Goal: Task Accomplishment & Management: Use online tool/utility

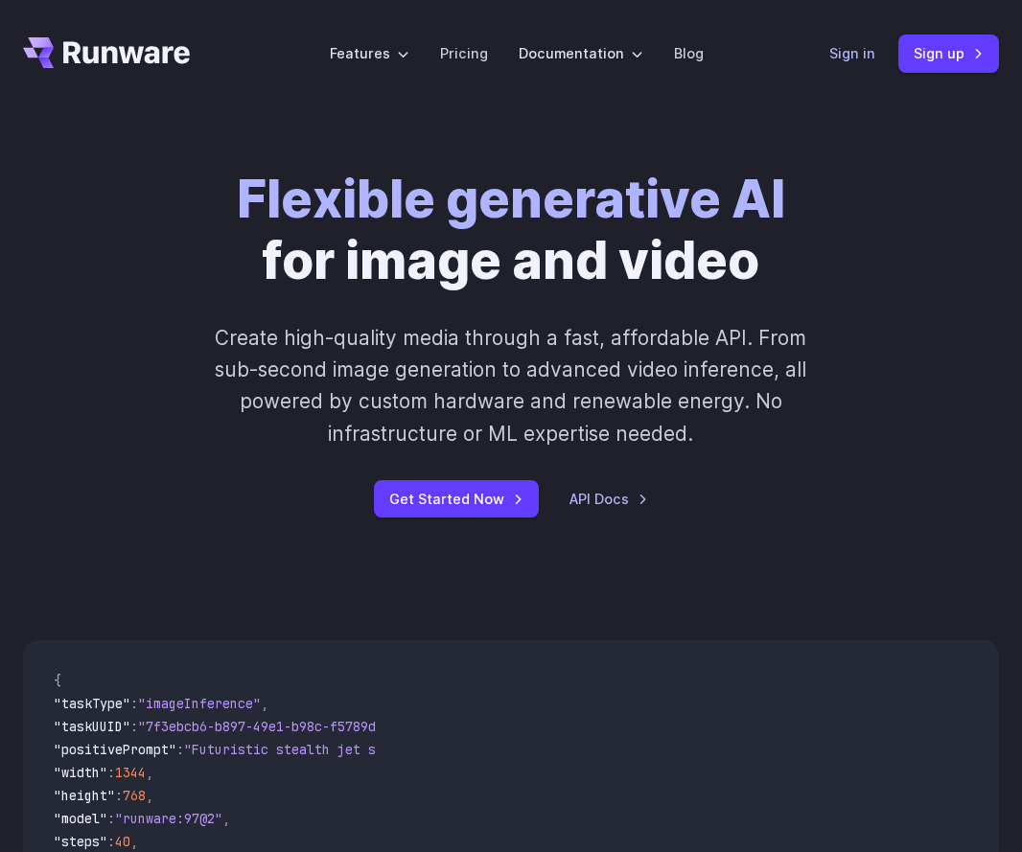
click at [865, 60] on link "Sign in" at bounding box center [852, 53] width 46 height 22
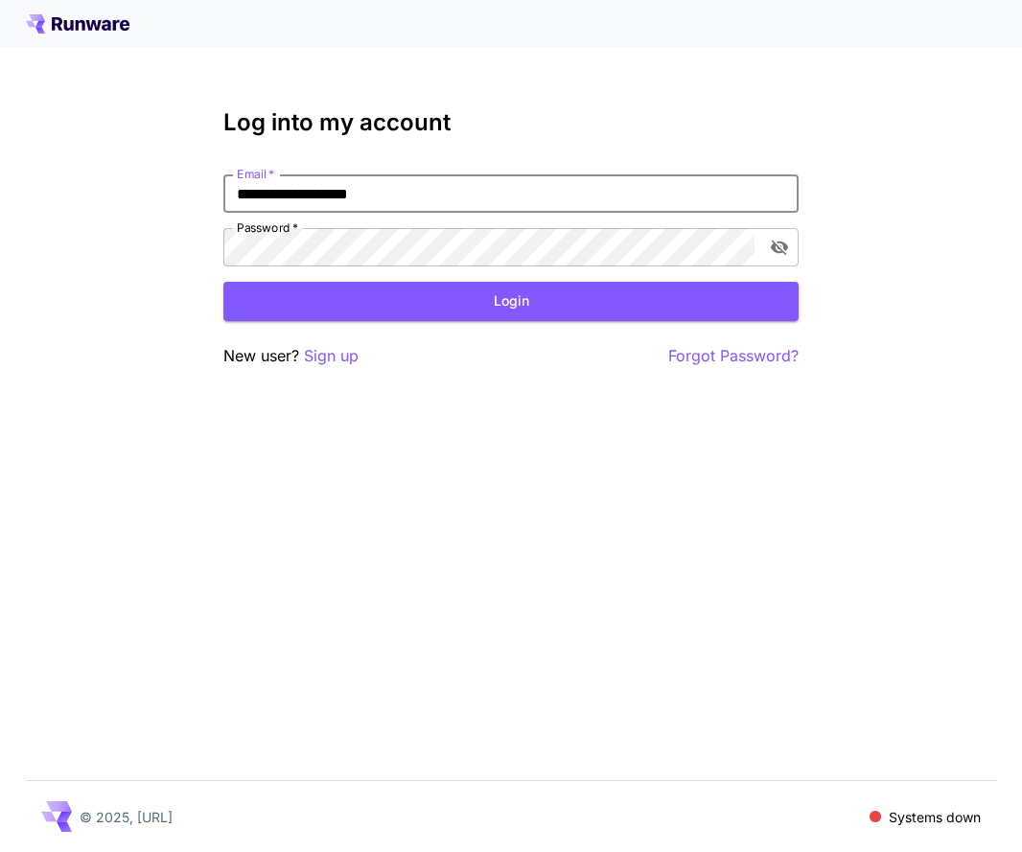
type input "**********"
click at [511, 301] on button "Login" at bounding box center [510, 301] width 575 height 39
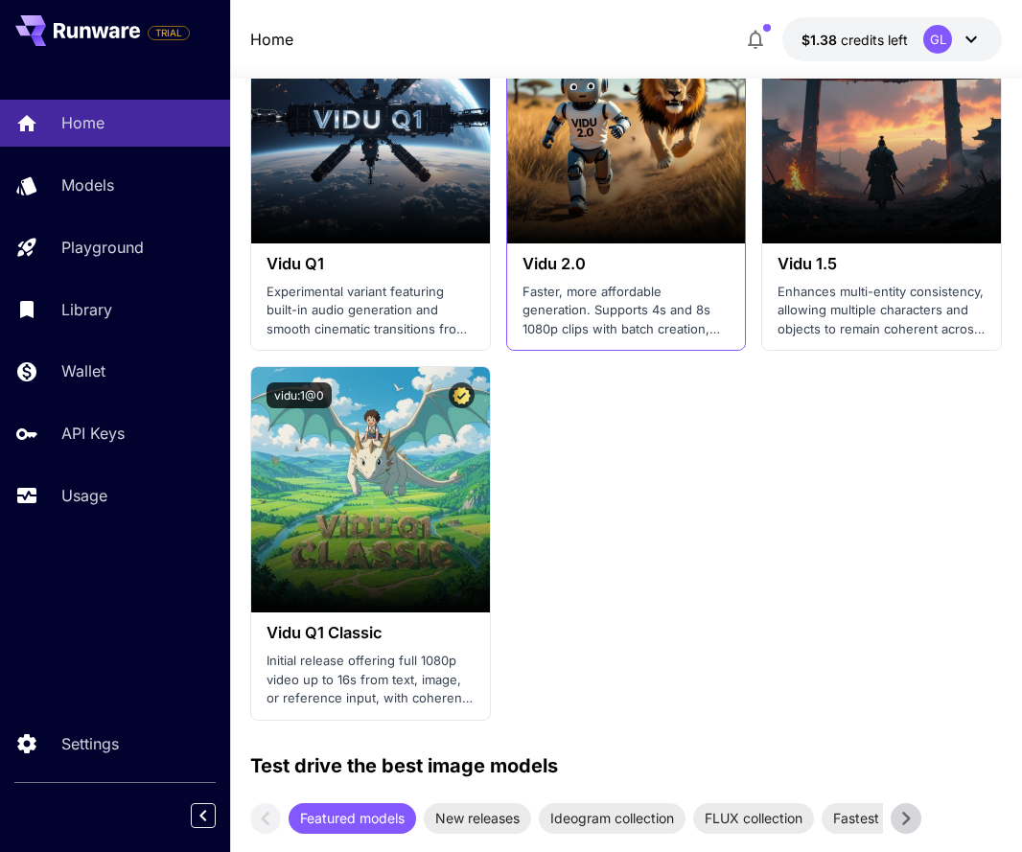
scroll to position [2596, 0]
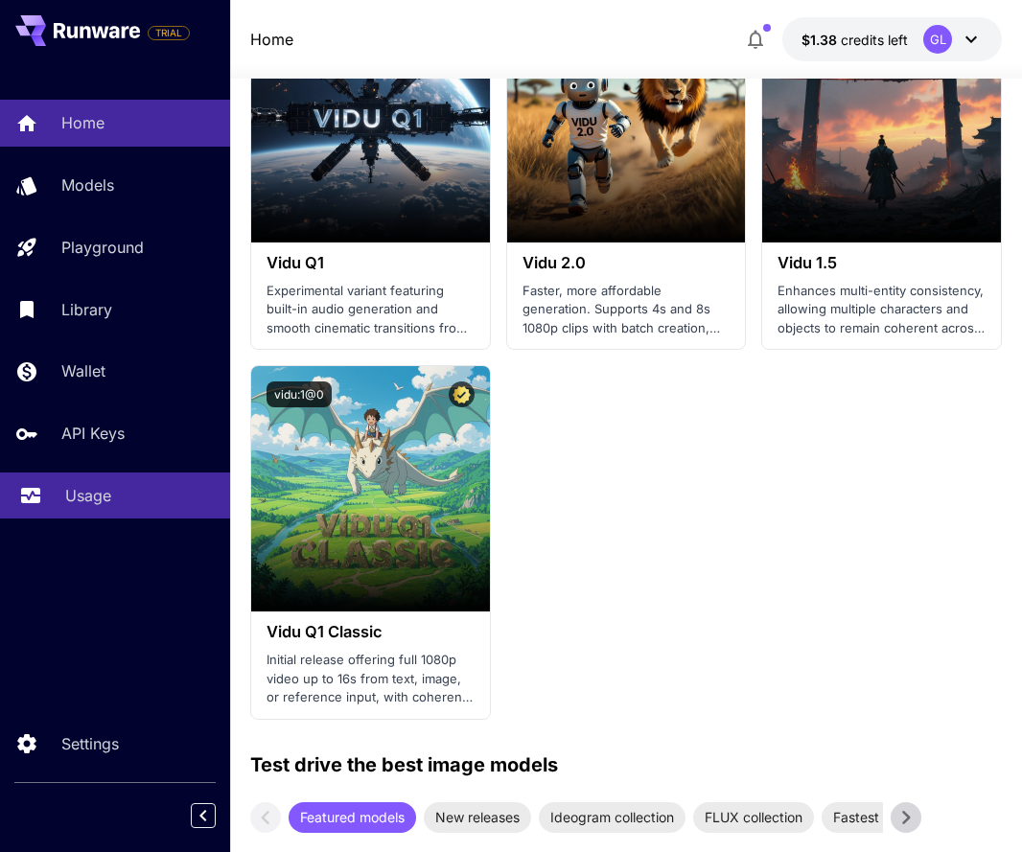
click at [134, 488] on div "Usage" at bounding box center [139, 495] width 149 height 23
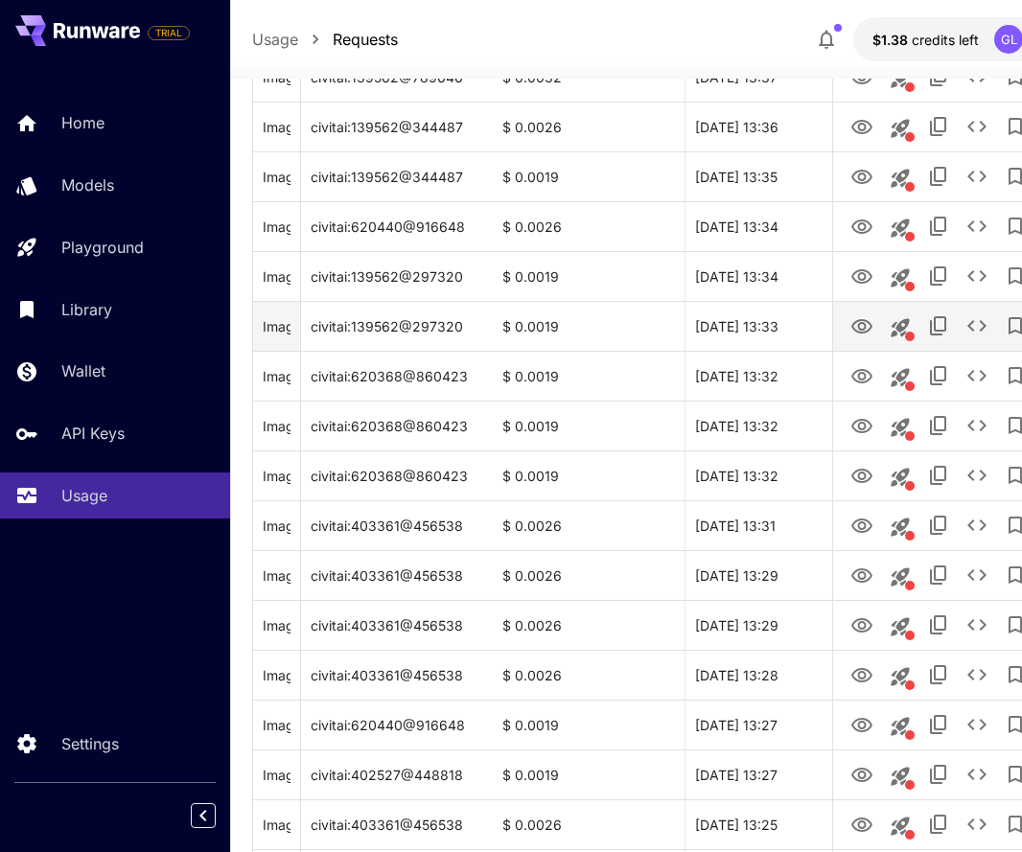
scroll to position [1216, 0]
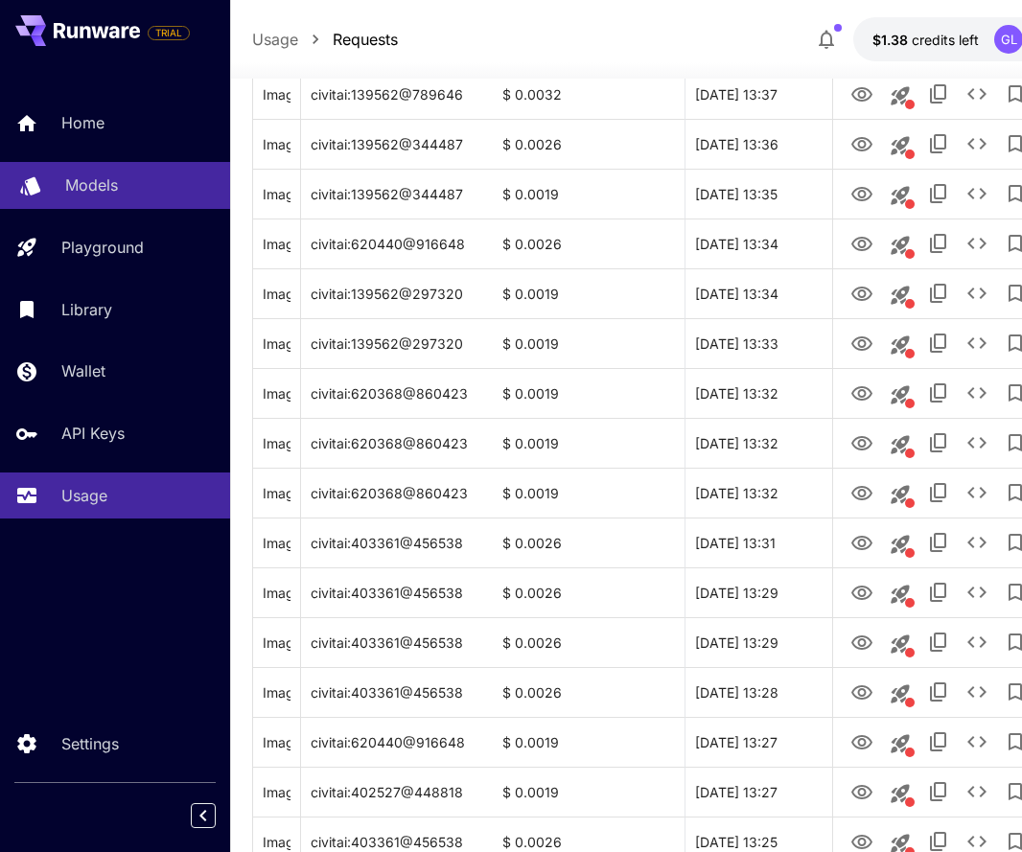
click at [104, 176] on p "Models" at bounding box center [91, 184] width 53 height 23
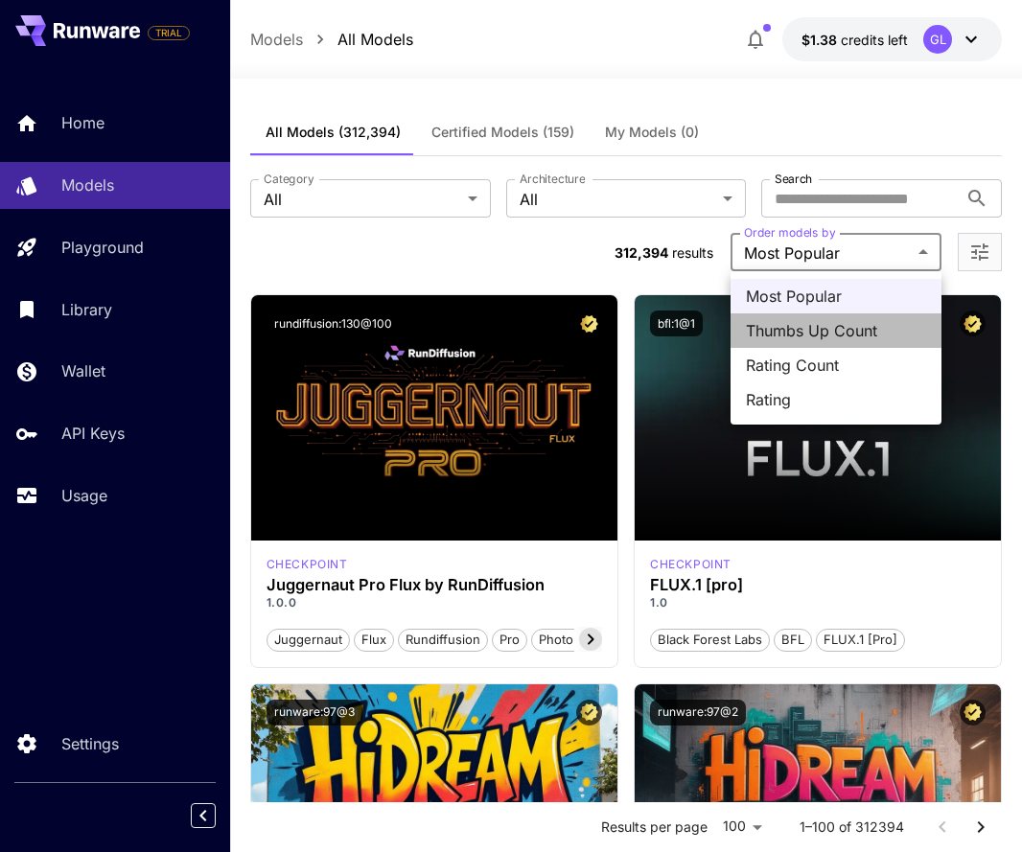
click at [838, 336] on span "Thumbs Up Count" at bounding box center [836, 330] width 180 height 23
type input "**********"
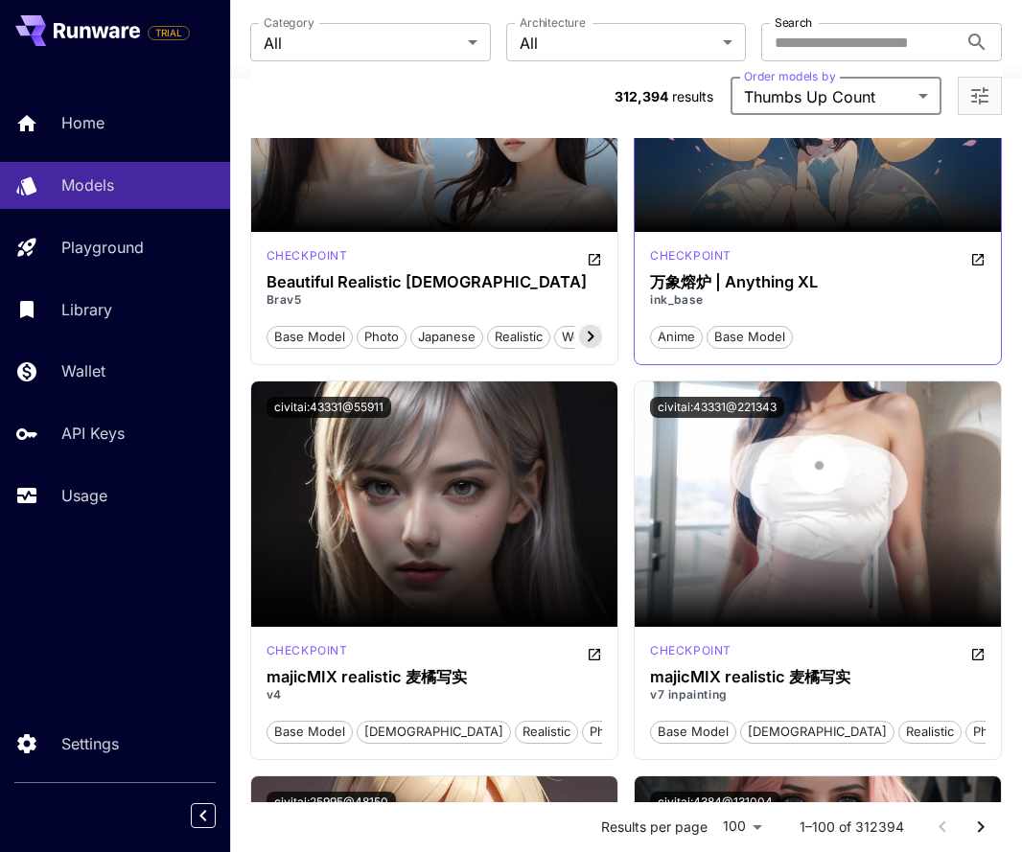
scroll to position [8320, 0]
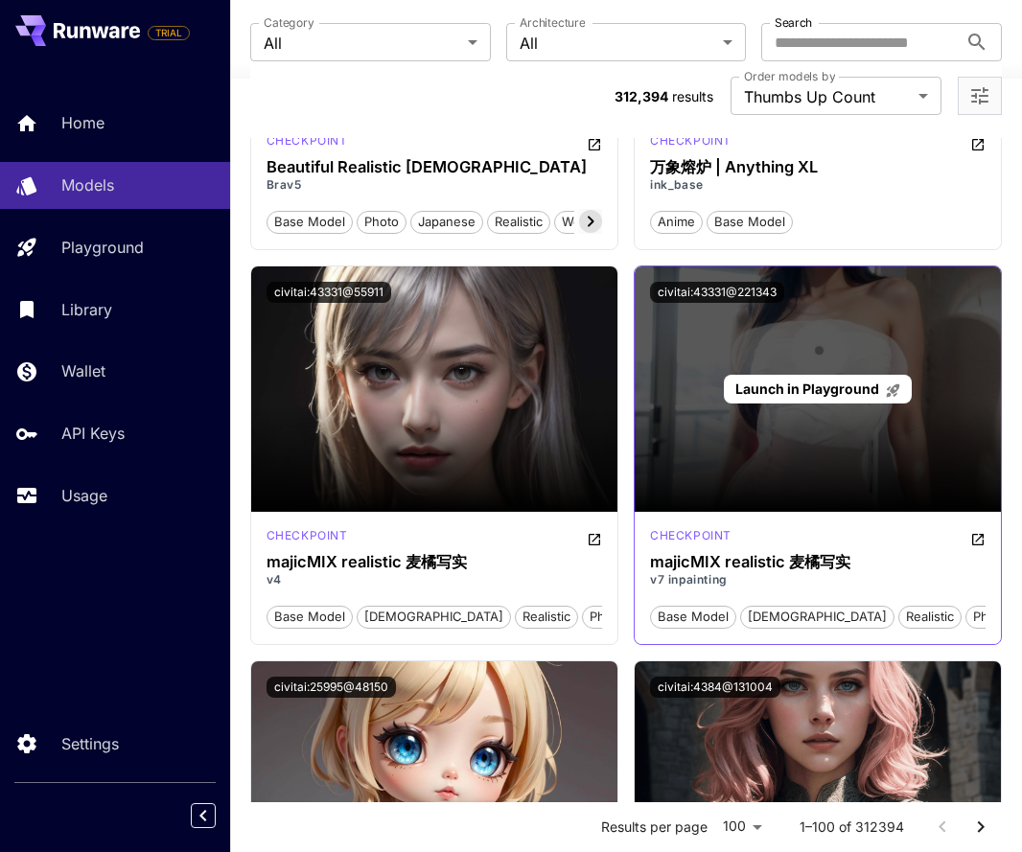
click at [855, 393] on span "Launch in Playground" at bounding box center [807, 388] width 144 height 16
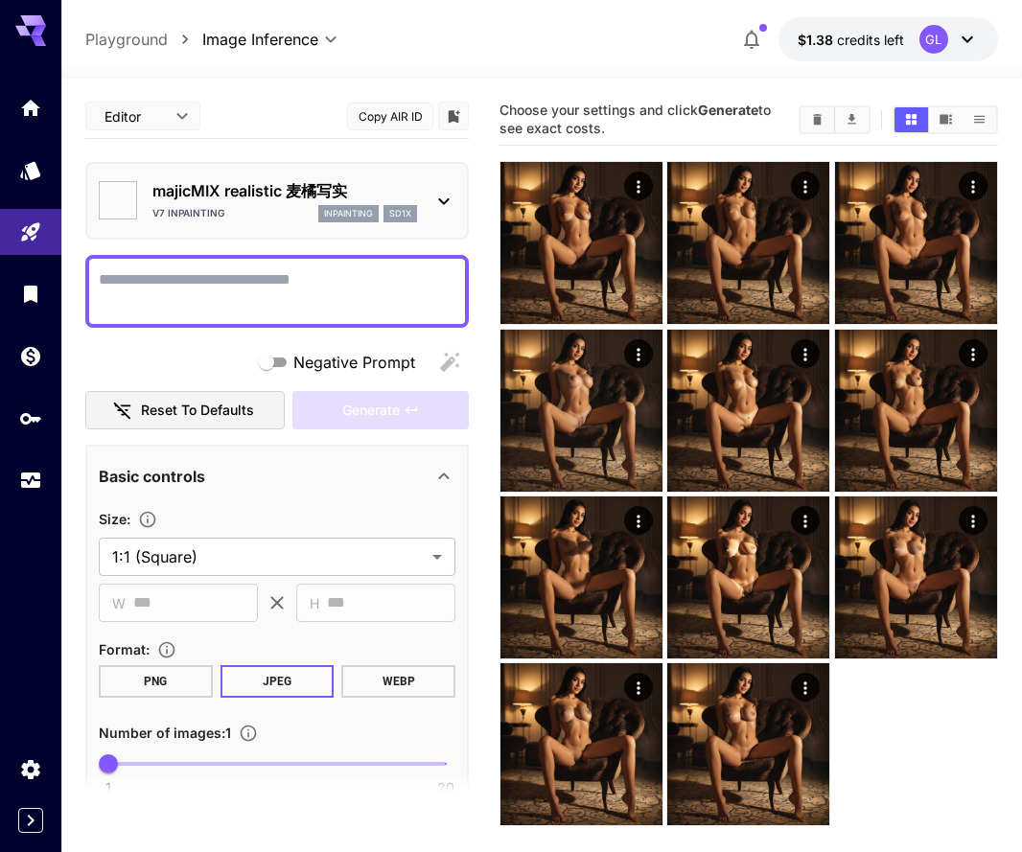
type input "*******"
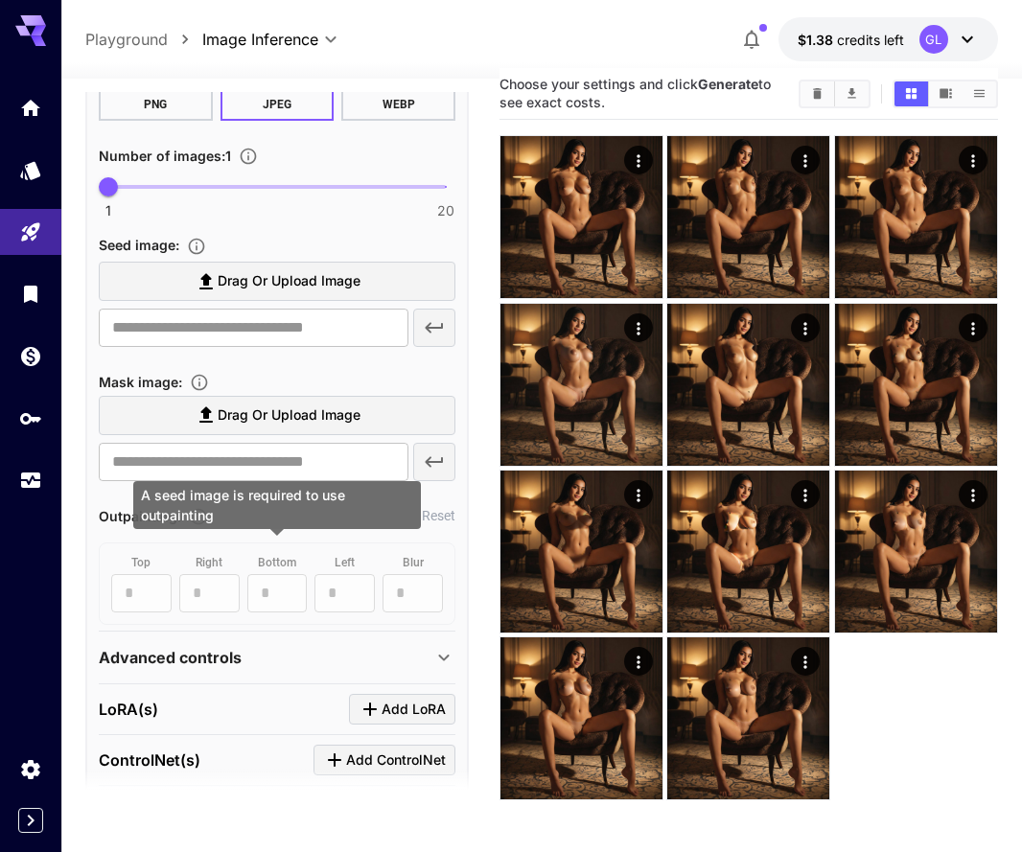
scroll to position [584, 0]
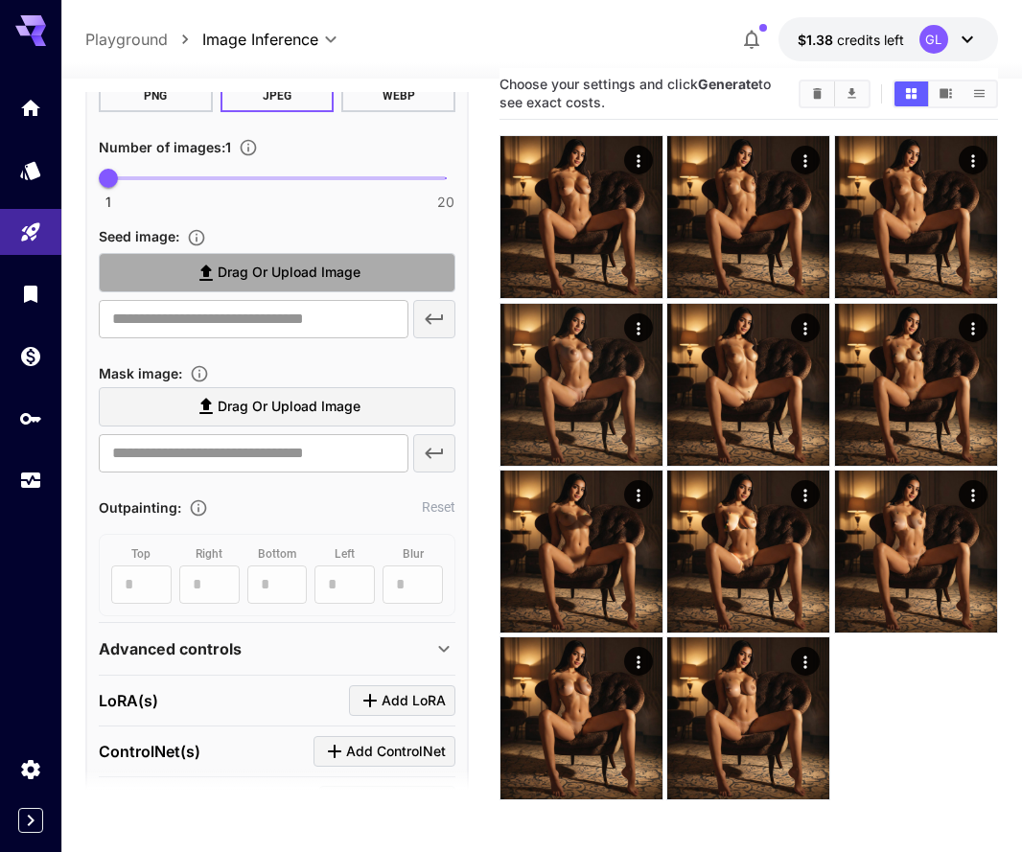
click at [359, 271] on span "Drag or upload image" at bounding box center [289, 273] width 143 height 24
click at [0, 0] on input "Drag or upload image" at bounding box center [0, 0] width 0 height 0
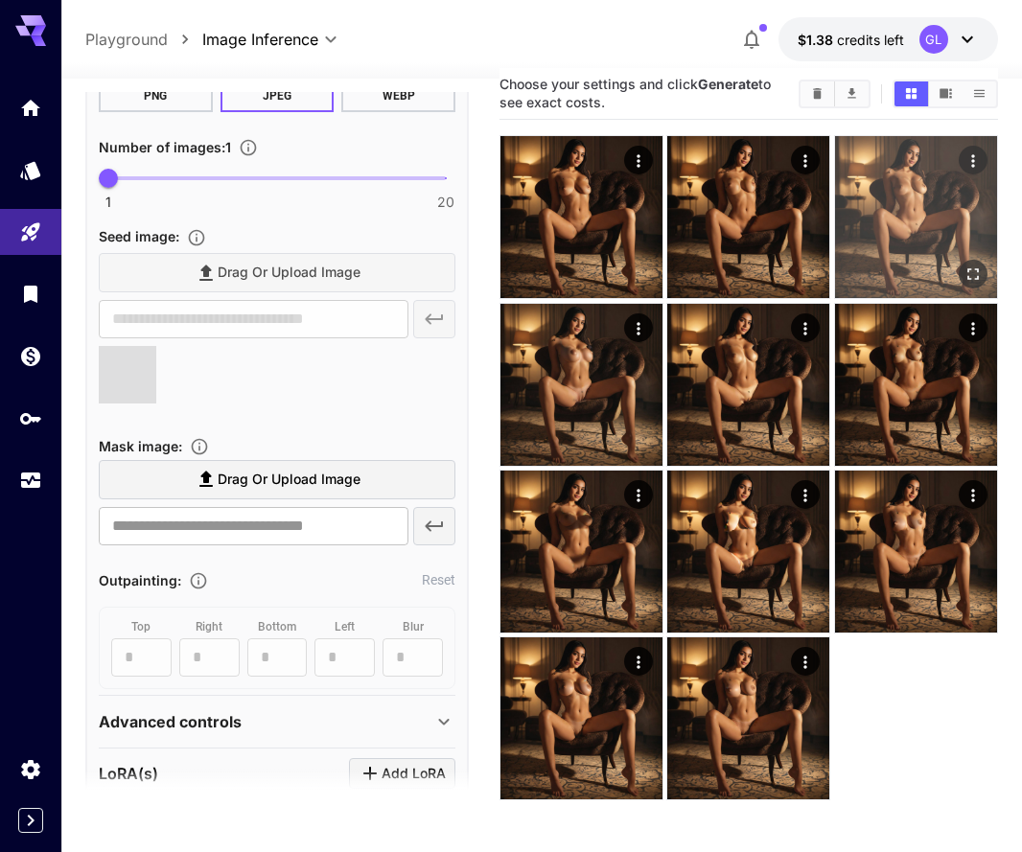
type input "**********"
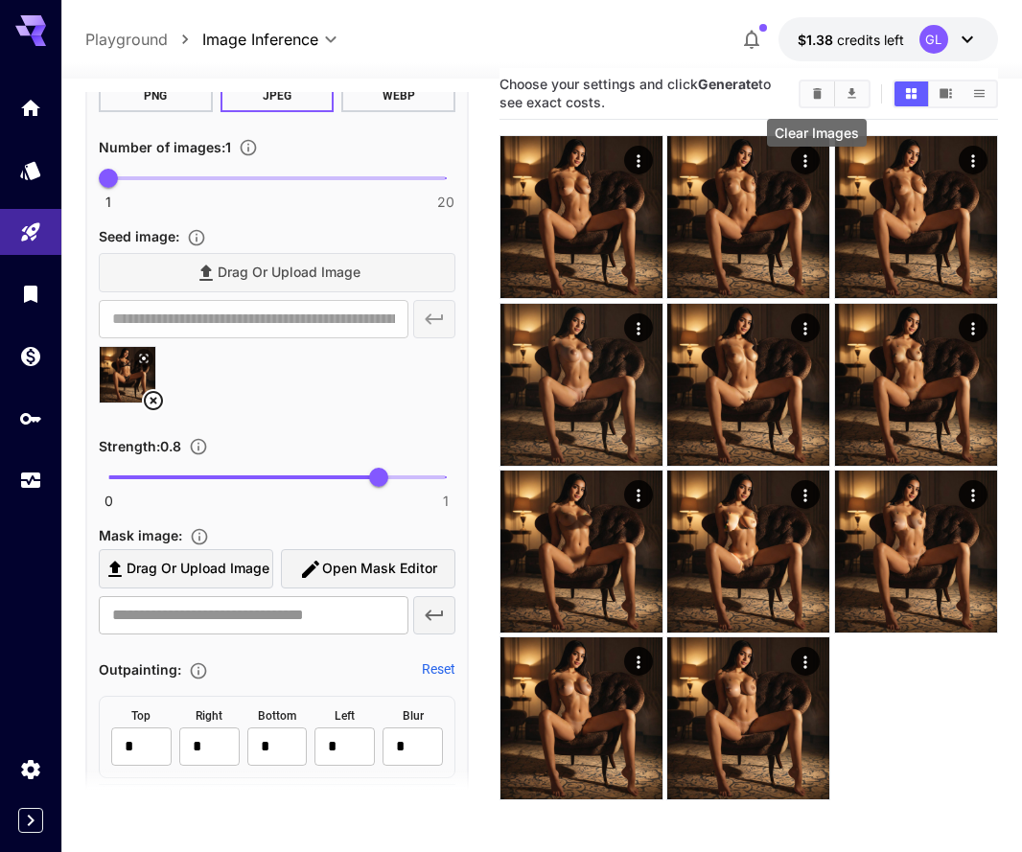
click at [807, 88] on button "Clear Images" at bounding box center [817, 93] width 34 height 25
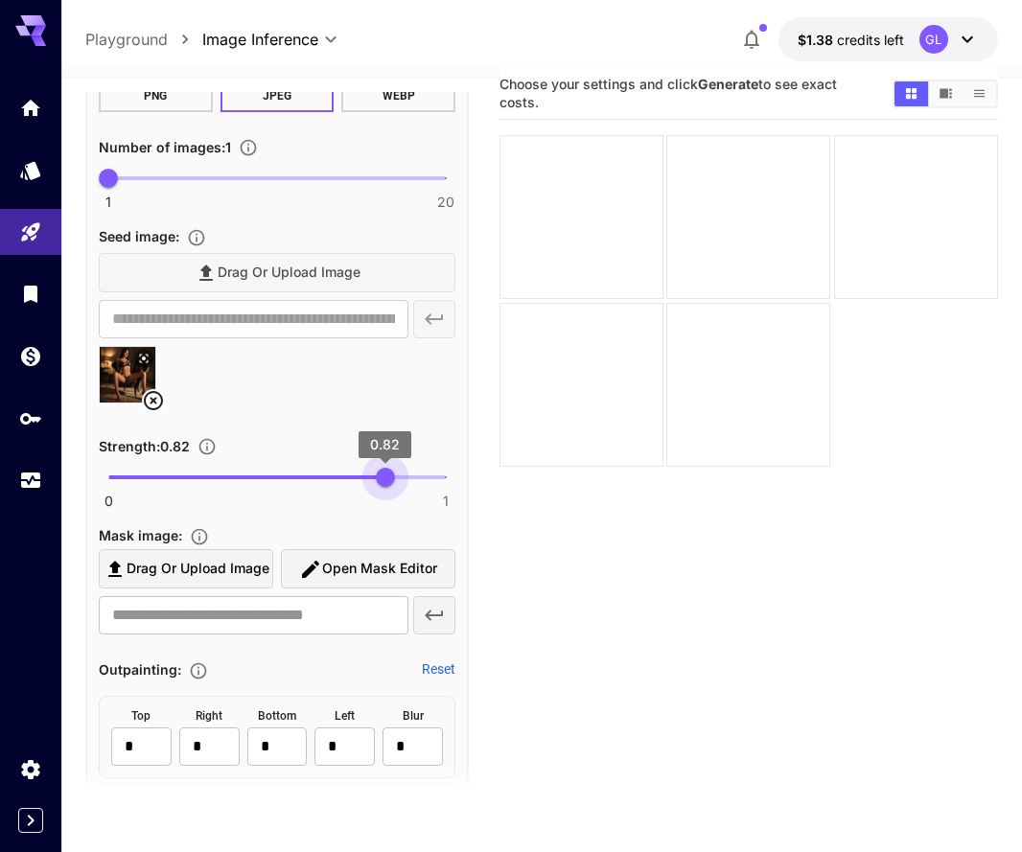
type input "*"
drag, startPoint x: 386, startPoint y: 479, endPoint x: 489, endPoint y: 481, distance: 102.6
click at [489, 481] on main "**********" at bounding box center [541, 501] width 912 height 867
click at [318, 578] on icon "button" at bounding box center [310, 569] width 23 height 23
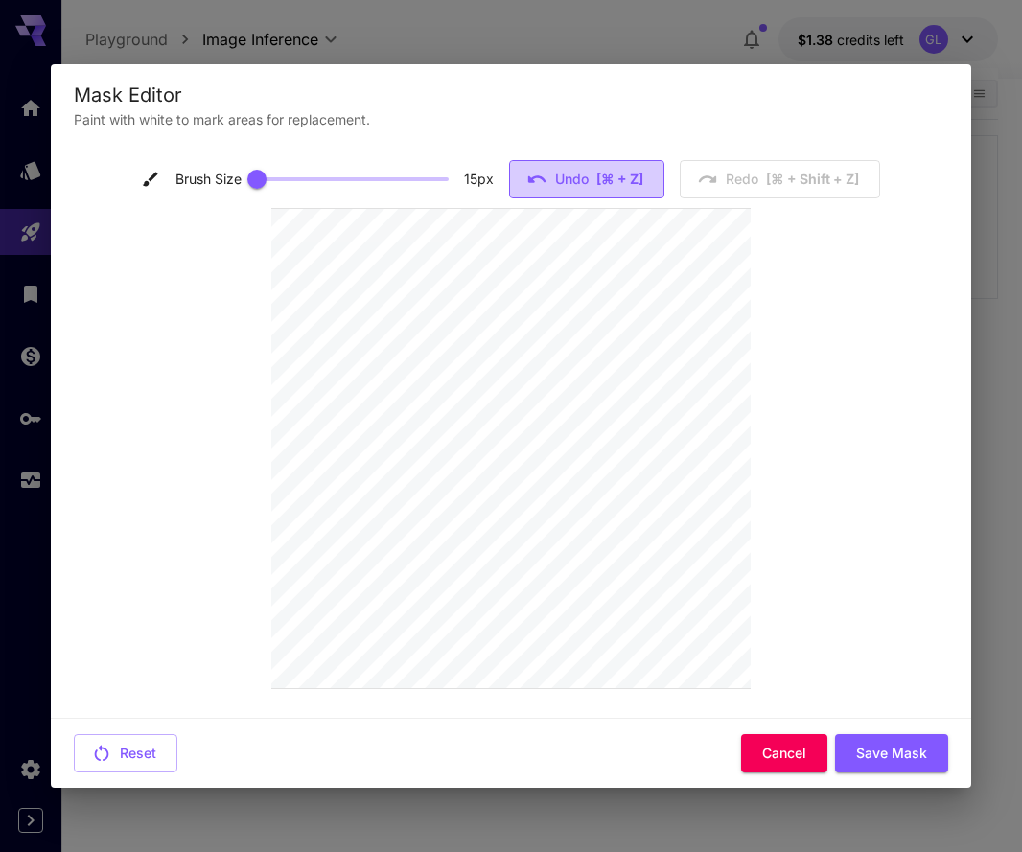
click at [630, 183] on span "[⌘ + Z]" at bounding box center [619, 180] width 47 height 24
click at [903, 753] on button "Save Mask" at bounding box center [891, 753] width 113 height 39
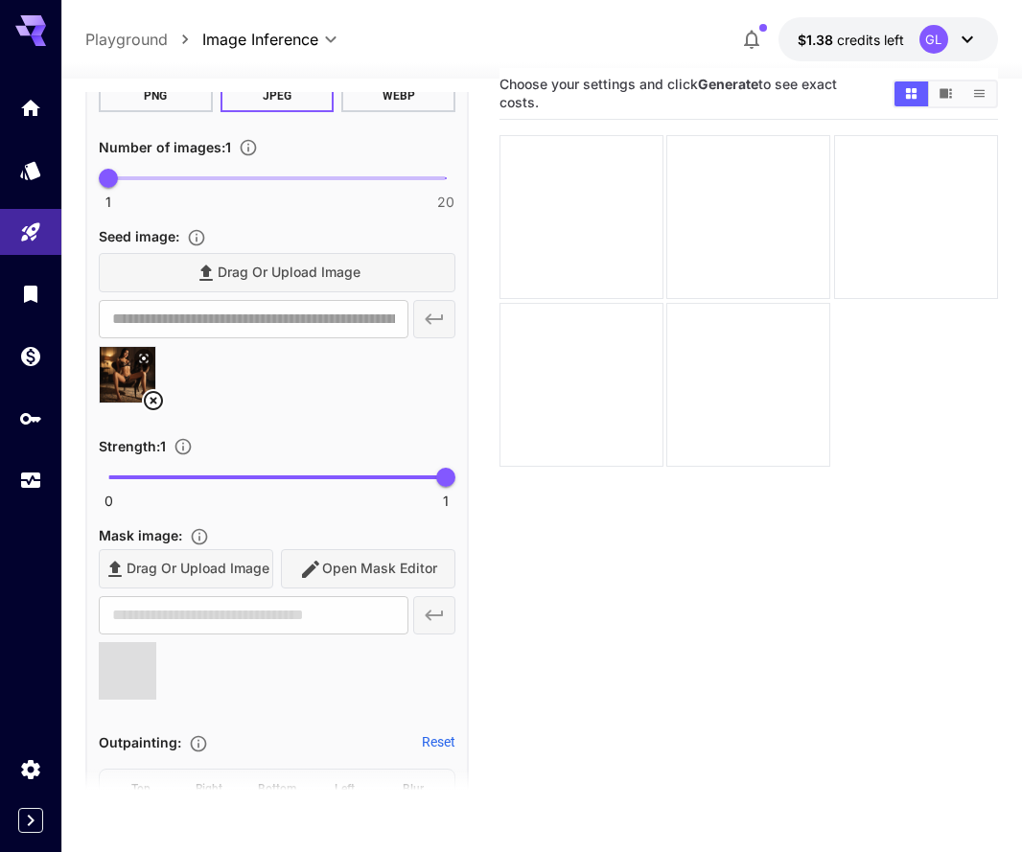
type input "**********"
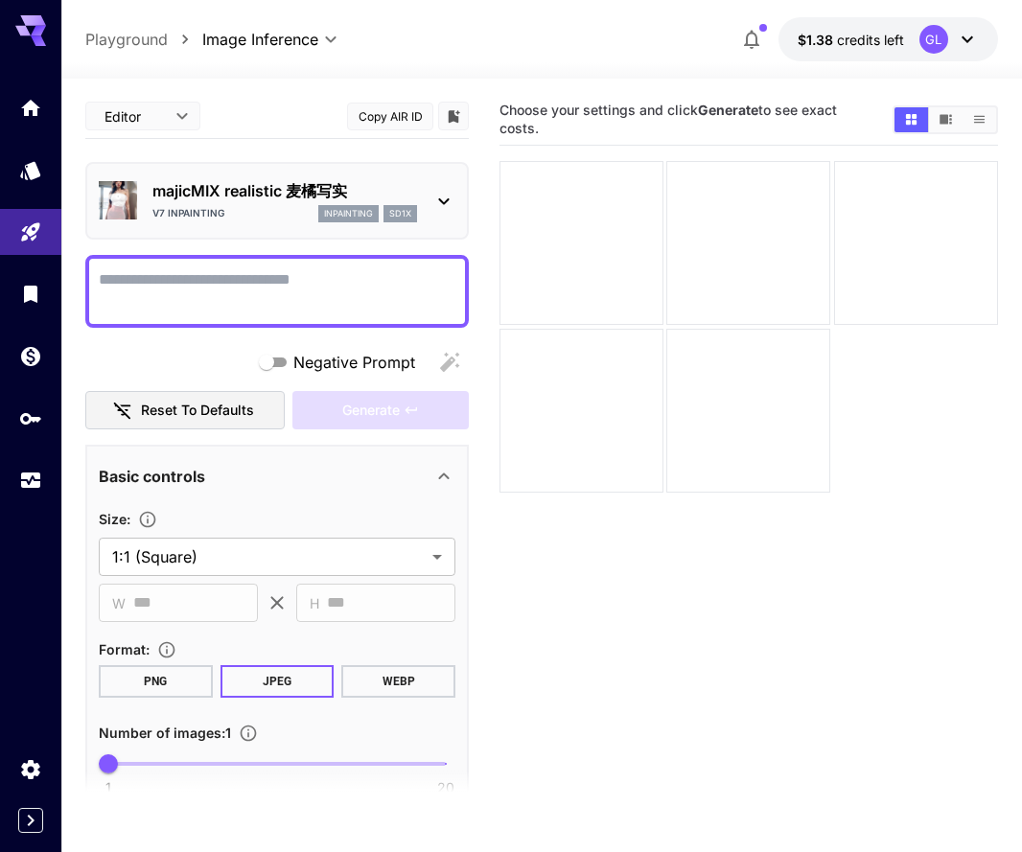
scroll to position [0, 0]
click at [340, 288] on textarea "Negative Prompt" at bounding box center [277, 291] width 356 height 46
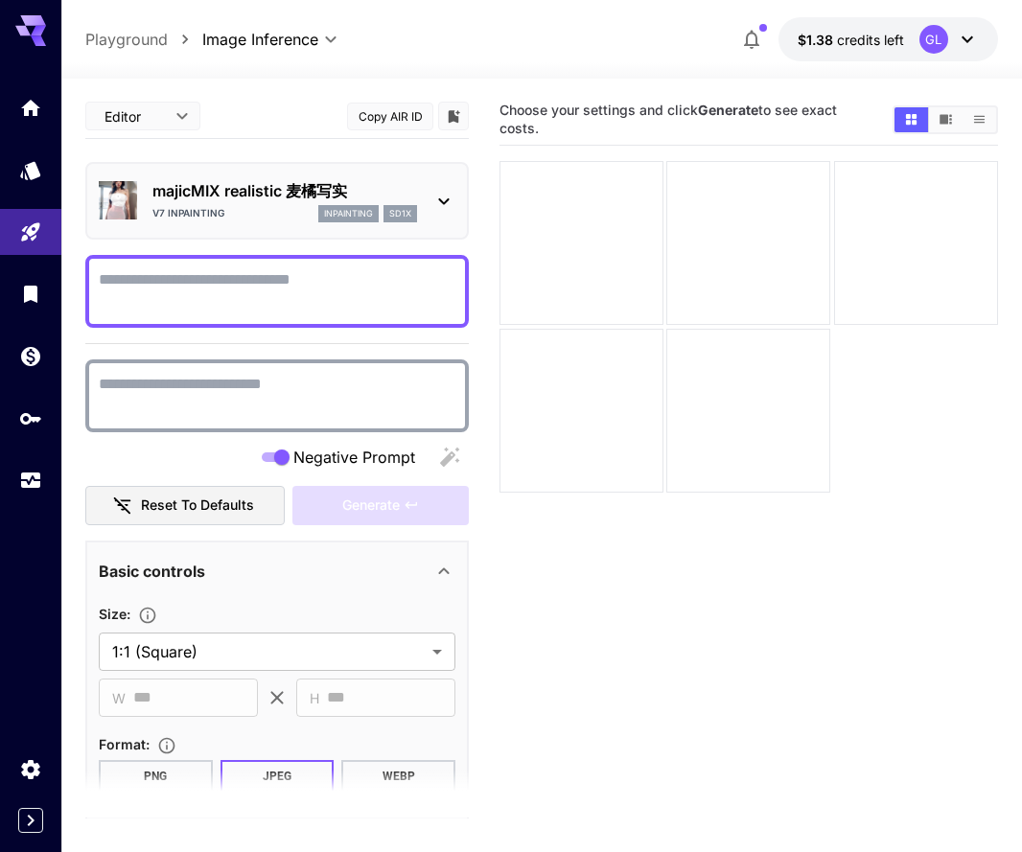
click at [296, 383] on textarea "Negative Prompt" at bounding box center [277, 396] width 356 height 46
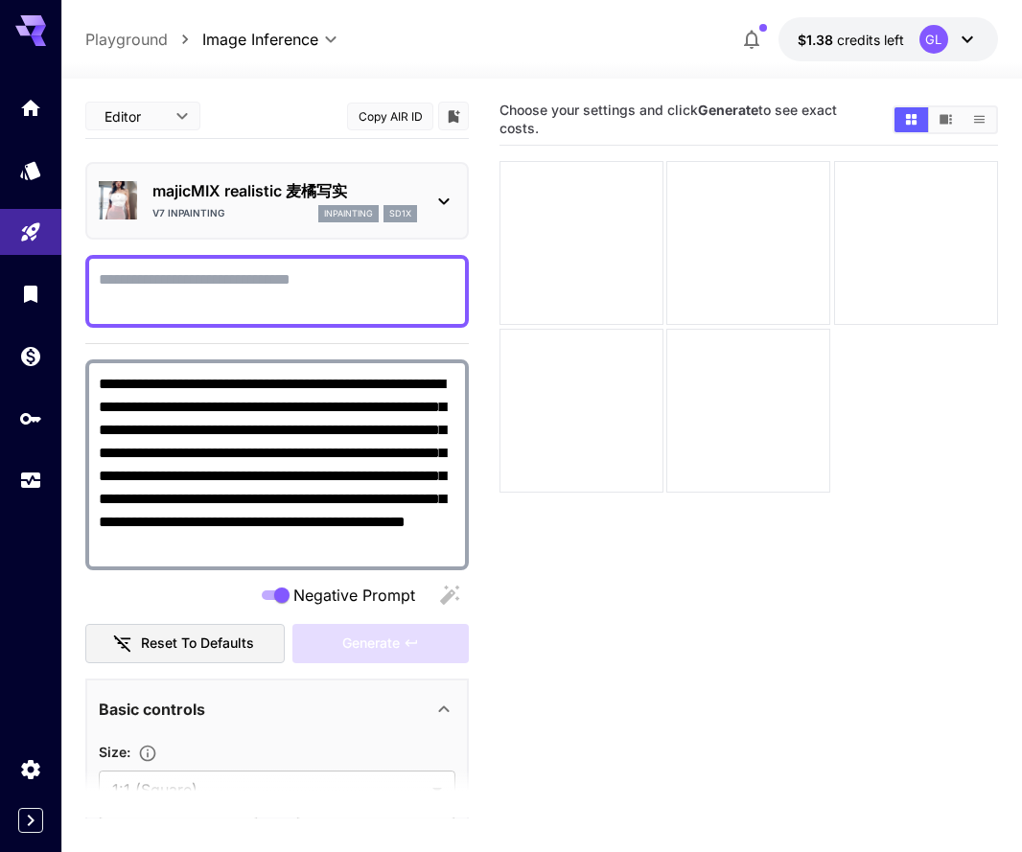
type textarea "**********"
click at [301, 294] on textarea "Negative Prompt" at bounding box center [277, 291] width 356 height 46
paste textarea "**********"
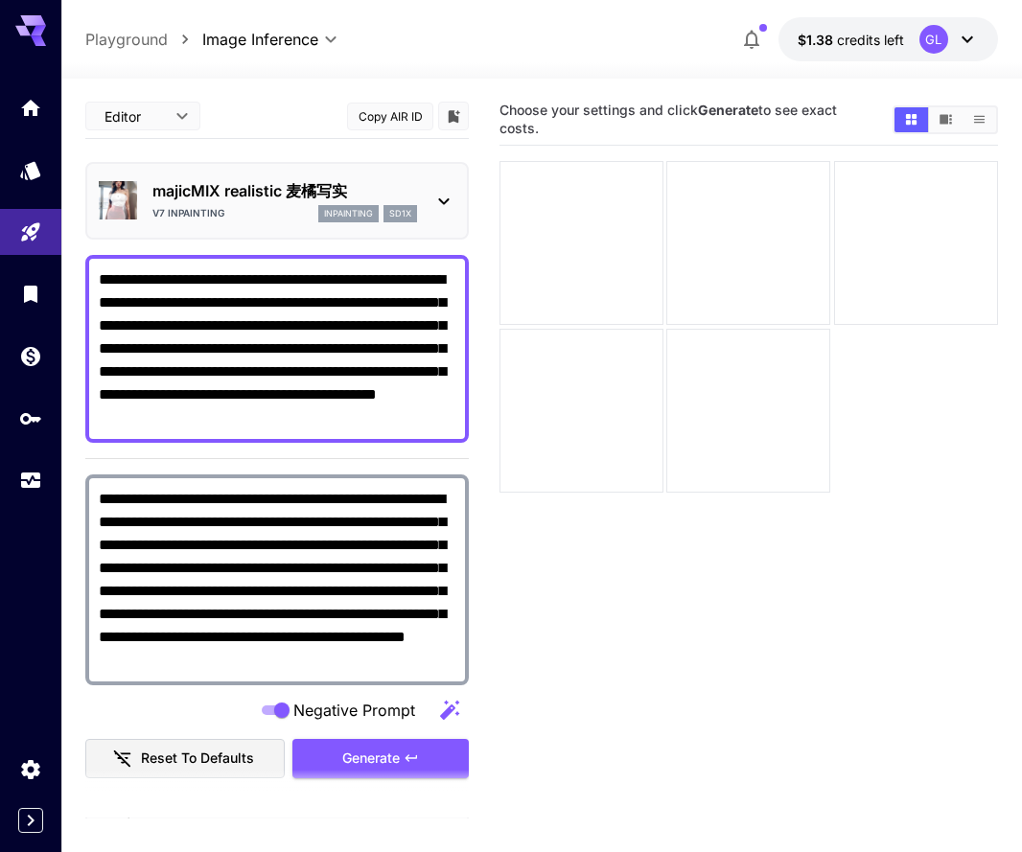
drag, startPoint x: 332, startPoint y: 418, endPoint x: 93, endPoint y: 425, distance: 238.7
click at [93, 425] on div "**********" at bounding box center [276, 349] width 383 height 188
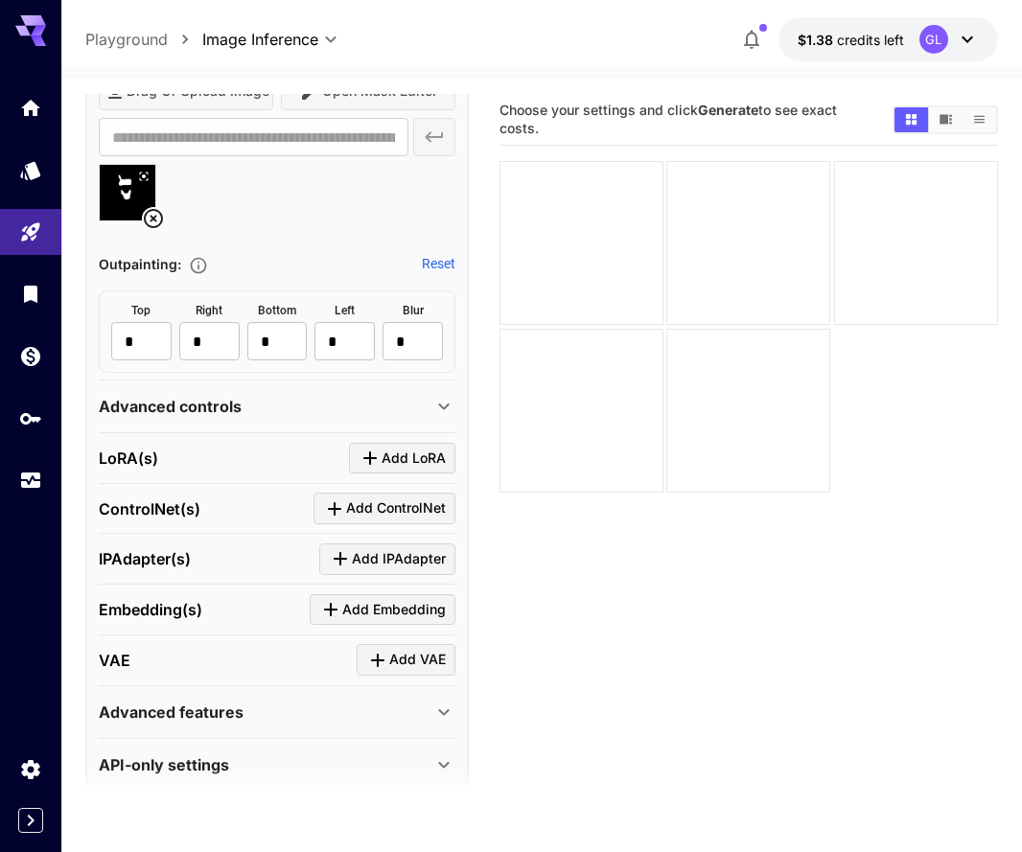
scroll to position [1387, 0]
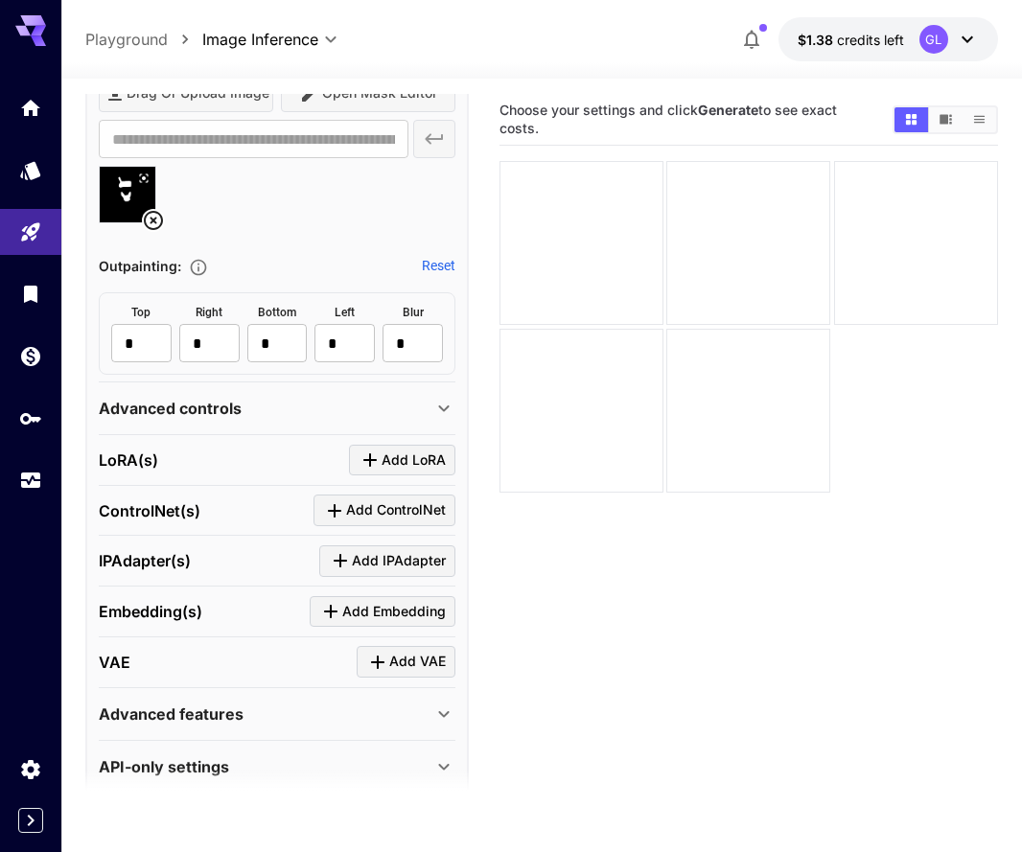
type textarea "**********"
click at [399, 415] on div "Advanced controls" at bounding box center [265, 408] width 333 height 23
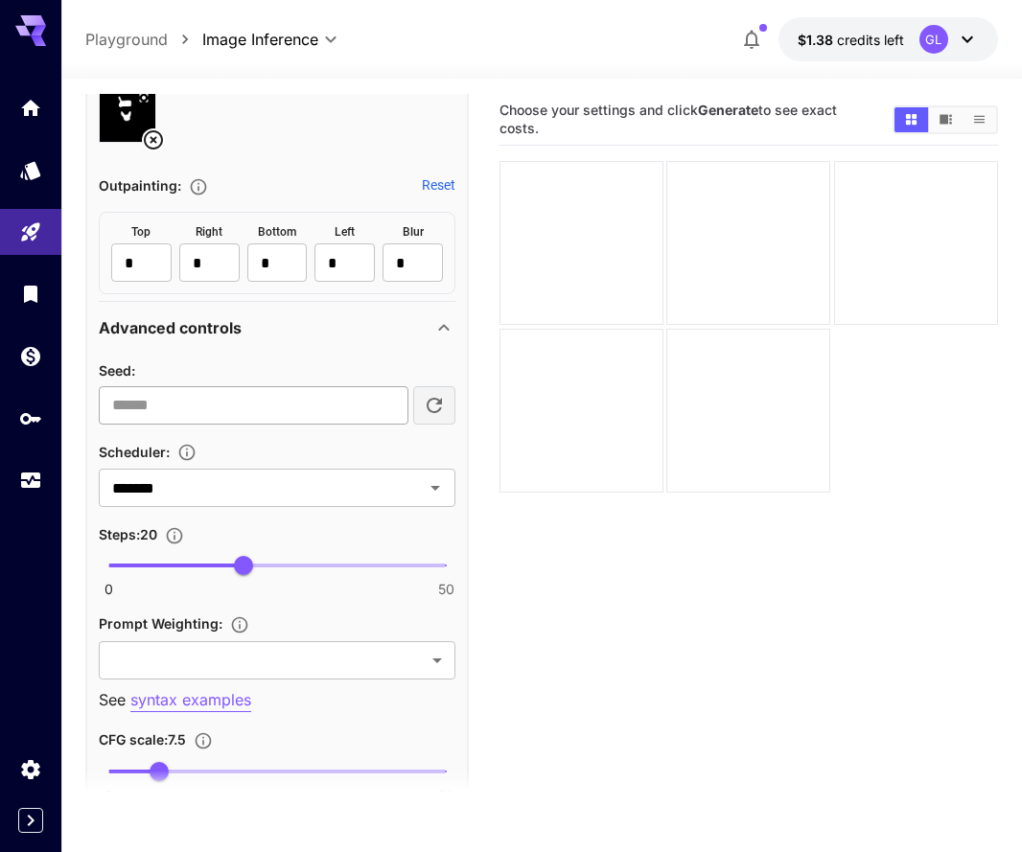
scroll to position [1513, 0]
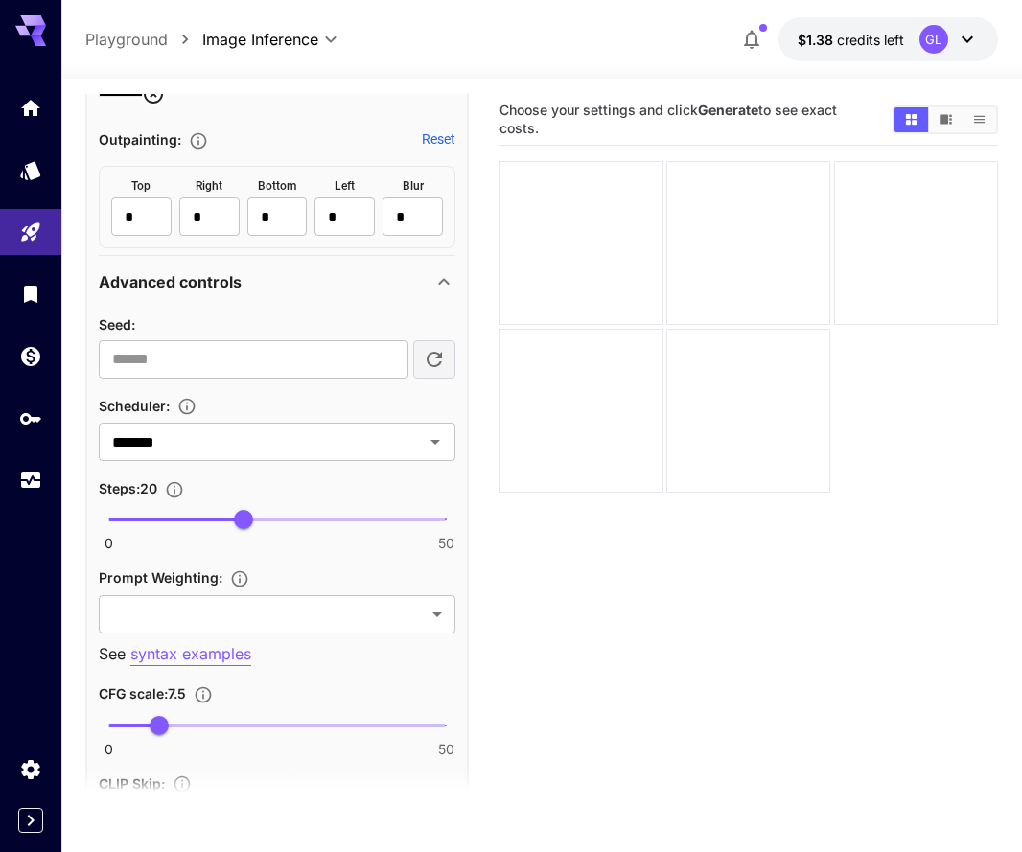
click at [280, 519] on span "0 50 20" at bounding box center [276, 519] width 337 height 29
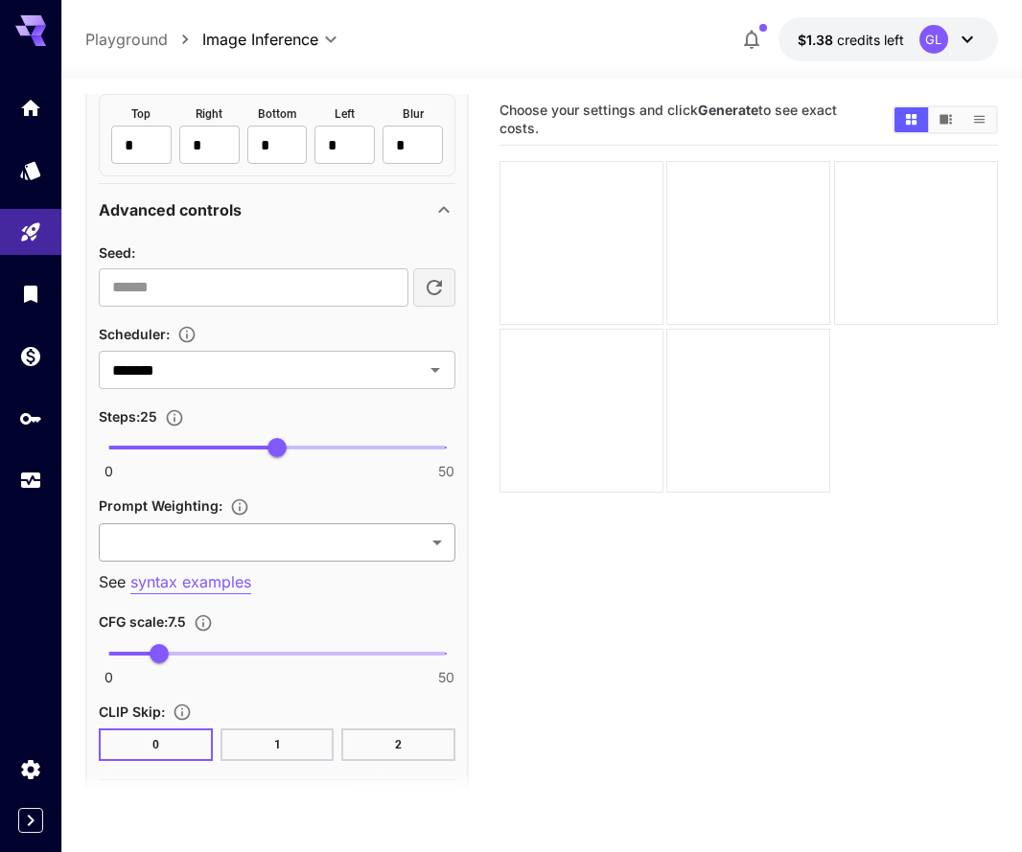
scroll to position [1610, 0]
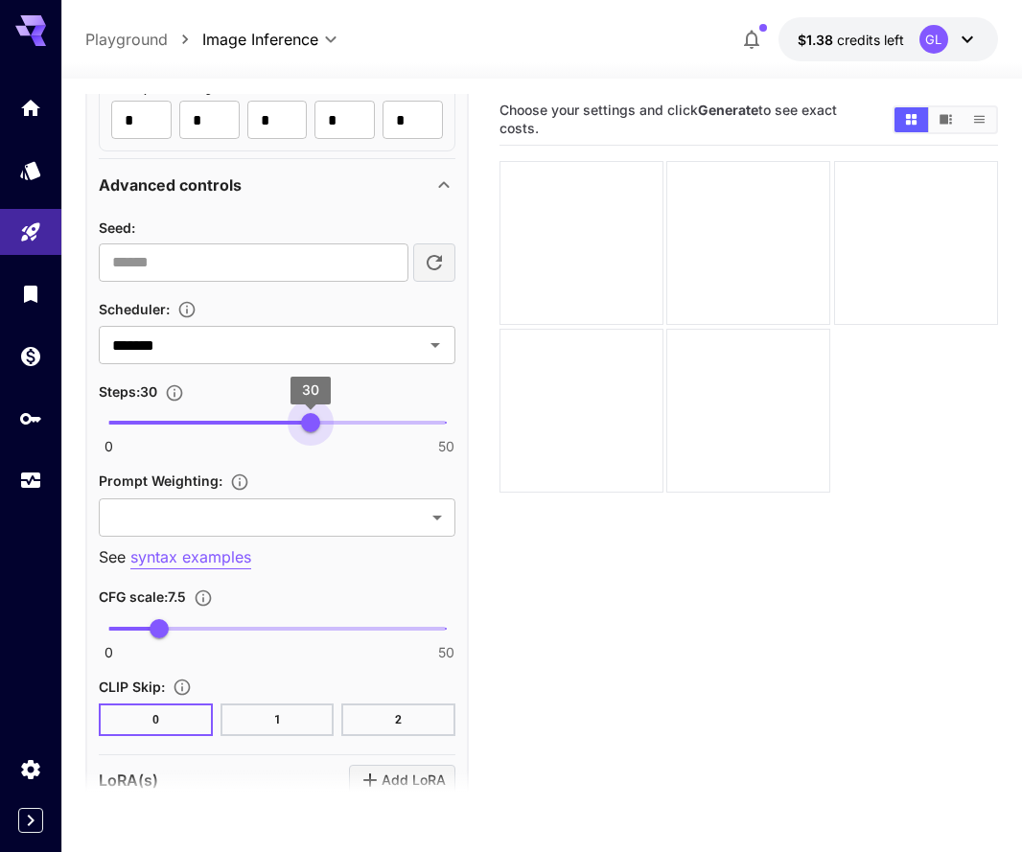
click at [311, 432] on span "0 50 30" at bounding box center [276, 422] width 337 height 29
click at [350, 340] on input "*******" at bounding box center [248, 345] width 288 height 27
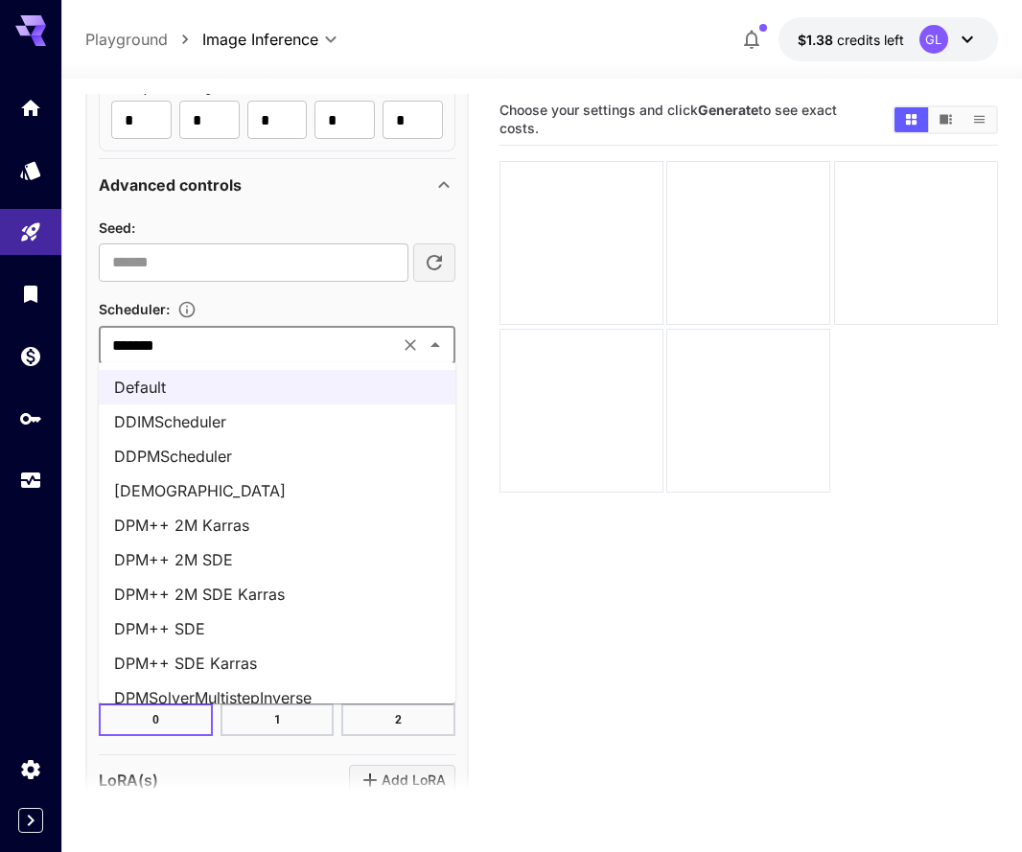
click at [258, 589] on li "DPM++ 2M SDE Karras" at bounding box center [277, 594] width 356 height 34
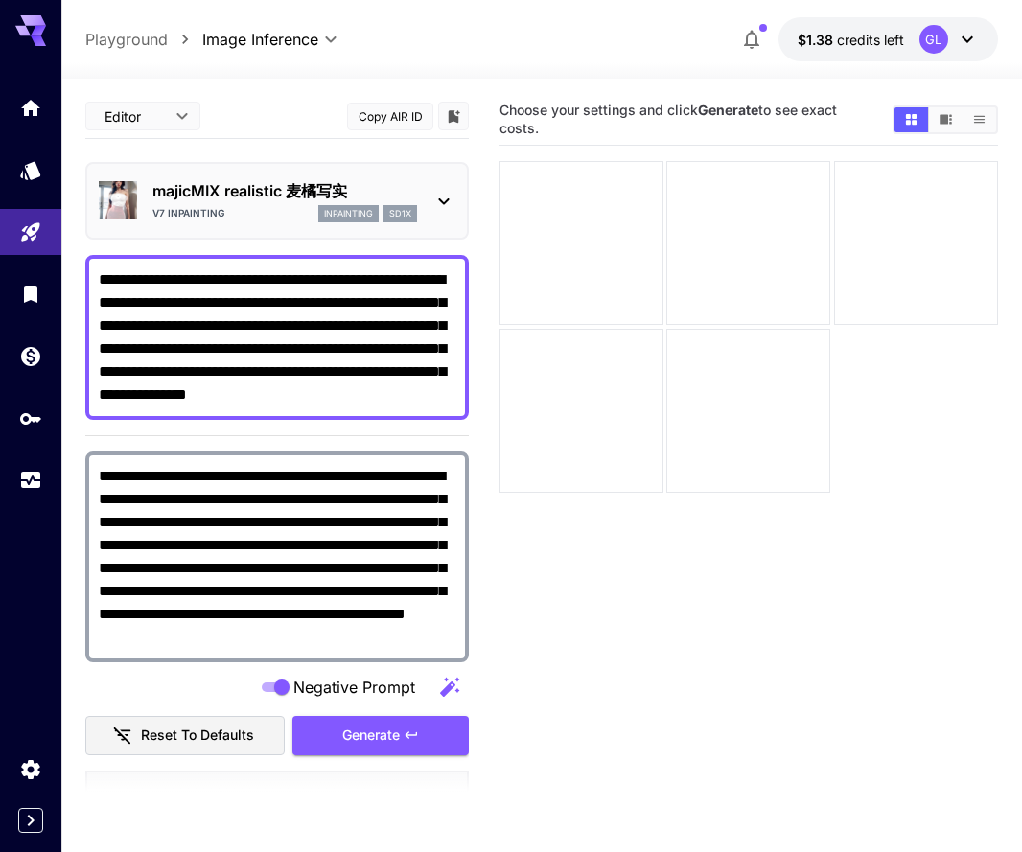
scroll to position [0, 0]
click at [356, 733] on span "Generate" at bounding box center [370, 736] width 57 height 24
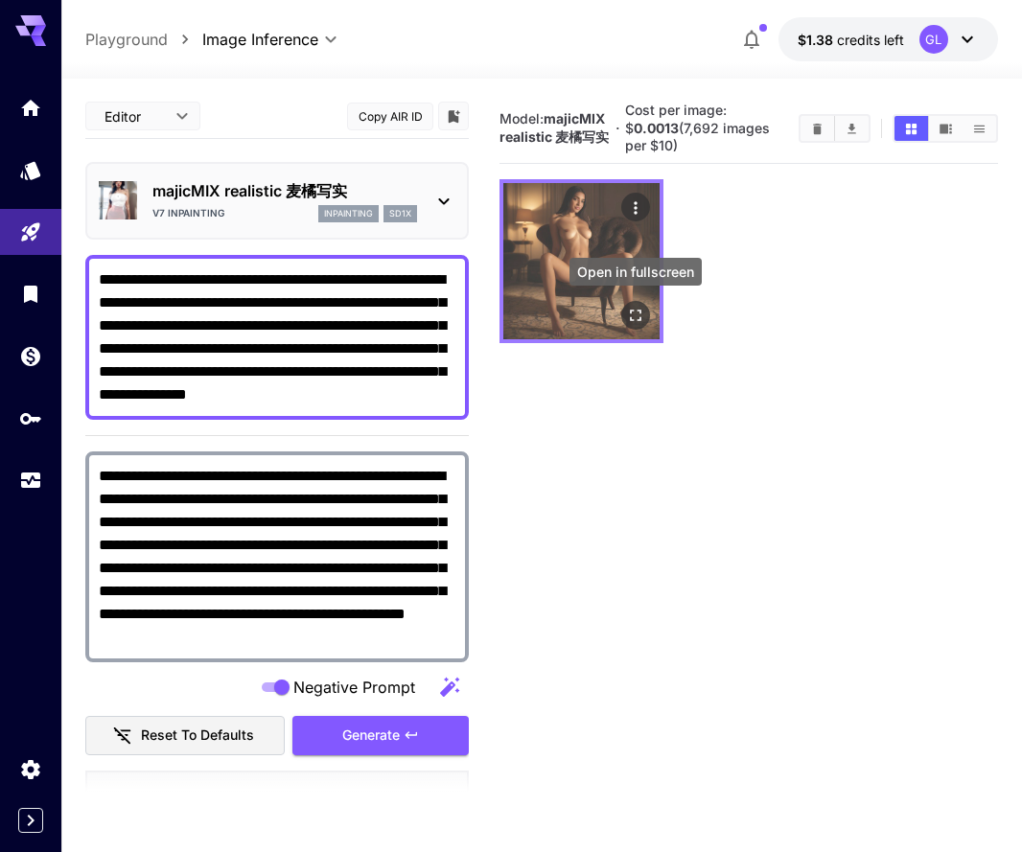
click at [638, 311] on icon "Open in fullscreen" at bounding box center [635, 315] width 19 height 19
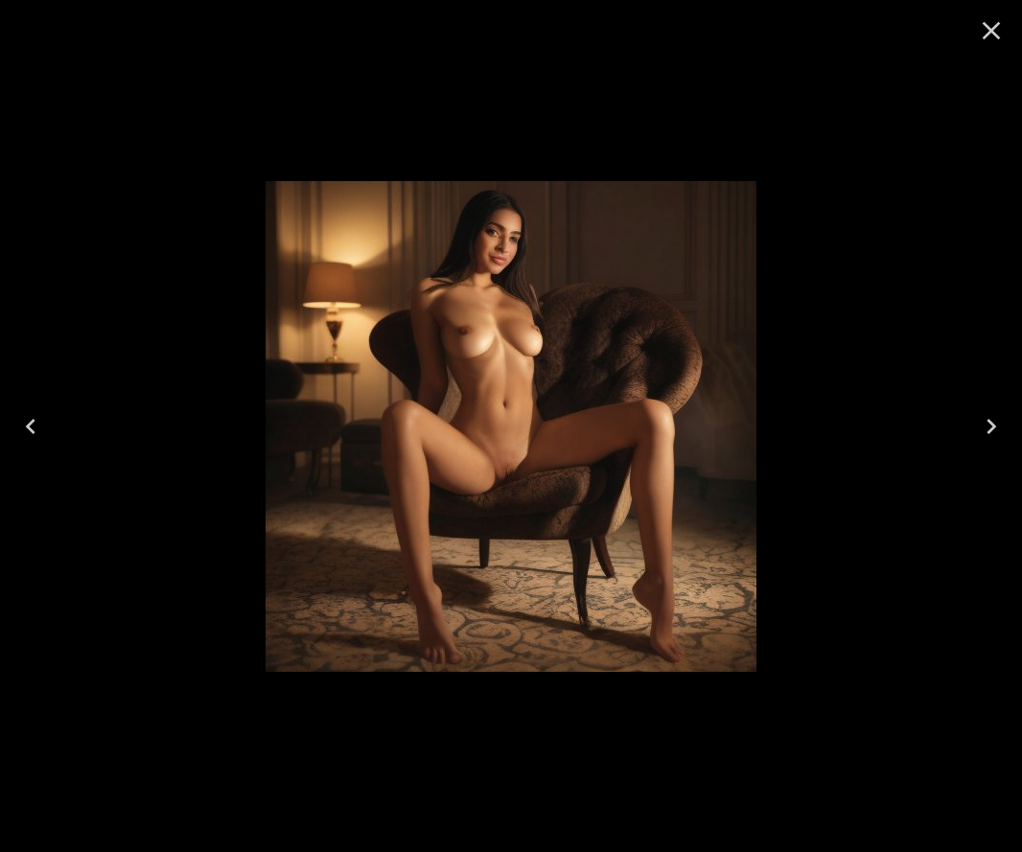
click at [992, 35] on icon "Close" at bounding box center [991, 30] width 31 height 31
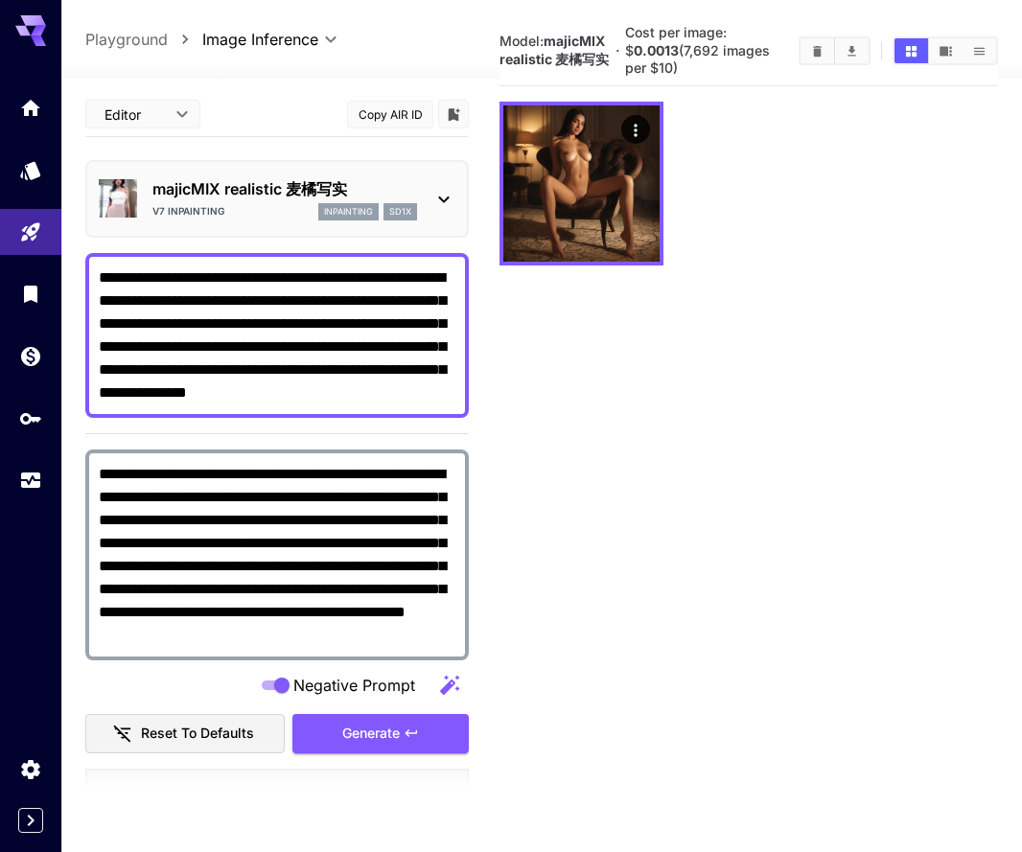
scroll to position [80, 0]
click at [409, 728] on icon "button" at bounding box center [410, 732] width 15 height 15
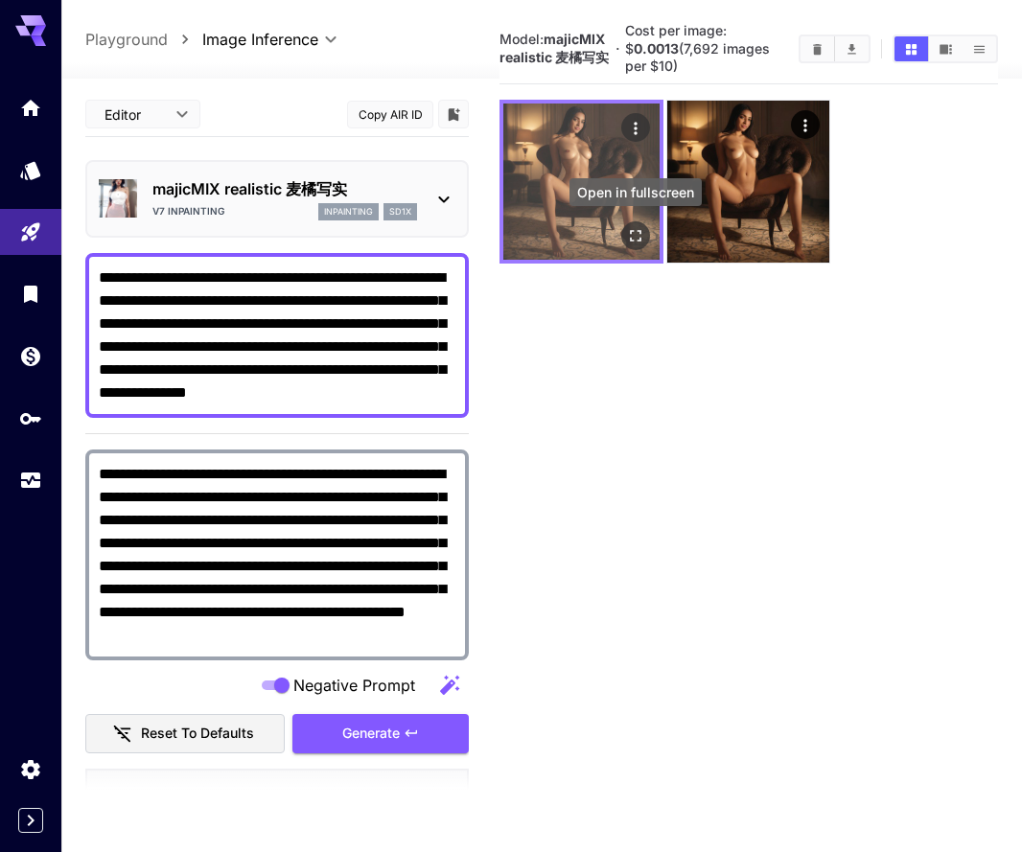
click at [625, 233] on button "Open in fullscreen" at bounding box center [635, 235] width 29 height 29
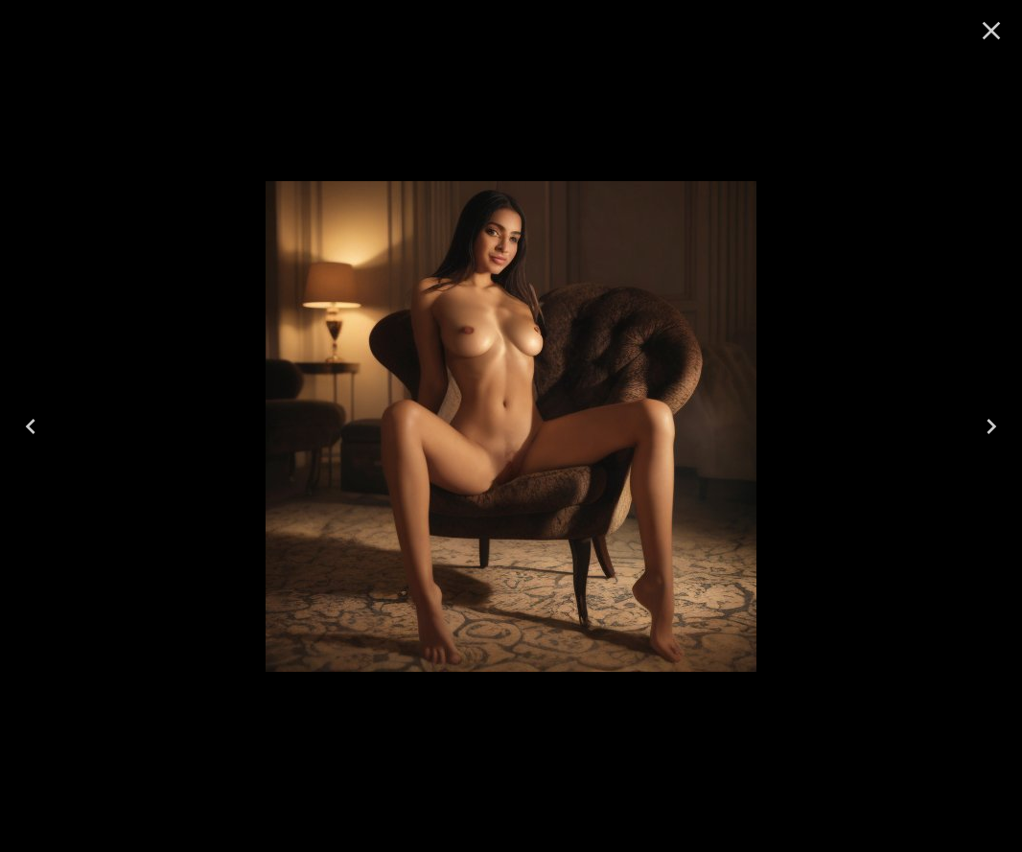
click at [991, 28] on icon "Close" at bounding box center [991, 30] width 31 height 31
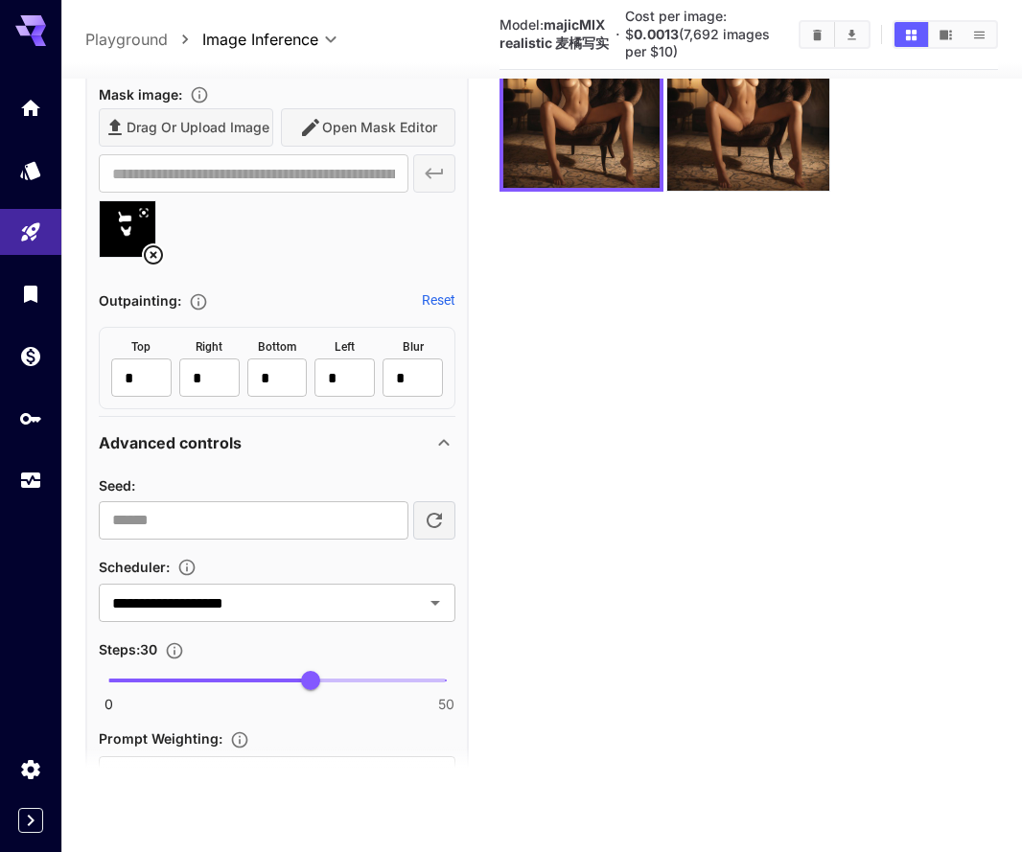
scroll to position [1331, 0]
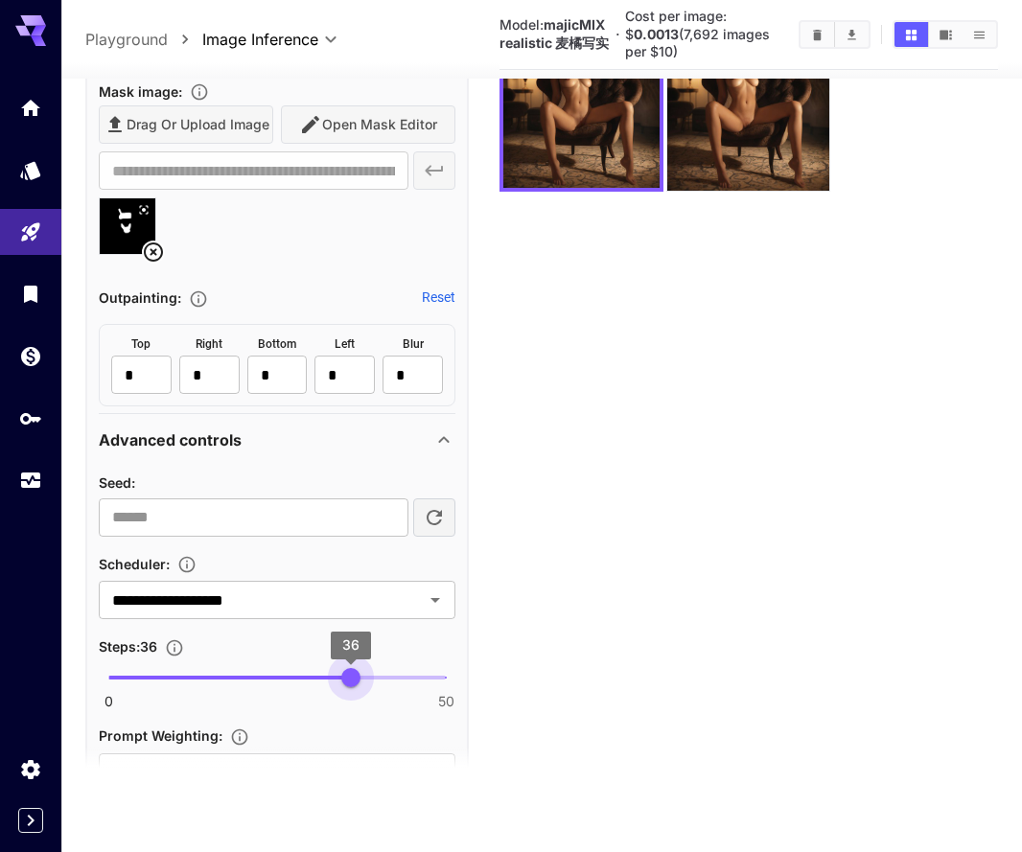
type input "**"
drag, startPoint x: 319, startPoint y: 678, endPoint x: 377, endPoint y: 683, distance: 57.7
click at [377, 683] on span "40" at bounding box center [378, 678] width 19 height 19
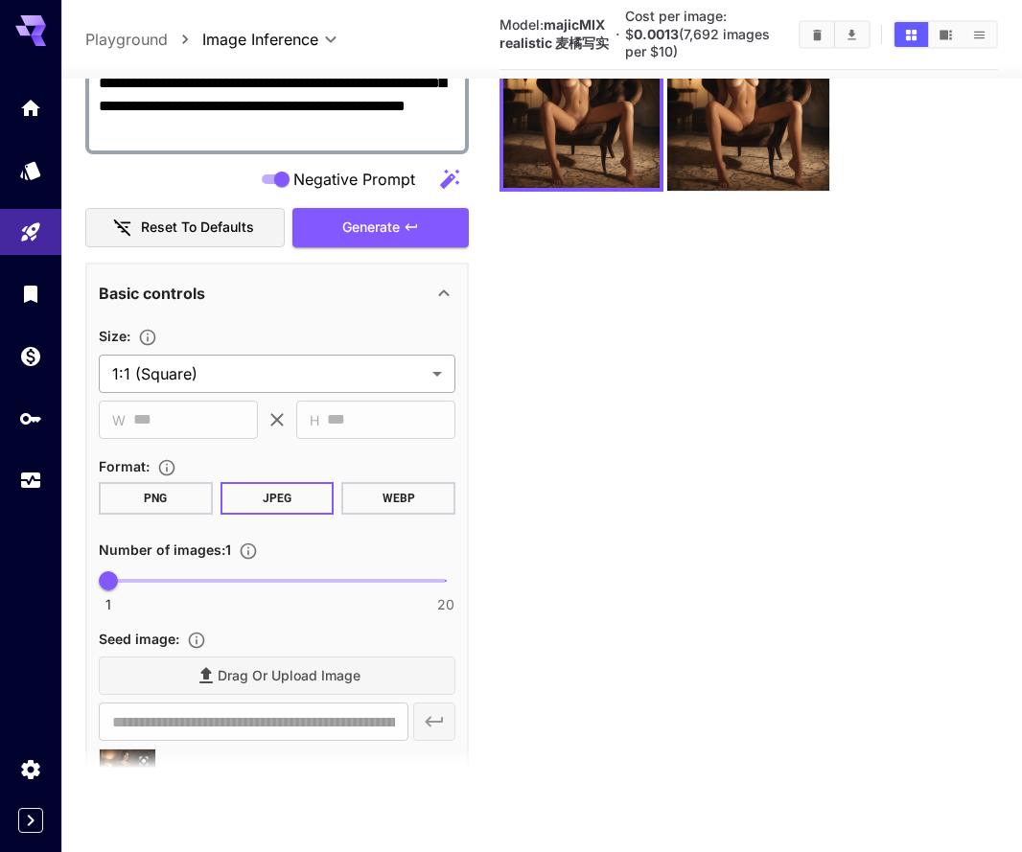
scroll to position [452, 0]
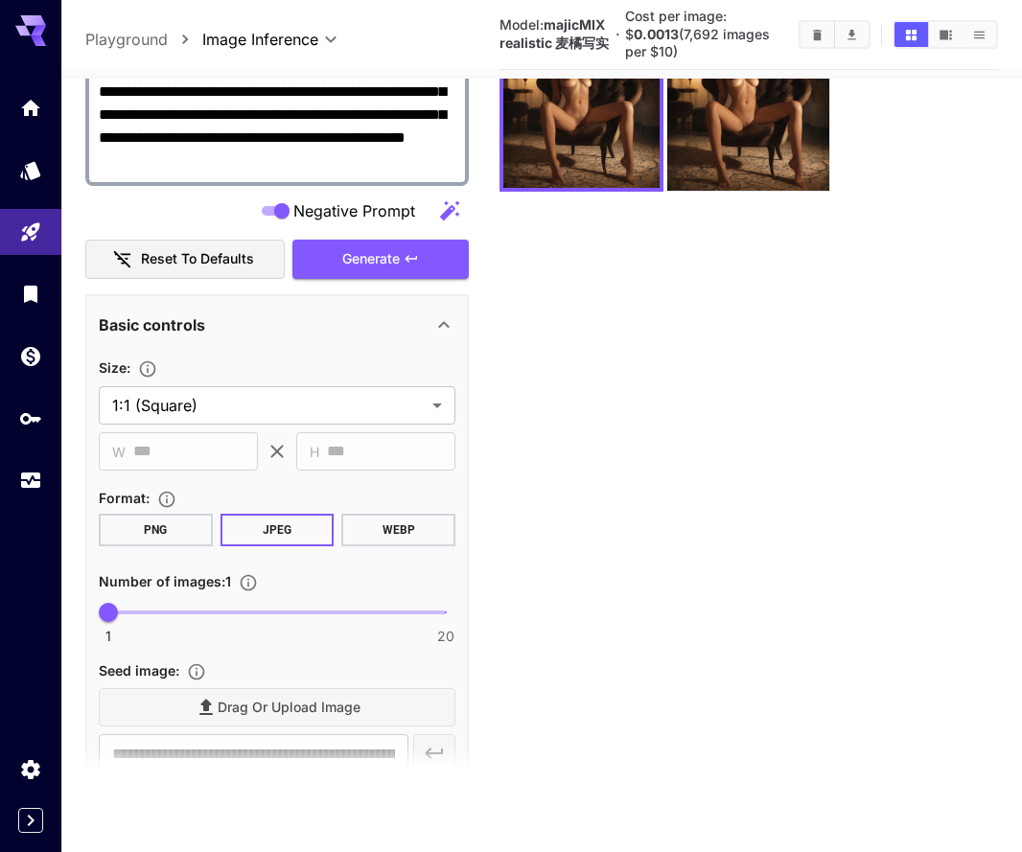
click at [157, 518] on button "PNG" at bounding box center [156, 530] width 114 height 33
click at [400, 254] on span "Generate" at bounding box center [370, 259] width 57 height 24
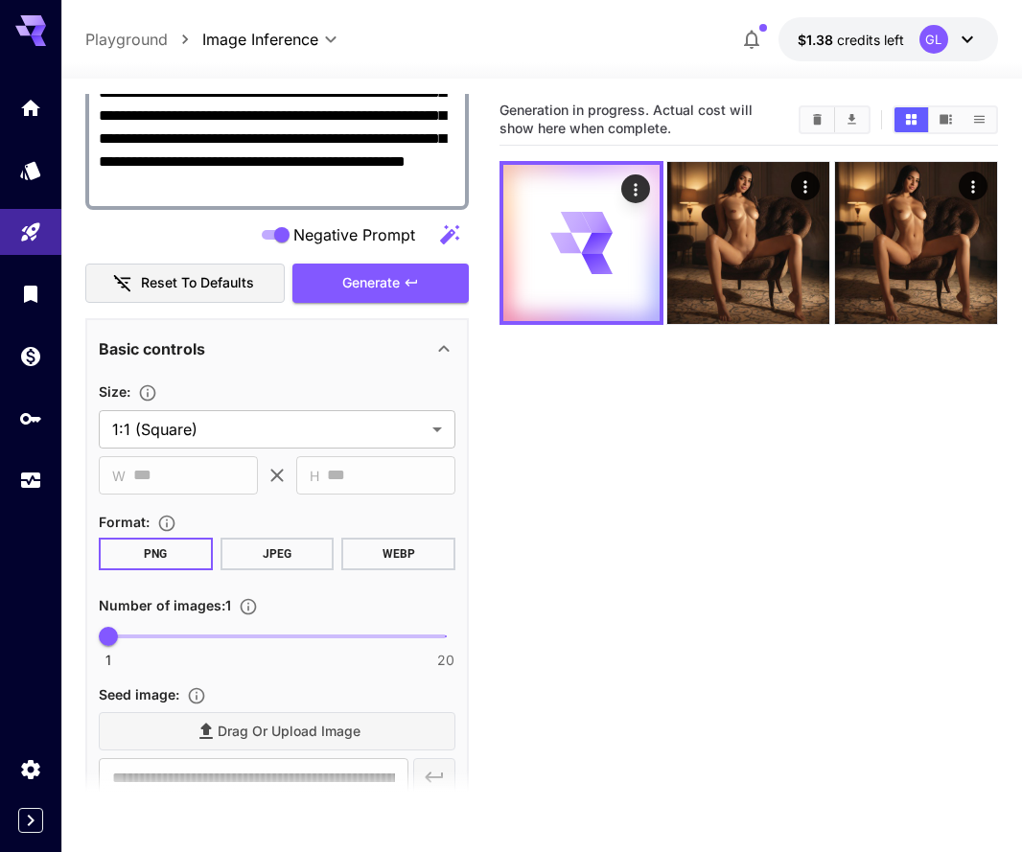
scroll to position [0, 0]
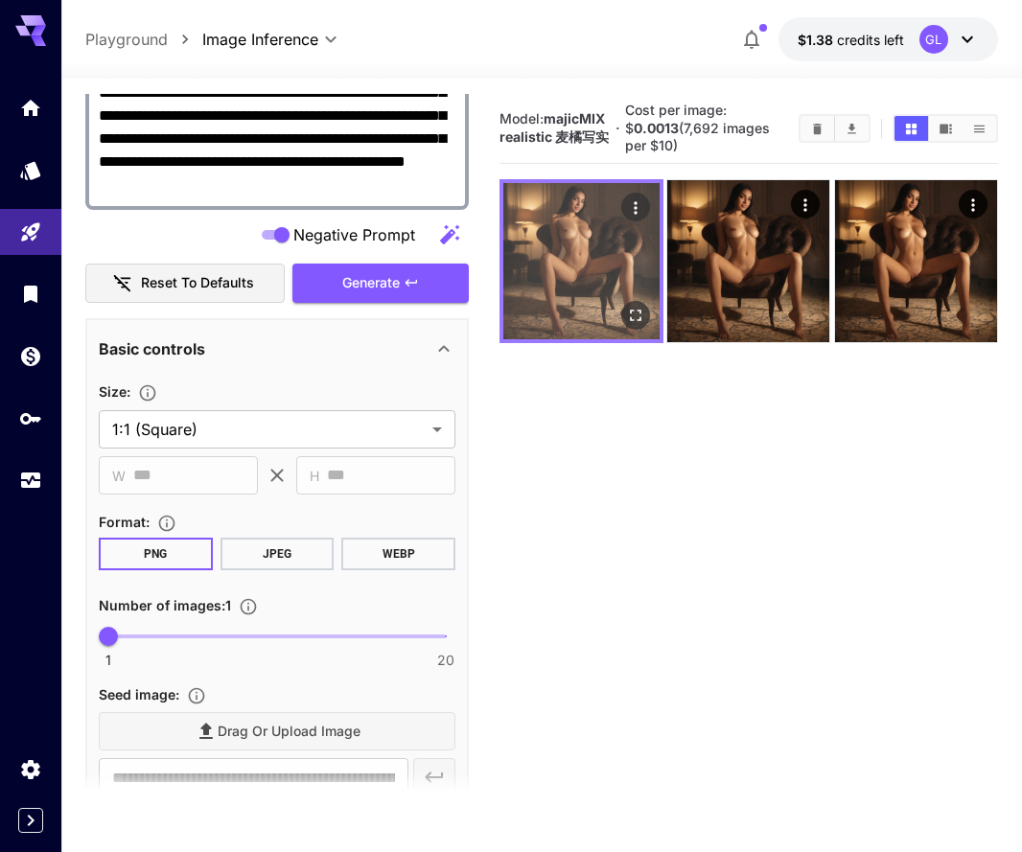
click at [632, 308] on icon "Open in fullscreen" at bounding box center [635, 315] width 19 height 19
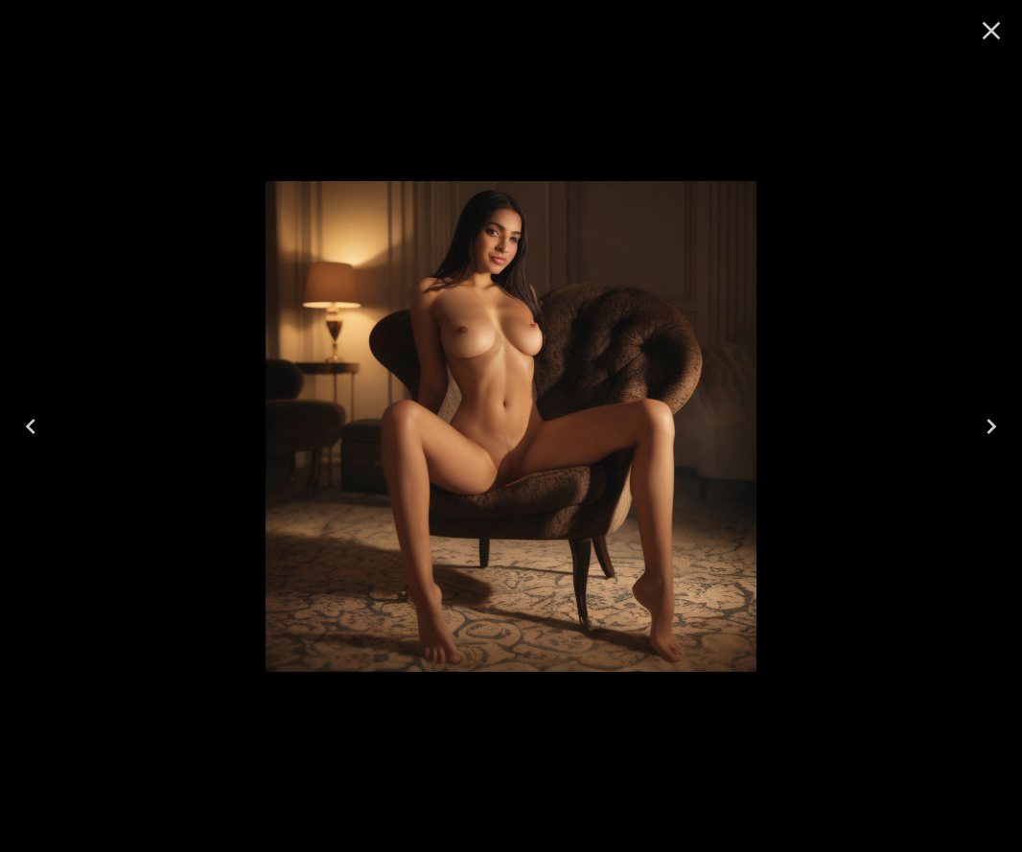
click at [983, 34] on icon "Close" at bounding box center [991, 30] width 31 height 31
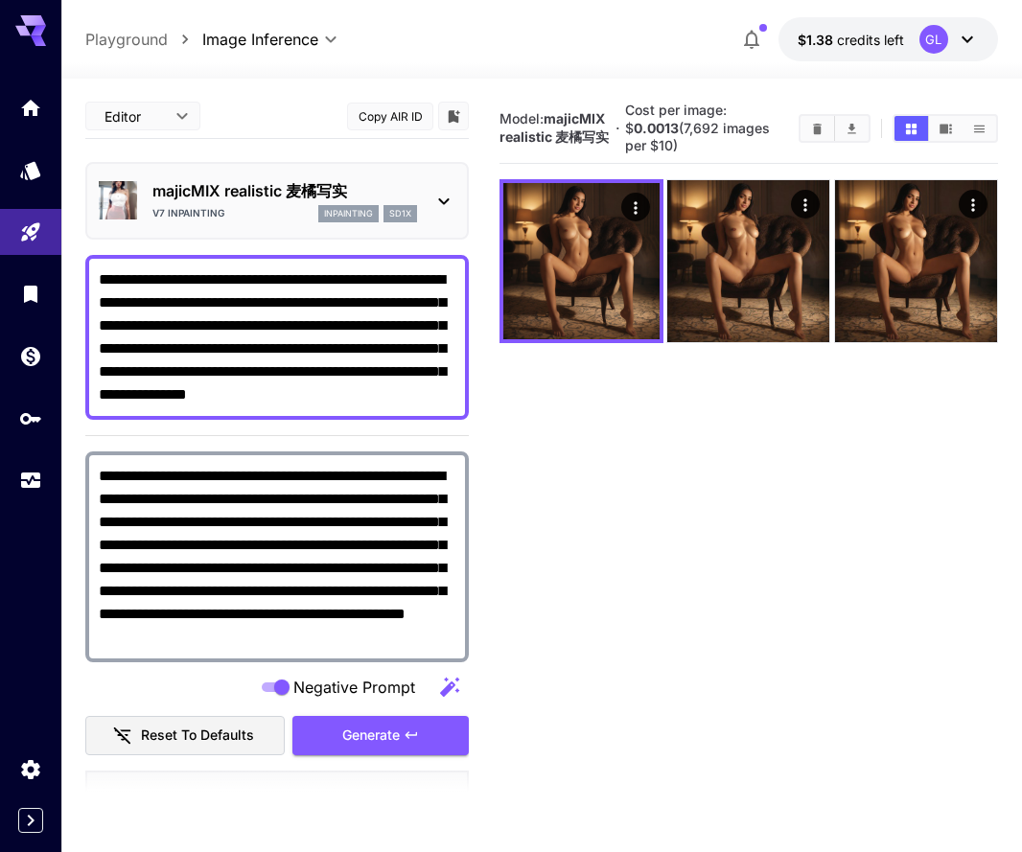
click at [375, 192] on p "majicMIX realistic 麦橘写实" at bounding box center [284, 190] width 264 height 23
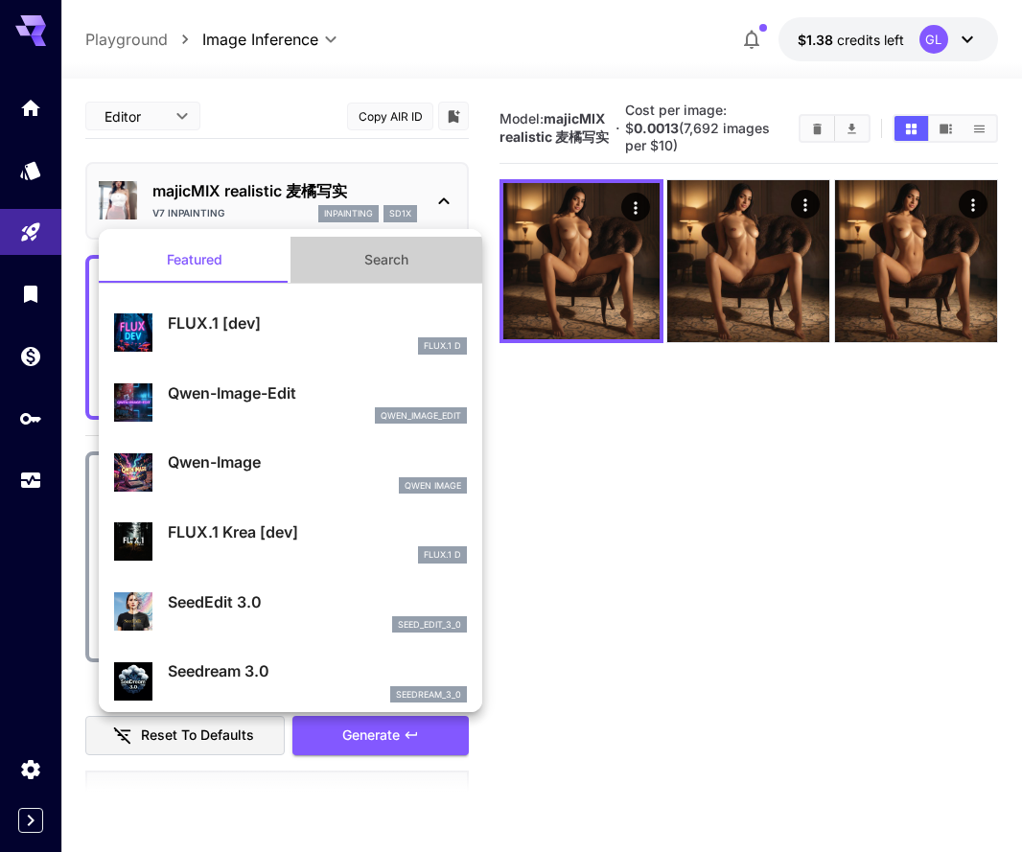
click at [371, 264] on button "Search" at bounding box center [386, 260] width 192 height 46
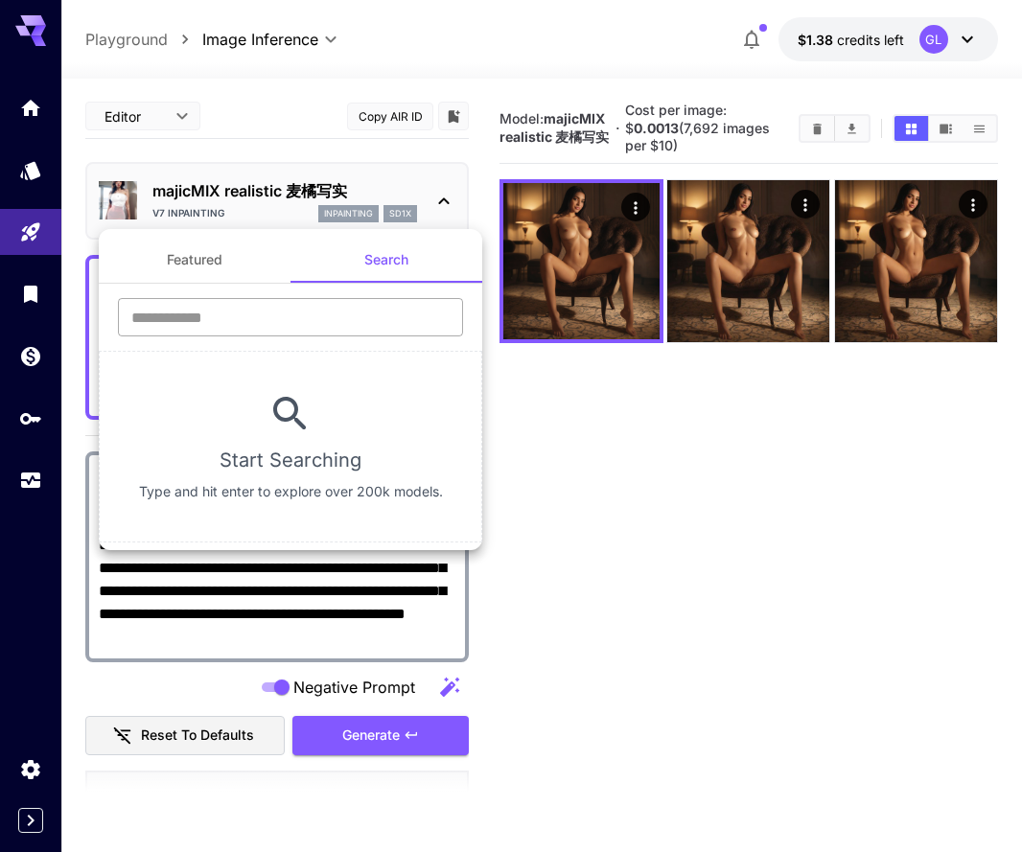
click at [305, 334] on input "text" at bounding box center [290, 317] width 345 height 38
type input "**********"
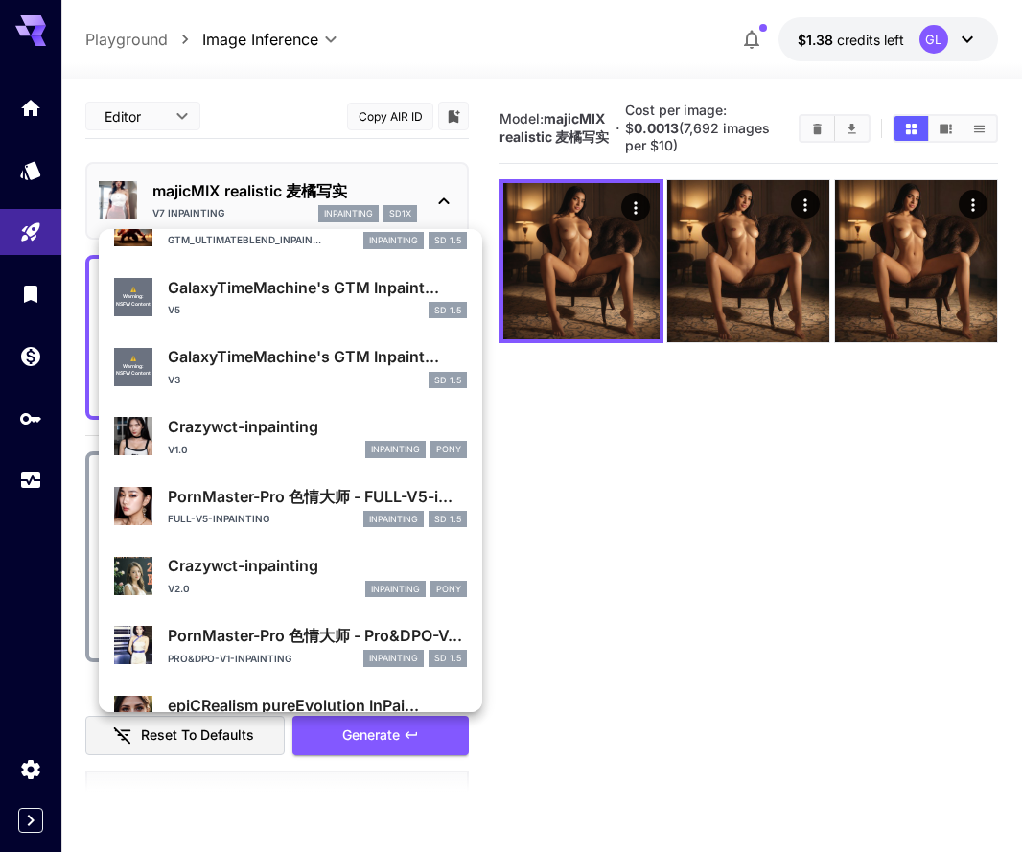
scroll to position [303, 0]
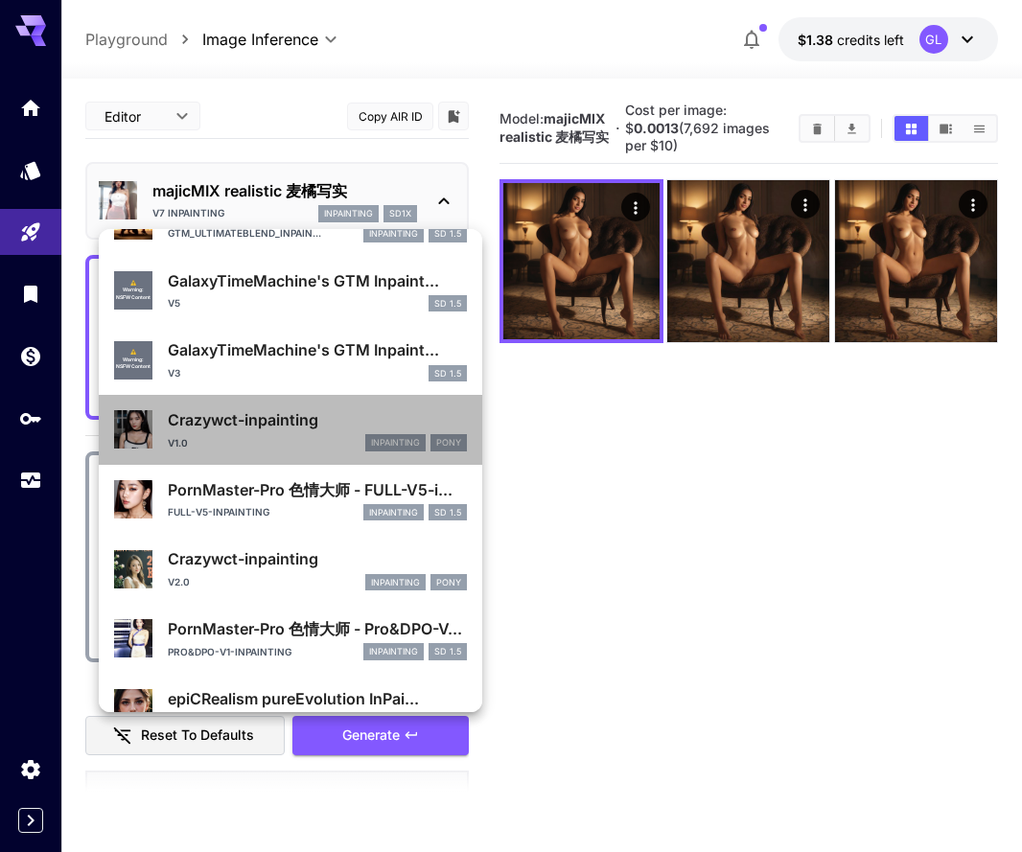
click at [271, 438] on div "v1.0 inpainting Pony" at bounding box center [317, 442] width 299 height 17
type input "**********"
type input "****"
type input "**"
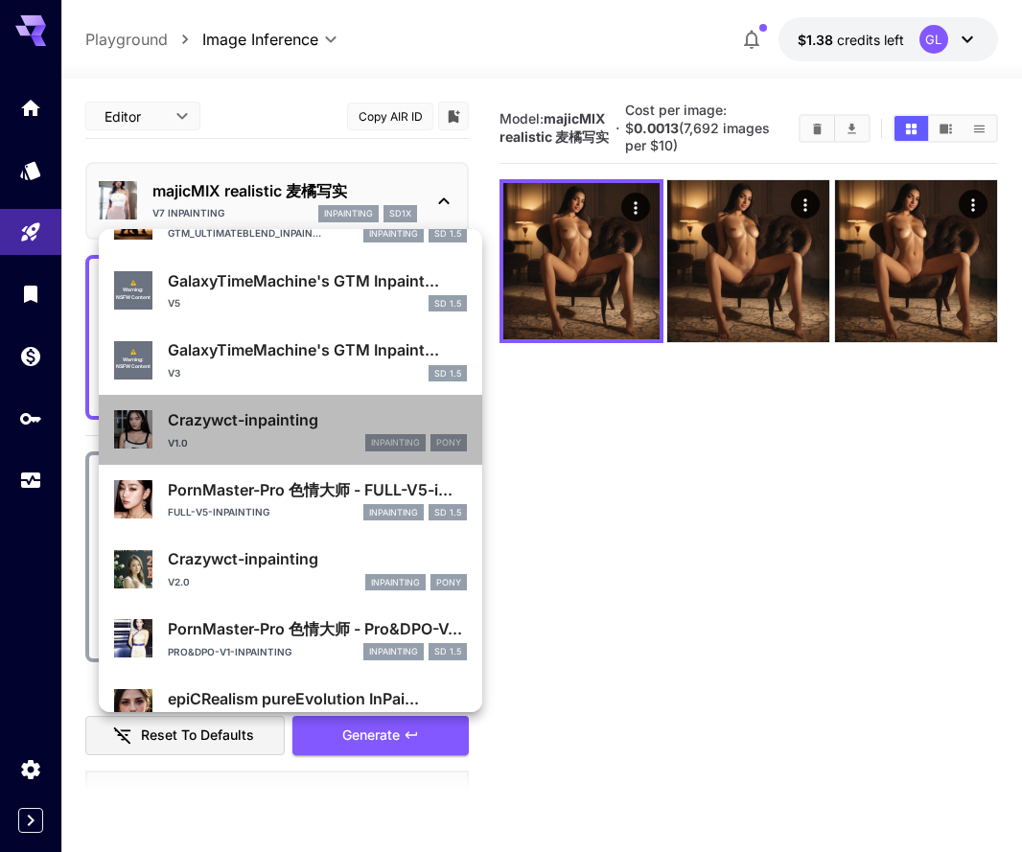
type input "*"
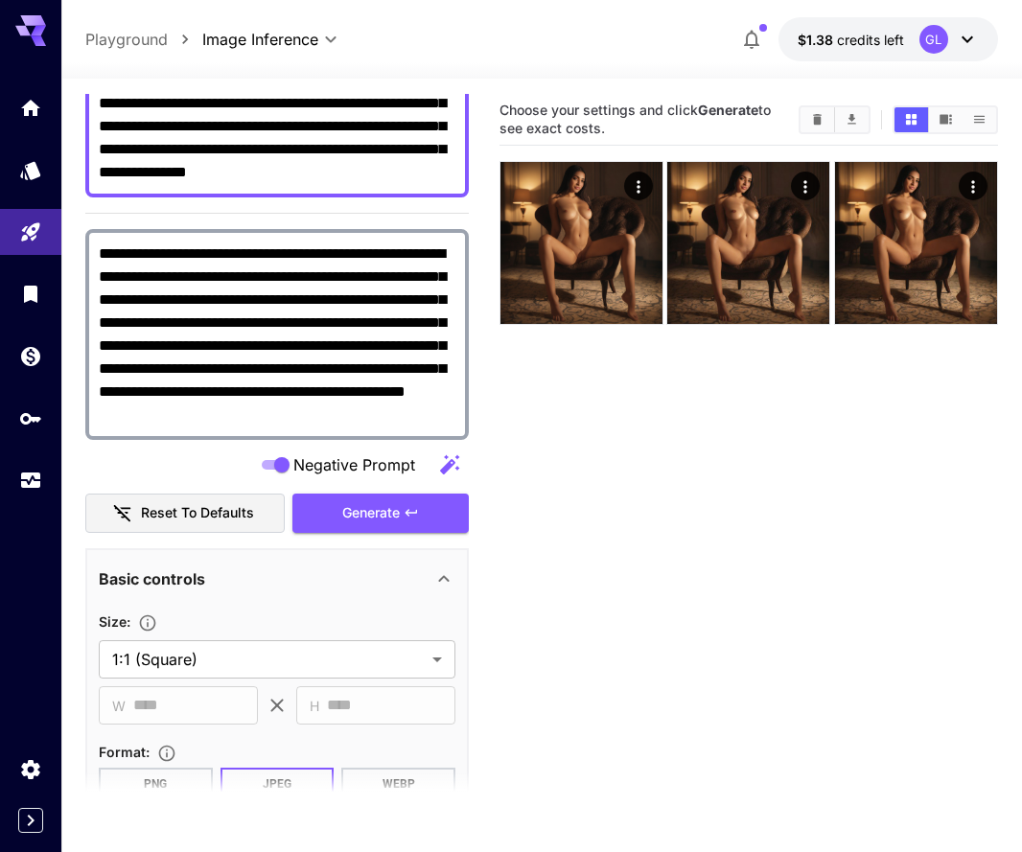
scroll to position [227, 0]
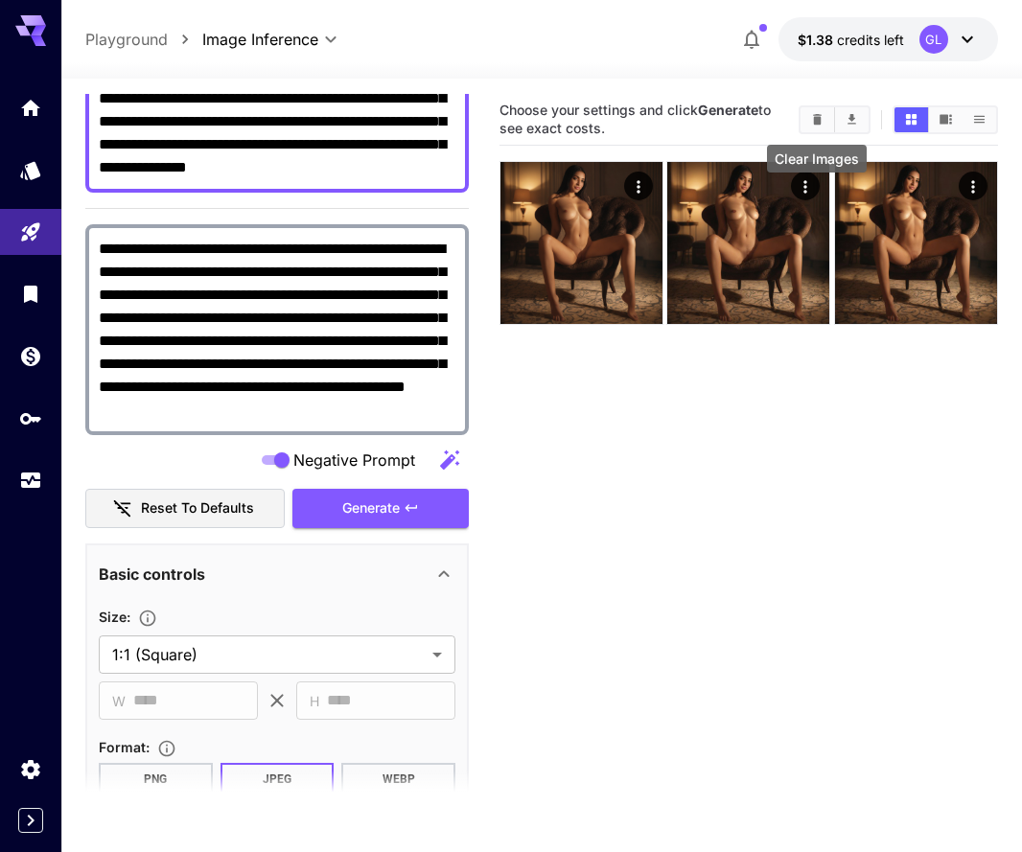
click at [818, 113] on icon "Clear Images" at bounding box center [817, 119] width 14 height 14
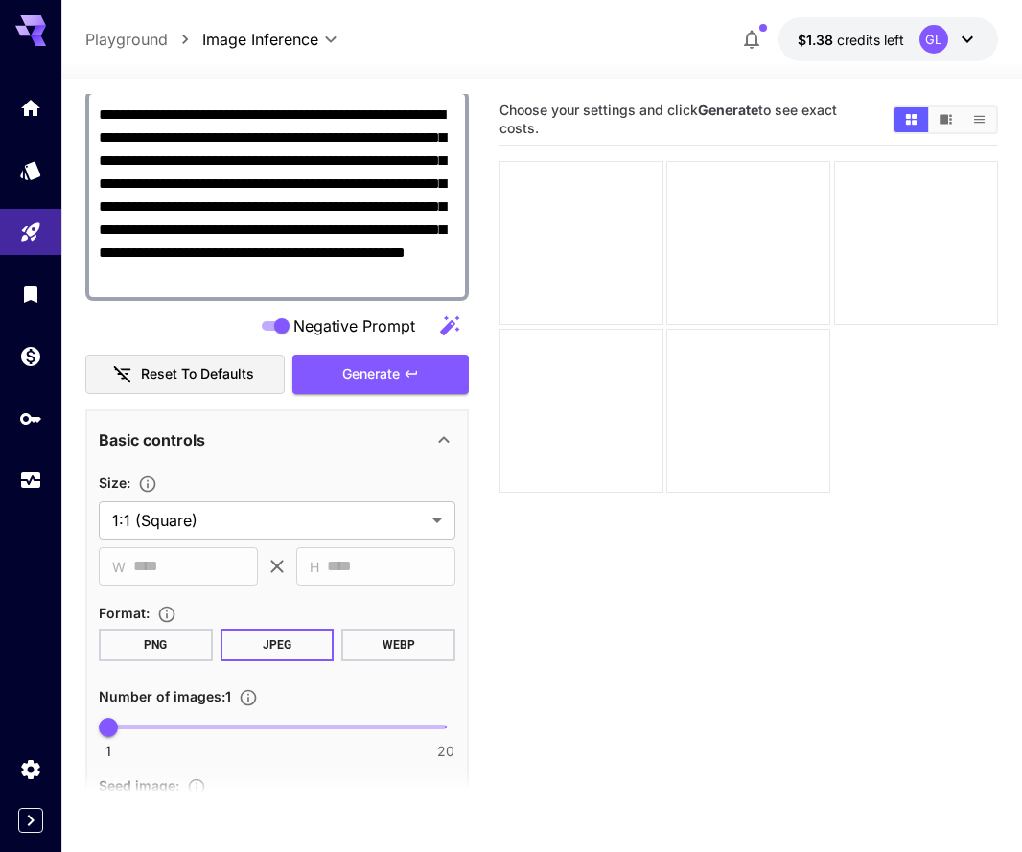
click at [181, 643] on button "PNG" at bounding box center [156, 645] width 114 height 33
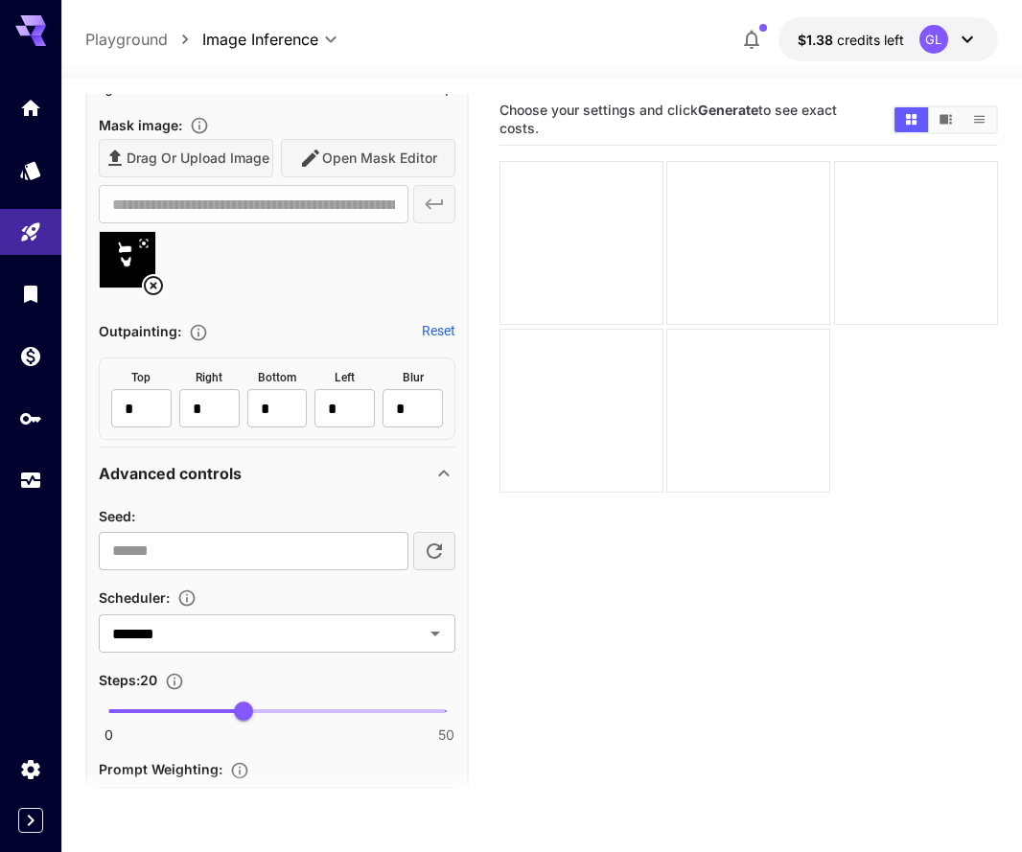
scroll to position [1423, 0]
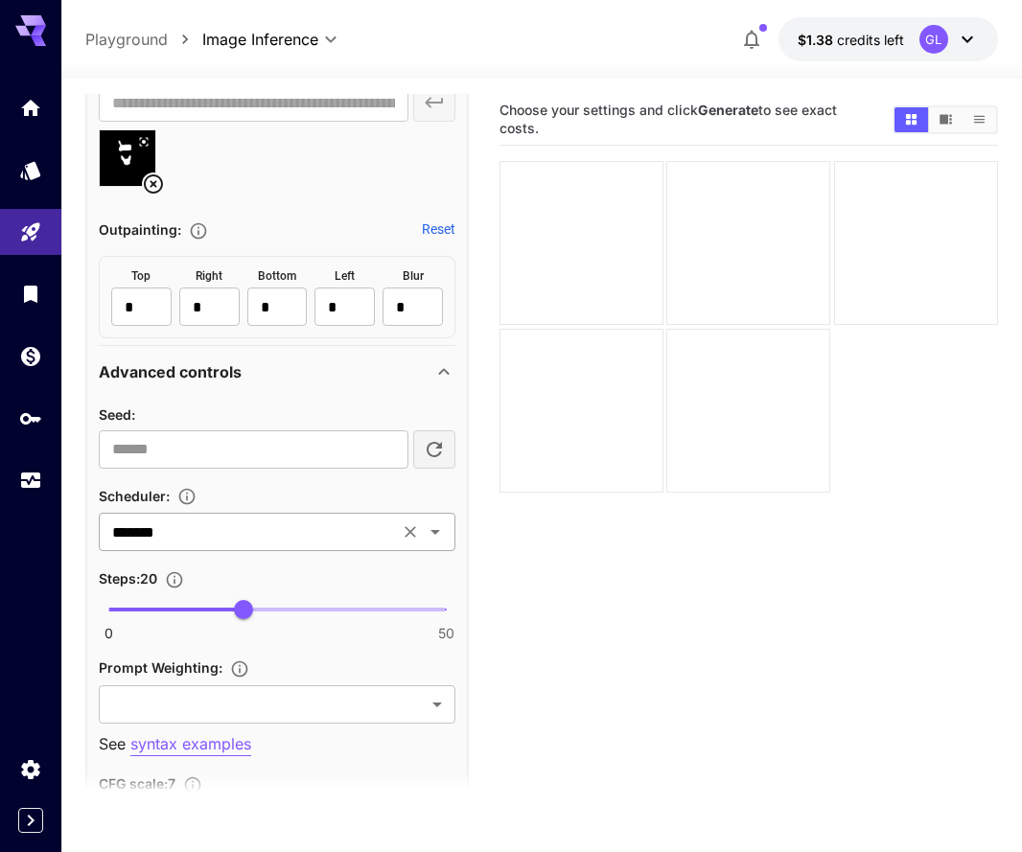
click at [216, 544] on div "******* ​" at bounding box center [277, 532] width 356 height 38
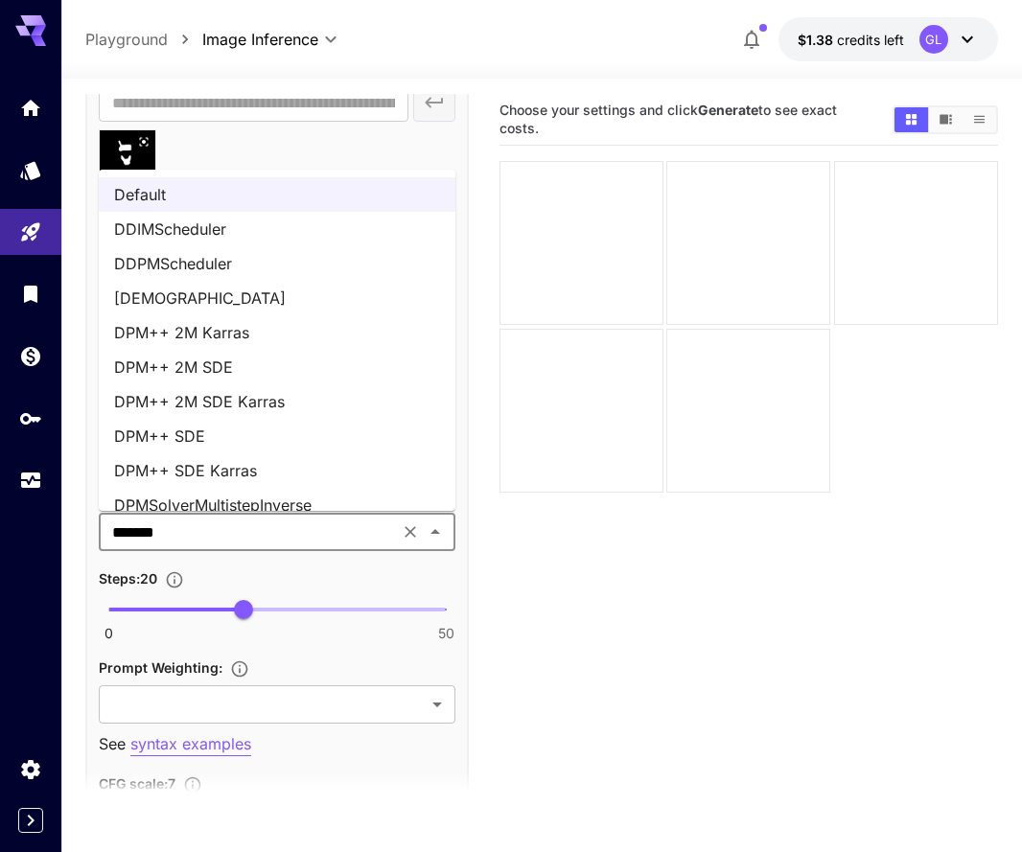
click at [235, 402] on li "DPM++ 2M SDE Karras" at bounding box center [277, 401] width 356 height 34
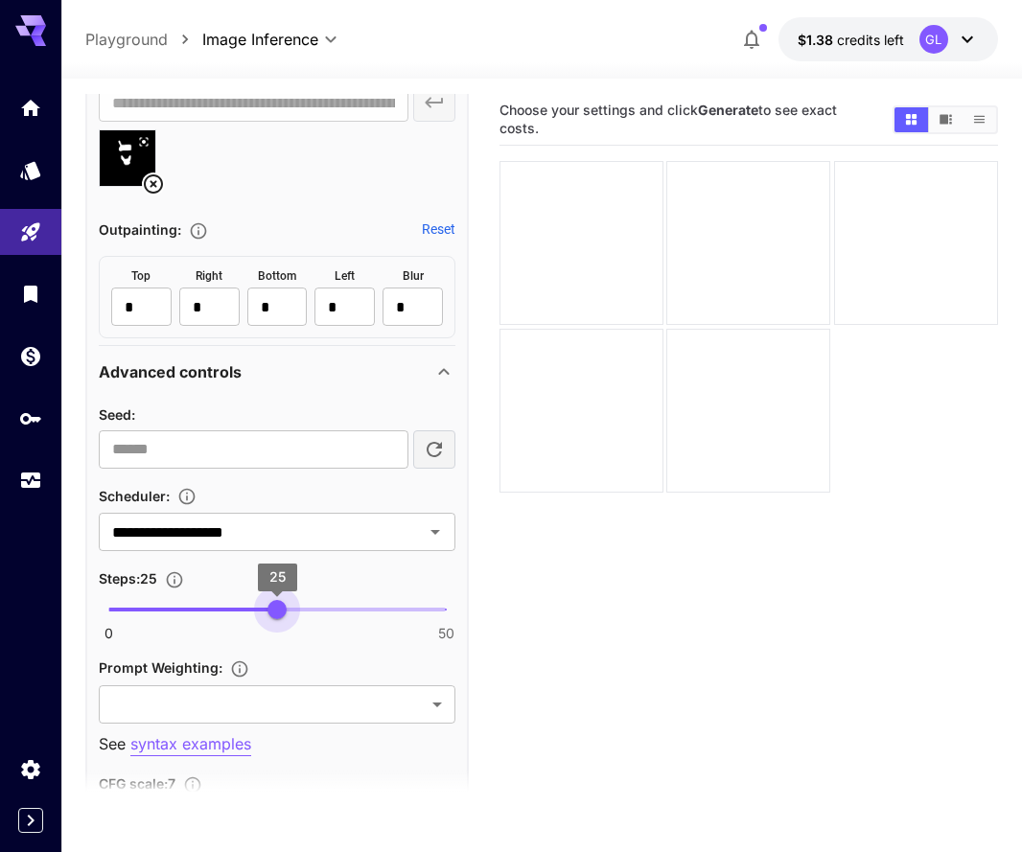
type input "**"
drag, startPoint x: 270, startPoint y: 615, endPoint x: 308, endPoint y: 615, distance: 37.4
click at [308, 615] on span "0 50 30" at bounding box center [276, 609] width 337 height 29
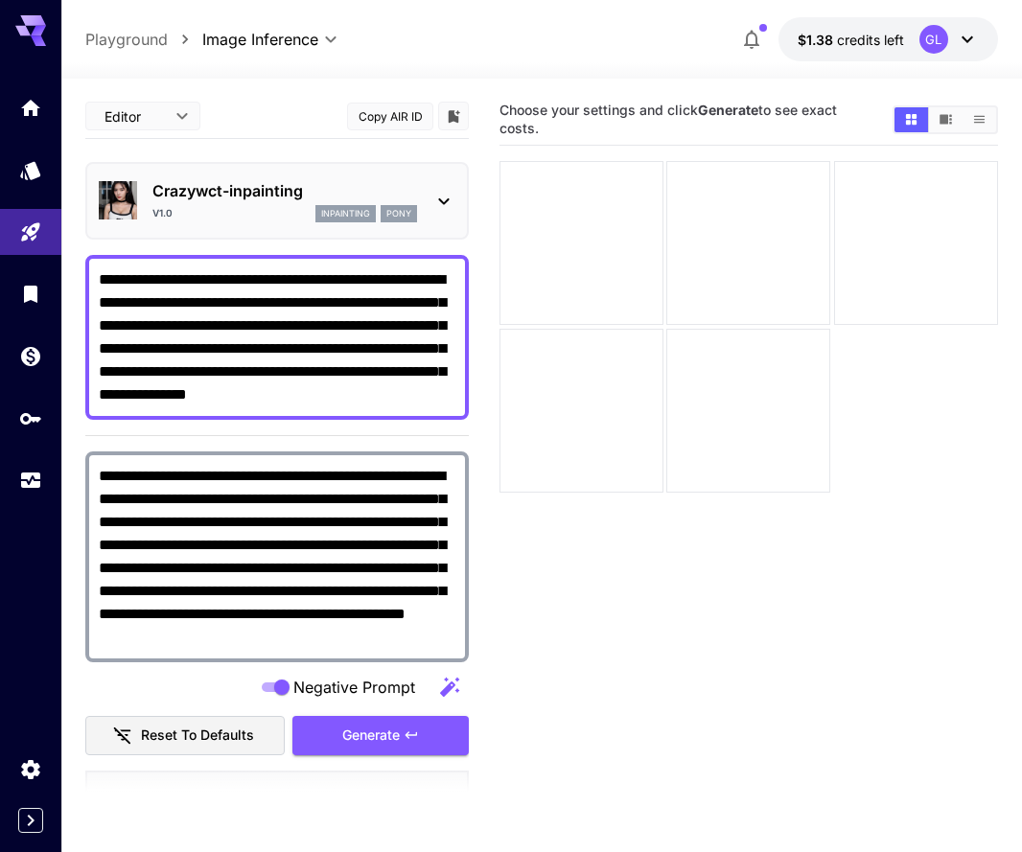
scroll to position [0, 0]
click at [395, 717] on button "Generate" at bounding box center [380, 735] width 176 height 39
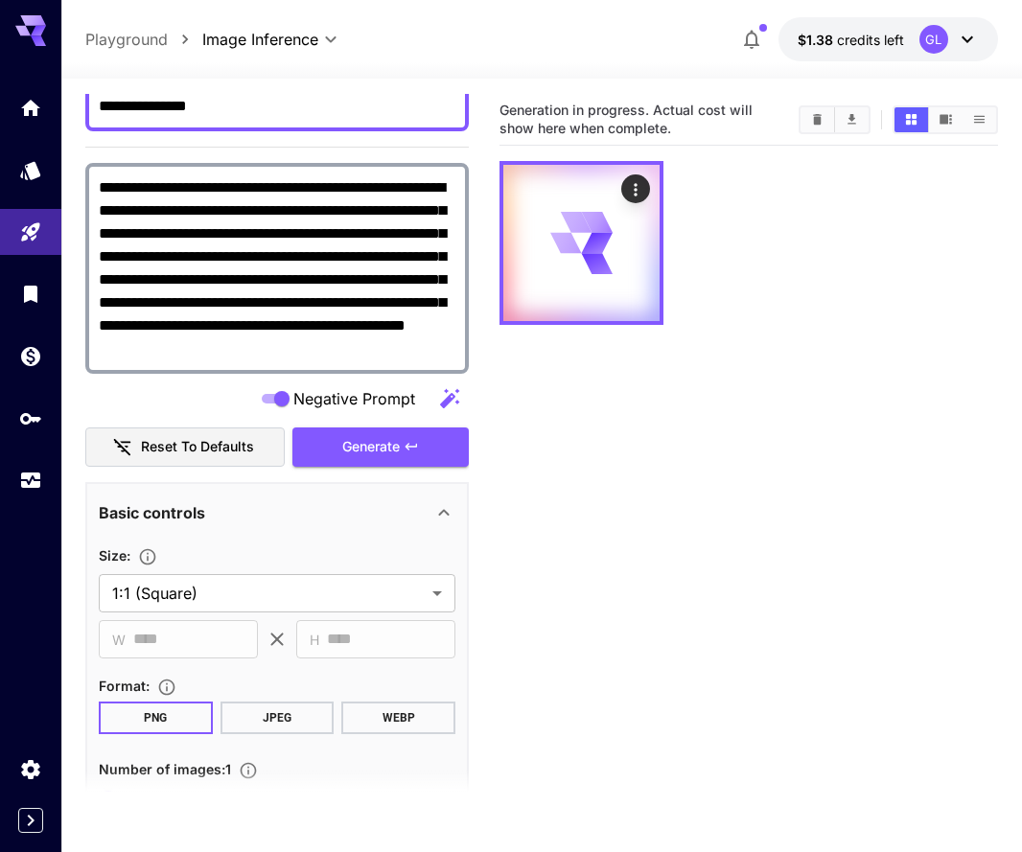
scroll to position [289, 0]
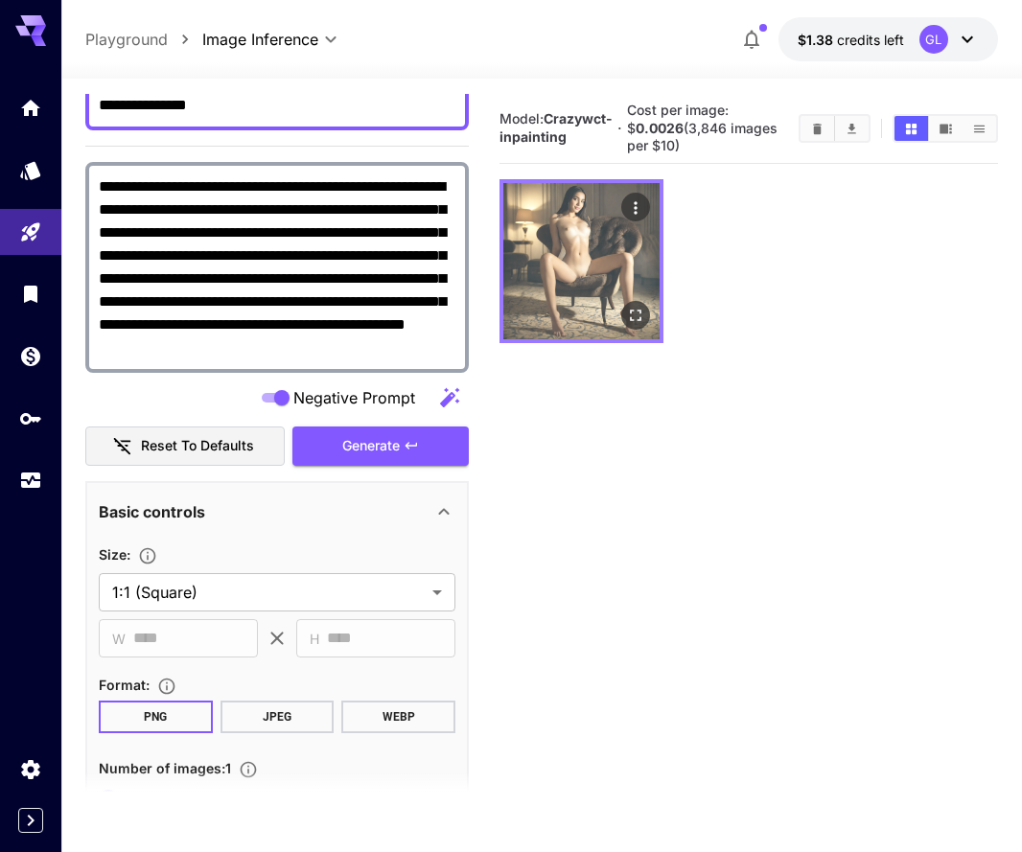
click at [638, 312] on icon "Open in fullscreen" at bounding box center [635, 315] width 19 height 19
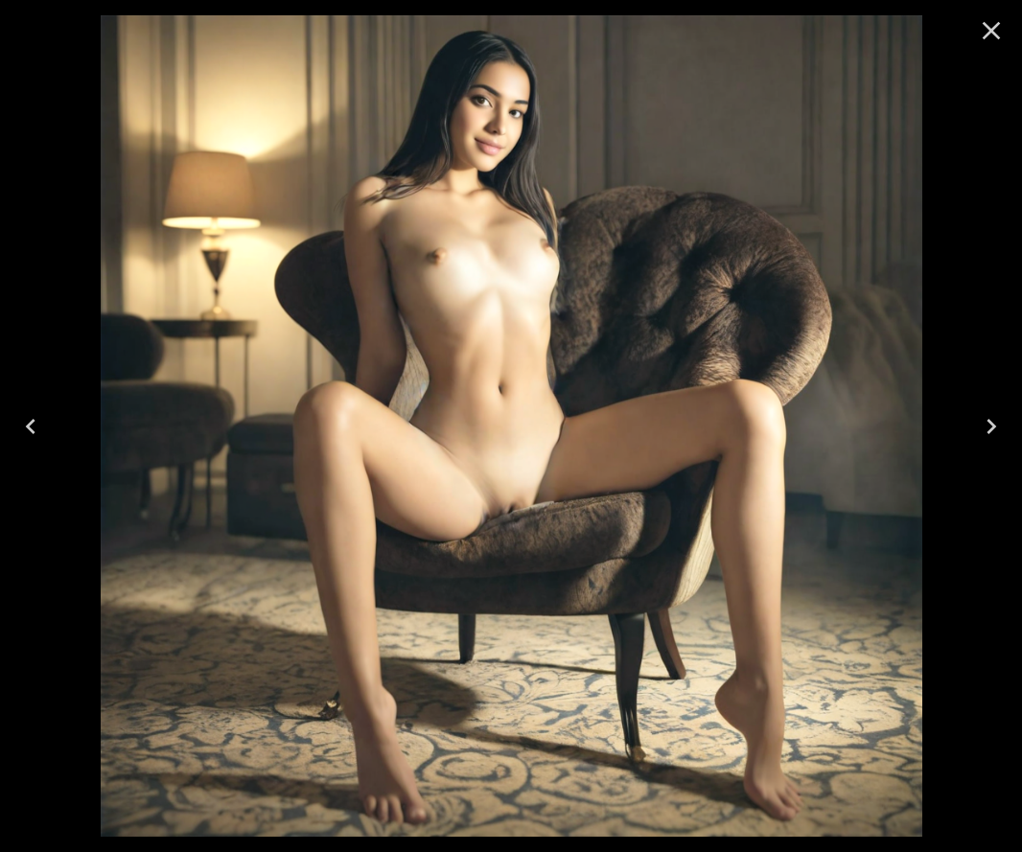
click at [989, 34] on icon "Close" at bounding box center [991, 31] width 18 height 18
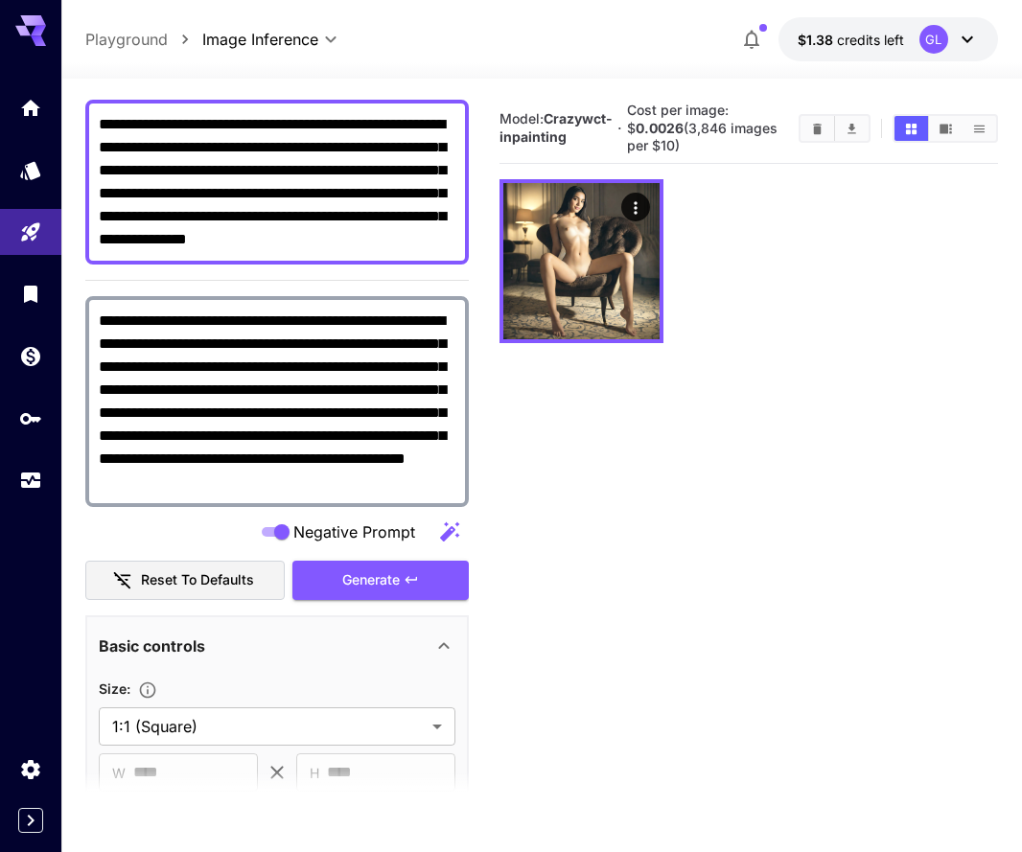
scroll to position [172, 0]
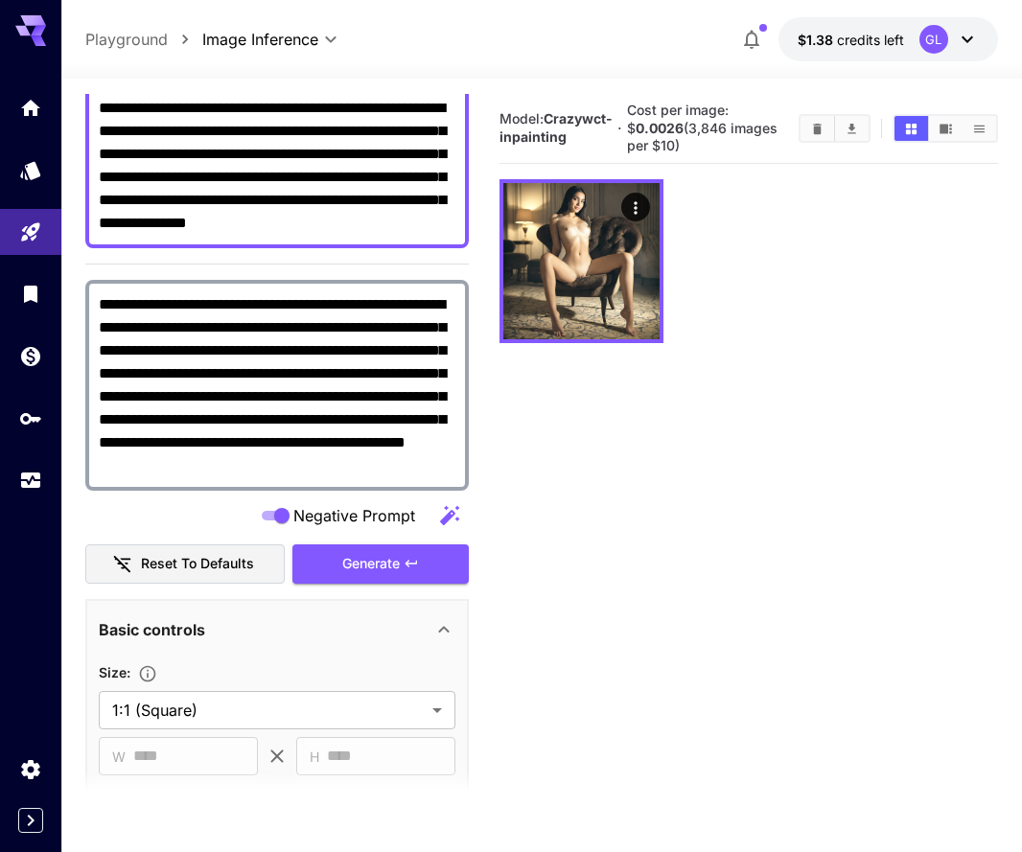
drag, startPoint x: 183, startPoint y: 224, endPoint x: 449, endPoint y: 206, distance: 267.0
click at [449, 206] on textarea "**********" at bounding box center [277, 166] width 356 height 138
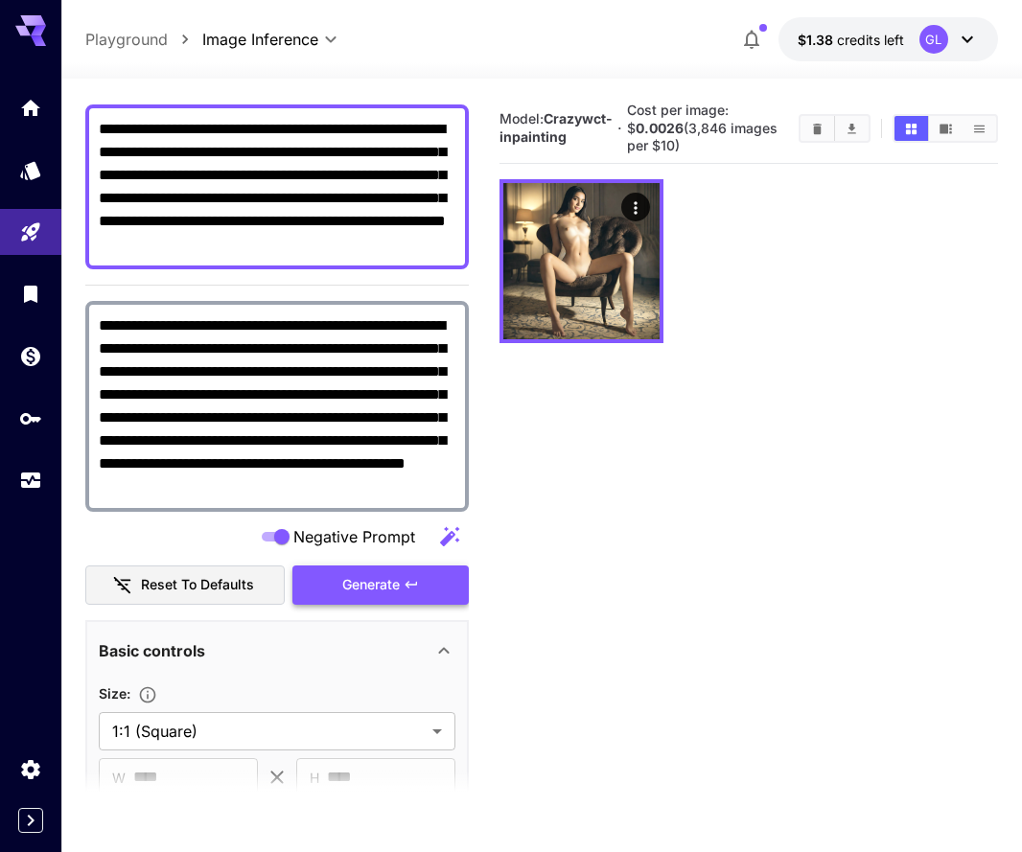
type textarea "**********"
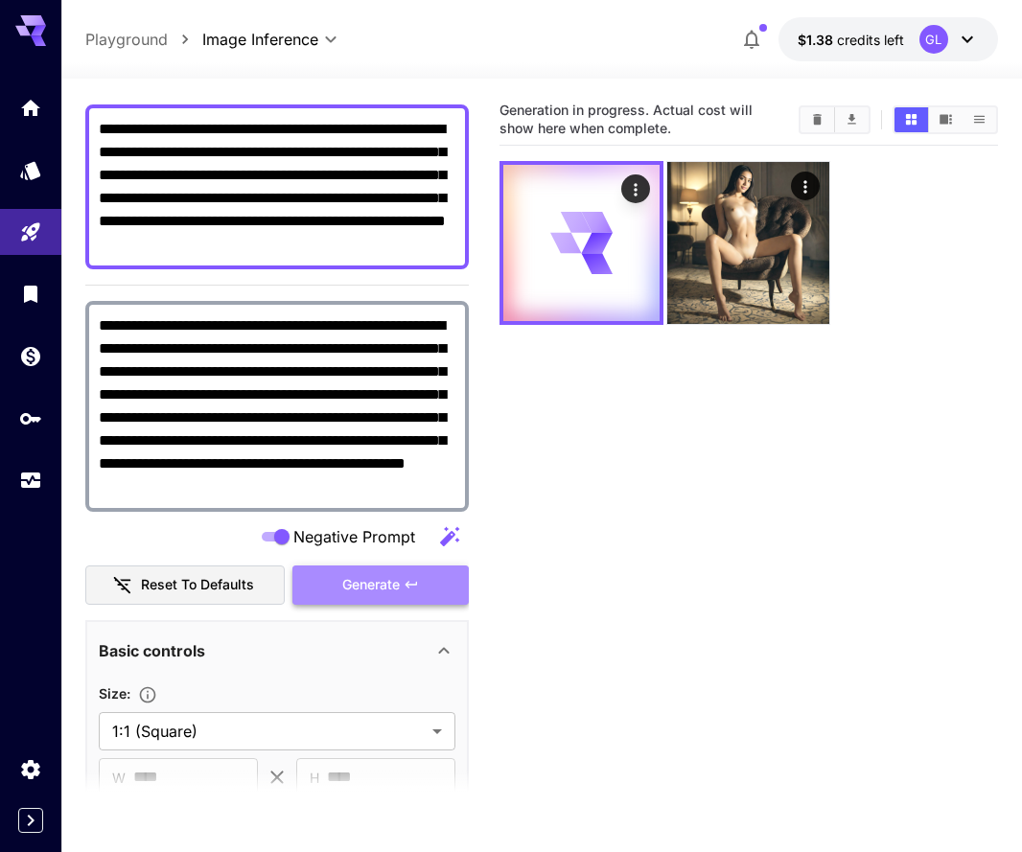
click at [357, 583] on span "Generate" at bounding box center [370, 585] width 57 height 24
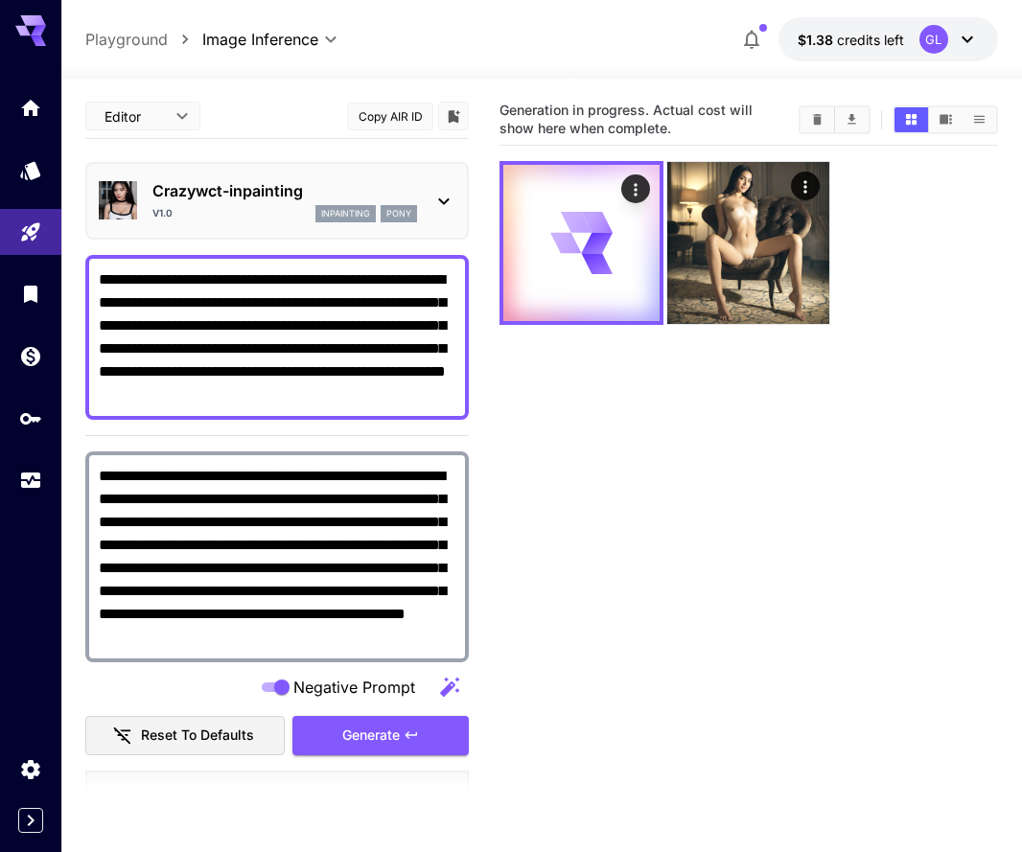
scroll to position [0, 0]
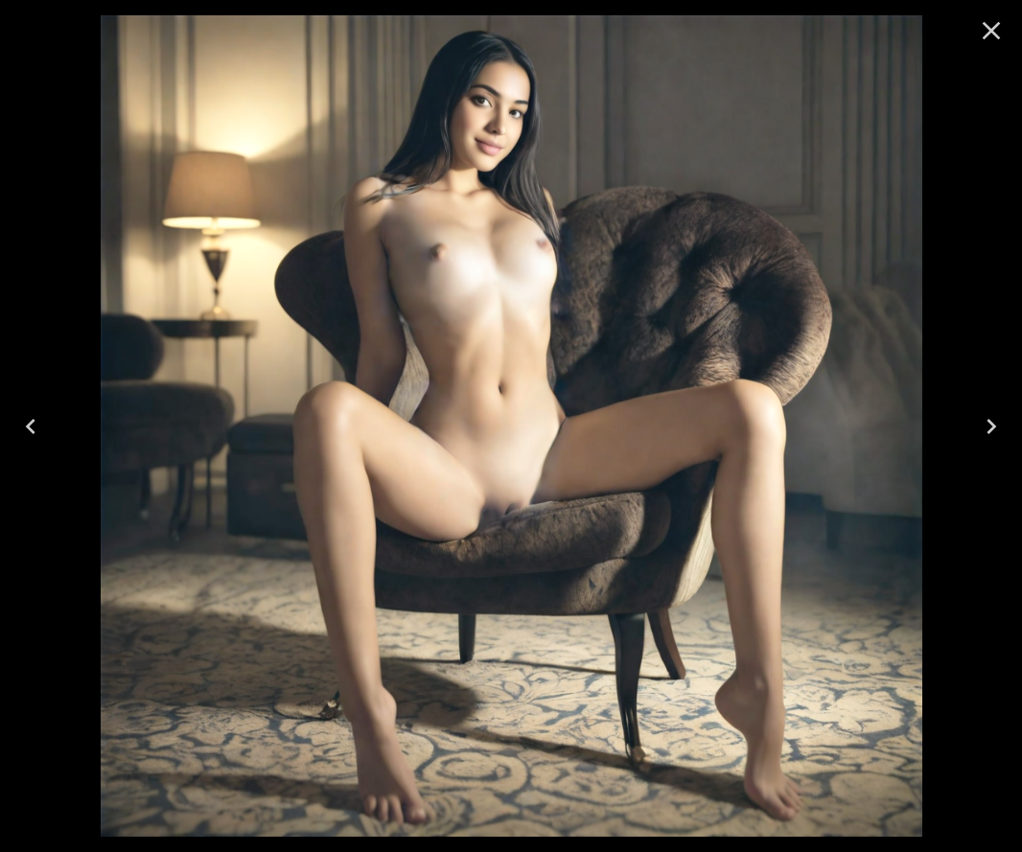
click at [993, 36] on icon "Close" at bounding box center [991, 30] width 31 height 31
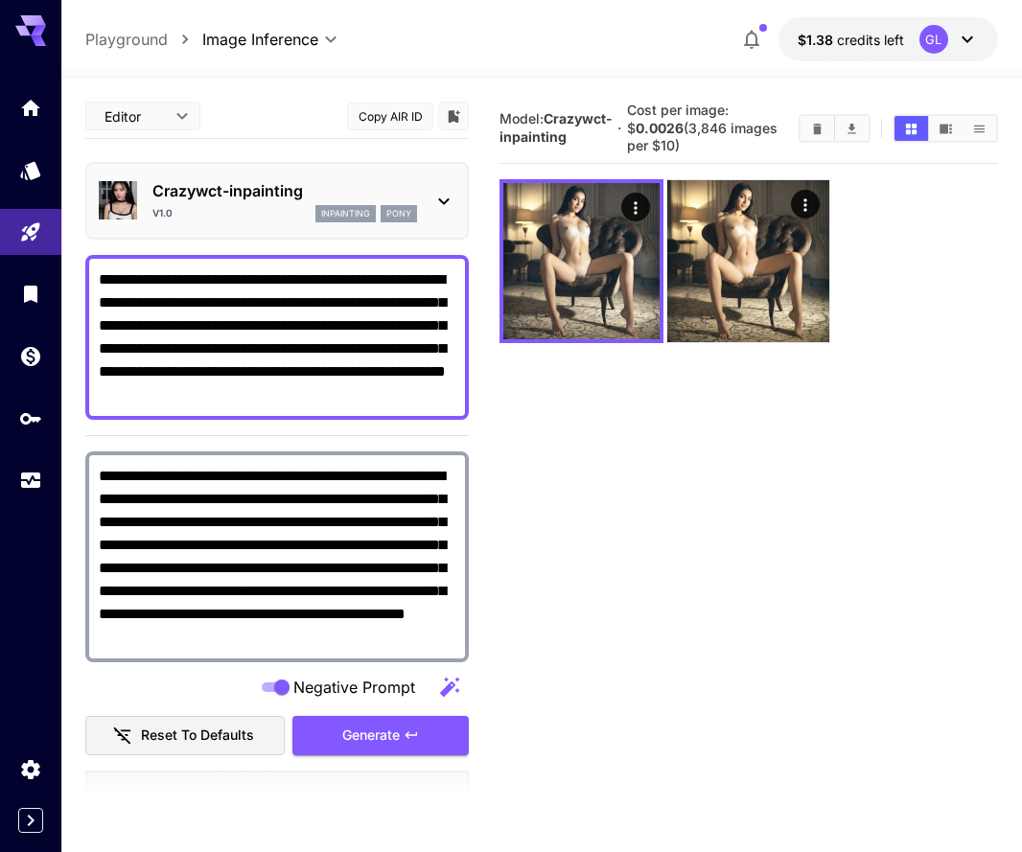
click at [445, 208] on icon at bounding box center [443, 201] width 23 height 23
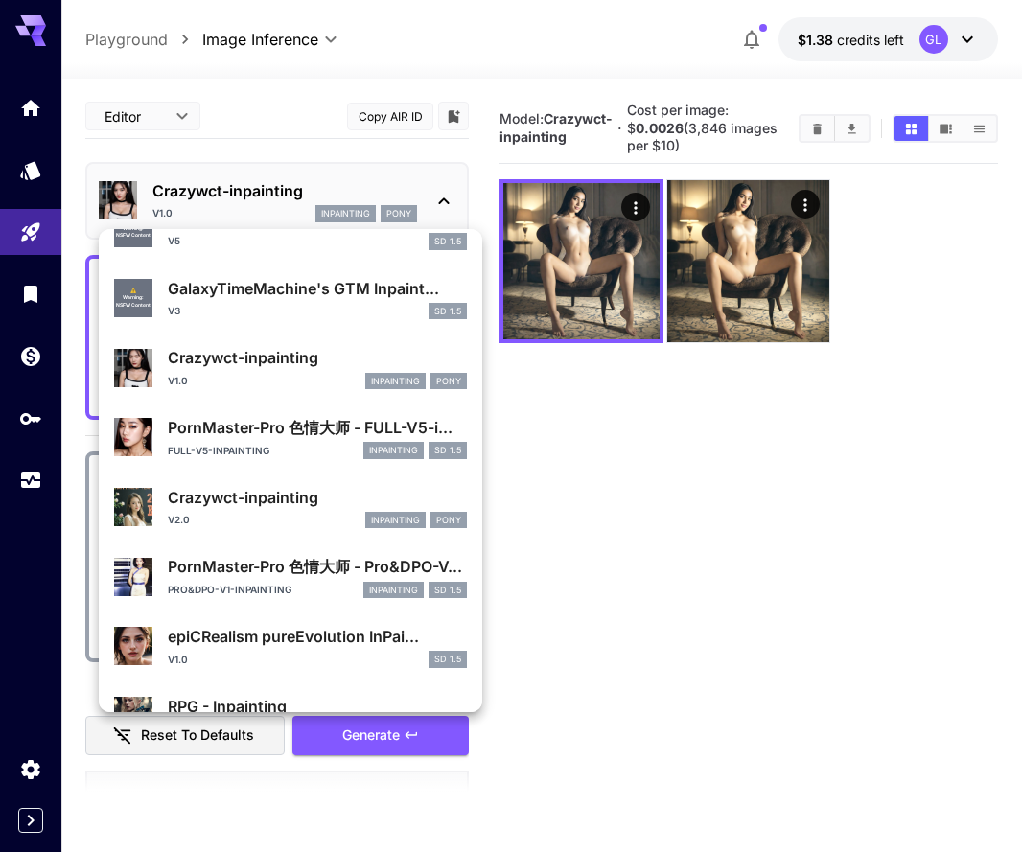
scroll to position [370, 0]
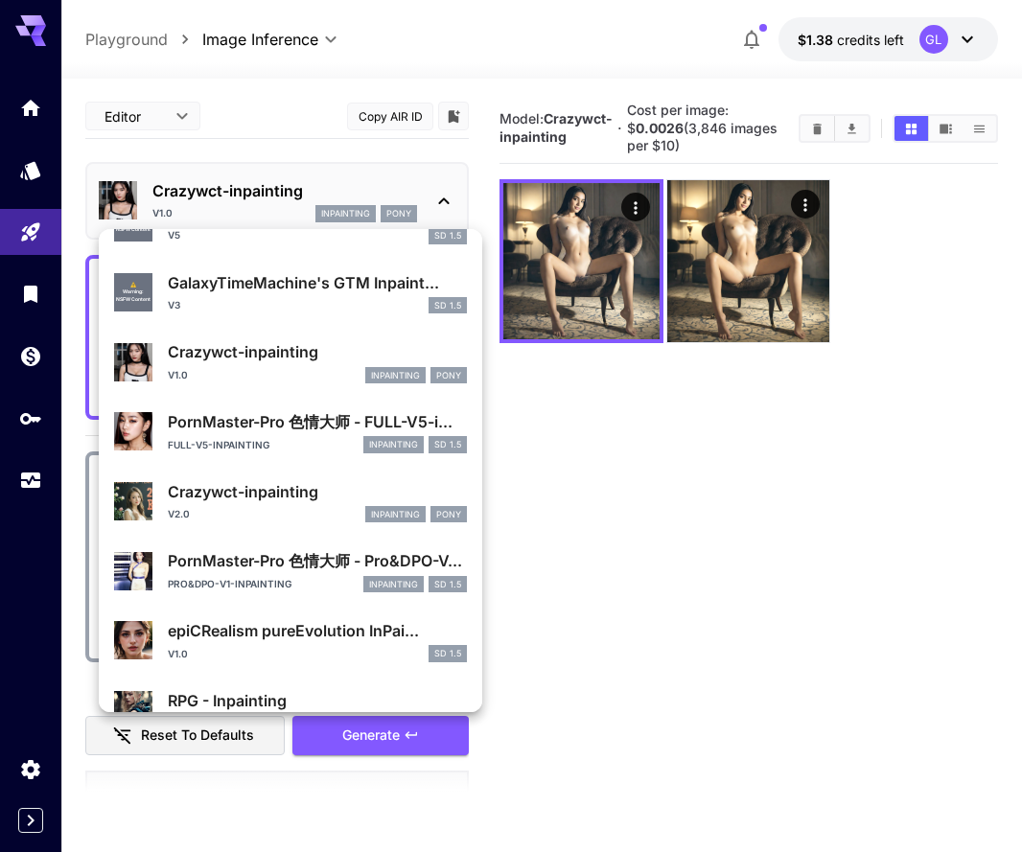
click at [313, 493] on p "Crazywct-inpainting" at bounding box center [317, 491] width 299 height 23
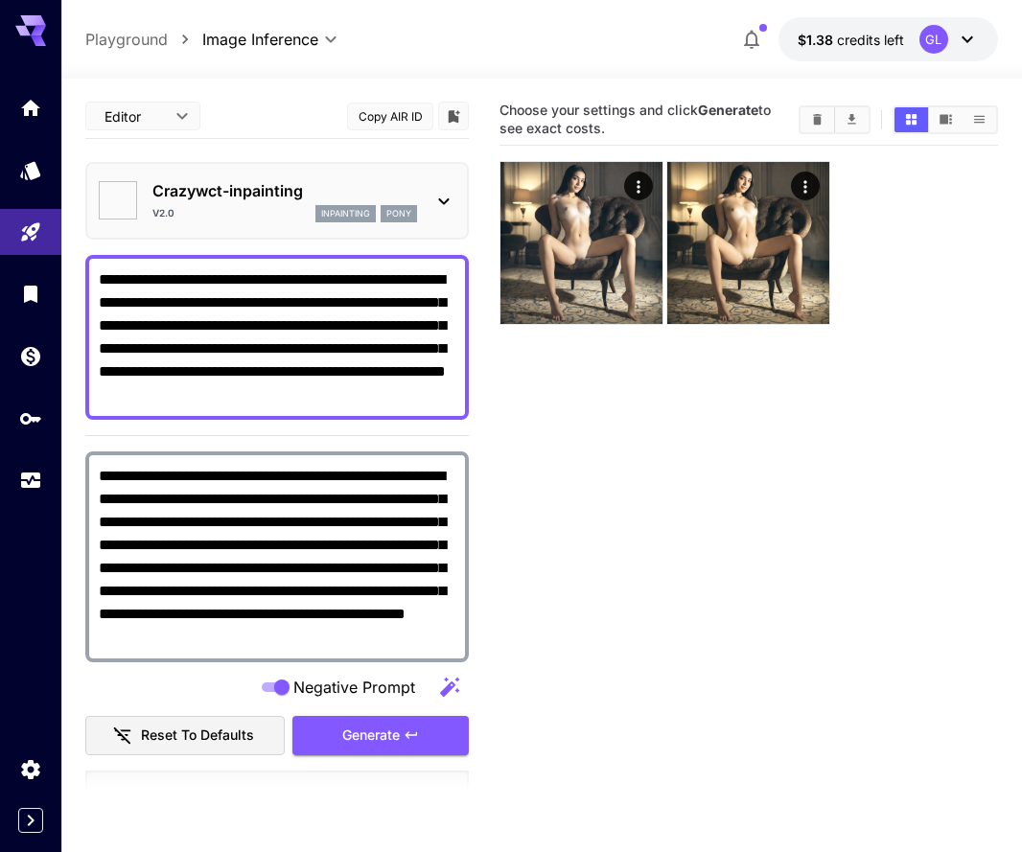
type input "**"
type input "*******"
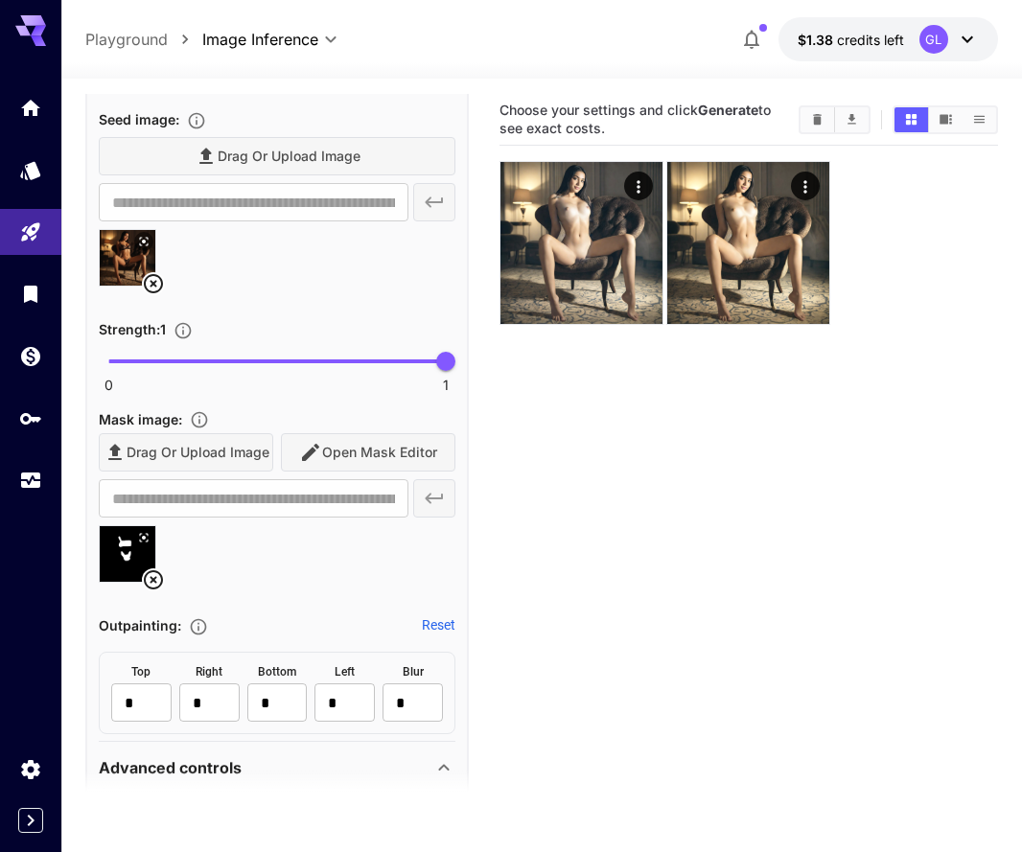
scroll to position [579, 0]
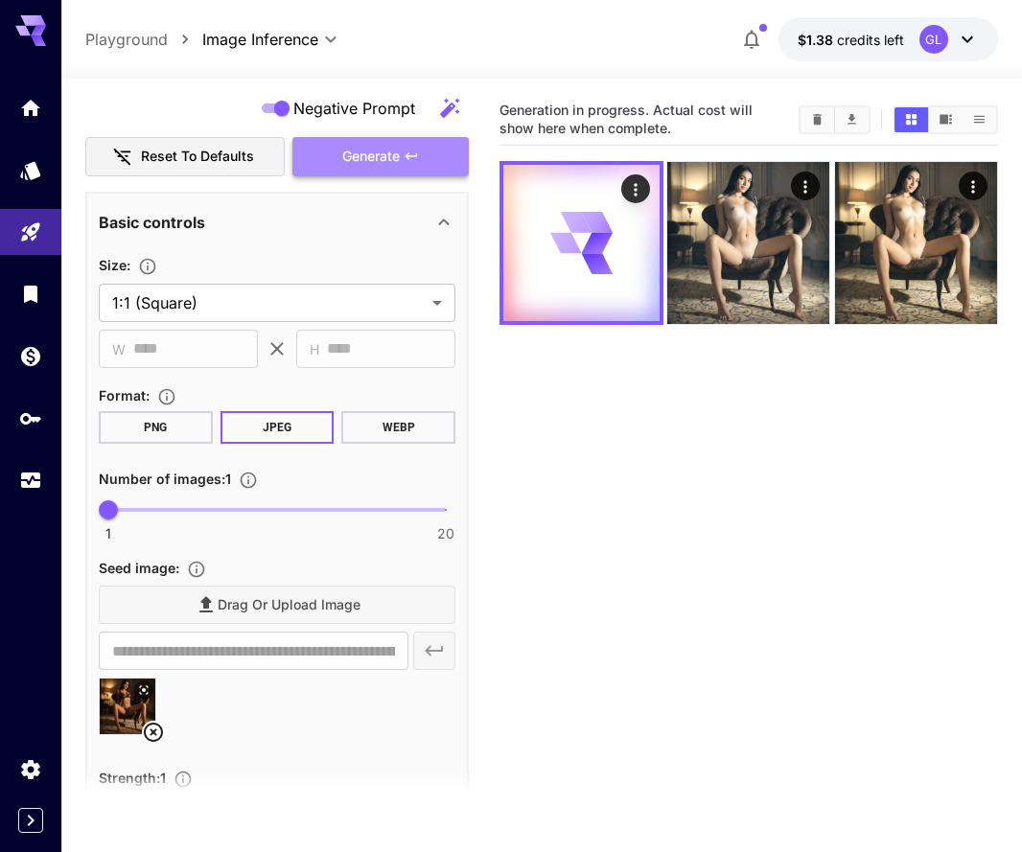
click at [404, 161] on icon "button" at bounding box center [410, 156] width 15 height 15
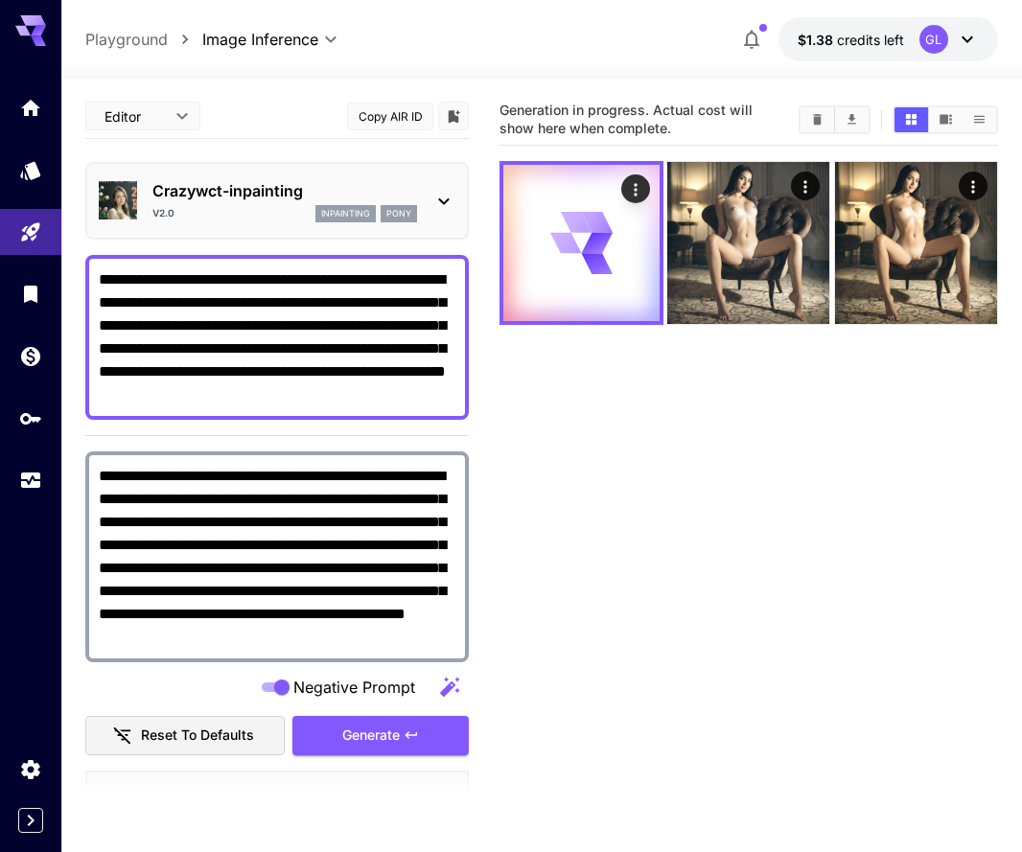
scroll to position [0, 0]
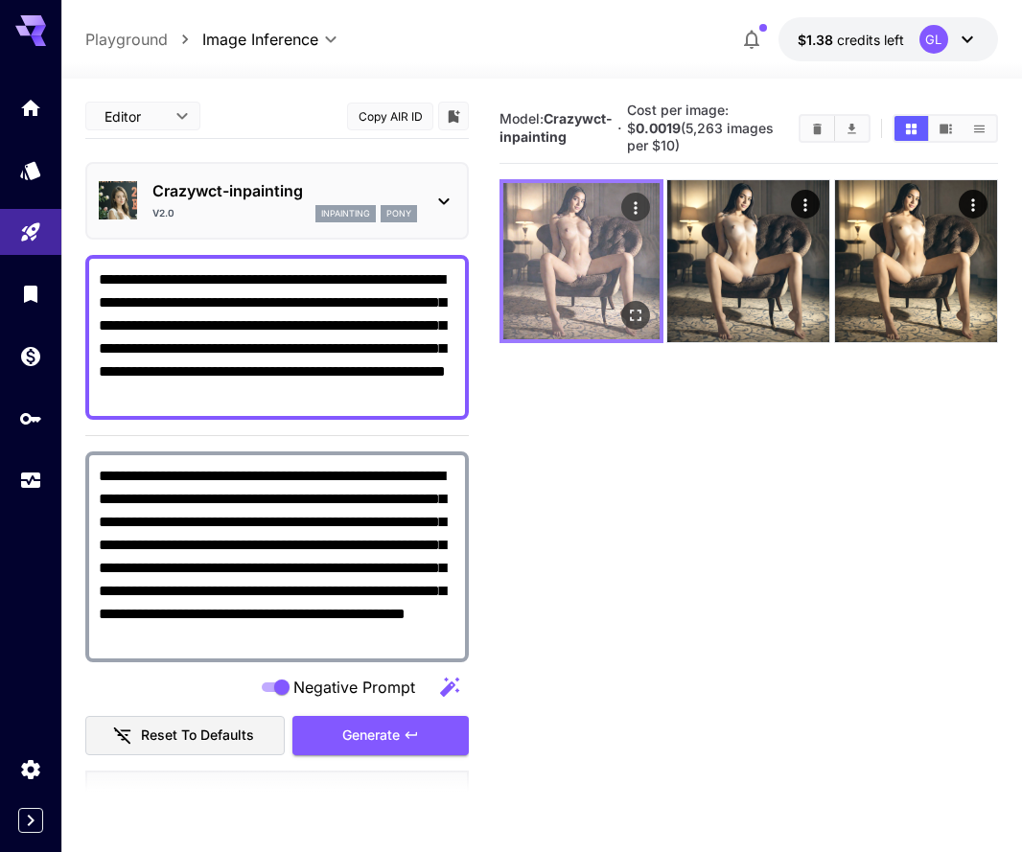
click at [636, 314] on icon "Open in fullscreen" at bounding box center [635, 315] width 19 height 19
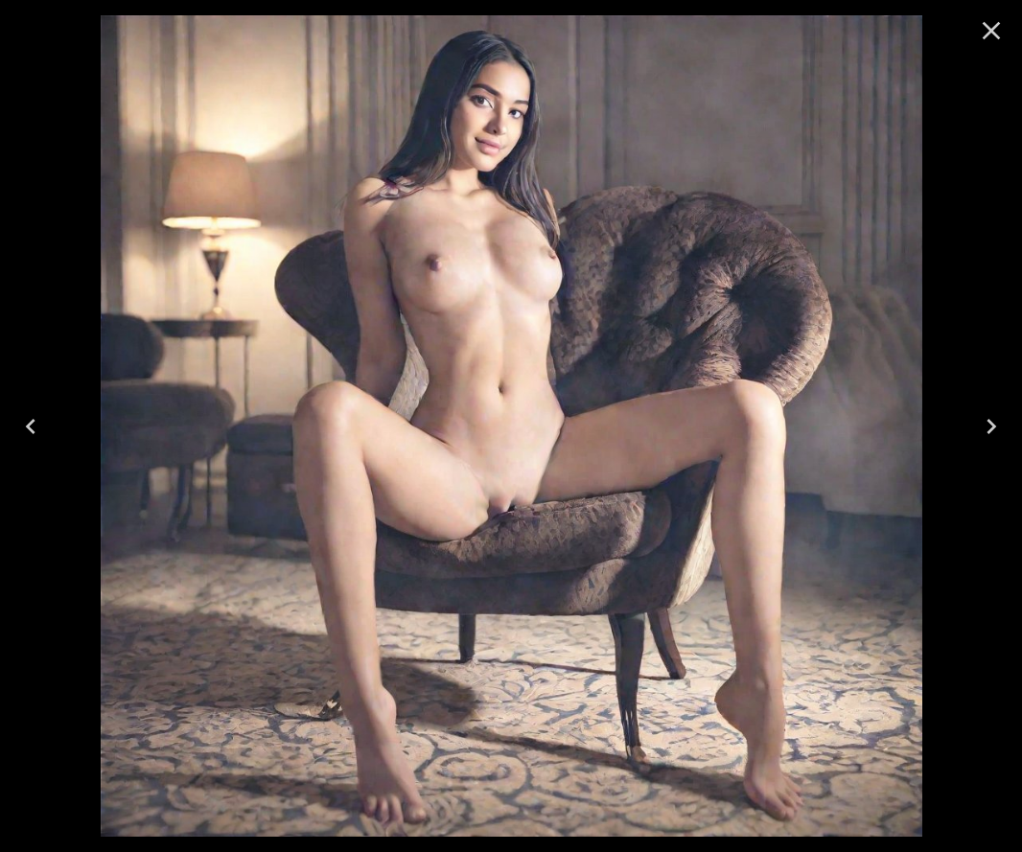
click at [992, 28] on icon "Close" at bounding box center [991, 30] width 31 height 31
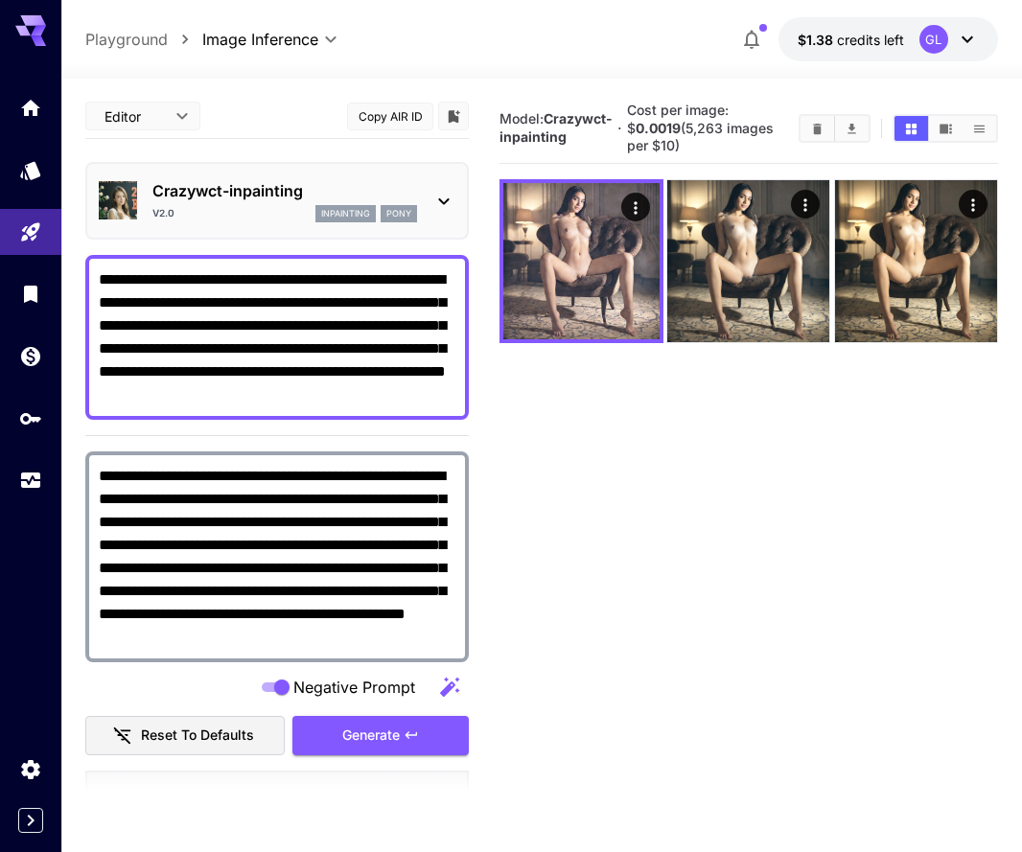
click at [343, 303] on textarea "**********" at bounding box center [277, 337] width 356 height 138
drag, startPoint x: 218, startPoint y: 306, endPoint x: 149, endPoint y: 306, distance: 69.0
click at [149, 306] on textarea "**********" at bounding box center [277, 337] width 356 height 138
click at [416, 279] on textarea "**********" at bounding box center [277, 337] width 356 height 138
drag, startPoint x: 405, startPoint y: 282, endPoint x: 319, endPoint y: 284, distance: 86.3
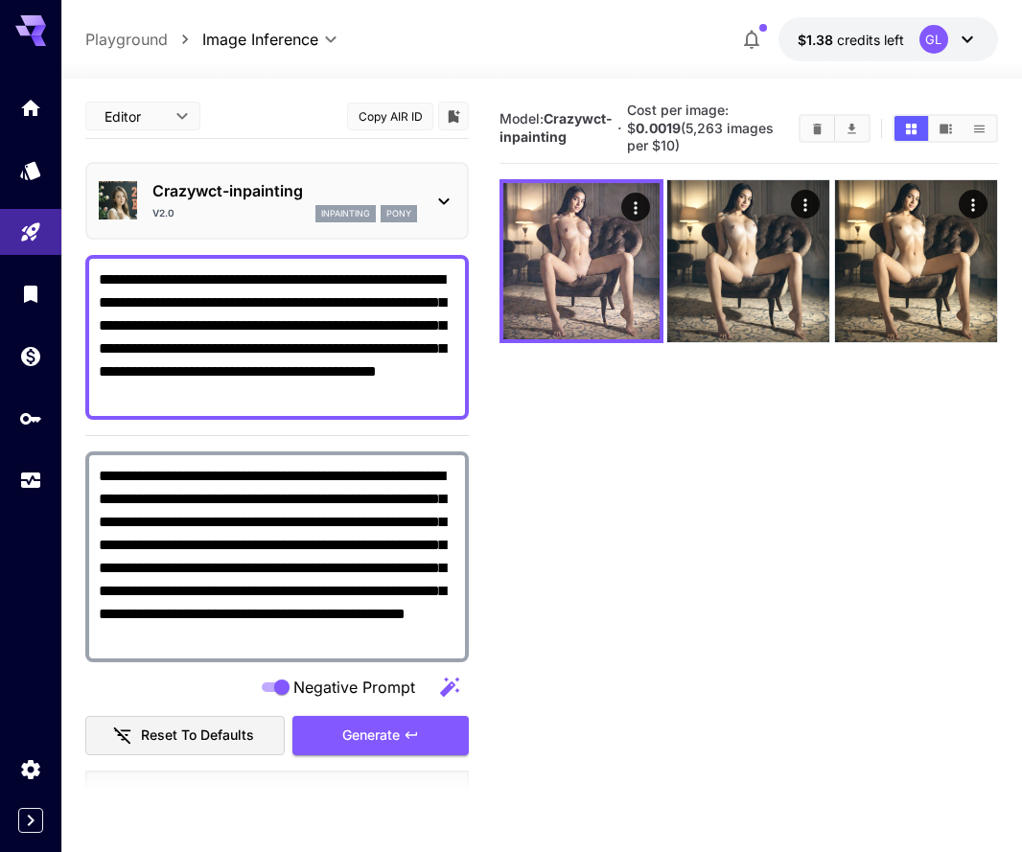
click at [319, 284] on textarea "**********" at bounding box center [277, 337] width 356 height 138
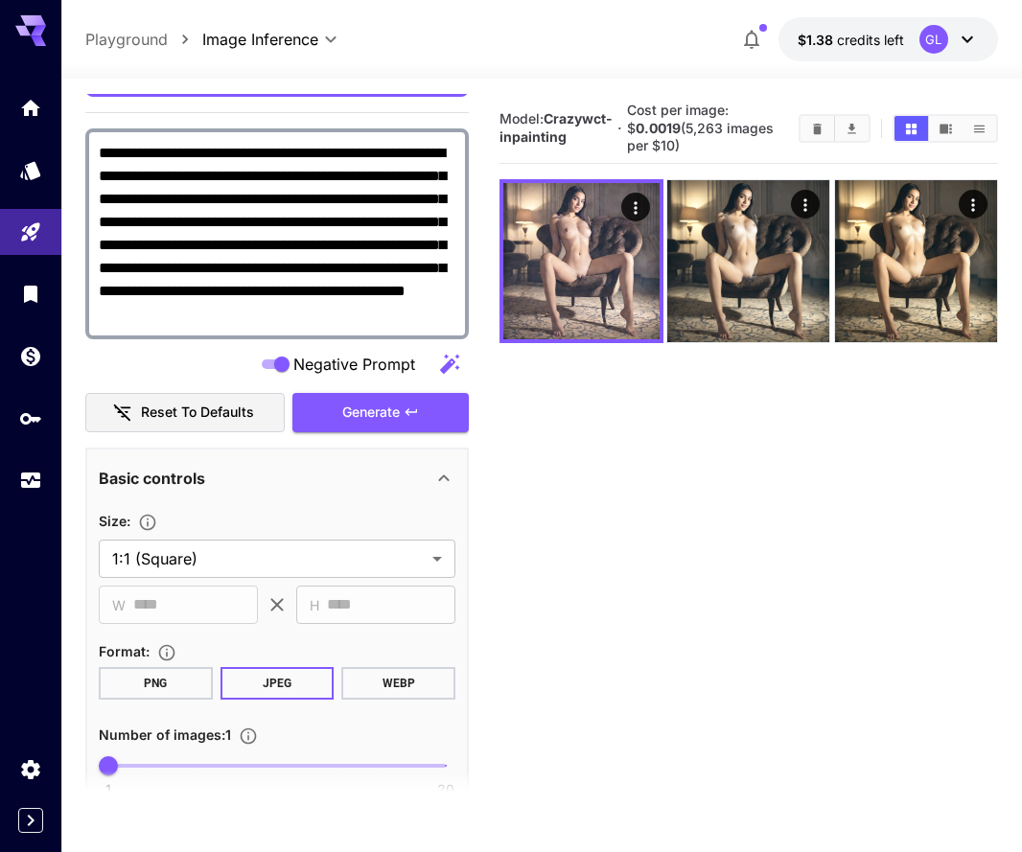
scroll to position [341, 0]
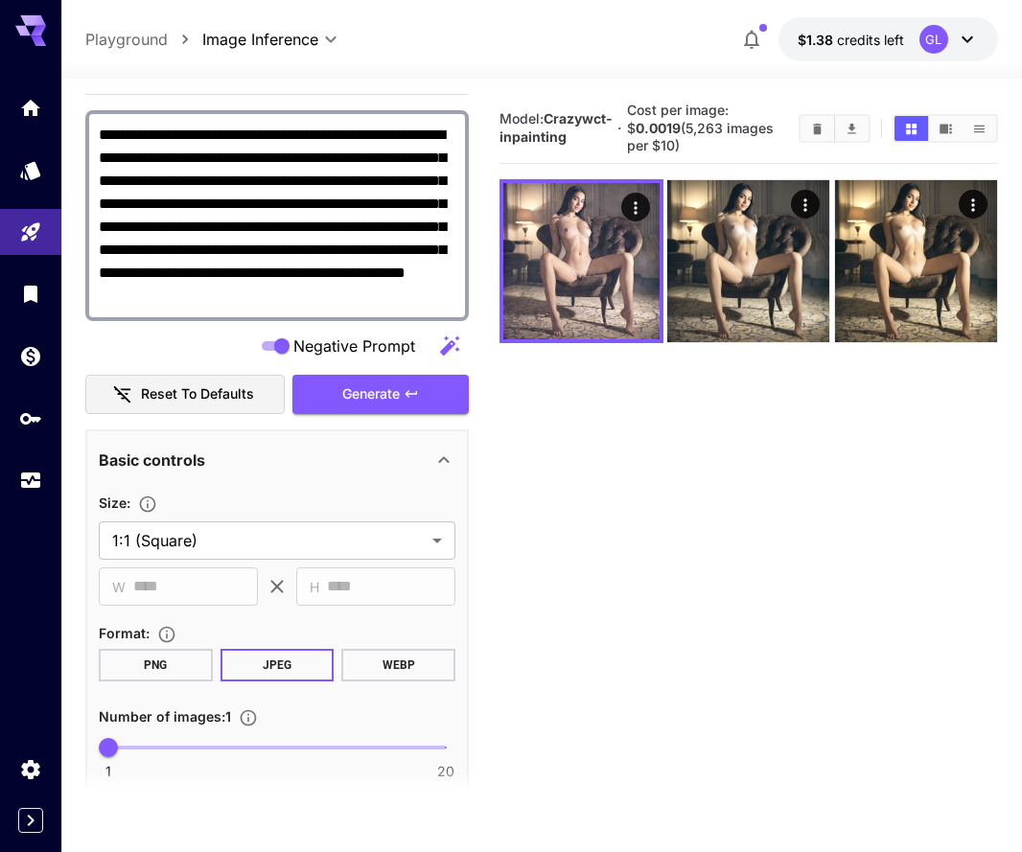
type textarea "**********"
click at [160, 673] on button "PNG" at bounding box center [156, 665] width 114 height 33
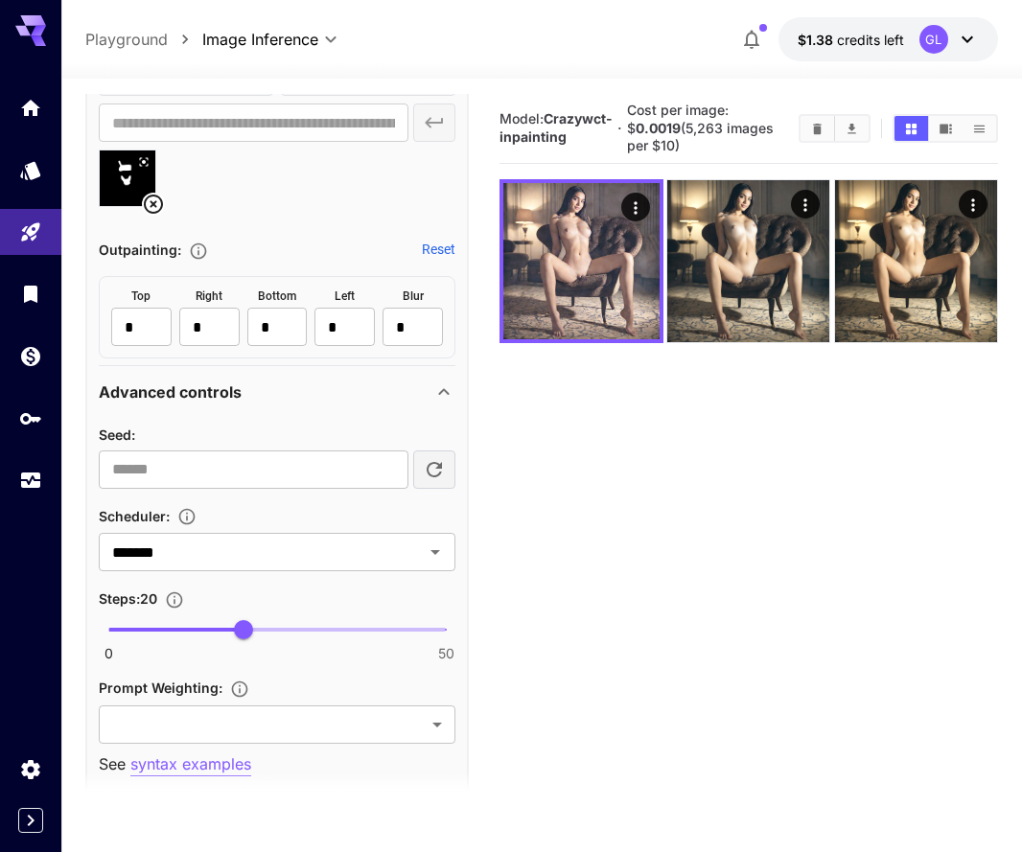
scroll to position [1499, 0]
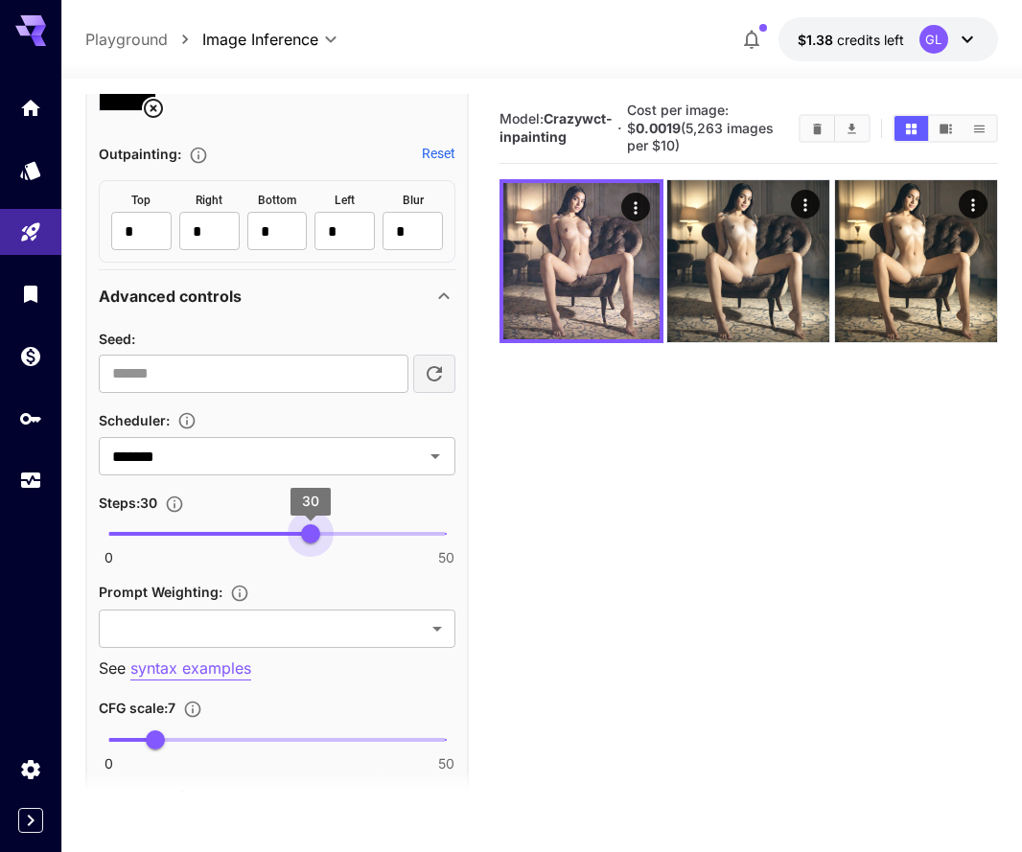
drag, startPoint x: 299, startPoint y: 528, endPoint x: 313, endPoint y: 531, distance: 14.7
click at [313, 531] on span "0 50 30" at bounding box center [276, 533] width 337 height 29
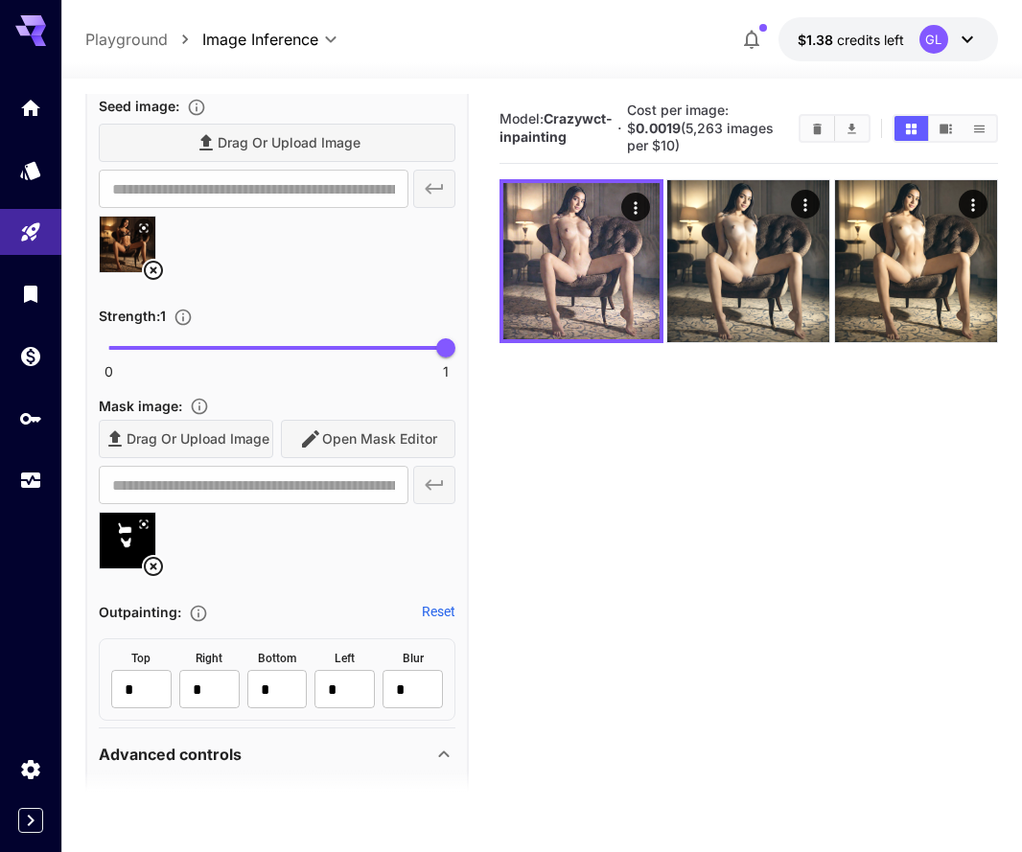
scroll to position [733, 0]
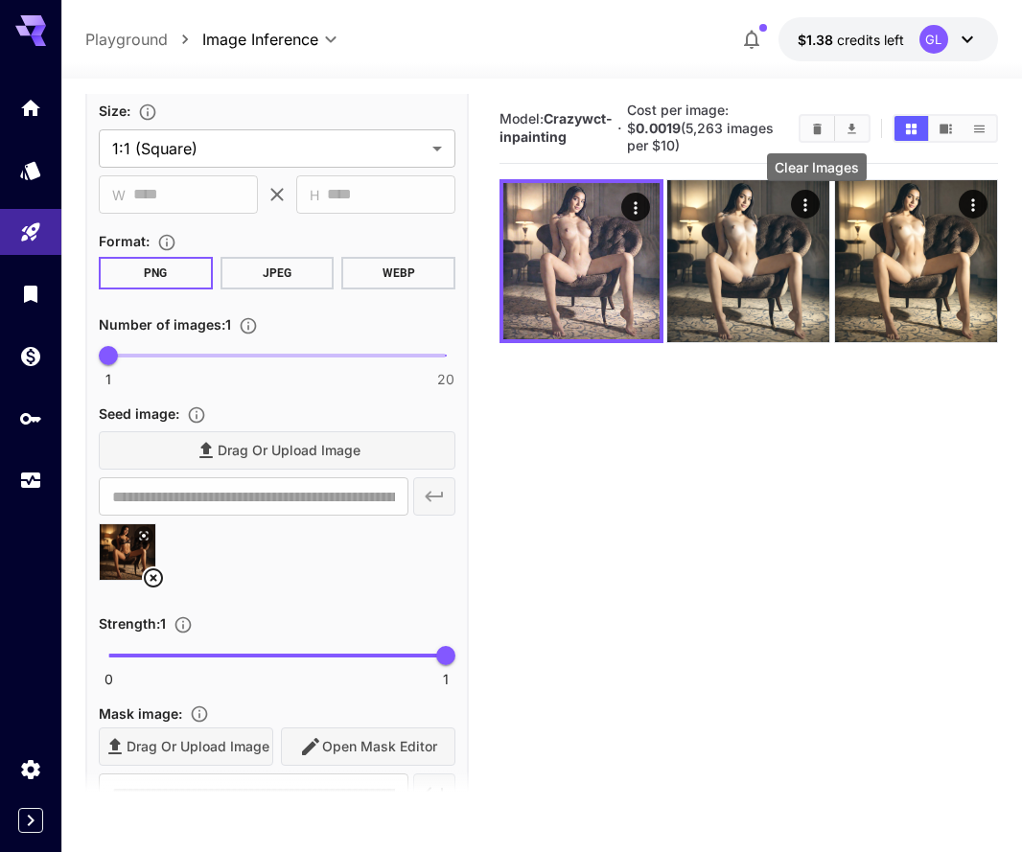
click at [813, 131] on icon "Clear Images" at bounding box center [817, 129] width 14 height 14
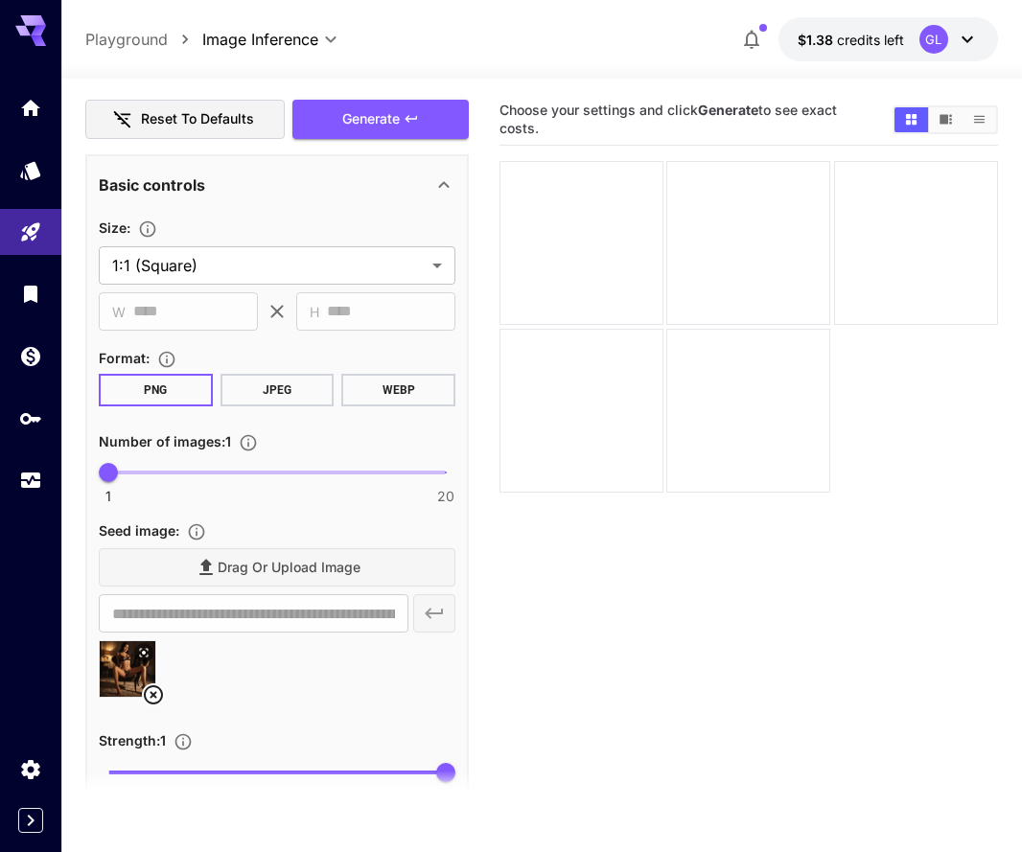
scroll to position [500, 0]
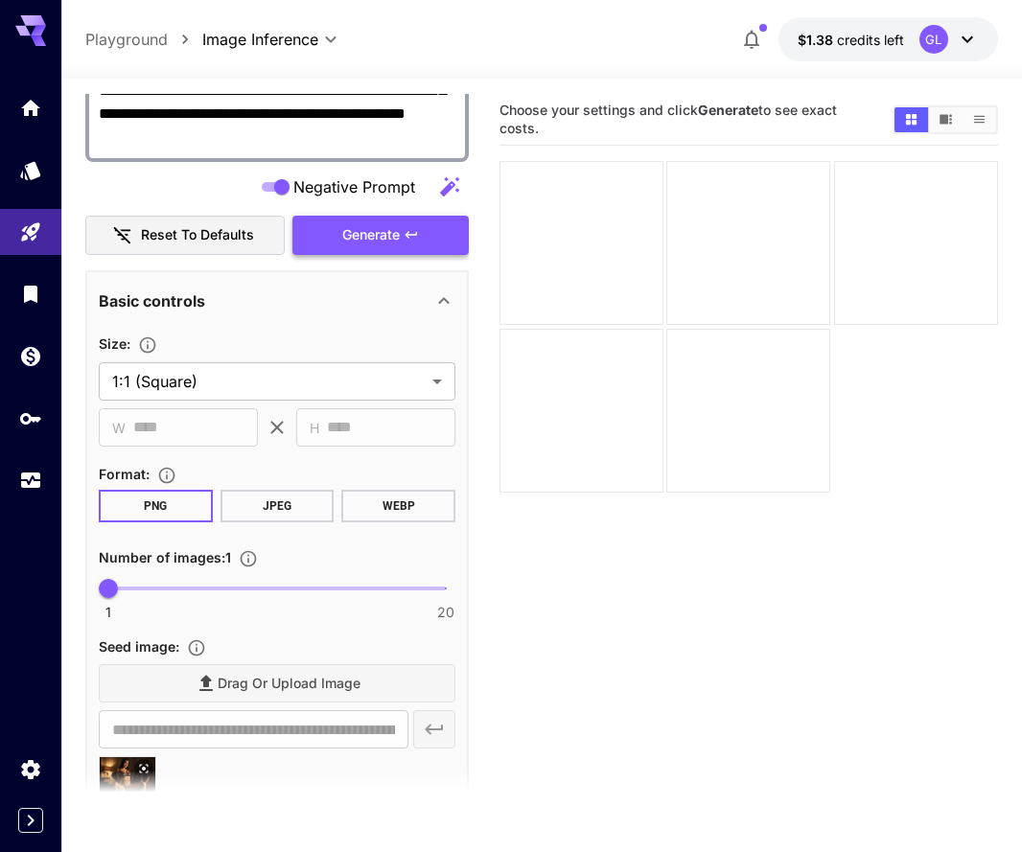
click at [398, 237] on span "Generate" at bounding box center [370, 235] width 57 height 24
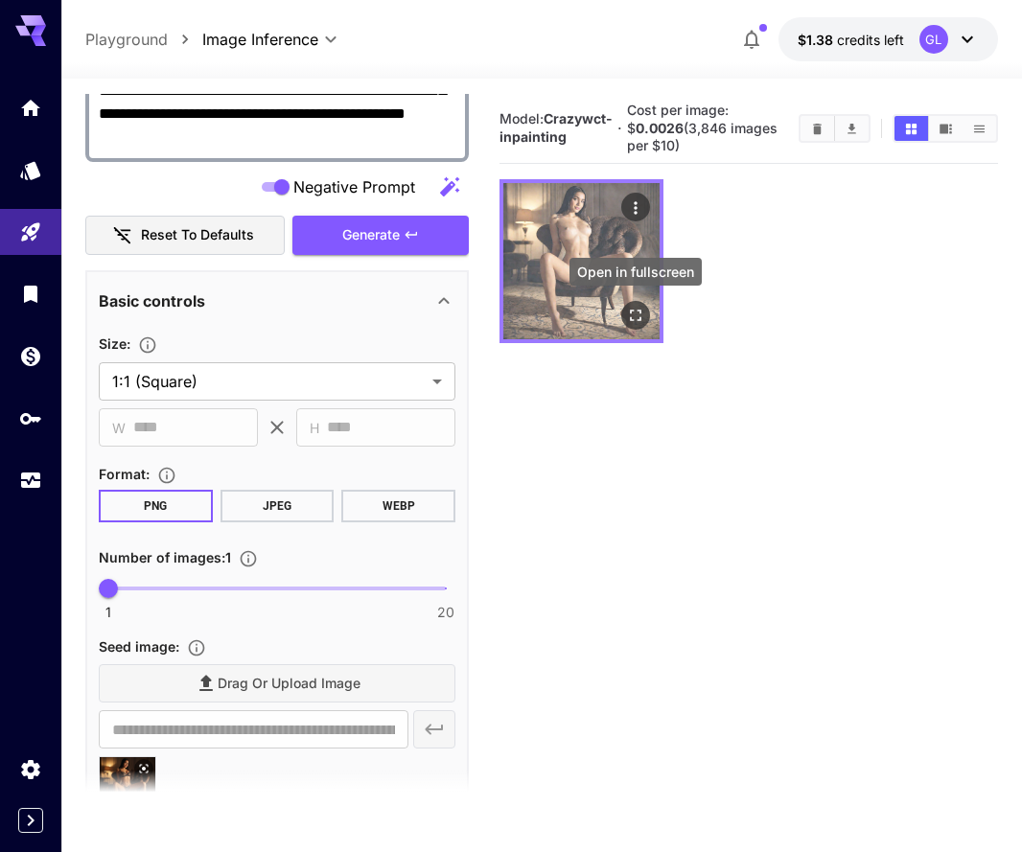
click at [645, 317] on icon "Open in fullscreen" at bounding box center [635, 315] width 19 height 19
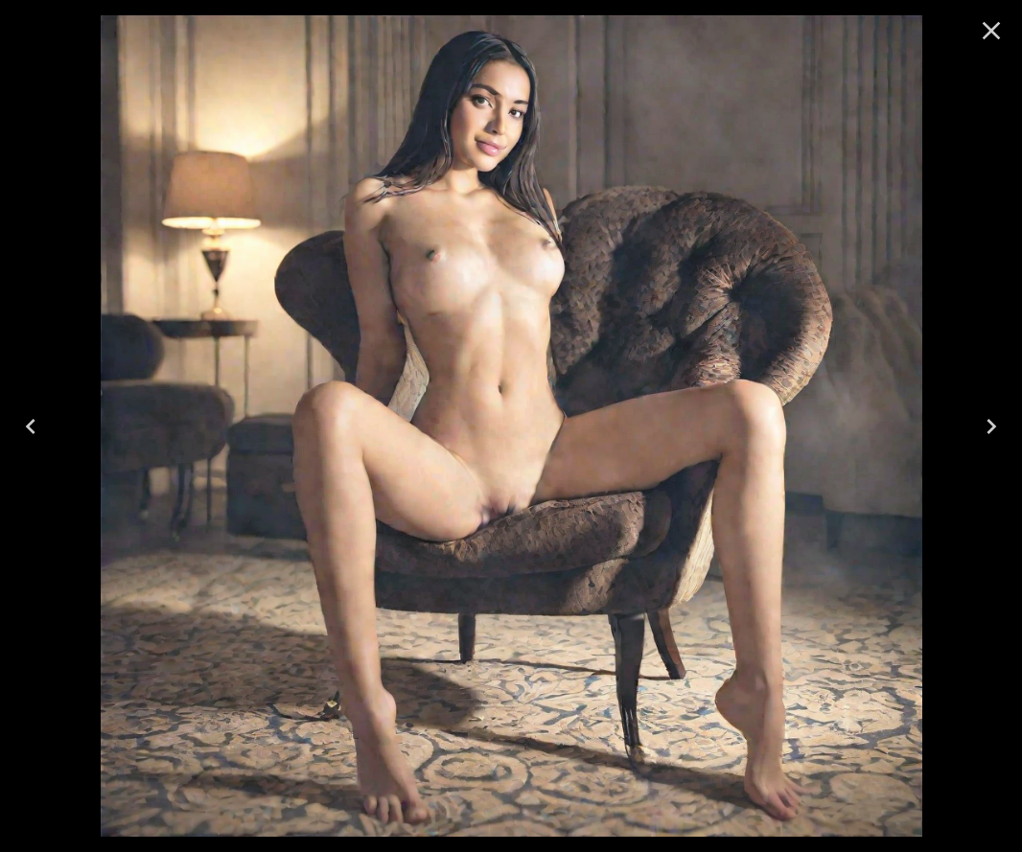
click at [984, 30] on icon "Close" at bounding box center [991, 30] width 31 height 31
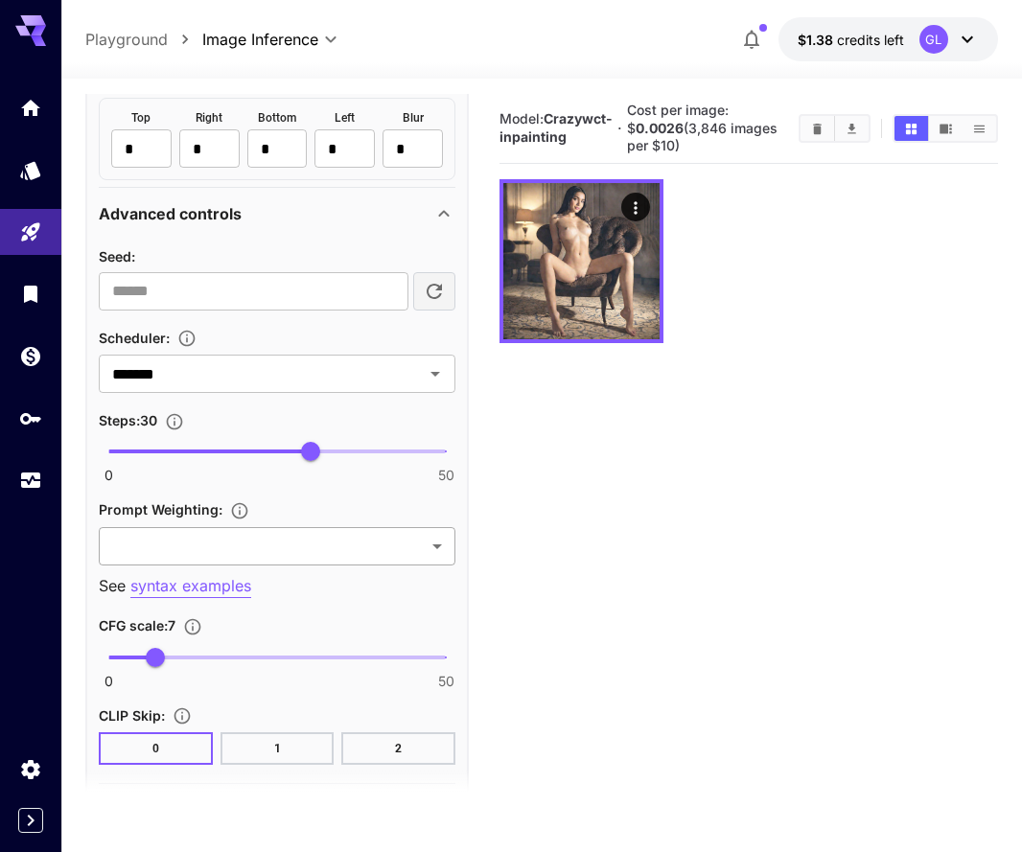
scroll to position [1591, 0]
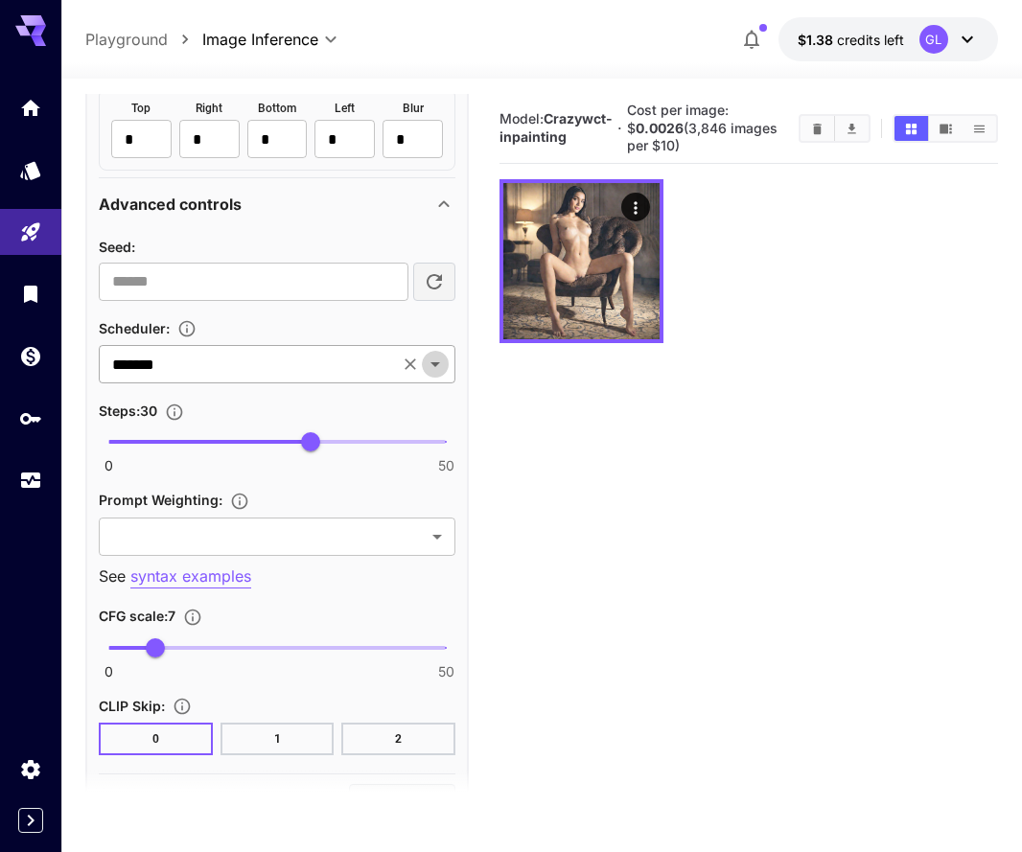
click at [429, 365] on icon "Open" at bounding box center [435, 364] width 23 height 23
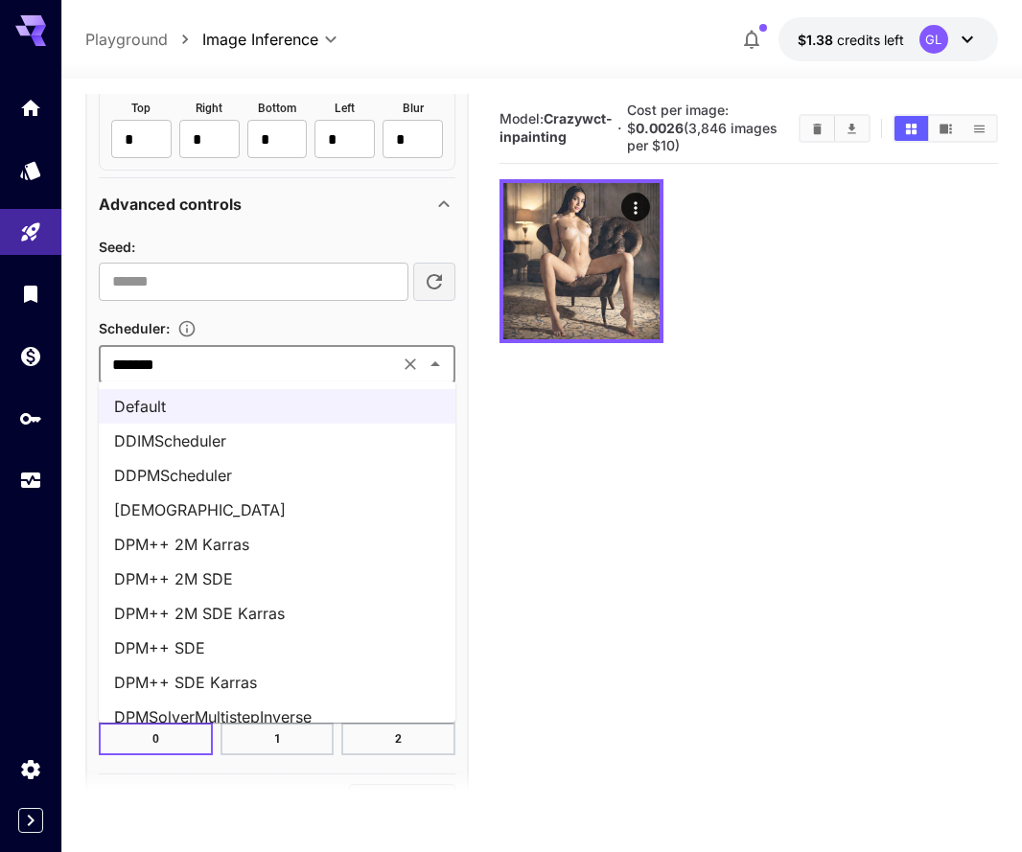
click at [277, 617] on li "DPM++ 2M SDE Karras" at bounding box center [277, 613] width 356 height 34
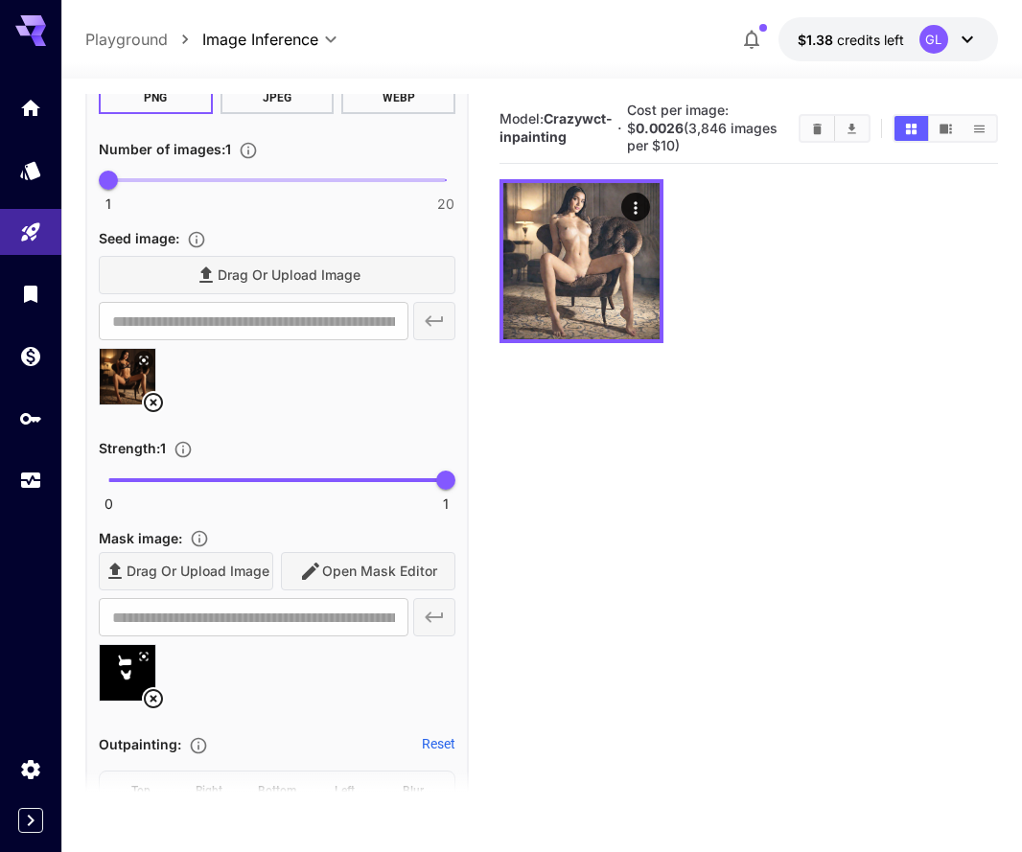
scroll to position [635, 0]
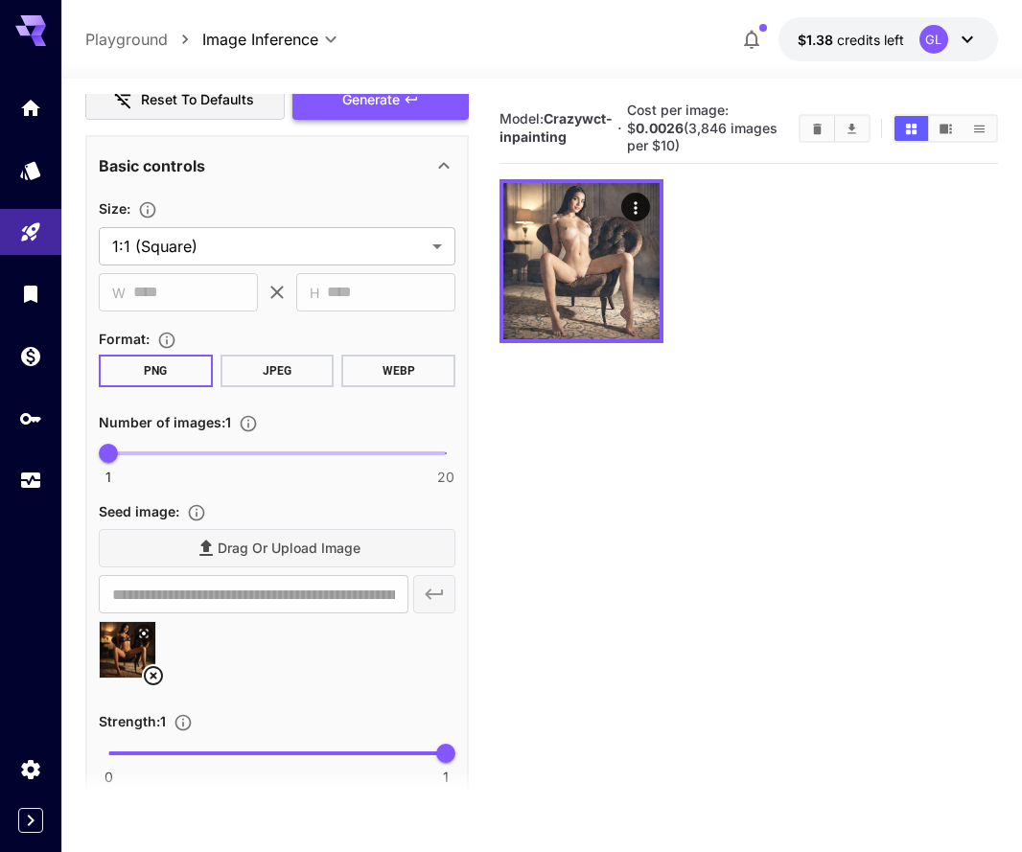
click at [393, 106] on span "Generate" at bounding box center [370, 100] width 57 height 24
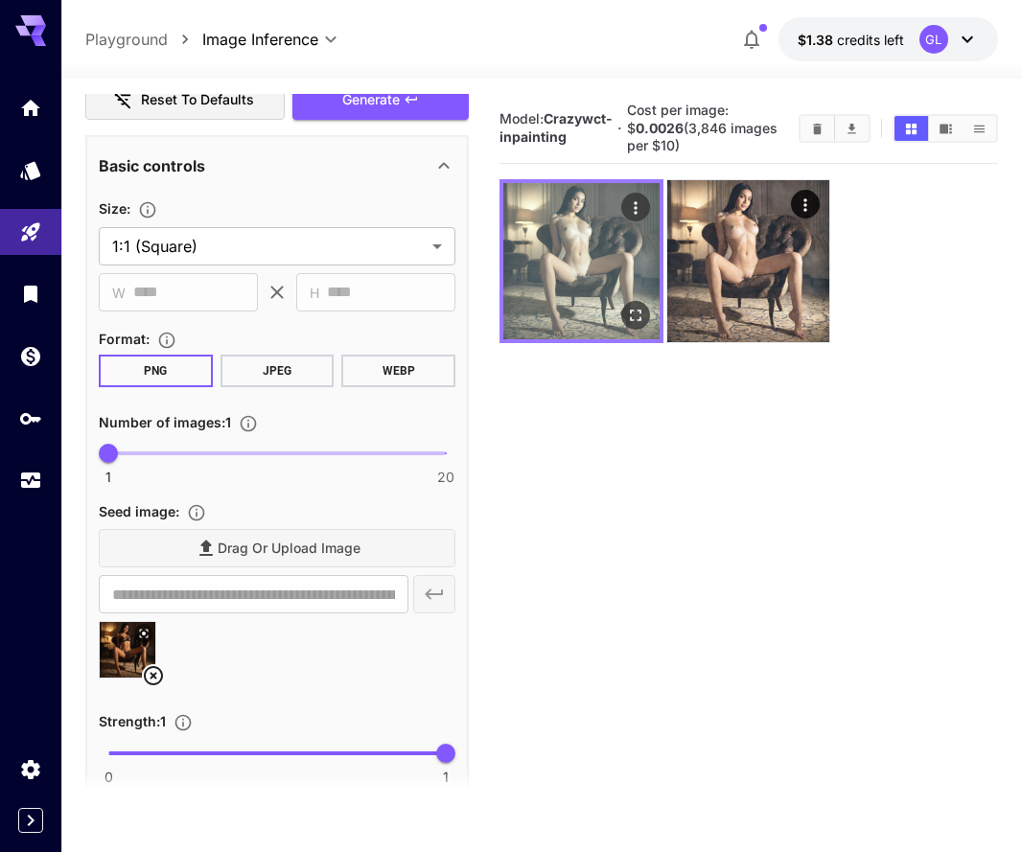
click at [629, 315] on icon "Open in fullscreen" at bounding box center [635, 315] width 19 height 19
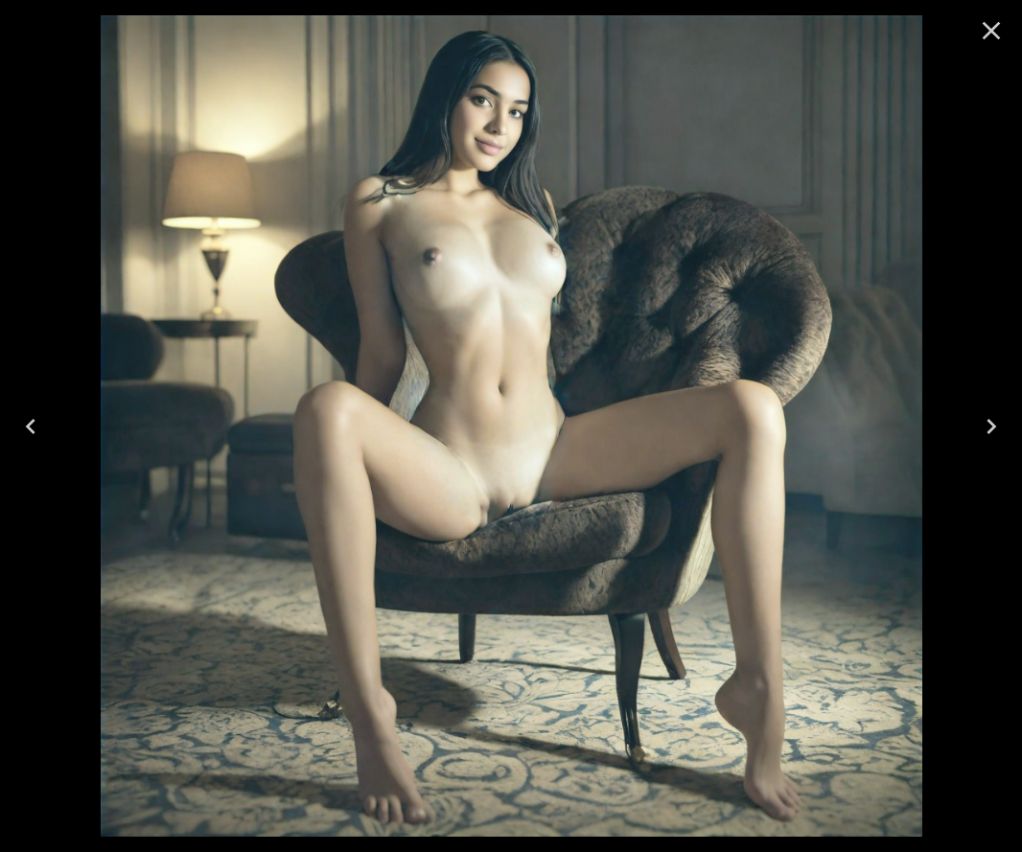
click at [998, 33] on icon "Close" at bounding box center [991, 30] width 31 height 31
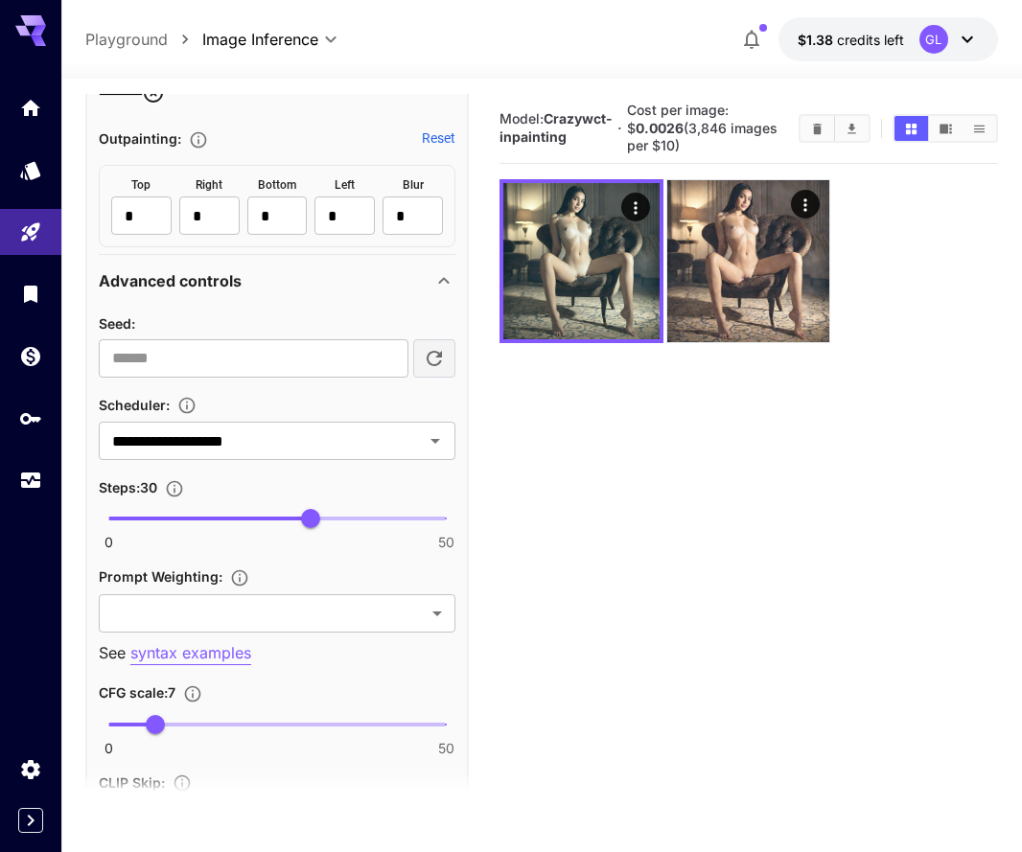
scroll to position [1619, 0]
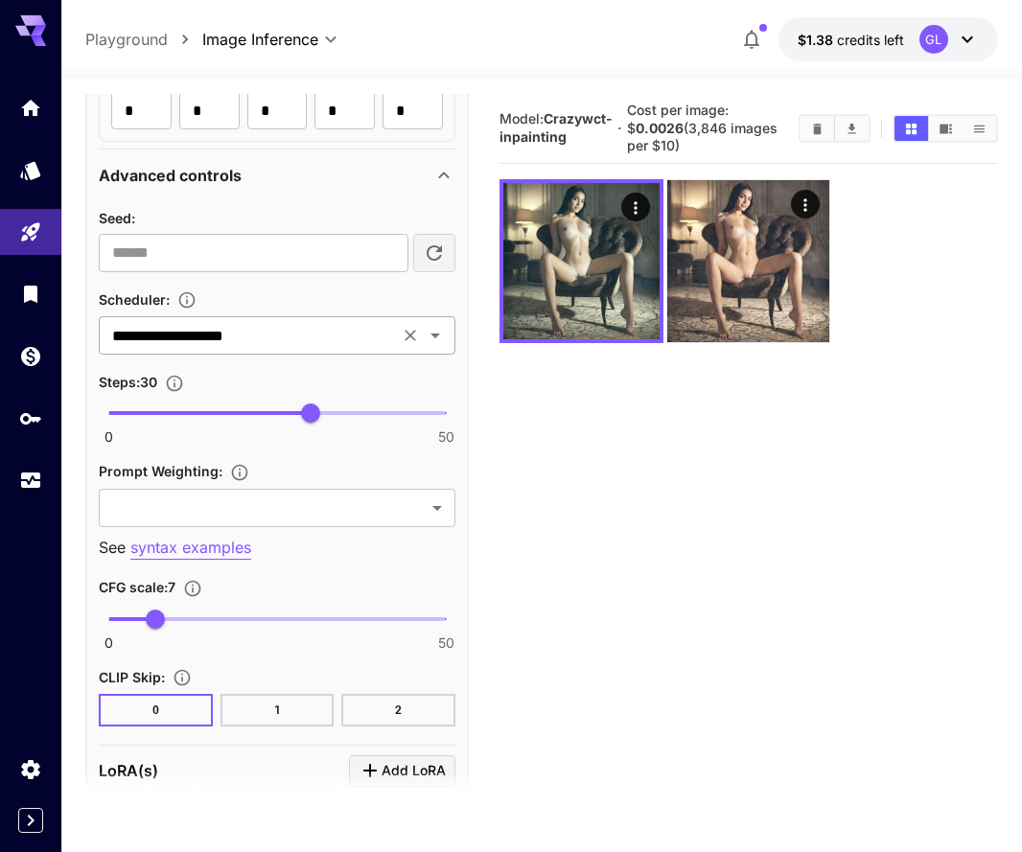
click at [435, 335] on icon "Open" at bounding box center [435, 335] width 10 height 5
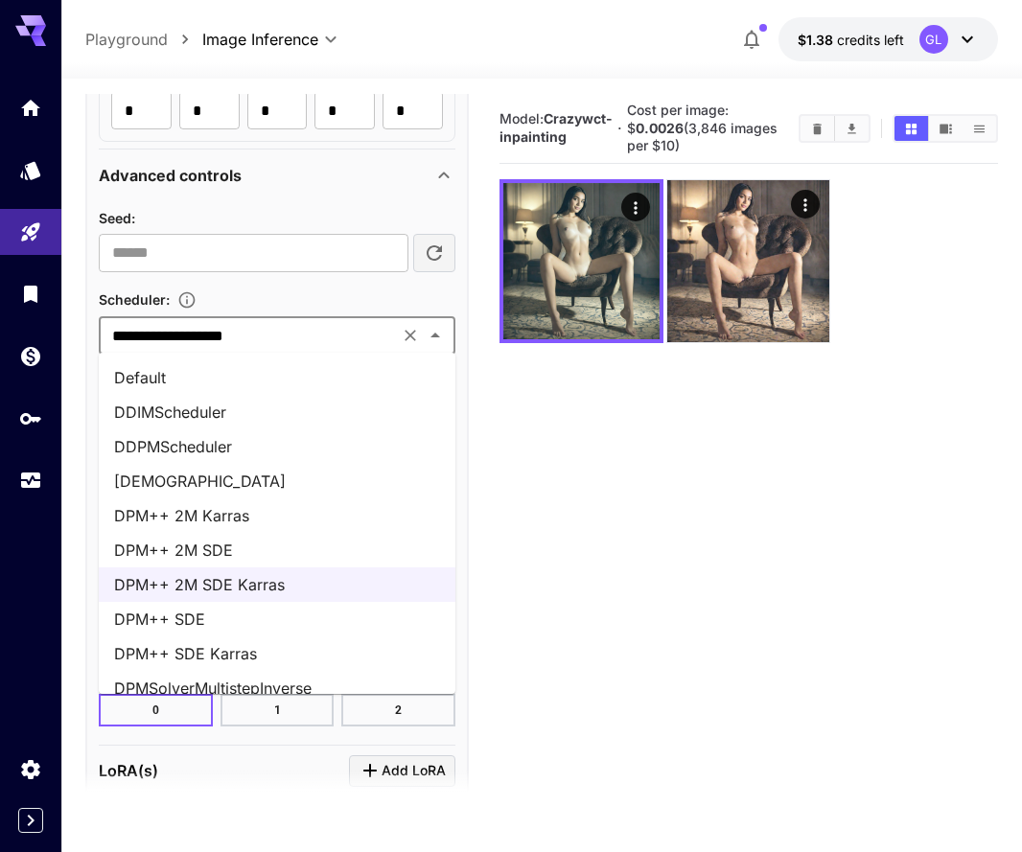
click at [276, 517] on li "DPM++ 2M Karras" at bounding box center [277, 515] width 356 height 34
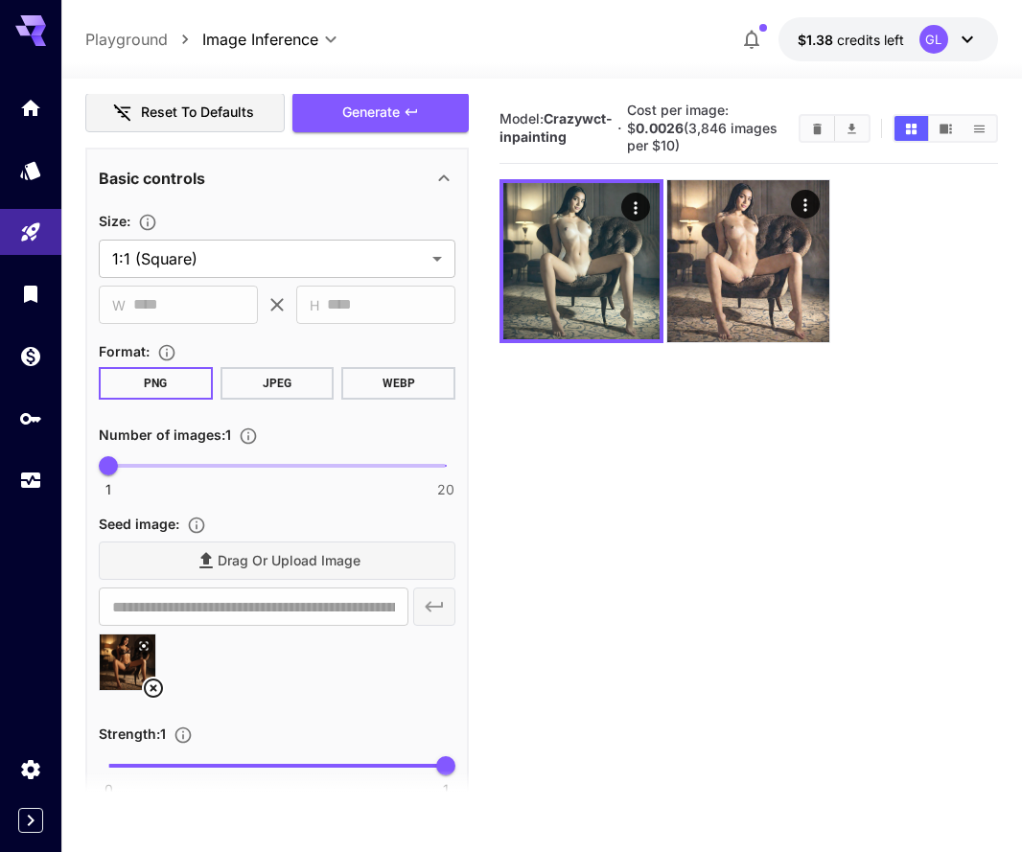
scroll to position [416, 0]
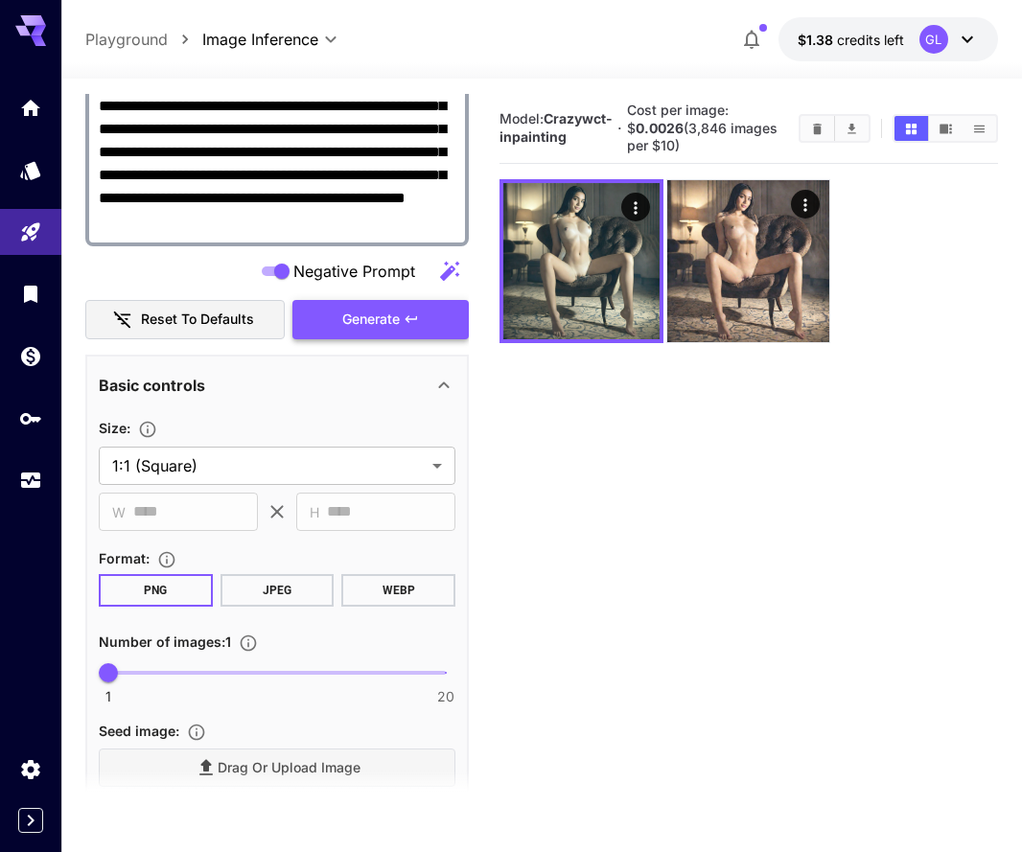
click at [374, 316] on span "Generate" at bounding box center [370, 320] width 57 height 24
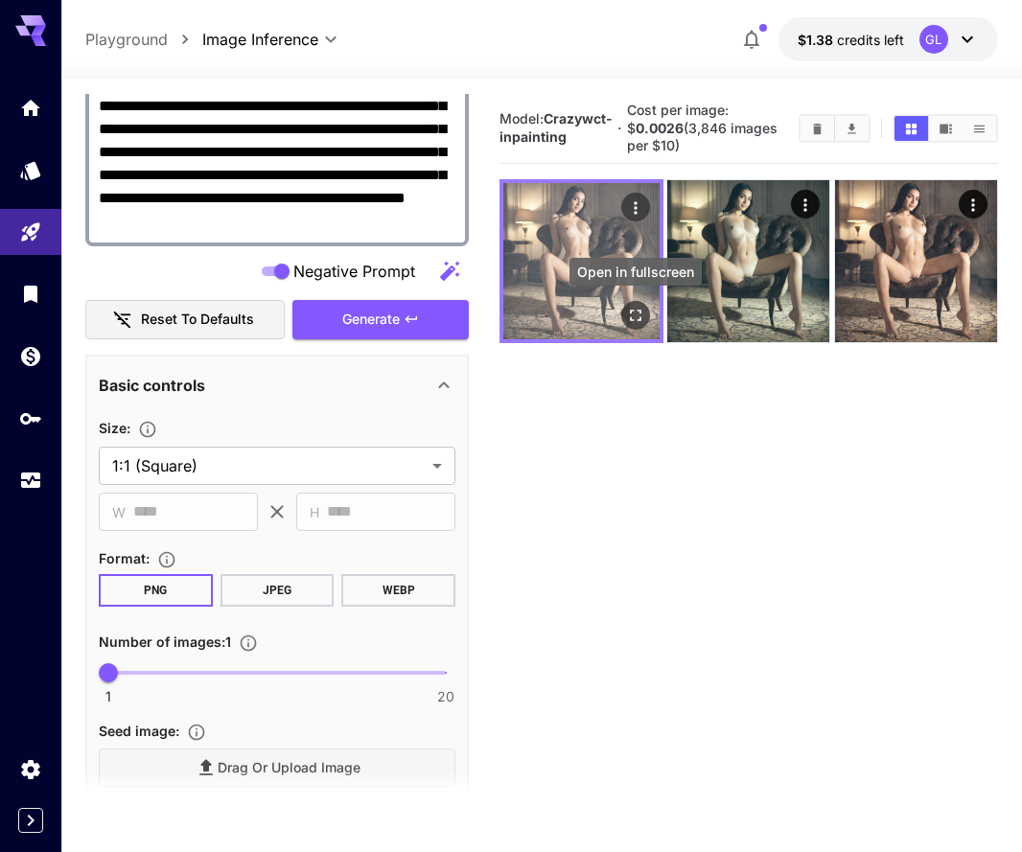
click at [632, 310] on icon "Open in fullscreen" at bounding box center [635, 315] width 11 height 11
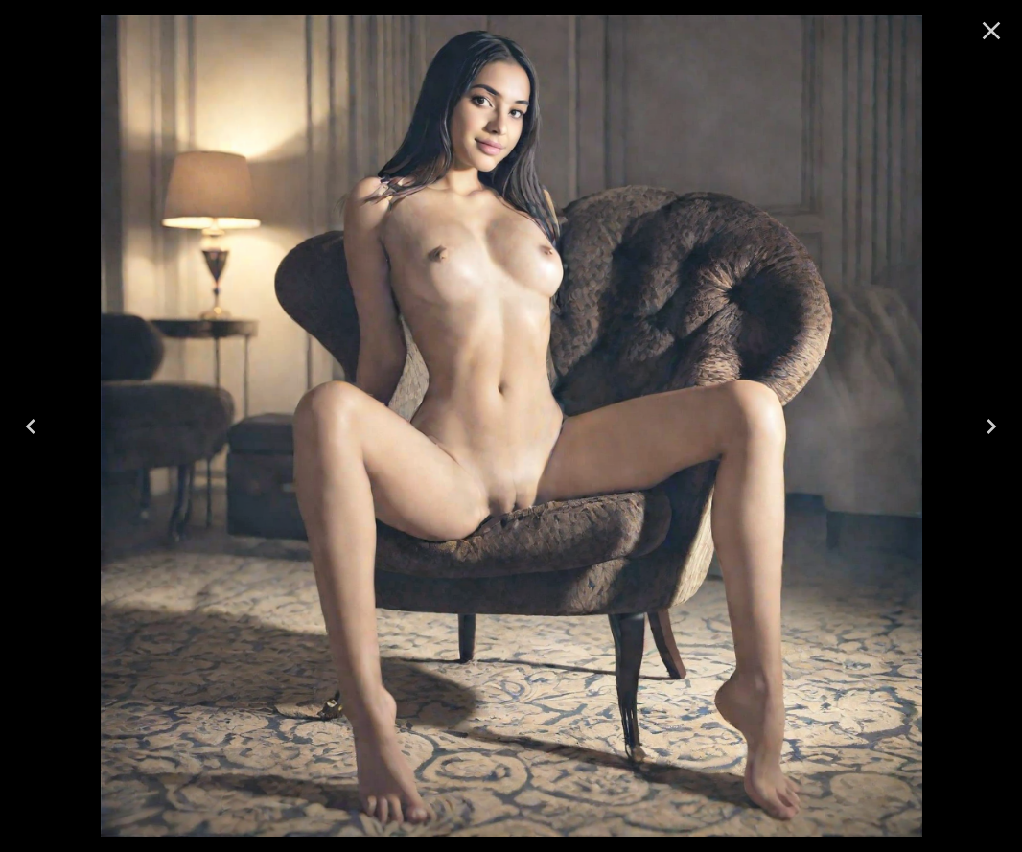
click at [994, 33] on icon "Close" at bounding box center [991, 31] width 18 height 18
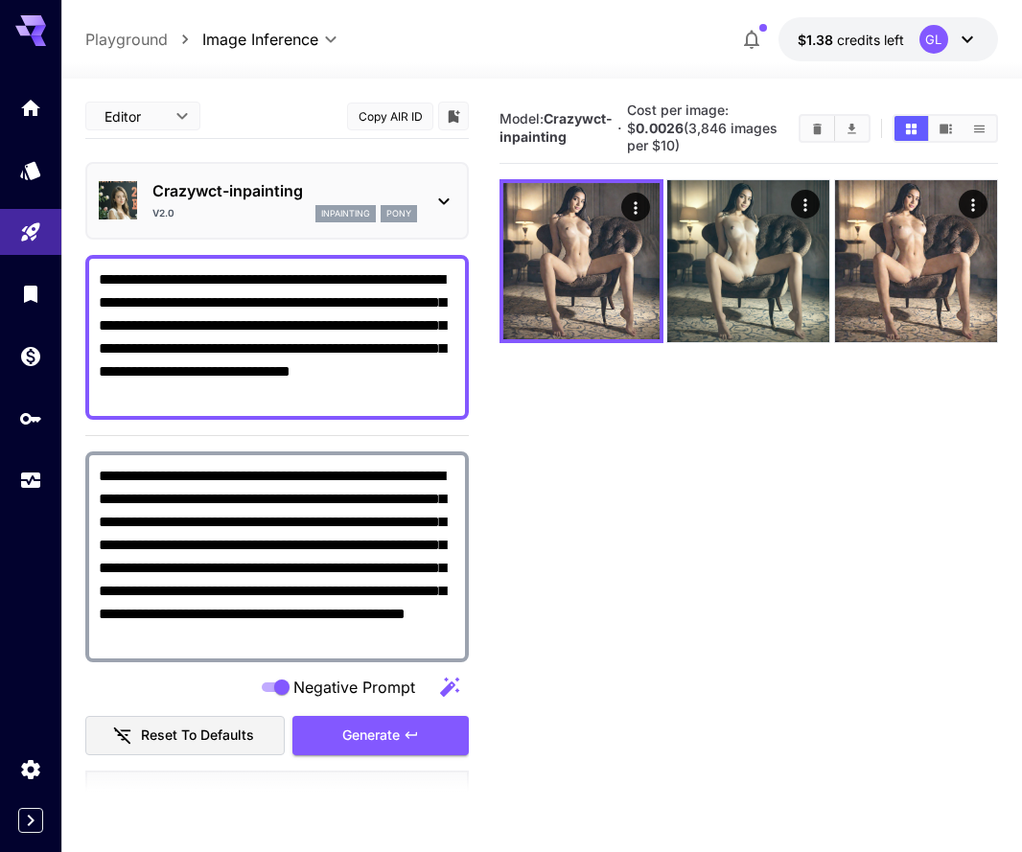
scroll to position [0, 0]
click at [432, 193] on icon at bounding box center [443, 201] width 23 height 23
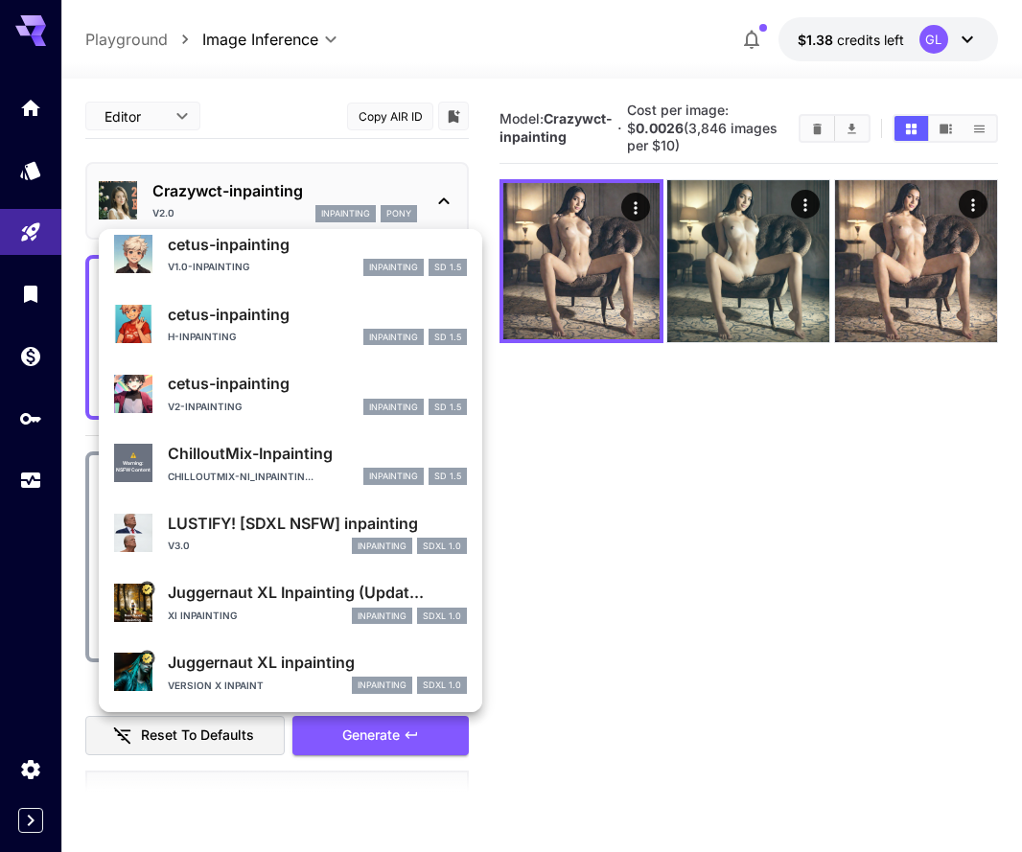
scroll to position [1717, 0]
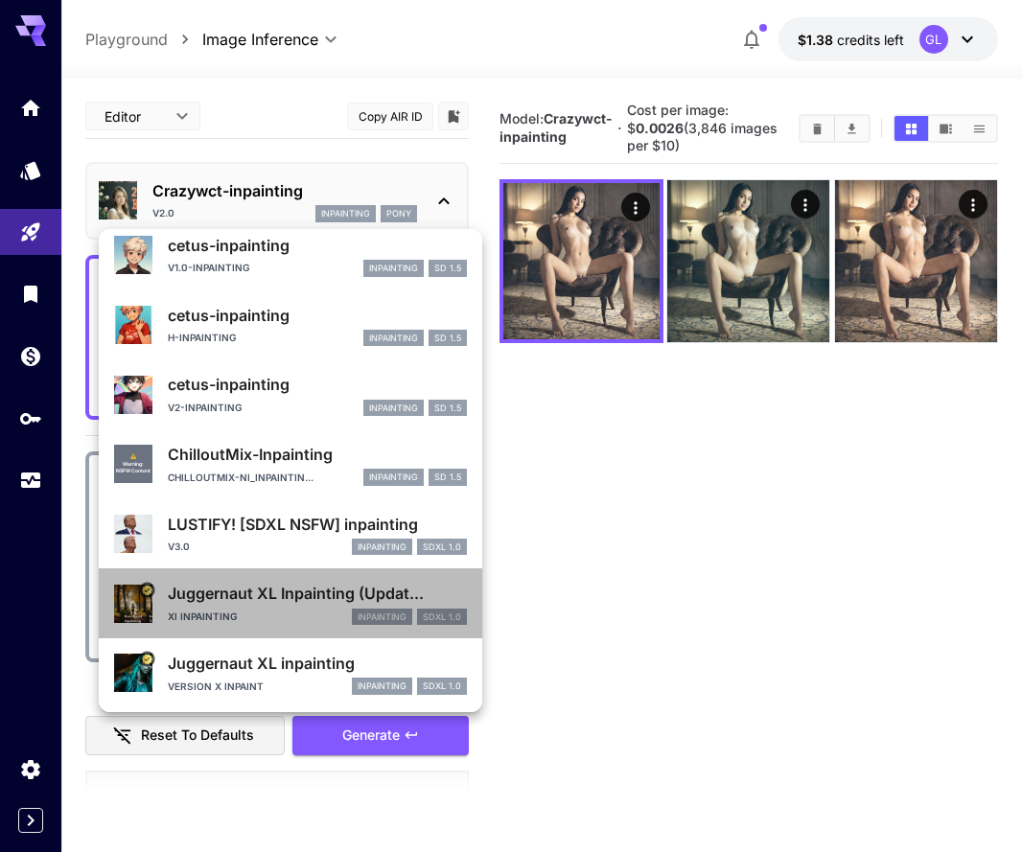
click at [284, 603] on div "Juggernaut XL Inpainting (Updat... XI Inpainting inpainting SDXL 1.0" at bounding box center [317, 603] width 299 height 43
type input "**"
type input "***"
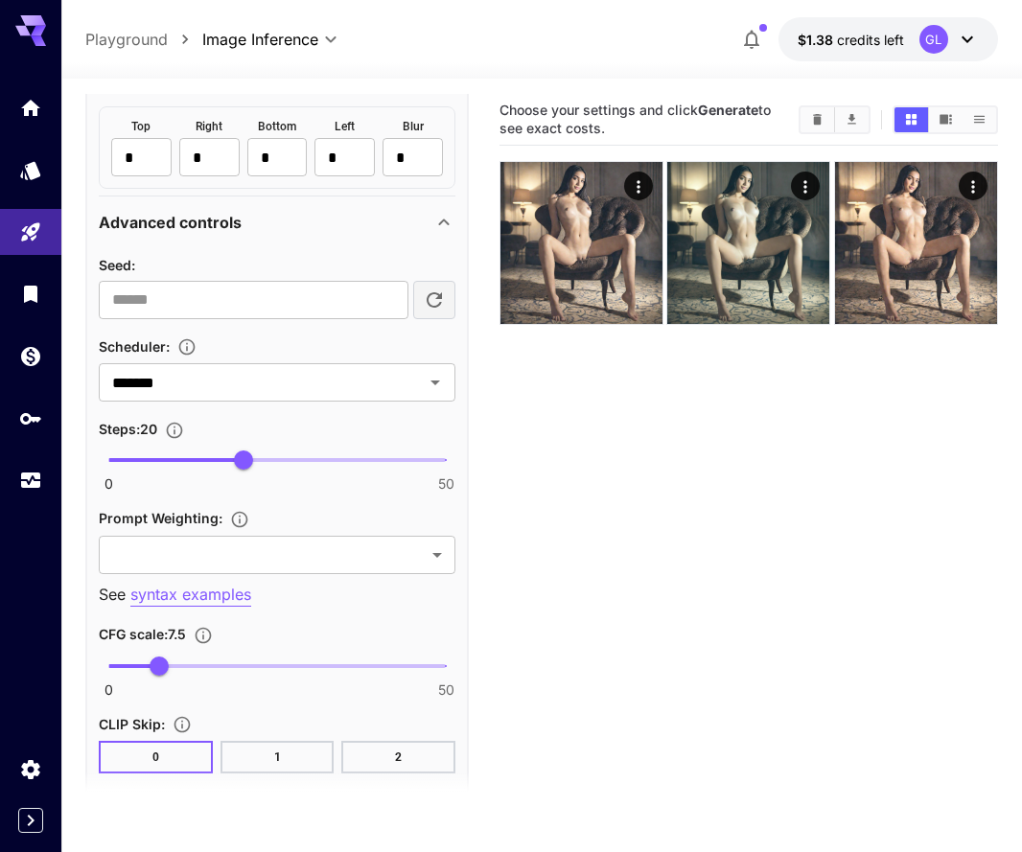
scroll to position [1606, 0]
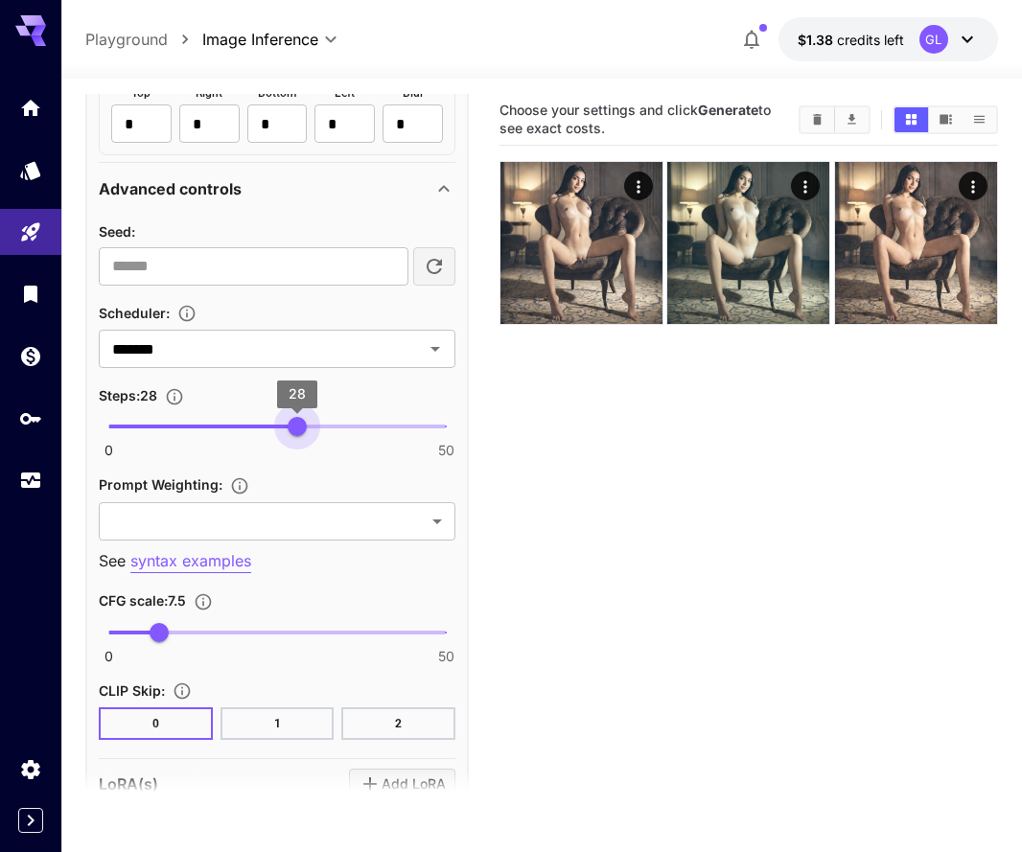
click at [295, 419] on span "0 50 28" at bounding box center [276, 426] width 337 height 29
click at [341, 419] on span "0 50 35" at bounding box center [276, 426] width 337 height 29
click at [327, 420] on span "32" at bounding box center [323, 426] width 19 height 19
click at [303, 424] on span "0 50 32" at bounding box center [276, 426] width 337 height 29
type input "**"
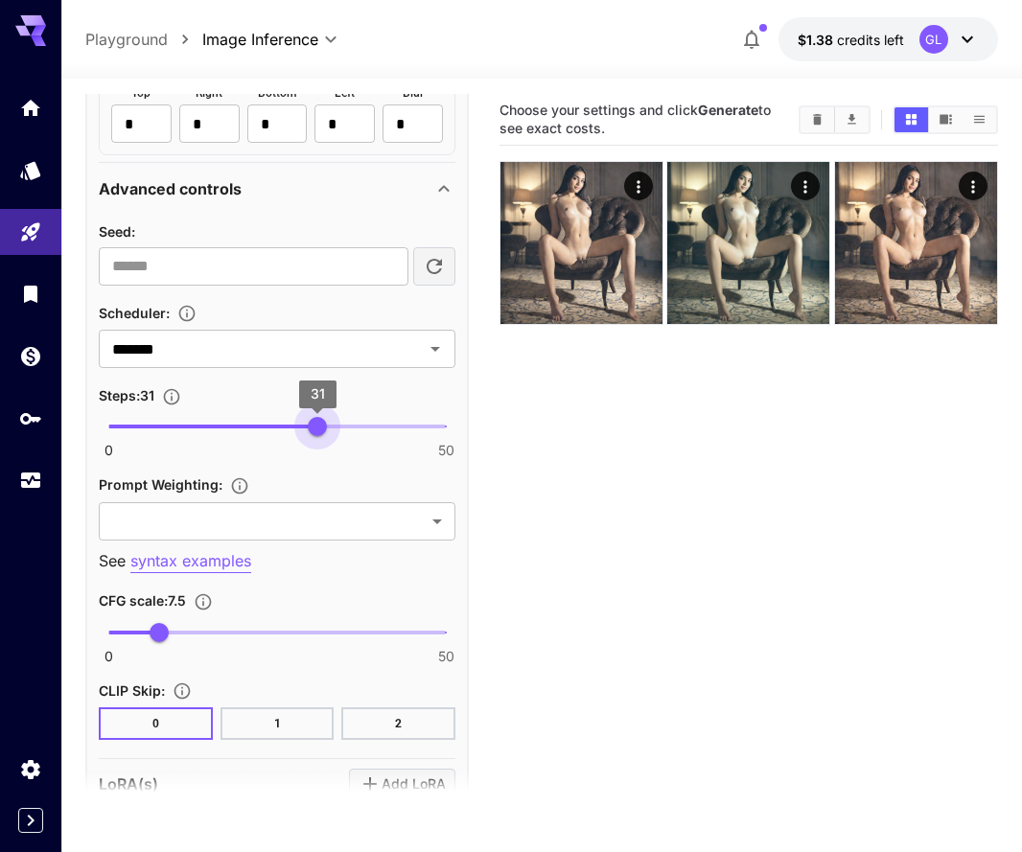
click at [320, 430] on span "31" at bounding box center [317, 426] width 19 height 19
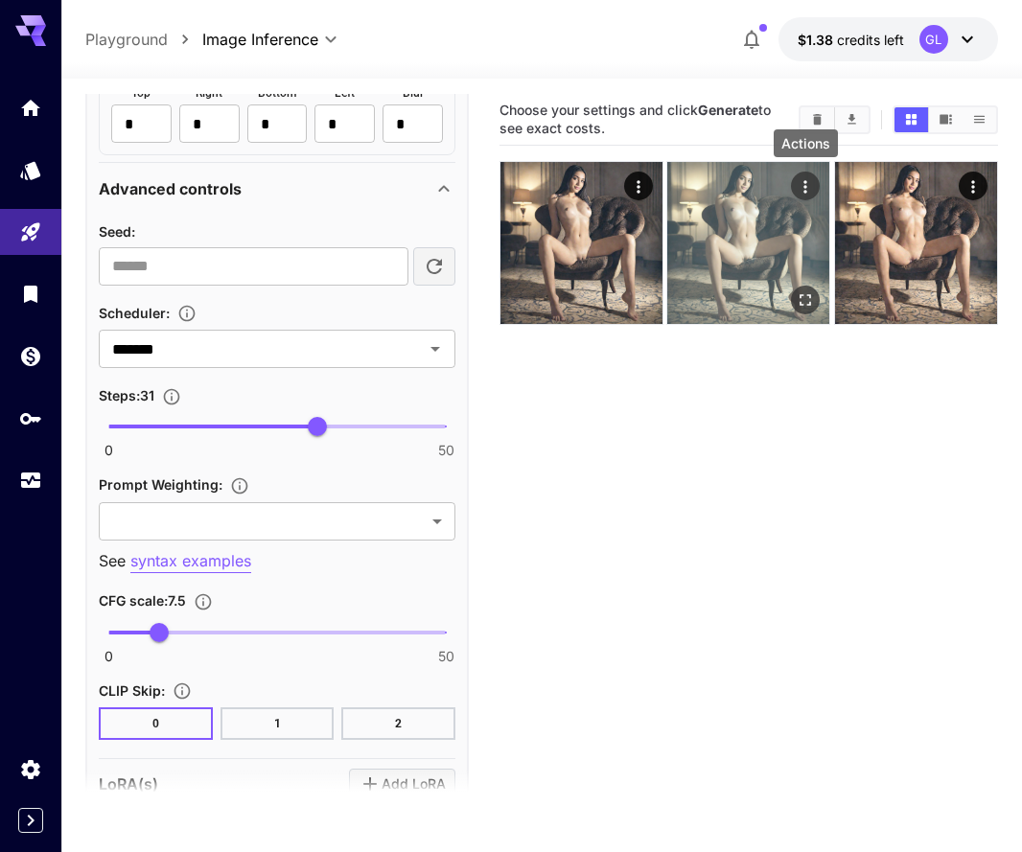
click at [805, 185] on icon "Actions" at bounding box center [805, 186] width 3 height 12
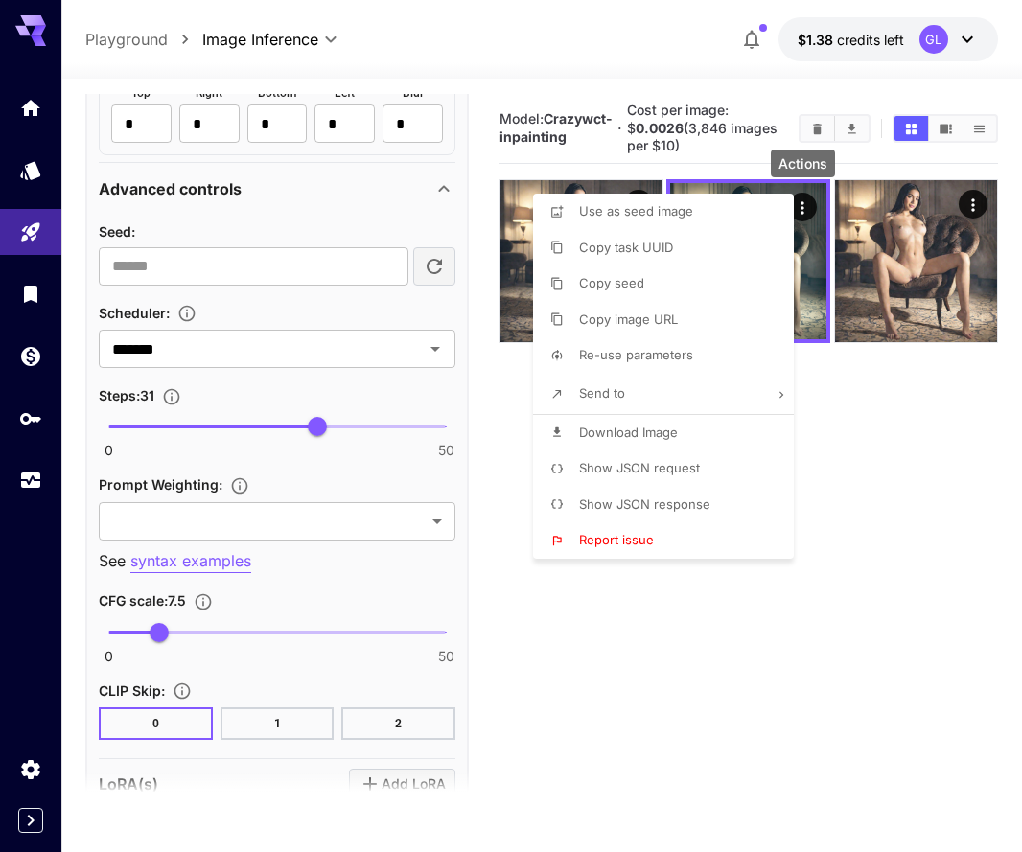
click at [700, 349] on li "Re-use parameters" at bounding box center [669, 355] width 272 height 36
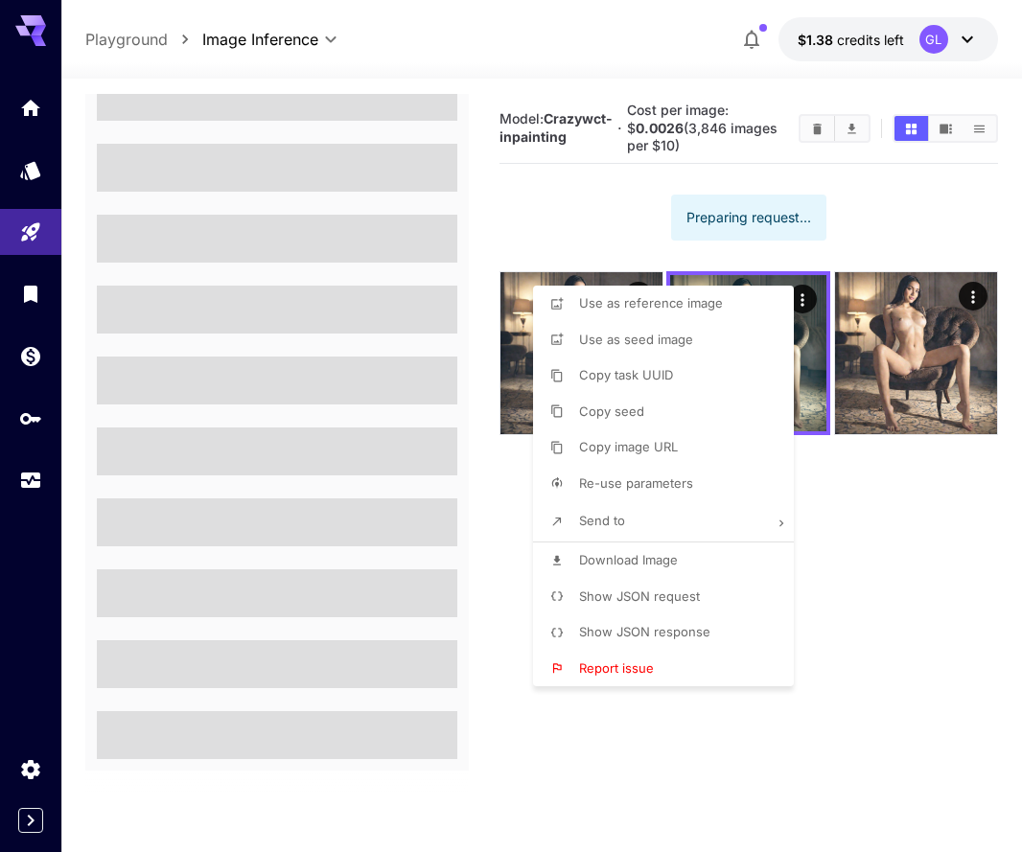
scroll to position [507, 0]
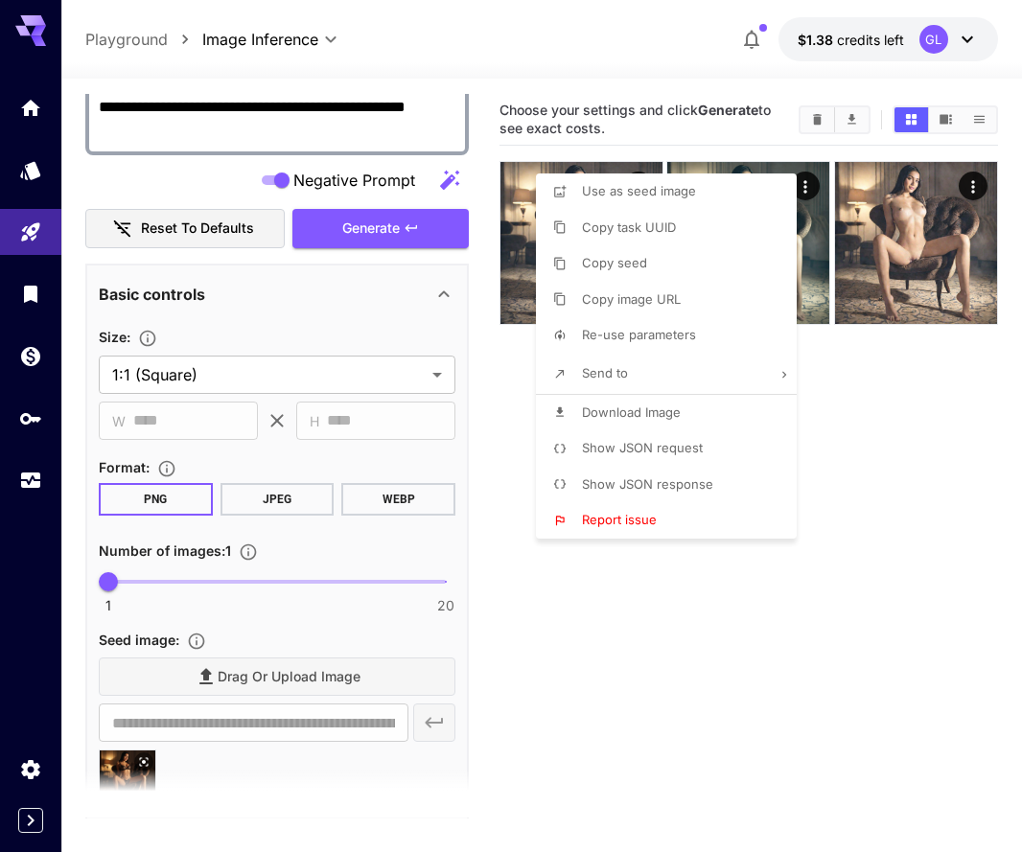
click at [313, 310] on div at bounding box center [511, 426] width 1022 height 852
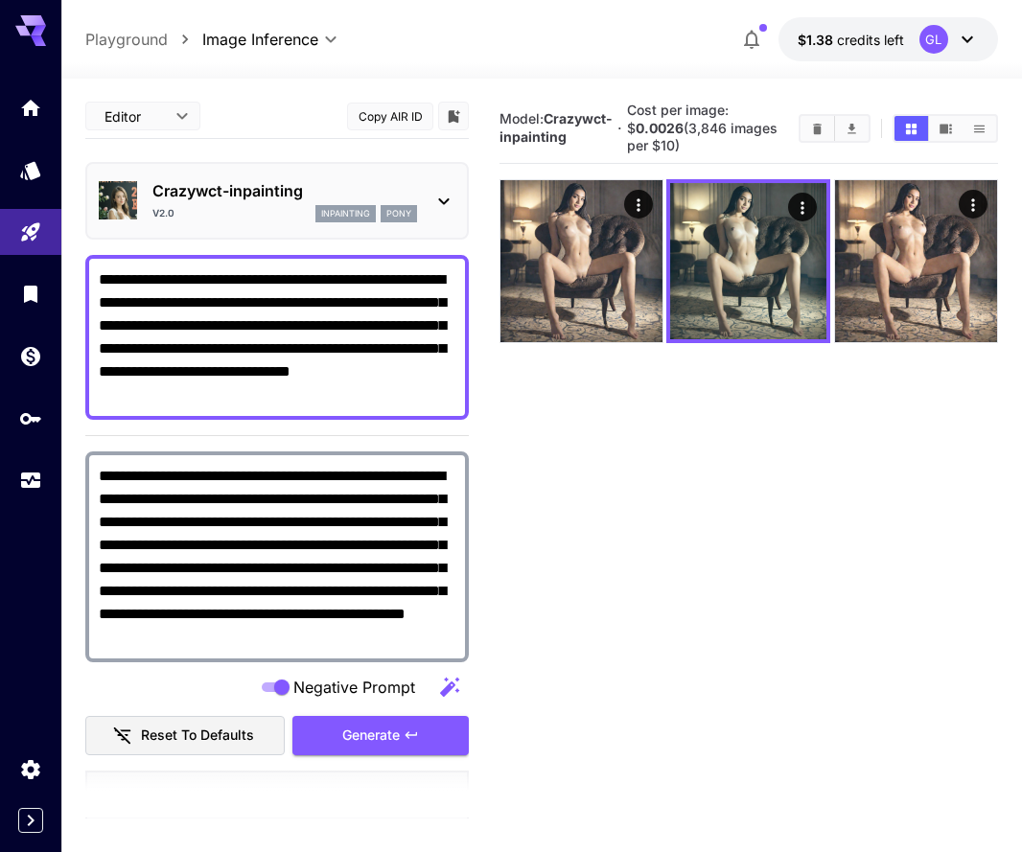
click at [412, 226] on div "Crazywct-inpainting v2.0 inpainting pony" at bounding box center [277, 201] width 356 height 58
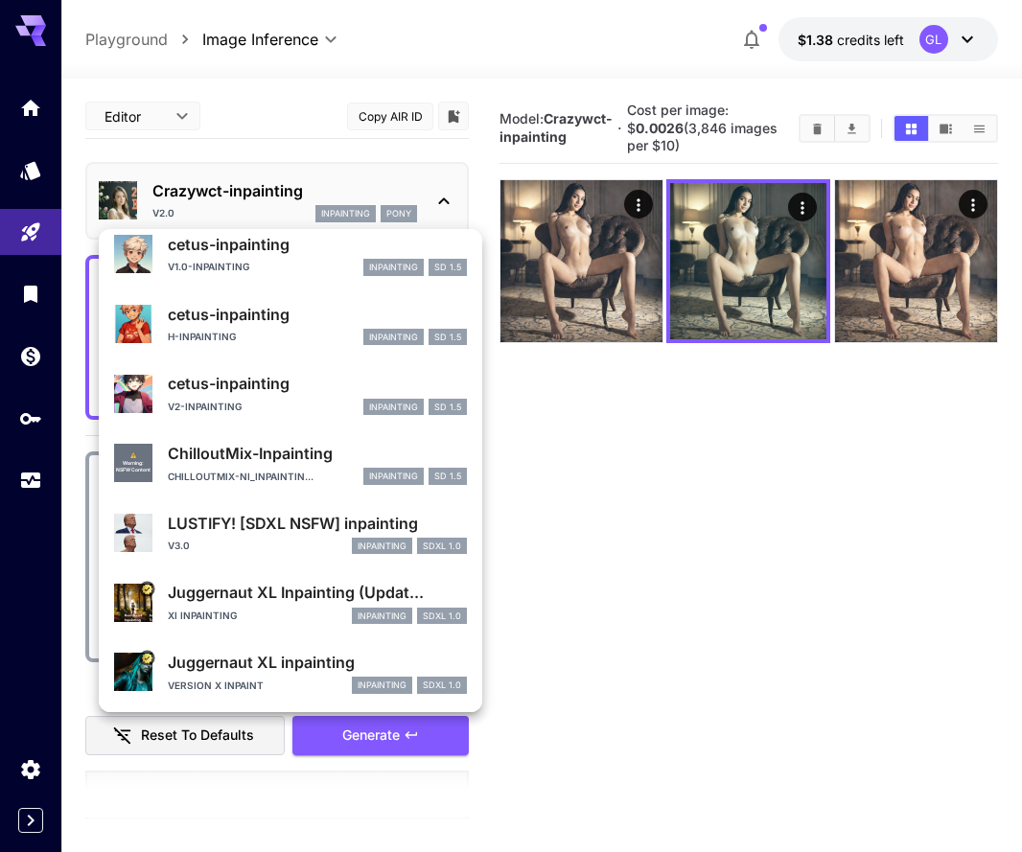
scroll to position [1717, 0]
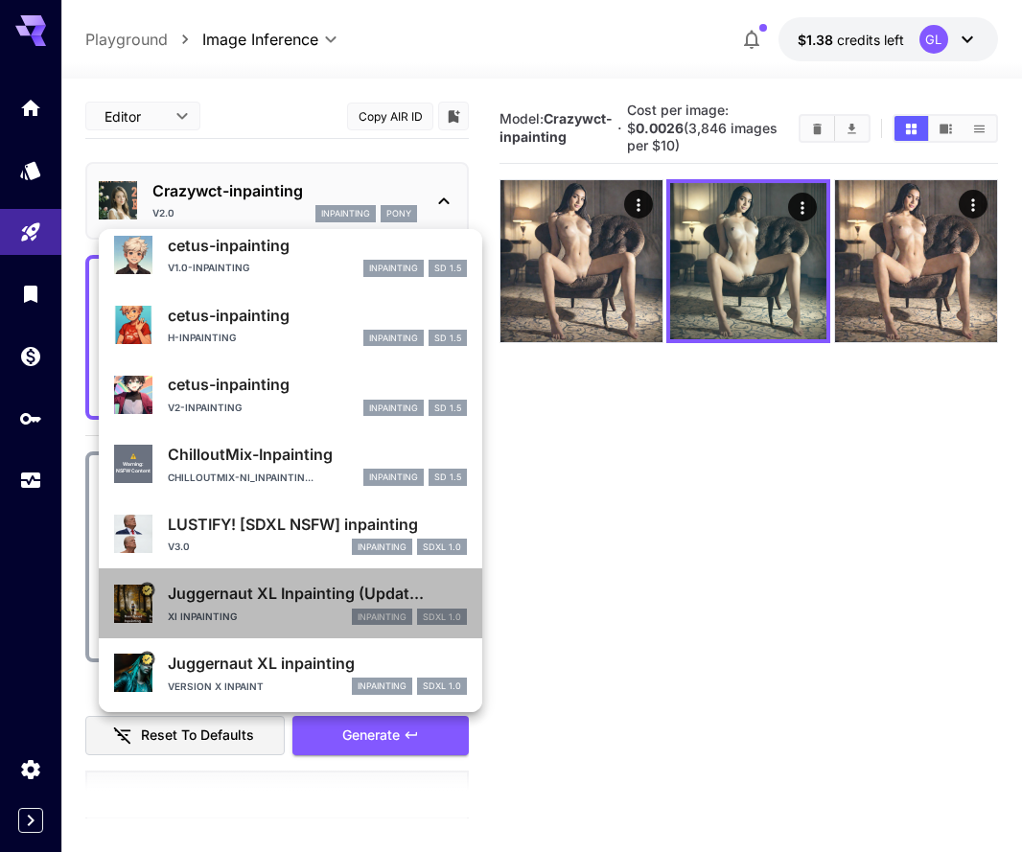
click at [276, 604] on div "Juggernaut XL Inpainting (Updat... XI Inpainting inpainting SDXL 1.0" at bounding box center [317, 603] width 299 height 43
type input "**"
type input "***"
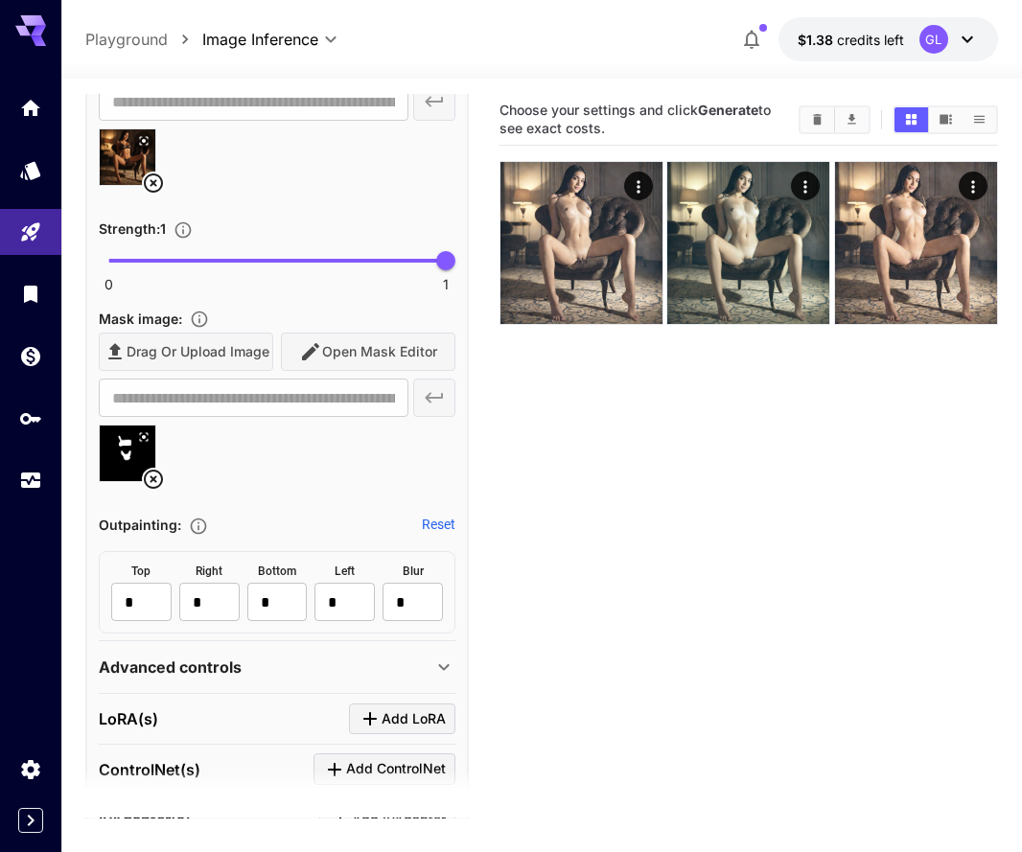
scroll to position [1075, 0]
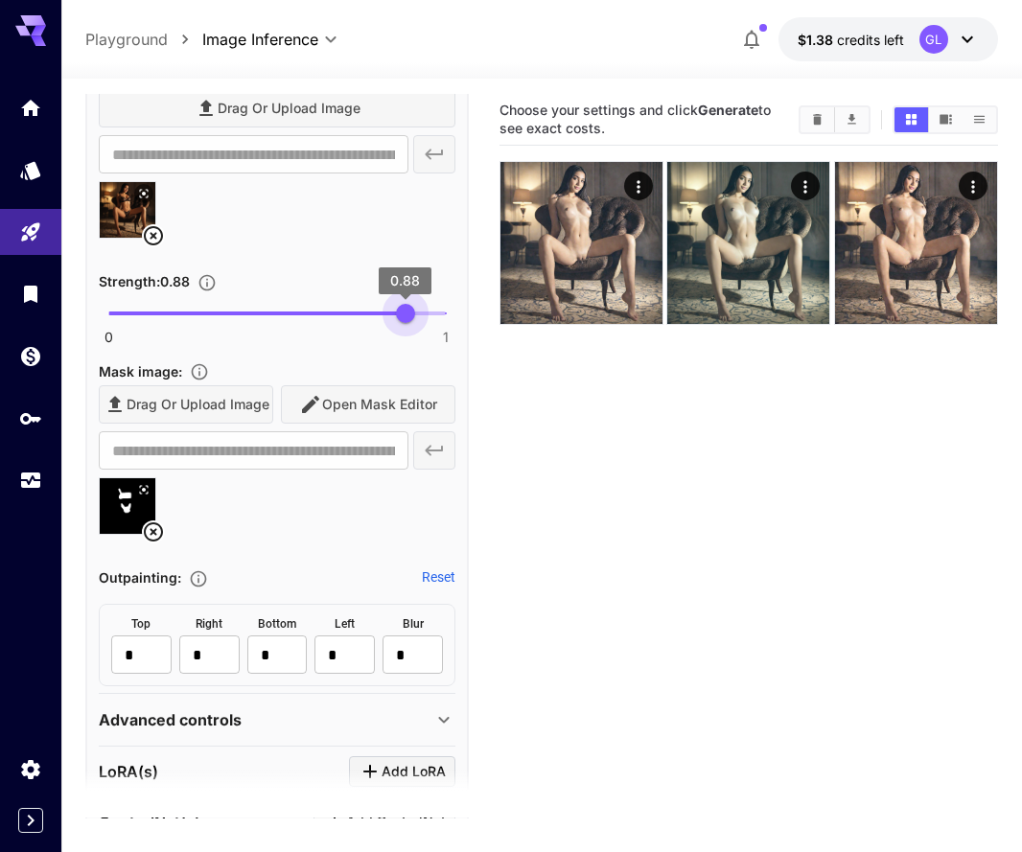
click at [406, 316] on span "0 1 0.88" at bounding box center [276, 313] width 337 height 29
click at [387, 318] on span "0.83" at bounding box center [388, 313] width 19 height 19
type input "***"
click at [379, 319] on span "0.8" at bounding box center [378, 313] width 19 height 19
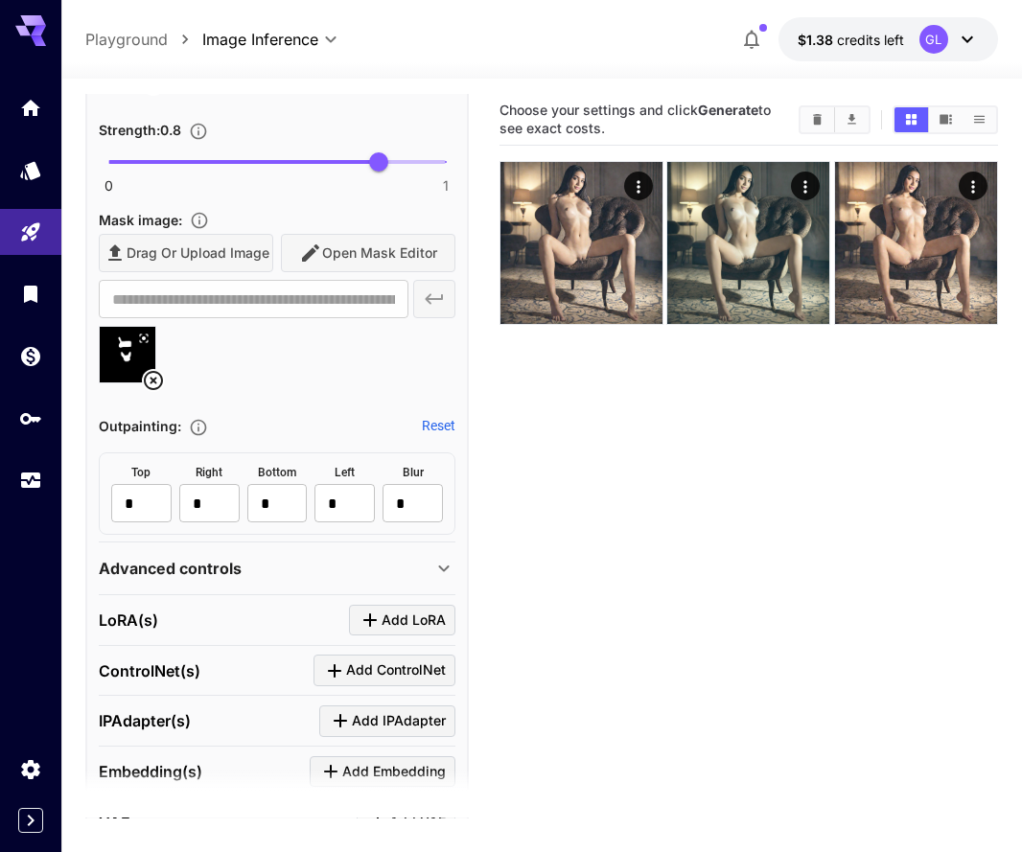
scroll to position [1234, 0]
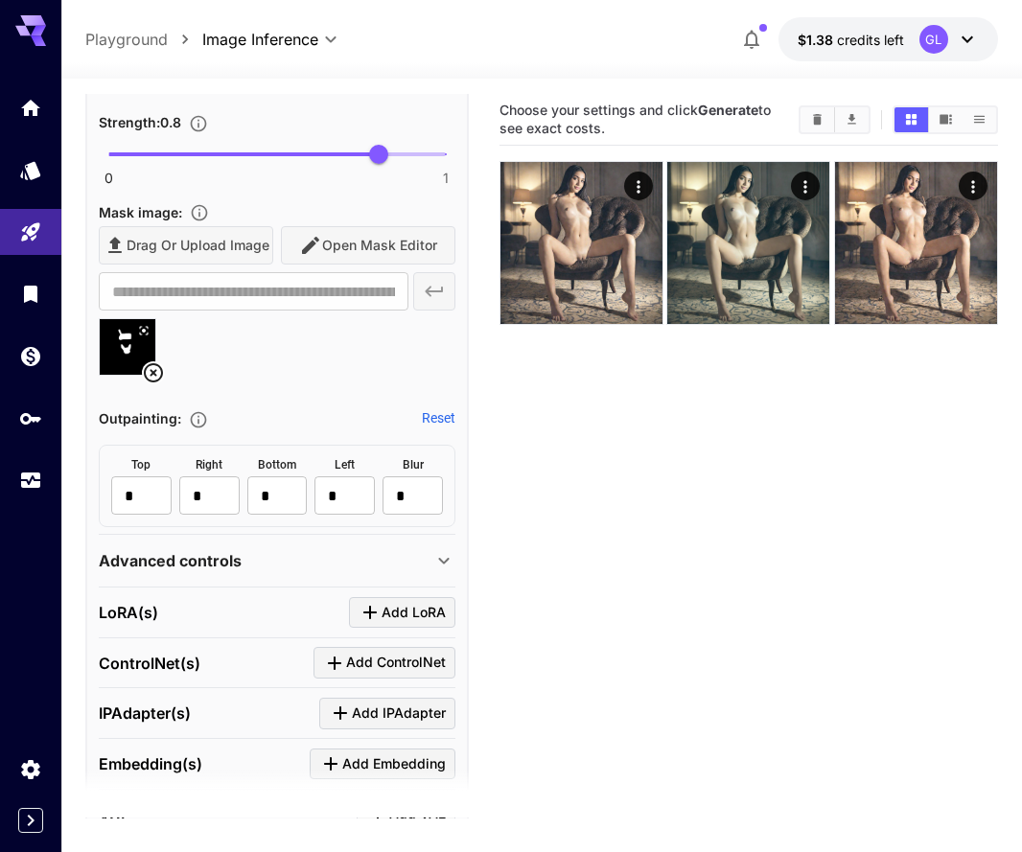
click at [257, 558] on div "Advanced controls" at bounding box center [265, 560] width 333 height 23
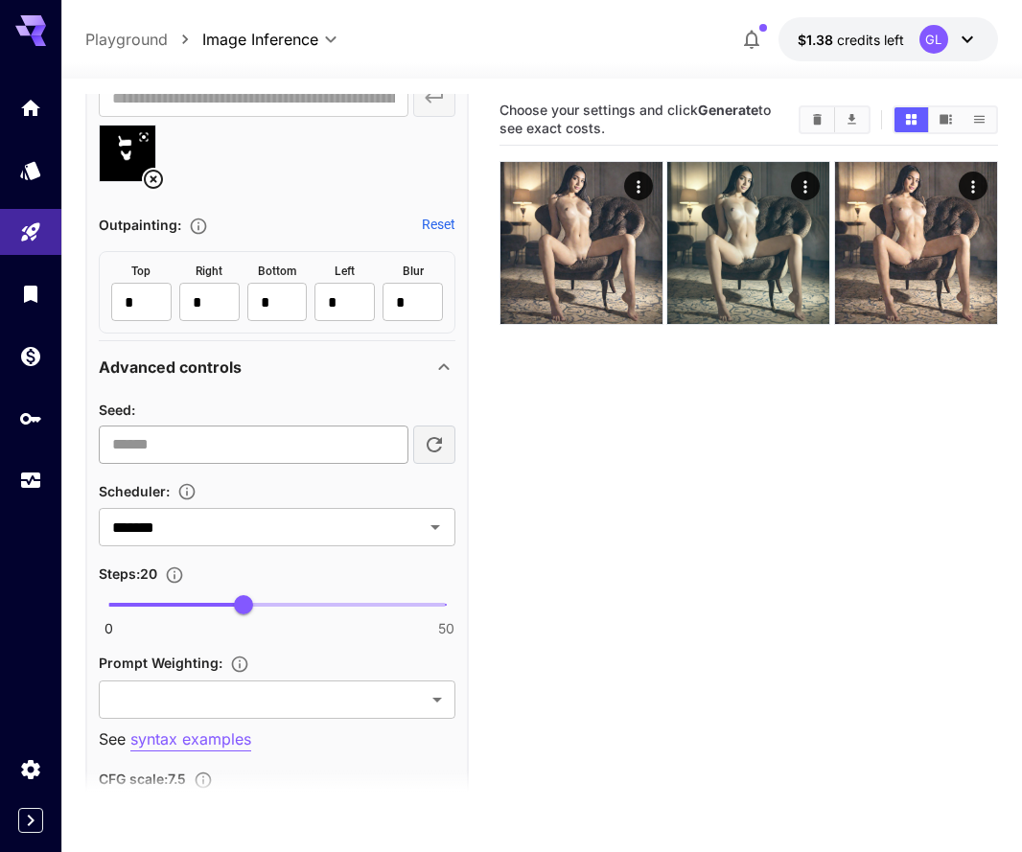
scroll to position [1576, 0]
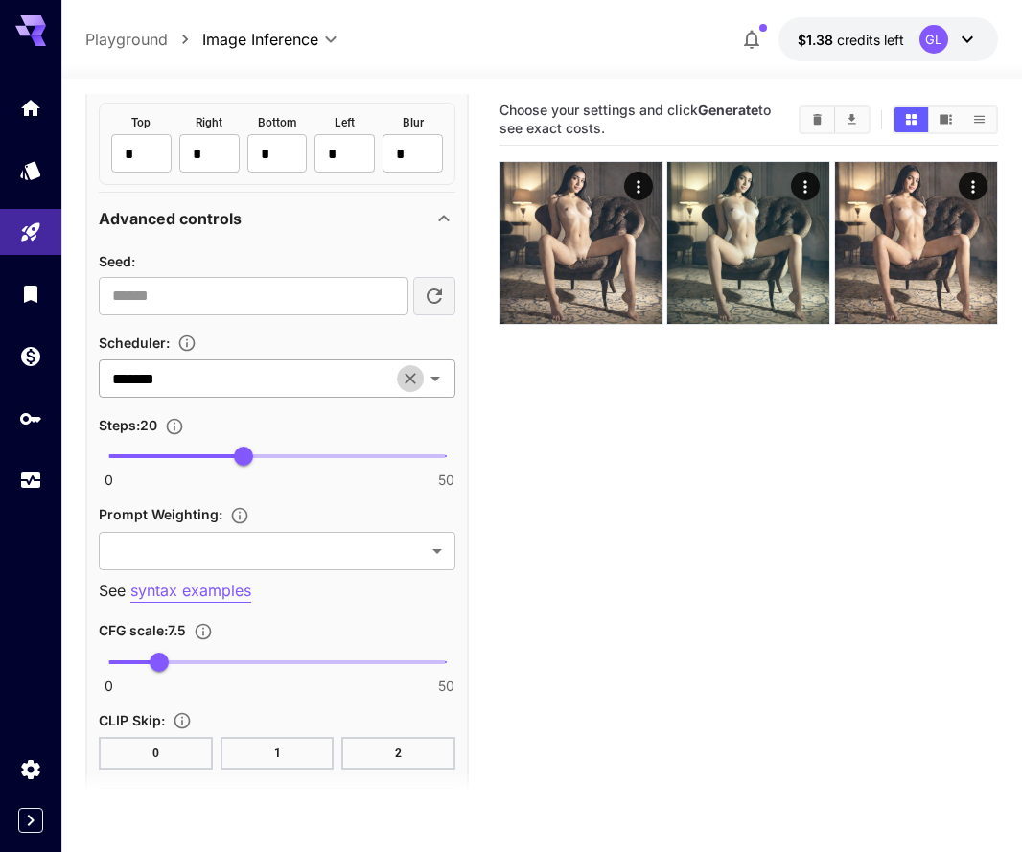
click at [411, 379] on icon "Clear" at bounding box center [409, 378] width 11 height 11
click at [434, 380] on icon "Open" at bounding box center [435, 378] width 23 height 23
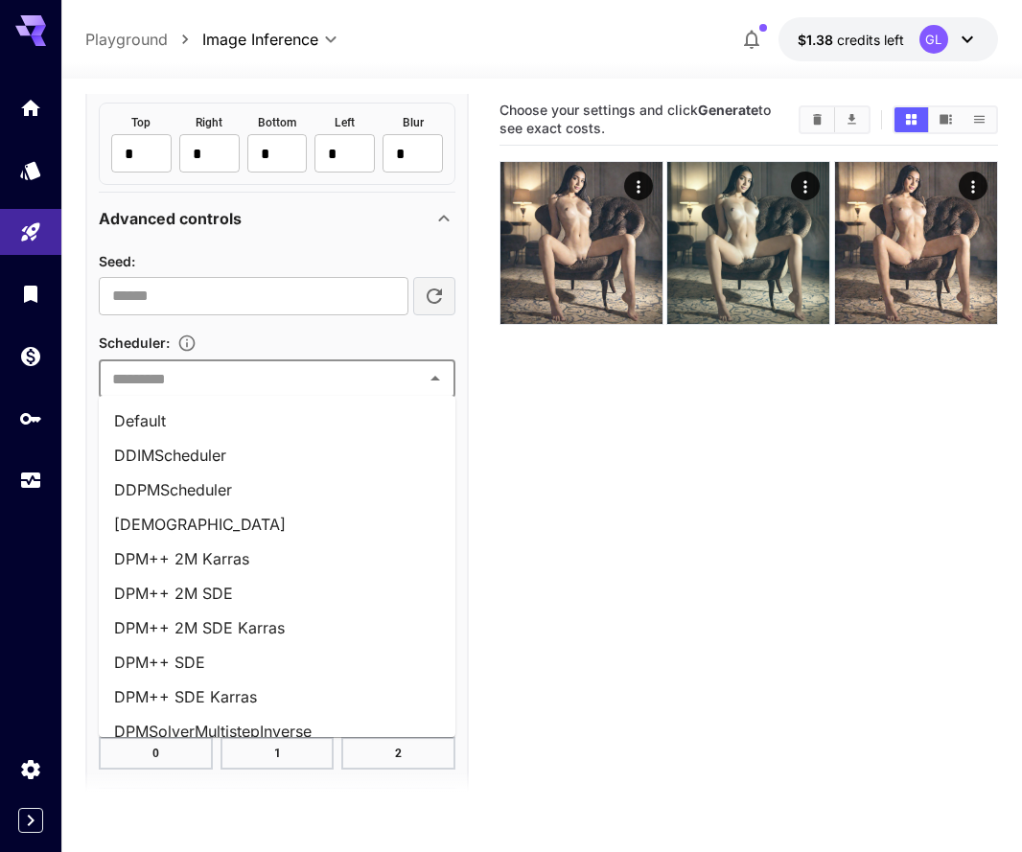
click at [286, 631] on li "DPM++ 2M SDE Karras" at bounding box center [277, 627] width 356 height 34
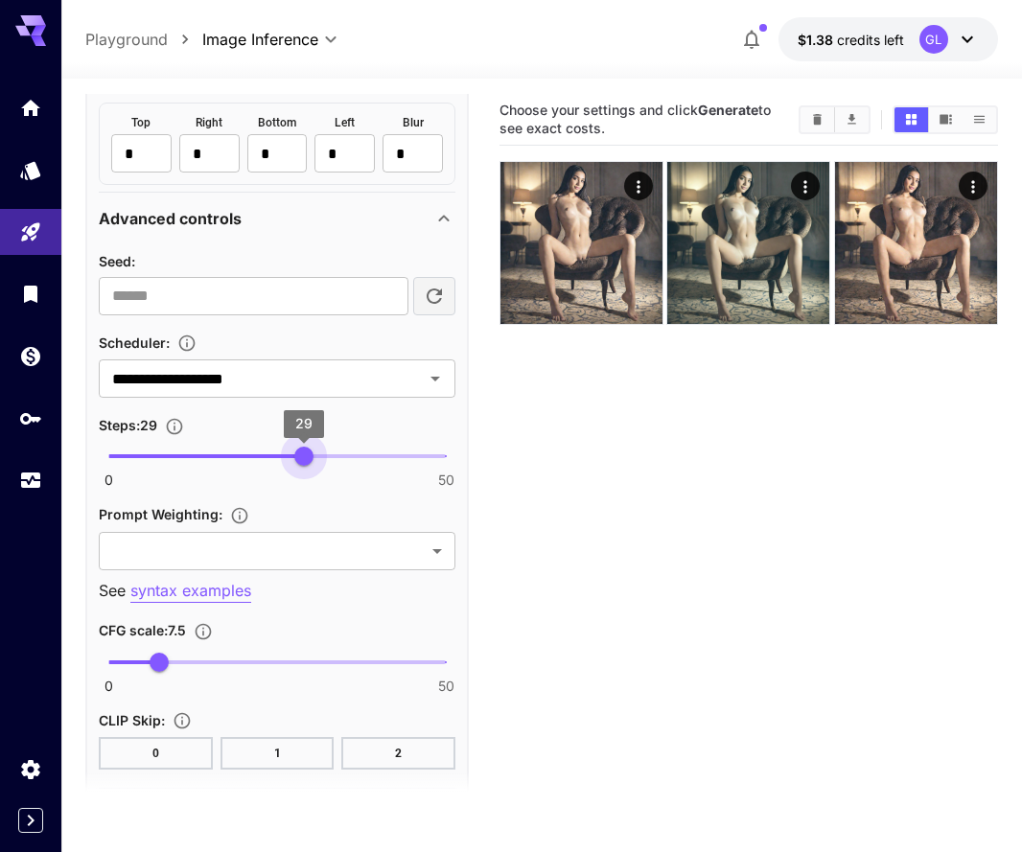
type input "**"
drag, startPoint x: 258, startPoint y: 462, endPoint x: 308, endPoint y: 465, distance: 49.9
click at [308, 465] on span "30" at bounding box center [310, 456] width 19 height 19
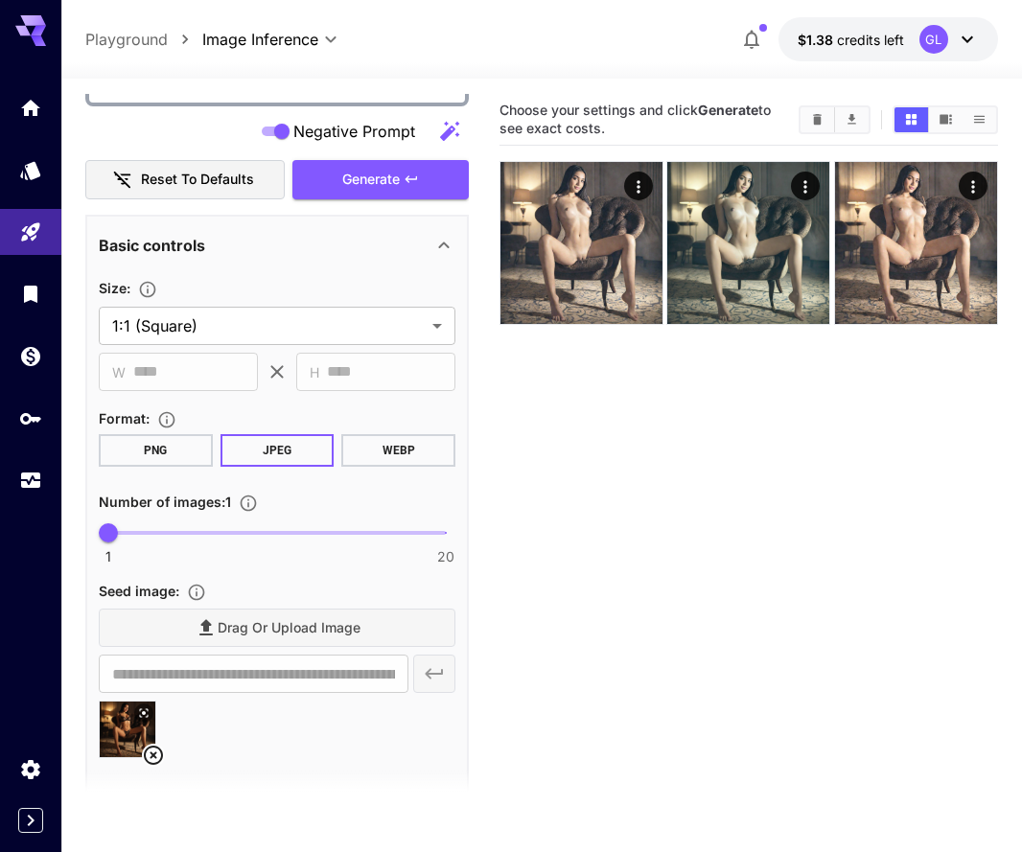
scroll to position [540, 0]
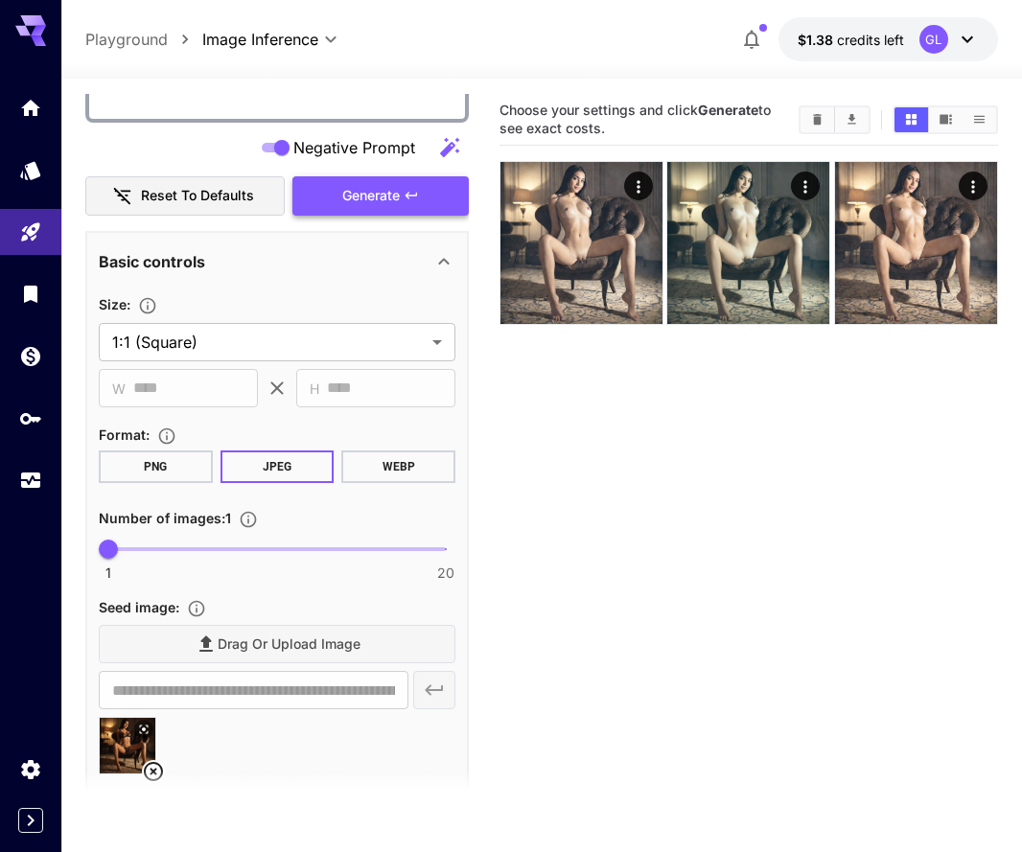
click at [426, 208] on button "Generate" at bounding box center [380, 195] width 176 height 39
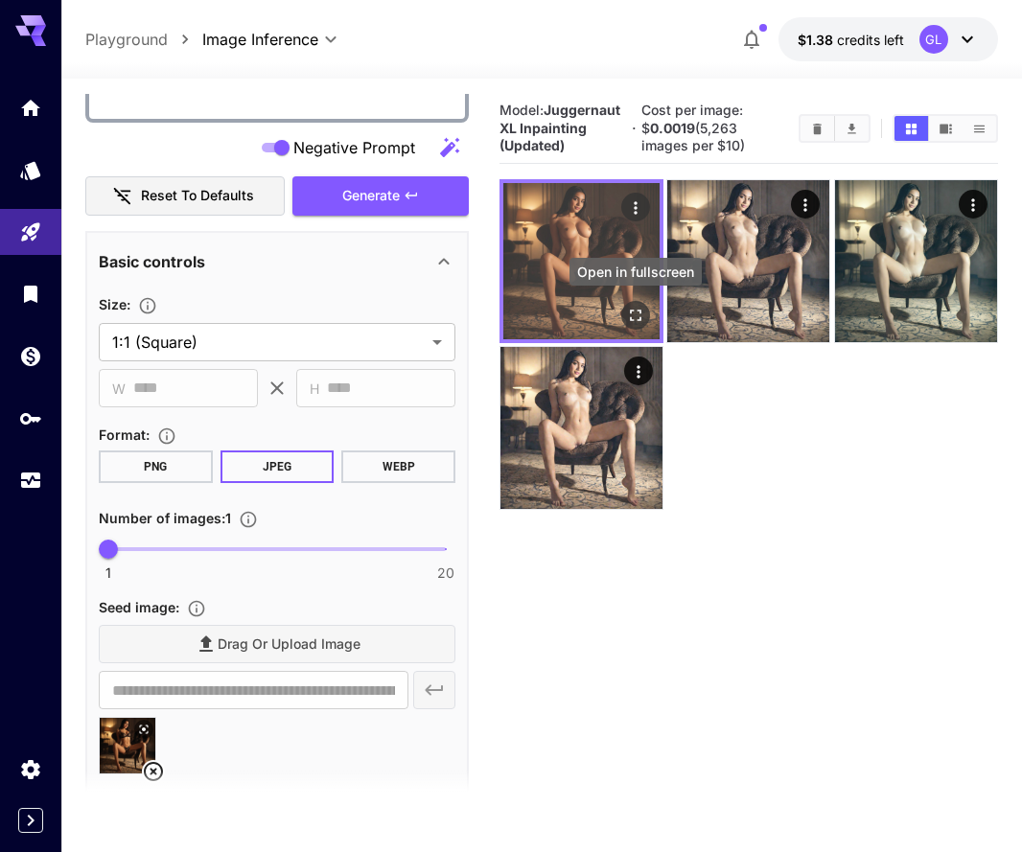
click at [632, 306] on icon "Open in fullscreen" at bounding box center [635, 315] width 19 height 19
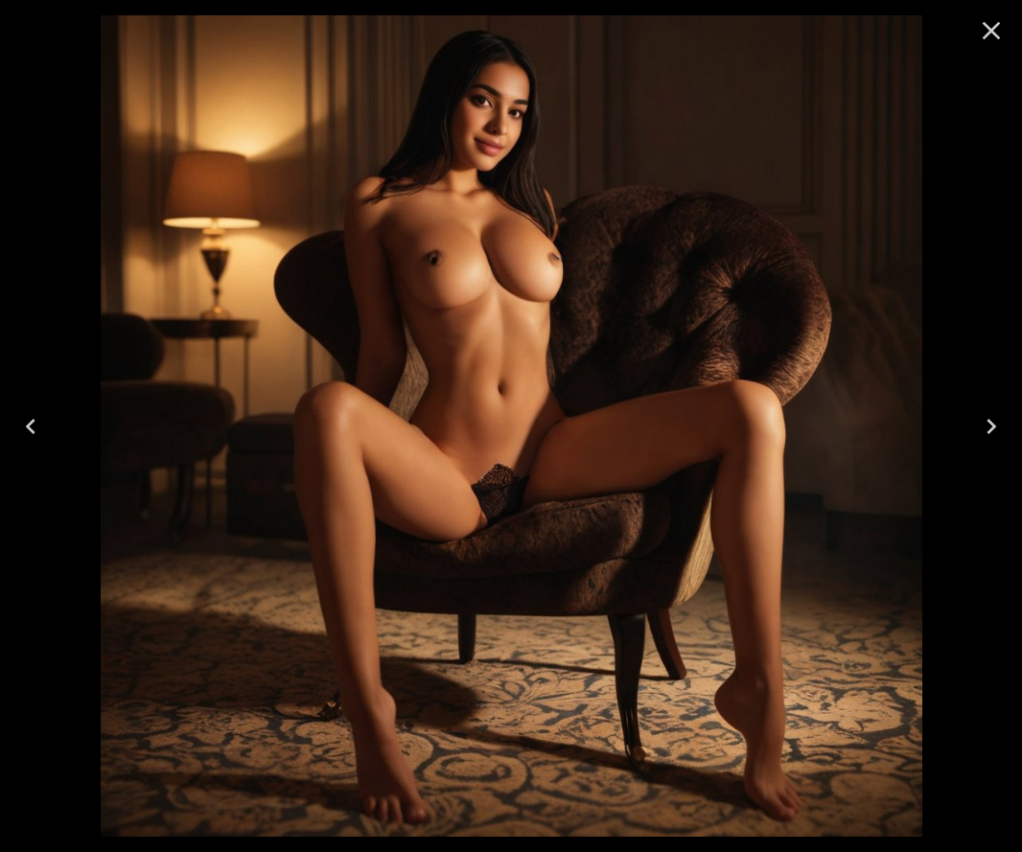
click at [991, 35] on icon "Close" at bounding box center [991, 30] width 31 height 31
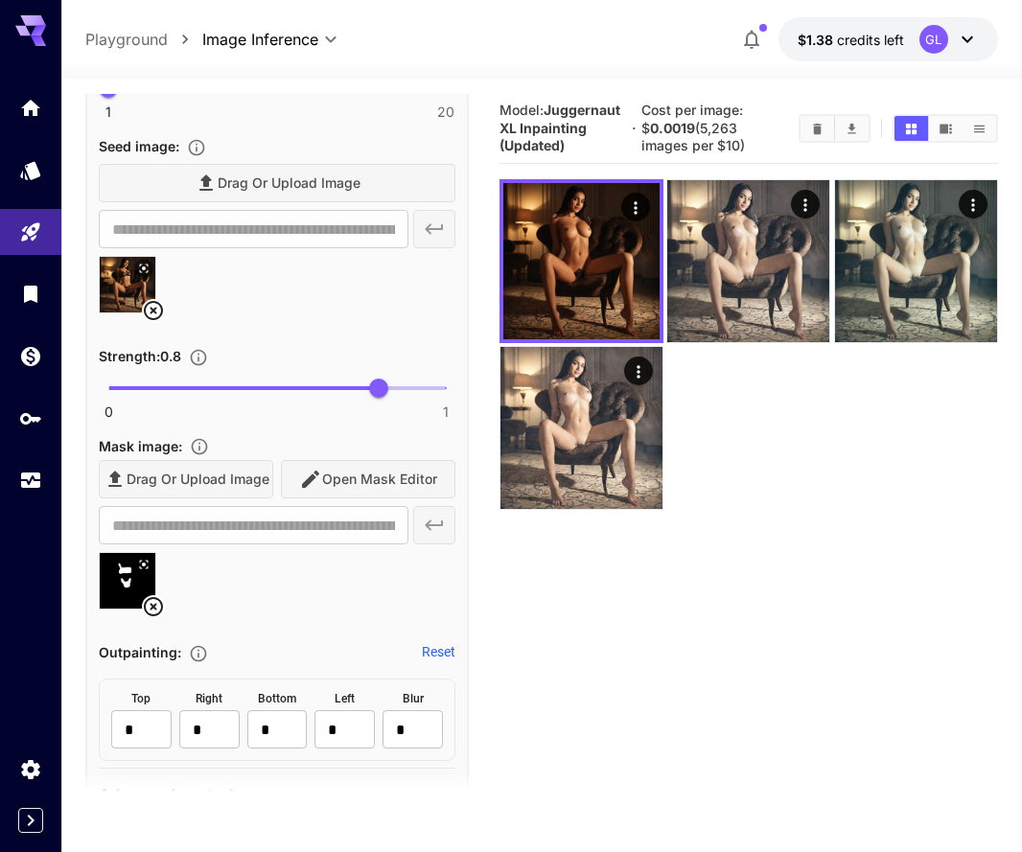
scroll to position [1039, 0]
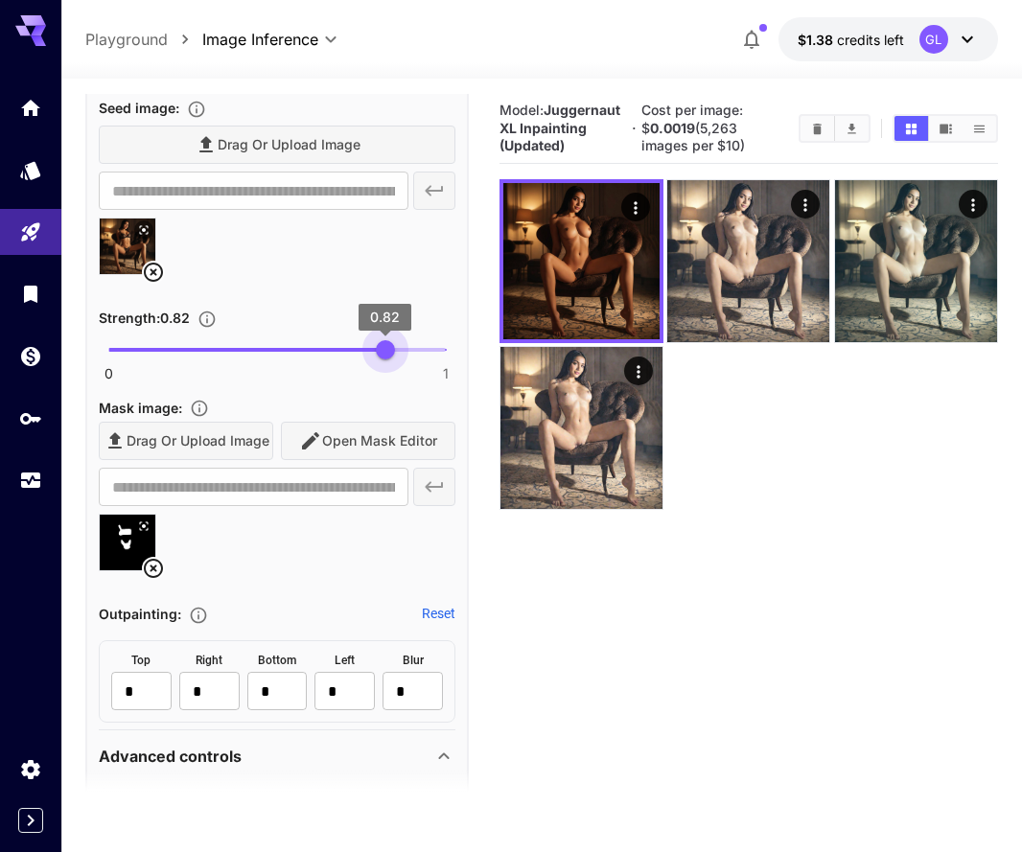
type input "*"
drag, startPoint x: 385, startPoint y: 356, endPoint x: 452, endPoint y: 356, distance: 67.1
click at [452, 356] on span "1" at bounding box center [445, 349] width 19 height 19
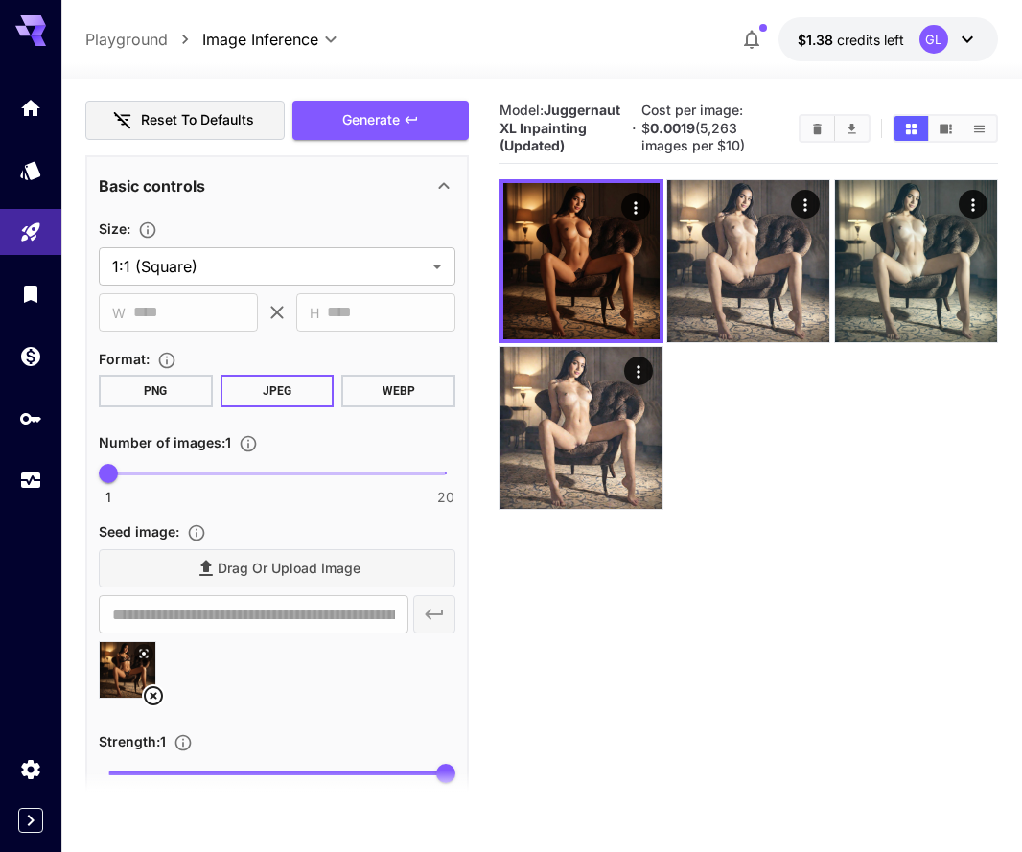
scroll to position [592, 0]
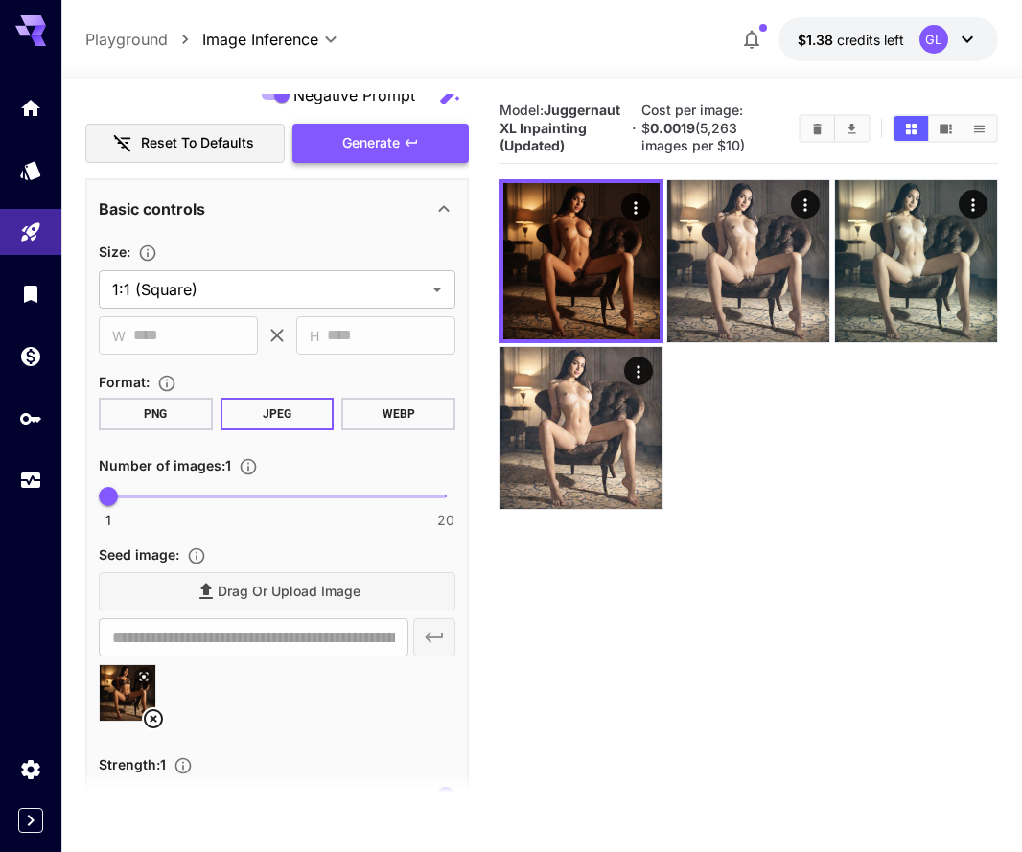
click at [380, 145] on span "Generate" at bounding box center [370, 143] width 57 height 24
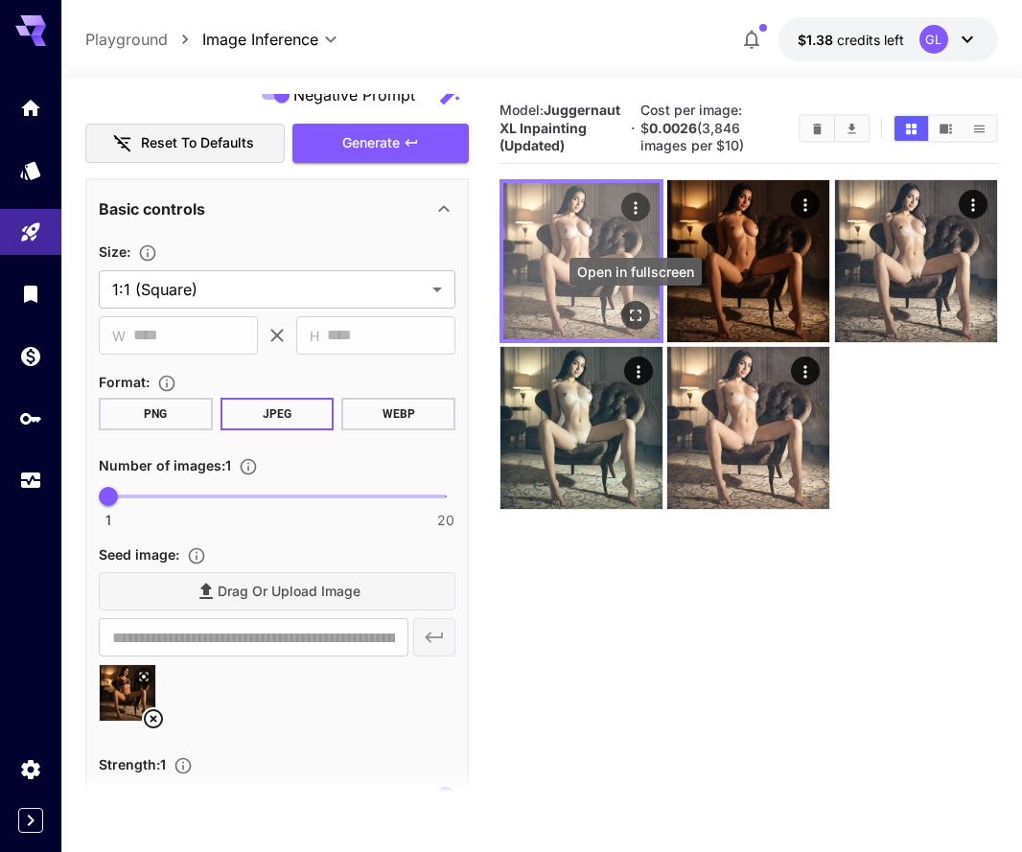
click at [634, 318] on icon "Open in fullscreen" at bounding box center [635, 315] width 19 height 19
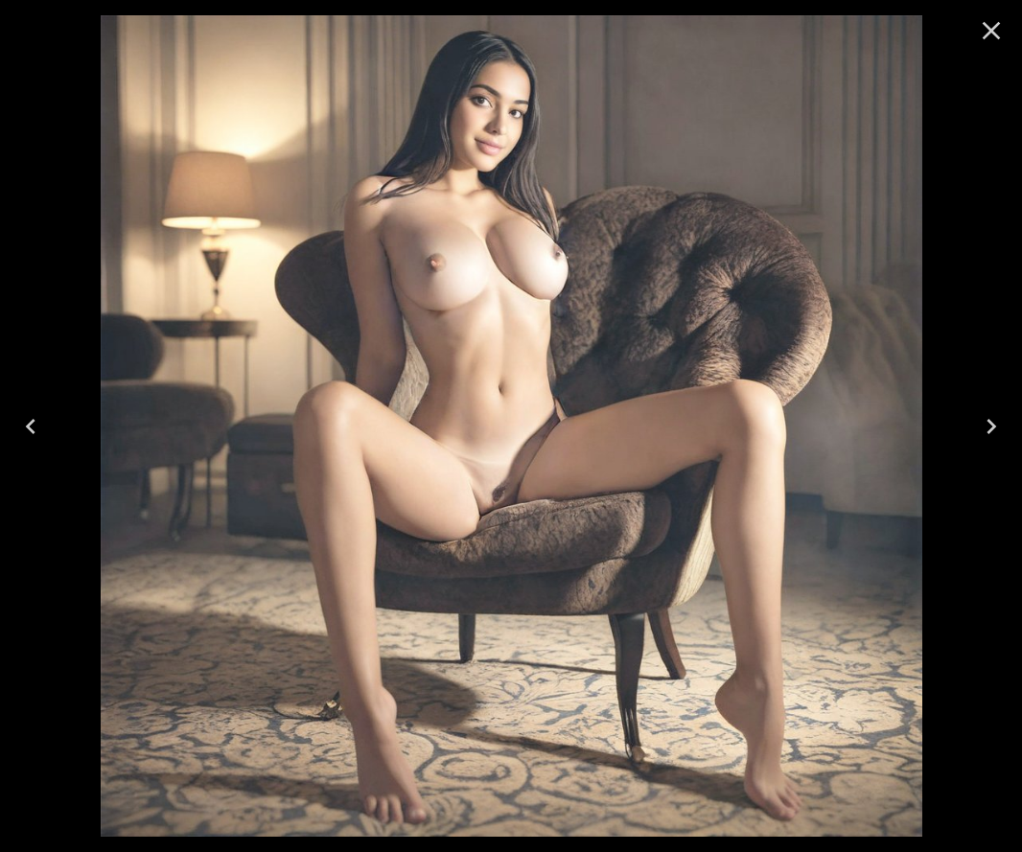
click at [994, 25] on icon "Close" at bounding box center [991, 30] width 31 height 31
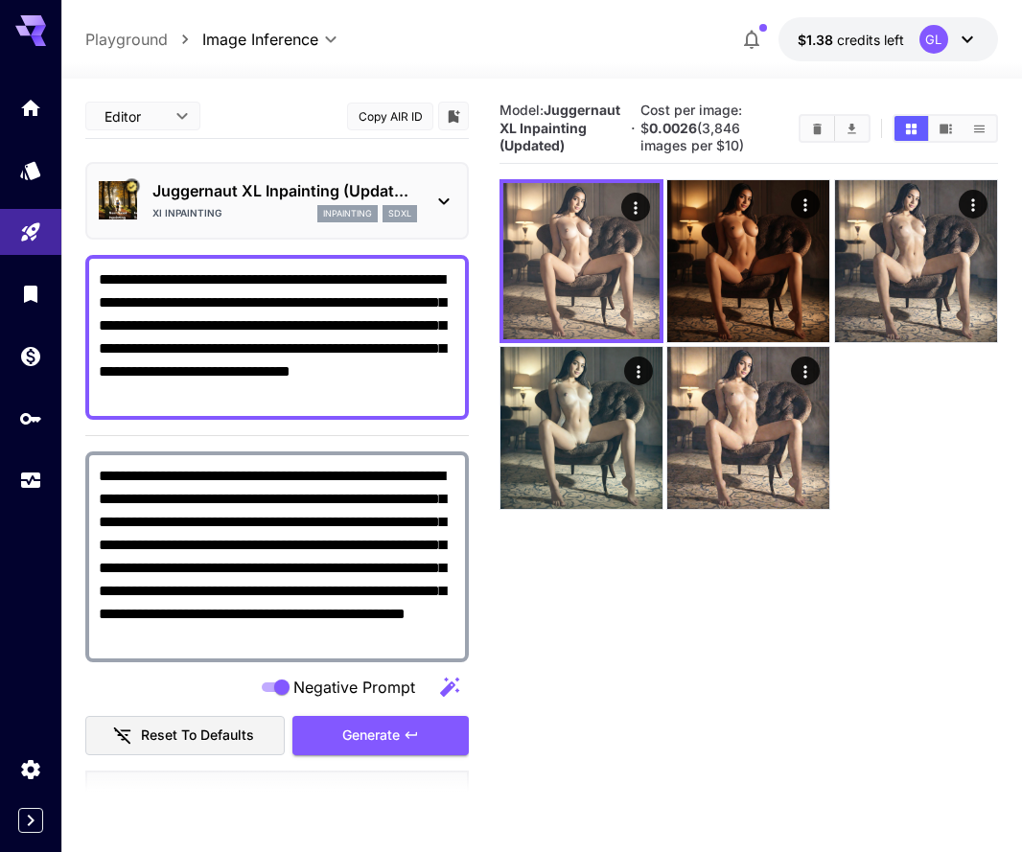
scroll to position [0, 0]
click at [431, 209] on div "Juggernaut XL Inpainting (Updat... XI Inpainting inpainting sdxl" at bounding box center [277, 201] width 356 height 58
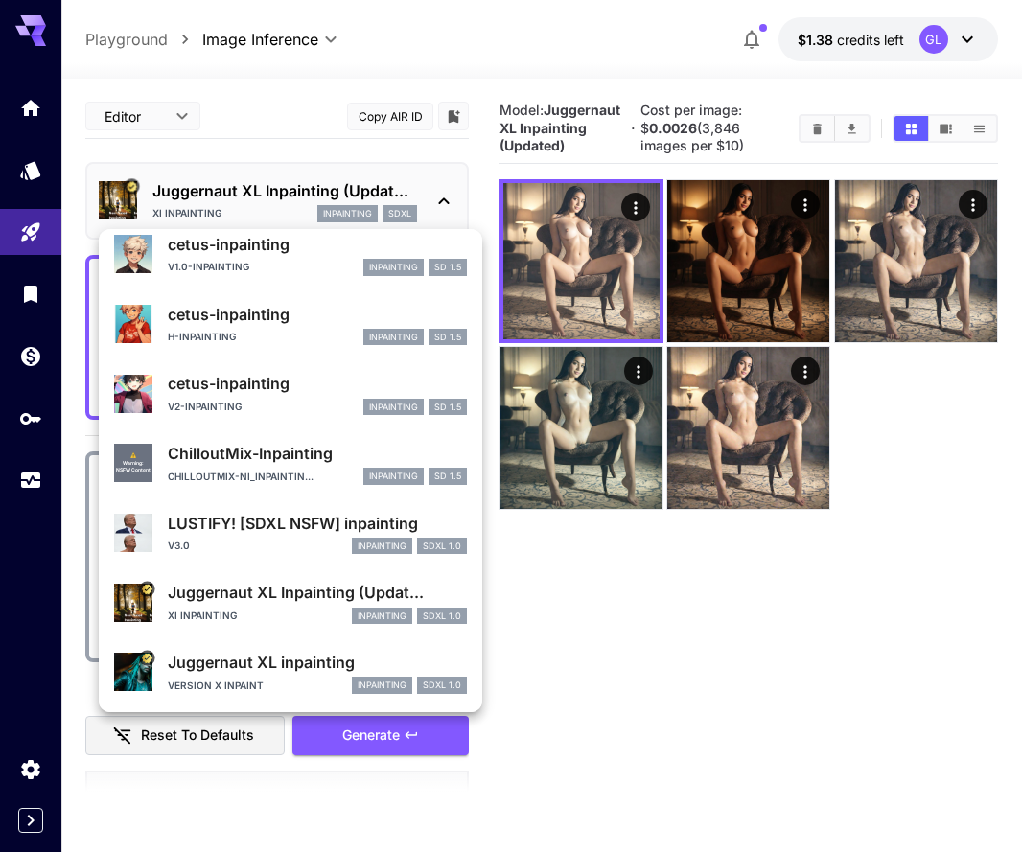
scroll to position [1717, 0]
click at [260, 546] on div "v3.0 inpainting SDXL 1.0" at bounding box center [317, 547] width 299 height 17
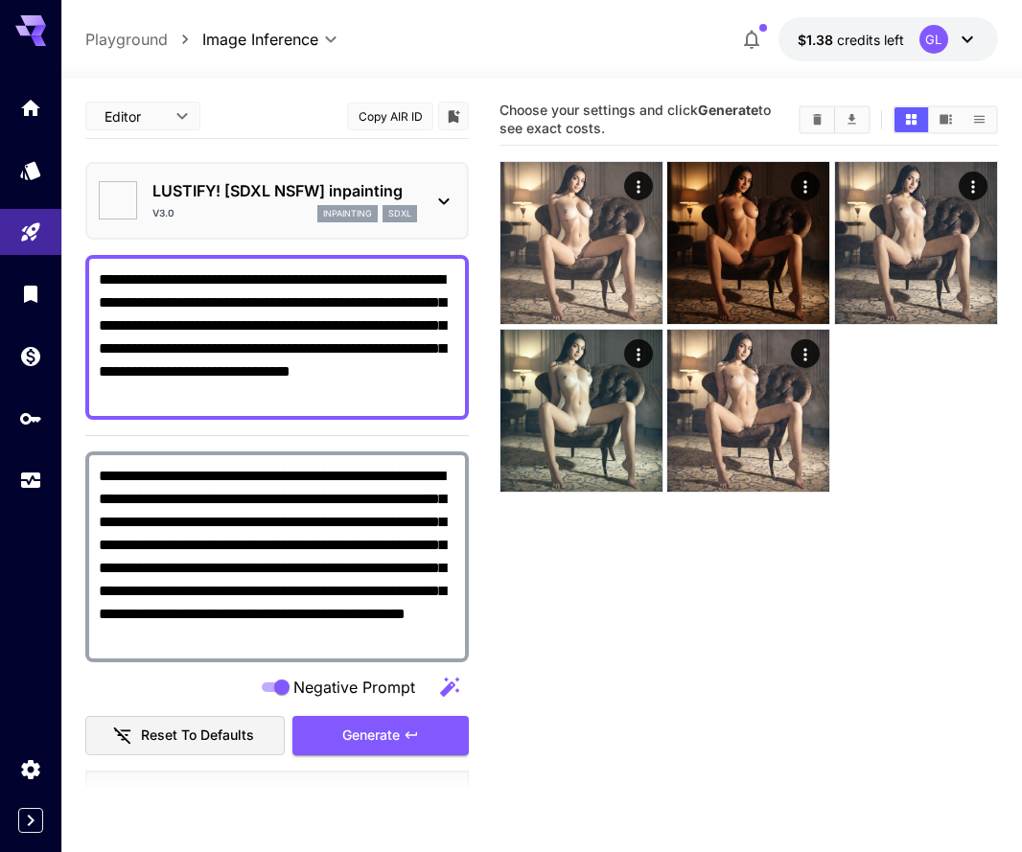
type input "**"
type input "*******"
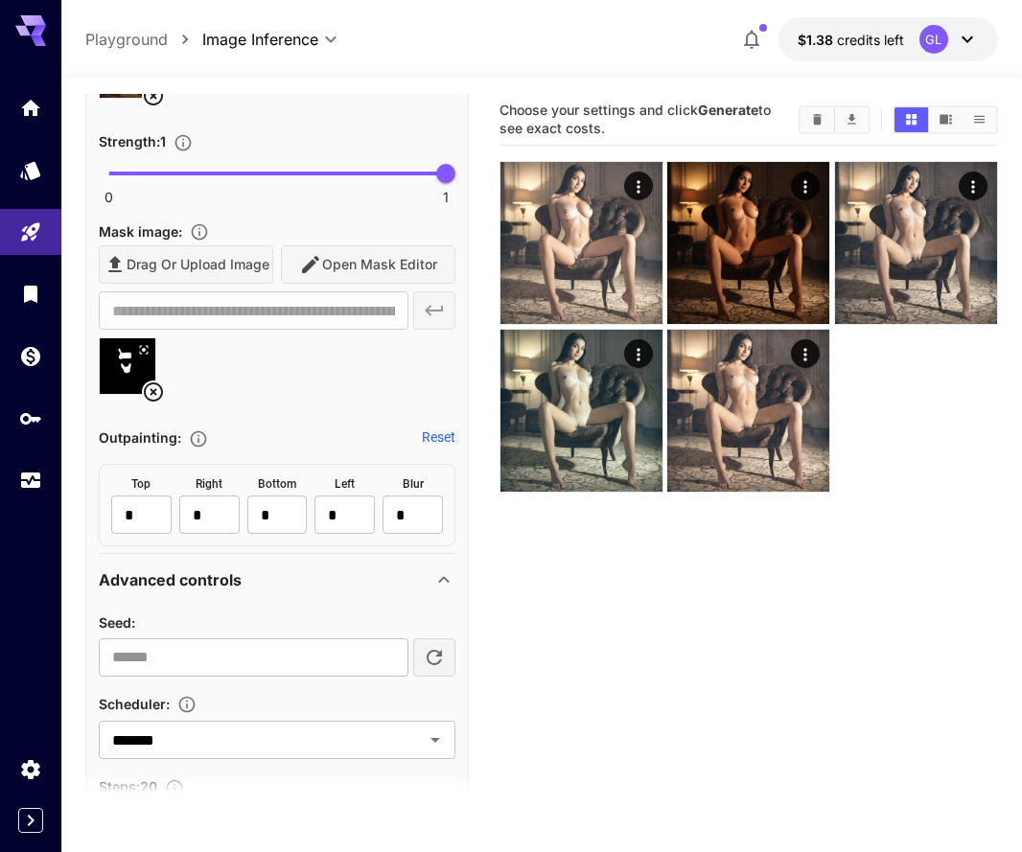
scroll to position [1508, 0]
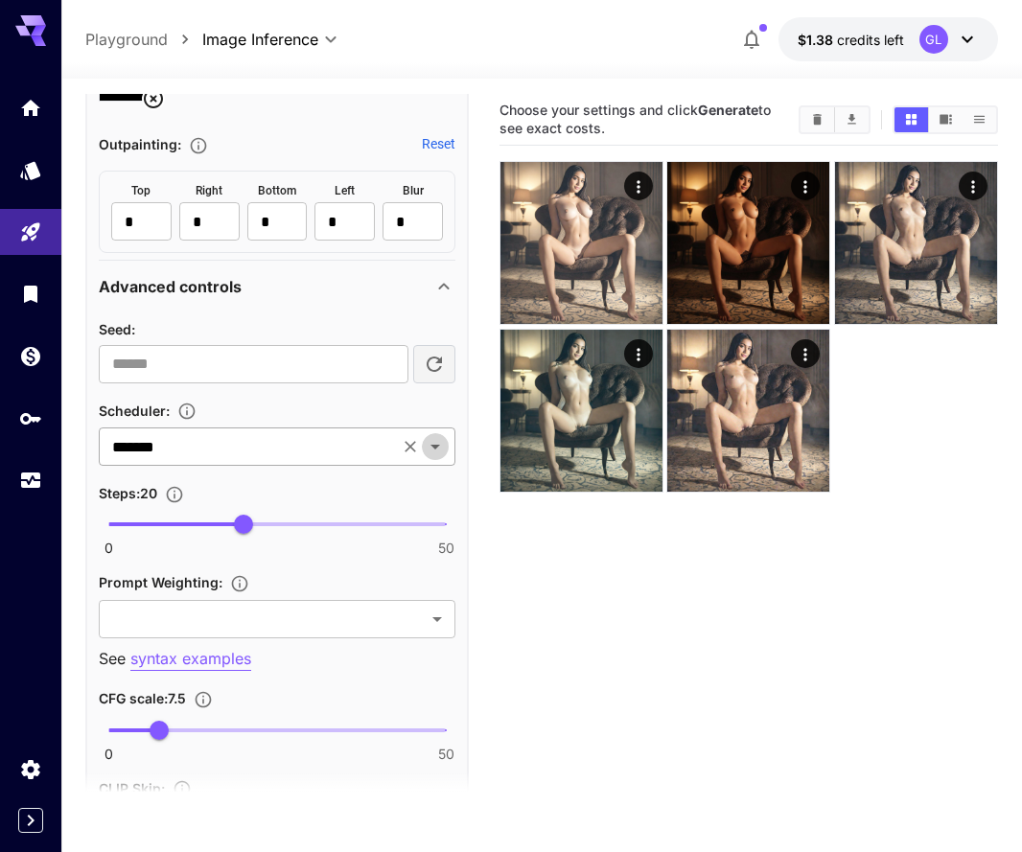
click at [442, 449] on icon "Open" at bounding box center [435, 446] width 23 height 23
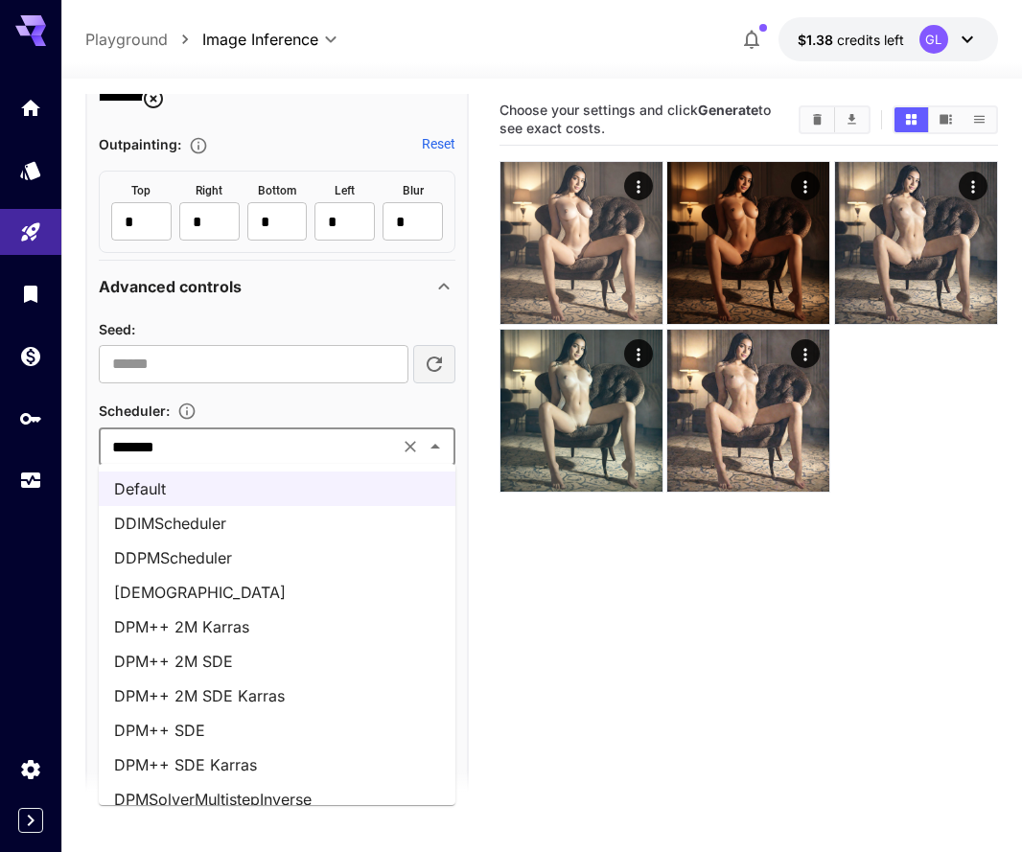
click at [235, 705] on li "DPM++ 2M SDE Karras" at bounding box center [277, 695] width 356 height 34
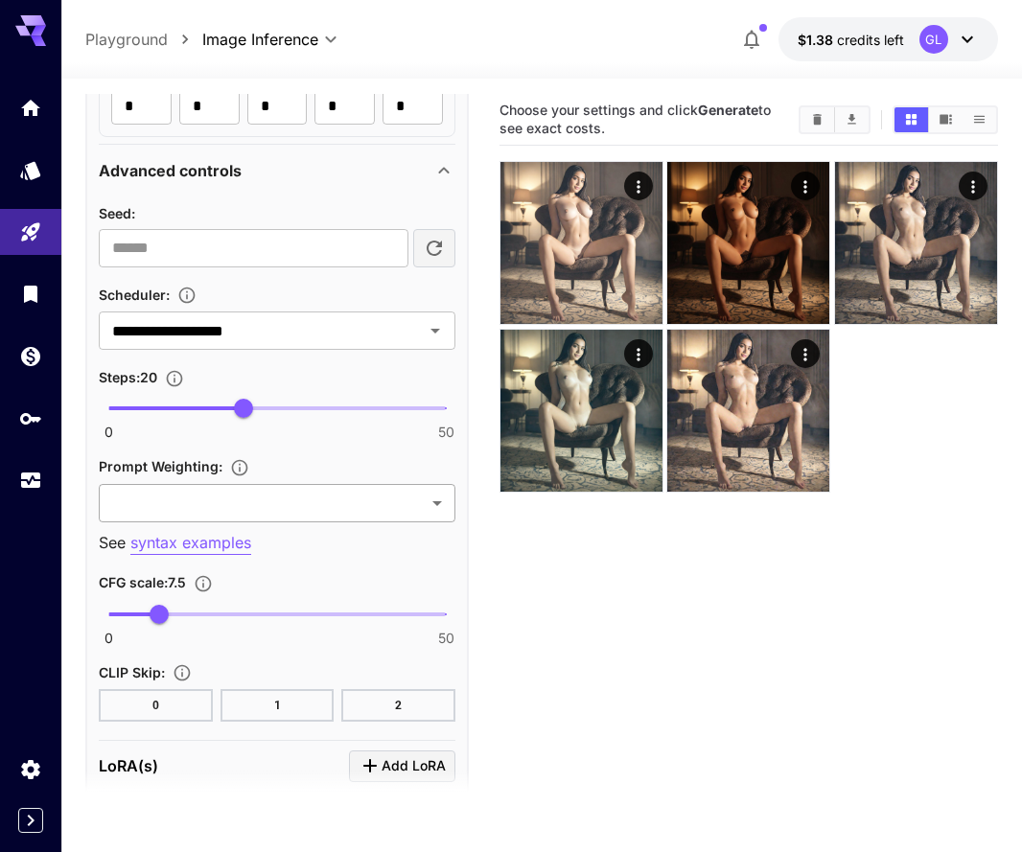
scroll to position [1617, 0]
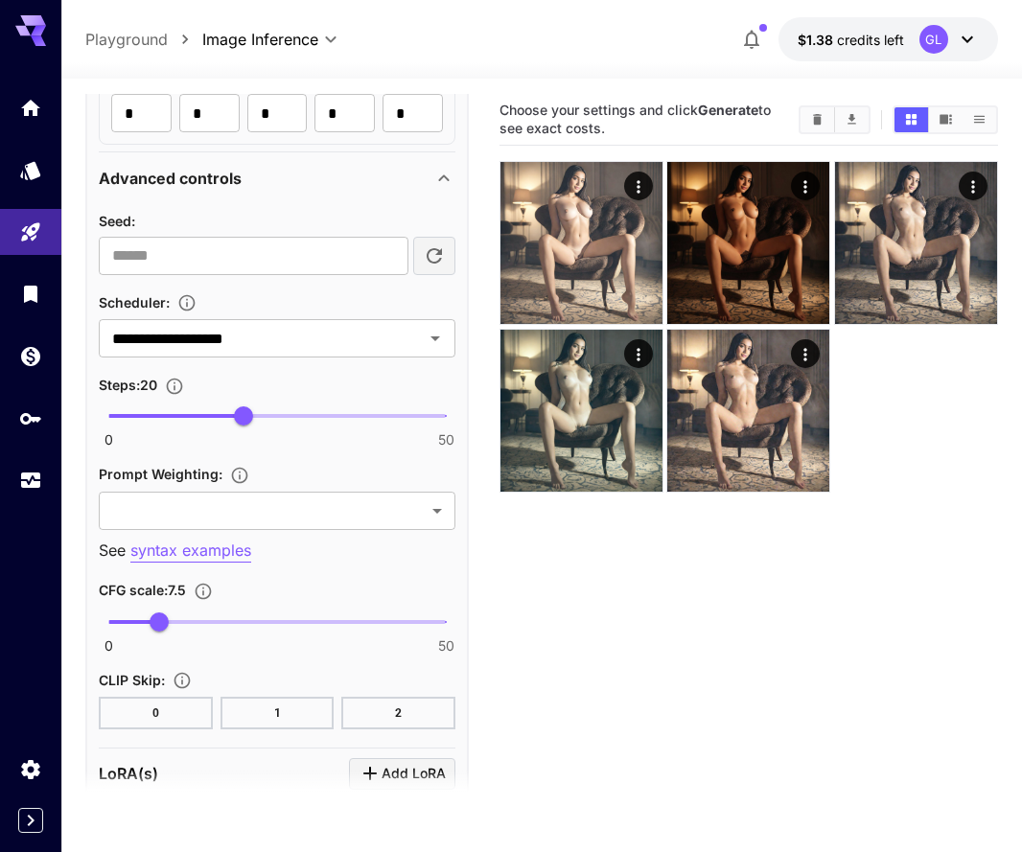
click at [815, 112] on icon "Clear Images" at bounding box center [817, 119] width 14 height 14
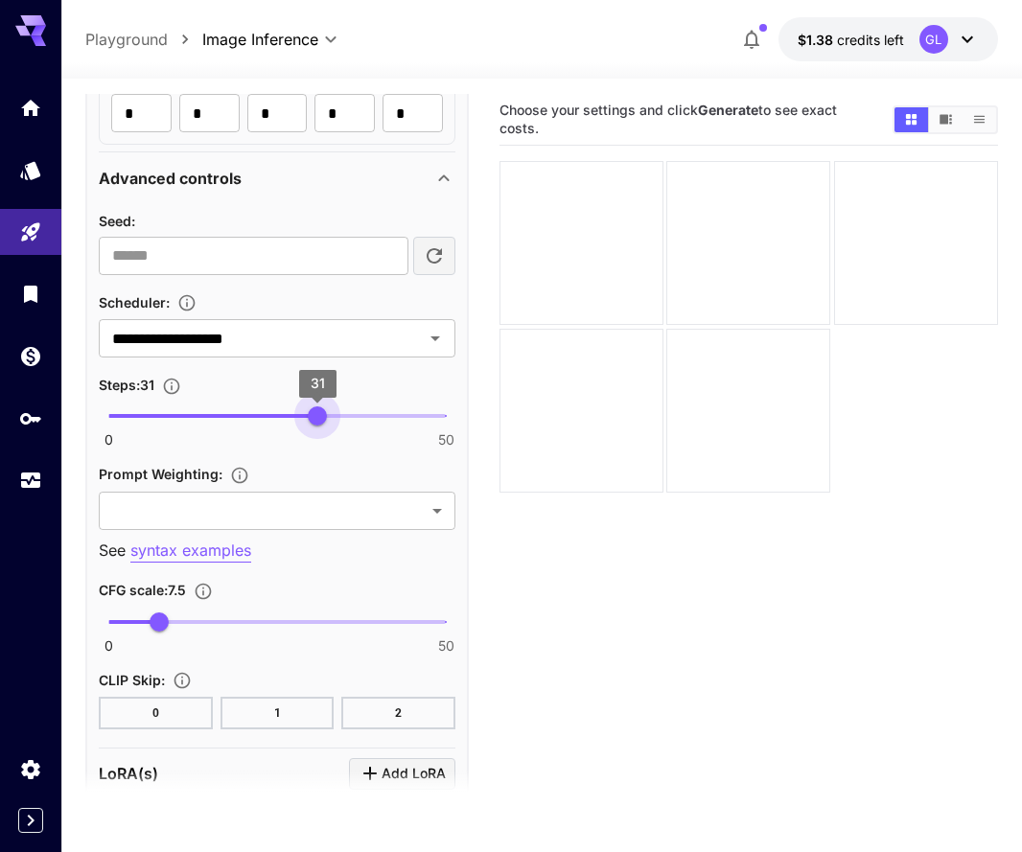
type input "**"
drag, startPoint x: 287, startPoint y: 413, endPoint x: 310, endPoint y: 415, distance: 24.0
click at [310, 415] on span "0 50 30" at bounding box center [276, 416] width 337 height 29
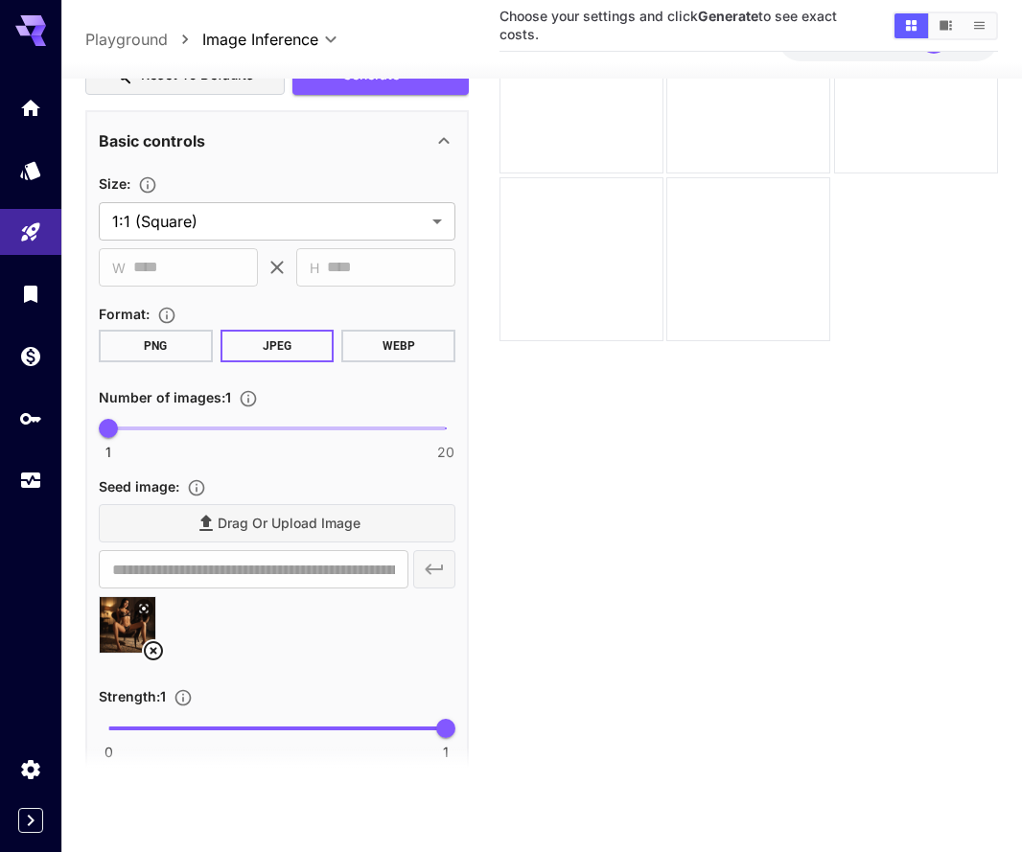
scroll to position [637, 0]
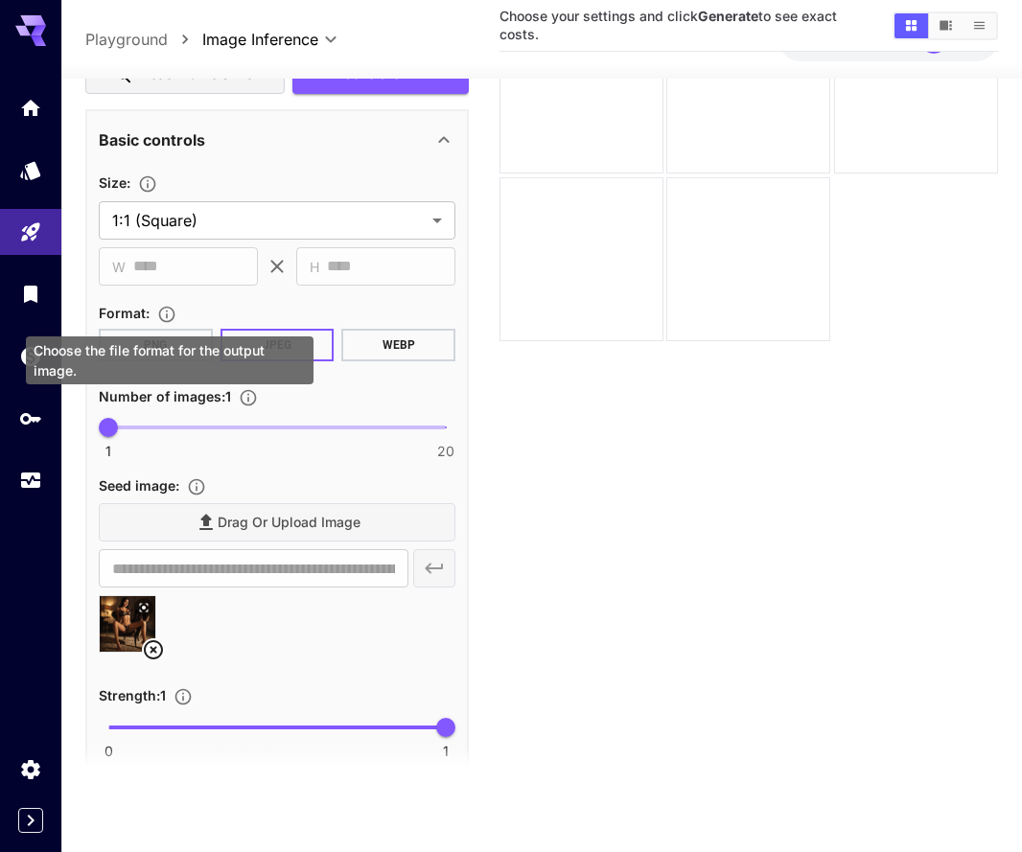
click at [179, 353] on div "Choose the file format for the output image." at bounding box center [169, 360] width 287 height 48
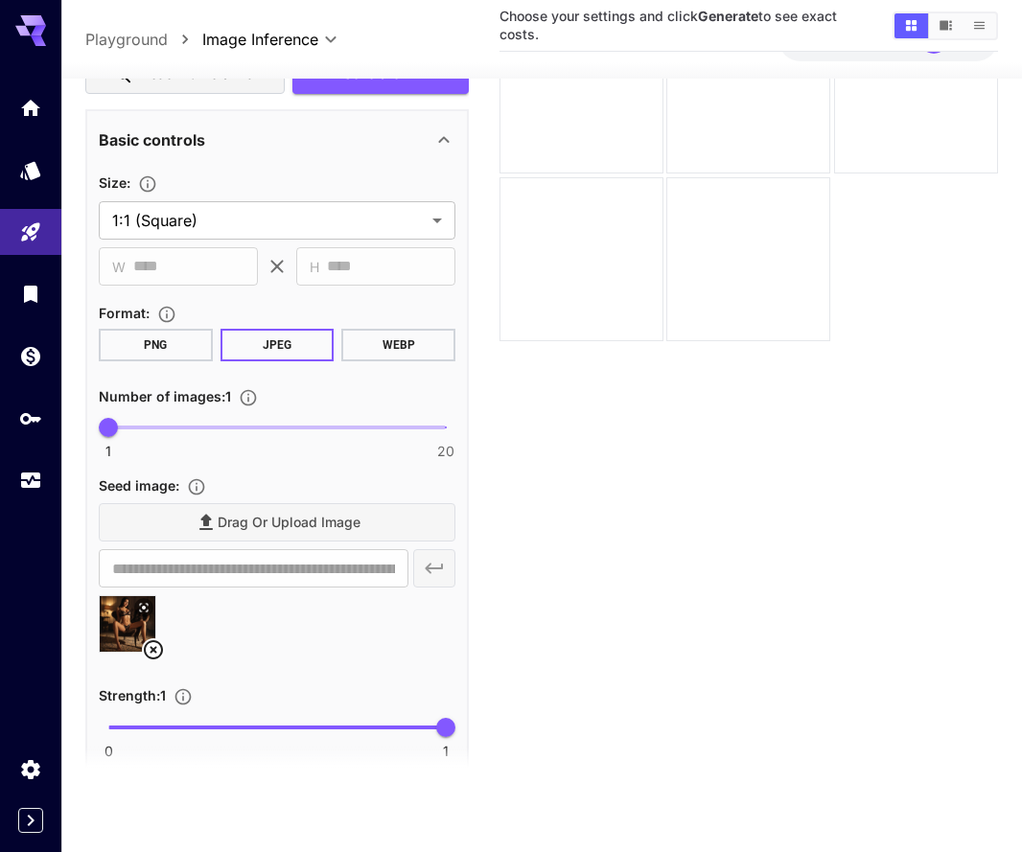
click at [188, 349] on button "PNG" at bounding box center [156, 345] width 114 height 33
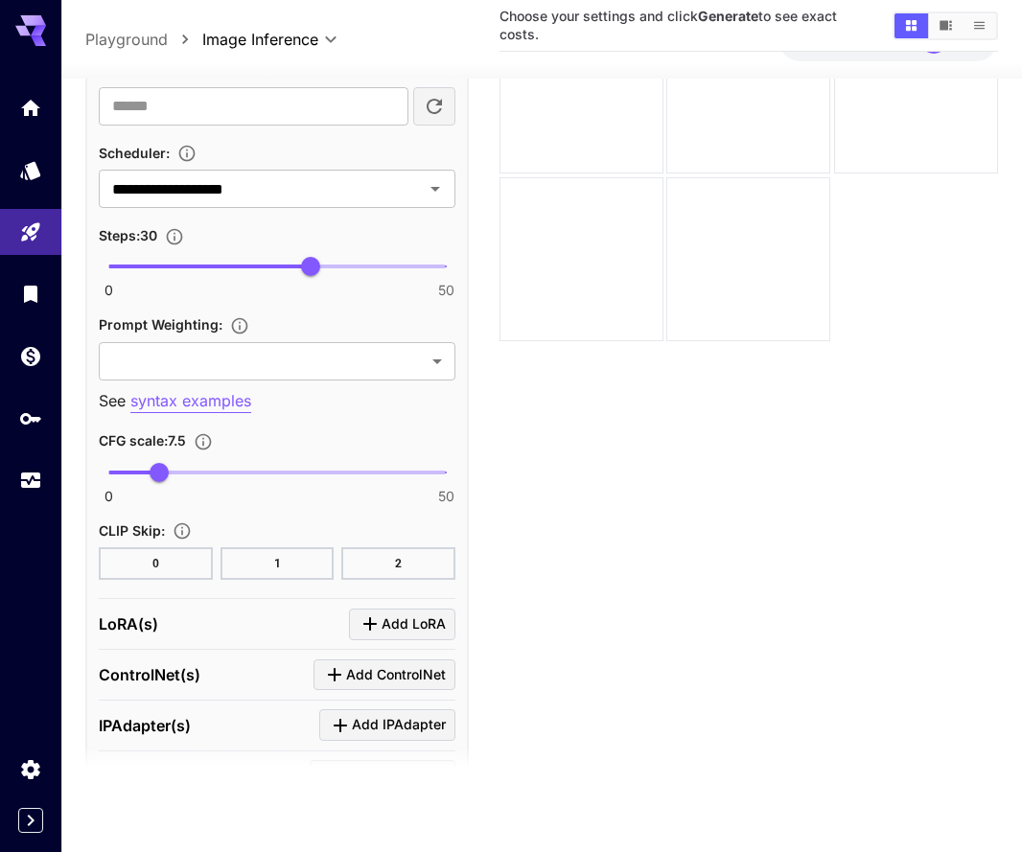
scroll to position [1739, 0]
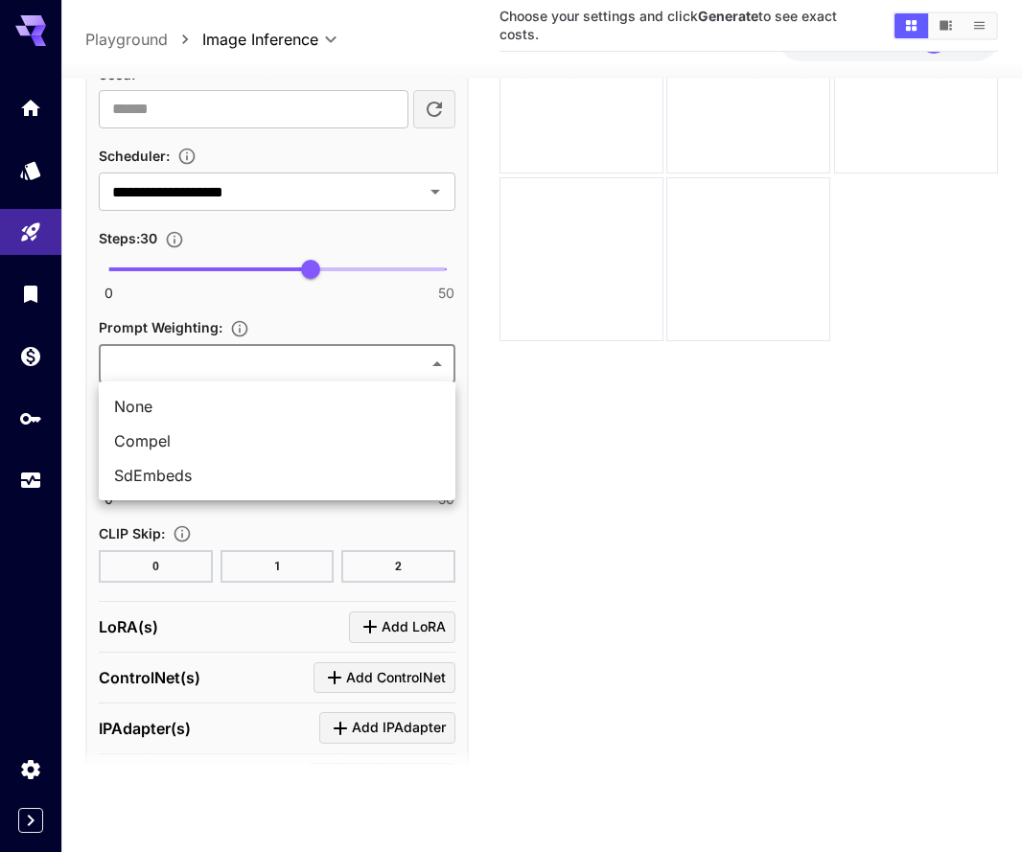
click at [406, 364] on body "**********" at bounding box center [511, 350] width 1022 height 1003
click at [338, 426] on li "Compel" at bounding box center [277, 441] width 356 height 34
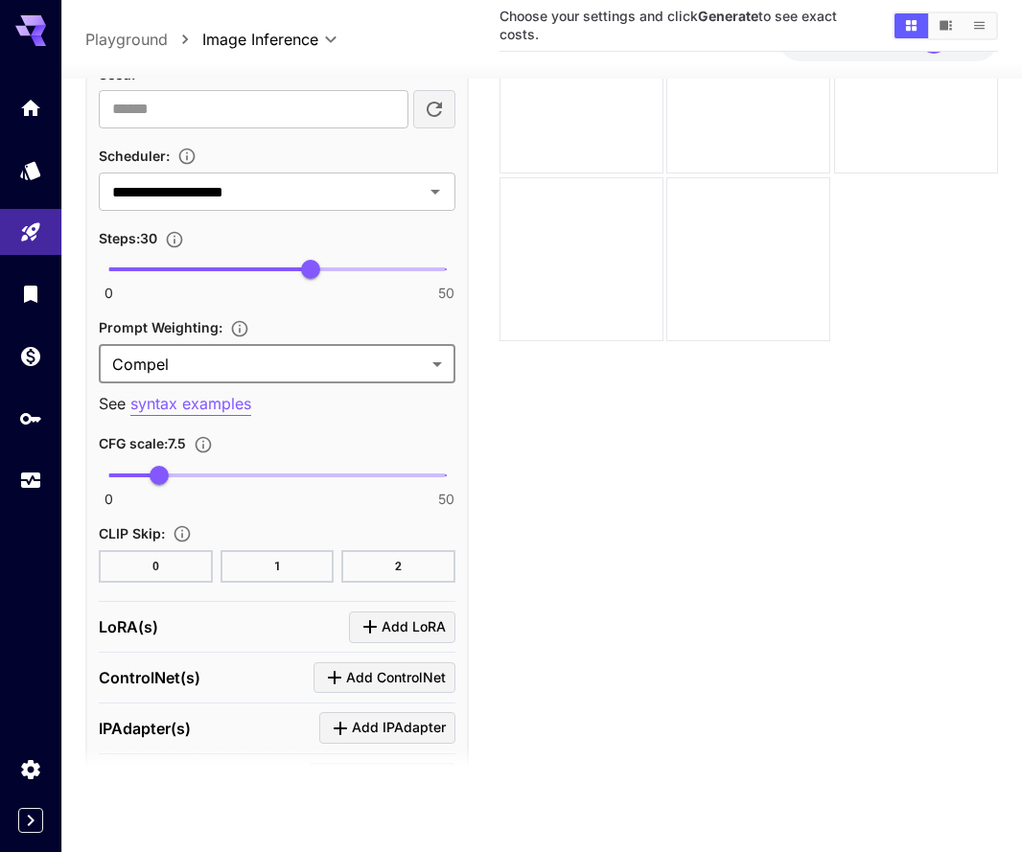
click at [439, 356] on body "**********" at bounding box center [511, 350] width 1022 height 1003
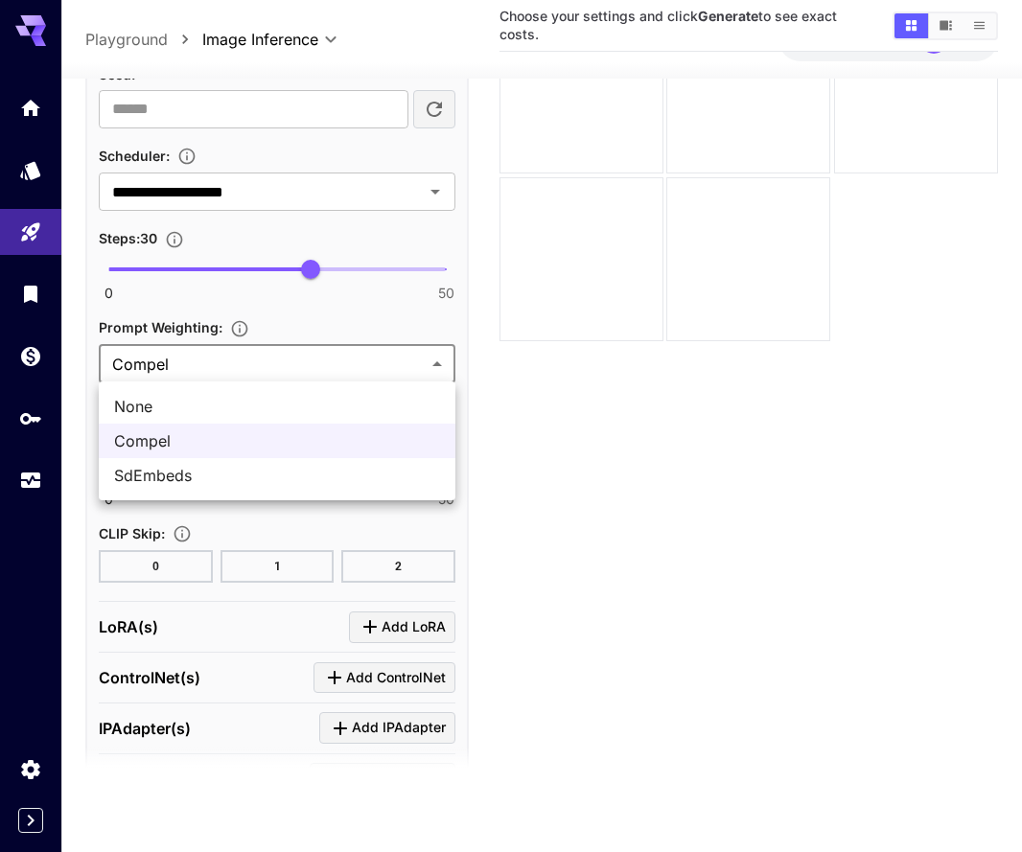
click at [351, 483] on span "SdEmbeds" at bounding box center [277, 475] width 326 height 23
type input "********"
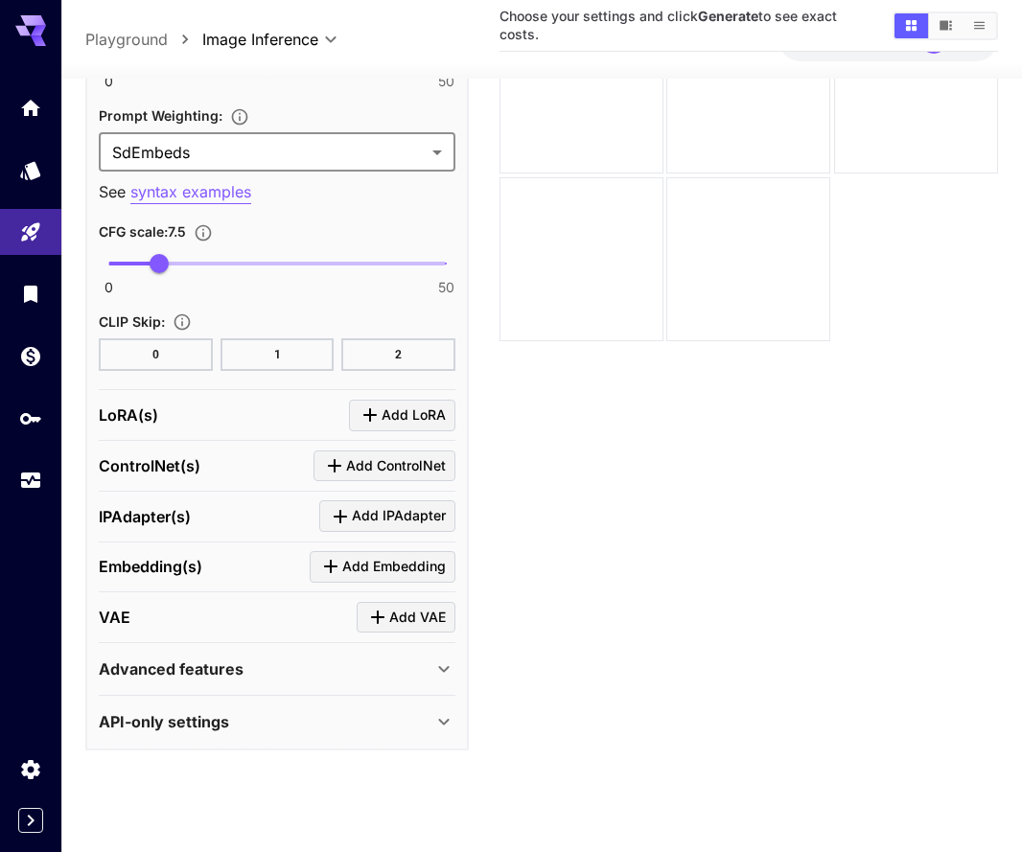
scroll to position [1950, 0]
click at [391, 624] on span "Add VAE" at bounding box center [417, 619] width 57 height 24
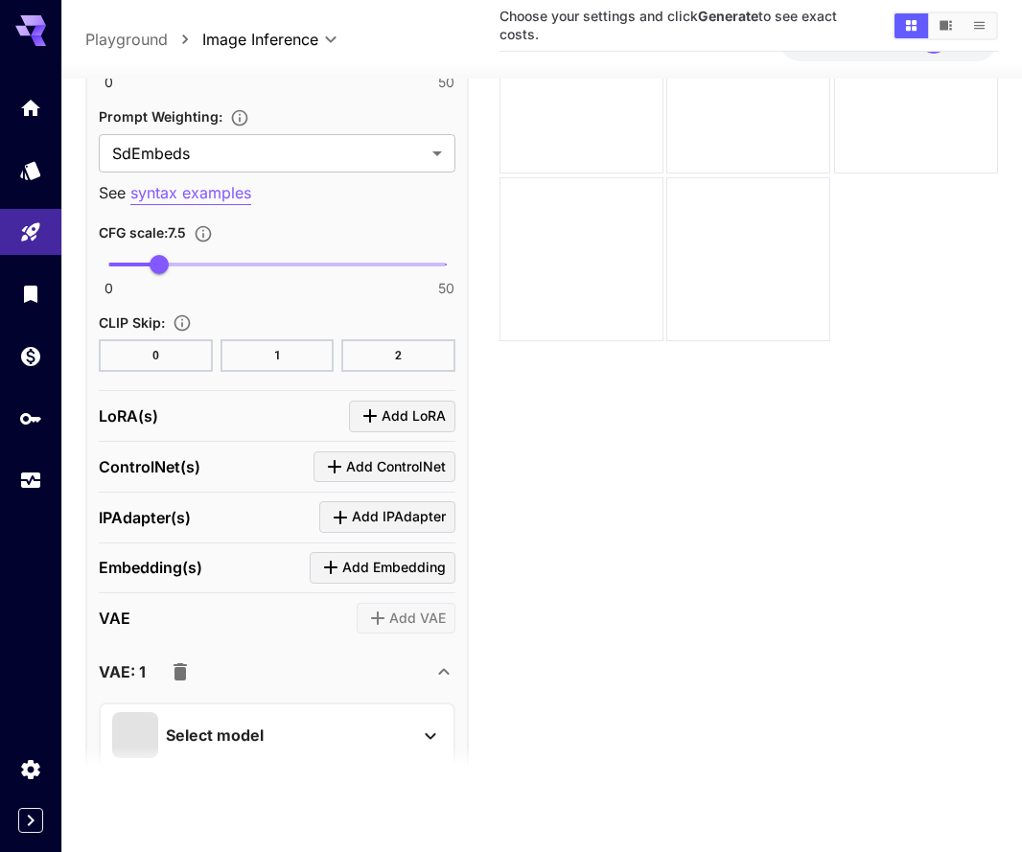
click at [445, 725] on div "Select model" at bounding box center [277, 735] width 356 height 65
click at [437, 725] on icon at bounding box center [430, 735] width 23 height 23
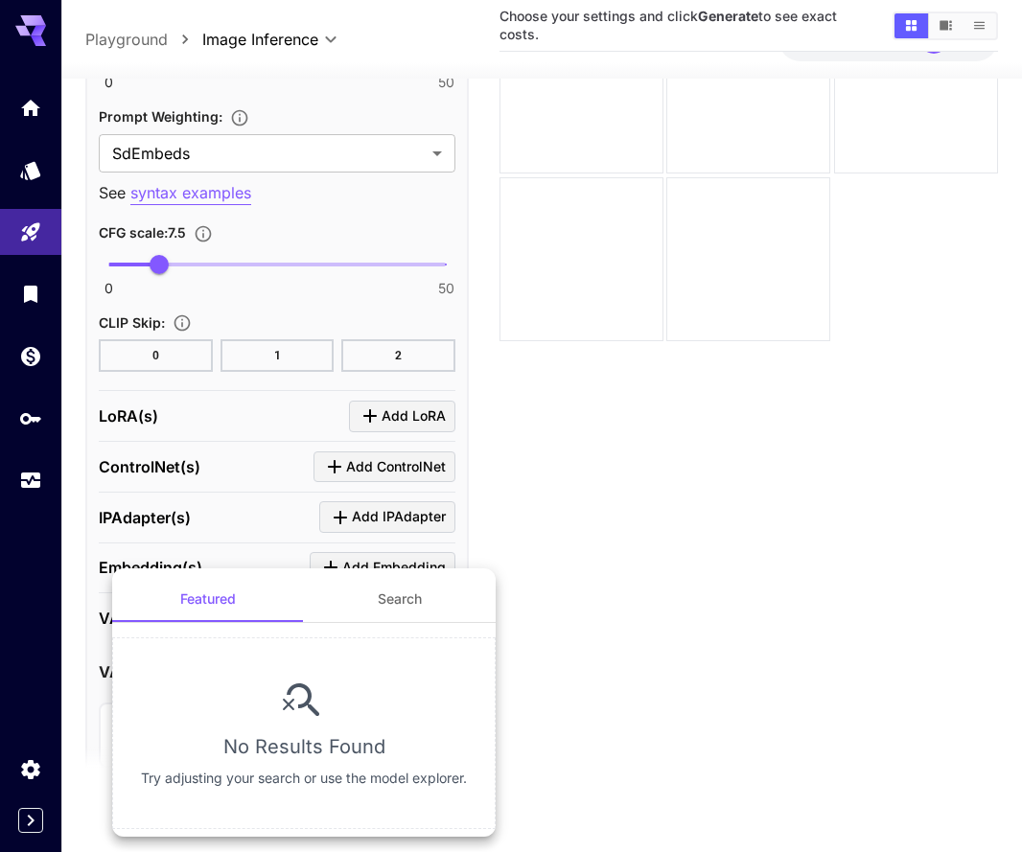
click at [460, 600] on button "Search" at bounding box center [400, 599] width 192 height 46
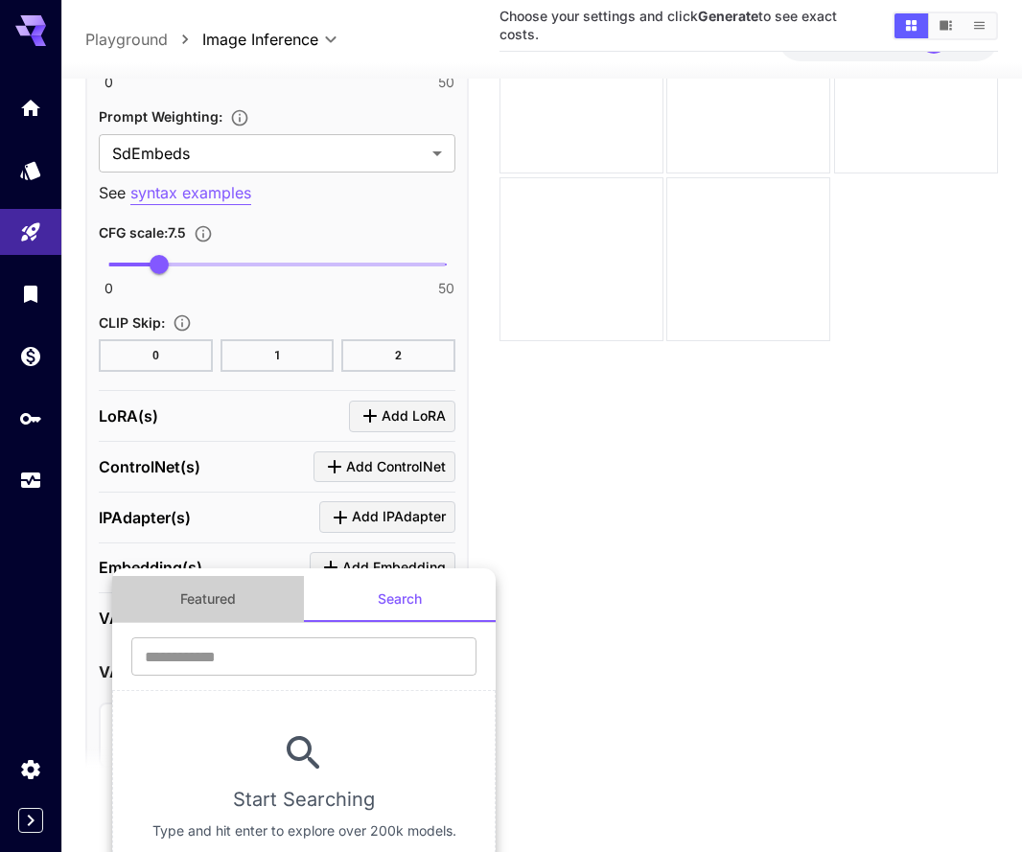
click at [274, 587] on button "Featured" at bounding box center [208, 599] width 192 height 46
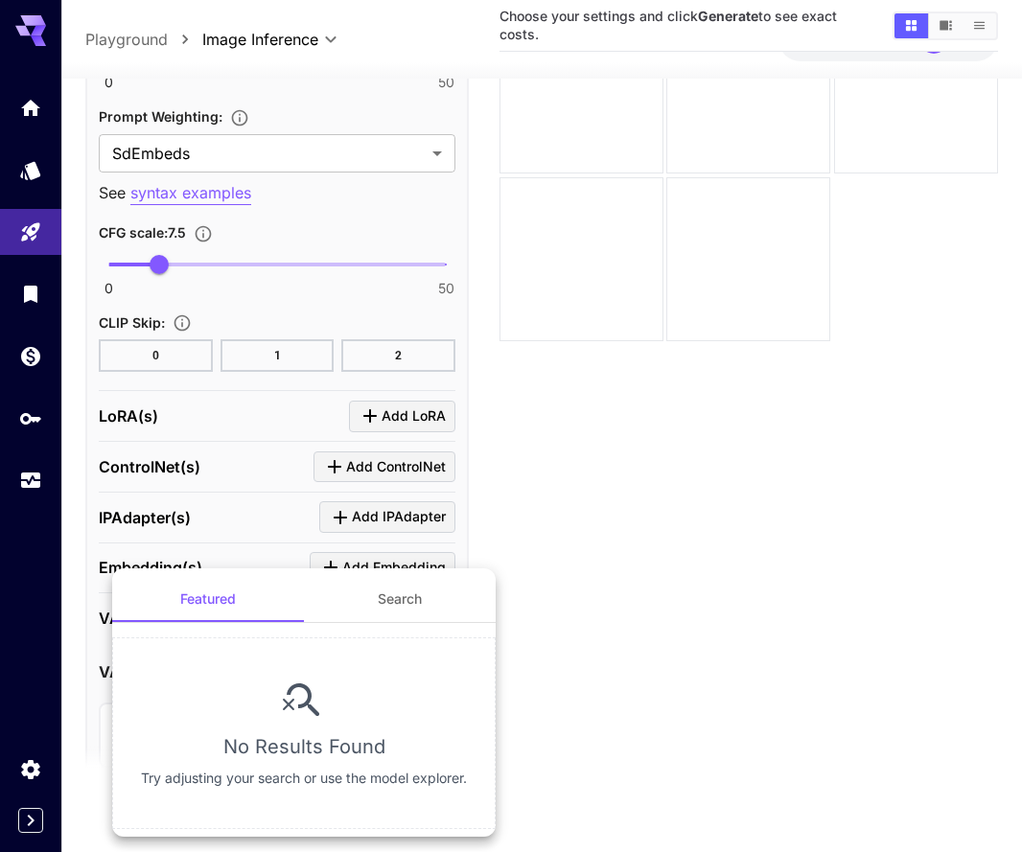
click at [660, 553] on div at bounding box center [511, 426] width 1022 height 852
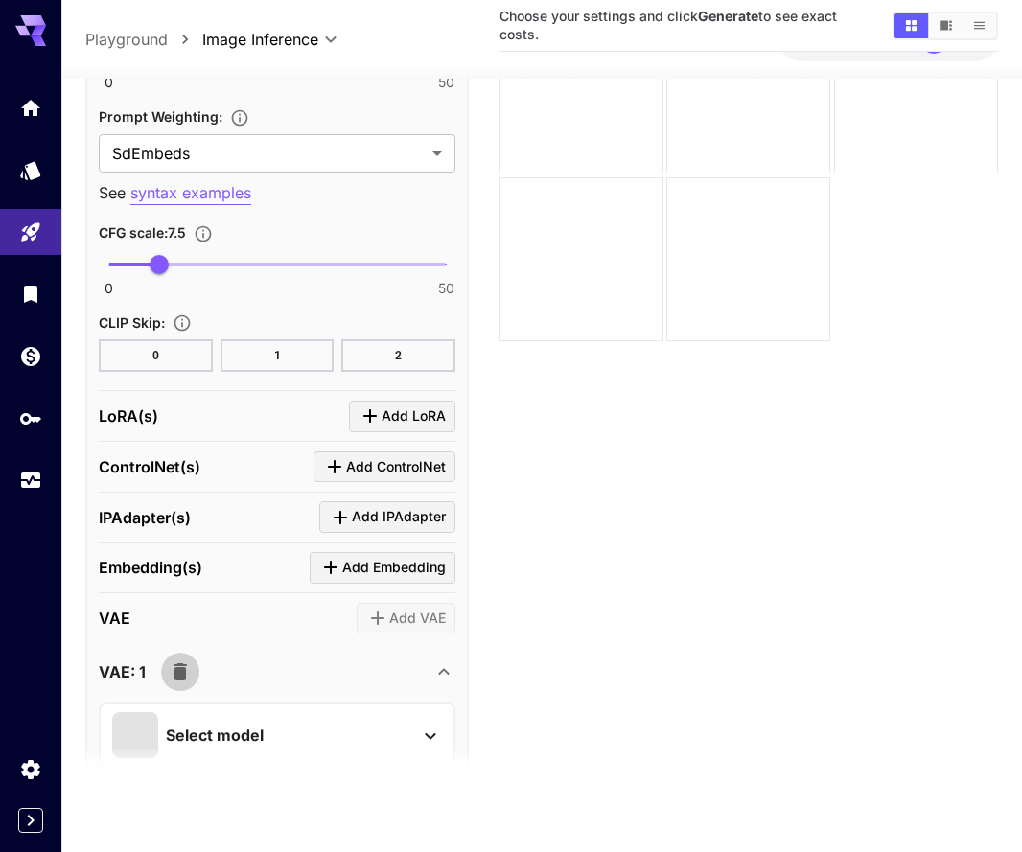
click at [183, 664] on icon "button" at bounding box center [179, 672] width 13 height 17
click at [262, 662] on div "Advanced features" at bounding box center [265, 669] width 333 height 23
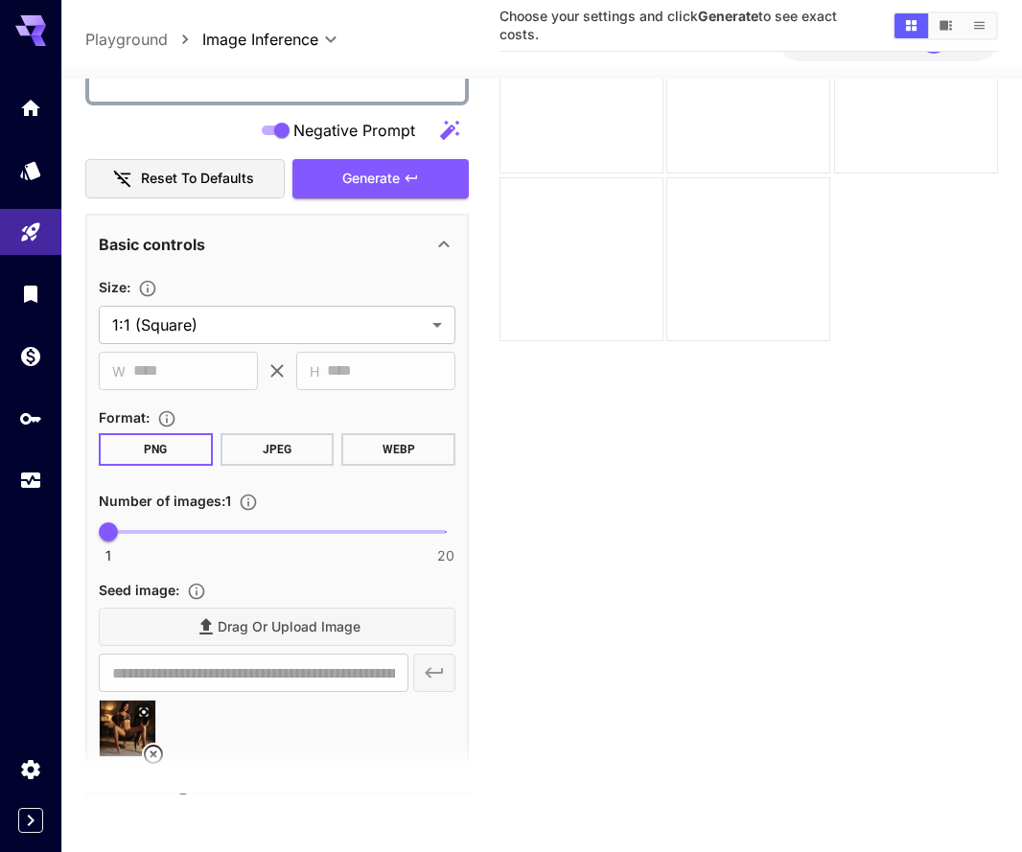
scroll to position [367, 0]
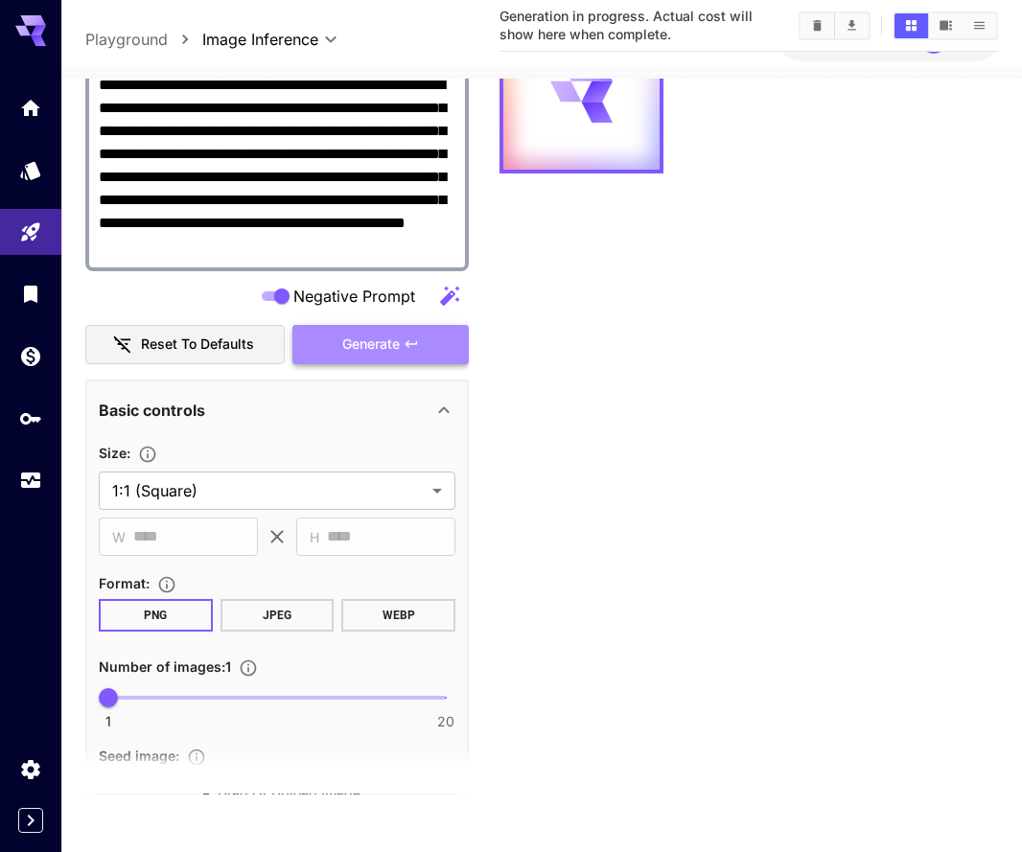
click at [380, 345] on span "Generate" at bounding box center [370, 345] width 57 height 24
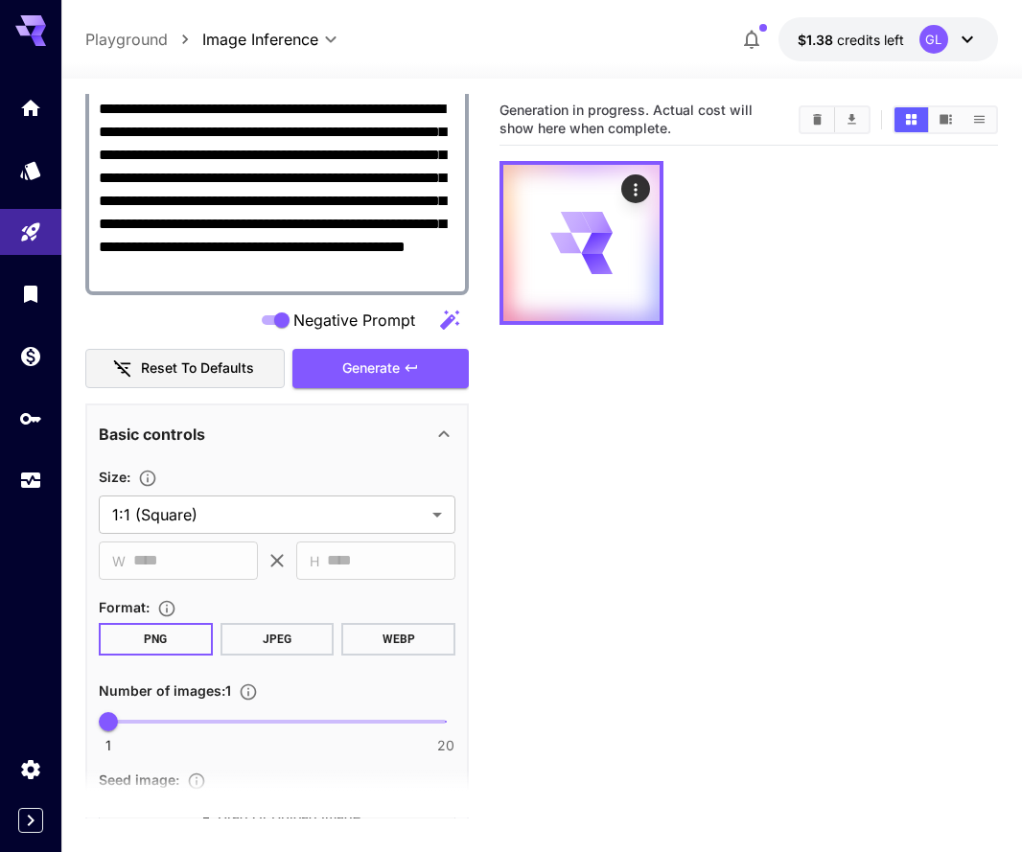
scroll to position [0, 0]
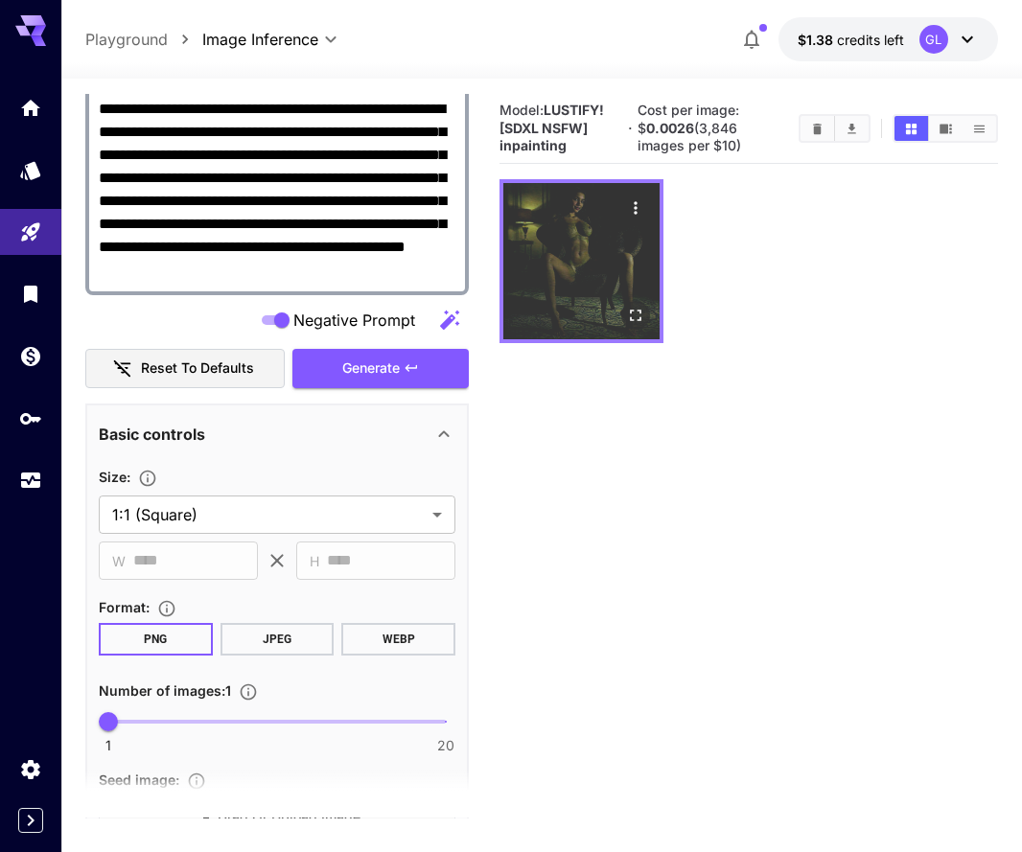
click at [630, 307] on icon "Open in fullscreen" at bounding box center [635, 315] width 19 height 19
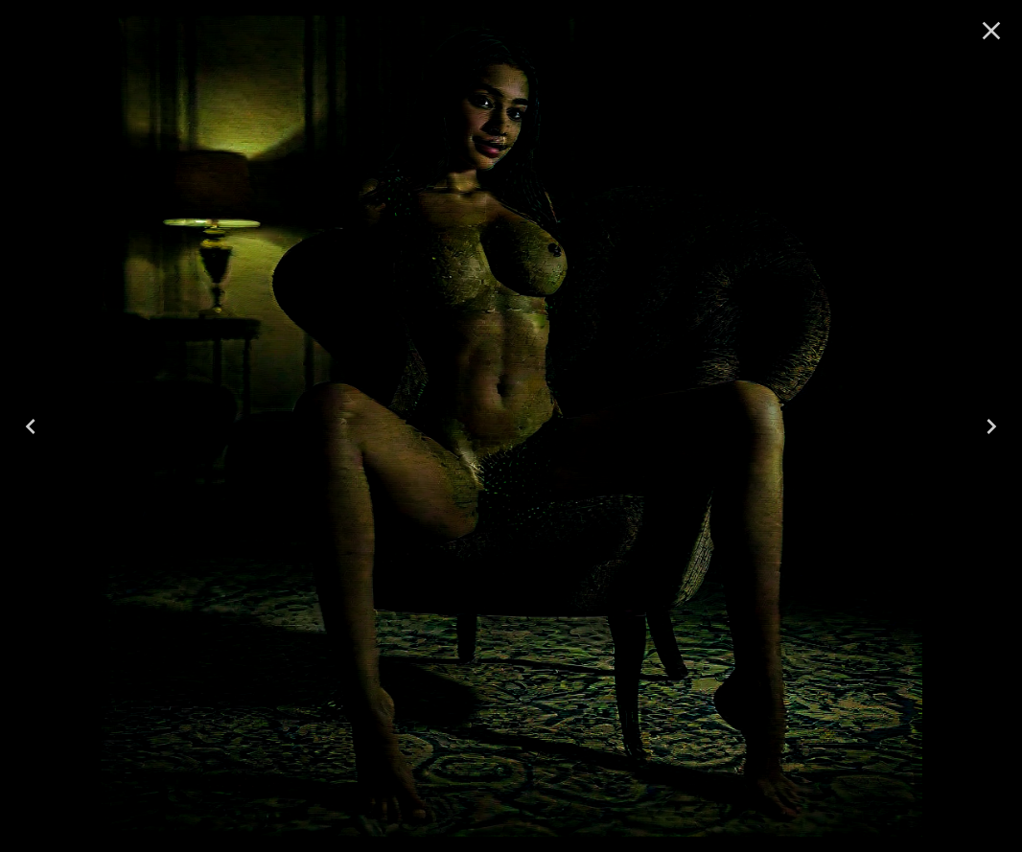
scroll to position [367, 0]
click at [990, 30] on icon "Close" at bounding box center [991, 31] width 18 height 18
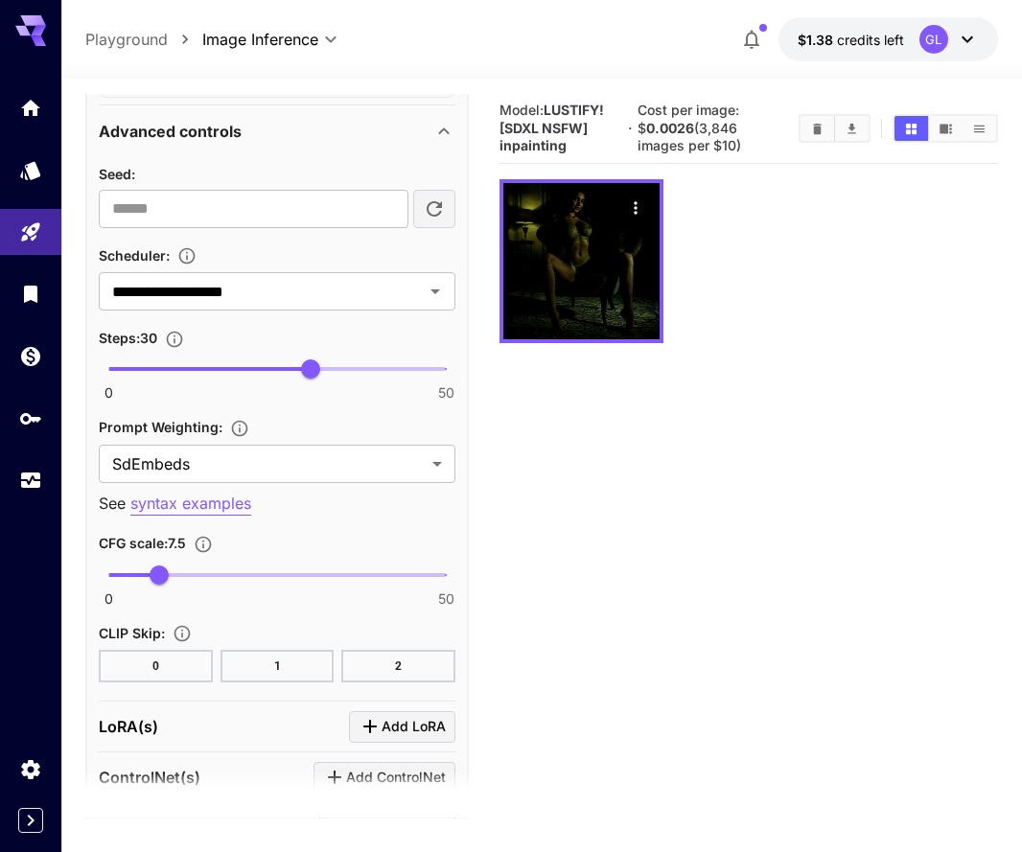
scroll to position [1669, 0]
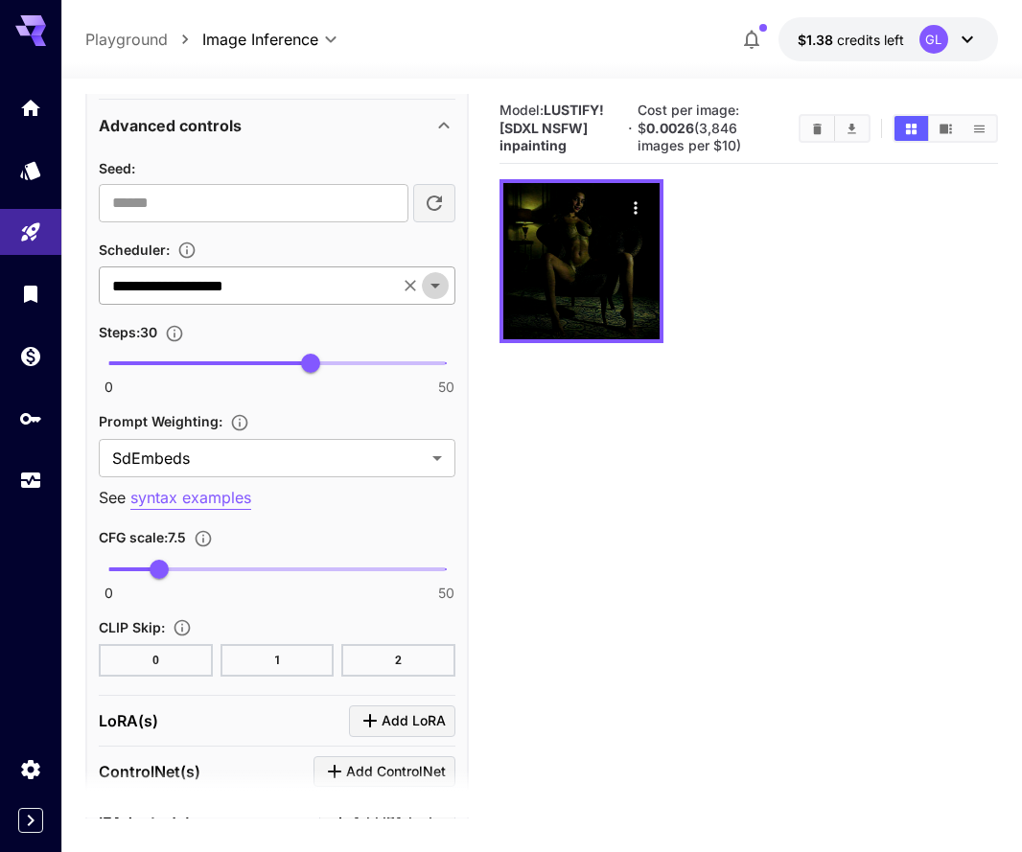
click at [440, 294] on icon "Open" at bounding box center [435, 285] width 23 height 23
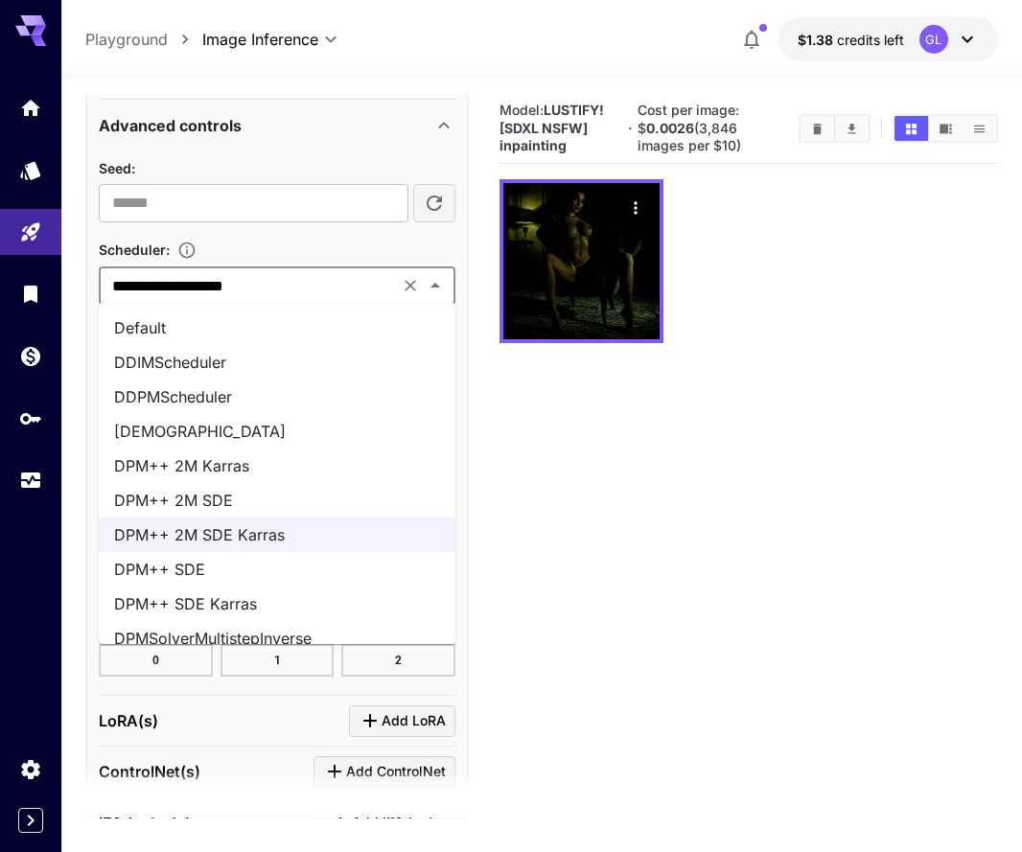
click at [309, 467] on li "DPM++ 2M Karras" at bounding box center [277, 465] width 356 height 34
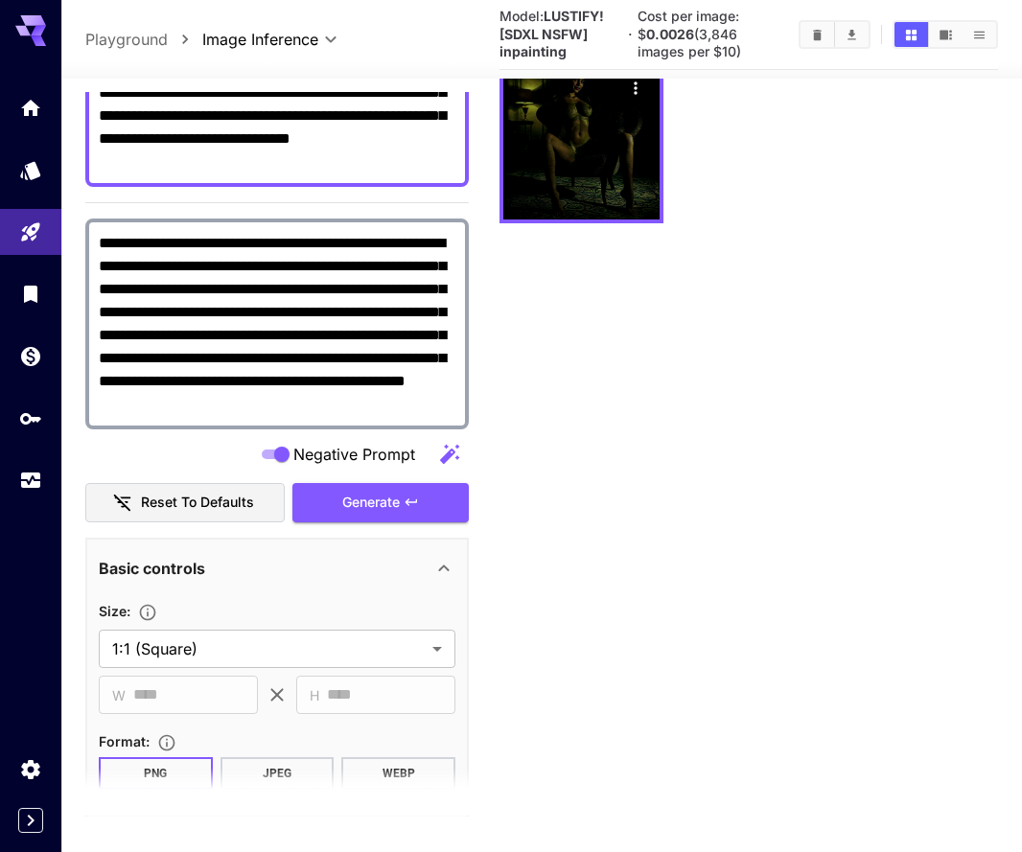
scroll to position [166, 0]
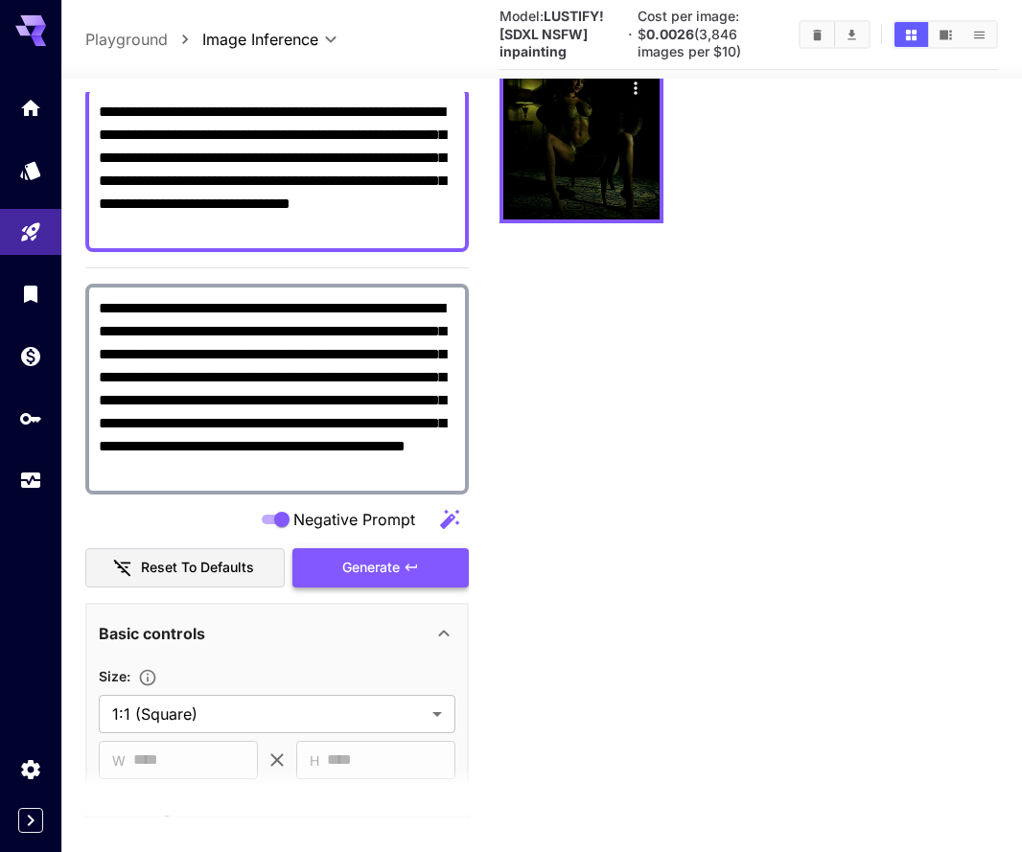
click at [385, 568] on span "Generate" at bounding box center [370, 568] width 57 height 24
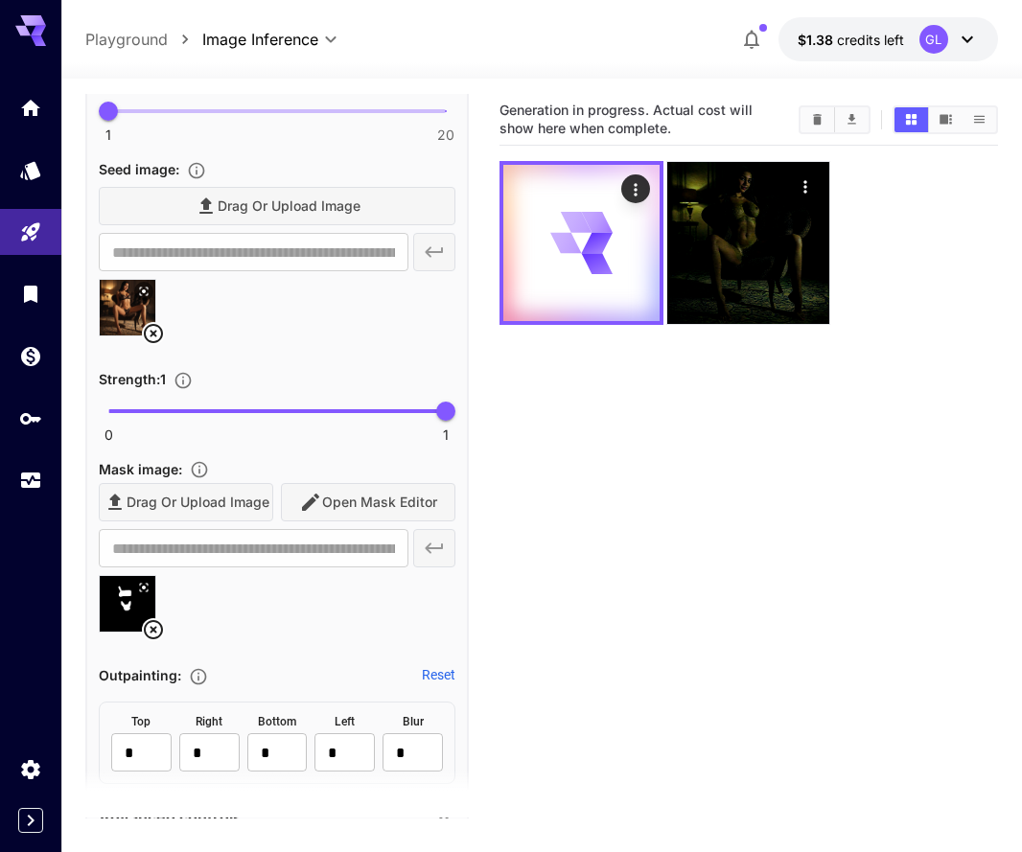
scroll to position [0, 0]
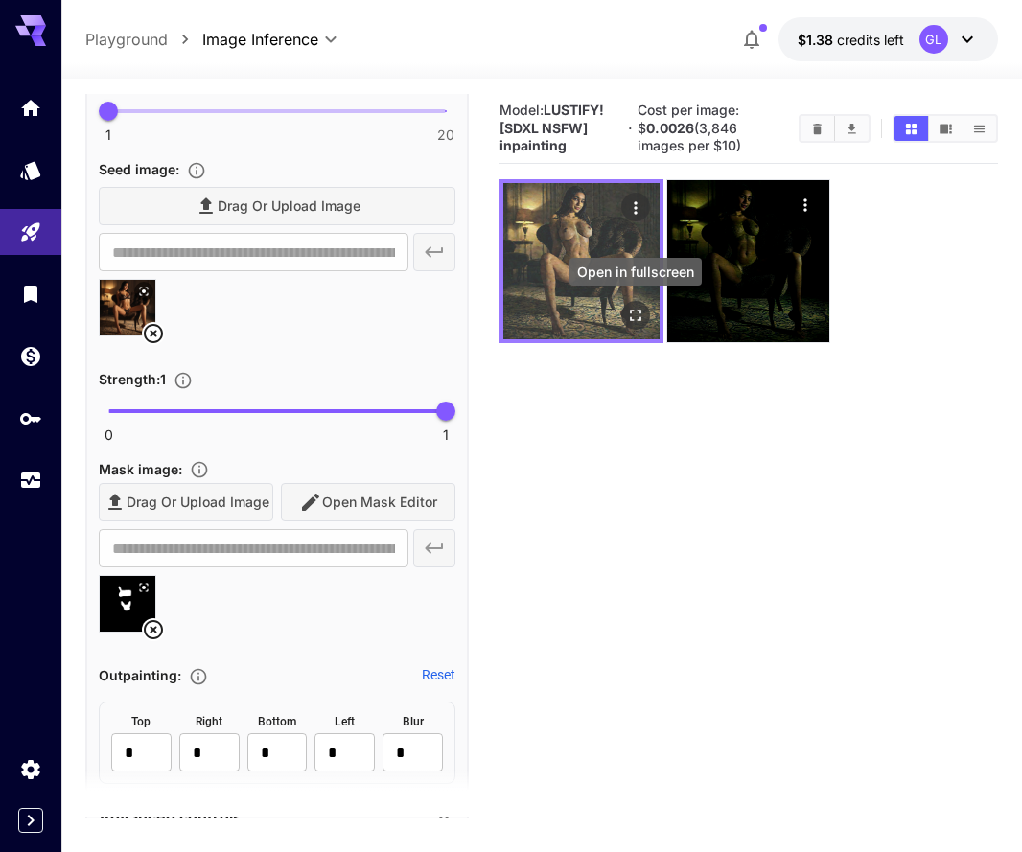
click at [642, 312] on icon "Open in fullscreen" at bounding box center [635, 315] width 19 height 19
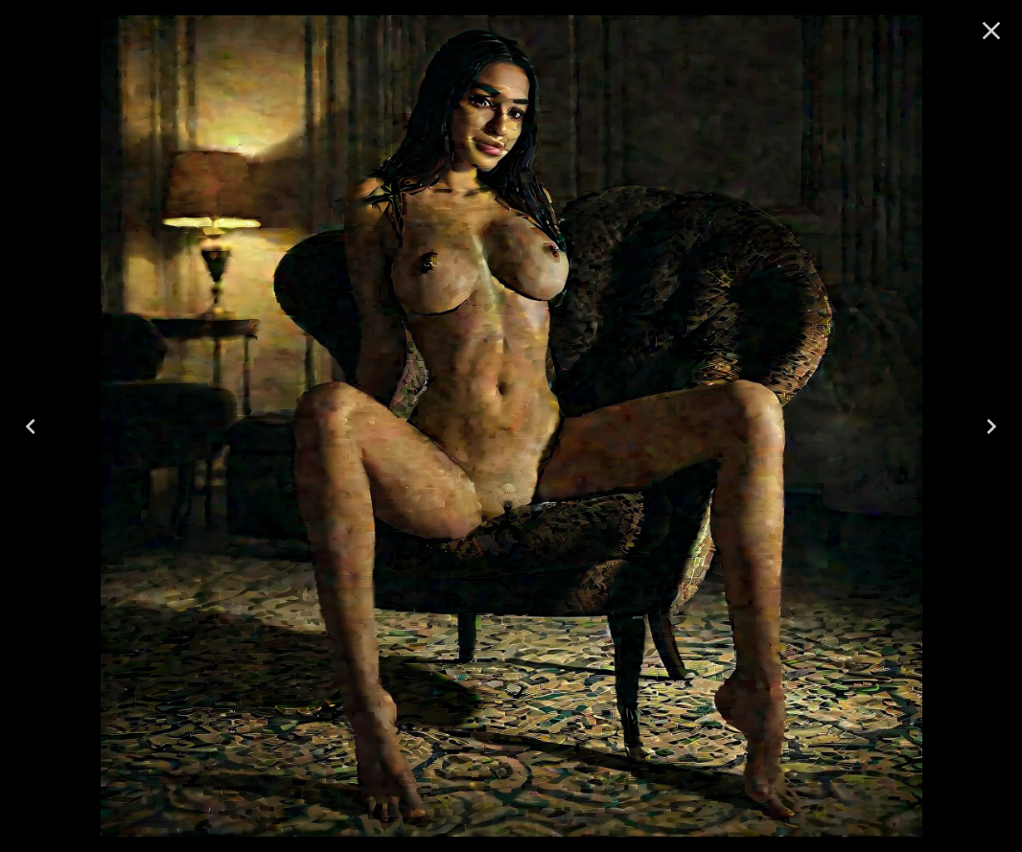
click at [995, 21] on icon "Close" at bounding box center [991, 30] width 31 height 31
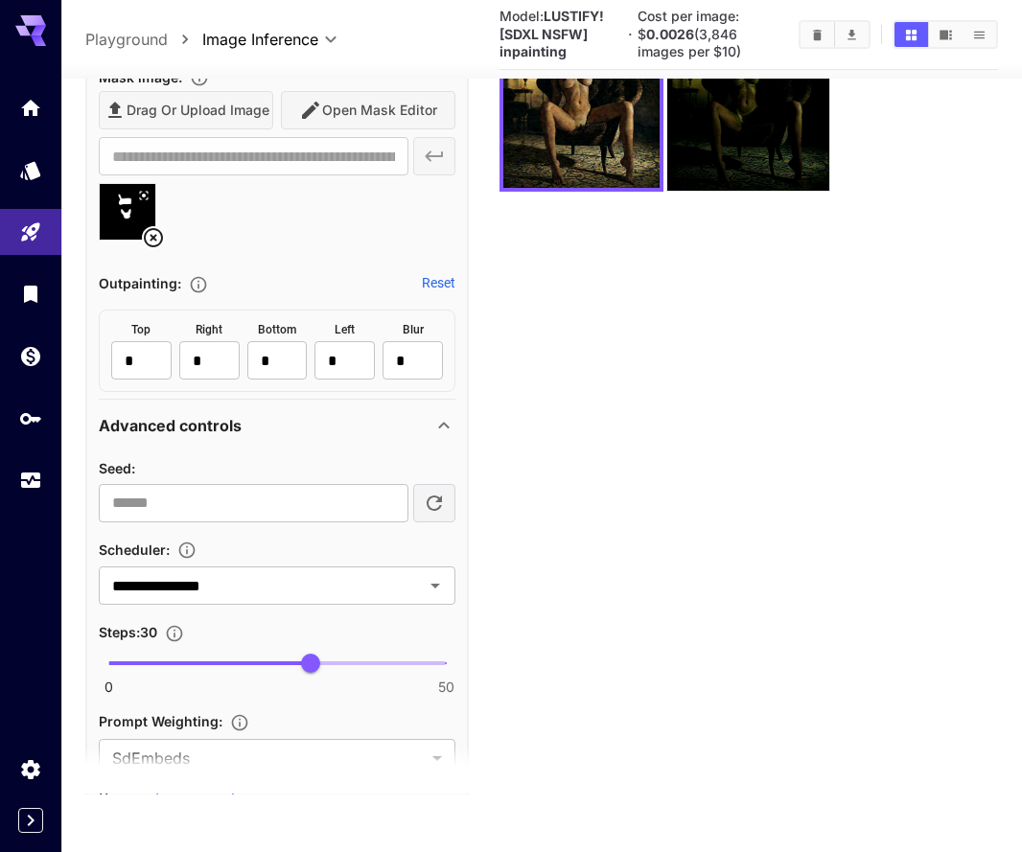
scroll to position [1357, 0]
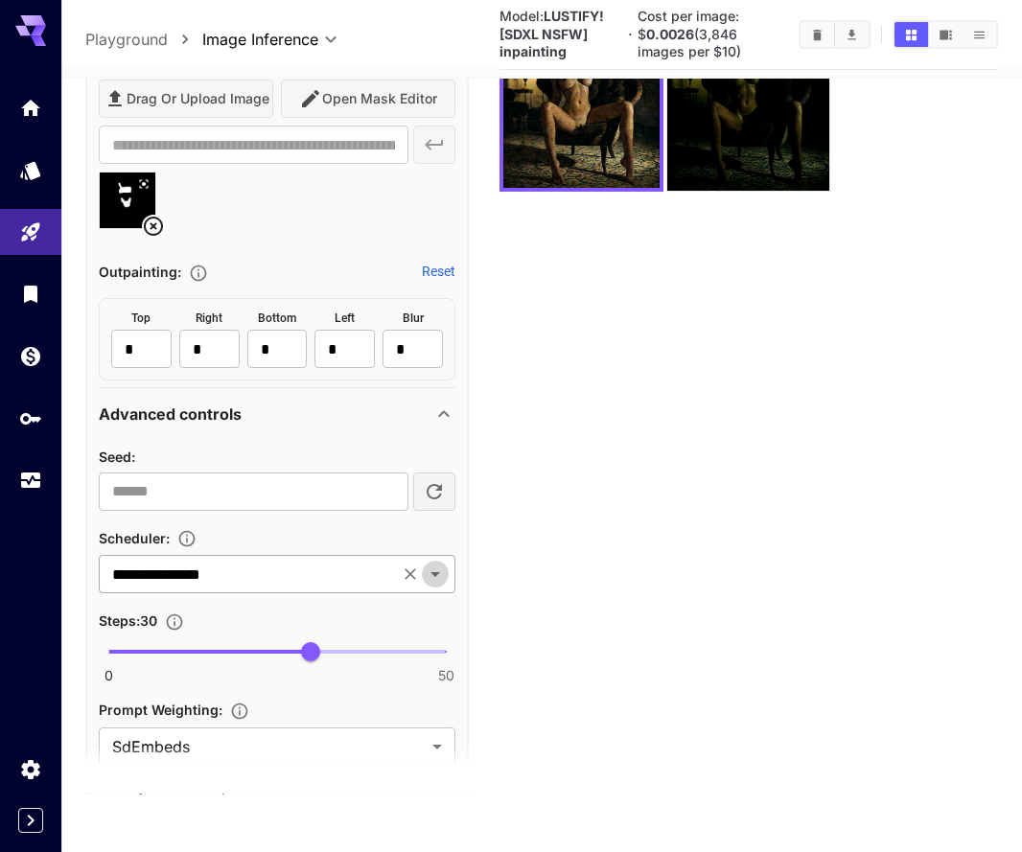
click at [440, 574] on icon "Open" at bounding box center [435, 574] width 23 height 23
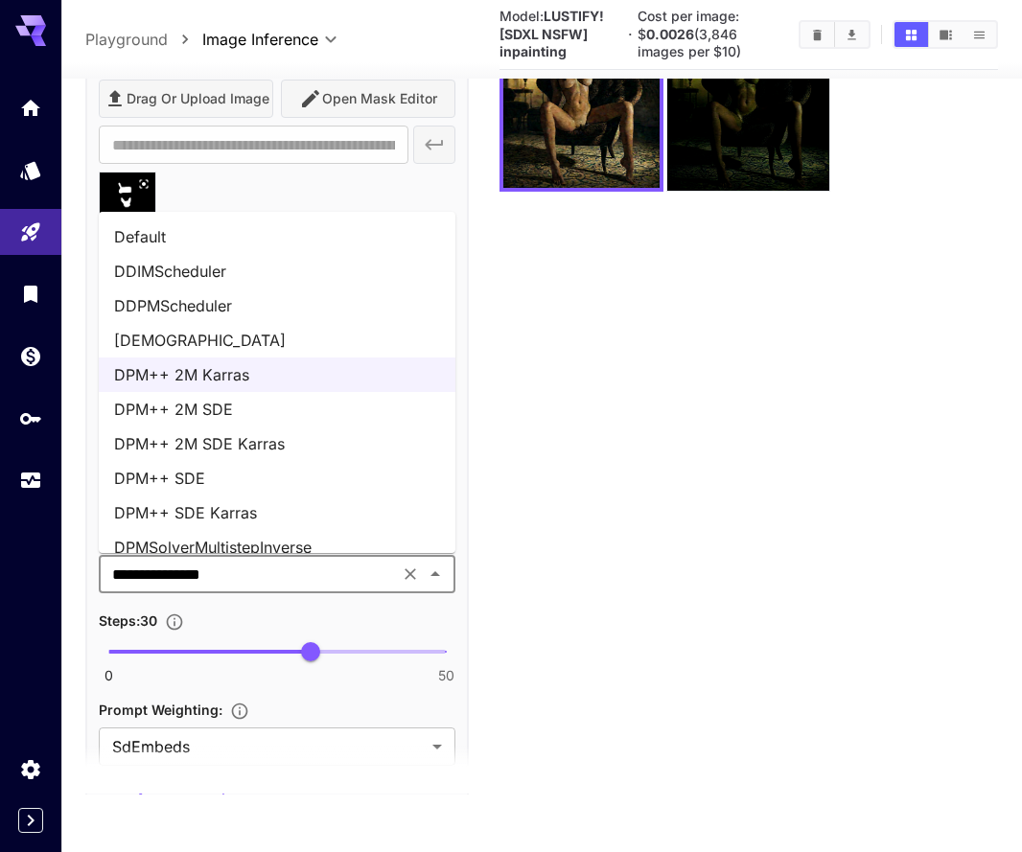
click at [355, 238] on li "Default" at bounding box center [277, 236] width 356 height 34
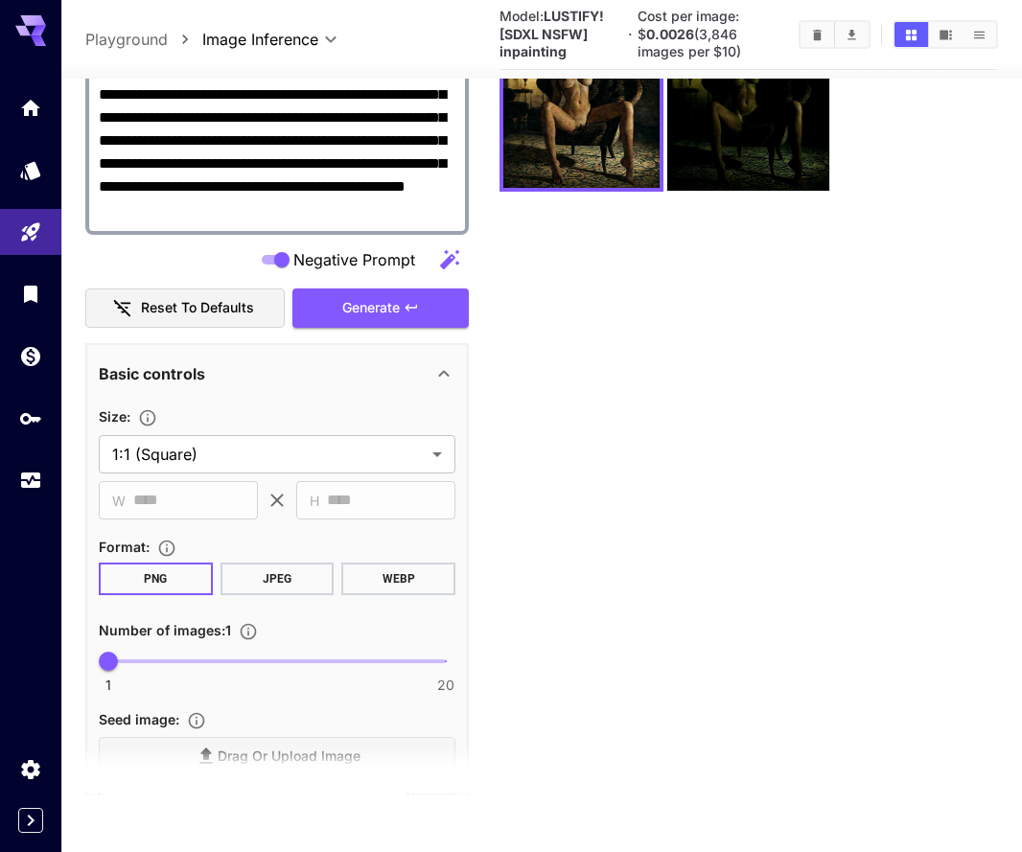
scroll to position [341, 0]
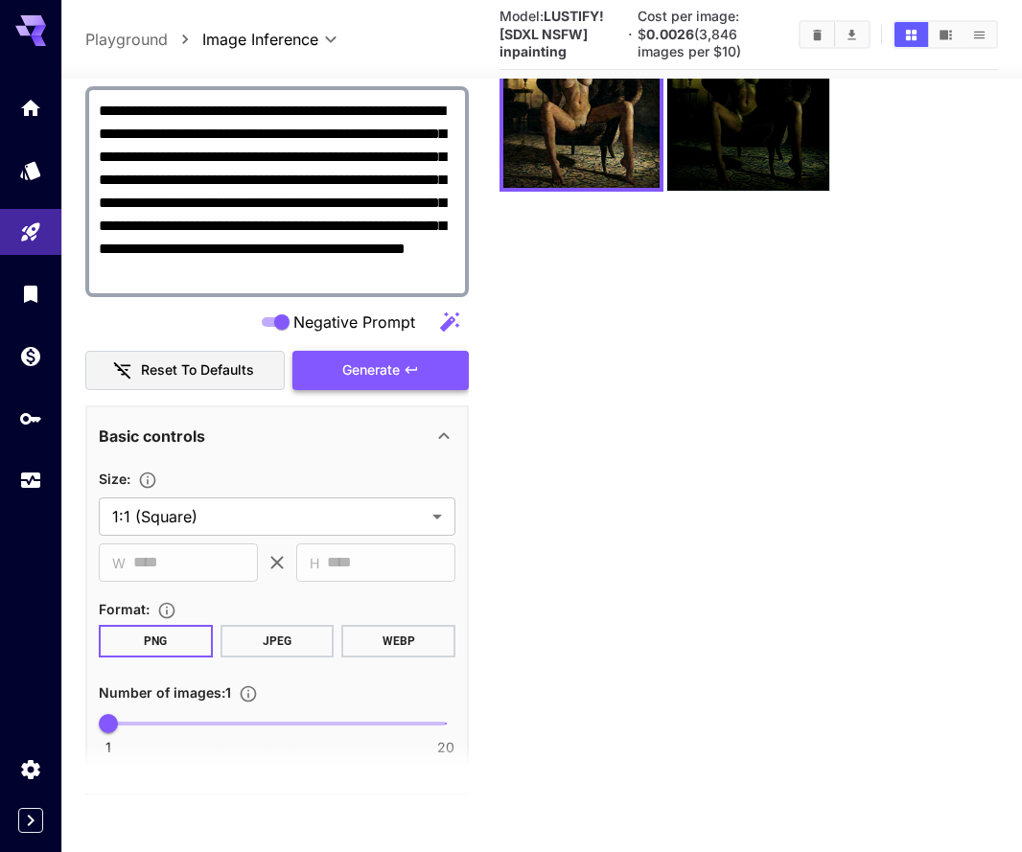
click at [380, 366] on span "Generate" at bounding box center [370, 370] width 57 height 24
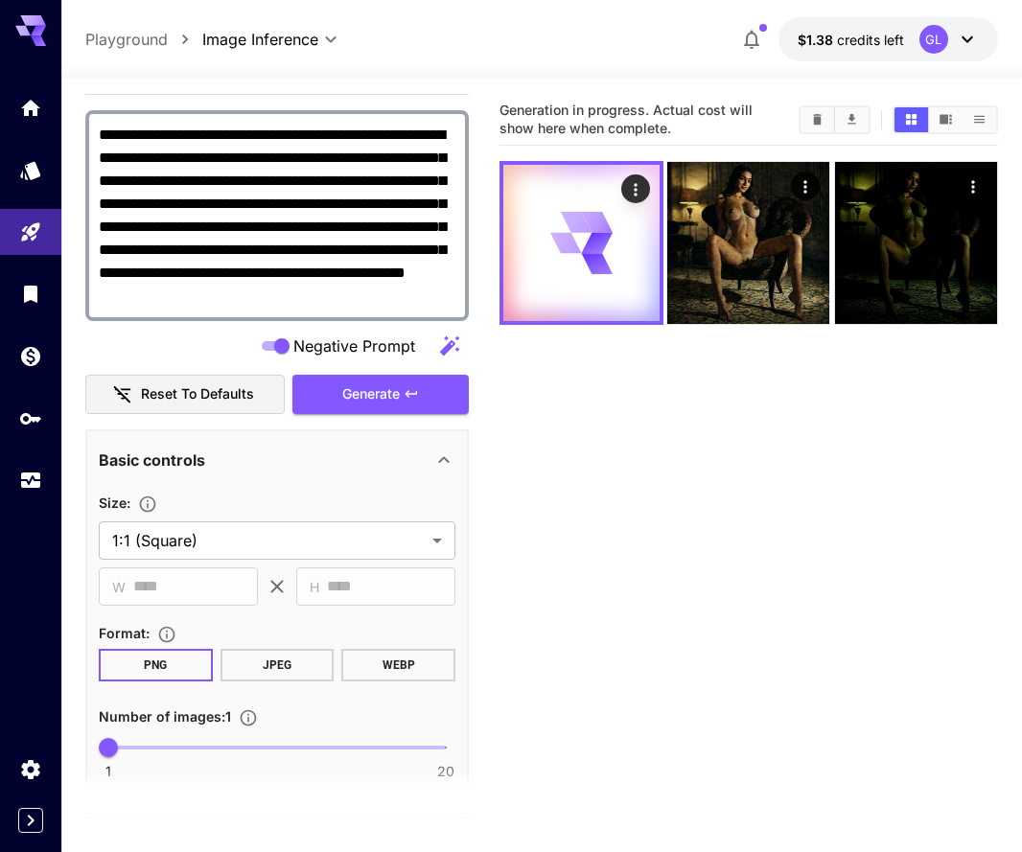
scroll to position [0, 0]
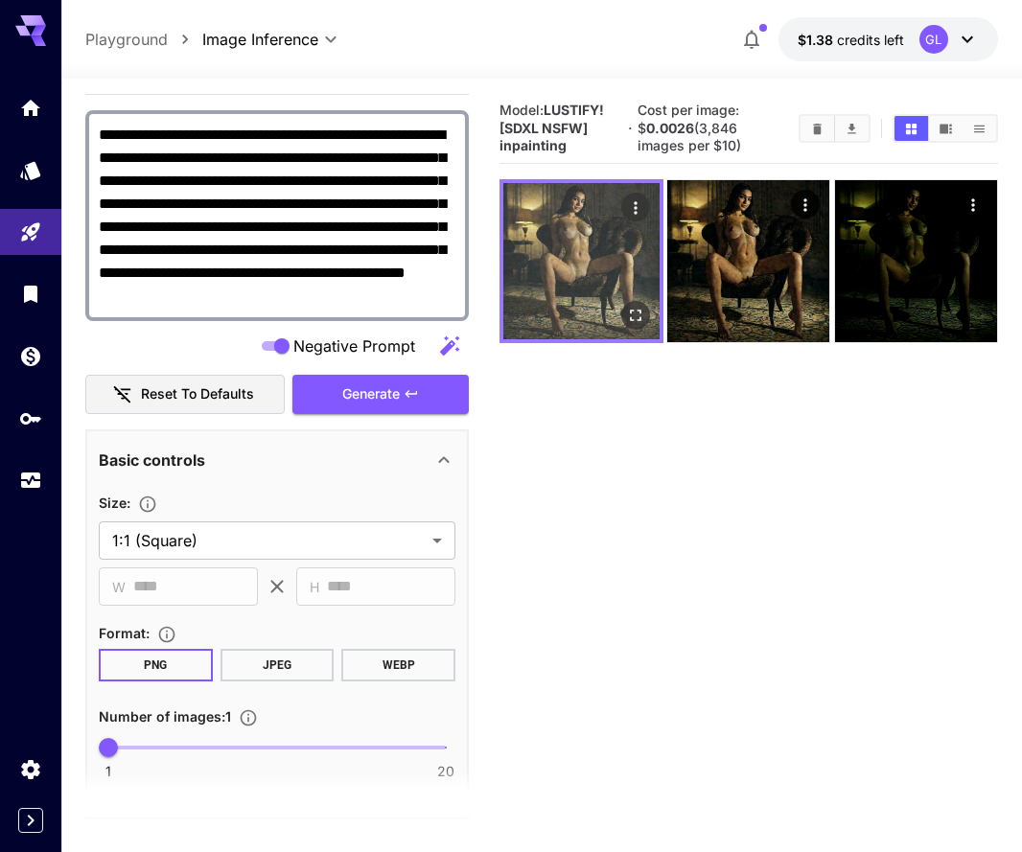
click at [632, 313] on icon "Open in fullscreen" at bounding box center [635, 315] width 19 height 19
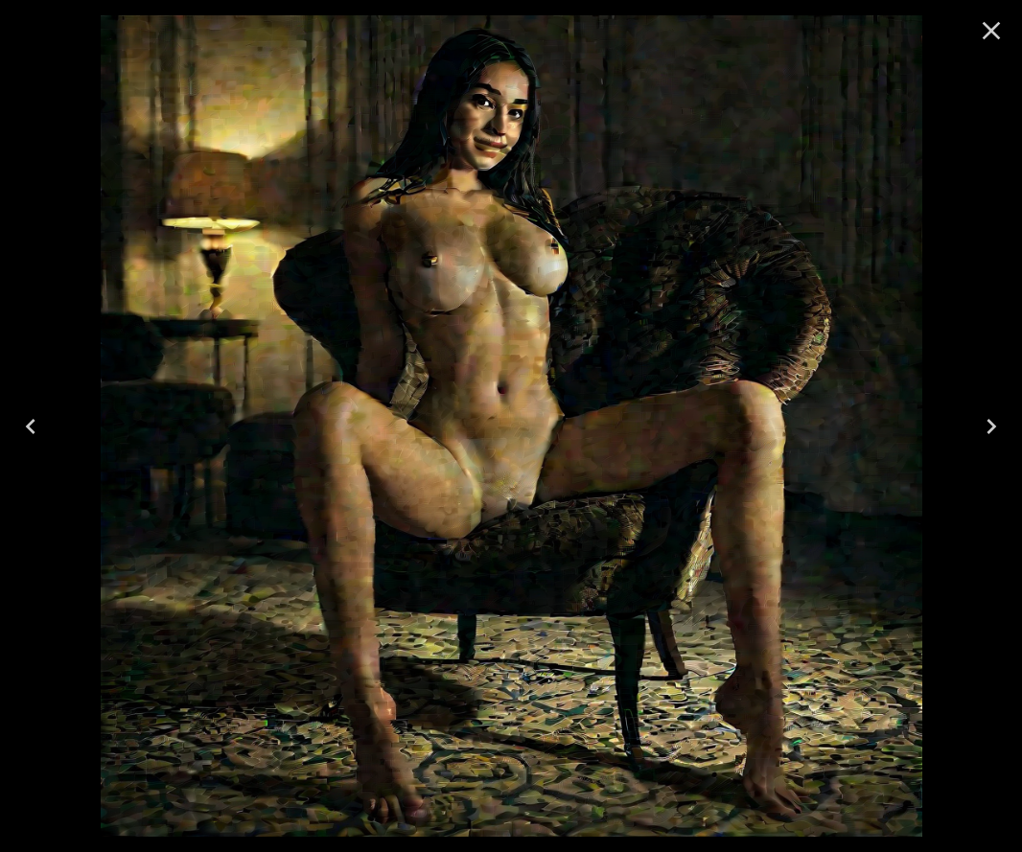
click at [999, 34] on icon "Close" at bounding box center [991, 30] width 31 height 31
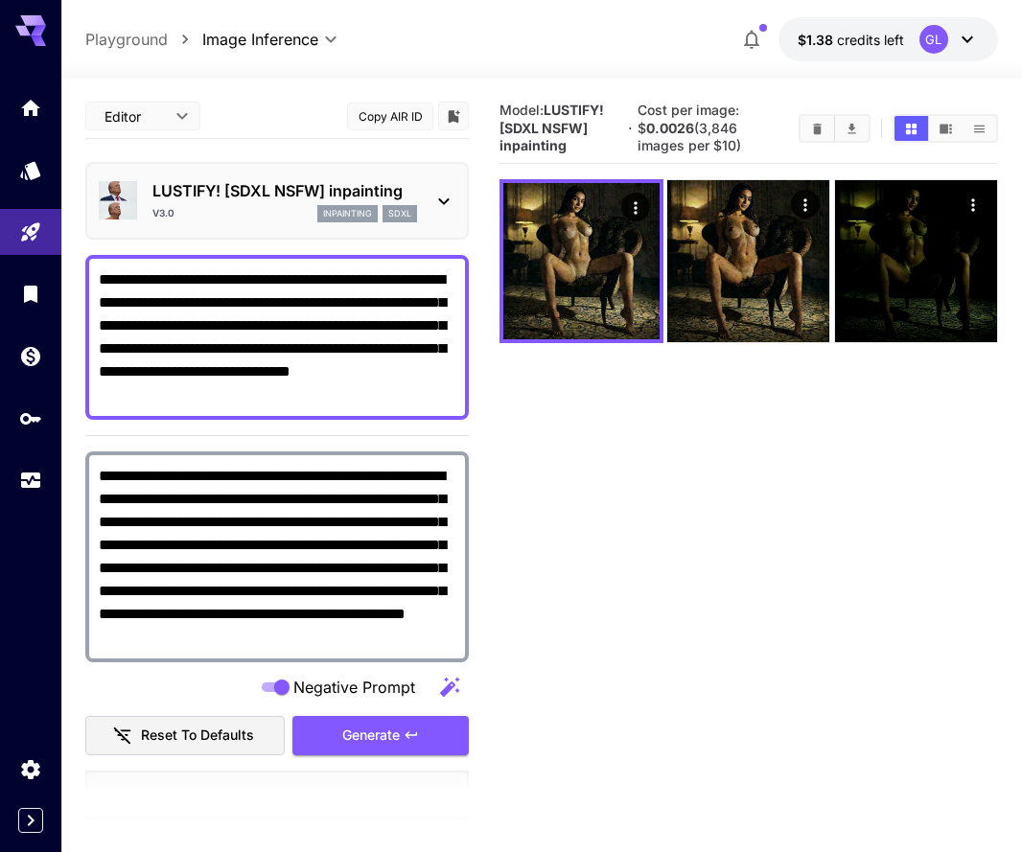
click at [433, 208] on icon at bounding box center [443, 201] width 23 height 23
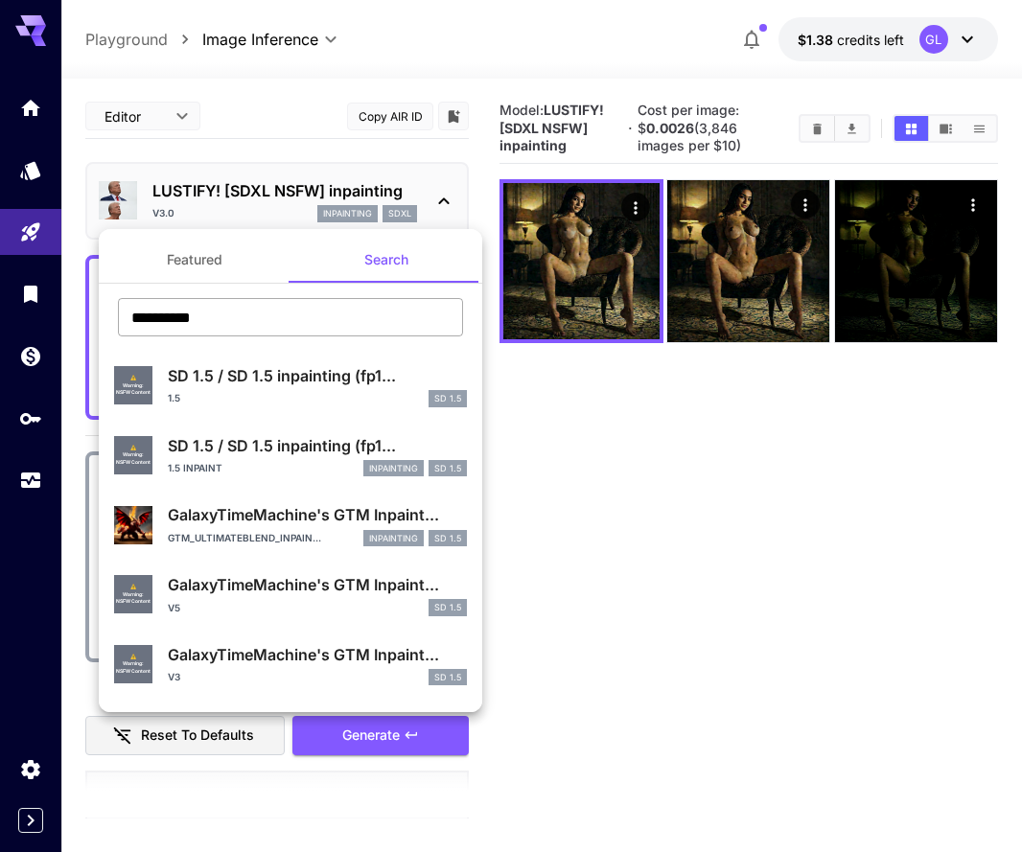
click at [342, 320] on input "**********" at bounding box center [290, 317] width 345 height 38
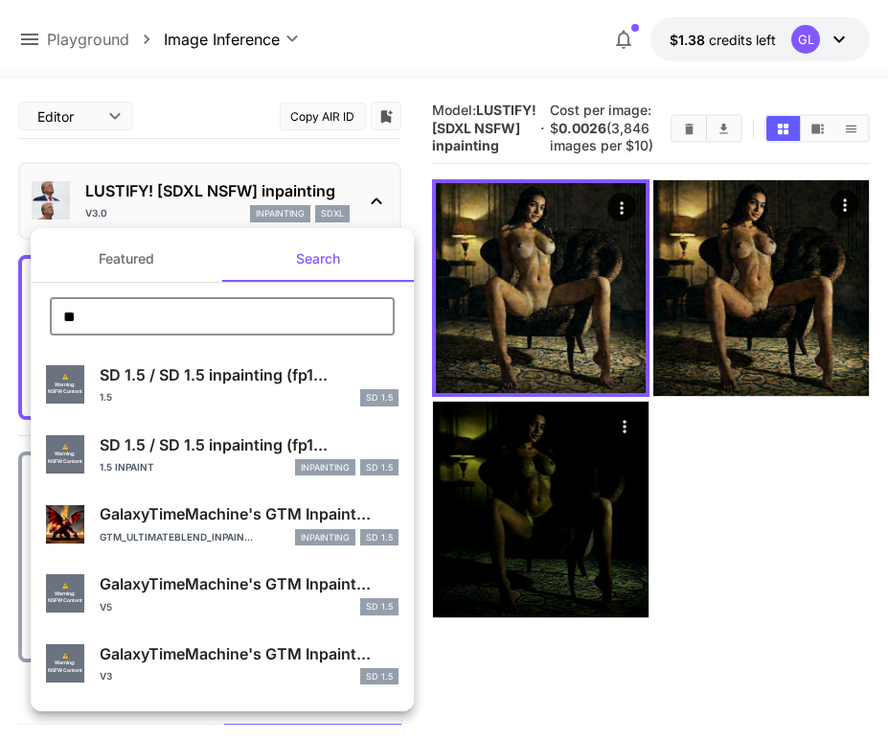
type input "*"
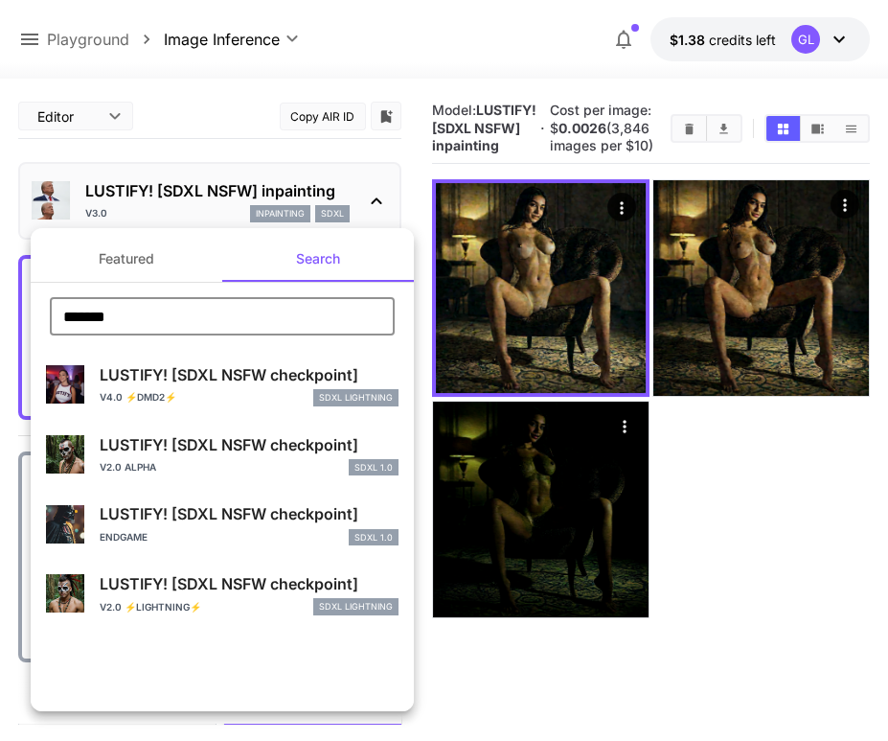
type input "*******"
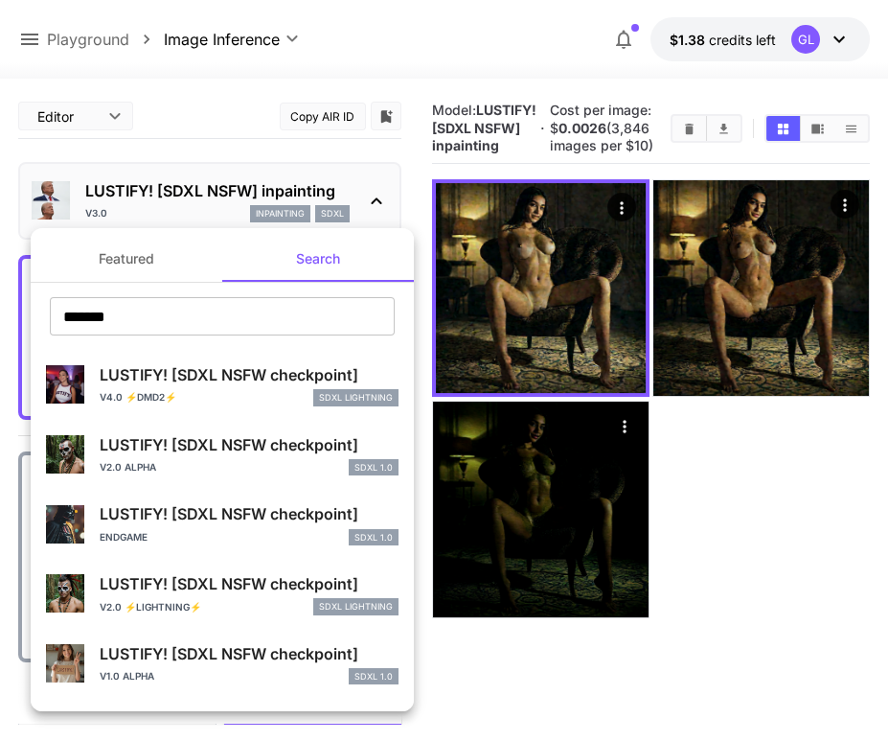
click at [700, 139] on div at bounding box center [444, 370] width 888 height 741
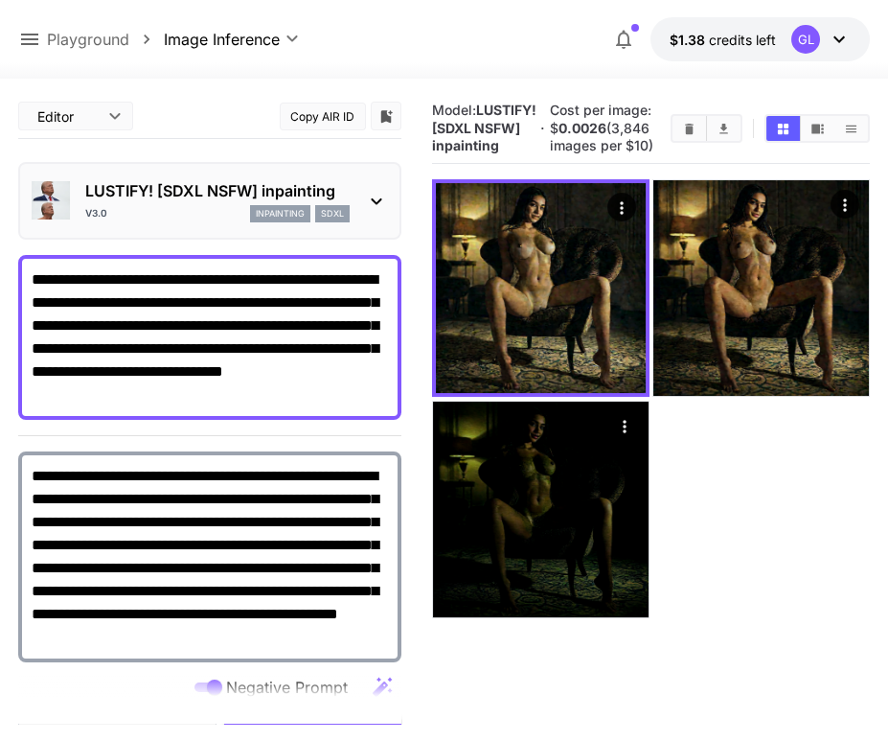
click at [694, 133] on icon "Clear Images" at bounding box center [689, 128] width 9 height 11
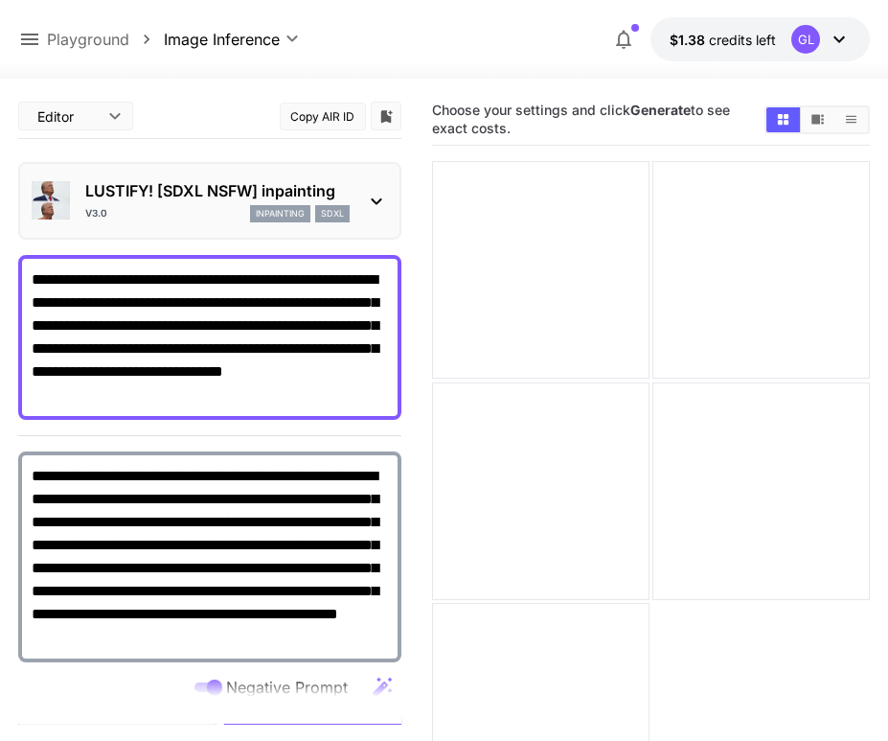
click at [362, 186] on div "LUSTIFY! [SDXL NSFW] inpainting v3.0 inpainting sdxl" at bounding box center [210, 201] width 356 height 58
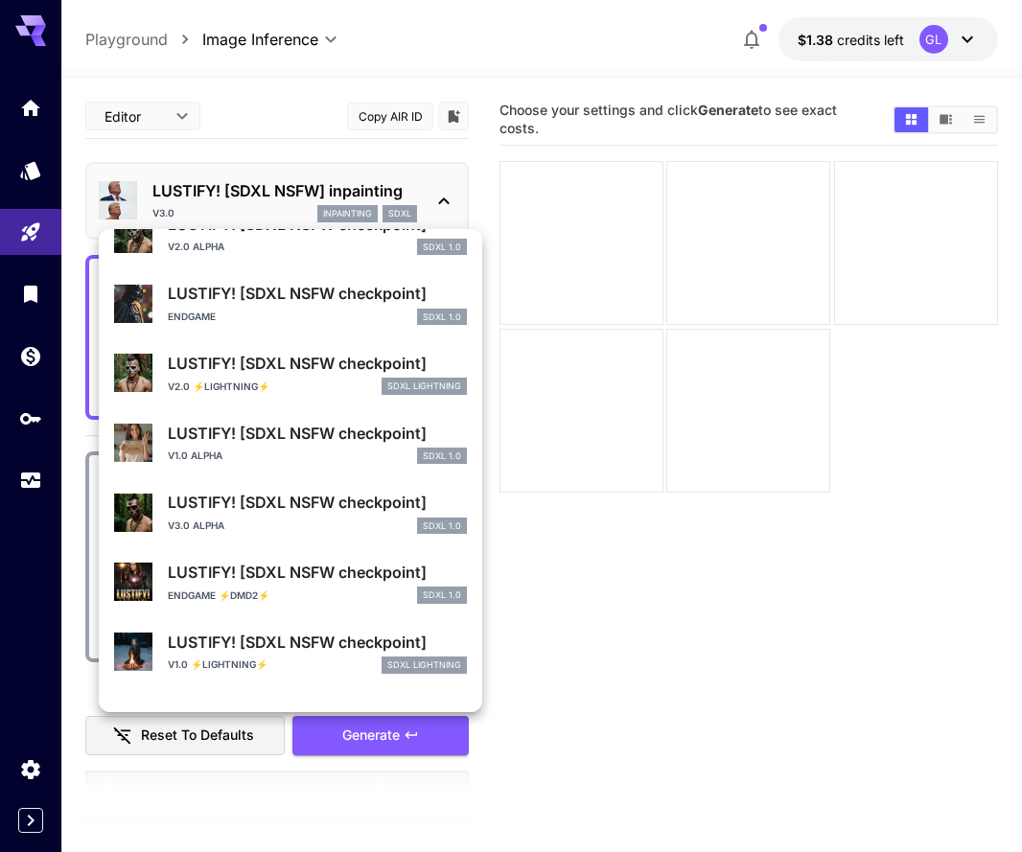
scroll to position [116, 0]
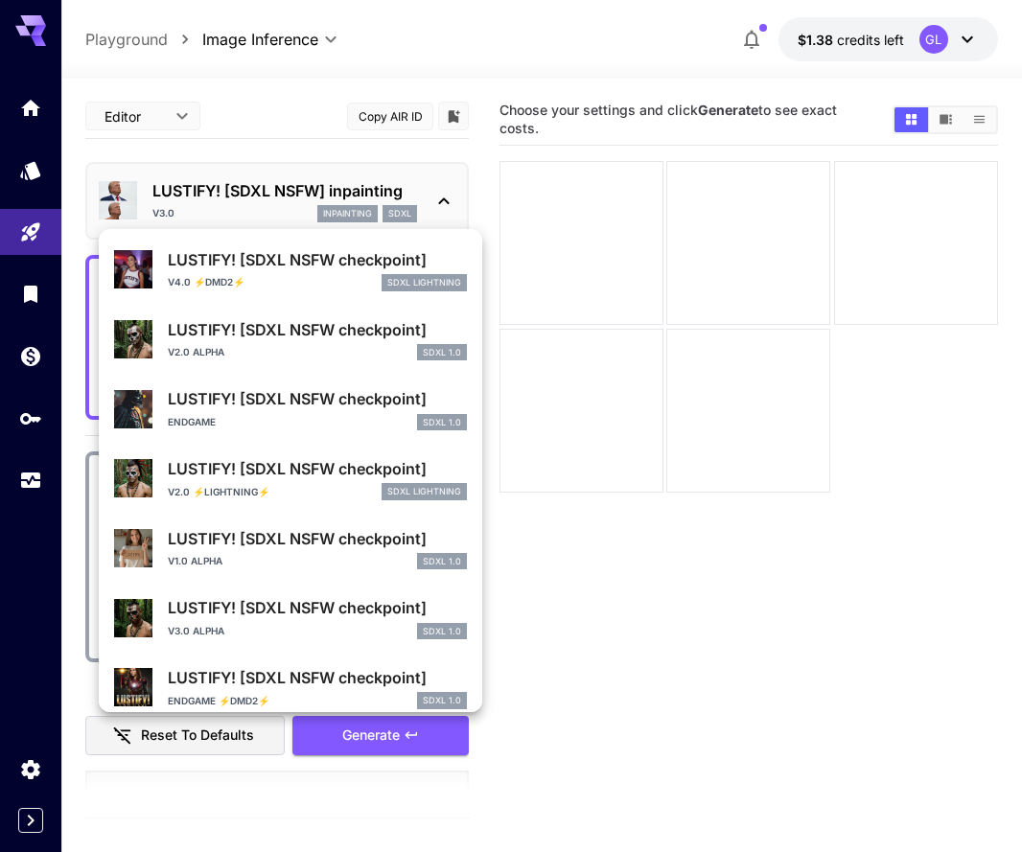
click at [269, 571] on div "LUSTIFY! [SDXL NSFW checkpoint] v1.0 alpha SDXL 1.0" at bounding box center [290, 548] width 353 height 58
type input "**"
type input "*"
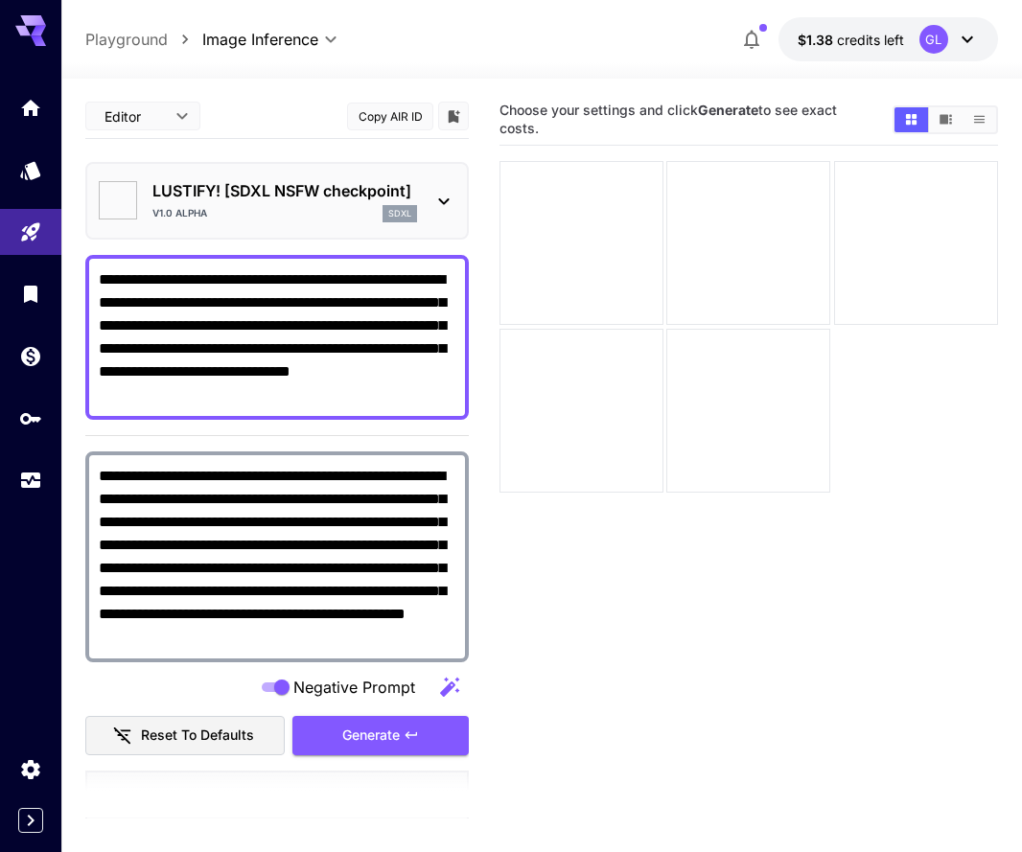
type input "**********"
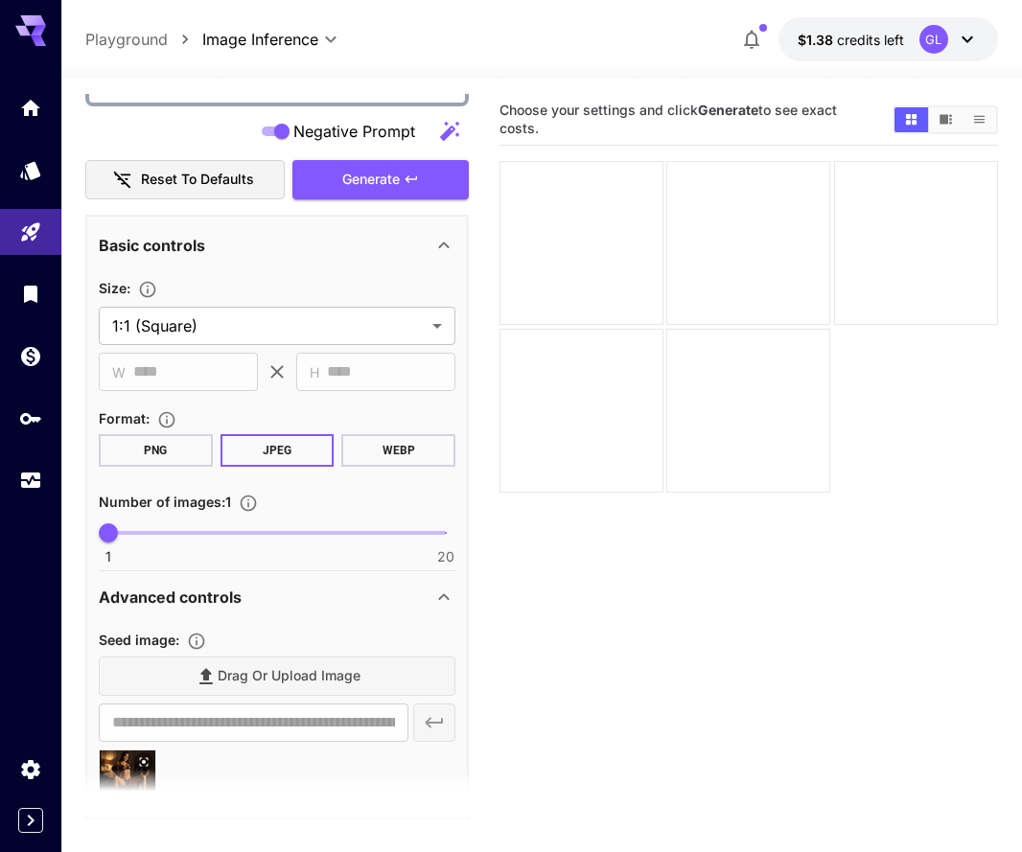
scroll to position [395, 0]
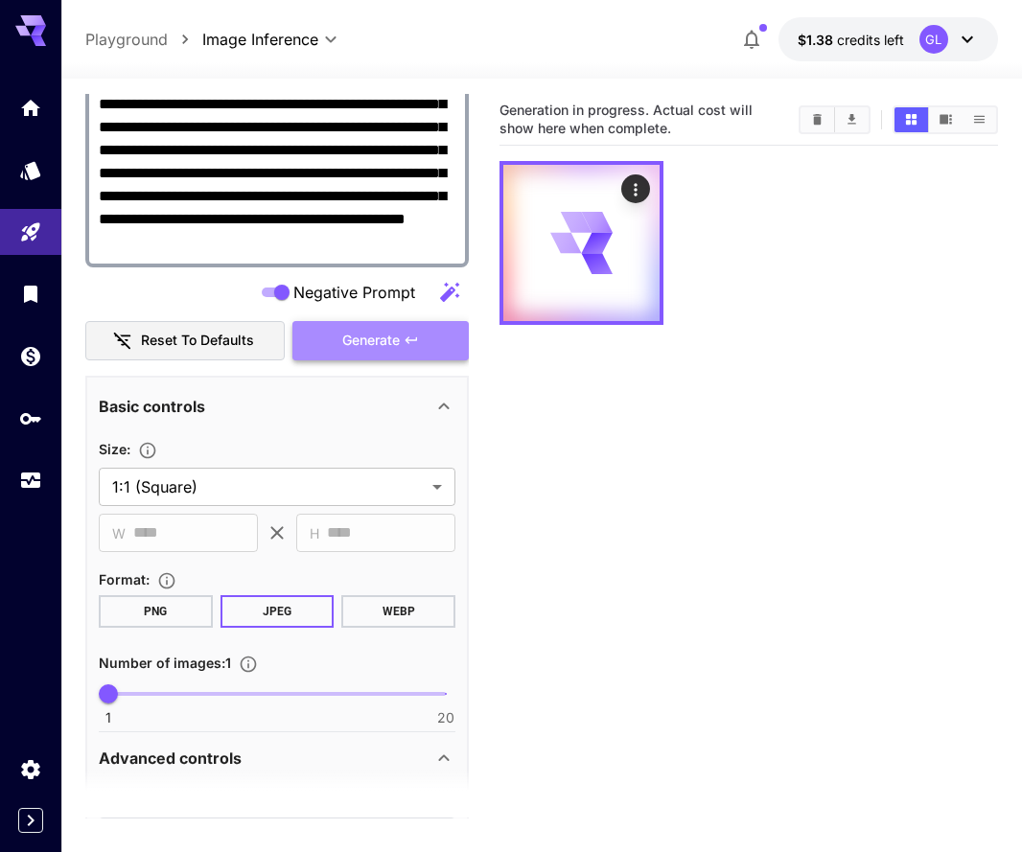
click at [367, 341] on span "Generate" at bounding box center [370, 341] width 57 height 24
click at [821, 115] on icon "Clear Images" at bounding box center [817, 119] width 14 height 14
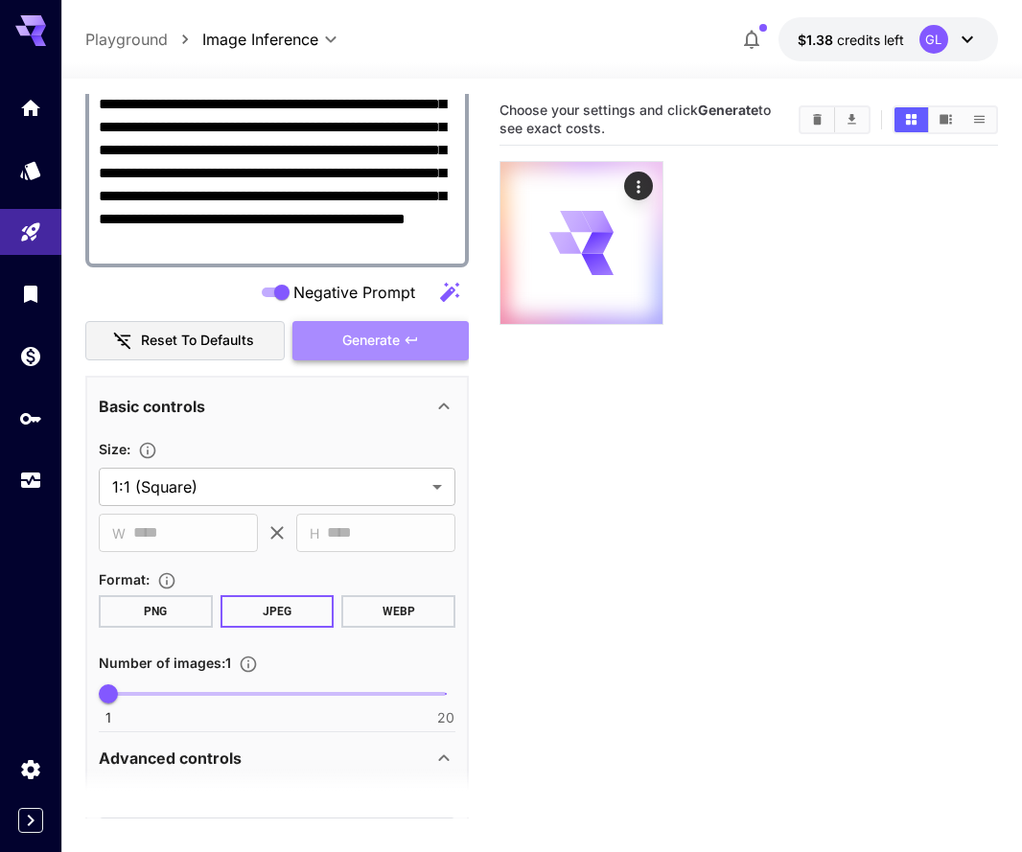
click at [401, 340] on button "Generate" at bounding box center [380, 340] width 176 height 39
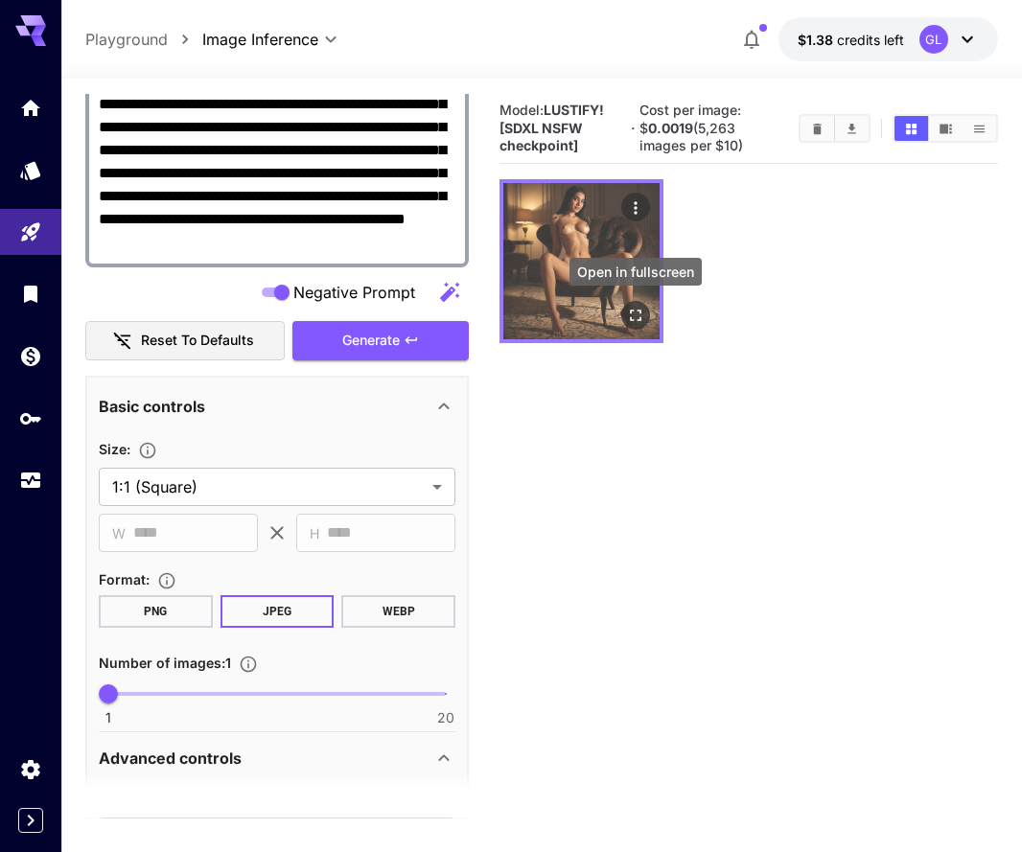
click at [631, 313] on icon "Open in fullscreen" at bounding box center [635, 315] width 19 height 19
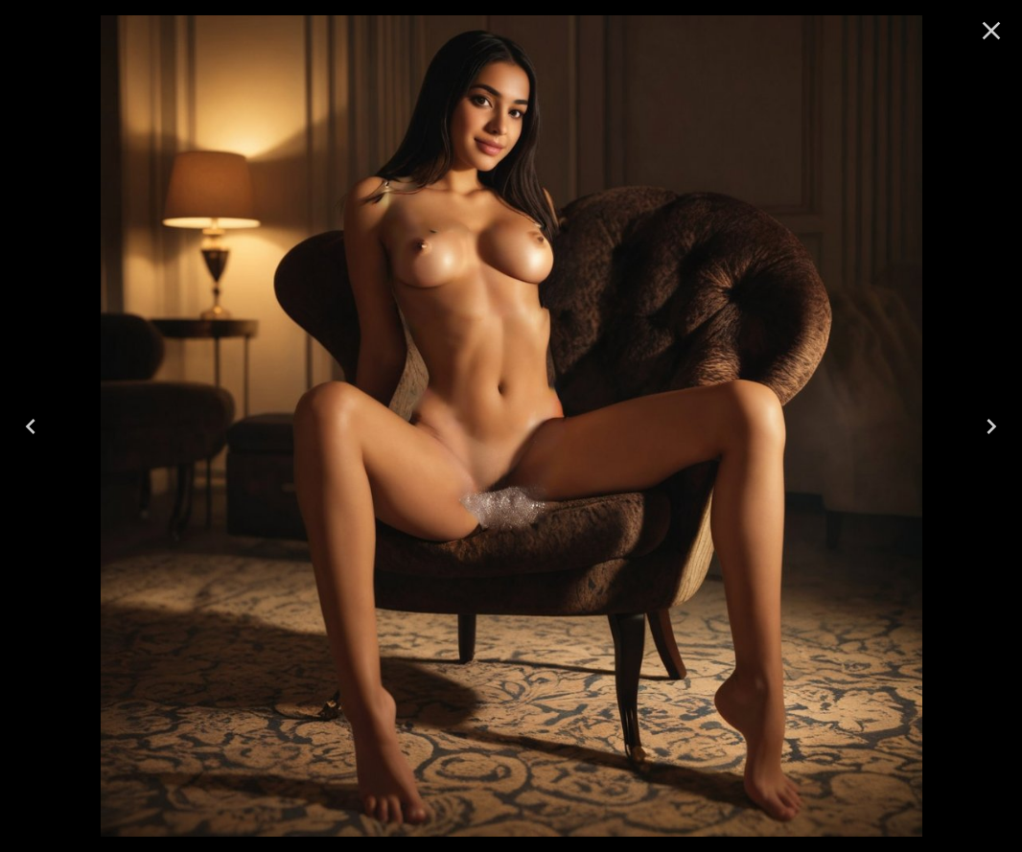
click at [999, 33] on icon "Close" at bounding box center [991, 30] width 31 height 31
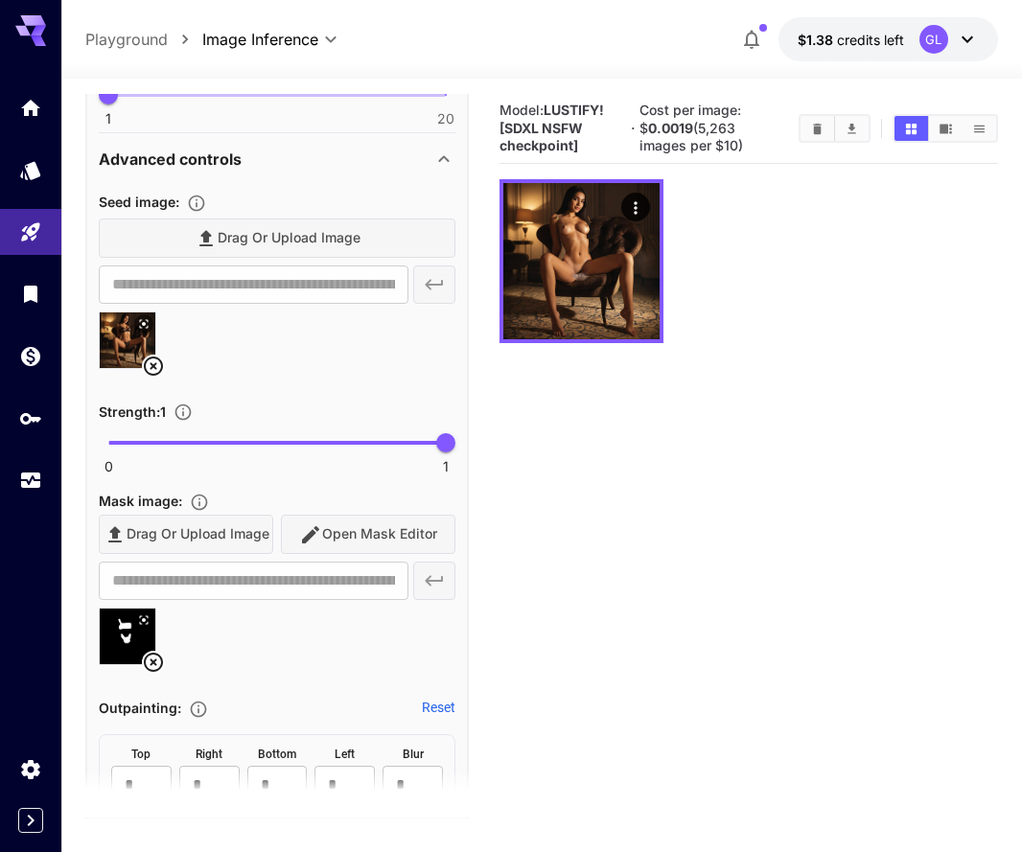
scroll to position [1018, 0]
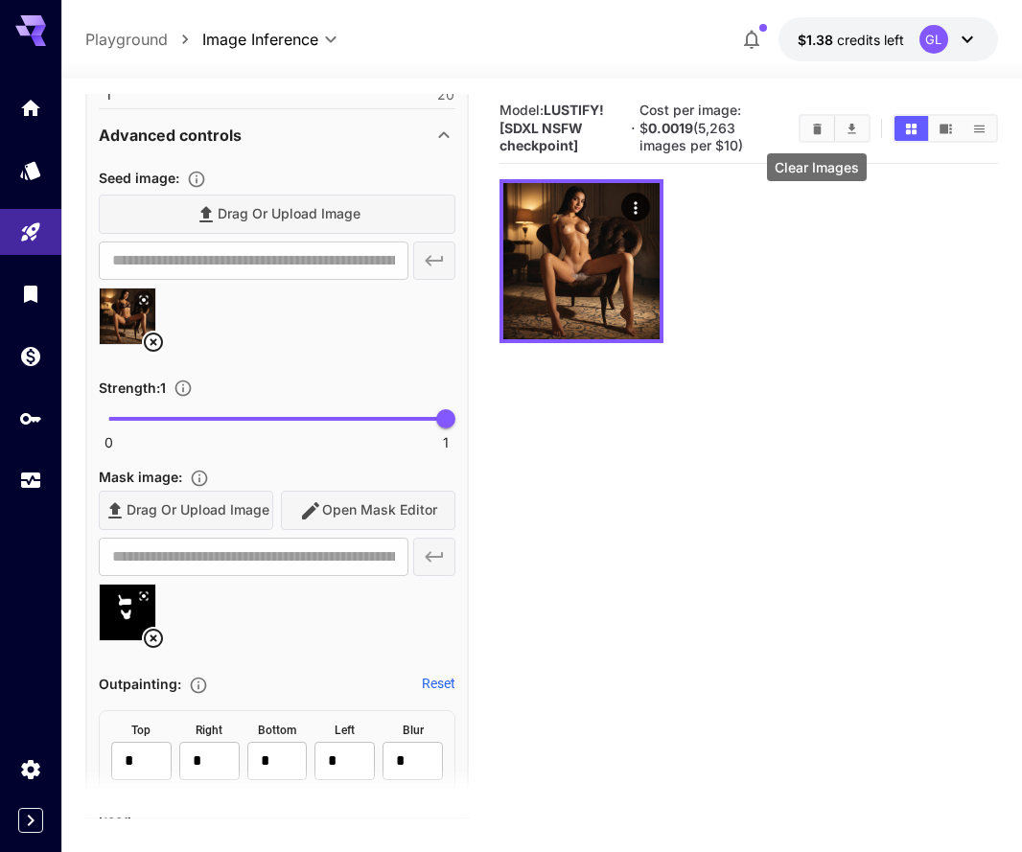
click at [823, 129] on icon "Clear Images" at bounding box center [817, 129] width 14 height 14
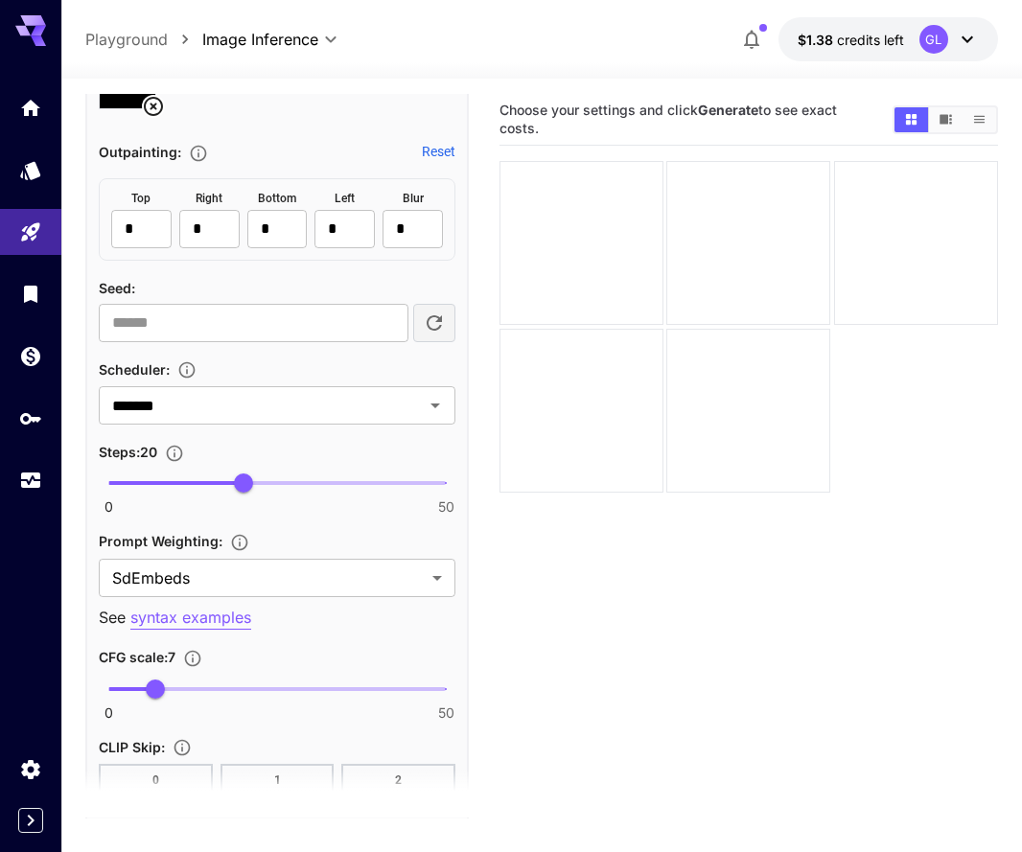
scroll to position [1557, 0]
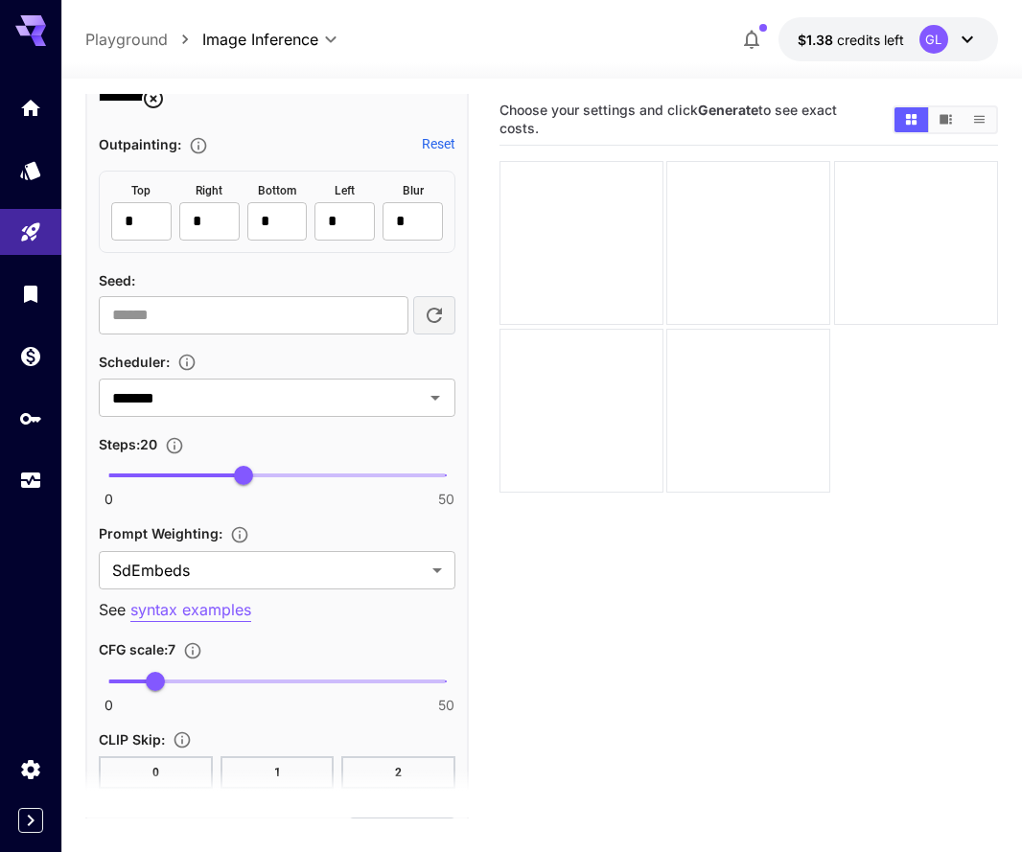
drag, startPoint x: 300, startPoint y: 458, endPoint x: 310, endPoint y: 464, distance: 12.0
click at [310, 464] on section "Steps : 20 0 50 20" at bounding box center [277, 469] width 356 height 74
type input "**"
click at [310, 464] on span "0 50 20" at bounding box center [276, 475] width 337 height 29
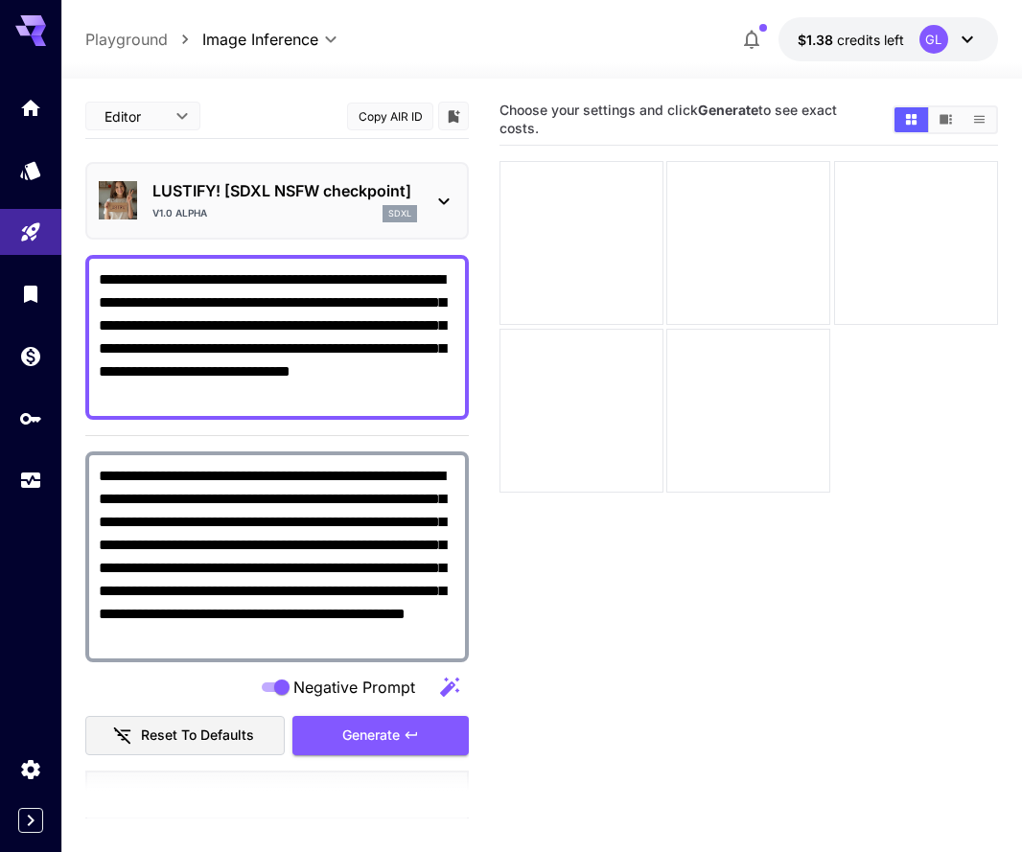
scroll to position [0, 0]
click at [390, 738] on span "Generate" at bounding box center [370, 736] width 57 height 24
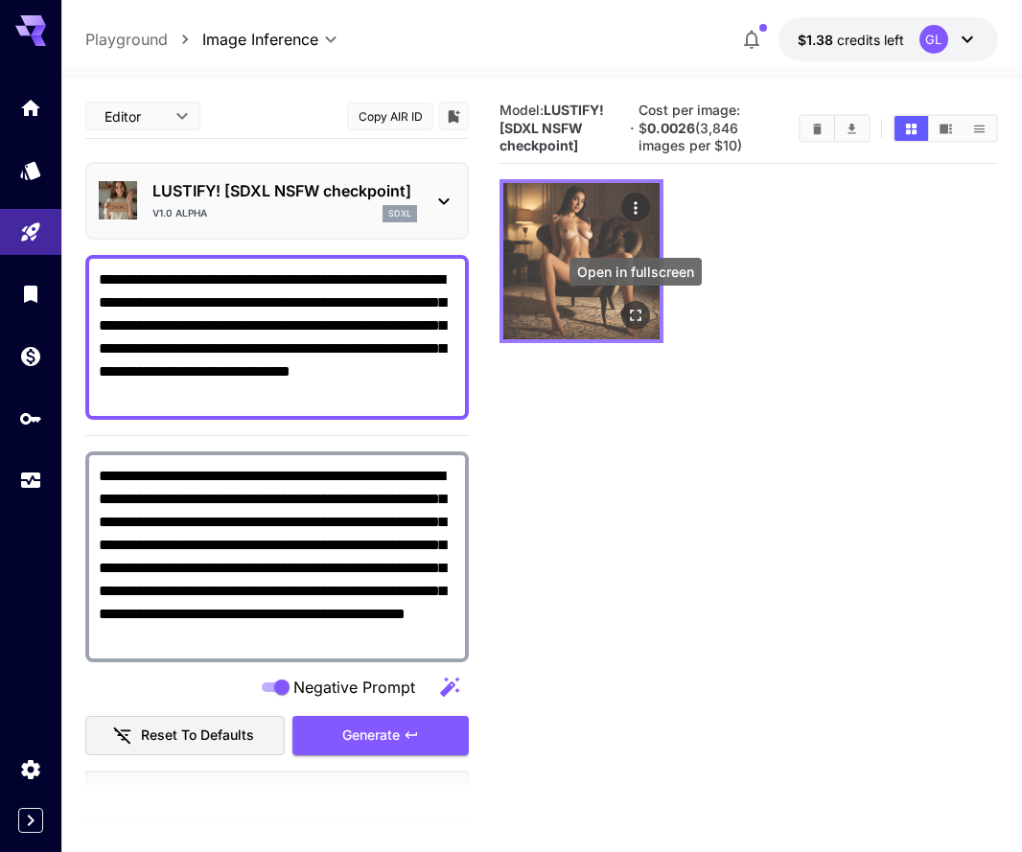
click at [645, 322] on icon "Open in fullscreen" at bounding box center [635, 315] width 19 height 19
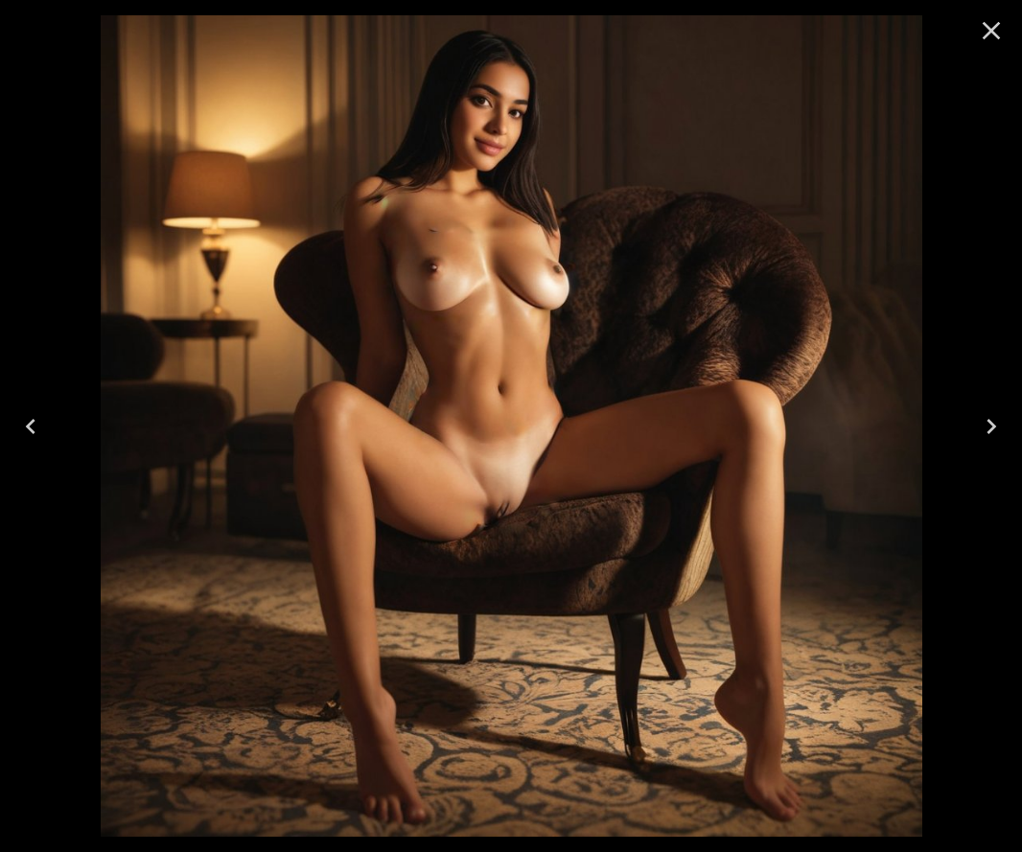
click at [987, 29] on icon "Close" at bounding box center [991, 30] width 31 height 31
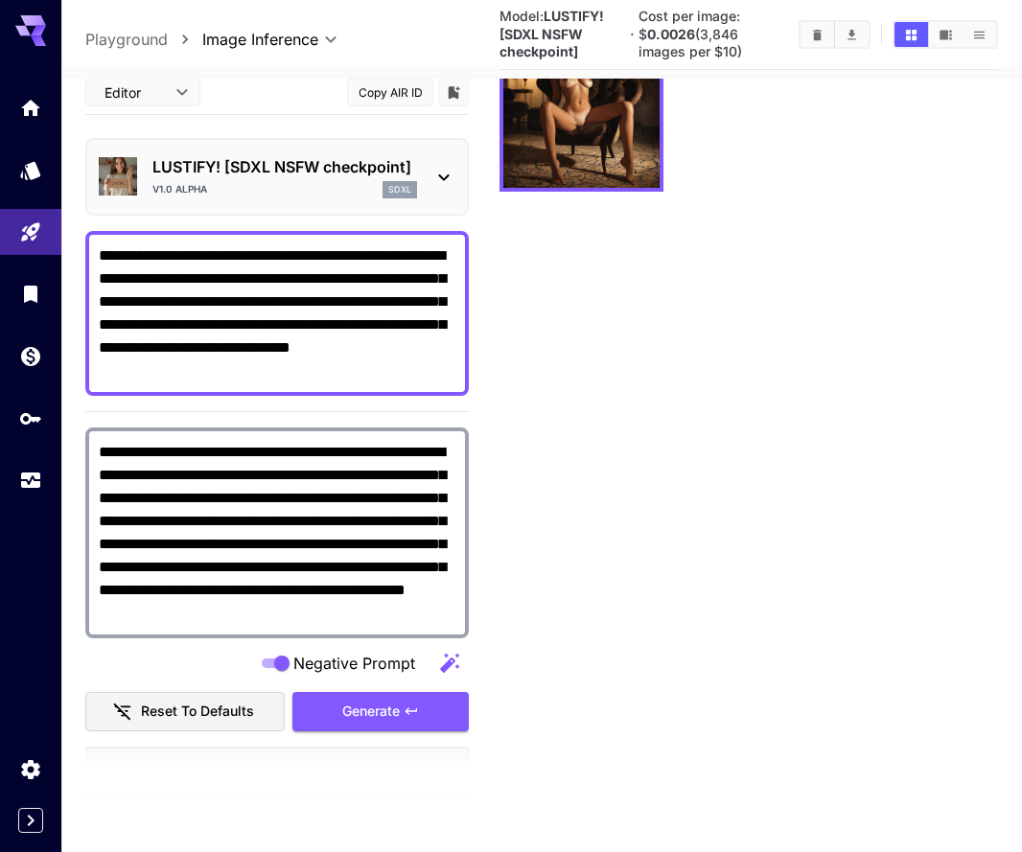
click at [177, 92] on body "**********" at bounding box center [511, 350] width 1022 height 1003
click at [631, 277] on div at bounding box center [511, 426] width 1022 height 852
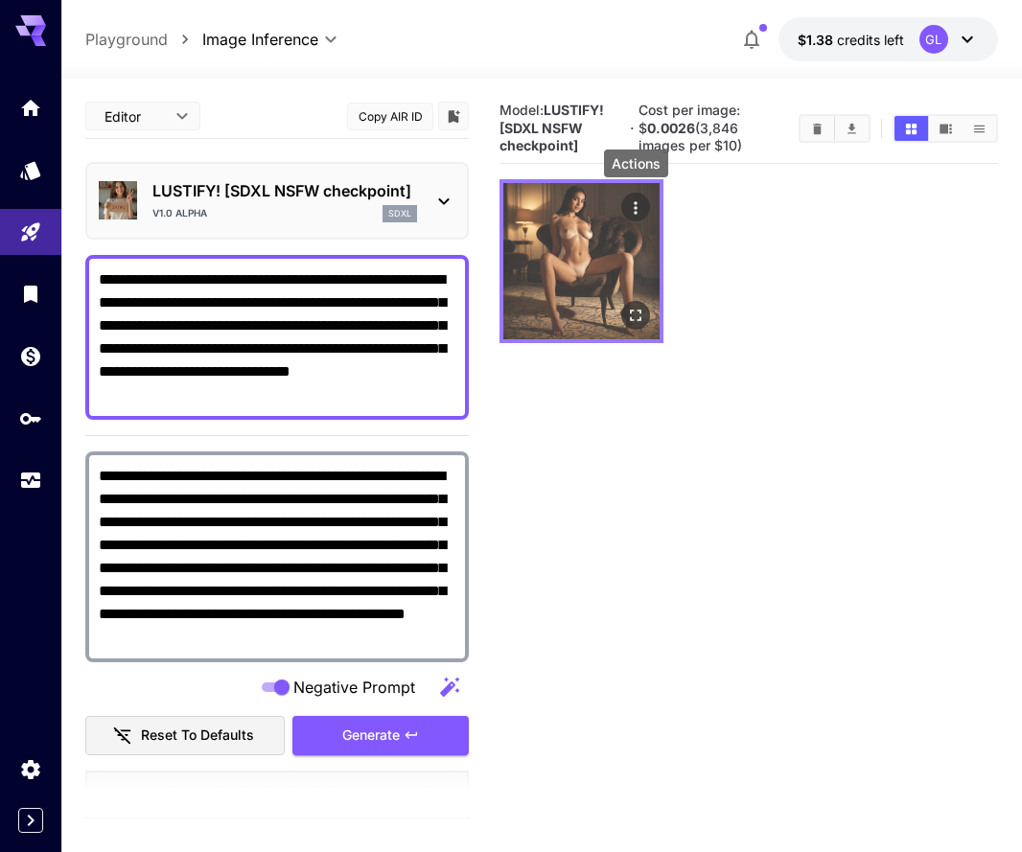
click at [635, 209] on icon "Actions" at bounding box center [635, 207] width 19 height 19
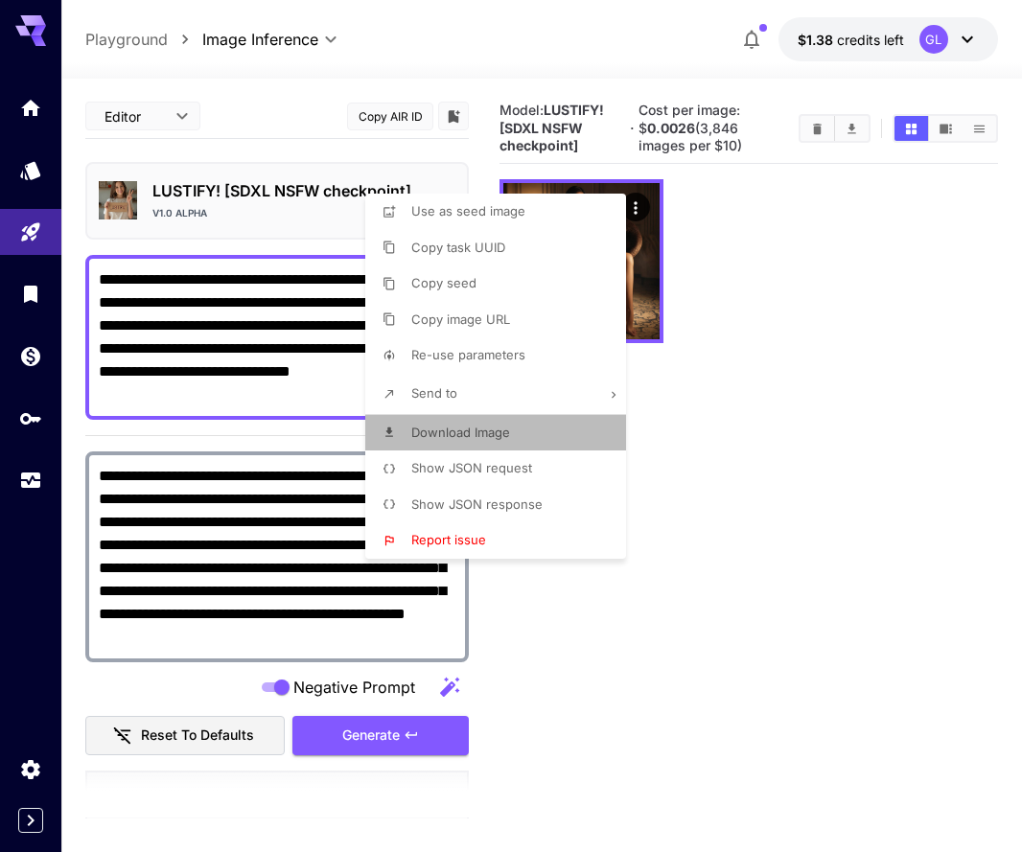
click at [494, 415] on li "Download Image" at bounding box center [501, 433] width 272 height 36
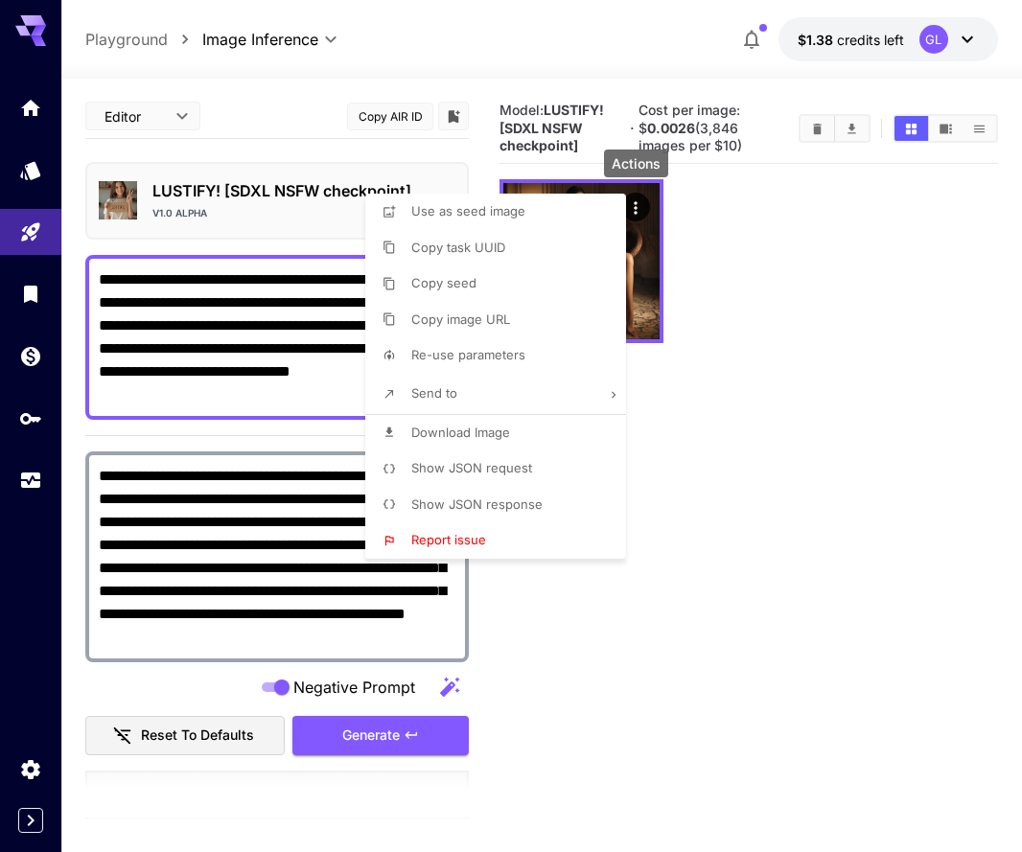
click at [327, 38] on div at bounding box center [511, 426] width 1022 height 852
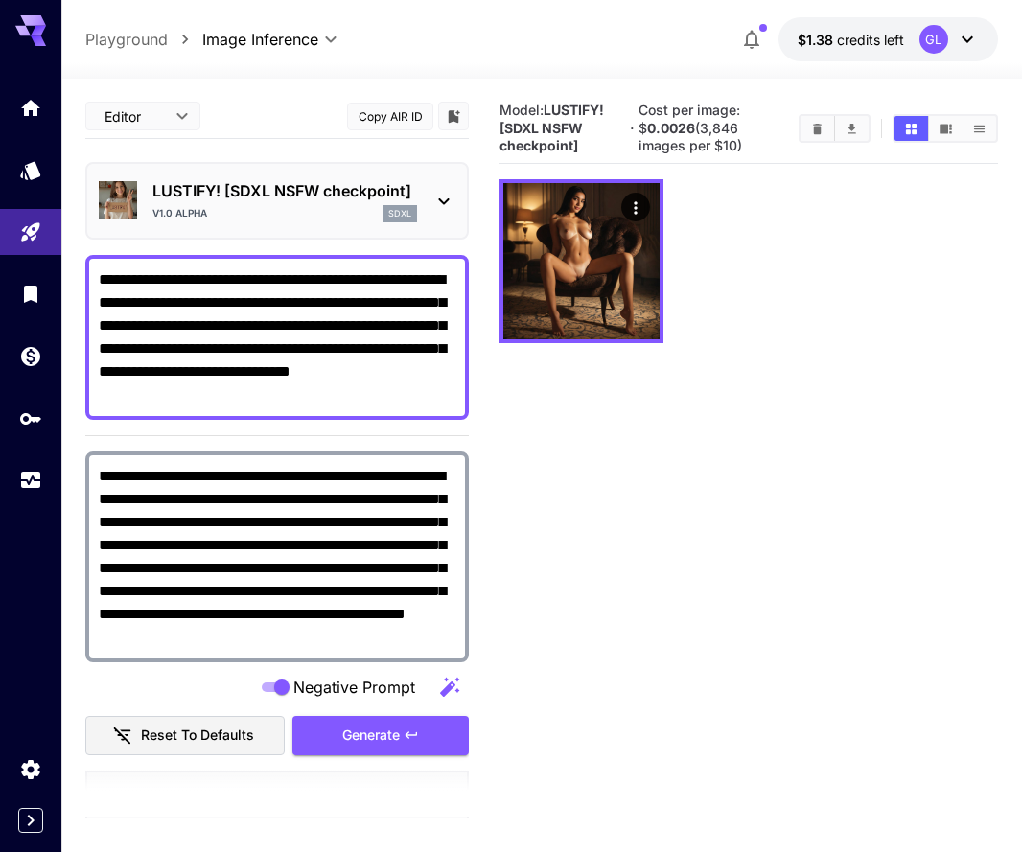
click at [329, 38] on body "**********" at bounding box center [511, 501] width 1022 height 1003
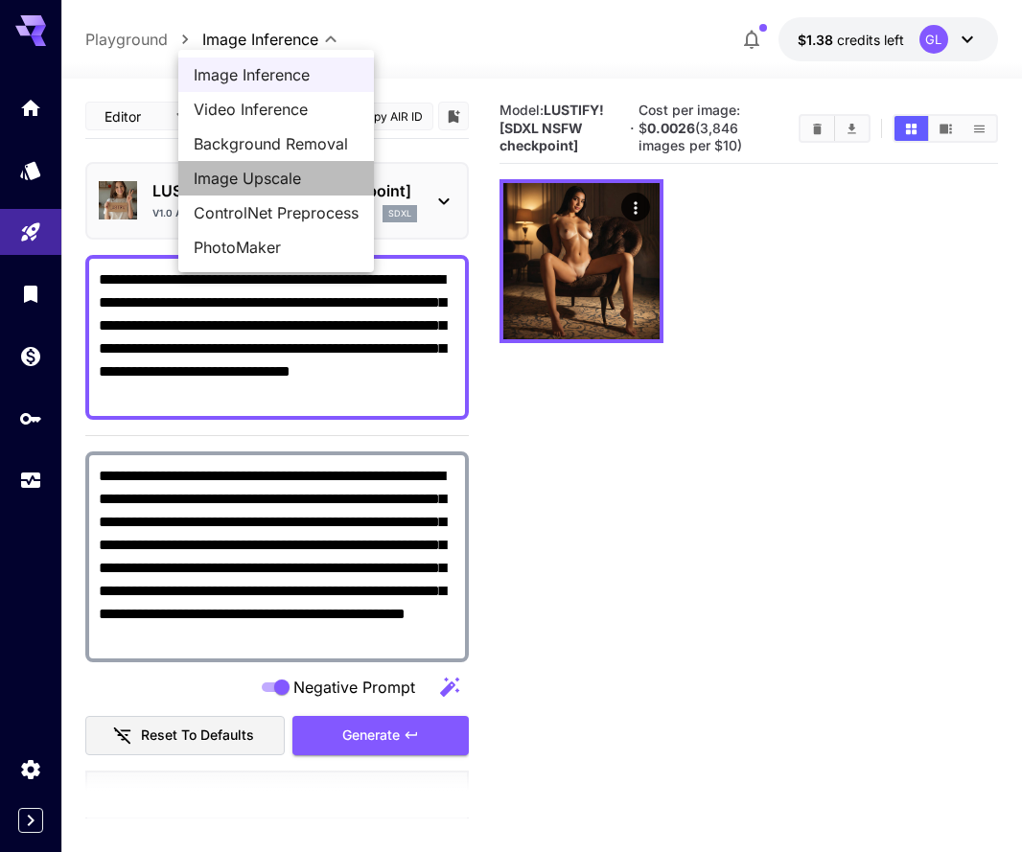
click at [288, 182] on span "Image Upscale" at bounding box center [276, 178] width 165 height 23
type input "**********"
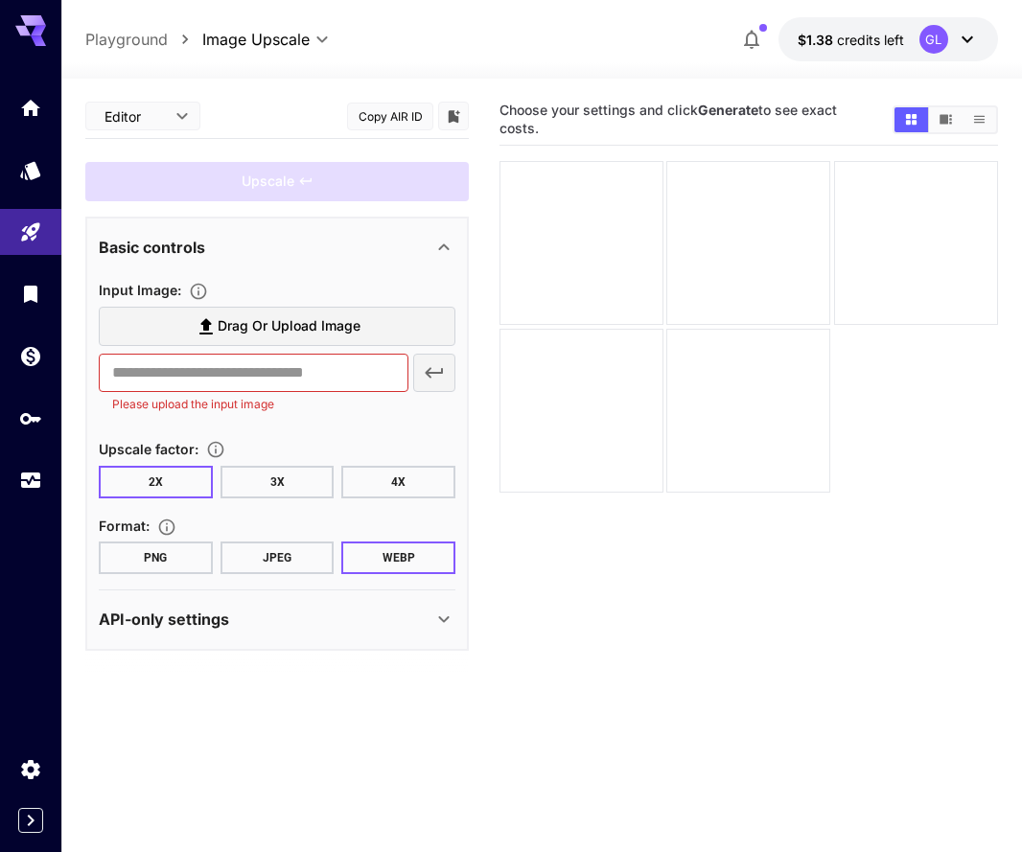
click at [335, 333] on span "Drag or upload image" at bounding box center [289, 326] width 143 height 24
click at [0, 0] on input "Drag or upload image" at bounding box center [0, 0] width 0 height 0
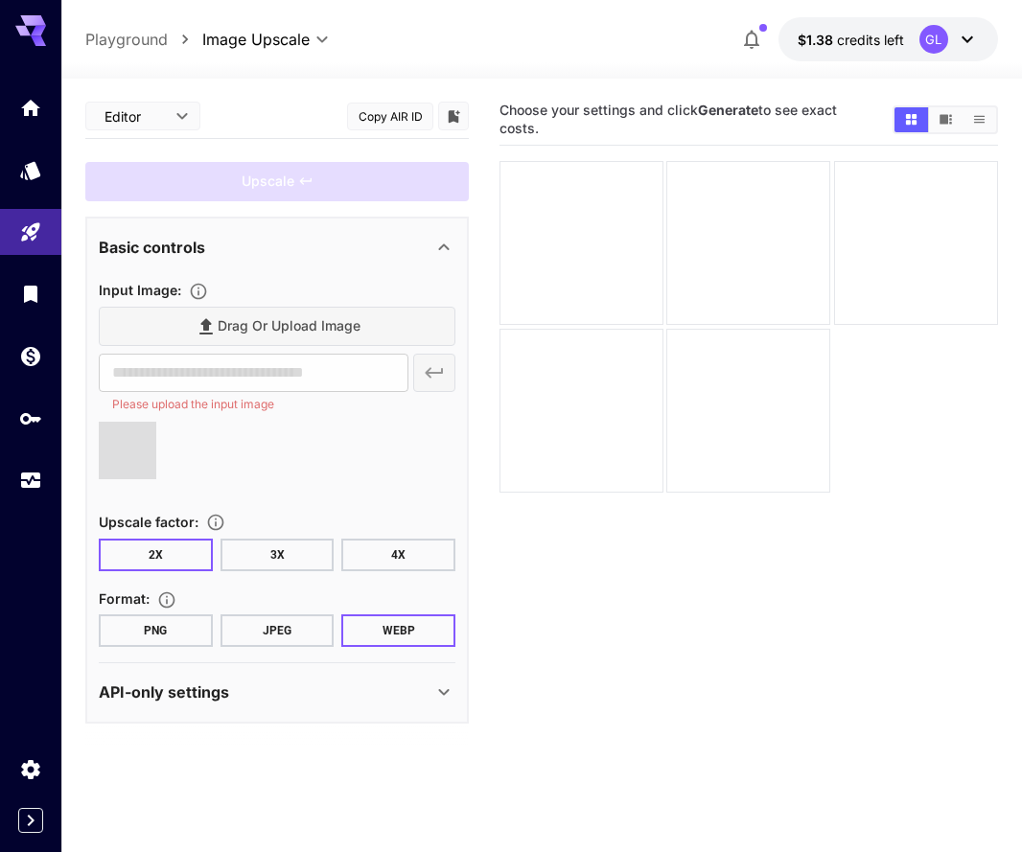
type input "**********"
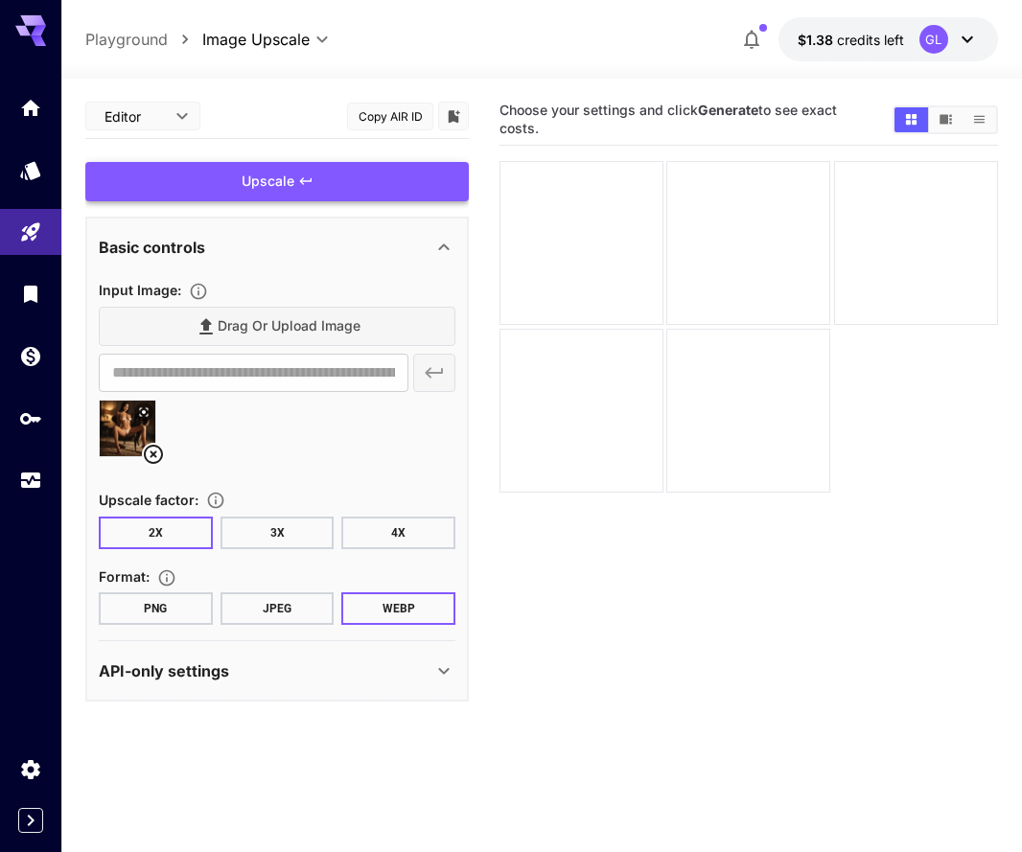
click at [332, 178] on div "Upscale" at bounding box center [276, 181] width 383 height 39
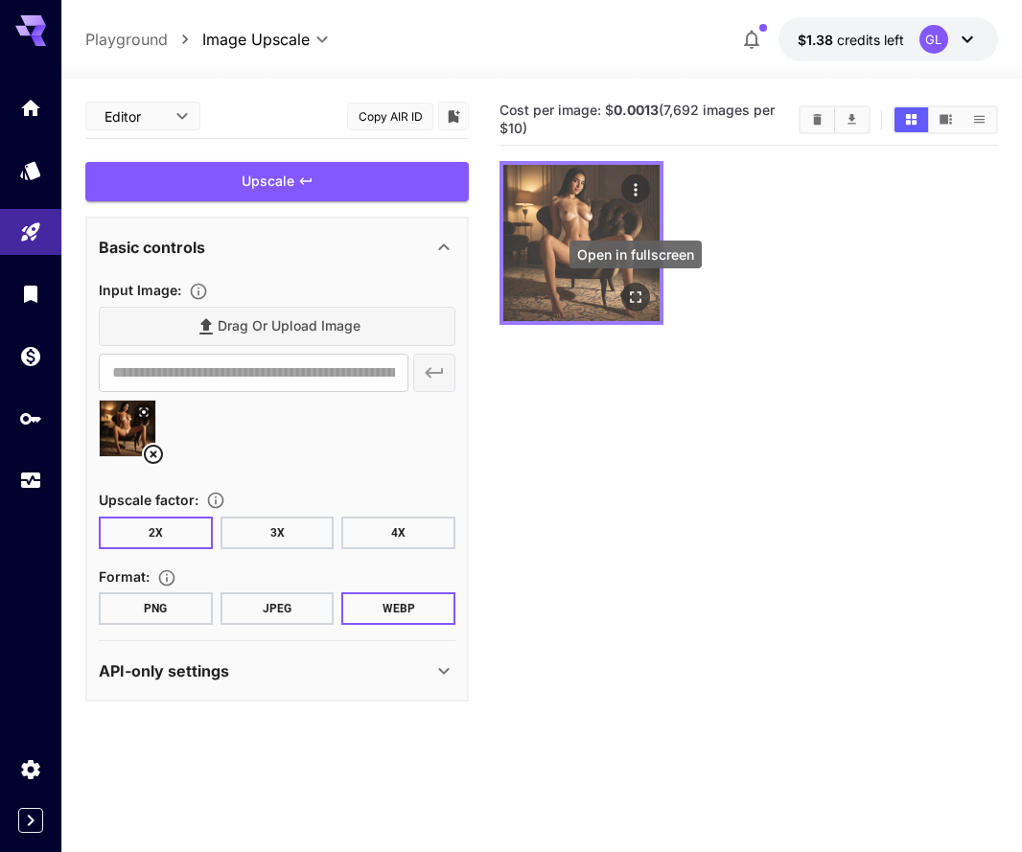
click at [626, 298] on icon "Open in fullscreen" at bounding box center [635, 297] width 19 height 19
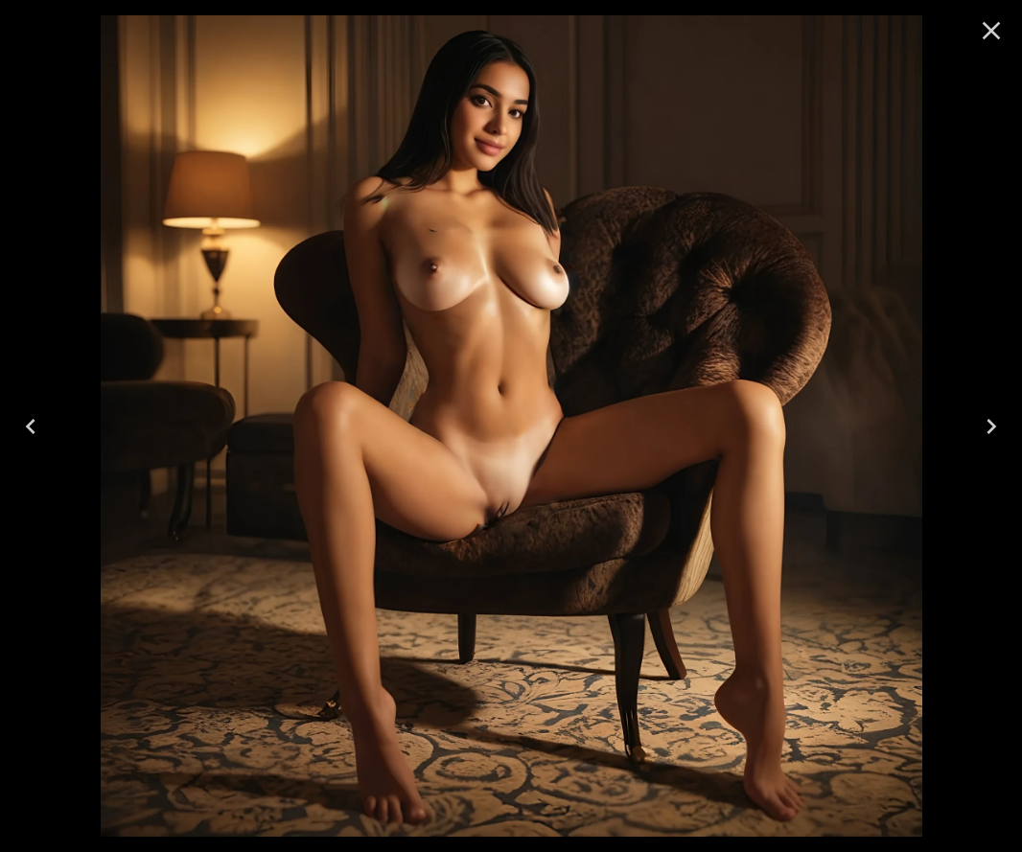
click at [988, 29] on icon "Close" at bounding box center [991, 31] width 18 height 18
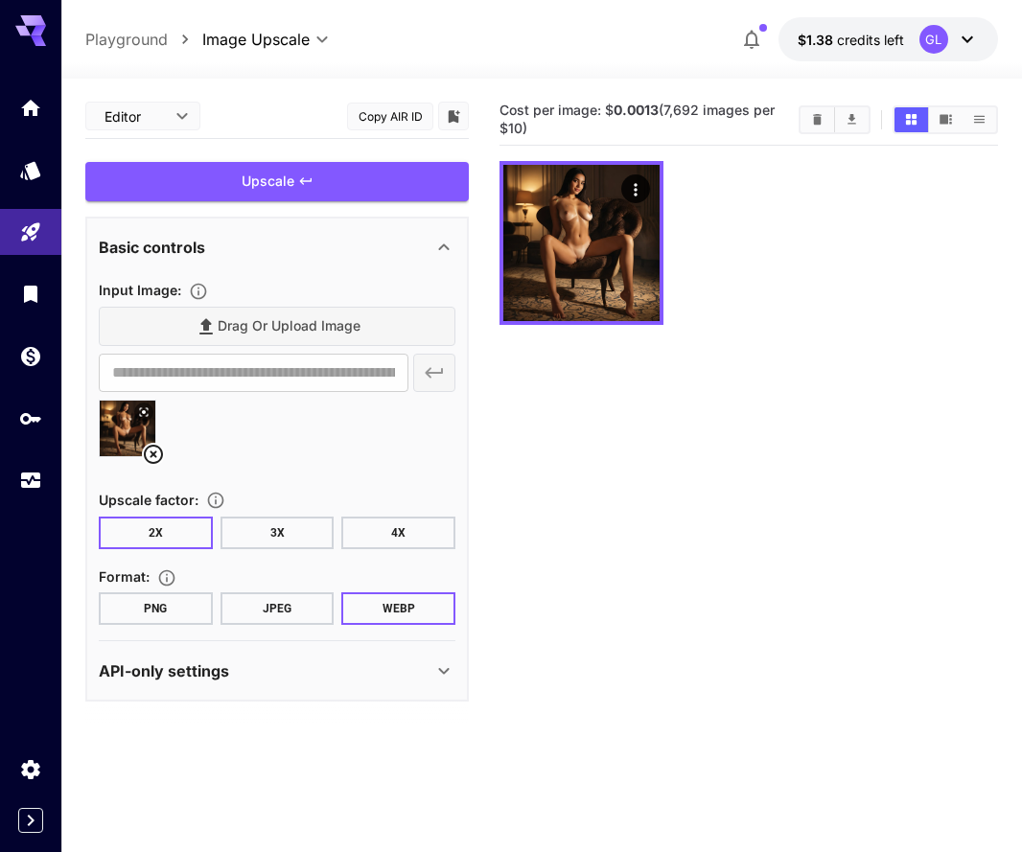
click at [318, 531] on button "3X" at bounding box center [277, 533] width 114 height 33
click at [358, 535] on button "4X" at bounding box center [398, 533] width 114 height 33
click at [449, 683] on div "API-only settings" at bounding box center [277, 671] width 356 height 46
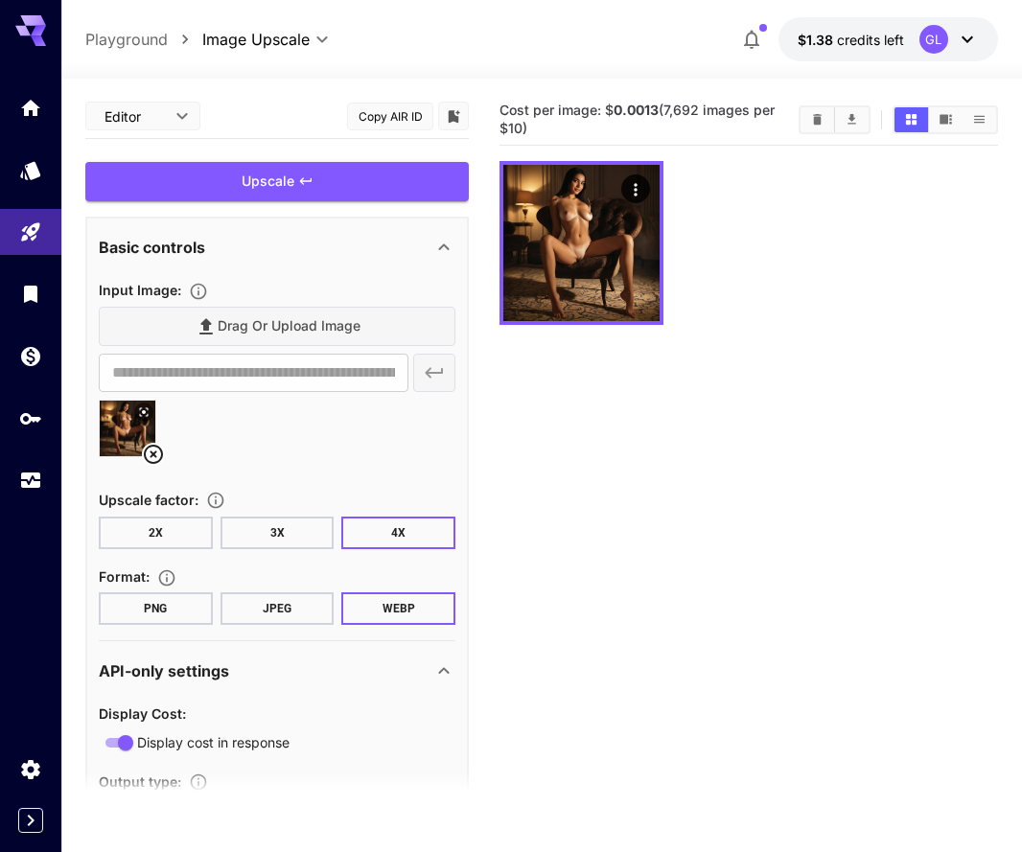
click at [194, 605] on button "PNG" at bounding box center [156, 608] width 114 height 33
click at [393, 183] on div "Upscale" at bounding box center [276, 181] width 383 height 39
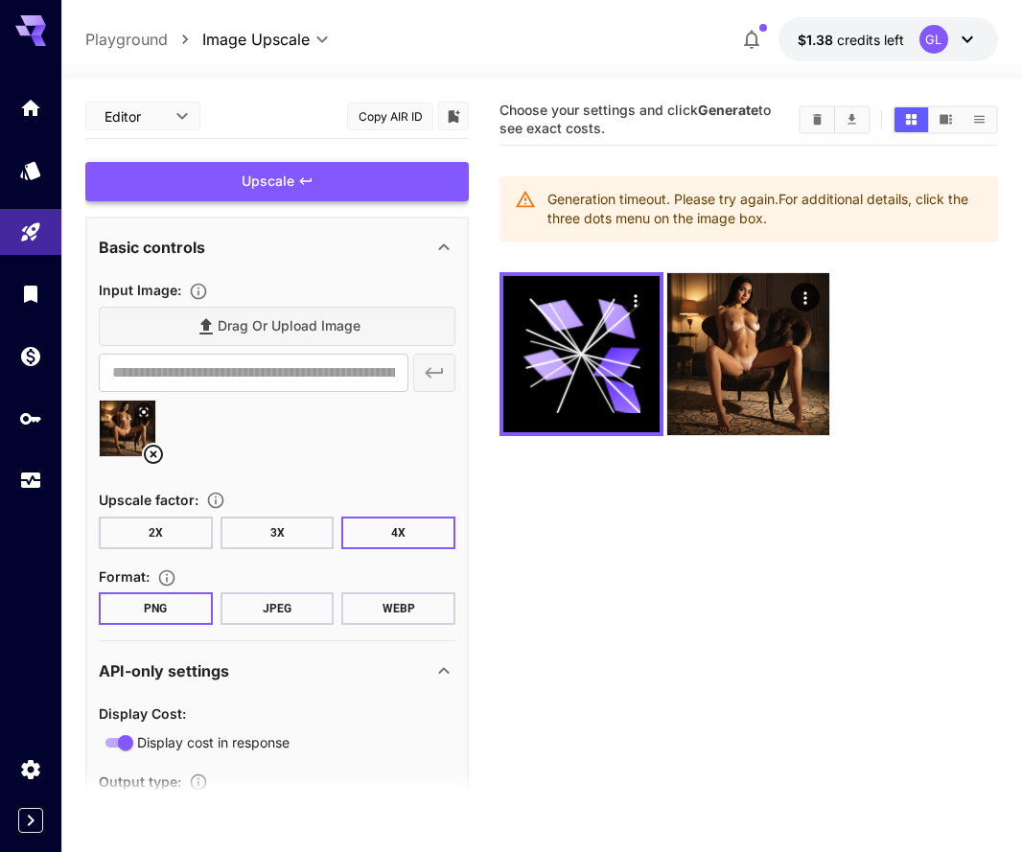
click at [339, 184] on div "Upscale" at bounding box center [276, 181] width 383 height 39
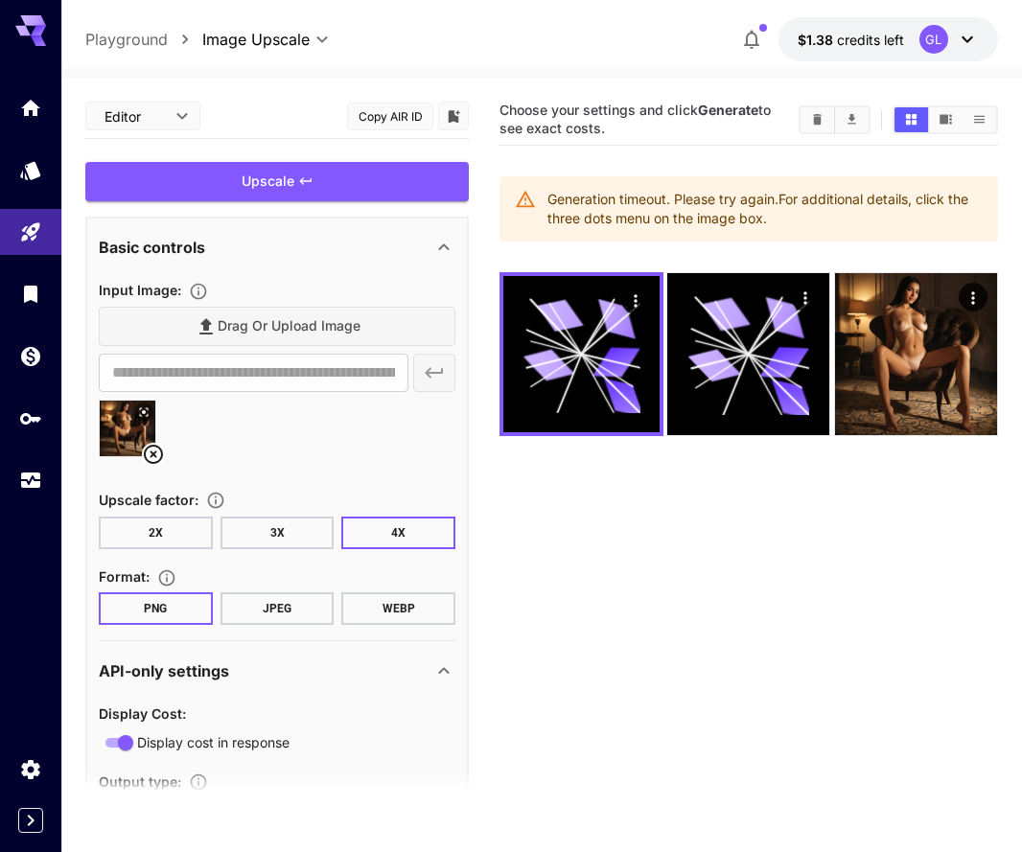
click at [286, 539] on button "3X" at bounding box center [277, 533] width 114 height 33
click at [328, 175] on div "Upscale" at bounding box center [276, 181] width 383 height 39
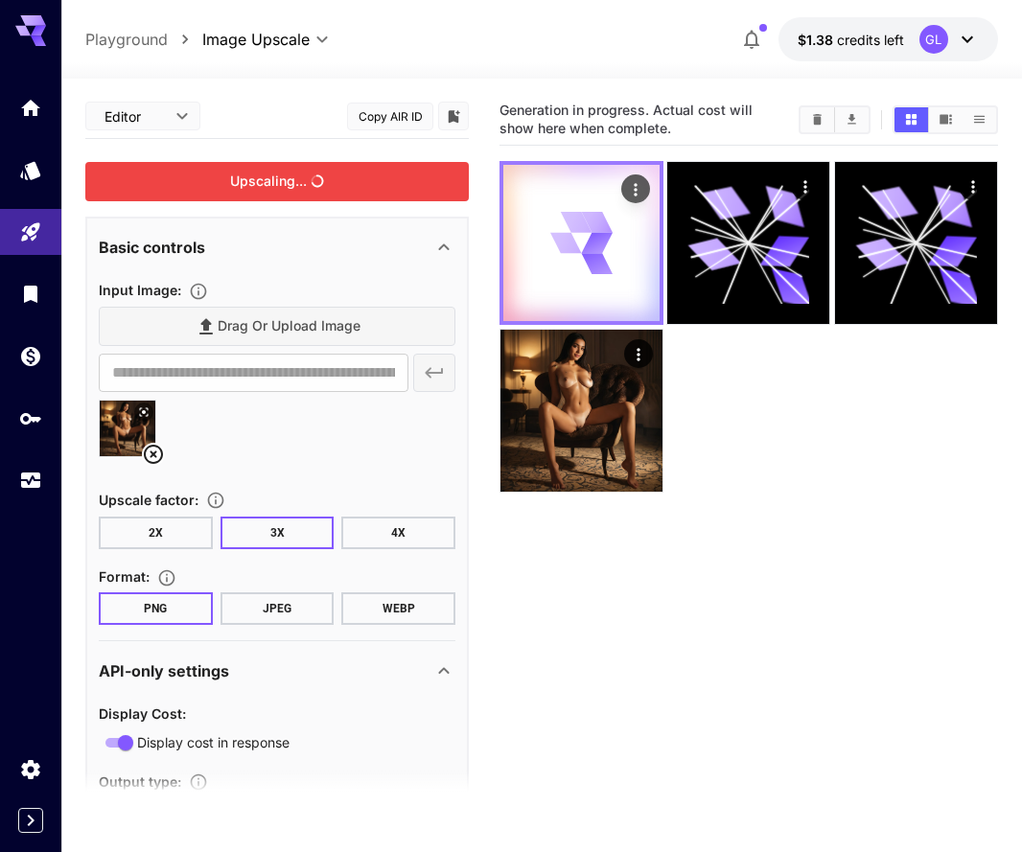
click at [640, 249] on div at bounding box center [581, 243] width 156 height 156
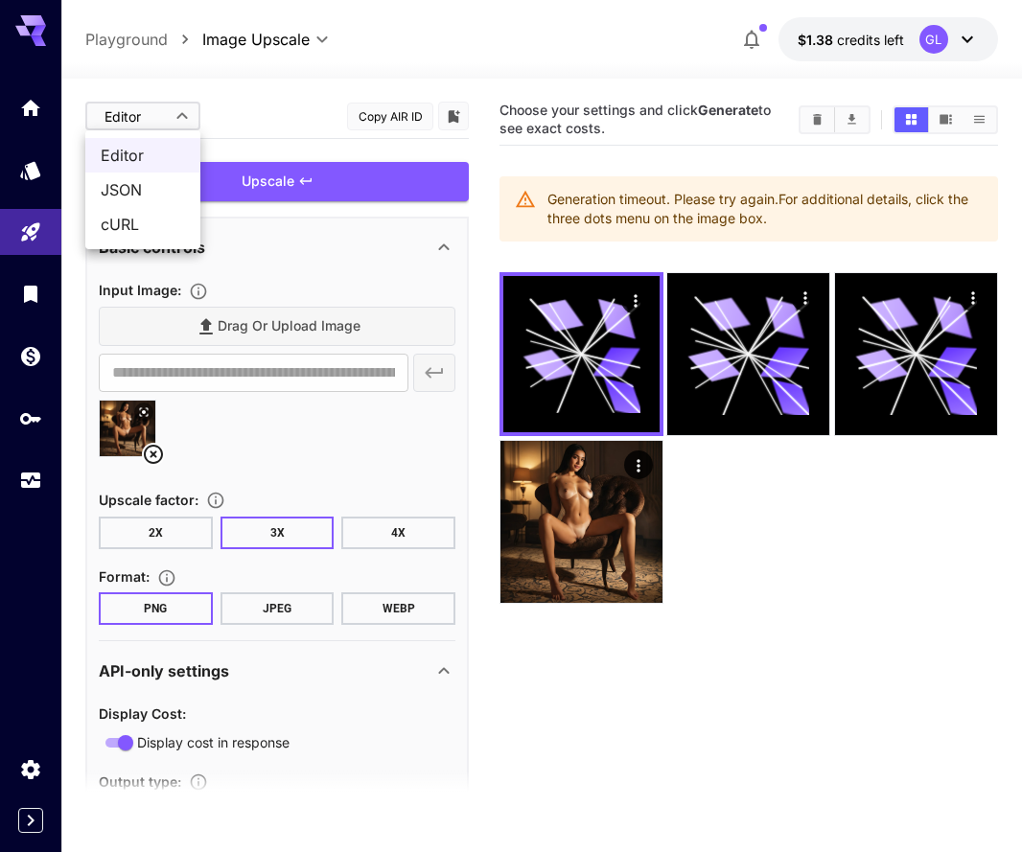
click at [154, 117] on body "**********" at bounding box center [511, 501] width 1022 height 1003
click at [257, 47] on div at bounding box center [511, 426] width 1022 height 852
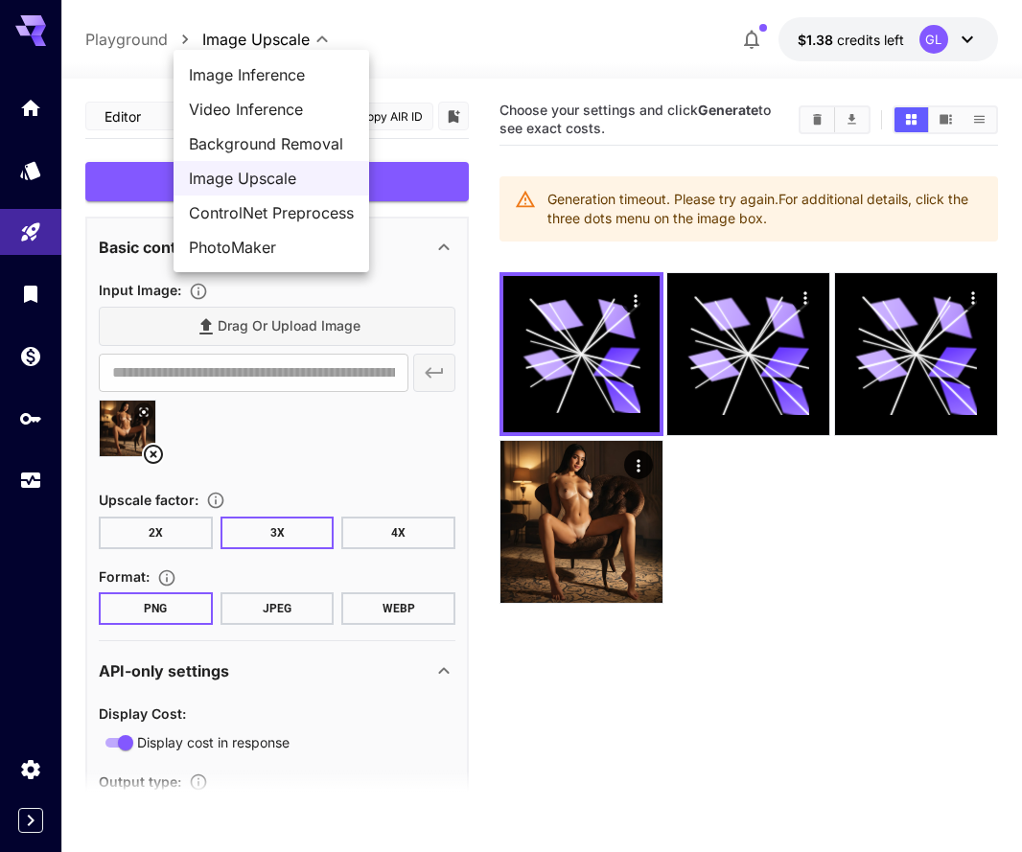
click at [300, 44] on body "**********" at bounding box center [511, 501] width 1022 height 1003
click at [294, 89] on li "Image Inference" at bounding box center [270, 74] width 195 height 34
type input "**********"
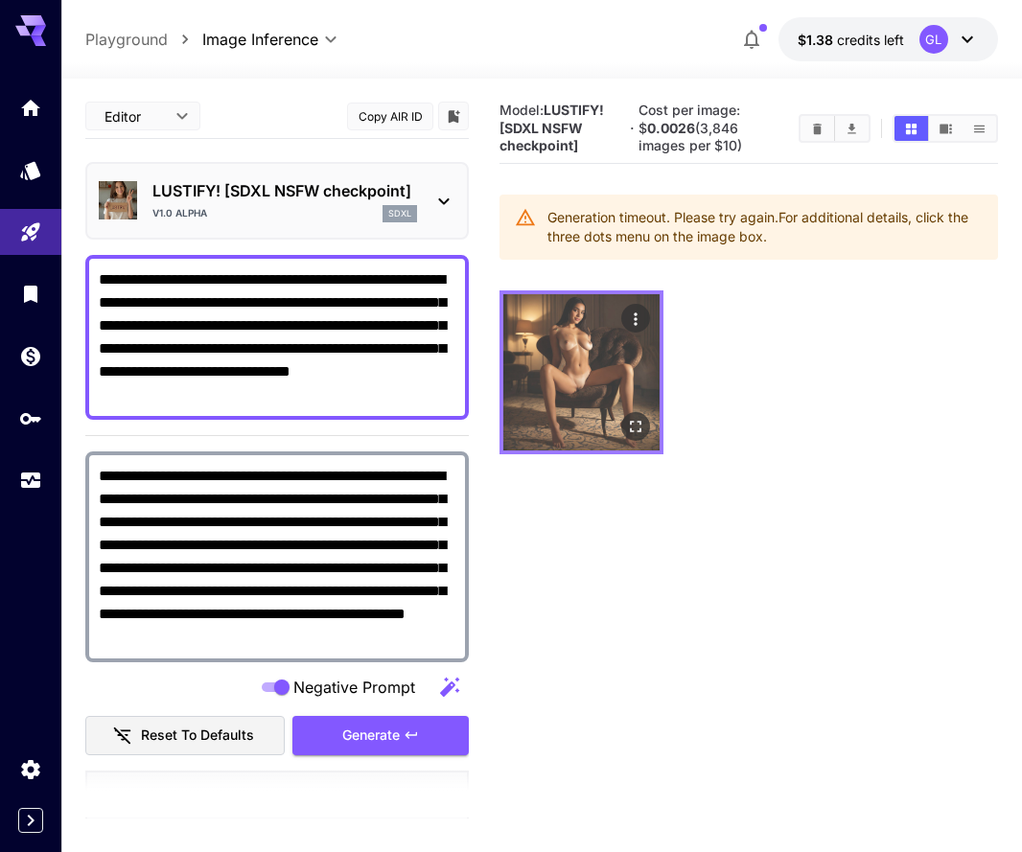
click at [640, 316] on icon "Actions" at bounding box center [635, 319] width 19 height 19
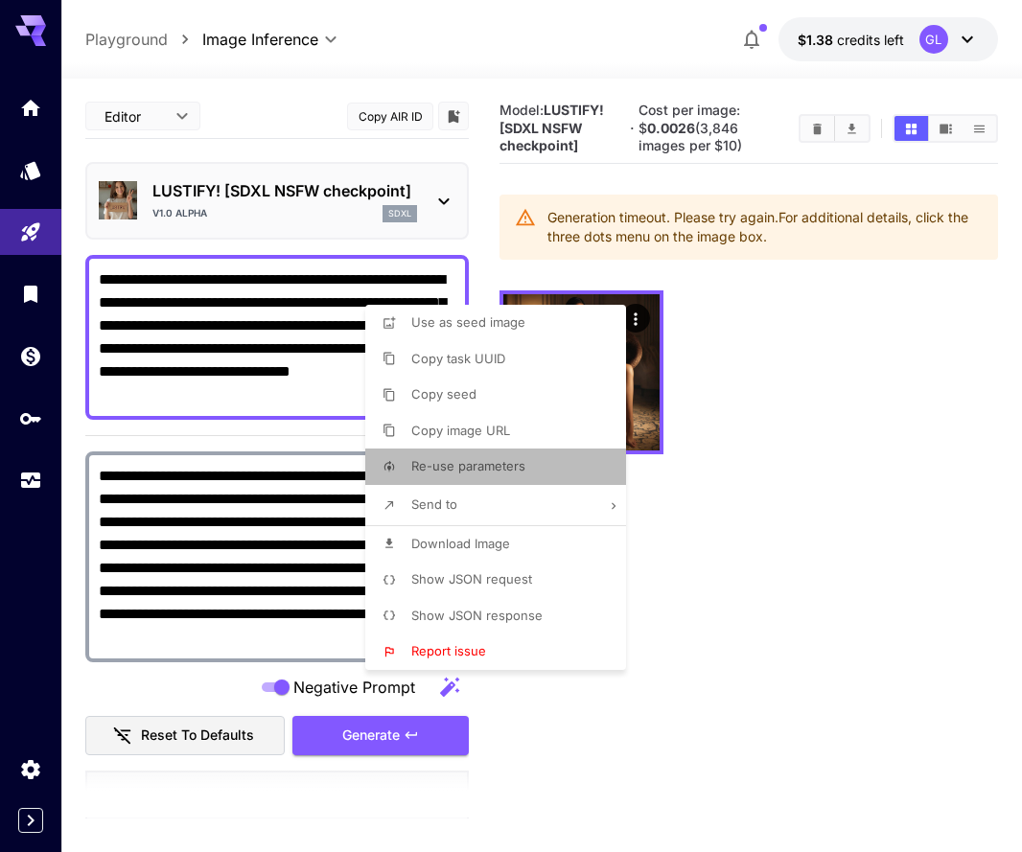
click at [522, 458] on span "Re-use parameters" at bounding box center [468, 465] width 114 height 15
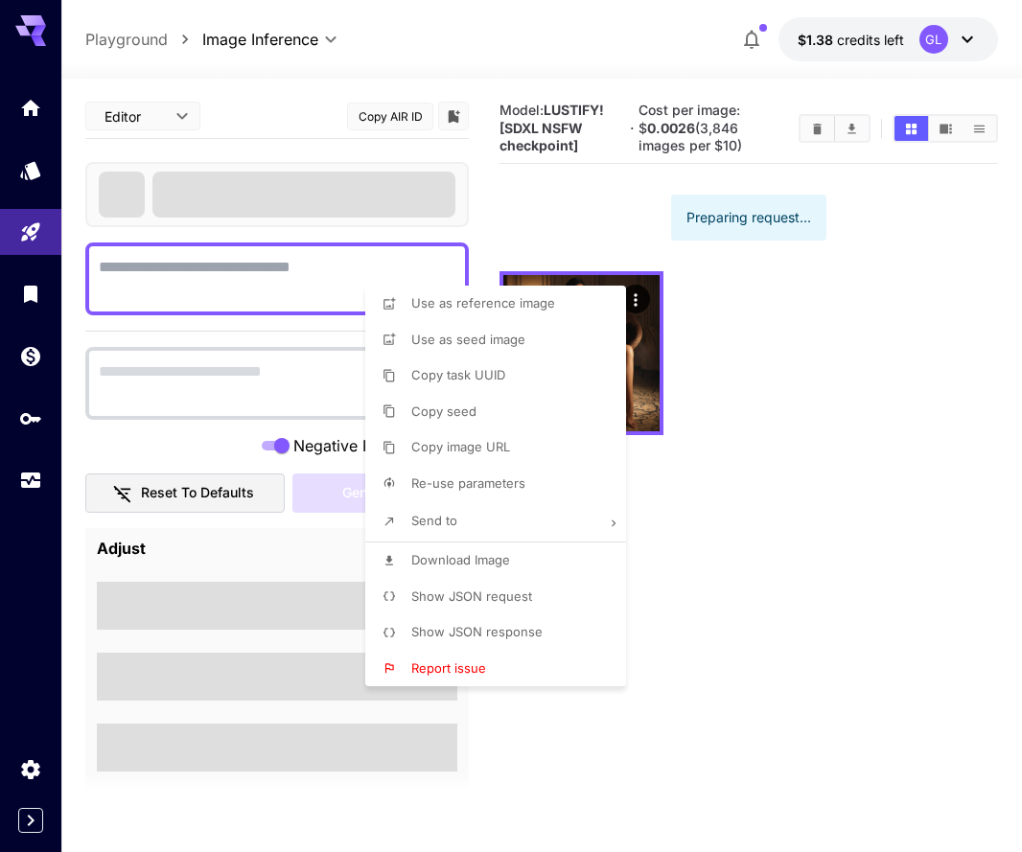
type textarea "**********"
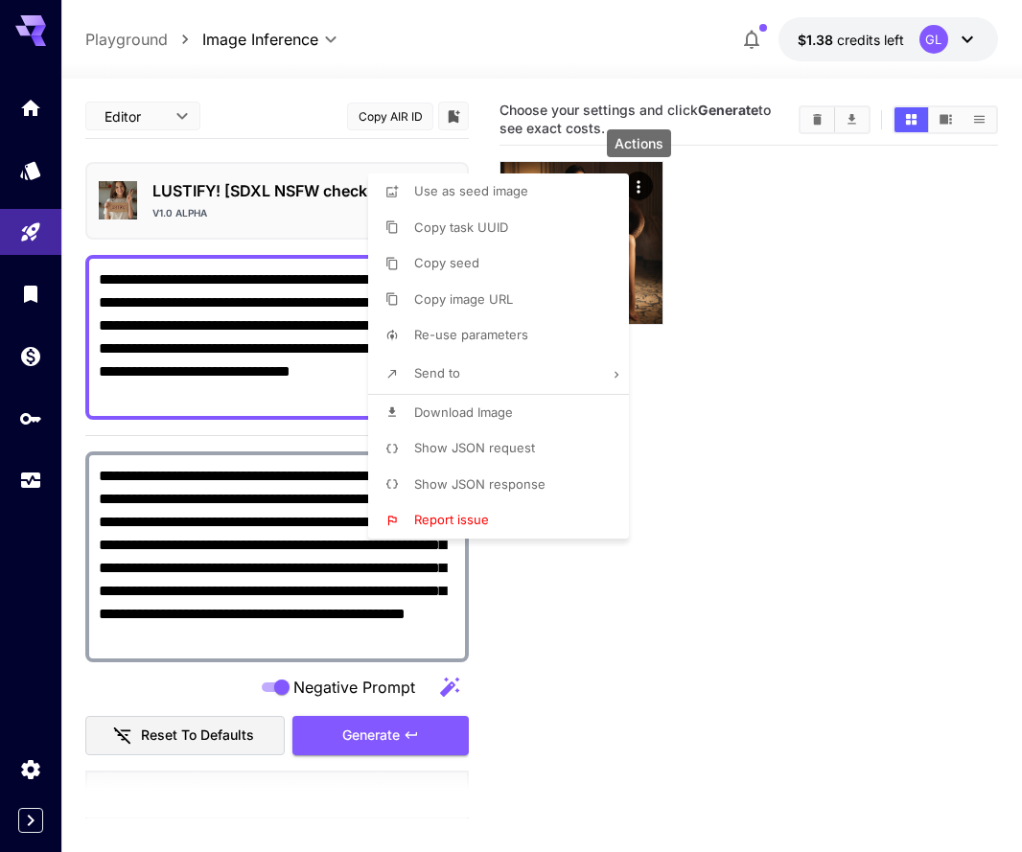
click at [522, 452] on p "Show JSON request" at bounding box center [474, 448] width 121 height 19
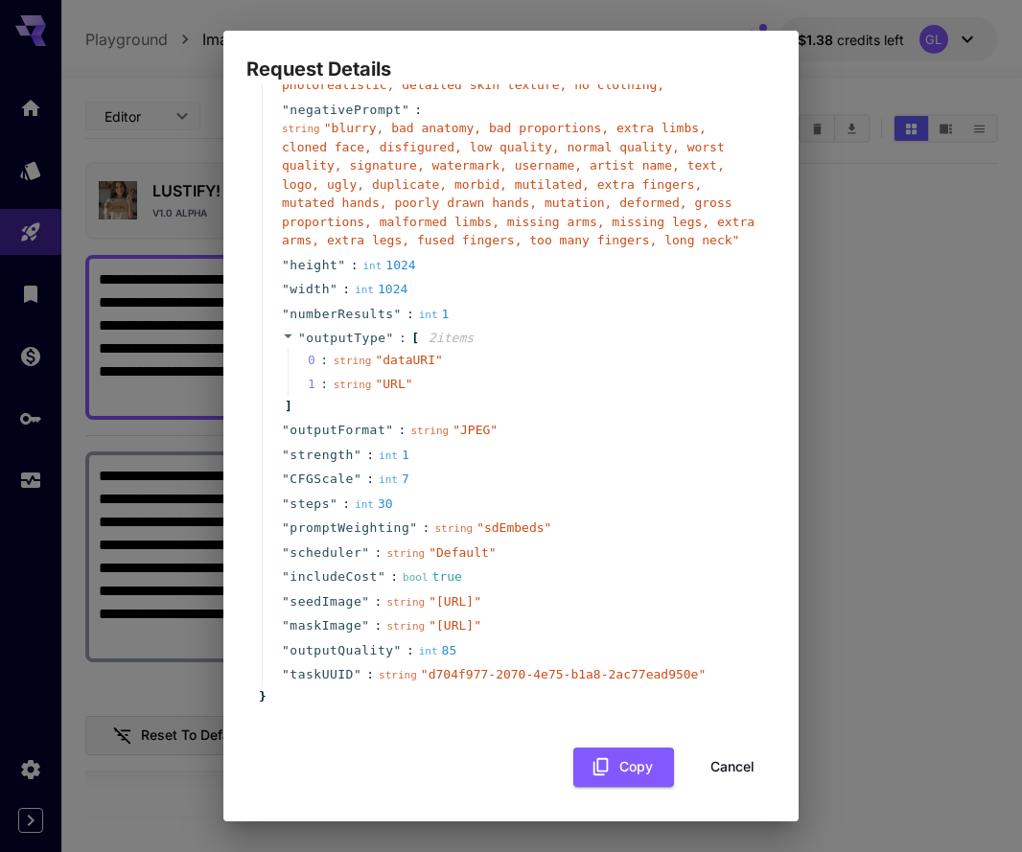
scroll to position [262, 0]
click at [872, 306] on div "Request Details { 19 item s " taskType " : string " imageInference " " model " …" at bounding box center [511, 426] width 1022 height 852
click at [749, 777] on button "Cancel" at bounding box center [732, 766] width 86 height 39
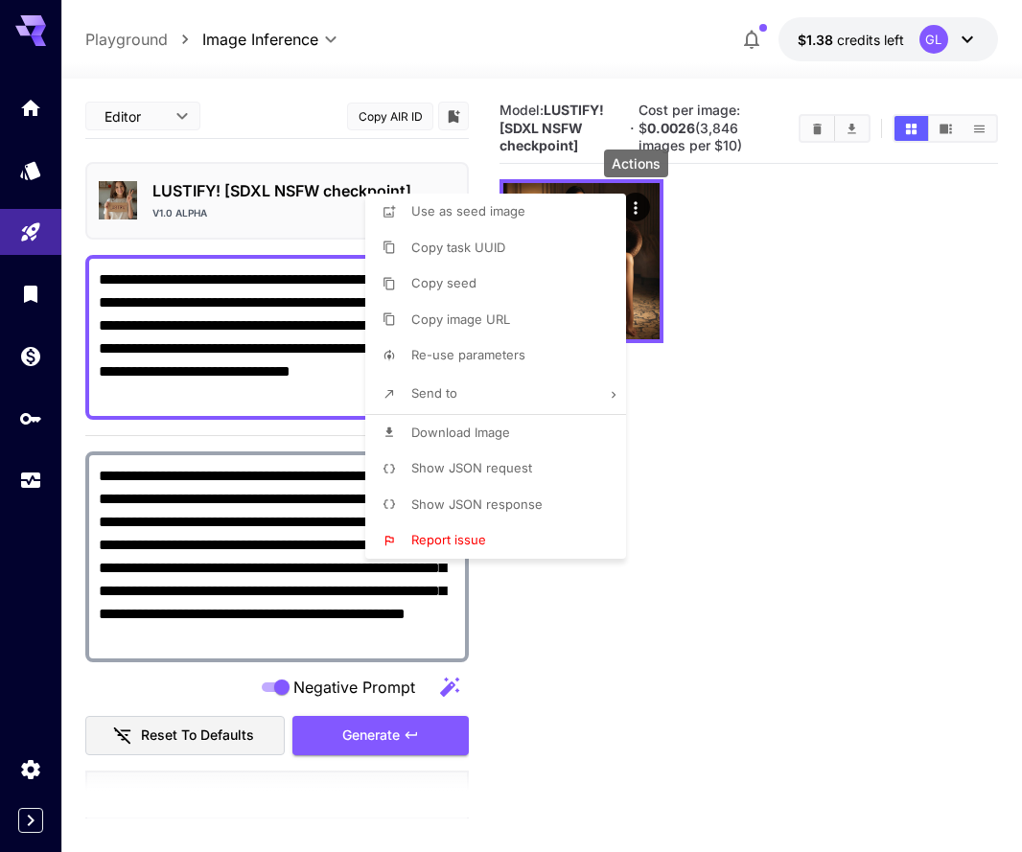
click at [369, 651] on div at bounding box center [511, 426] width 1022 height 852
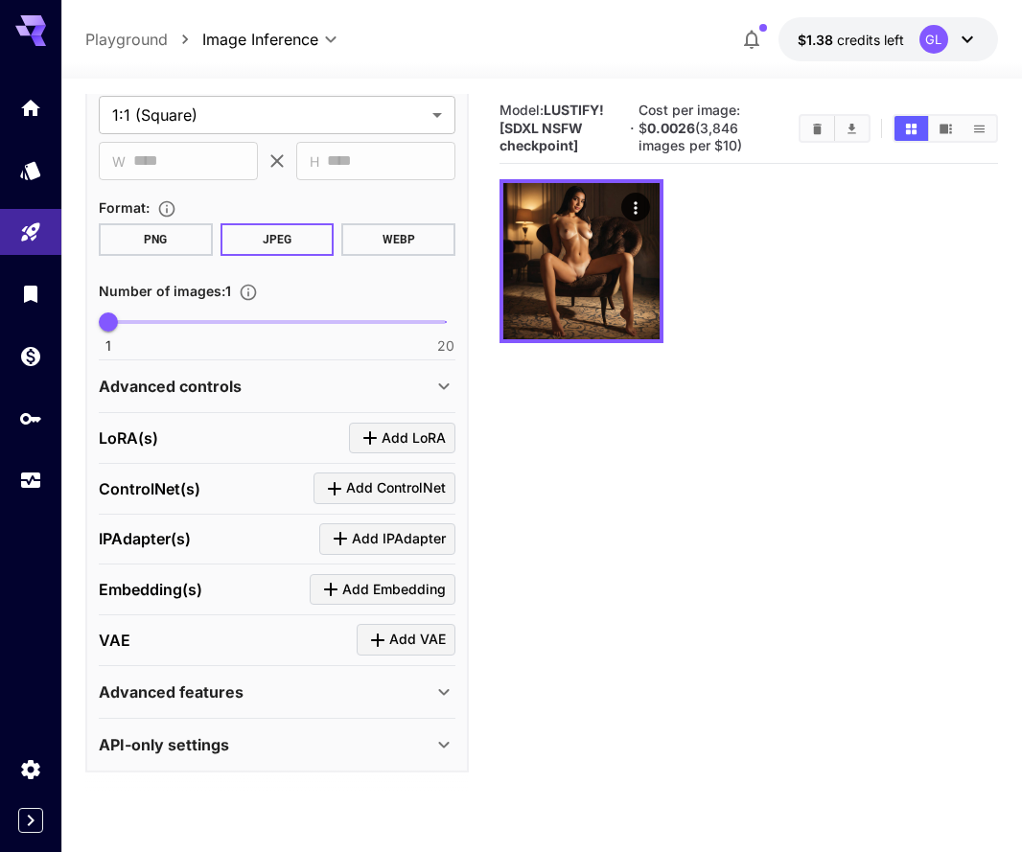
scroll to position [766, 0]
click at [395, 384] on div "Advanced controls" at bounding box center [265, 387] width 333 height 23
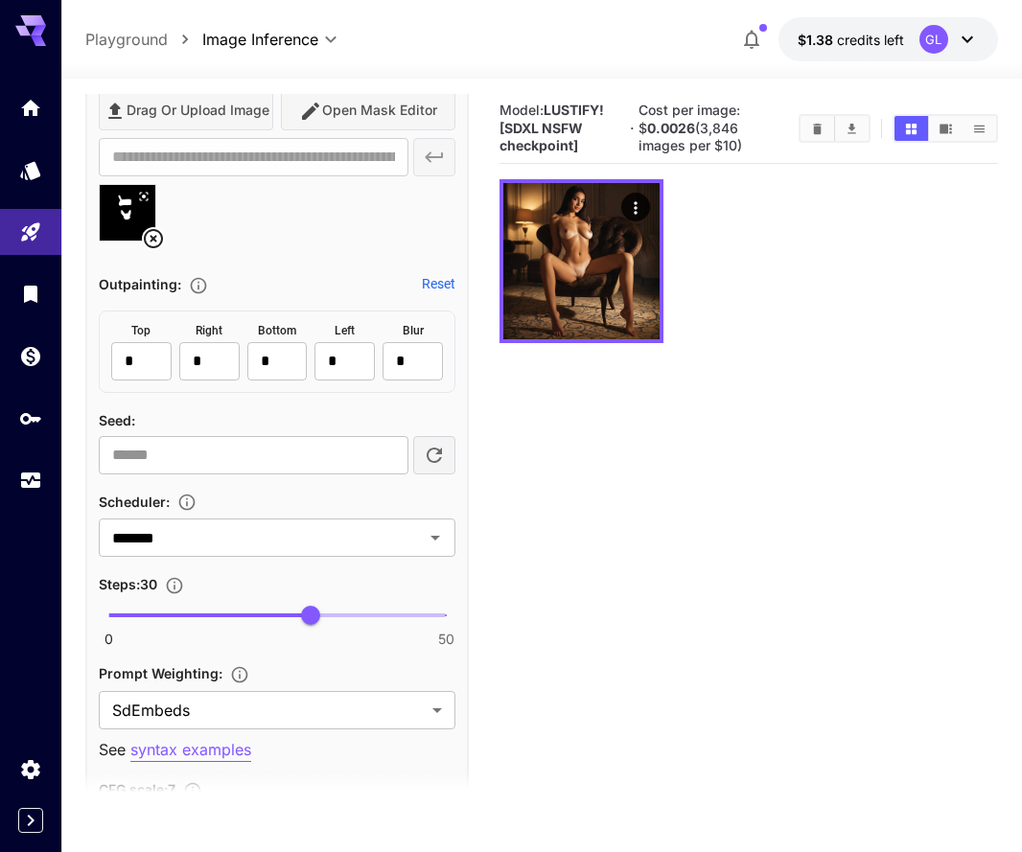
scroll to position [1427, 0]
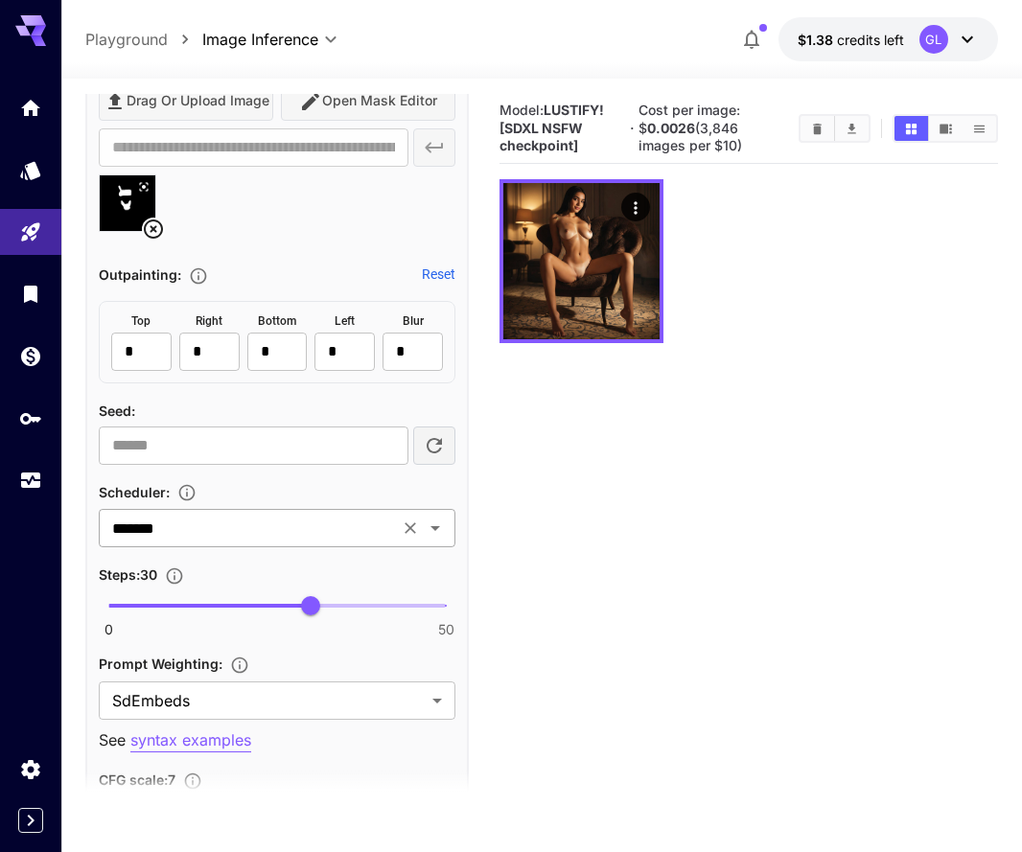
click at [434, 521] on icon "Open" at bounding box center [435, 528] width 23 height 23
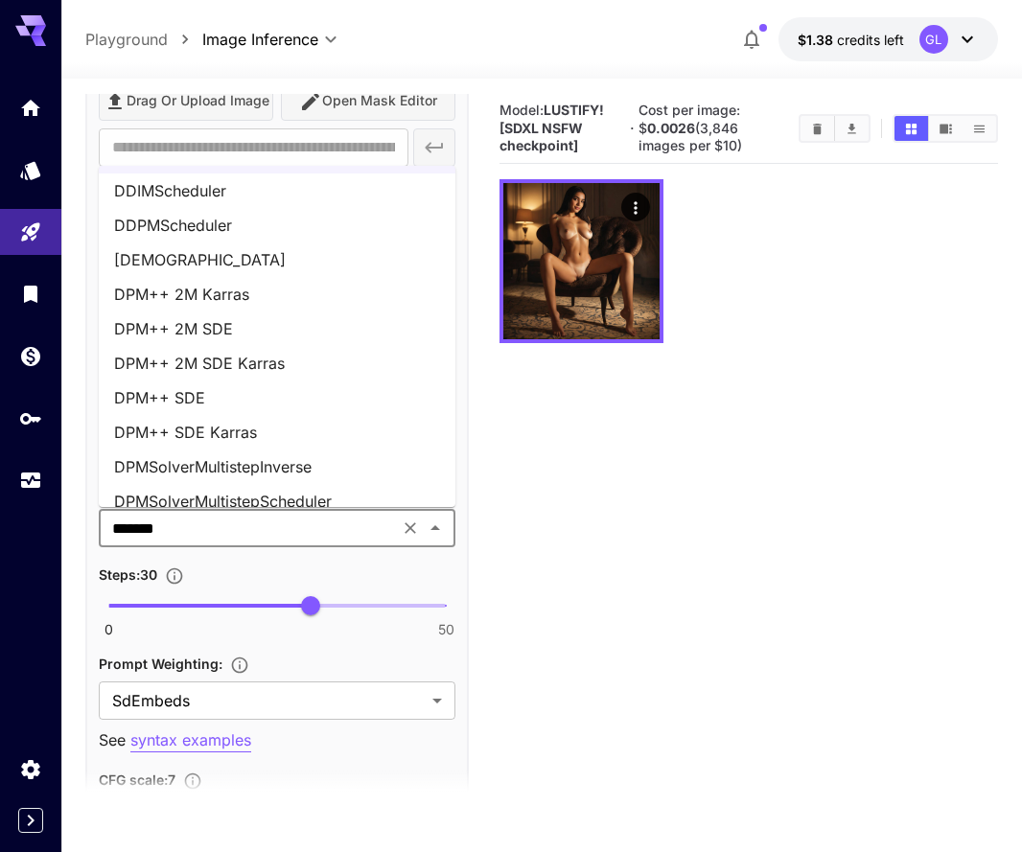
scroll to position [36, 0]
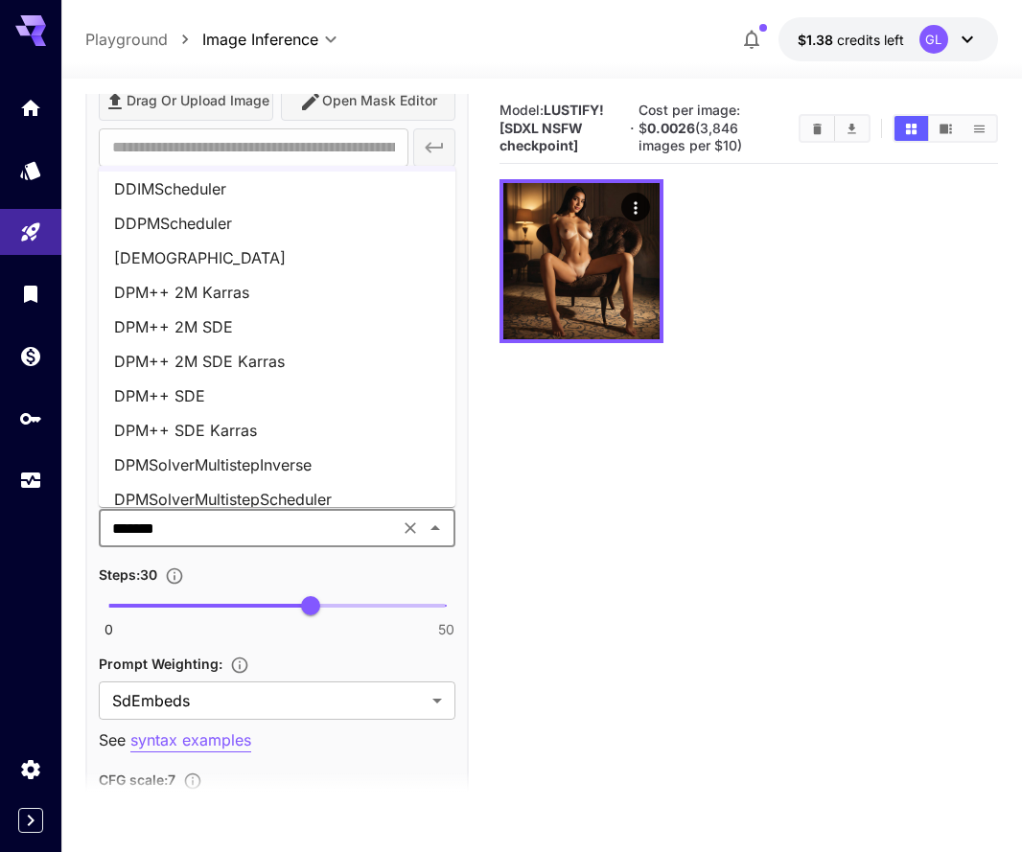
click at [320, 362] on li "DPM++ 2M SDE Karras" at bounding box center [277, 361] width 356 height 34
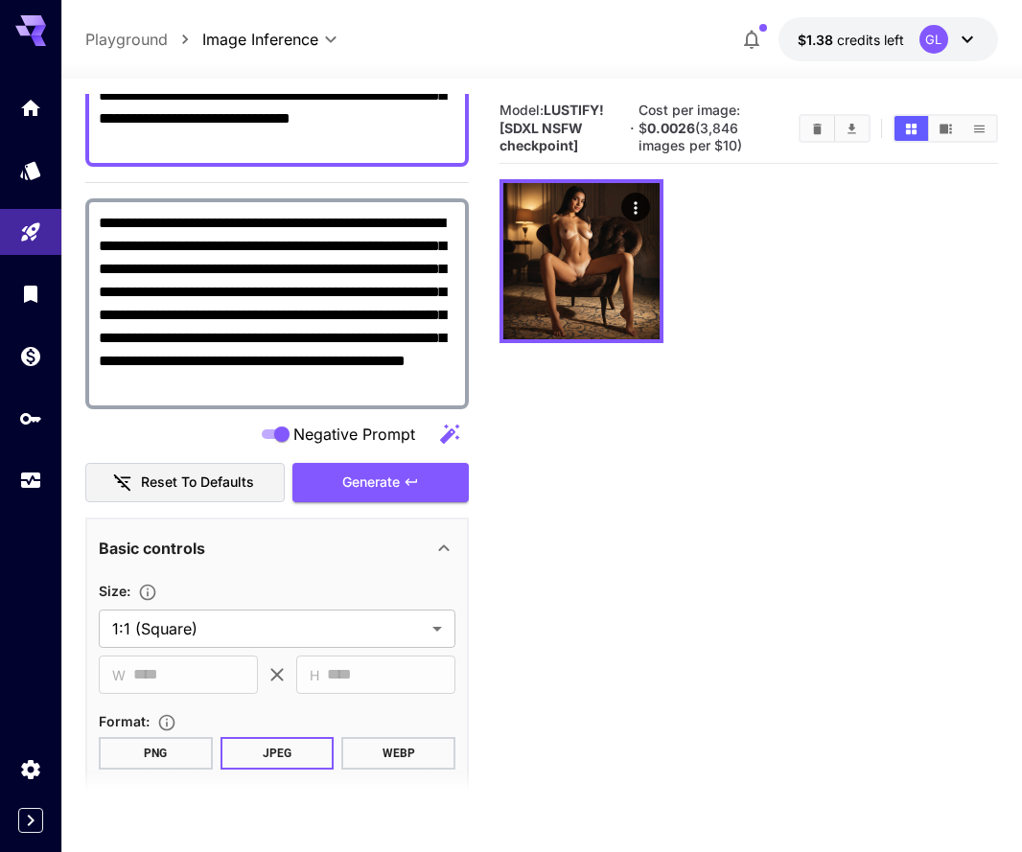
scroll to position [190, 0]
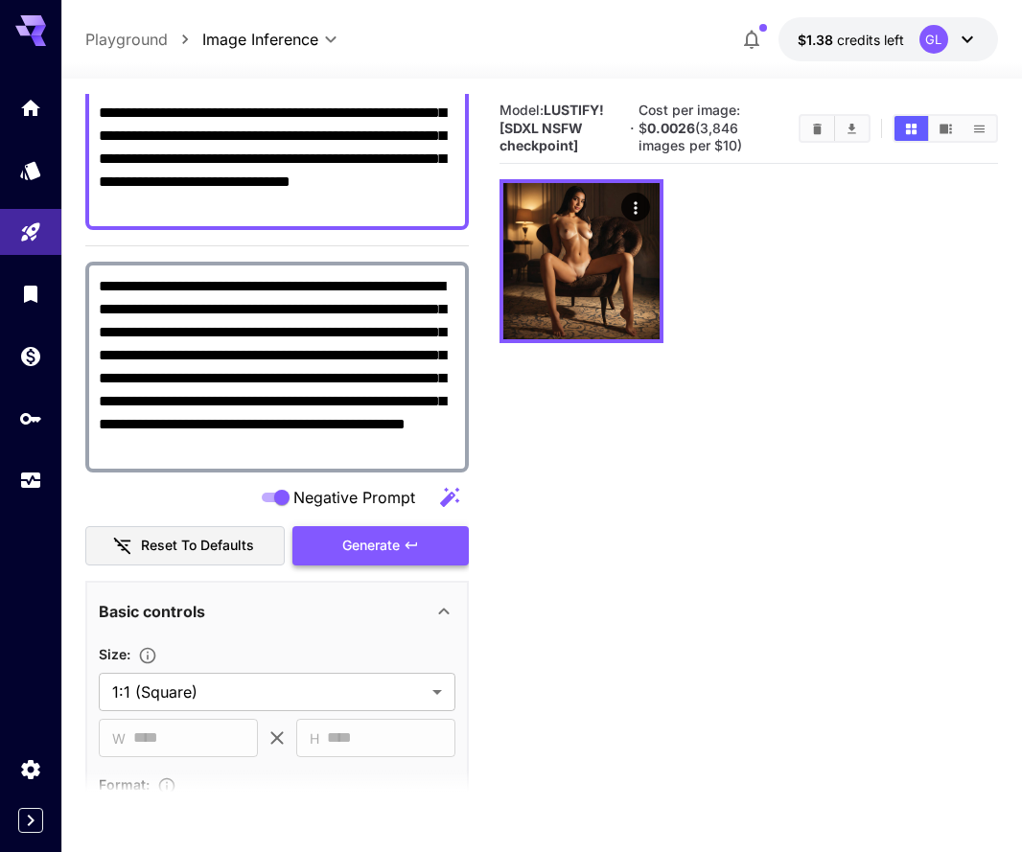
click at [396, 546] on span "Generate" at bounding box center [370, 546] width 57 height 24
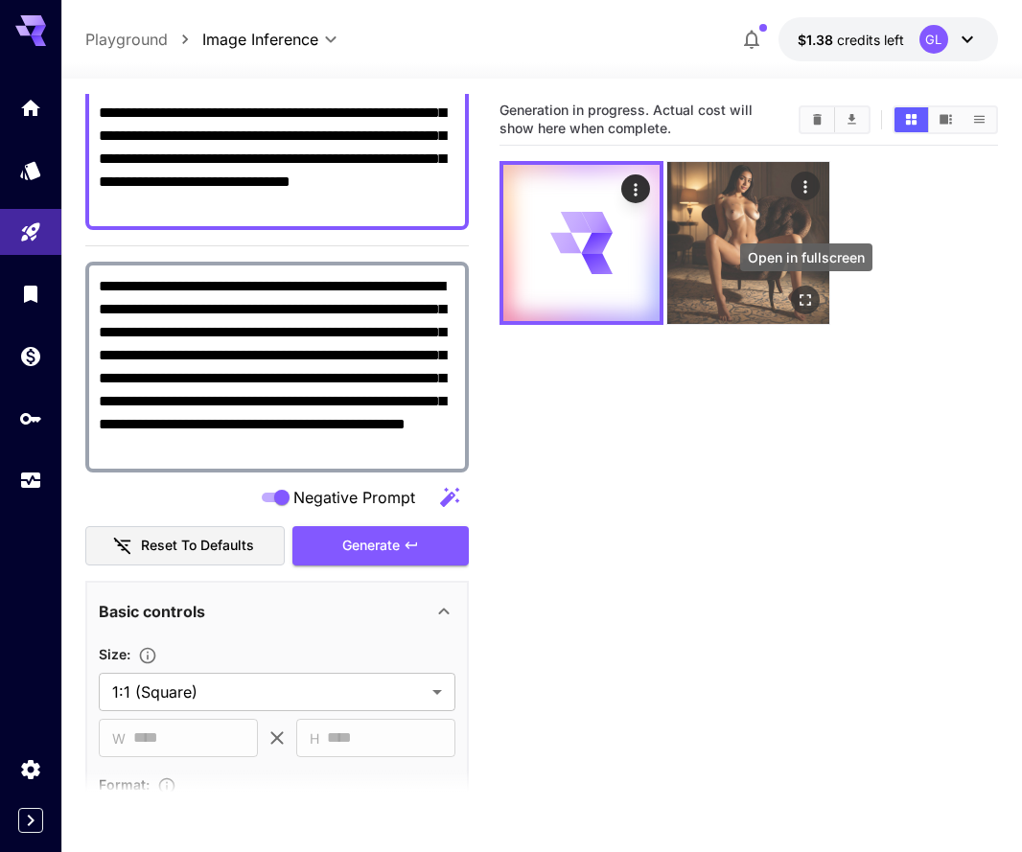
click at [811, 292] on icon "Open in fullscreen" at bounding box center [805, 300] width 19 height 19
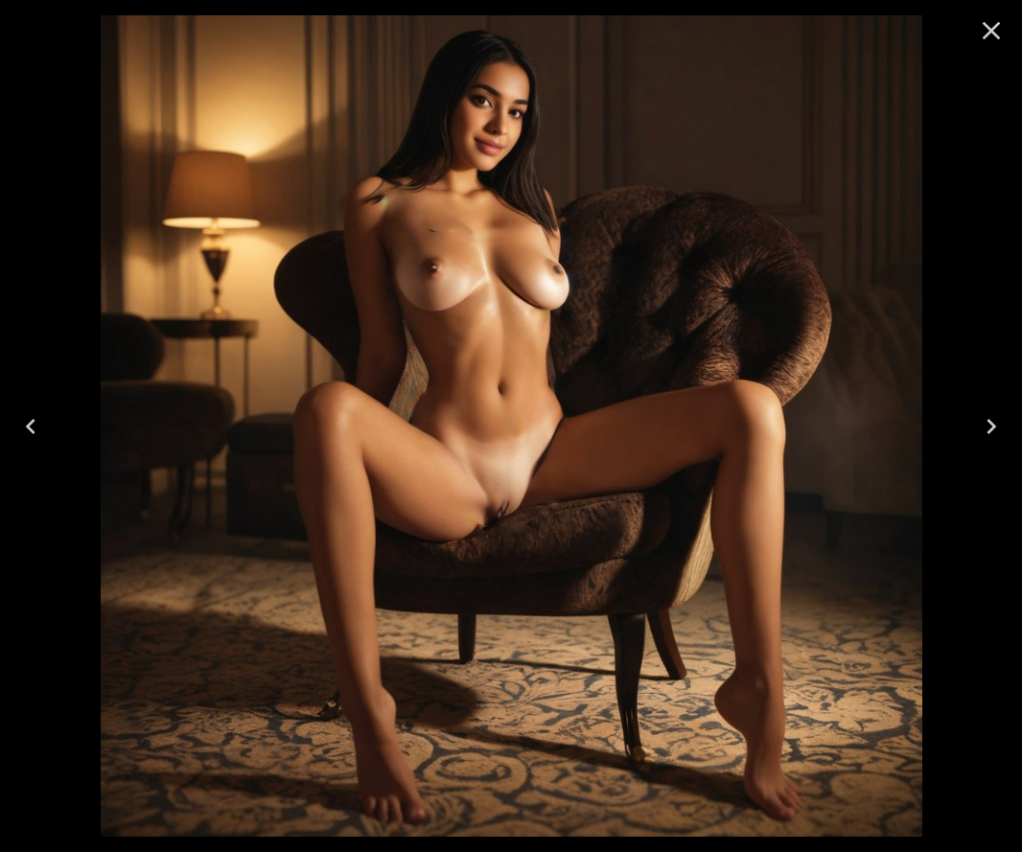
click at [994, 33] on icon "Close" at bounding box center [991, 31] width 18 height 18
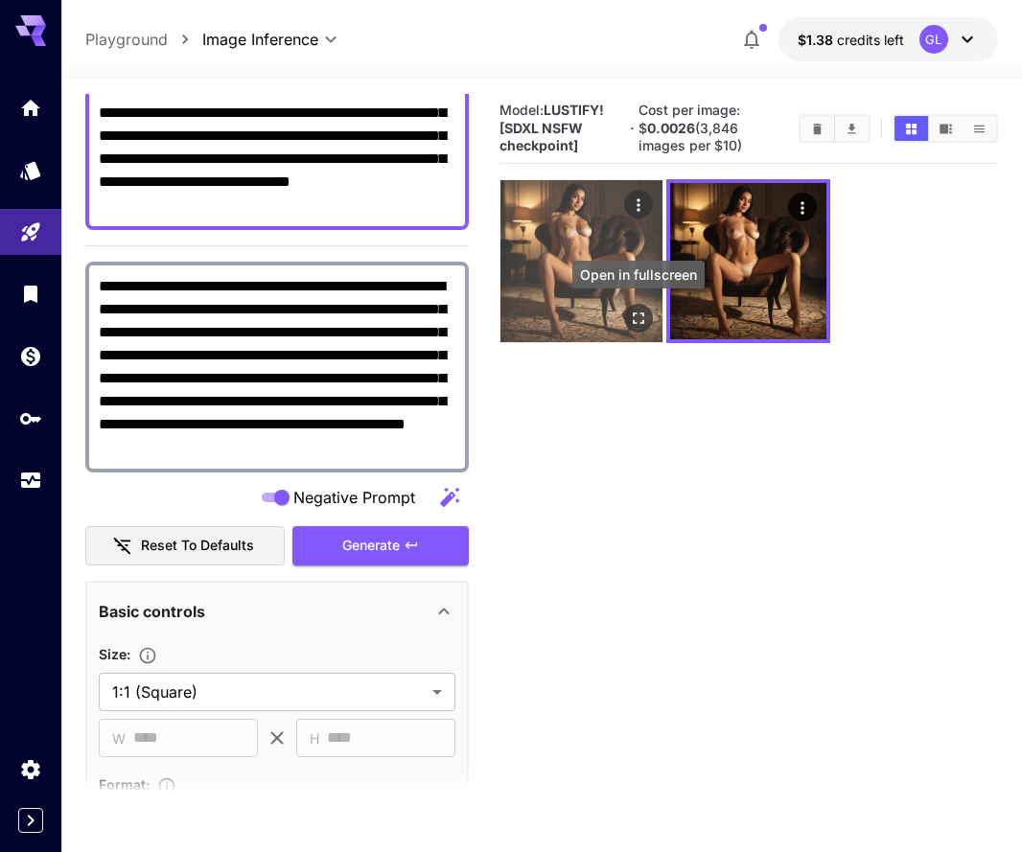
click at [630, 309] on icon "Open in fullscreen" at bounding box center [638, 318] width 19 height 19
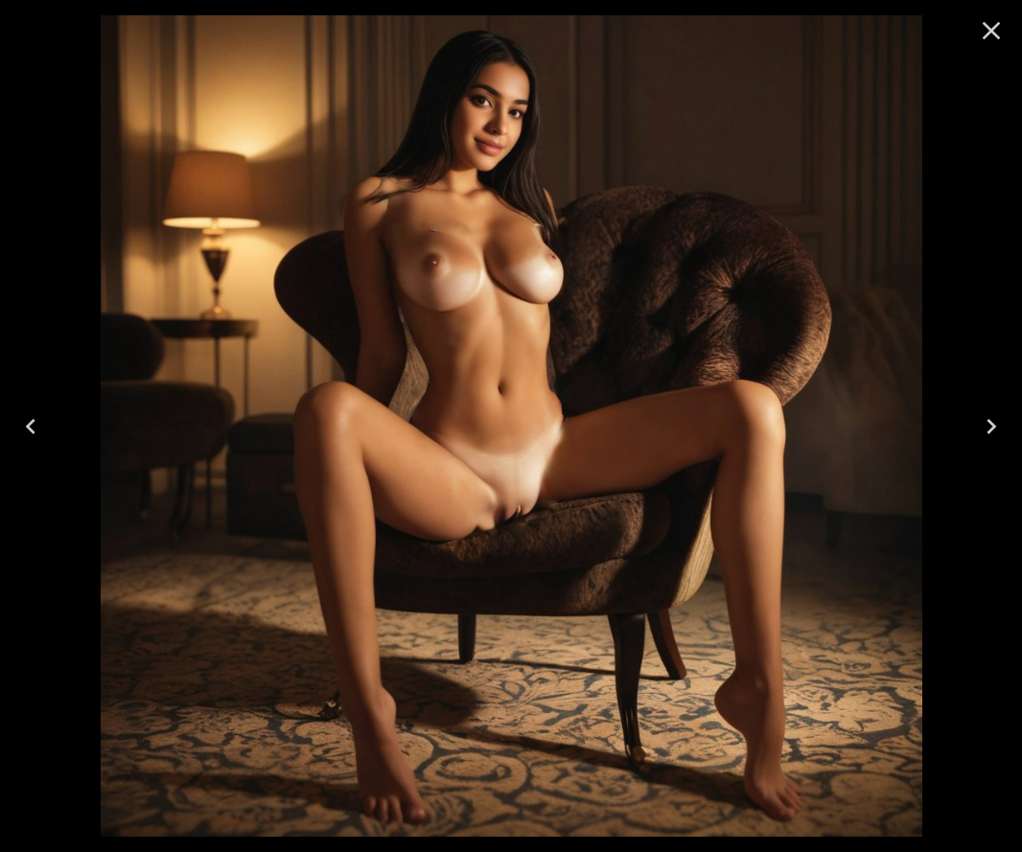
click at [983, 30] on icon "Close" at bounding box center [991, 30] width 31 height 31
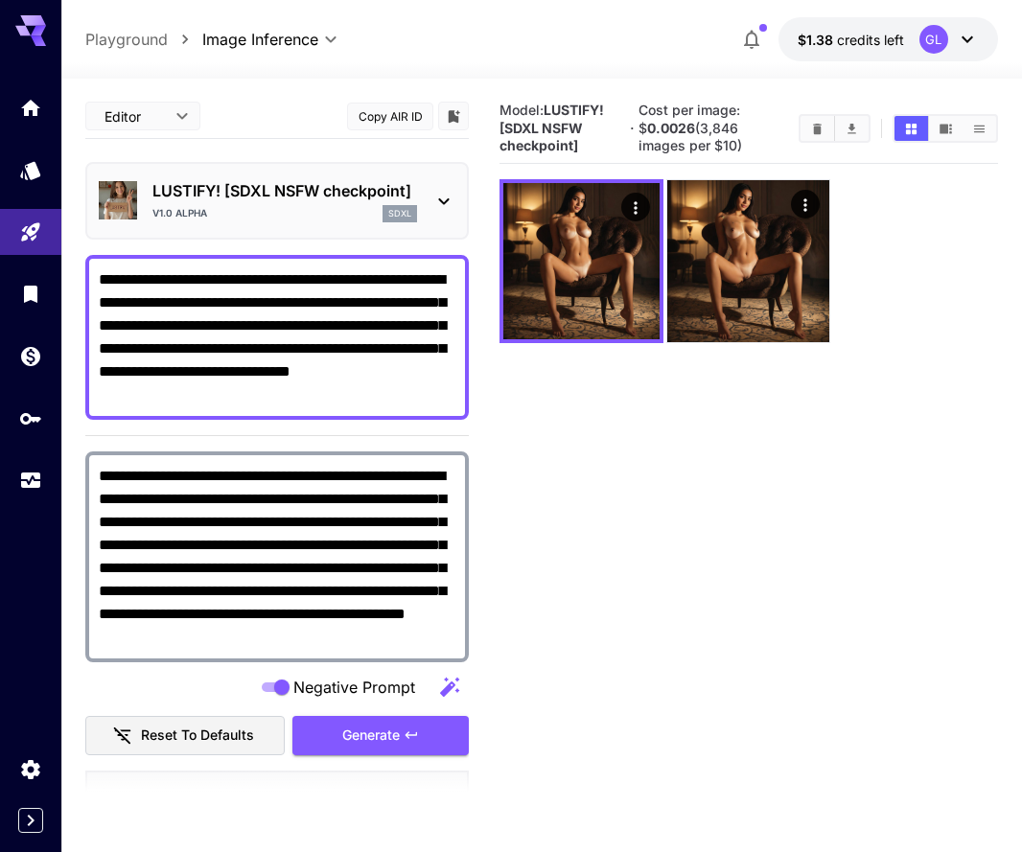
scroll to position [0, 0]
click at [450, 201] on icon at bounding box center [443, 201] width 23 height 23
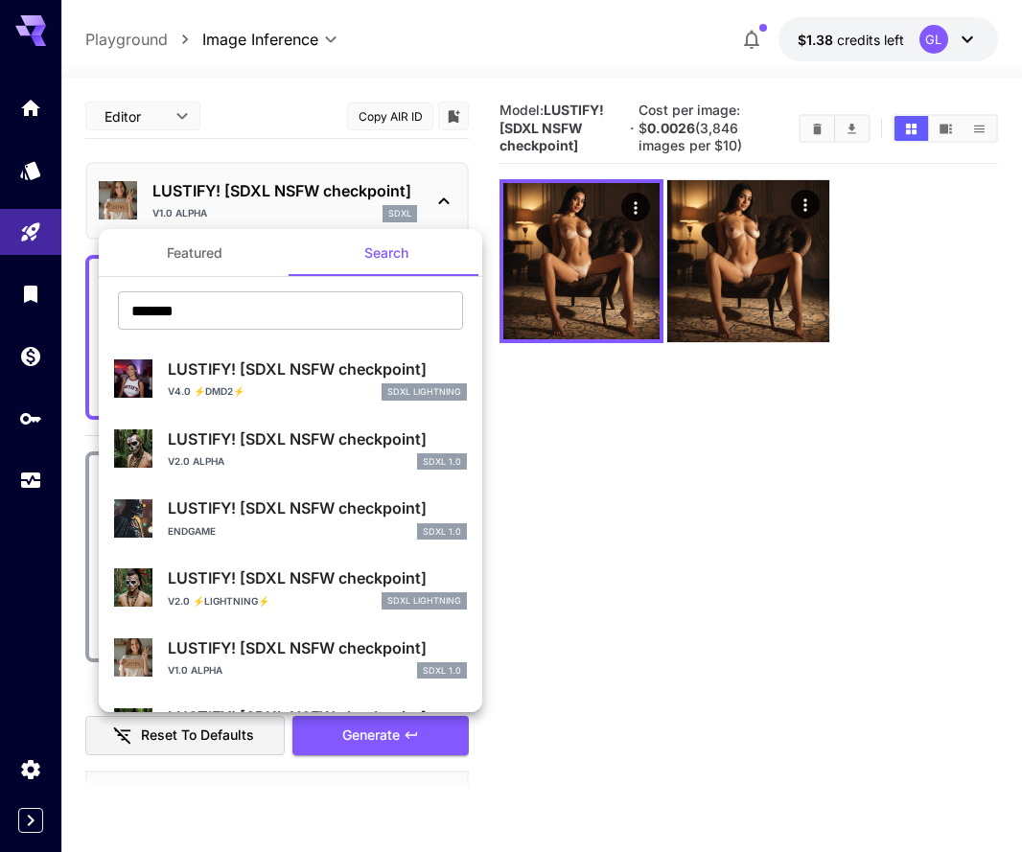
scroll to position [10, 0]
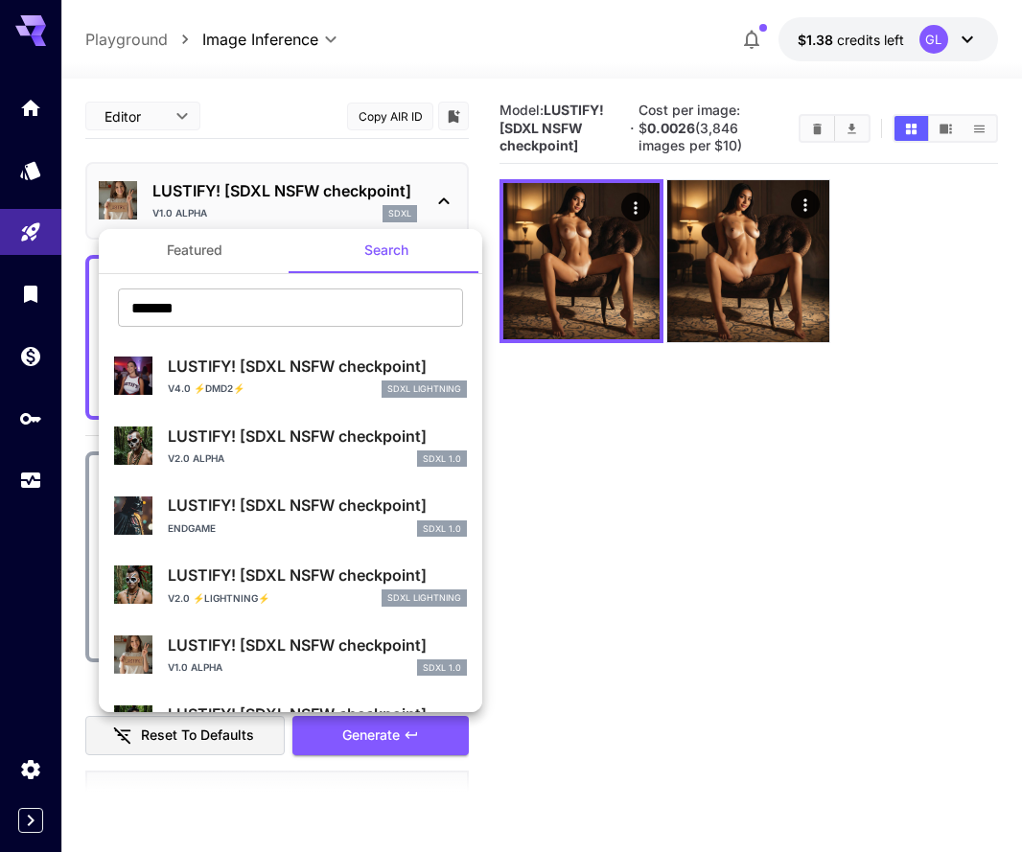
click at [287, 463] on div "v2.0 alpha SDXL 1.0" at bounding box center [317, 458] width 299 height 17
type input "**"
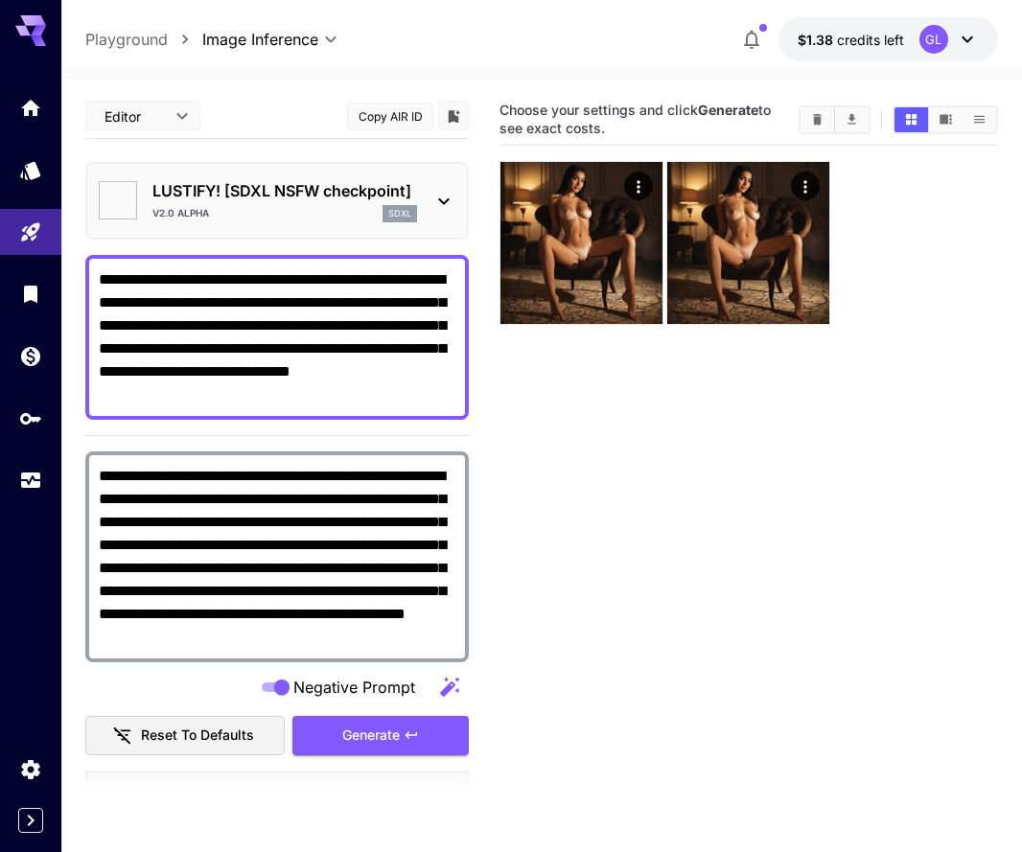
type input "*******"
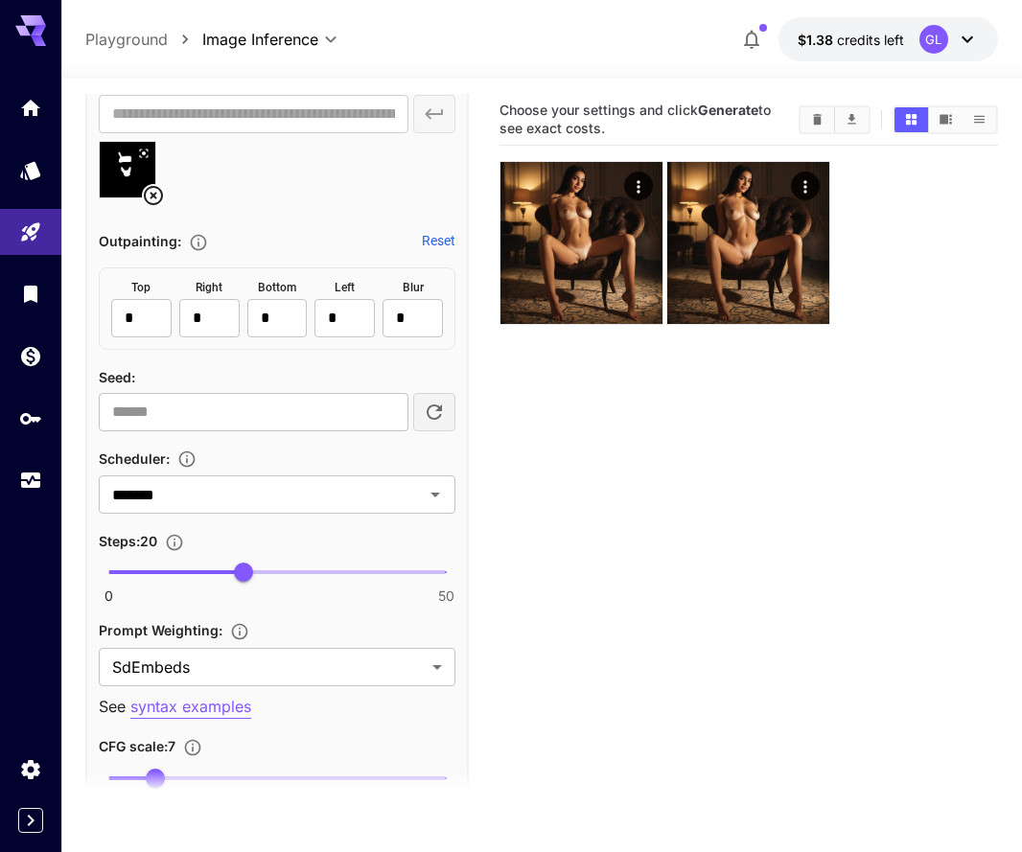
scroll to position [1499, 0]
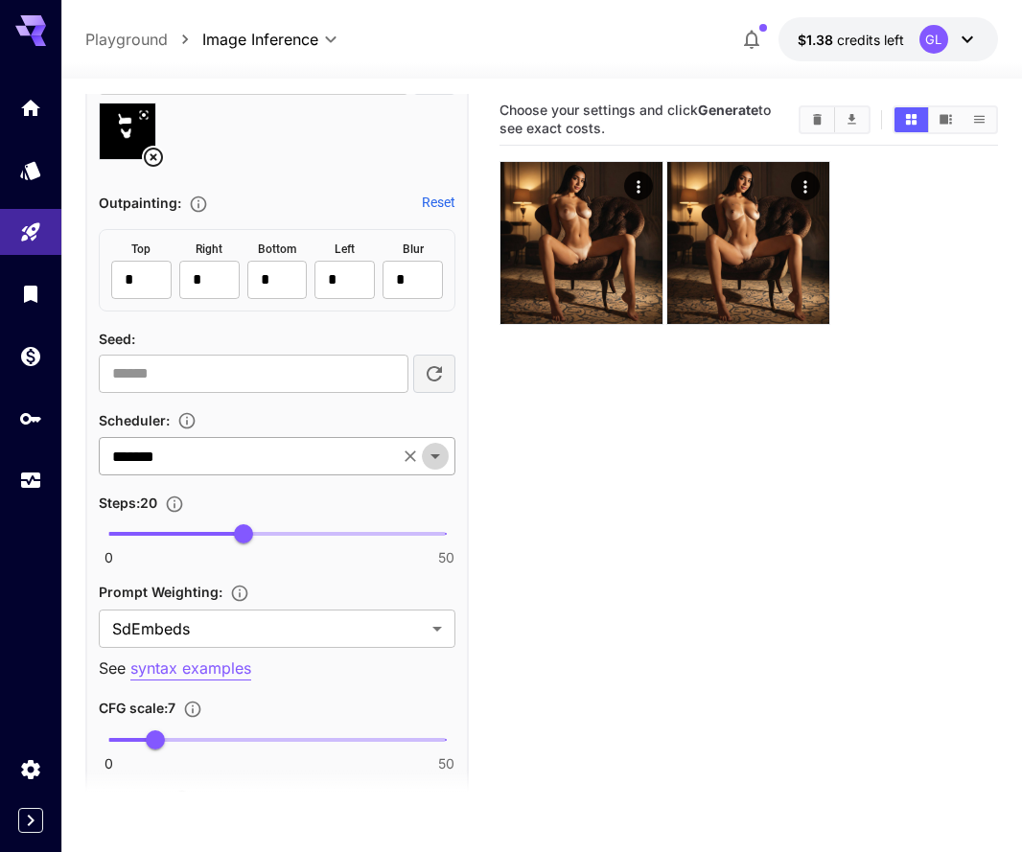
click at [443, 451] on icon "Open" at bounding box center [435, 456] width 23 height 23
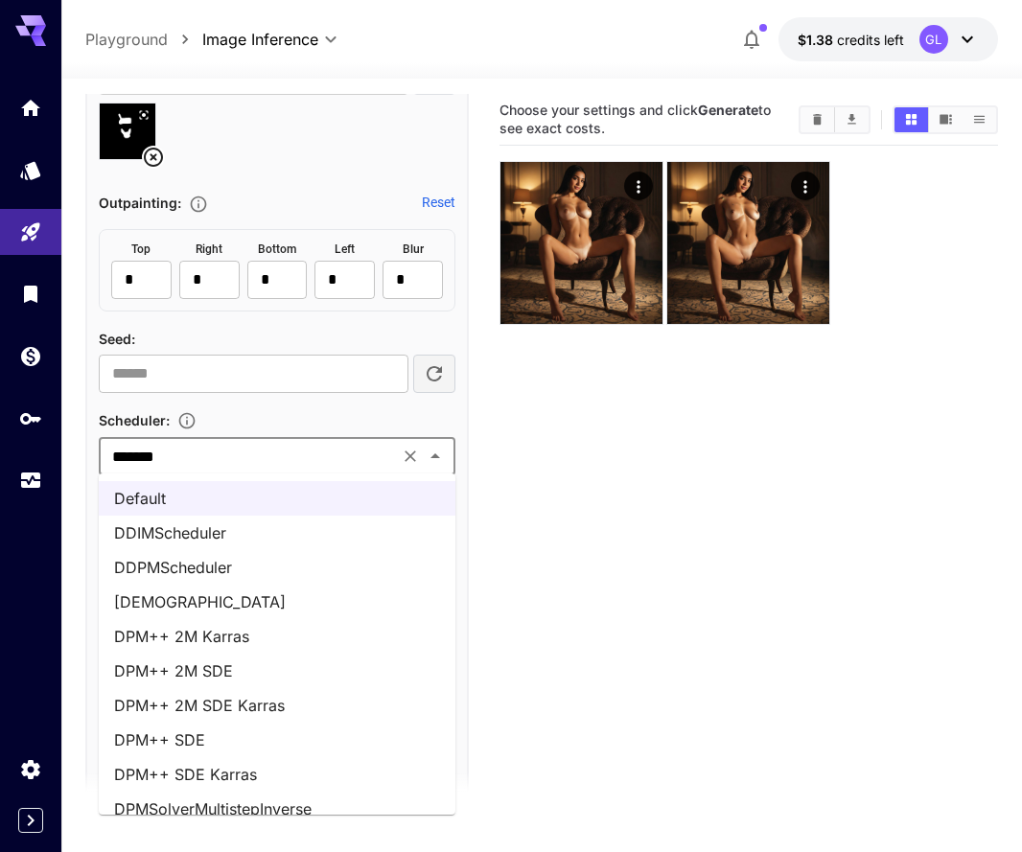
click at [305, 702] on li "DPM++ 2M SDE Karras" at bounding box center [277, 705] width 356 height 34
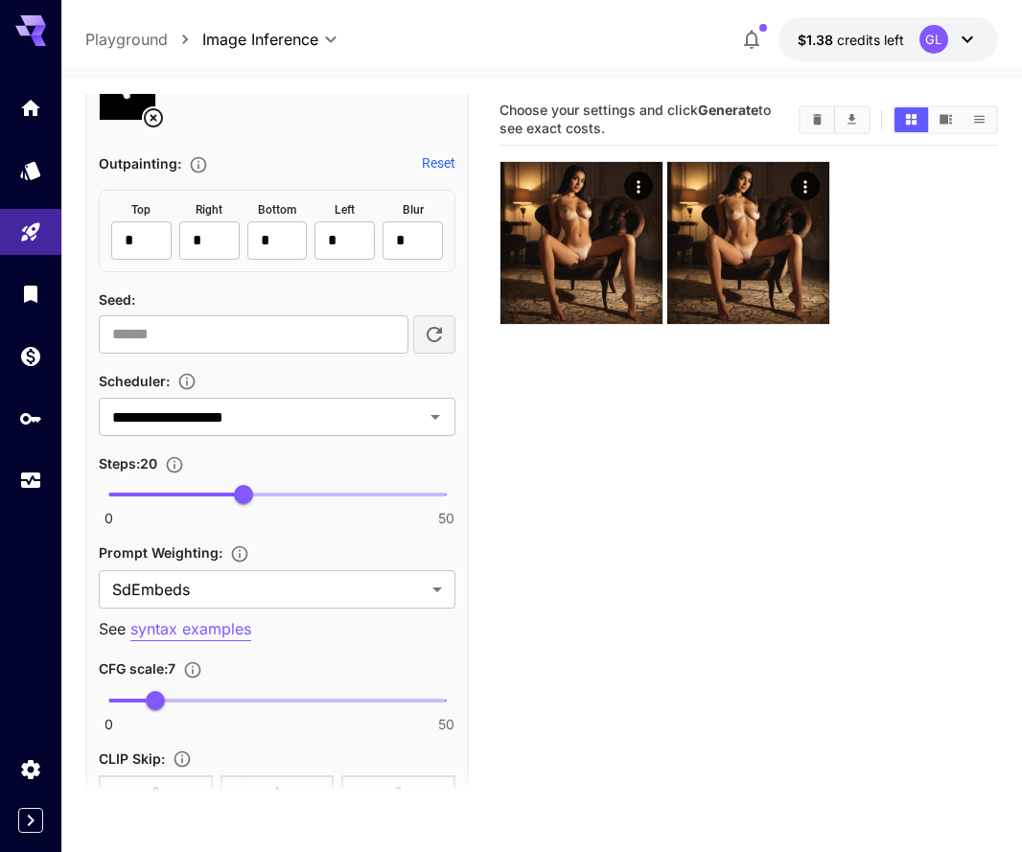
scroll to position [1549, 0]
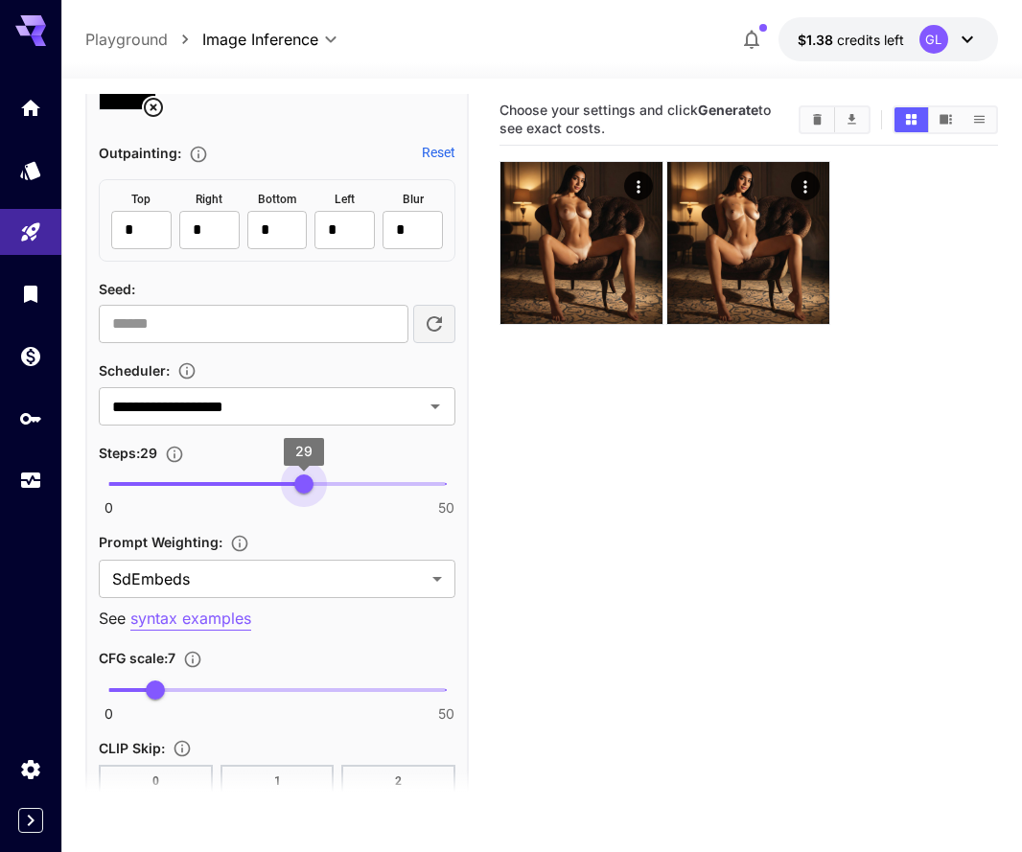
type input "**"
drag, startPoint x: 284, startPoint y: 476, endPoint x: 312, endPoint y: 479, distance: 28.9
click at [312, 479] on span "0 50 30" at bounding box center [276, 484] width 337 height 29
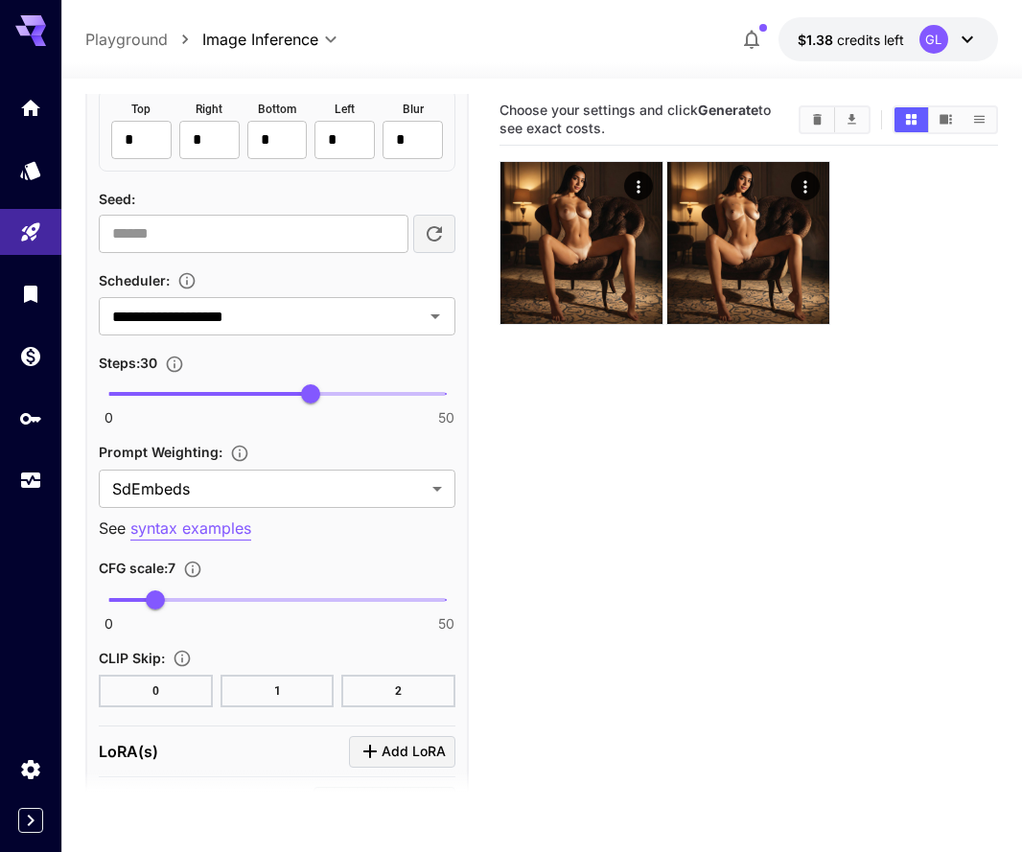
scroll to position [1641, 0]
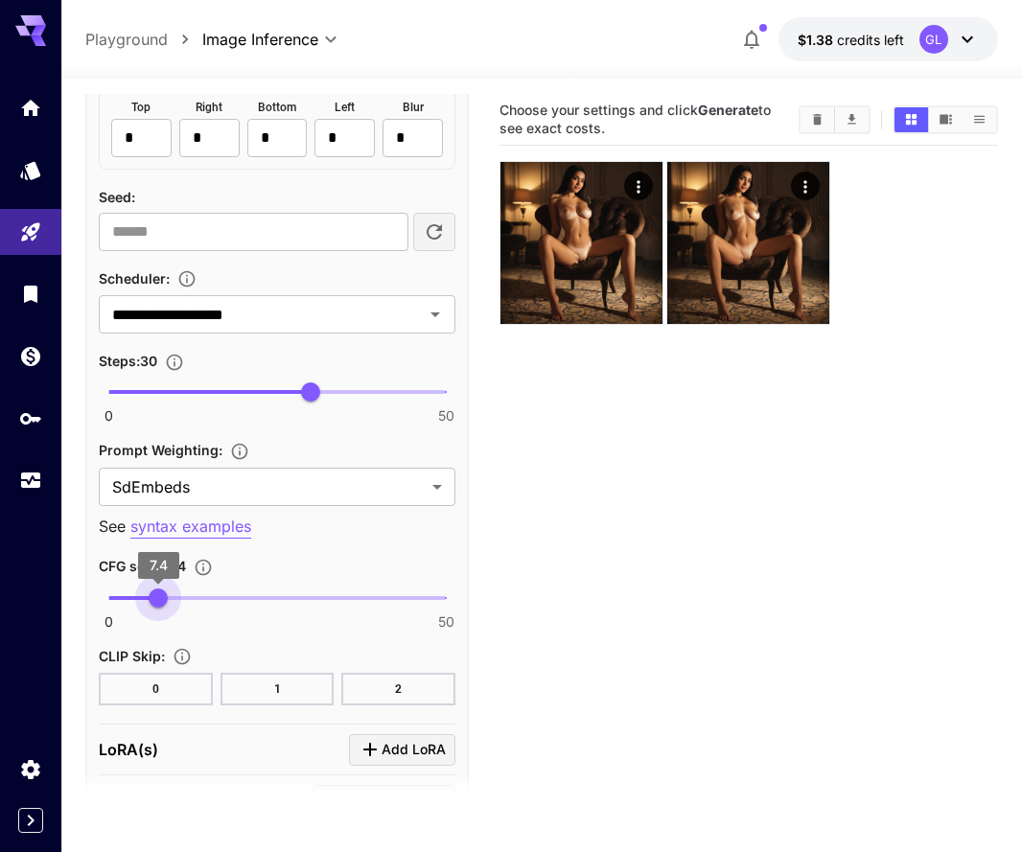
type input "***"
click at [159, 595] on span "7.5" at bounding box center [158, 597] width 19 height 19
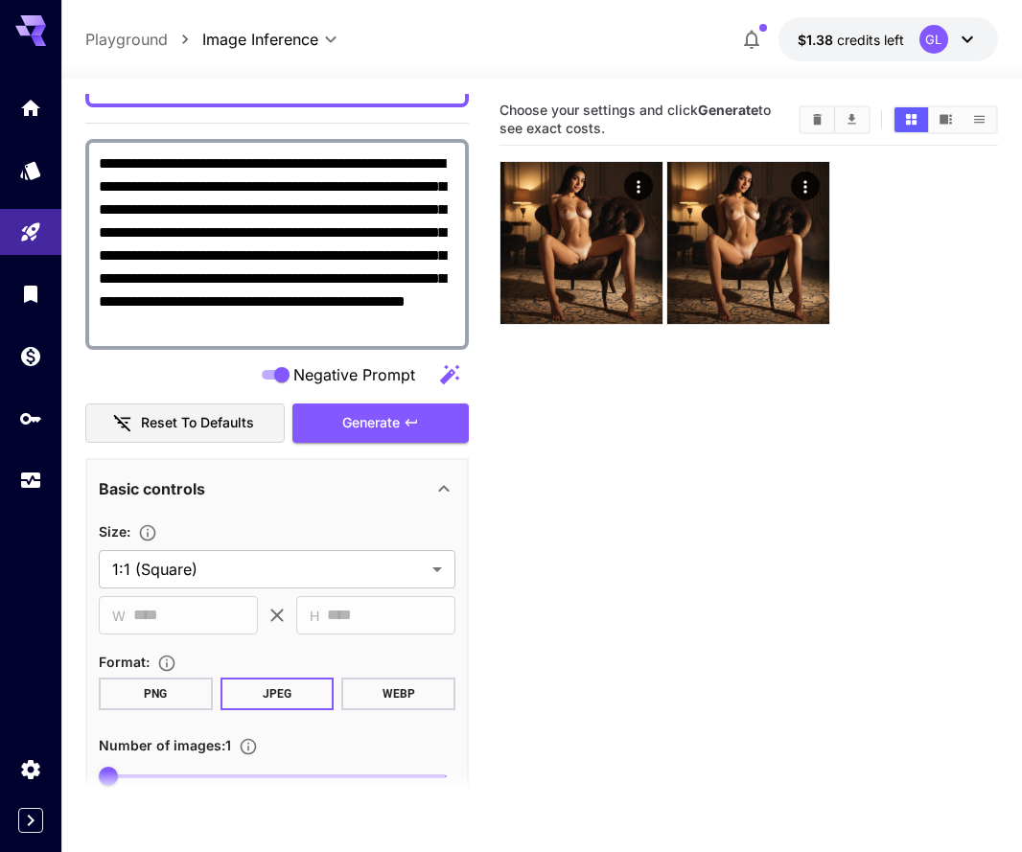
scroll to position [242, 0]
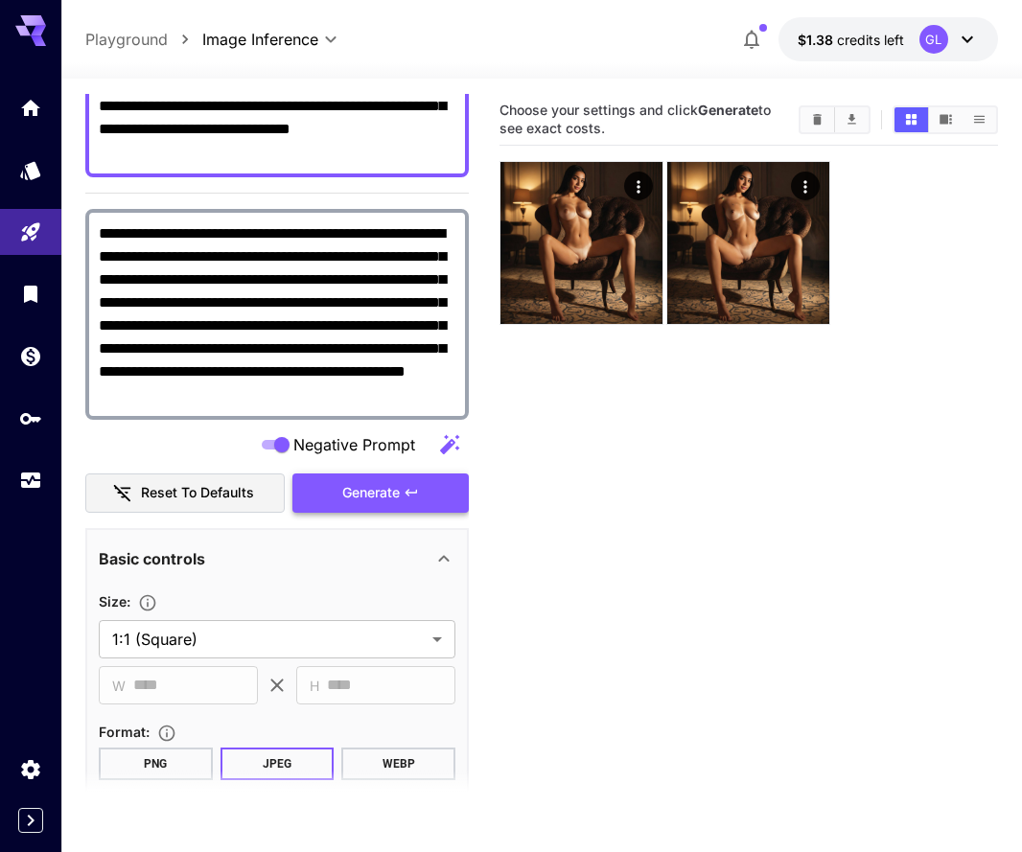
click at [367, 493] on span "Generate" at bounding box center [370, 493] width 57 height 24
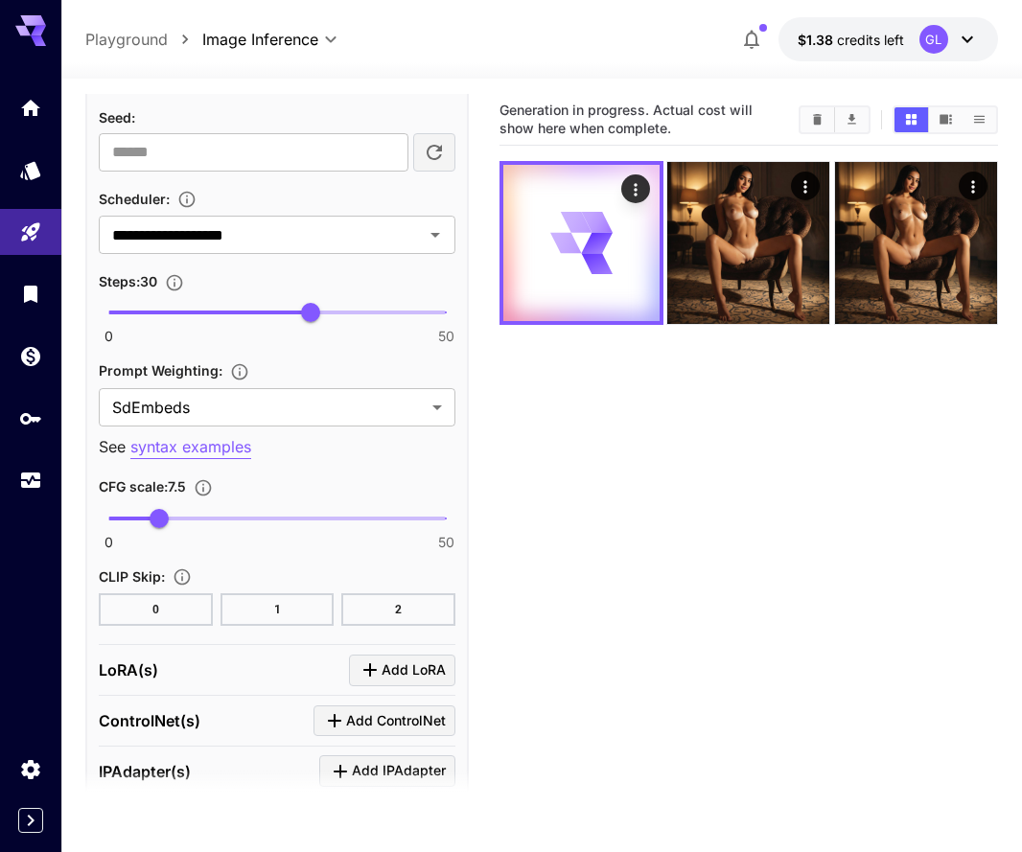
scroll to position [1721, 0]
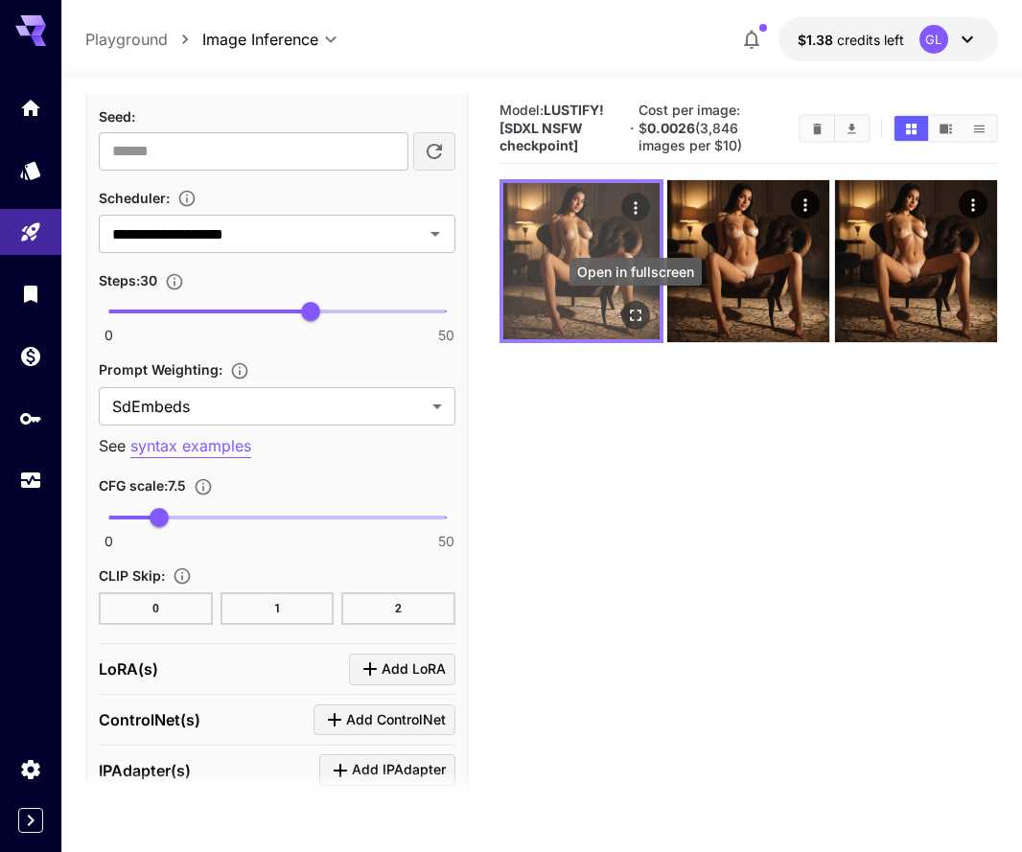
click at [641, 317] on icon "Open in fullscreen" at bounding box center [635, 315] width 11 height 11
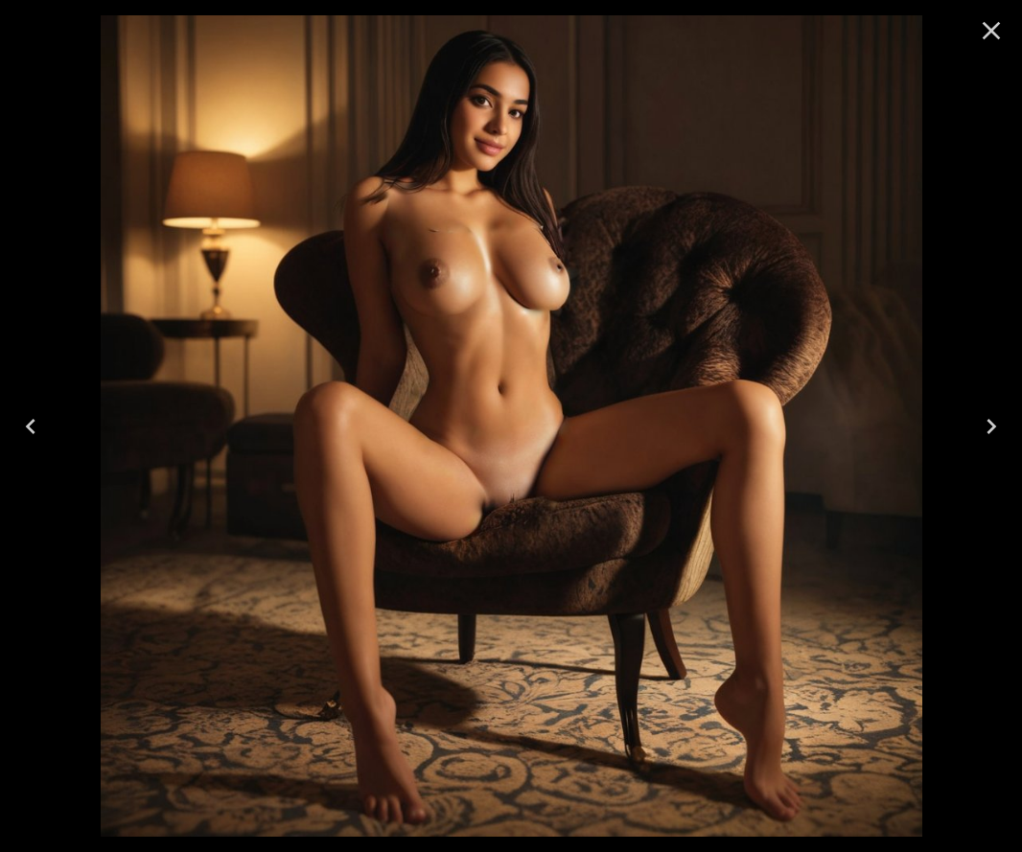
click at [991, 34] on icon "Close" at bounding box center [991, 30] width 31 height 31
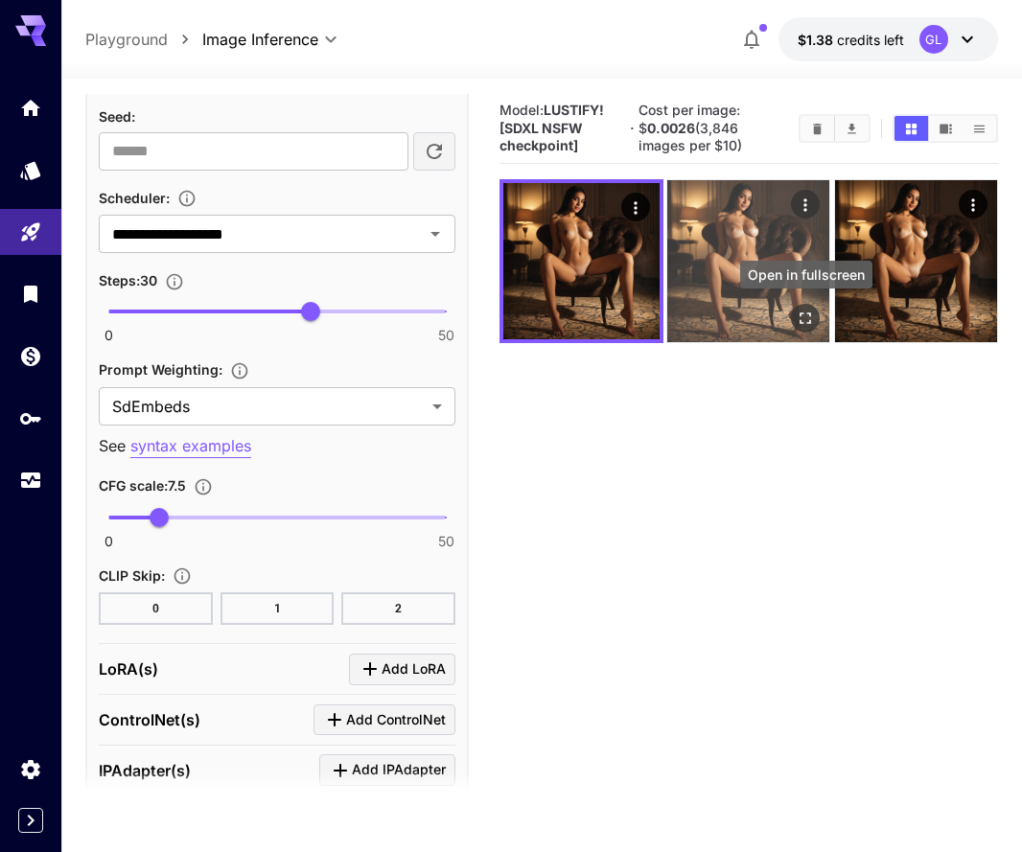
click at [811, 312] on icon "Open in fullscreen" at bounding box center [805, 317] width 11 height 11
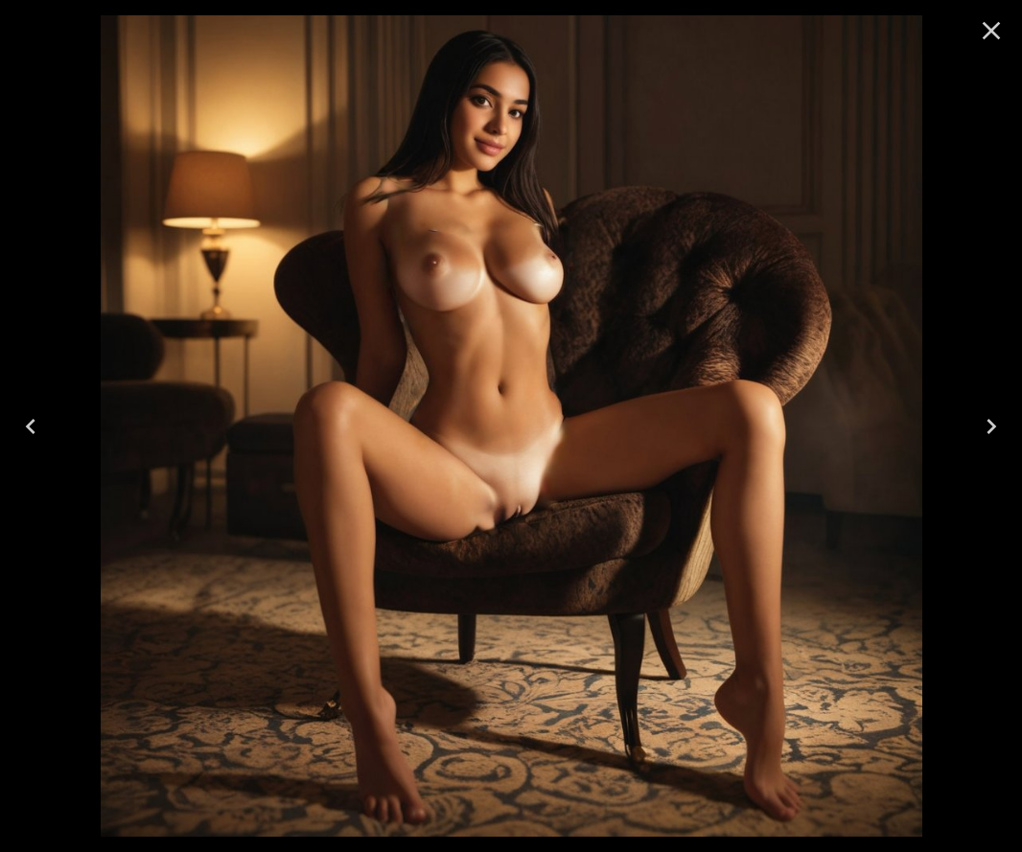
click at [992, 33] on icon "Close" at bounding box center [991, 31] width 18 height 18
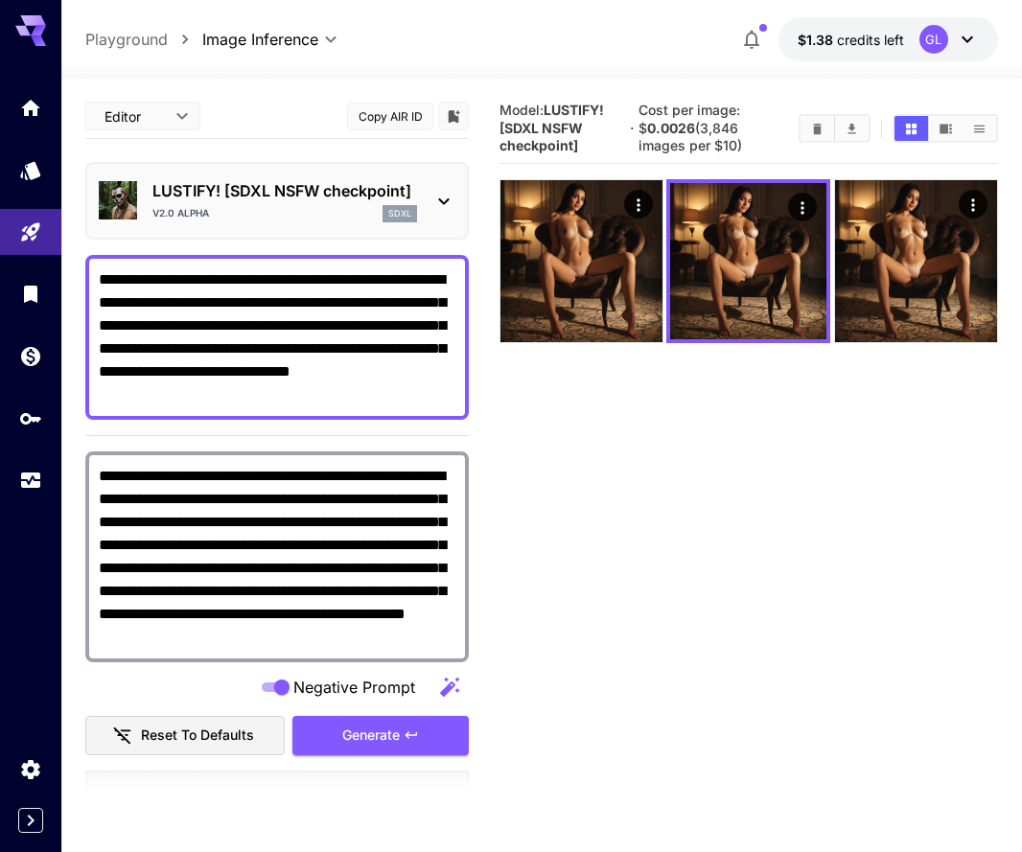
scroll to position [0, 0]
click at [437, 186] on div "LUSTIFY! [SDXL NSFW checkpoint] v2.0 alpha sdxl" at bounding box center [277, 201] width 356 height 58
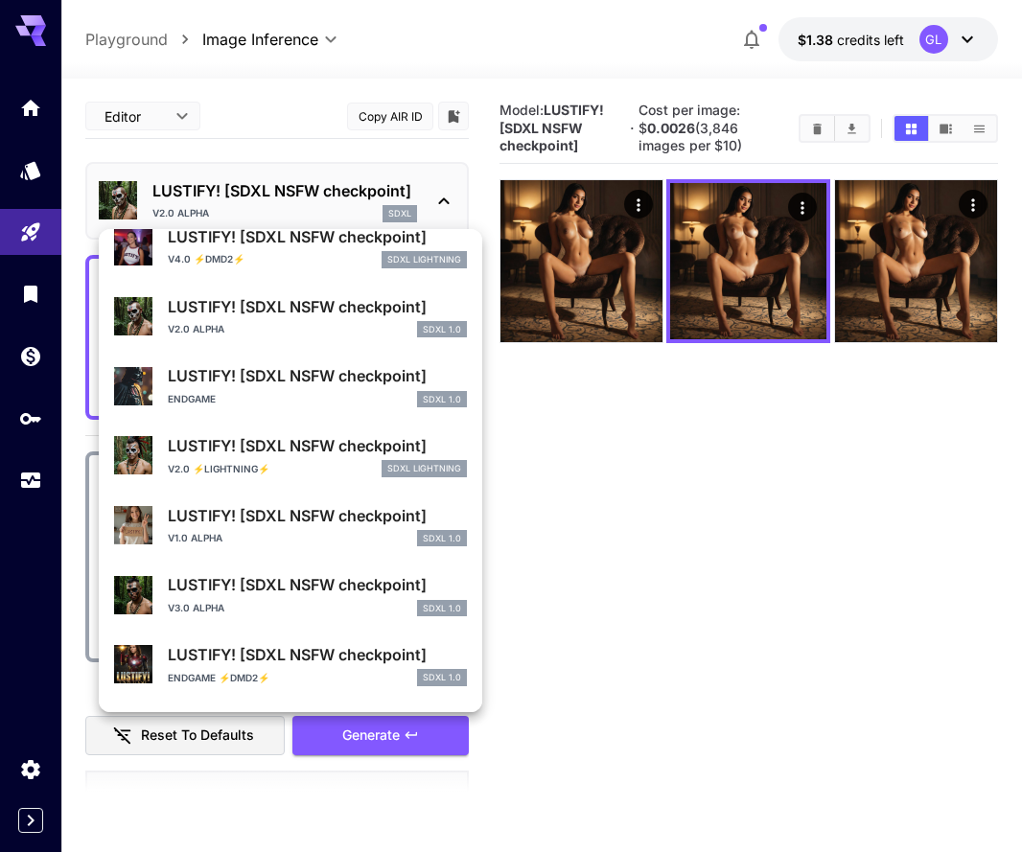
scroll to position [142, 0]
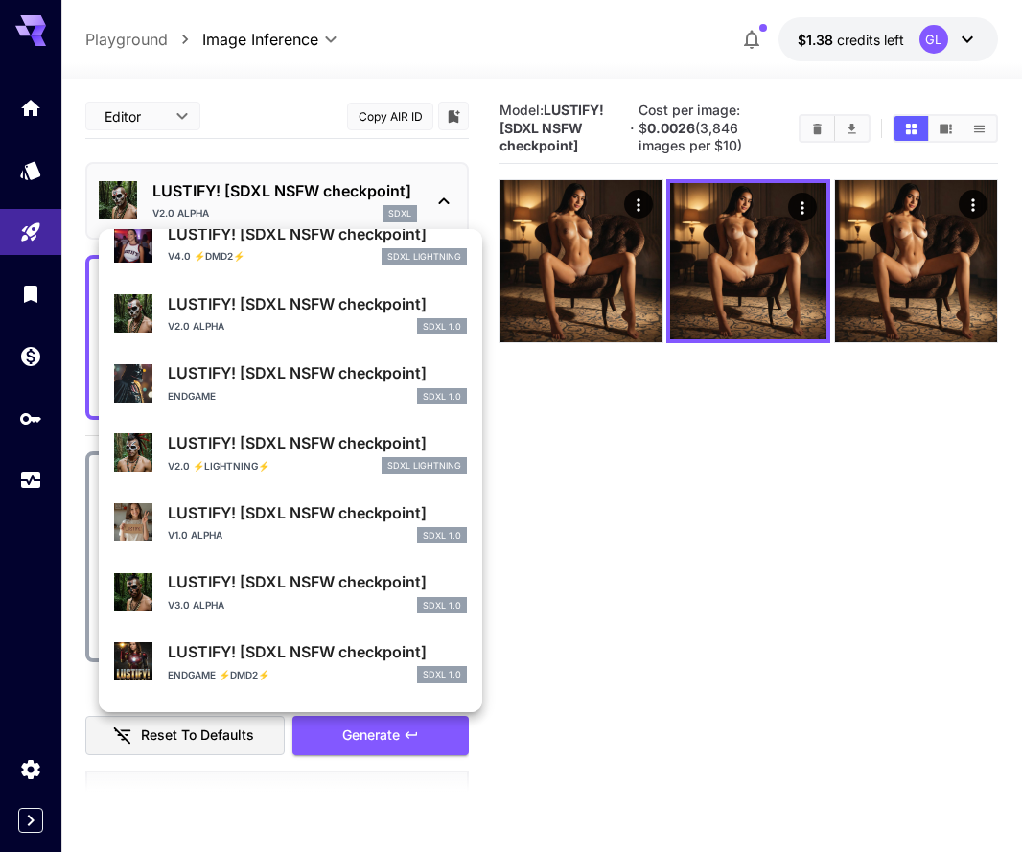
click at [357, 395] on div "ENDGAME SDXL 1.0" at bounding box center [317, 396] width 299 height 17
type input "**"
type input "*"
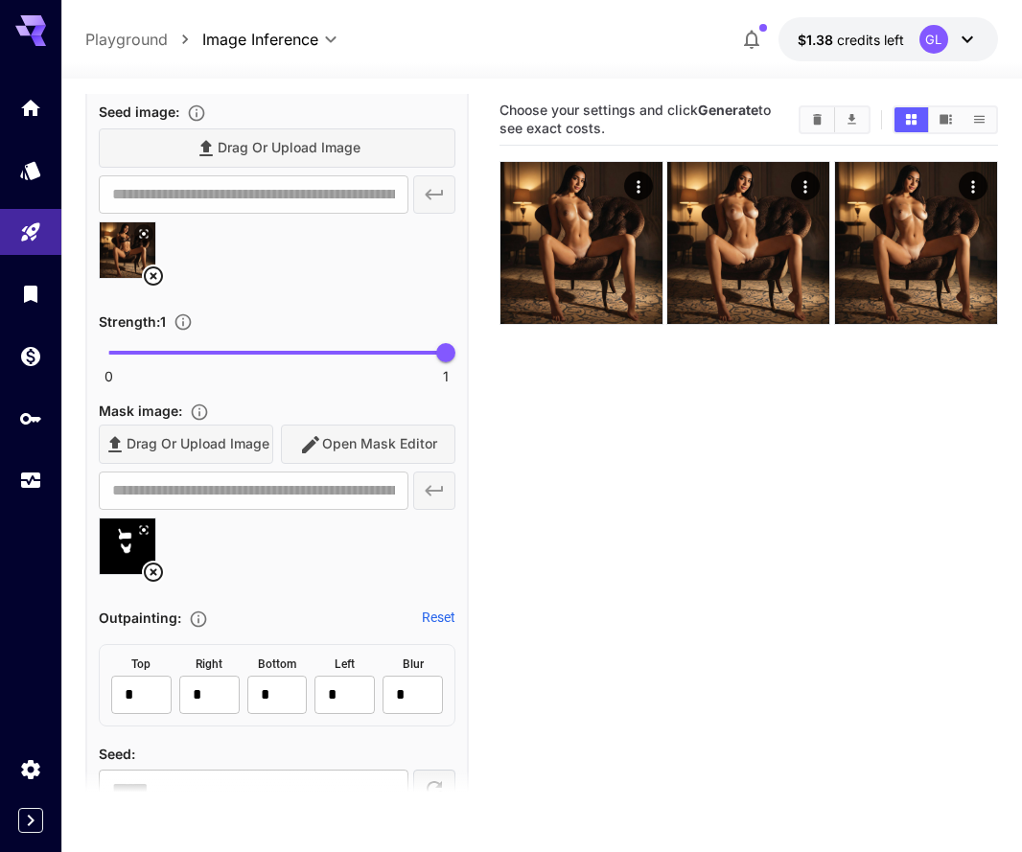
scroll to position [1275, 0]
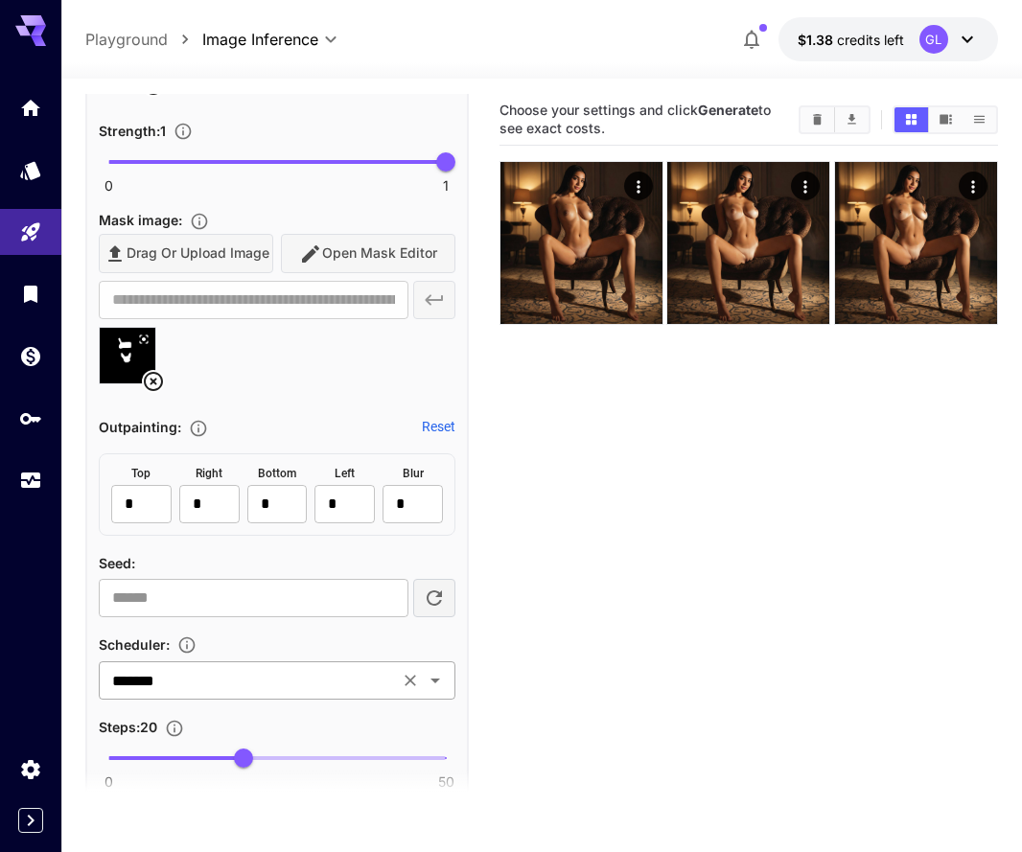
click at [441, 673] on icon "Open" at bounding box center [435, 680] width 23 height 23
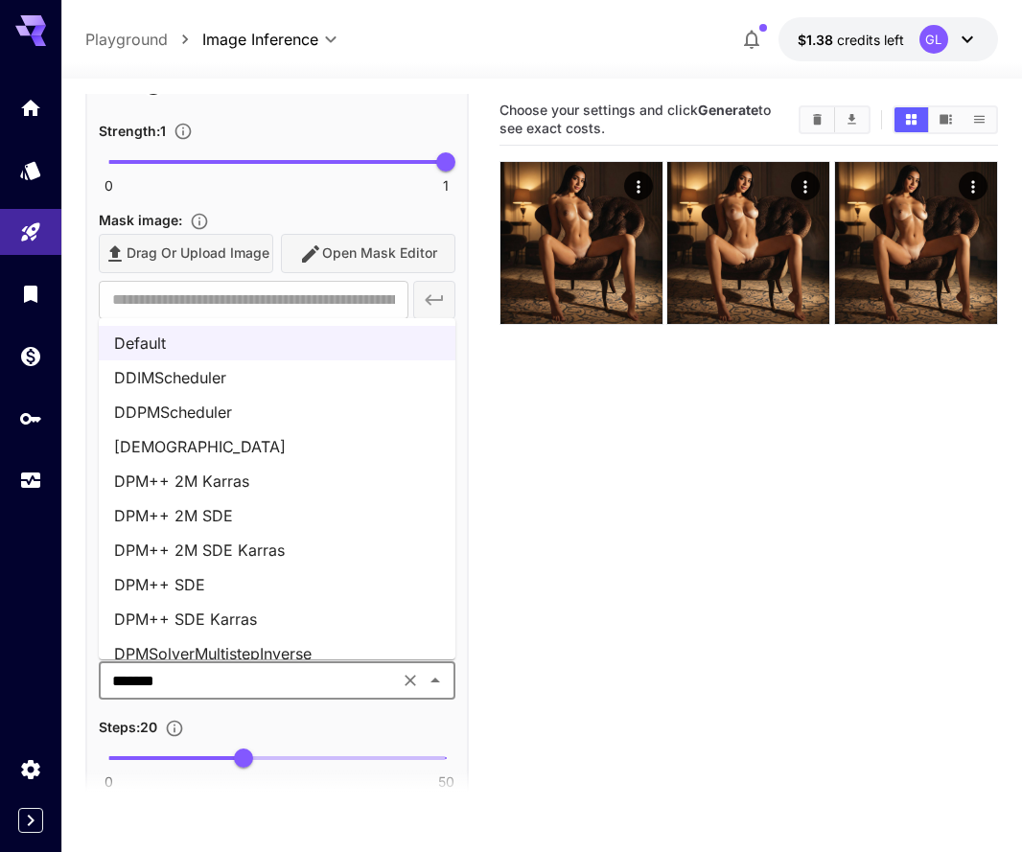
click at [276, 549] on li "DPM++ 2M SDE Karras" at bounding box center [277, 550] width 356 height 34
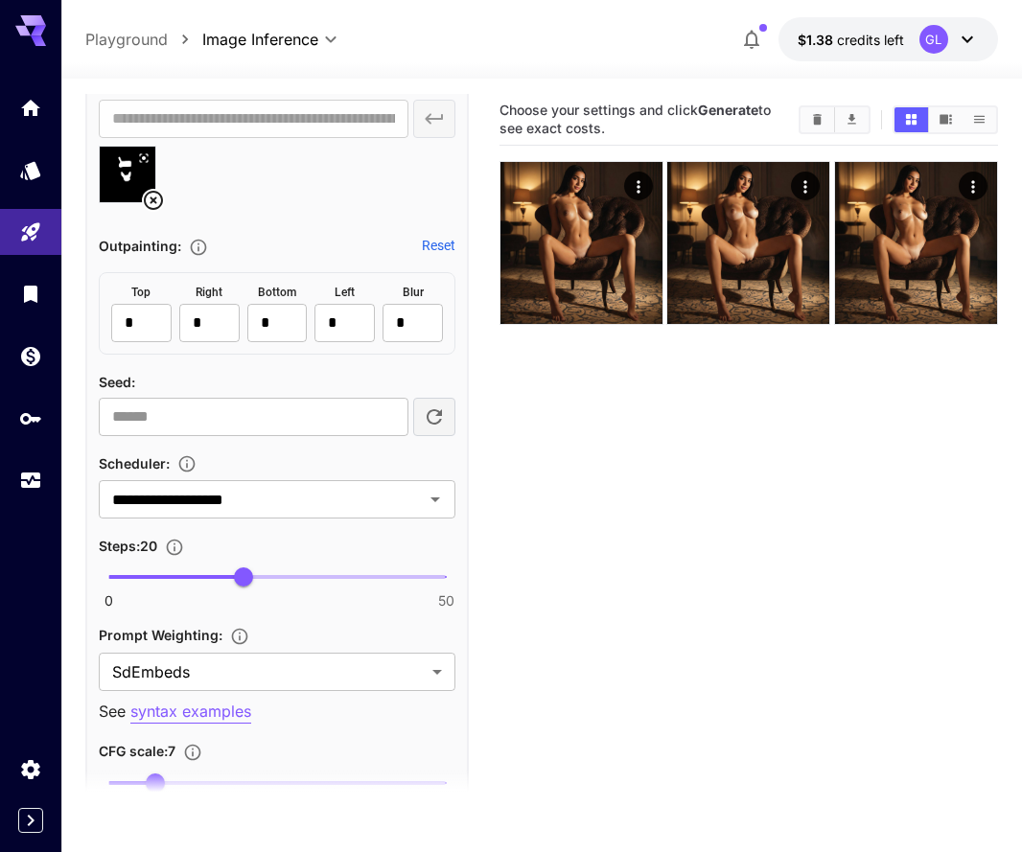
scroll to position [1551, 0]
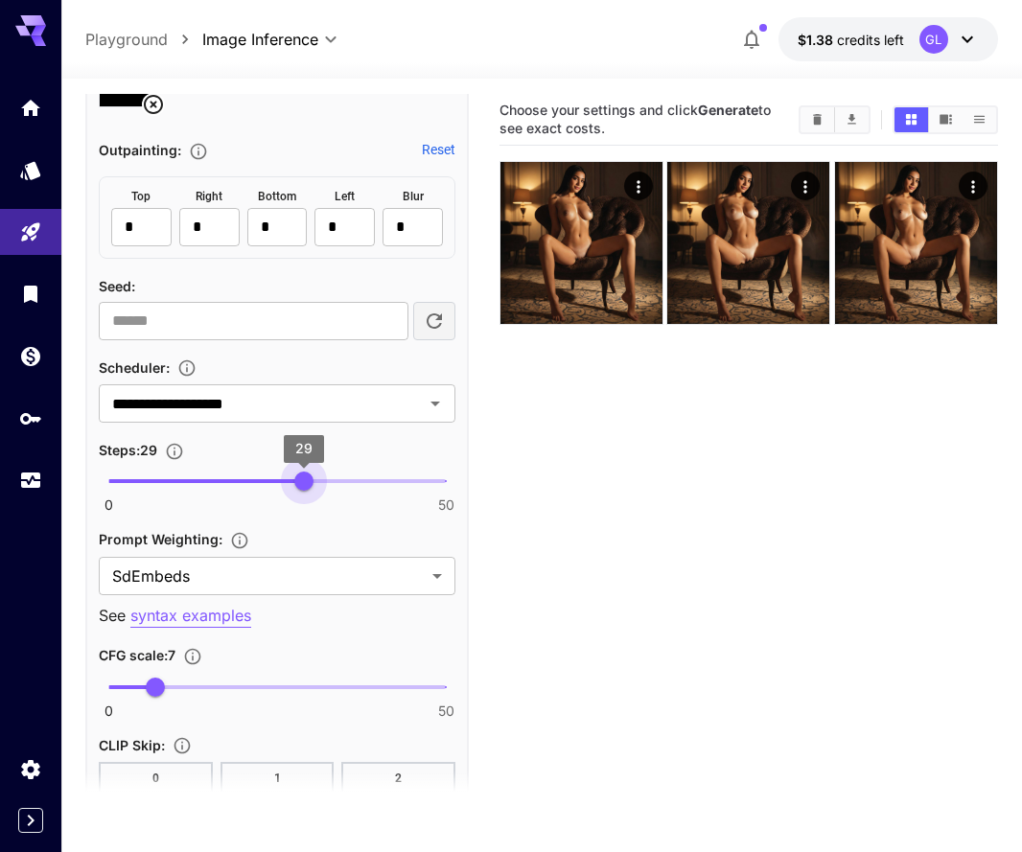
type input "**"
drag, startPoint x: 244, startPoint y: 485, endPoint x: 310, endPoint y: 488, distance: 65.2
click at [310, 488] on span "30" at bounding box center [310, 480] width 19 height 19
type input "***"
click at [159, 690] on span "7.5" at bounding box center [158, 687] width 19 height 19
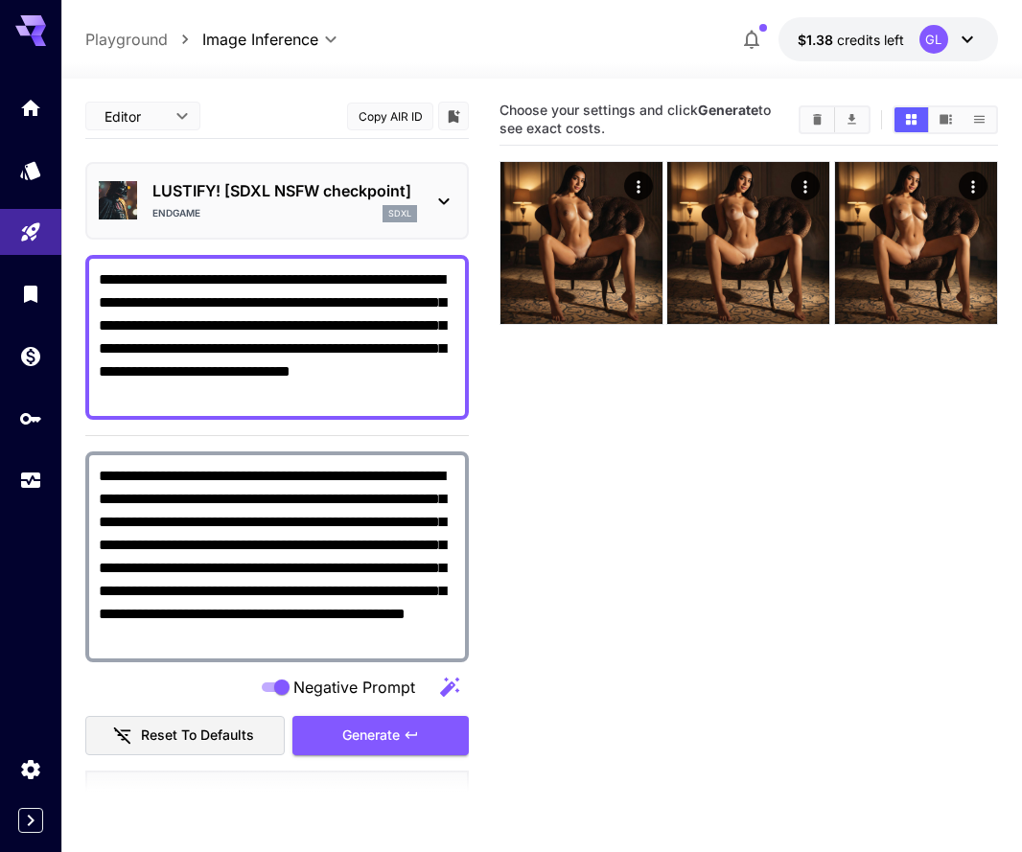
scroll to position [0, 0]
click at [208, 391] on textarea "**********" at bounding box center [277, 337] width 356 height 138
click at [360, 738] on span "Generate" at bounding box center [370, 736] width 57 height 24
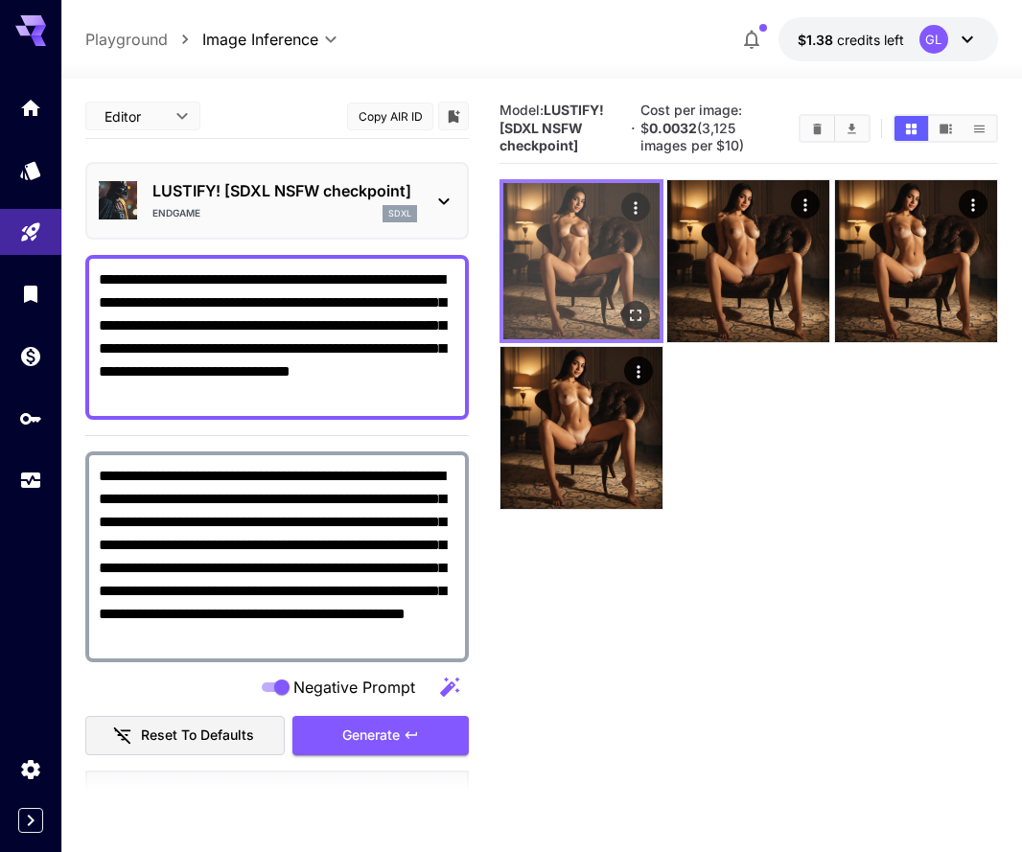
click at [634, 323] on icon "Open in fullscreen" at bounding box center [635, 315] width 19 height 19
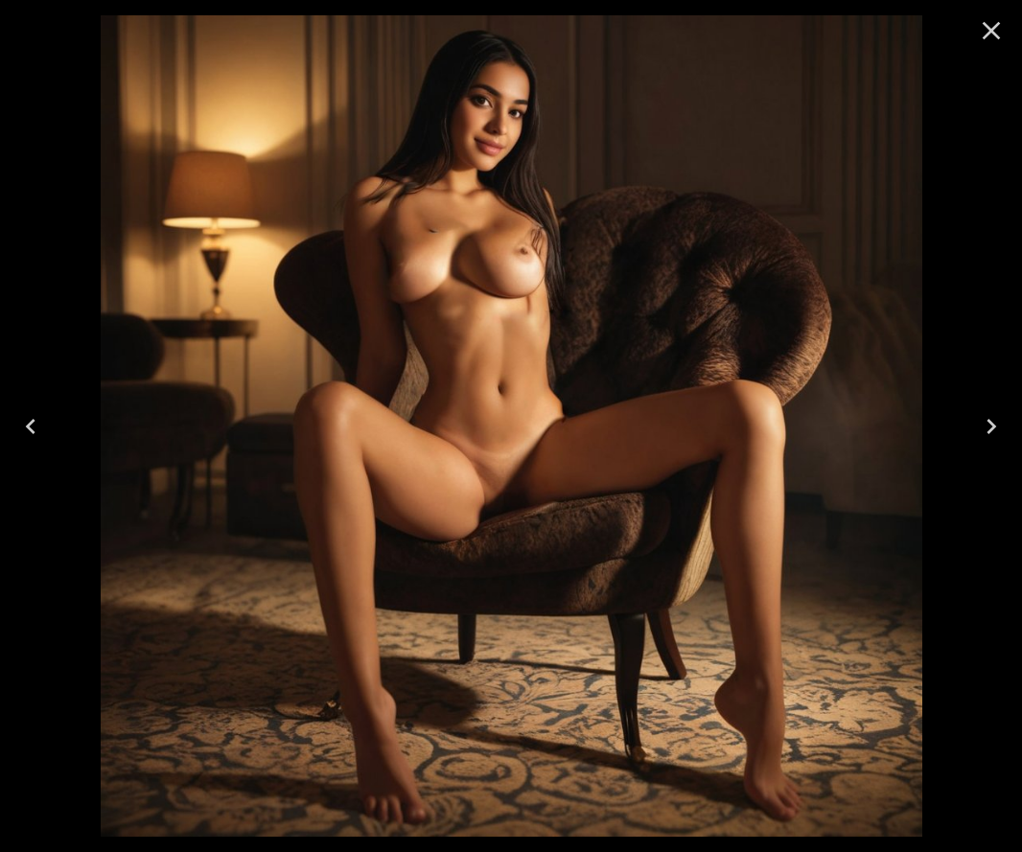
click at [987, 28] on icon "Close" at bounding box center [991, 31] width 18 height 18
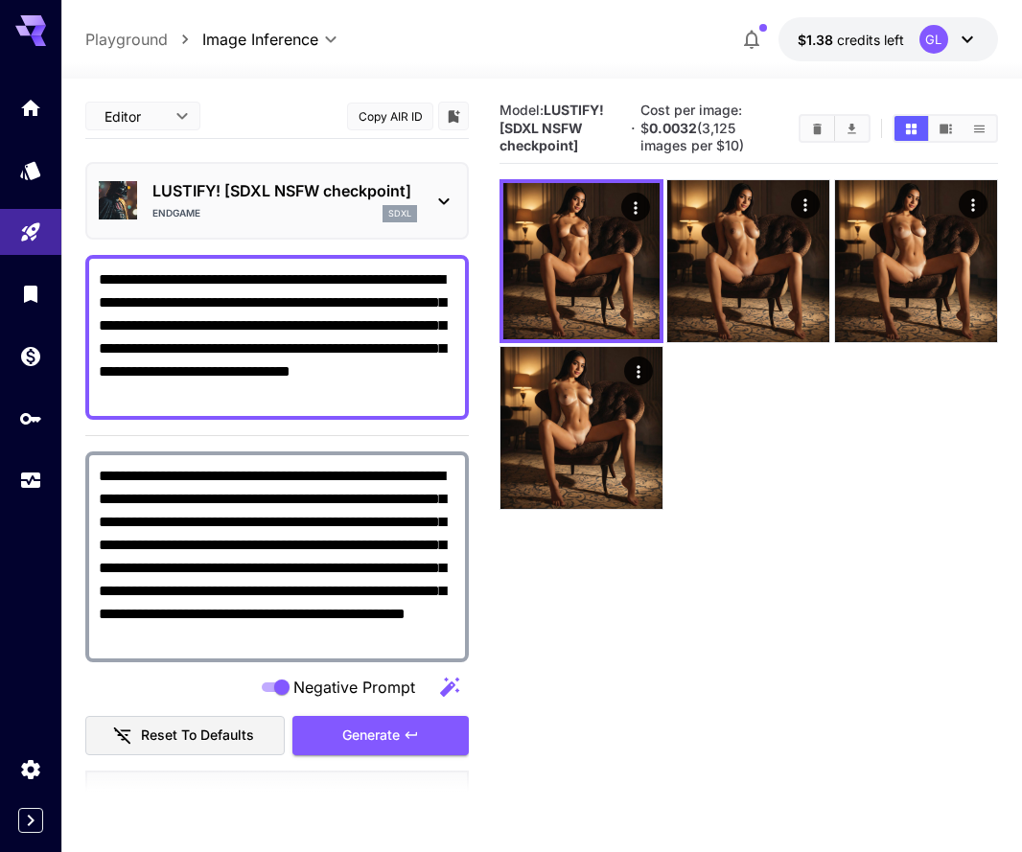
click at [433, 192] on icon at bounding box center [443, 201] width 23 height 23
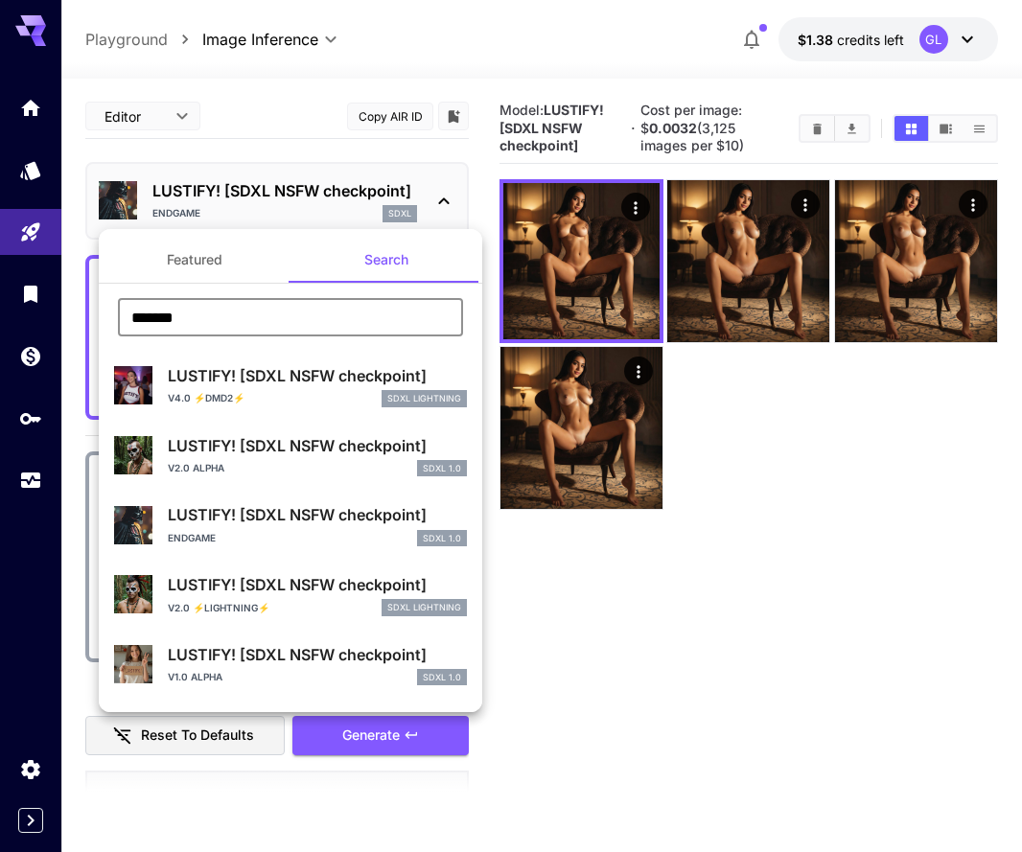
drag, startPoint x: 379, startPoint y: 317, endPoint x: 45, endPoint y: 311, distance: 333.5
click at [45, 311] on div "Featured Search ******* ​ LUSTIFY! [SDXL NSFW checkpoint] v4.0 ⚡DMD2⚡ SDXL Ligh…" at bounding box center [191, 287] width 383 height 575
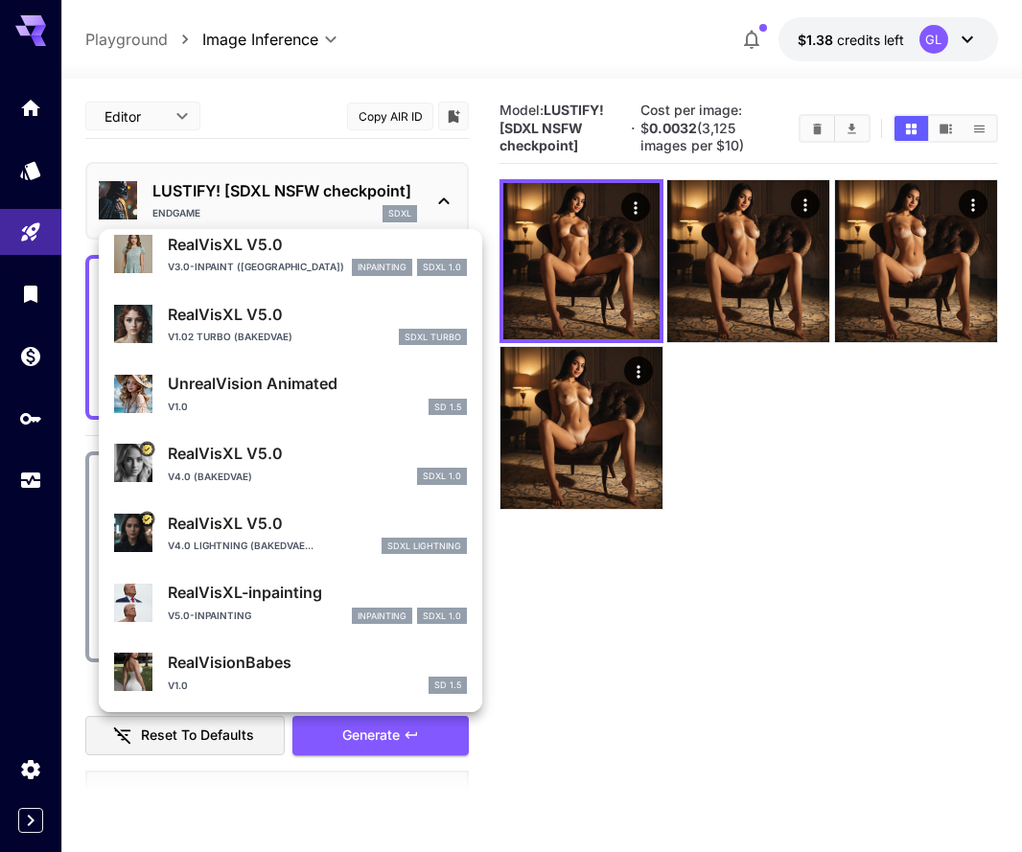
scroll to position [751, 0]
type input "*******"
click at [261, 485] on div "RealVisXL V5.0 V4.0 (BakedVAE) SDXL 1.0" at bounding box center [290, 464] width 353 height 58
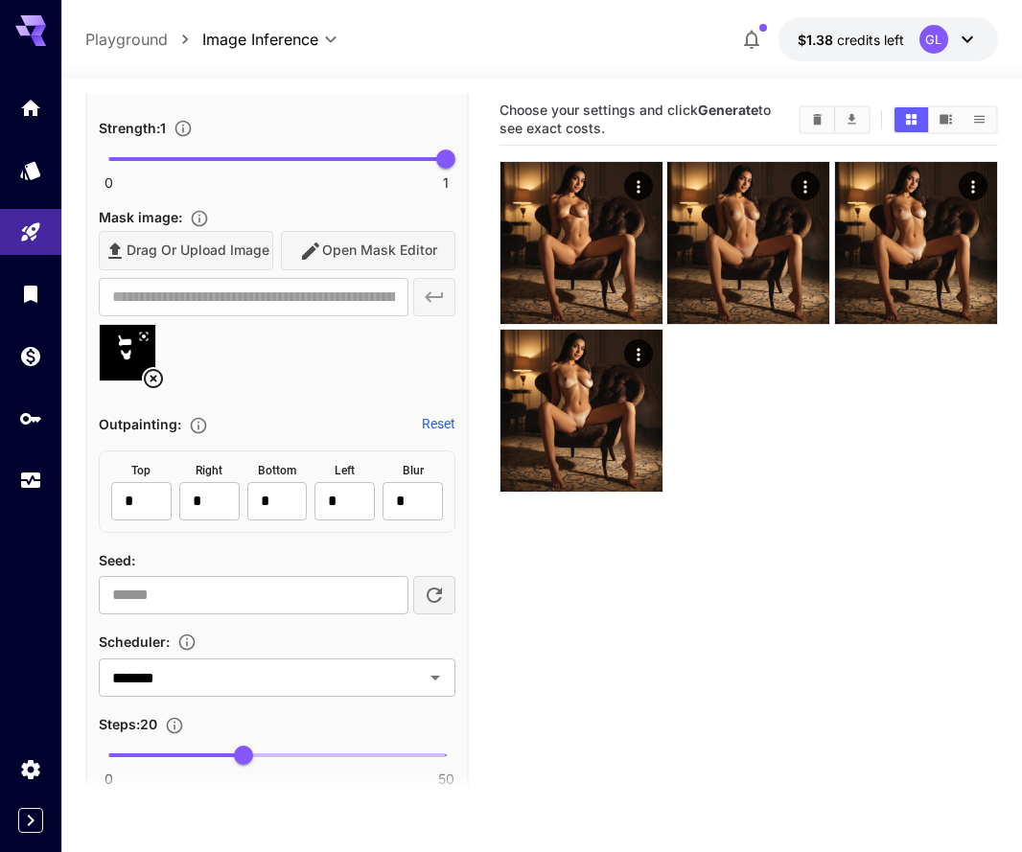
scroll to position [1286, 0]
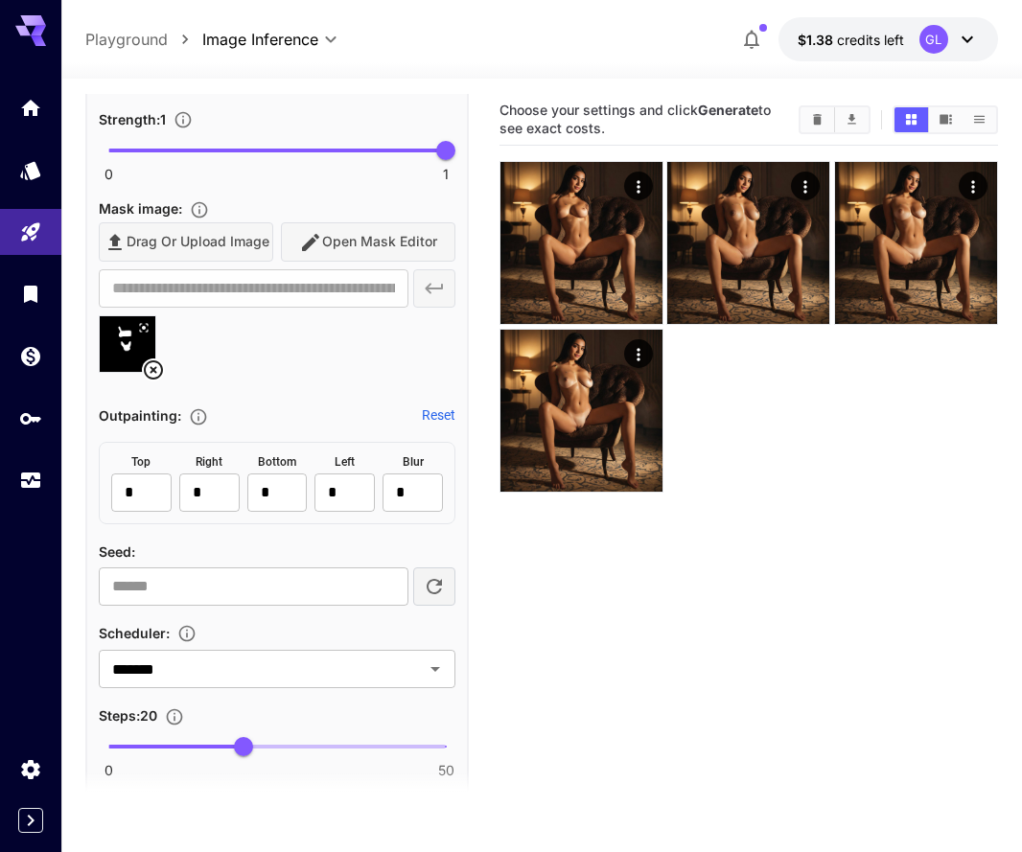
click at [279, 734] on span "0 50 20" at bounding box center [276, 746] width 337 height 29
type input "**"
drag, startPoint x: 279, startPoint y: 734, endPoint x: 309, endPoint y: 737, distance: 29.8
click at [309, 737] on span "30" at bounding box center [310, 746] width 19 height 19
click at [430, 667] on icon "Open" at bounding box center [435, 668] width 23 height 23
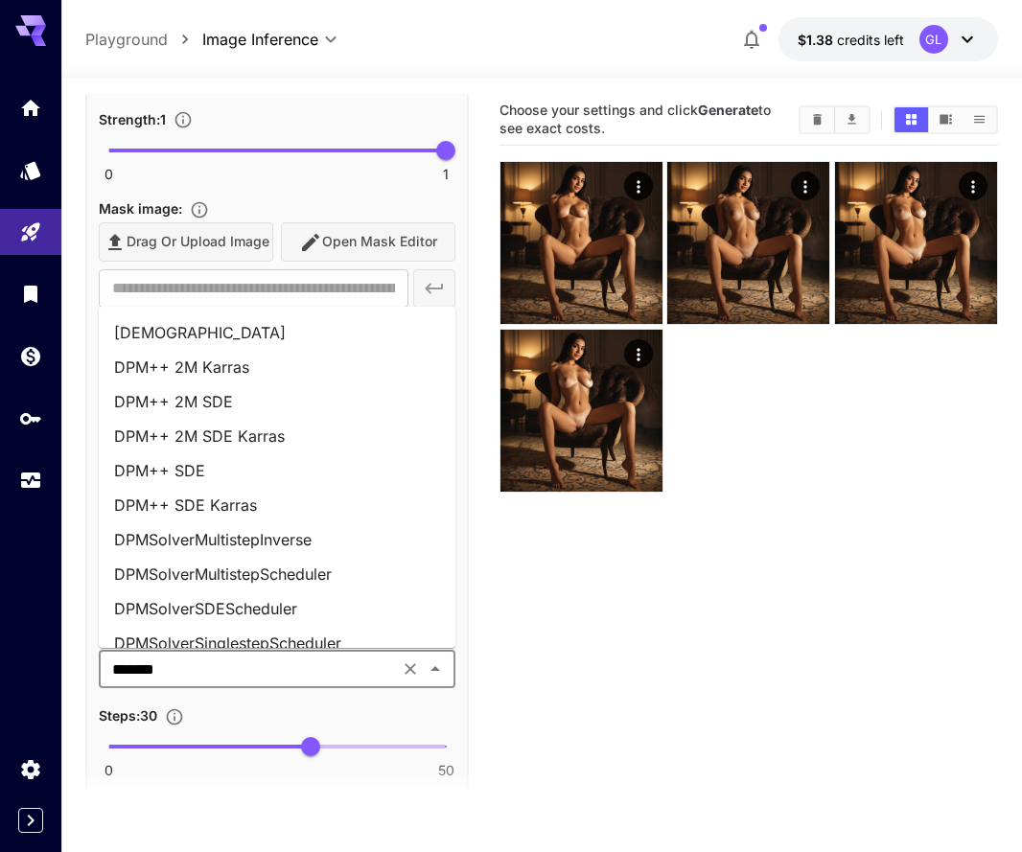
scroll to position [76, 0]
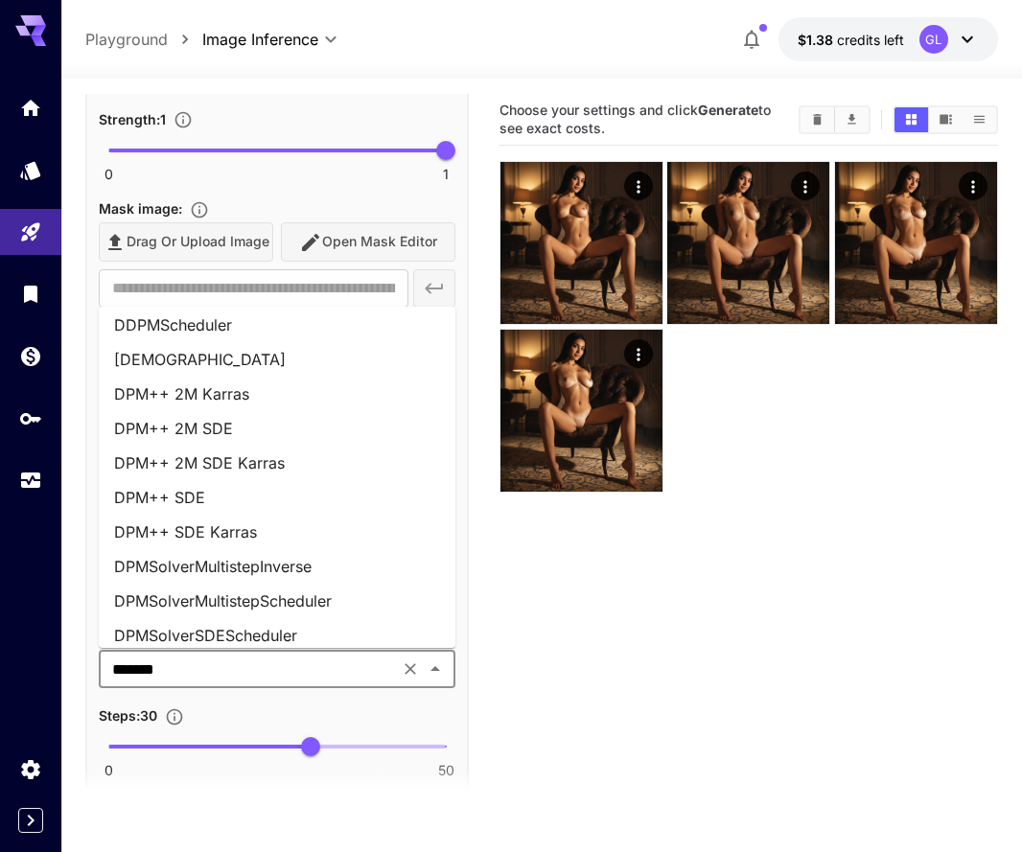
click at [305, 449] on li "DPM++ 2M SDE Karras" at bounding box center [277, 463] width 356 height 34
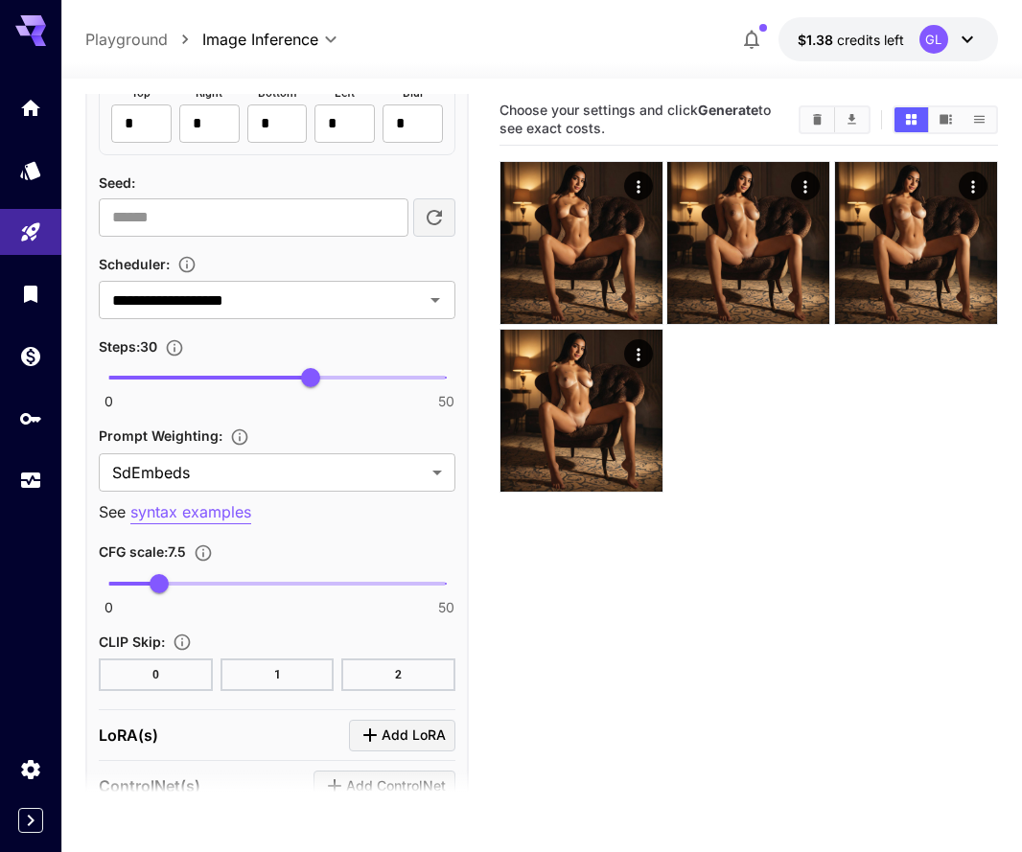
scroll to position [1656, 0]
click at [449, 452] on body "**********" at bounding box center [511, 501] width 1022 height 1003
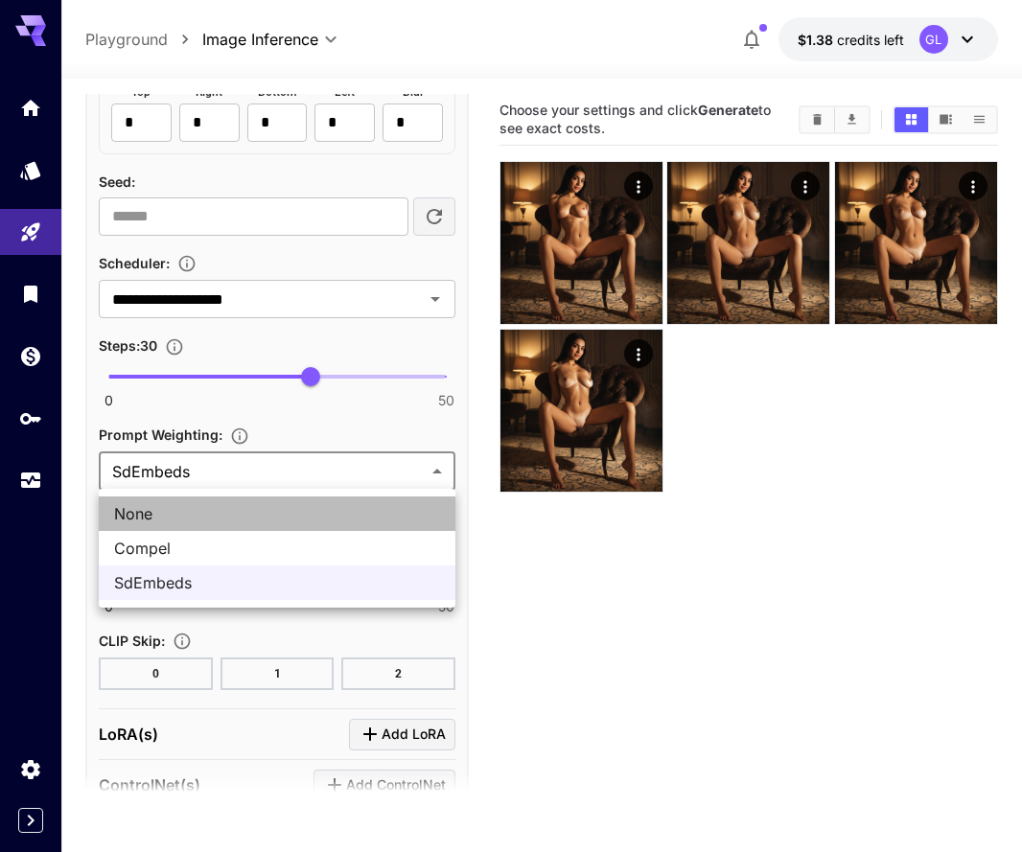
click at [311, 504] on span "None" at bounding box center [277, 513] width 326 height 23
type input "****"
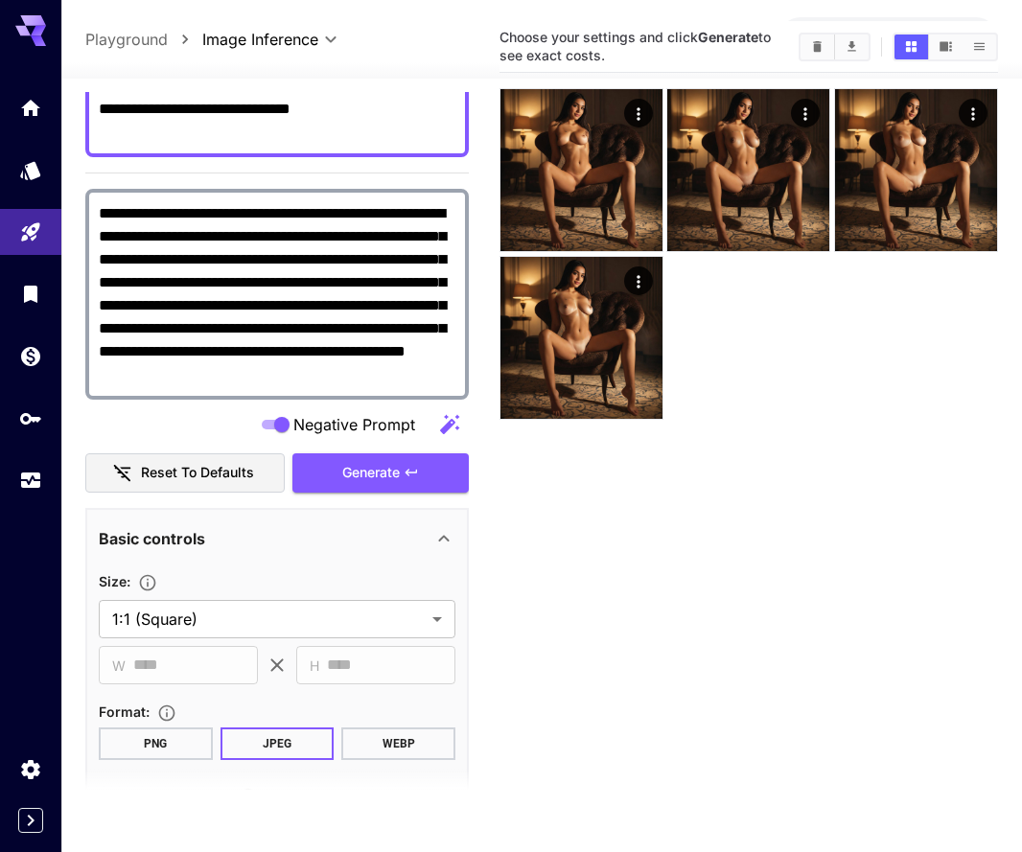
scroll to position [235, 0]
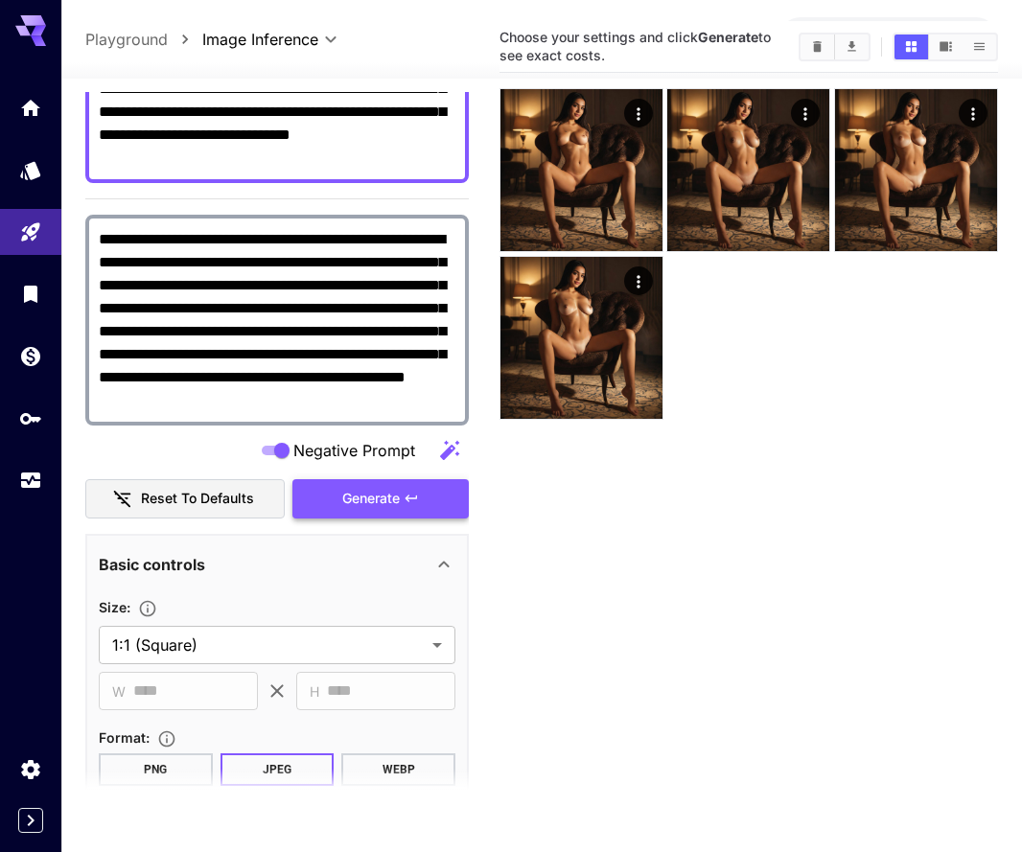
click at [333, 506] on button "Generate" at bounding box center [380, 498] width 176 height 39
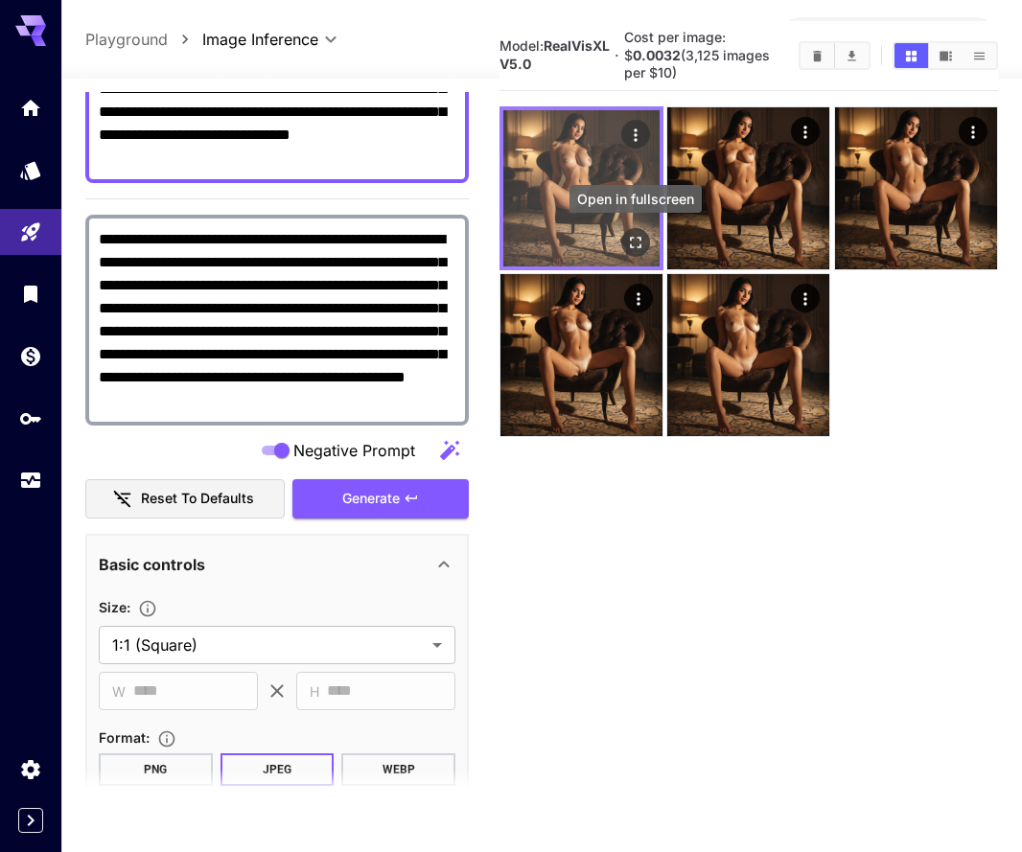
click at [637, 241] on icon "Open in fullscreen" at bounding box center [635, 242] width 19 height 19
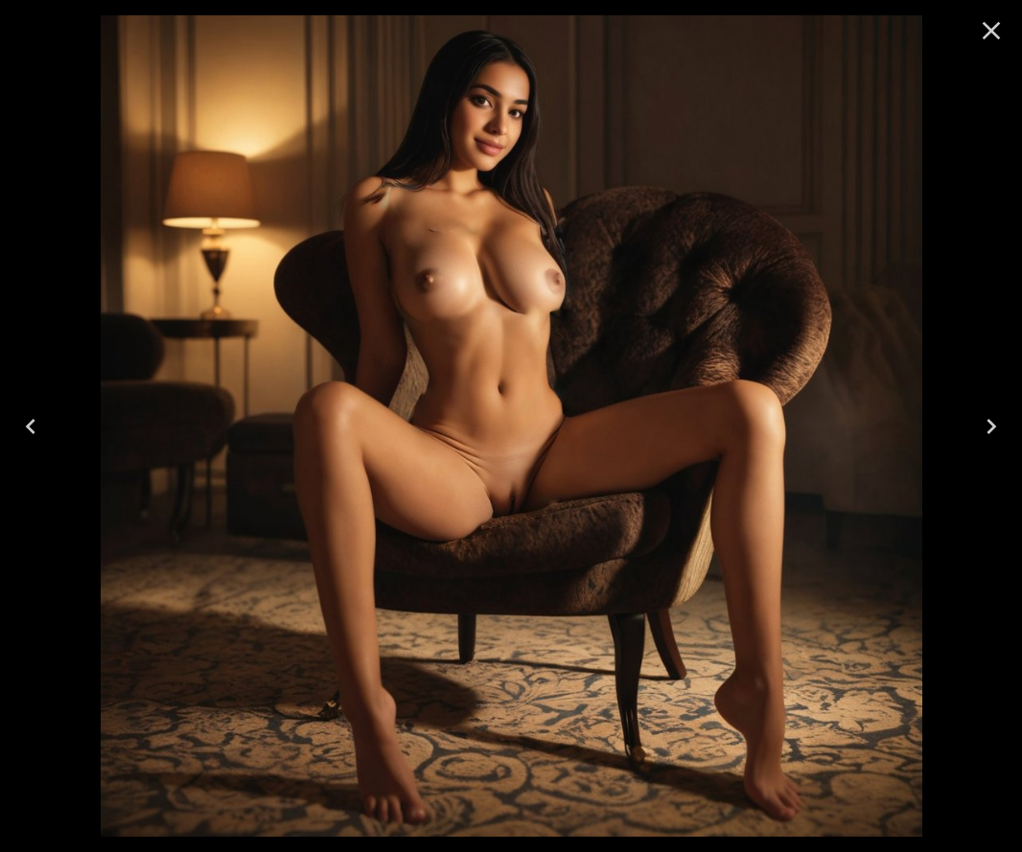
click at [986, 34] on icon "Close" at bounding box center [991, 31] width 18 height 18
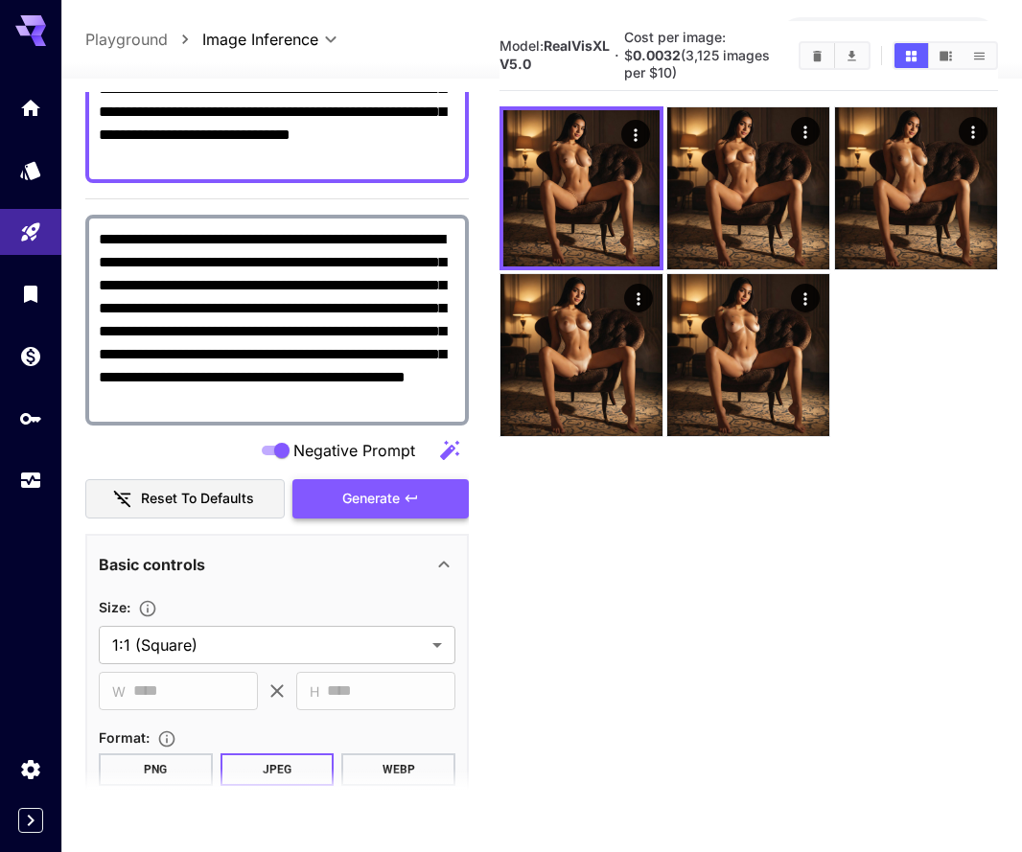
click at [352, 493] on span "Generate" at bounding box center [370, 499] width 57 height 24
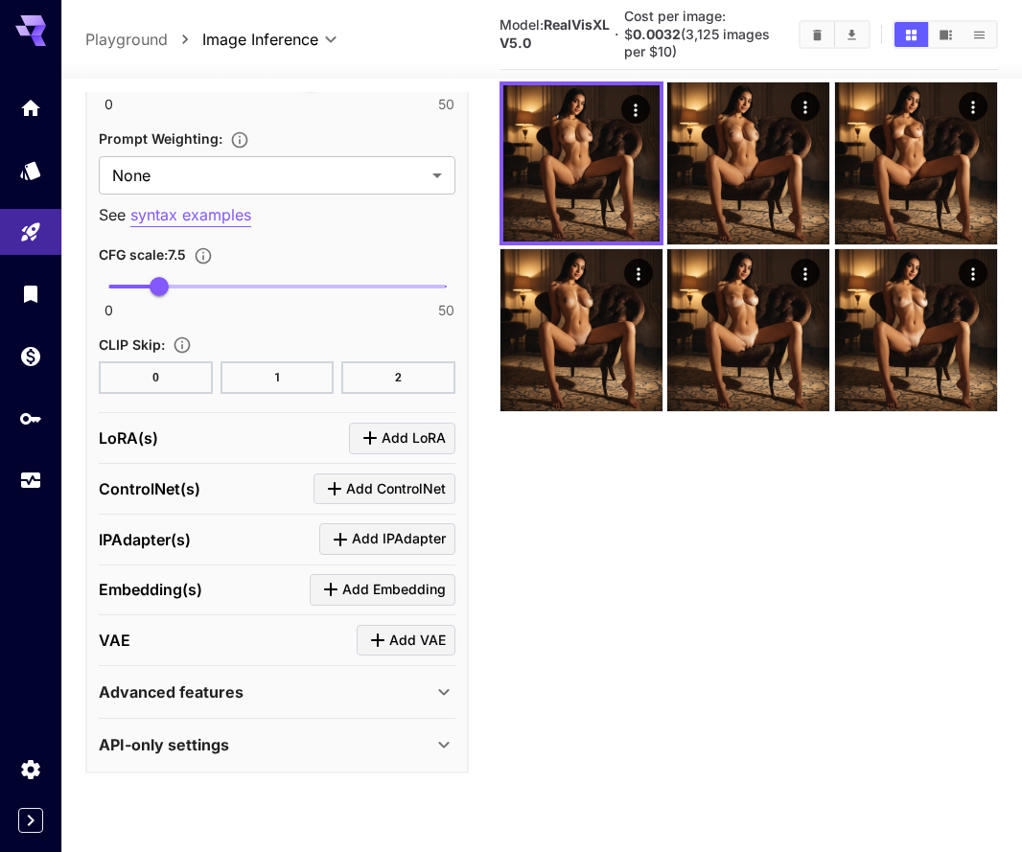
scroll to position [102, 0]
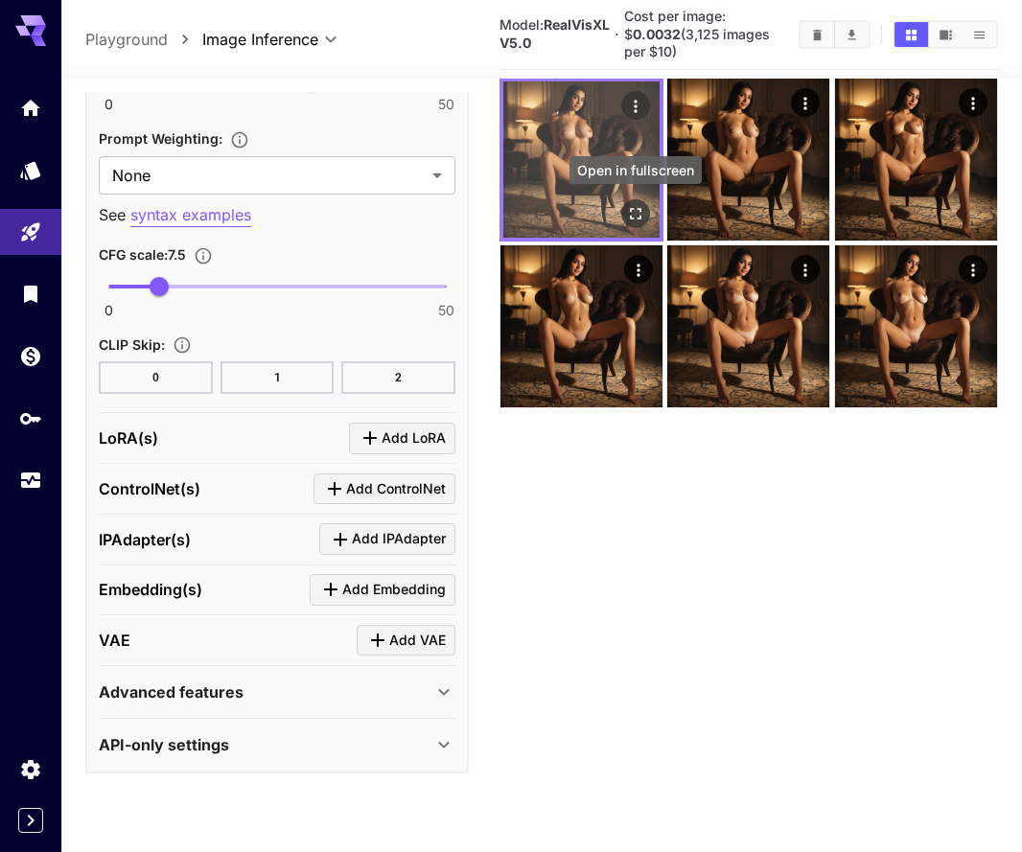
click at [637, 212] on icon "Open in fullscreen" at bounding box center [635, 213] width 19 height 19
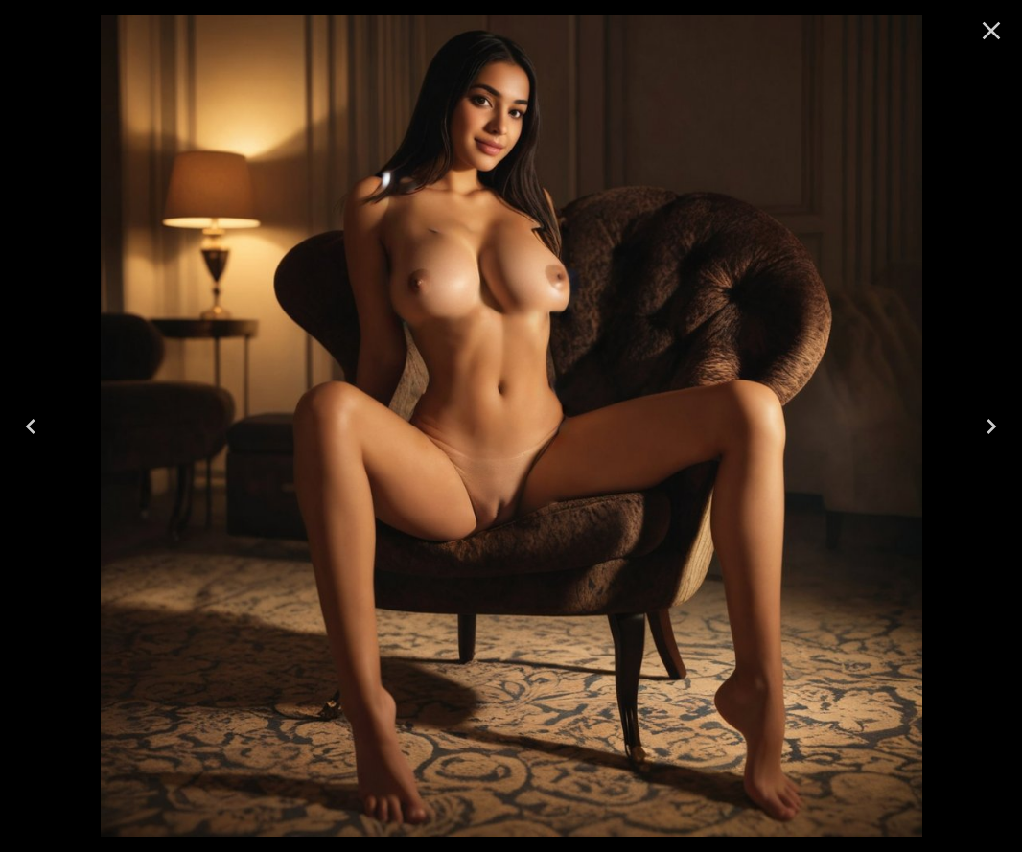
click at [990, 28] on icon "Close" at bounding box center [991, 30] width 31 height 31
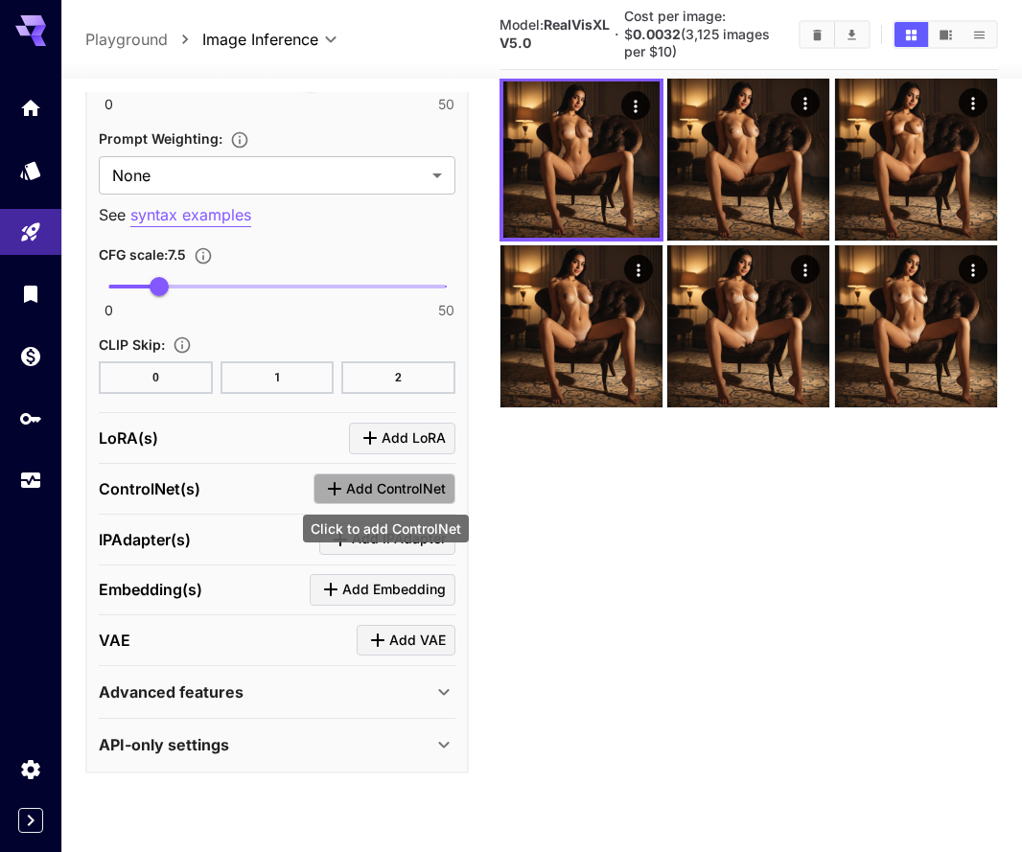
click at [433, 491] on span "Add ControlNet" at bounding box center [396, 489] width 100 height 24
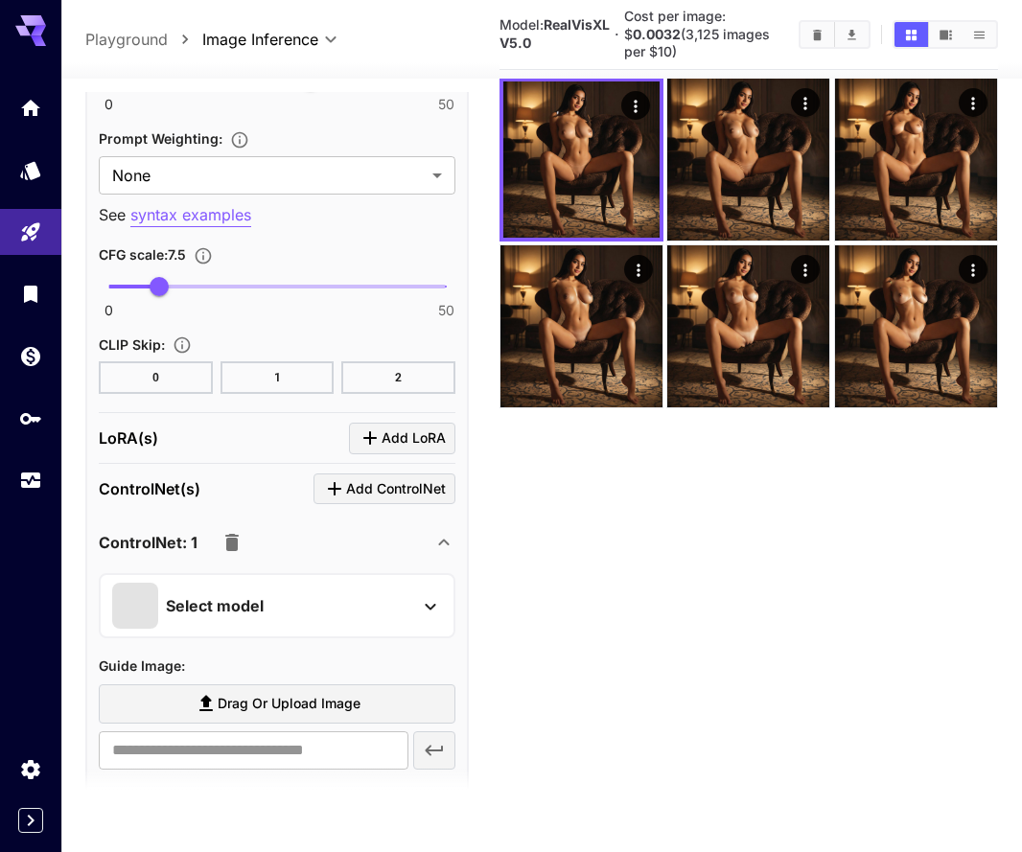
click at [365, 609] on div "Select model" at bounding box center [261, 606] width 299 height 46
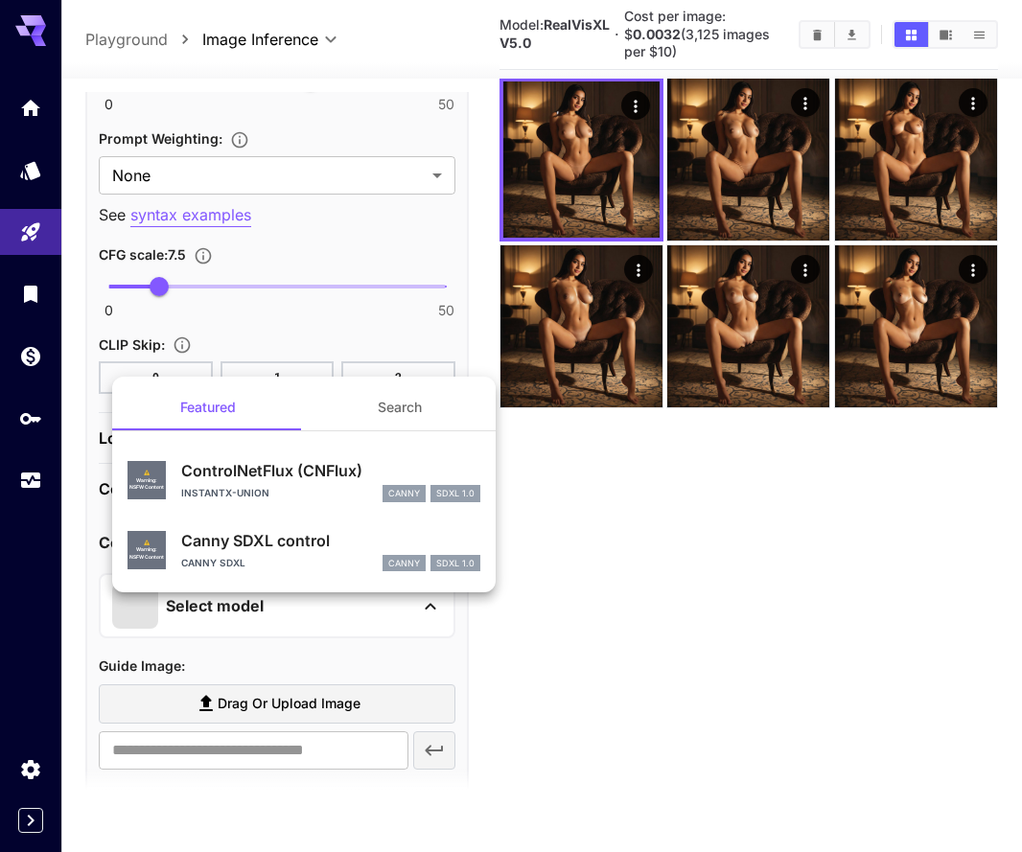
click at [333, 548] on p "Canny SDXL control" at bounding box center [330, 540] width 299 height 23
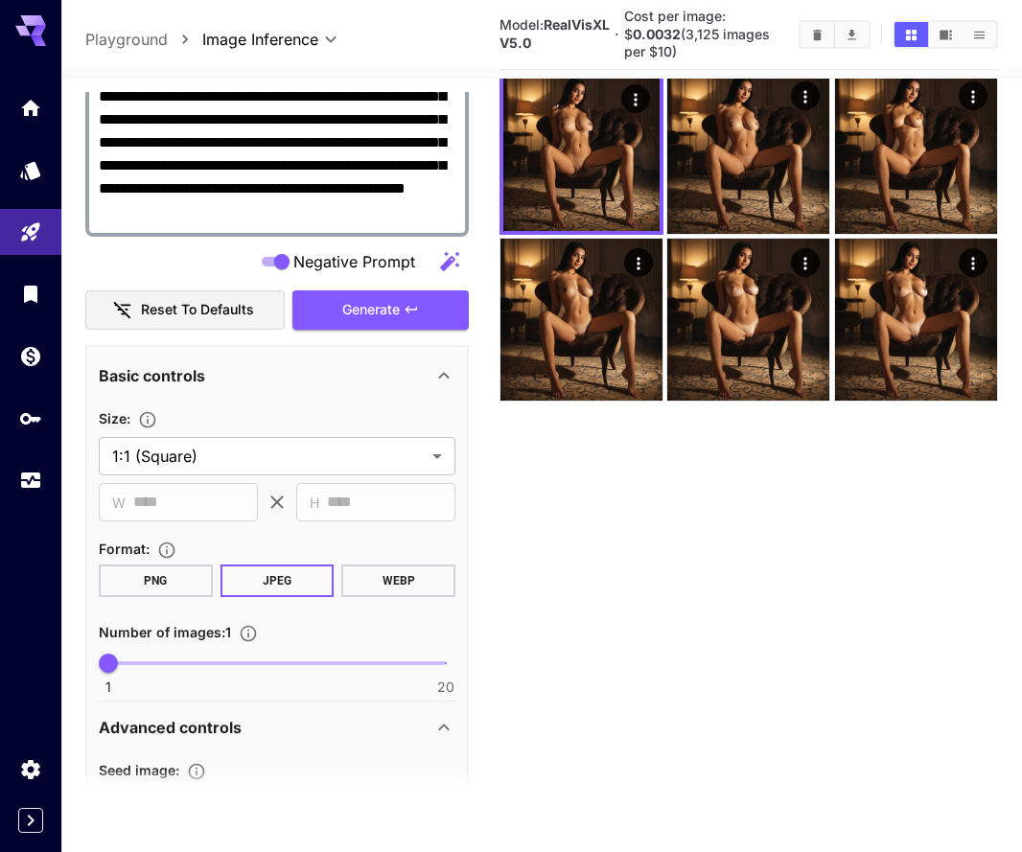
scroll to position [384, 0]
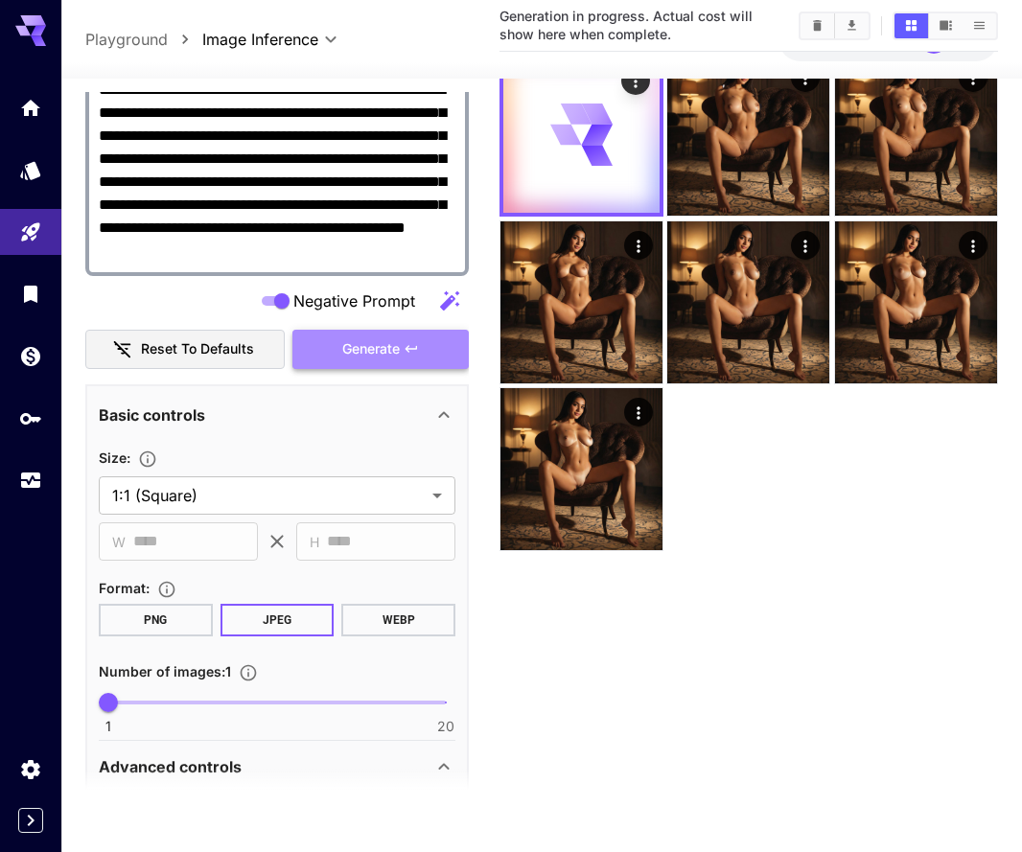
click at [372, 343] on span "Generate" at bounding box center [370, 349] width 57 height 24
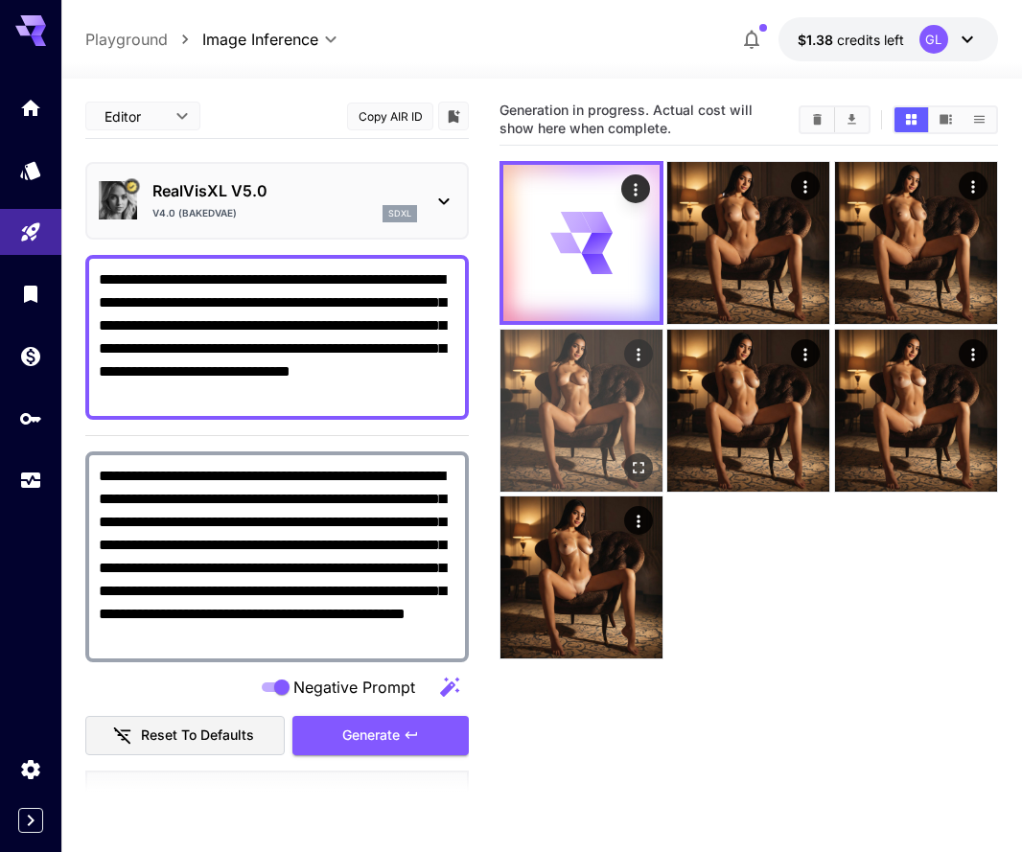
scroll to position [0, 0]
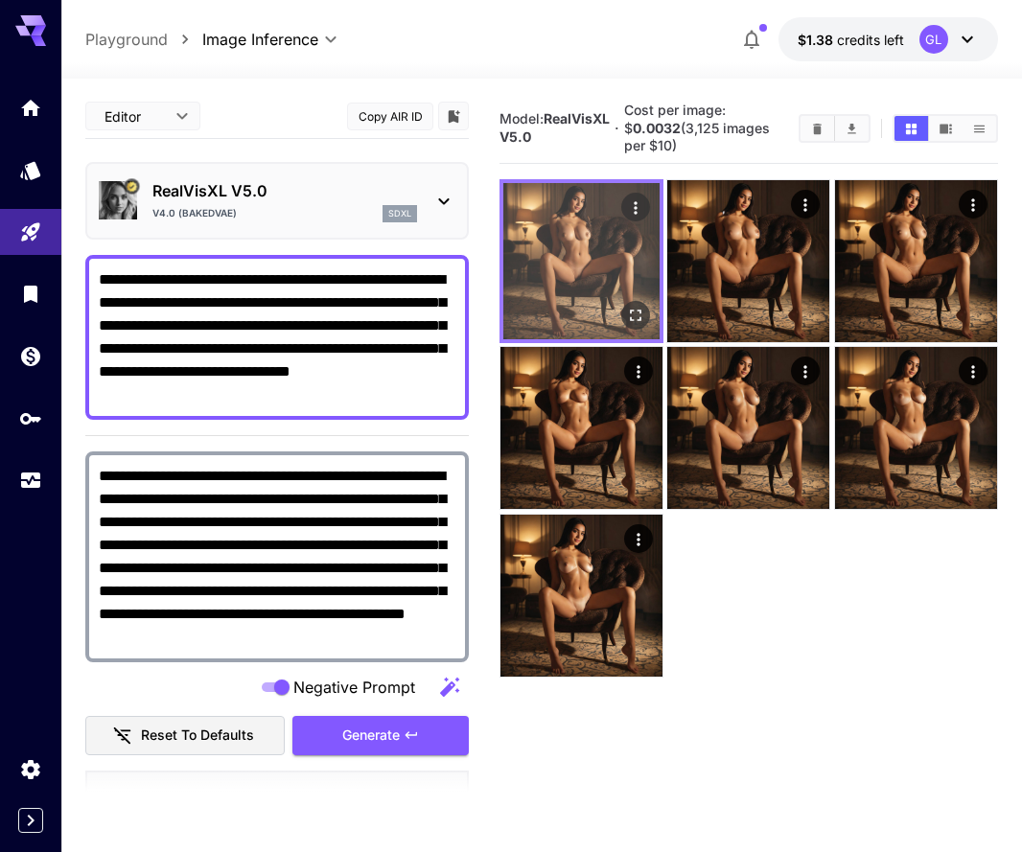
click at [650, 313] on div at bounding box center [581, 261] width 164 height 164
click at [634, 313] on icon "Open in fullscreen" at bounding box center [635, 315] width 19 height 19
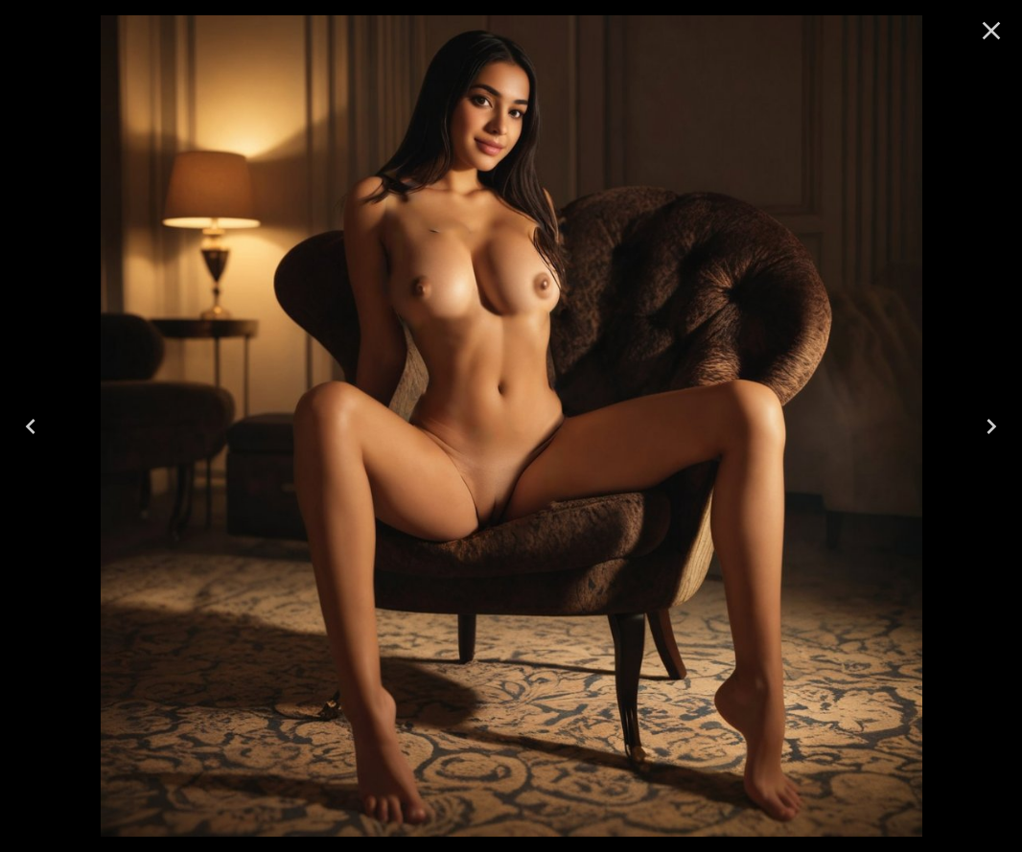
click at [994, 33] on icon "Close" at bounding box center [991, 31] width 18 height 18
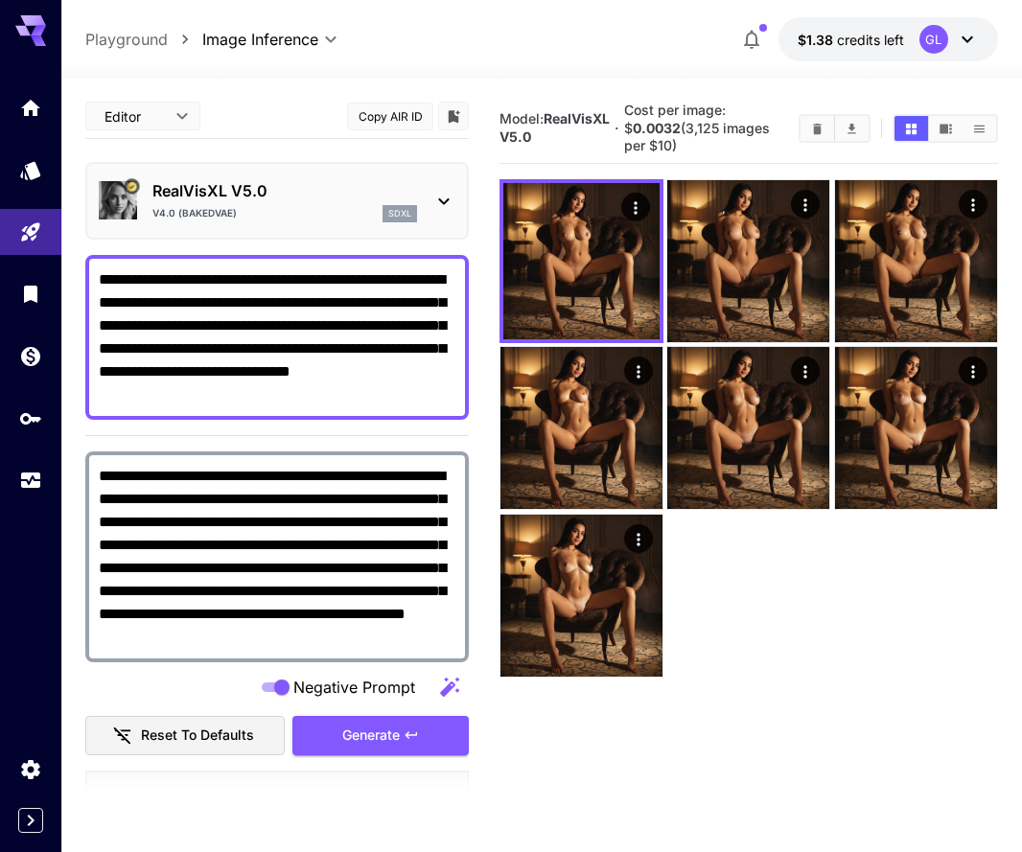
click at [432, 195] on icon at bounding box center [443, 201] width 23 height 23
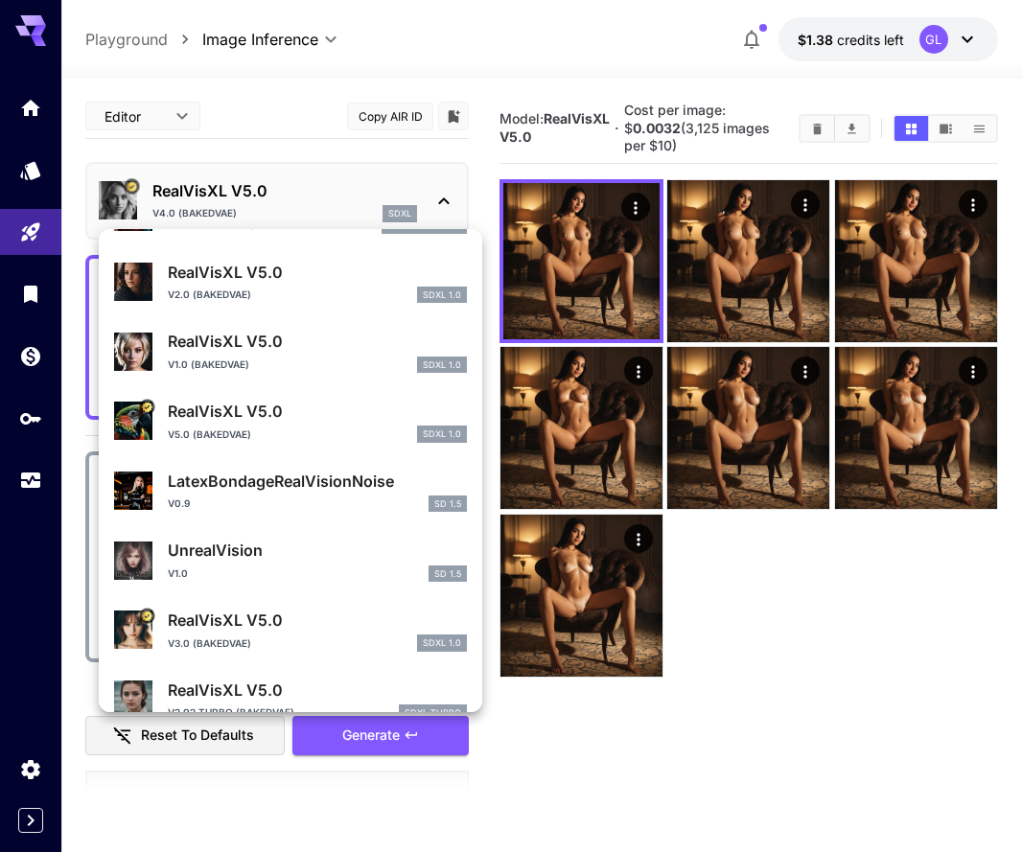
scroll to position [172, 0]
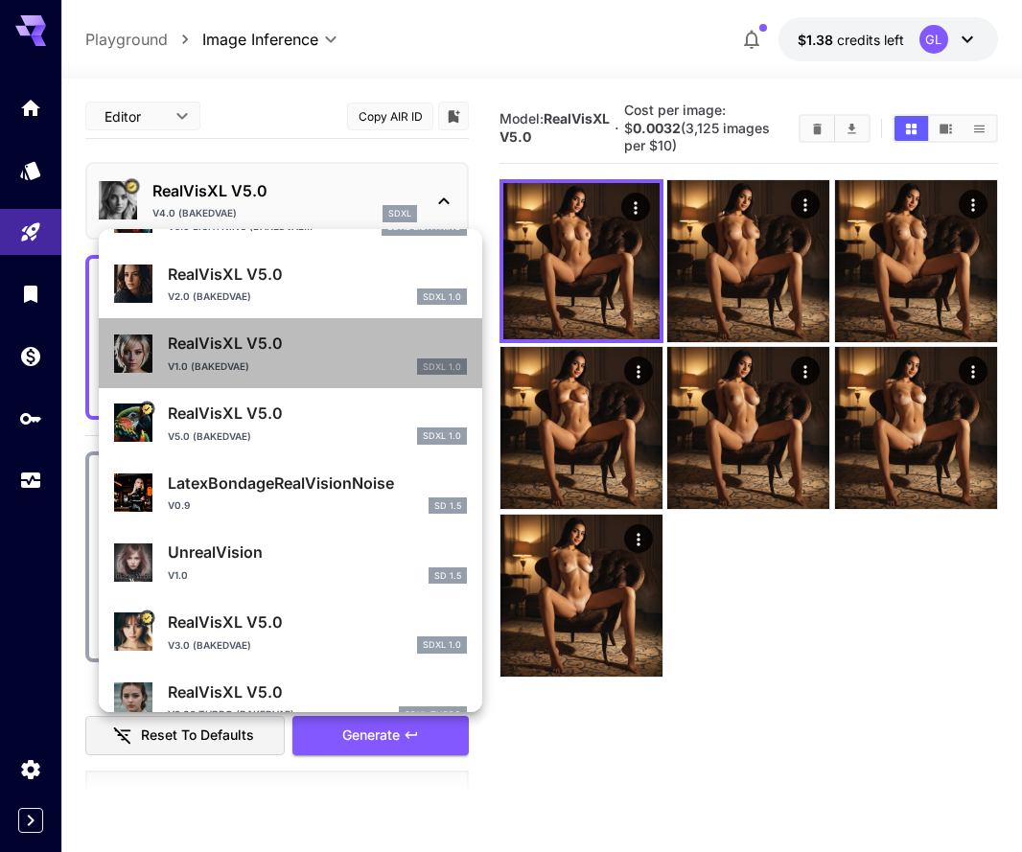
click at [328, 371] on div "V1.0 (BakedVAE) SDXL 1.0" at bounding box center [317, 366] width 299 height 17
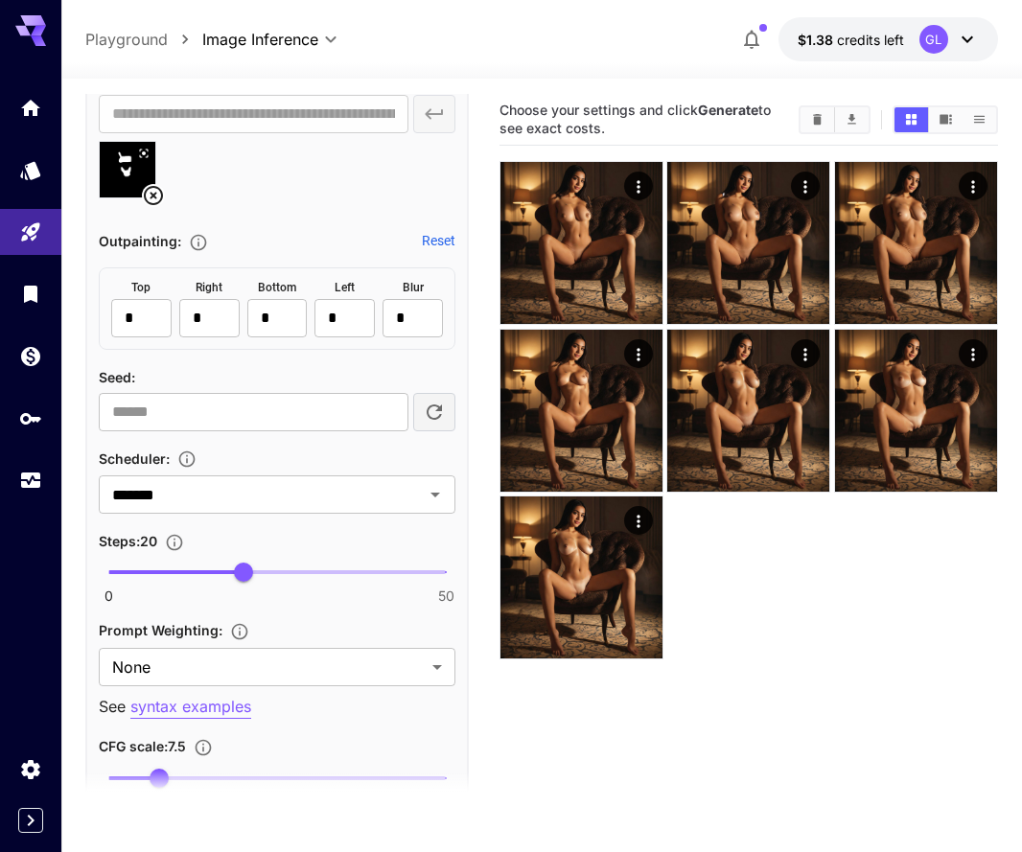
scroll to position [1464, 0]
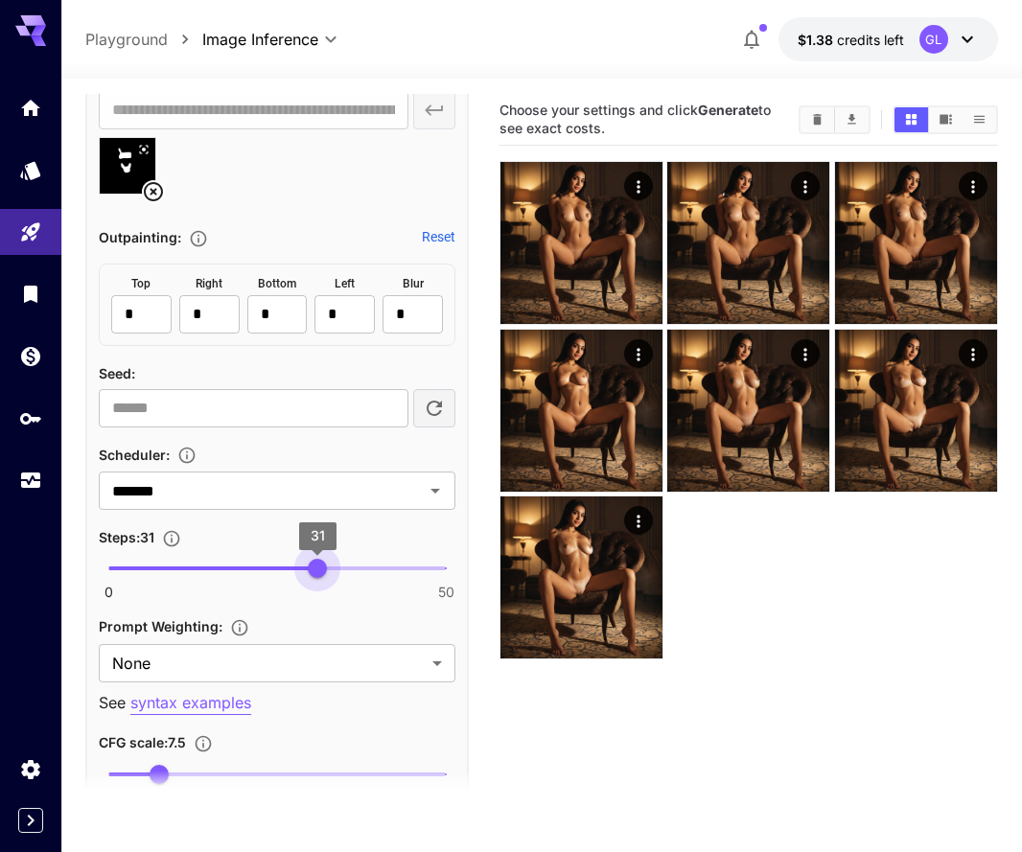
type input "**"
drag, startPoint x: 249, startPoint y: 569, endPoint x: 311, endPoint y: 571, distance: 62.3
click at [311, 571] on span "30" at bounding box center [310, 568] width 19 height 19
click at [429, 483] on icon "Open" at bounding box center [435, 490] width 23 height 23
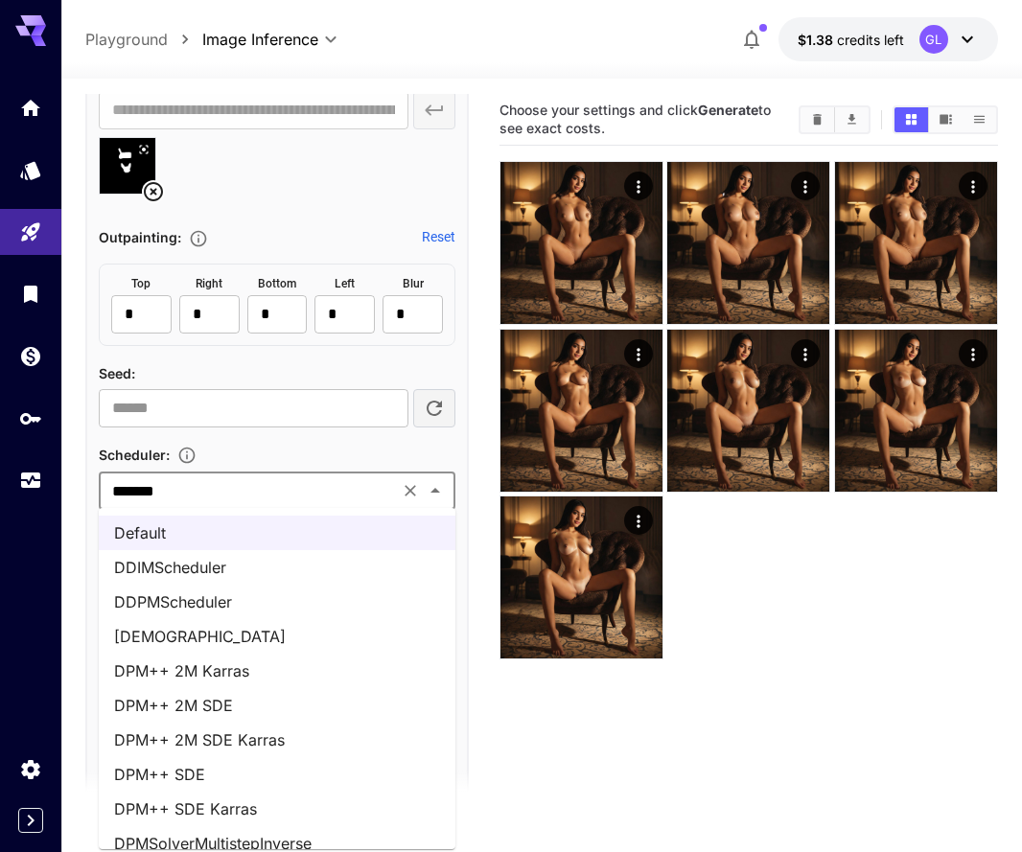
click at [239, 724] on li "DPM++ 2M SDE Karras" at bounding box center [277, 740] width 356 height 34
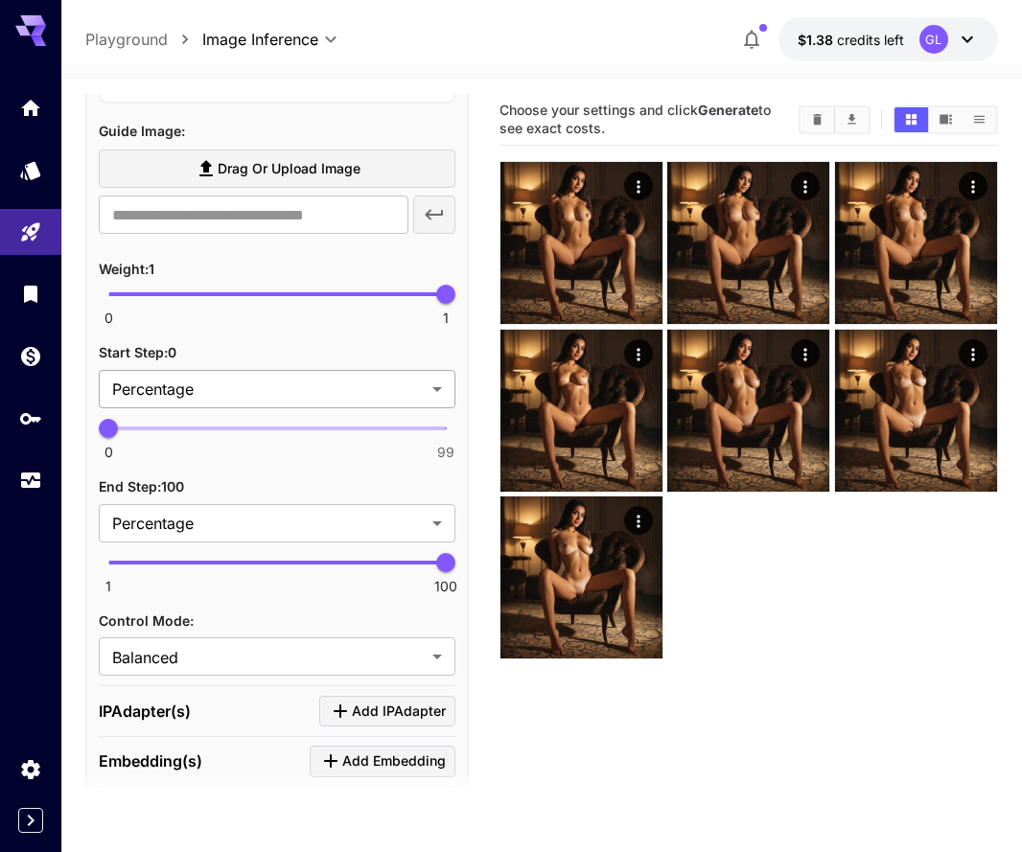
scroll to position [2501, 0]
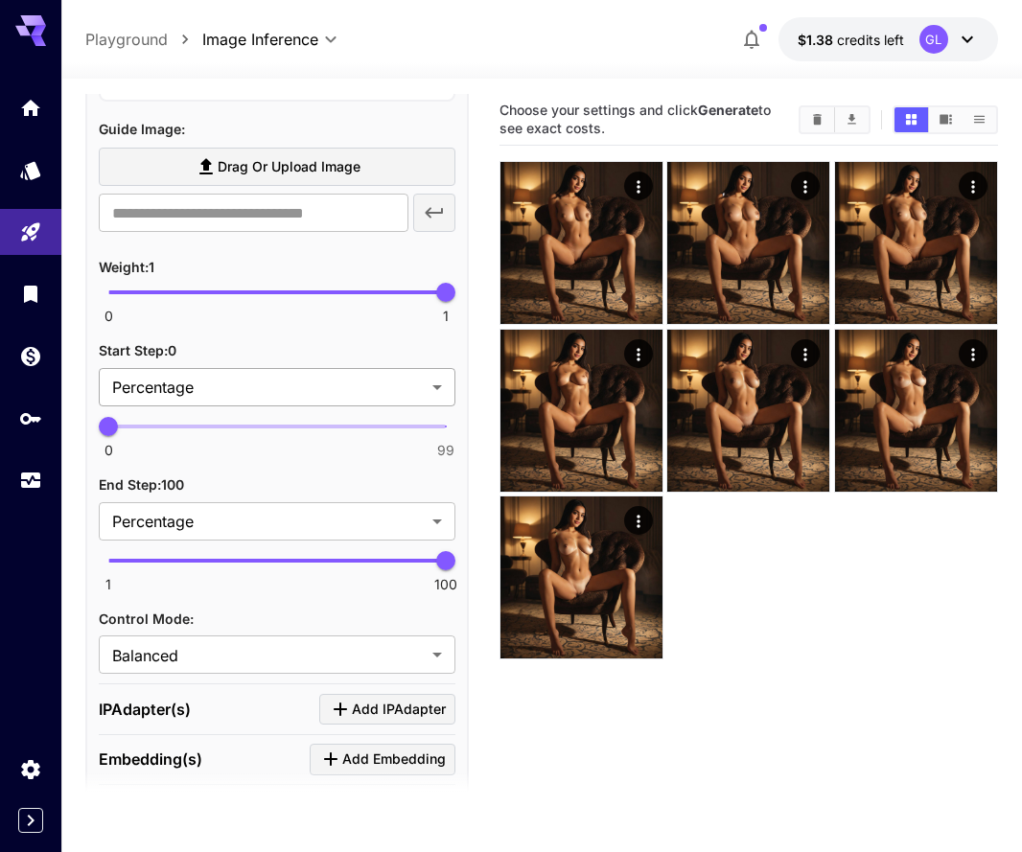
click at [257, 392] on body "**********" at bounding box center [511, 501] width 1022 height 1003
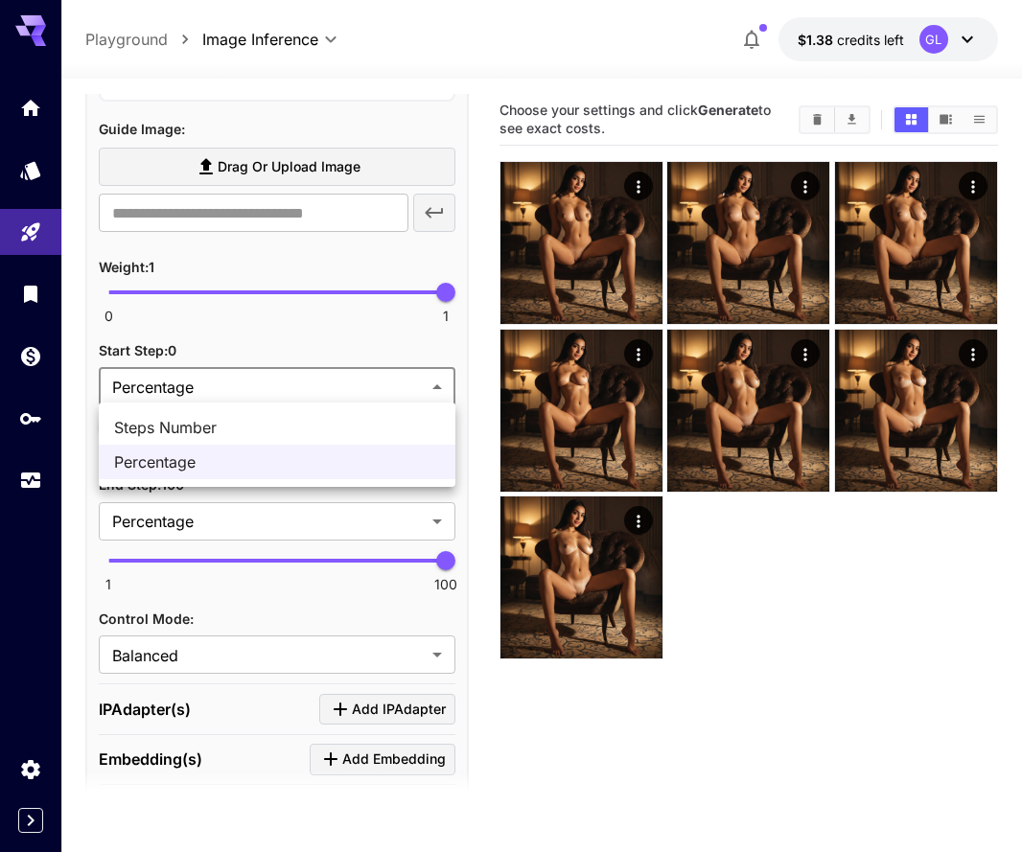
click at [257, 391] on div at bounding box center [511, 426] width 1022 height 852
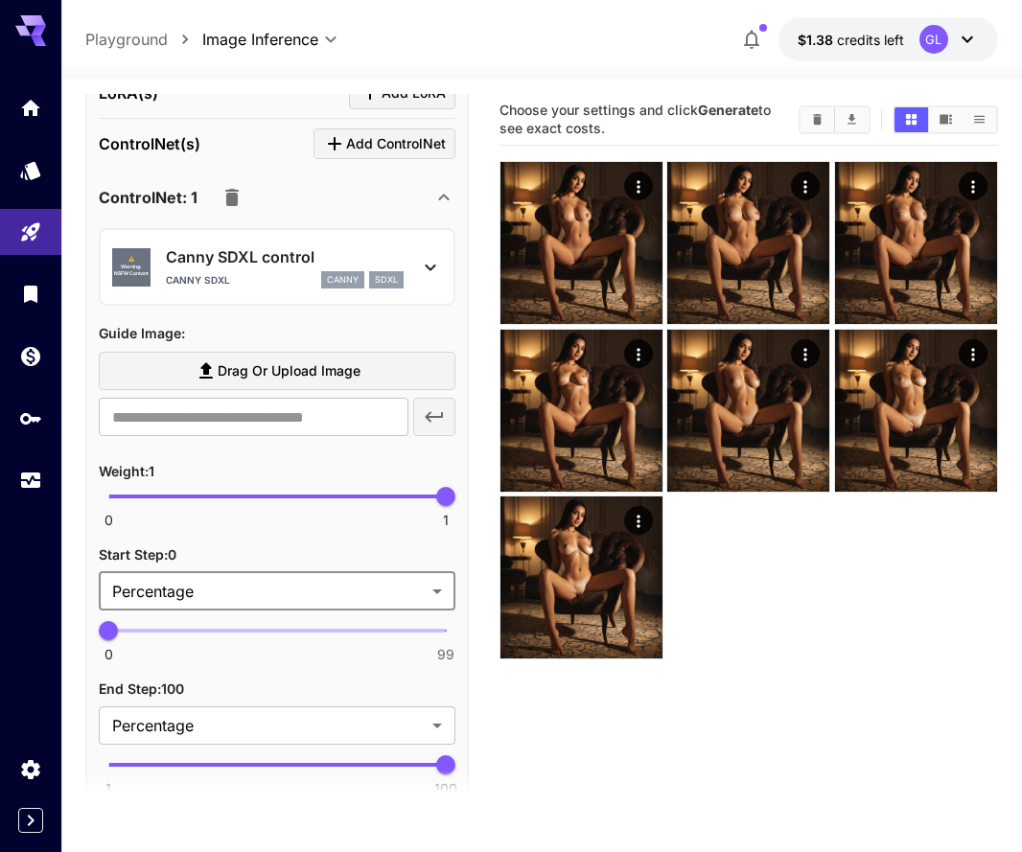
scroll to position [2298, 0]
click at [425, 275] on div "⚠️ Warning: NSFW Content Canny SDXL control canny sdxl canny sdxl" at bounding box center [277, 266] width 330 height 58
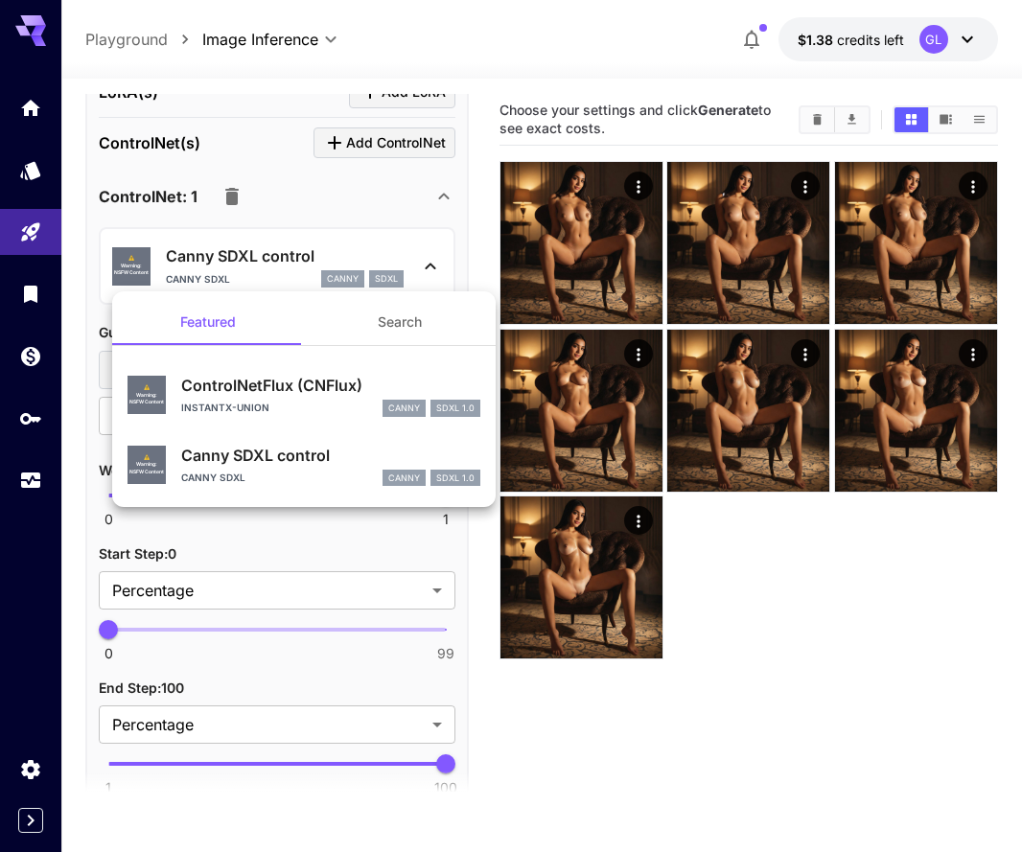
click at [227, 187] on div at bounding box center [511, 426] width 1022 height 852
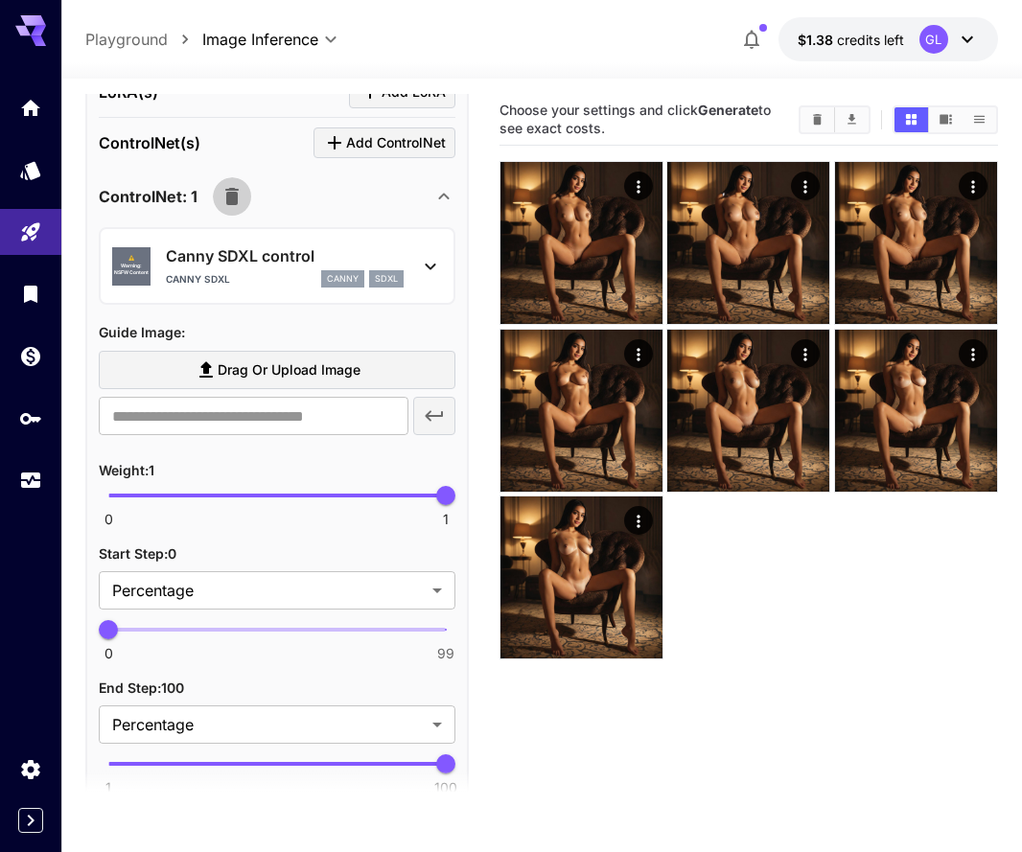
click at [227, 200] on icon "button" at bounding box center [231, 196] width 13 height 17
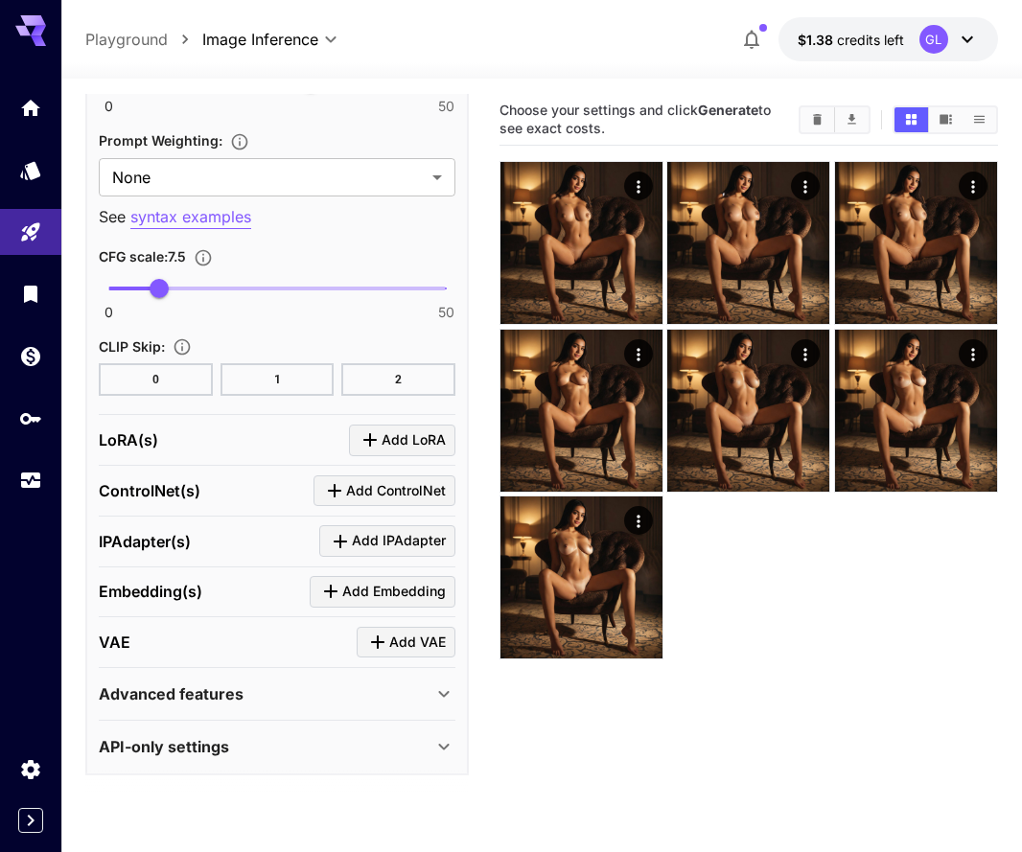
click at [383, 442] on span "Add LoRA" at bounding box center [413, 440] width 64 height 24
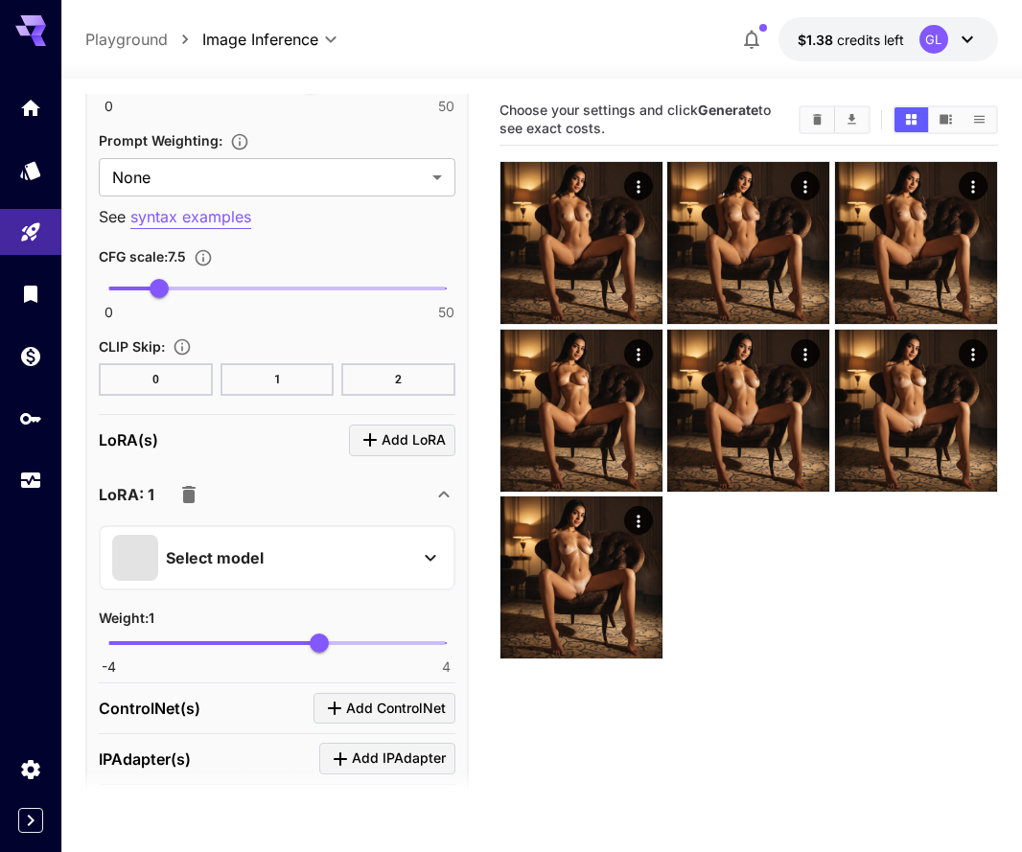
click at [222, 550] on p "Select model" at bounding box center [215, 557] width 98 height 23
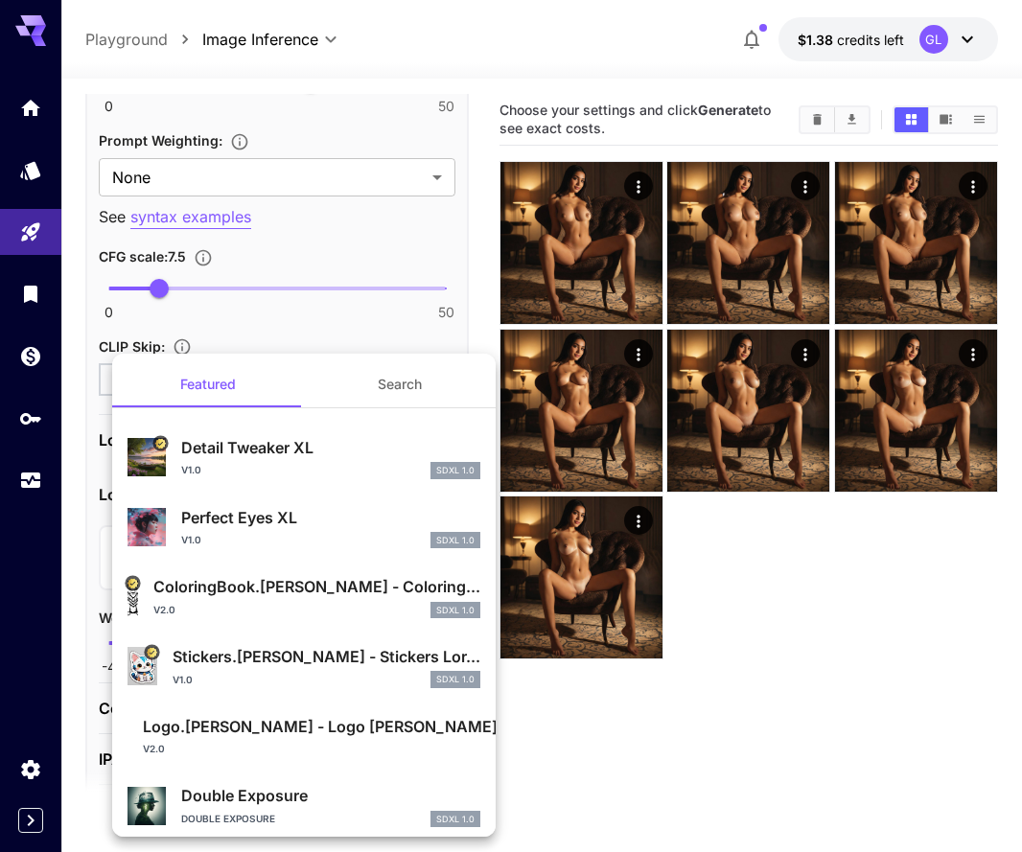
click at [600, 787] on div at bounding box center [511, 426] width 1022 height 852
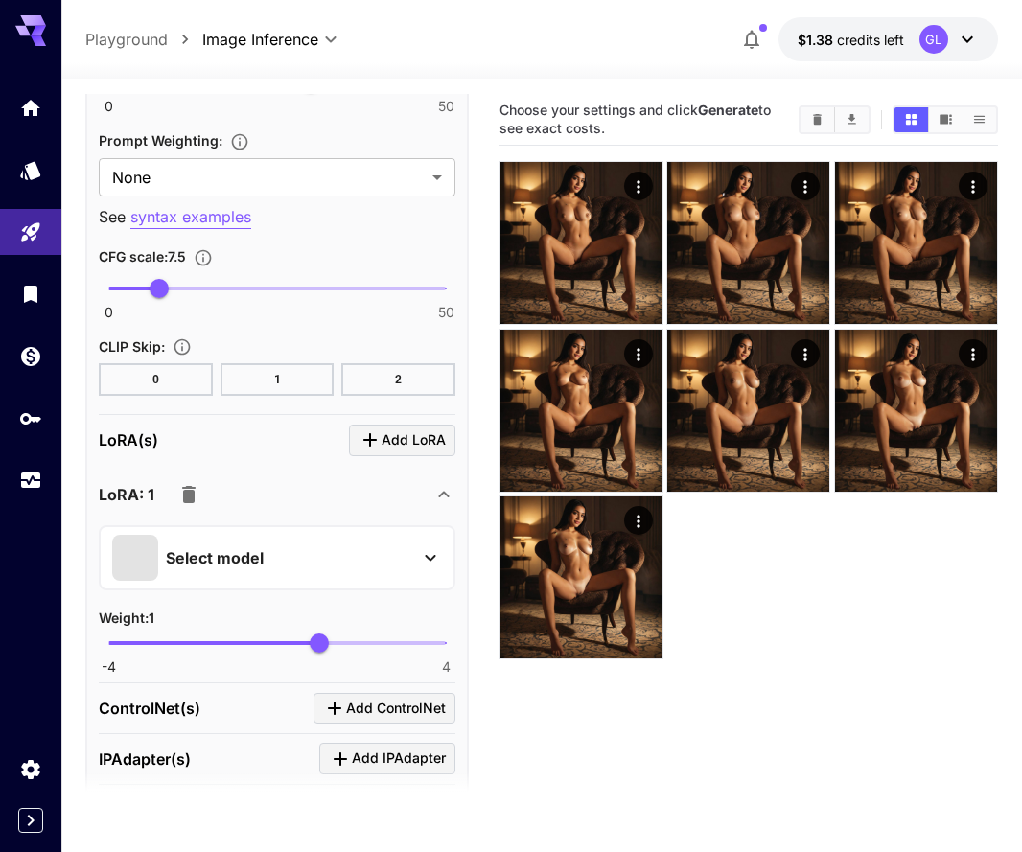
scroll to position [1954, 0]
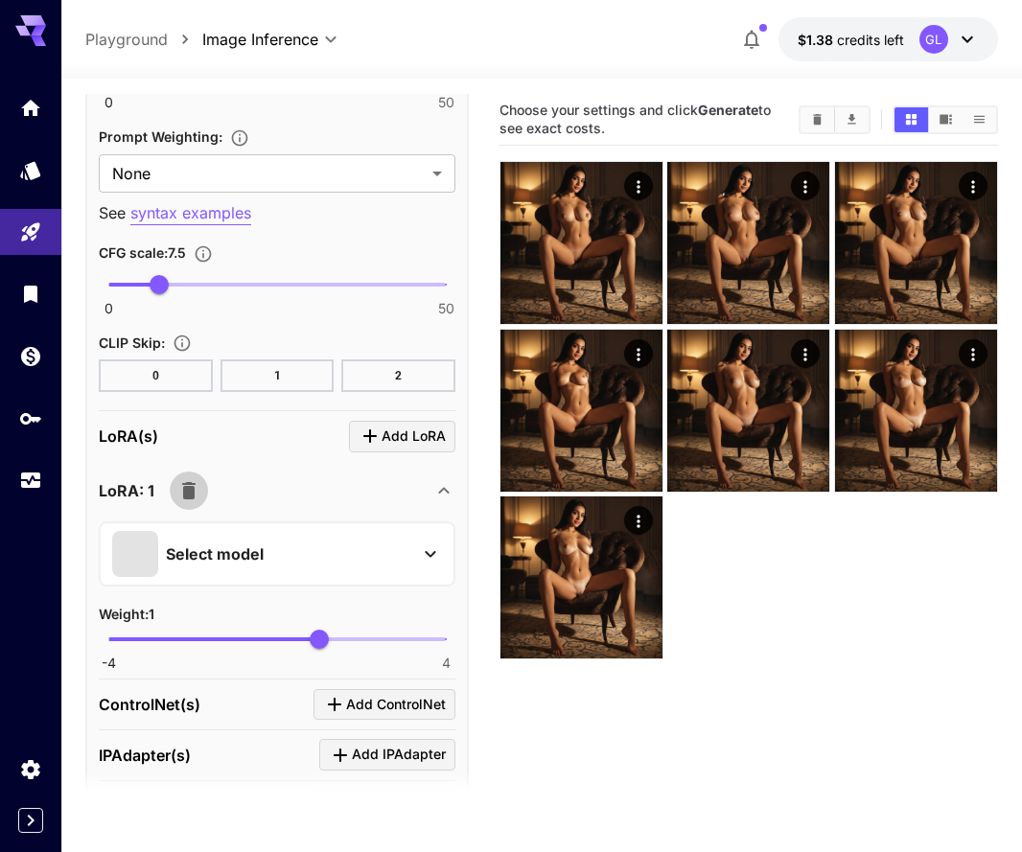
click at [192, 496] on icon "button" at bounding box center [188, 490] width 13 height 17
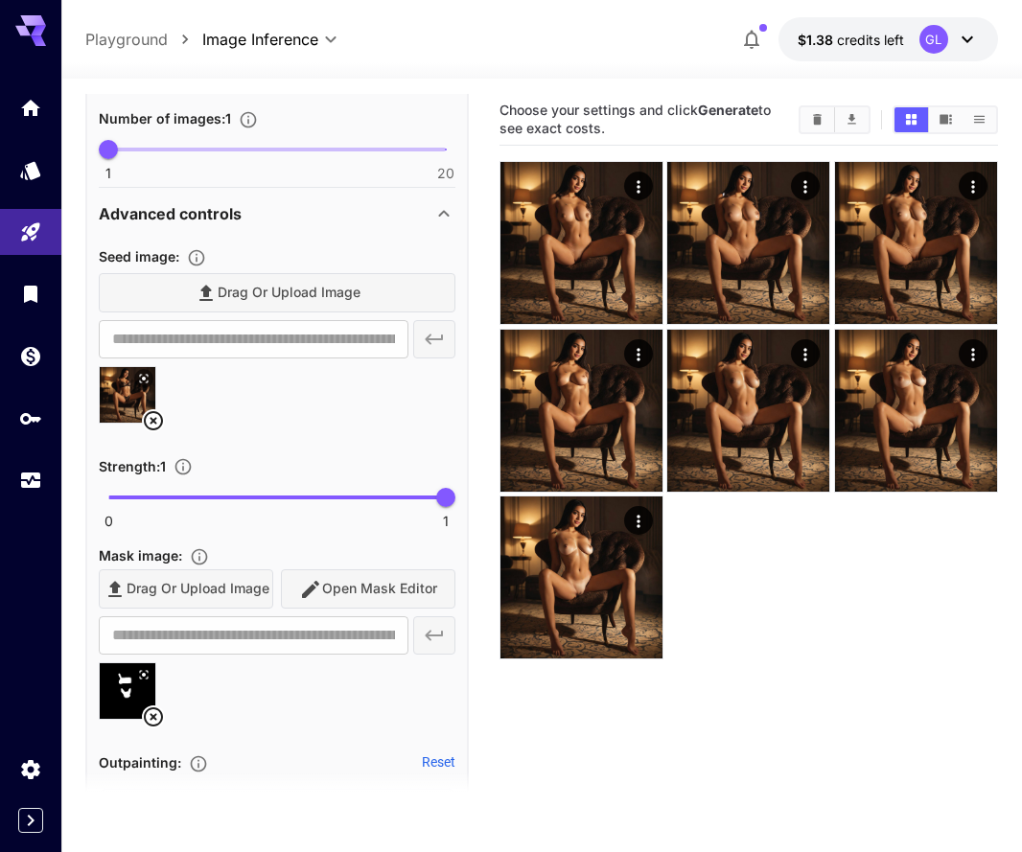
scroll to position [0, 0]
click at [815, 121] on icon "Clear Images" at bounding box center [817, 119] width 9 height 11
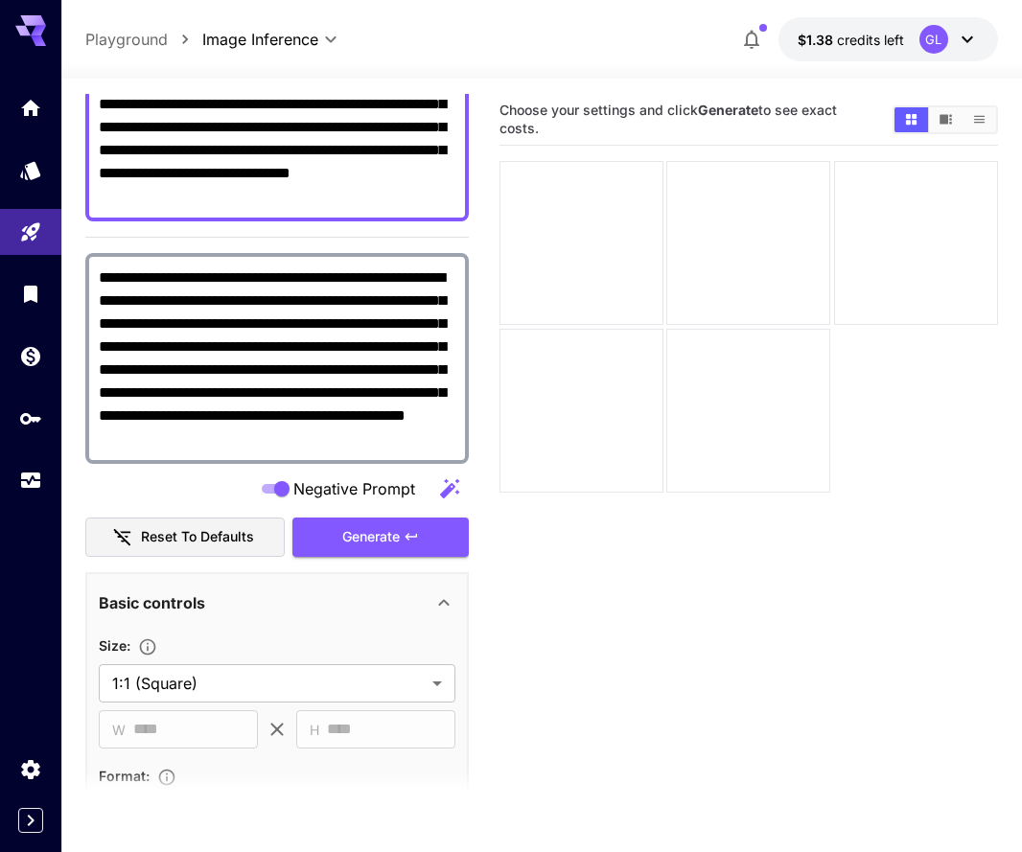
scroll to position [189, 0]
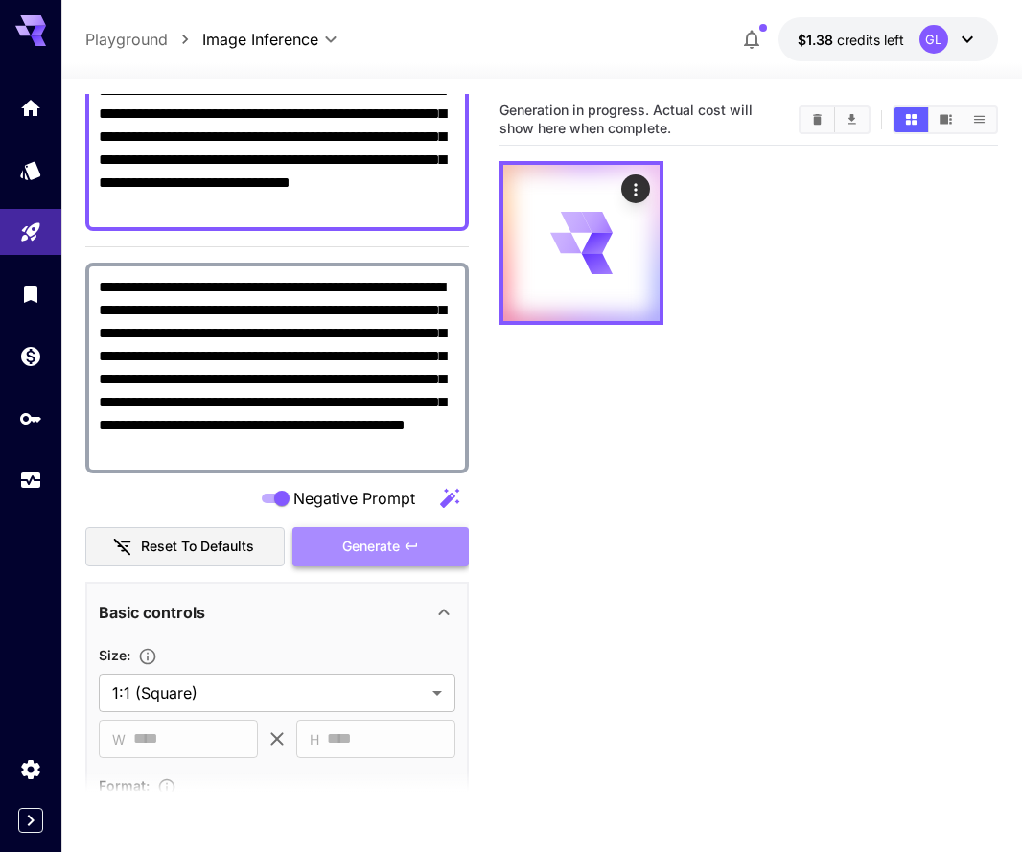
click at [342, 556] on span "Generate" at bounding box center [370, 547] width 57 height 24
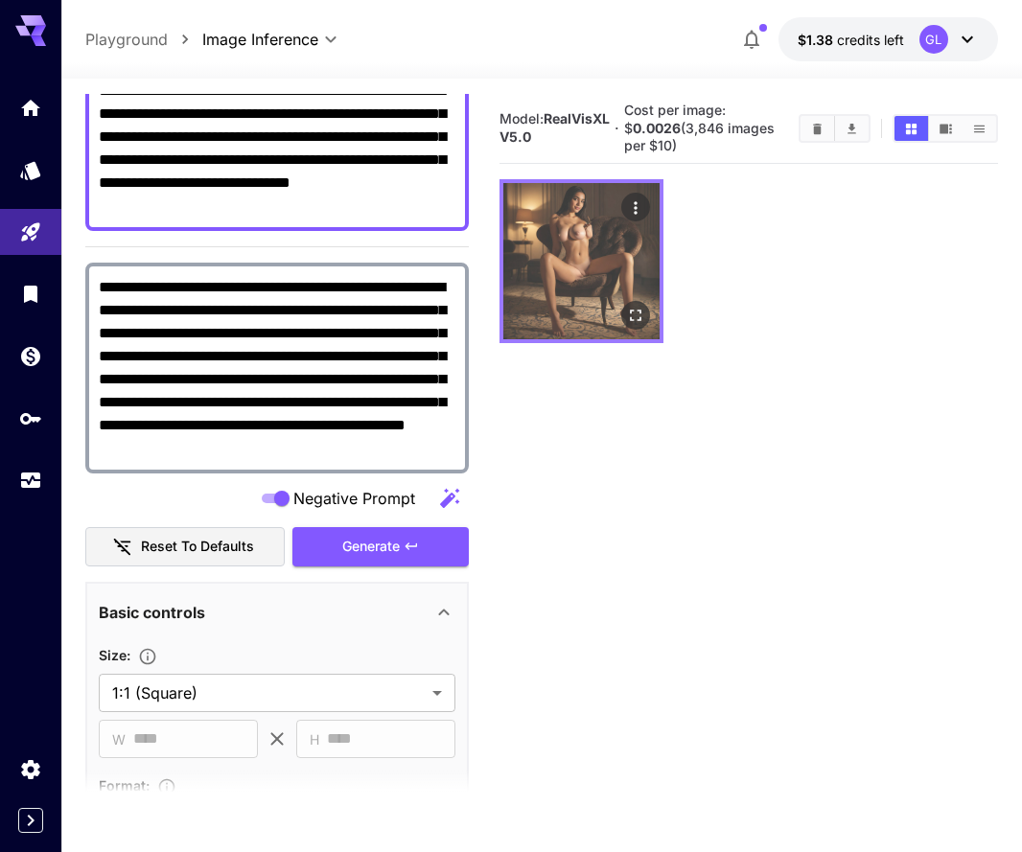
click at [638, 301] on button "Open in fullscreen" at bounding box center [635, 315] width 29 height 29
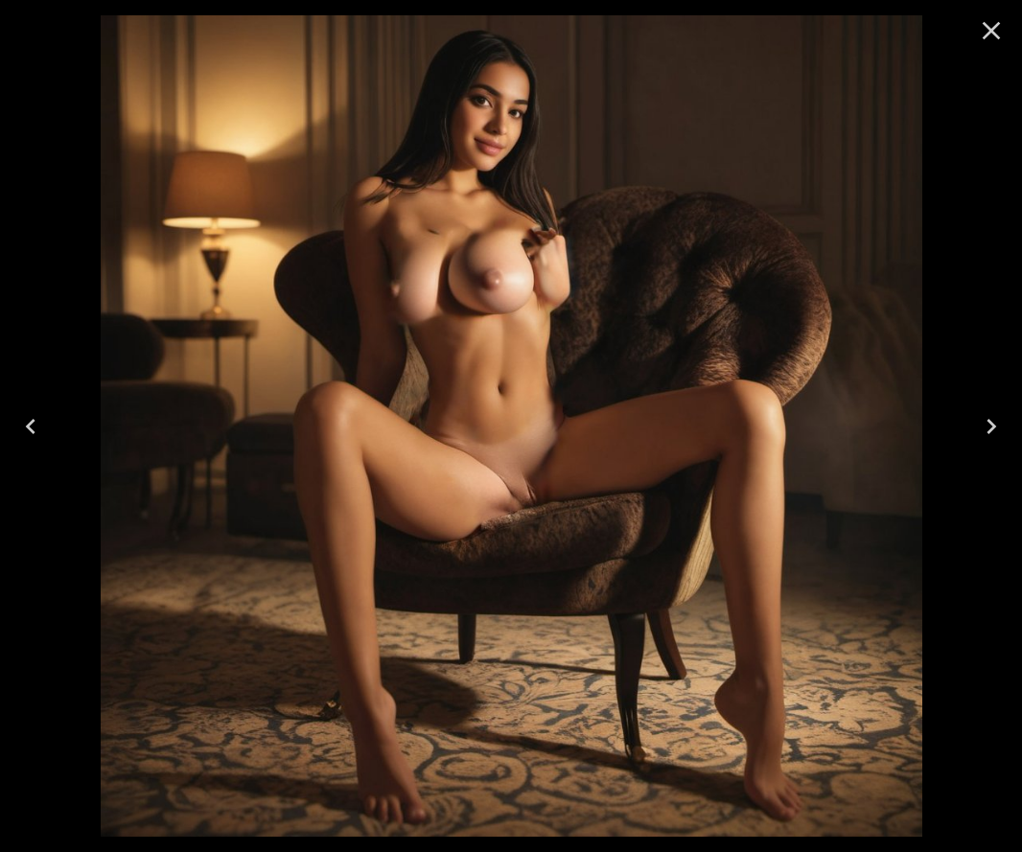
click at [992, 32] on icon "Close" at bounding box center [991, 31] width 18 height 18
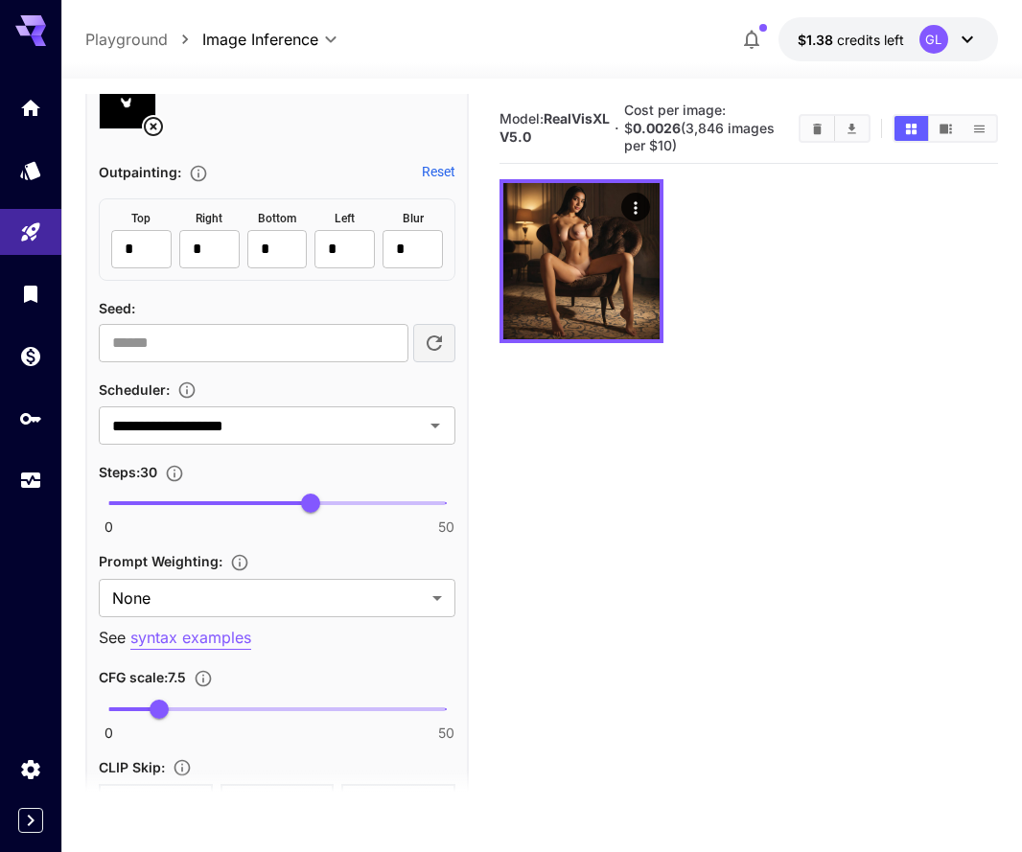
scroll to position [1545, 0]
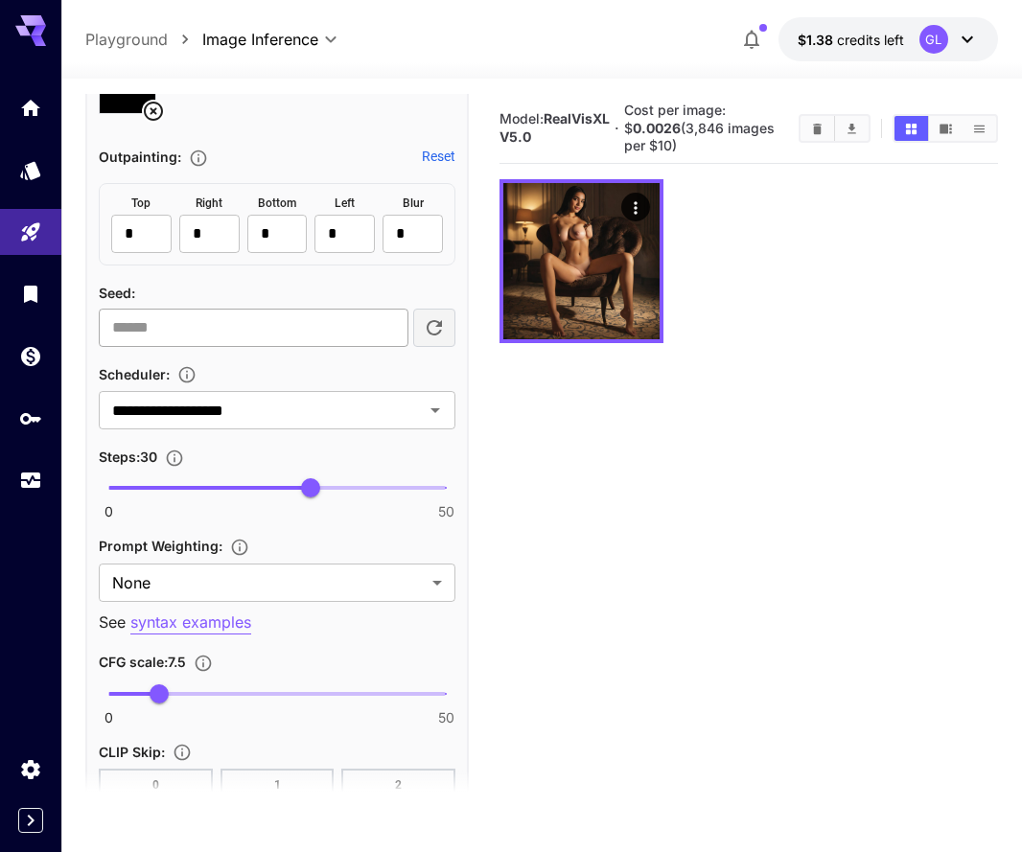
click at [299, 336] on input "number" at bounding box center [254, 328] width 310 height 38
paste input "**********"
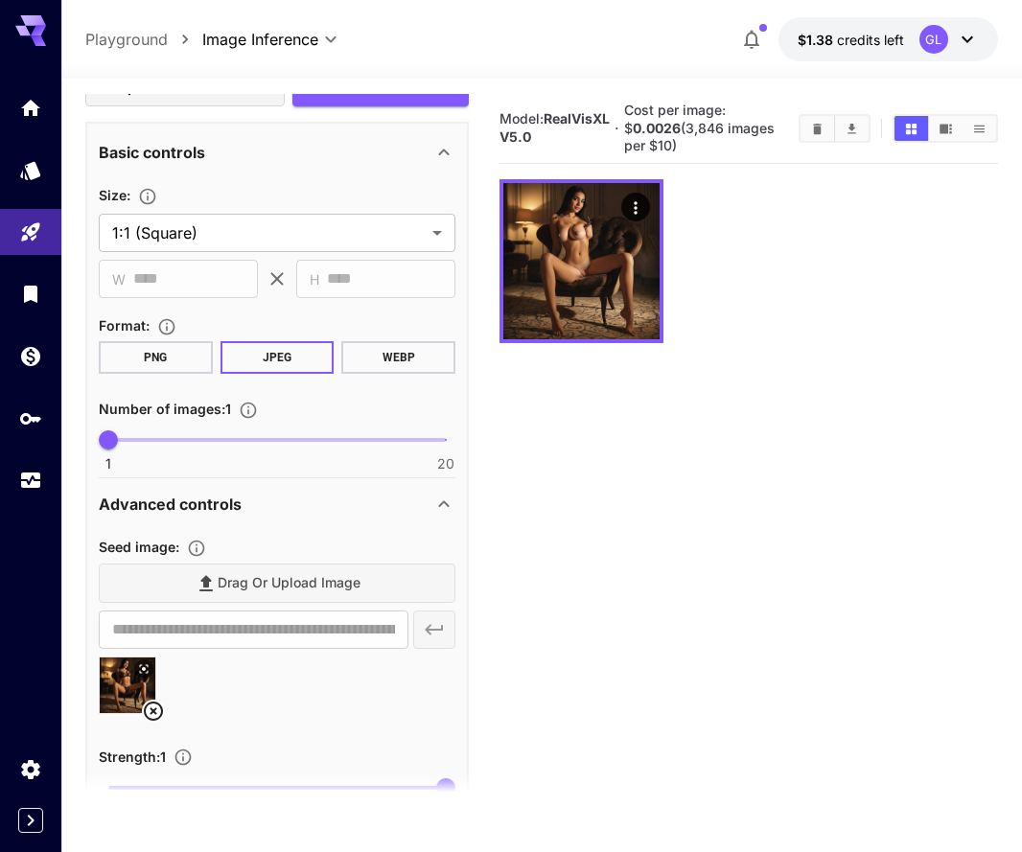
scroll to position [602, 0]
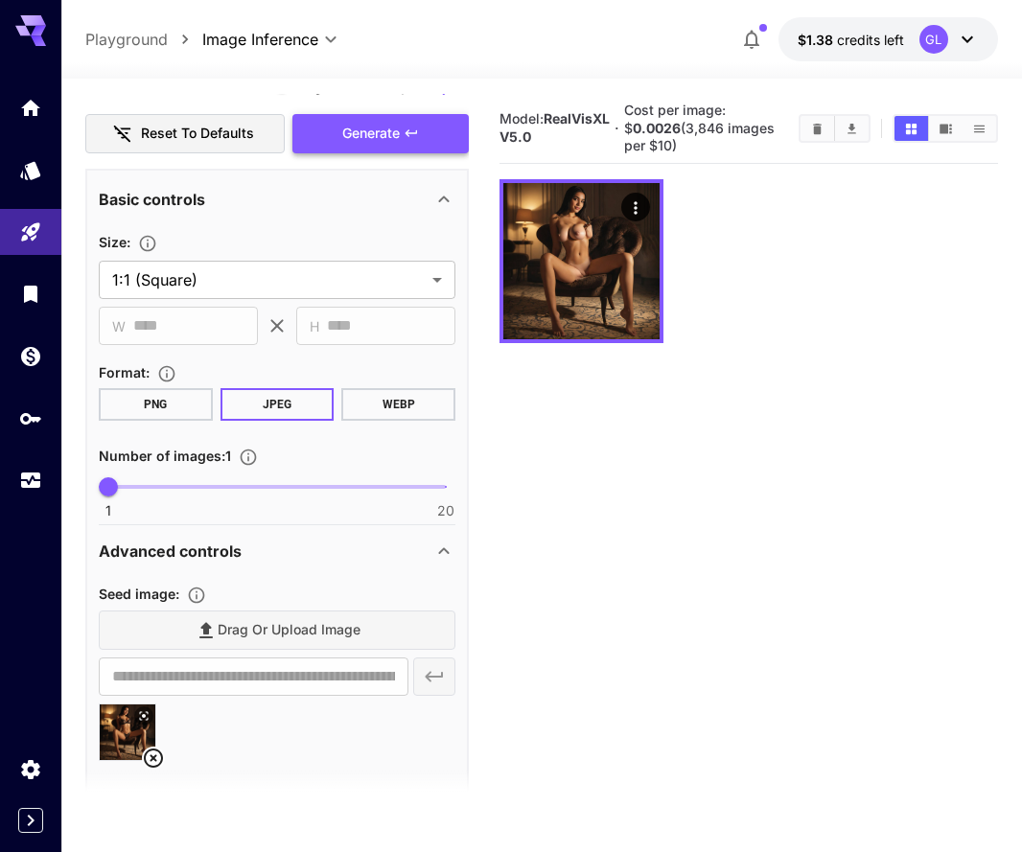
type input "**********"
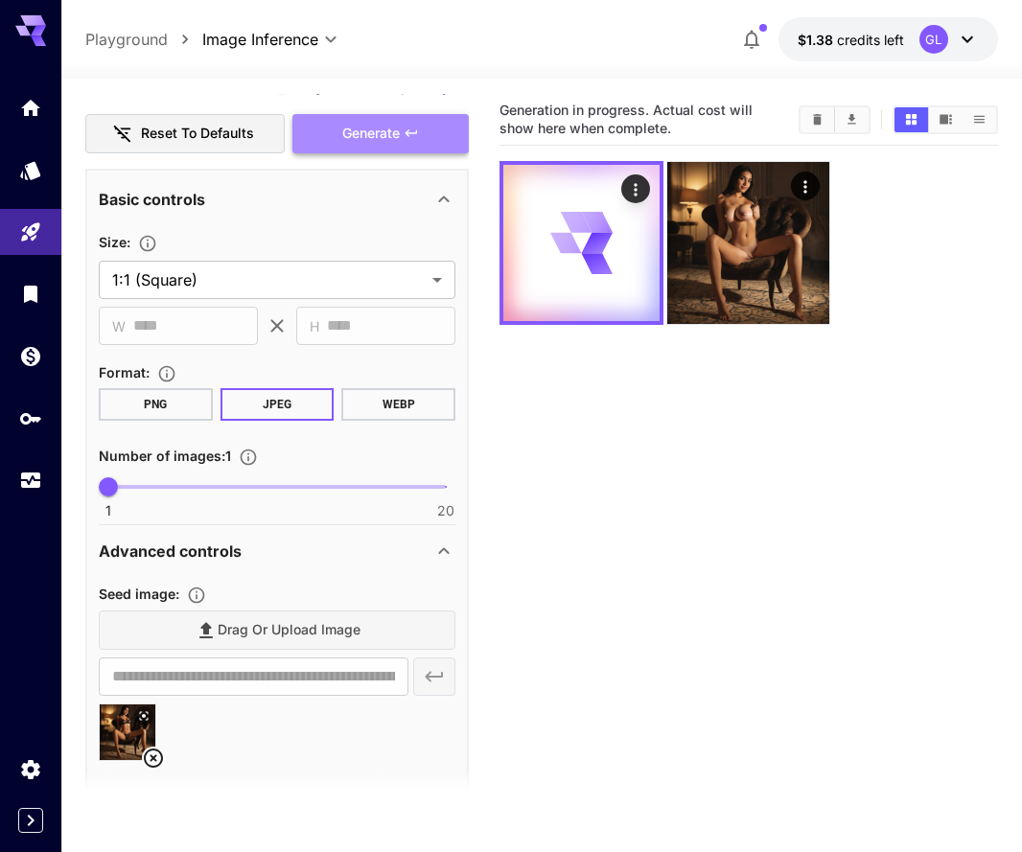
click at [393, 133] on span "Generate" at bounding box center [370, 134] width 57 height 24
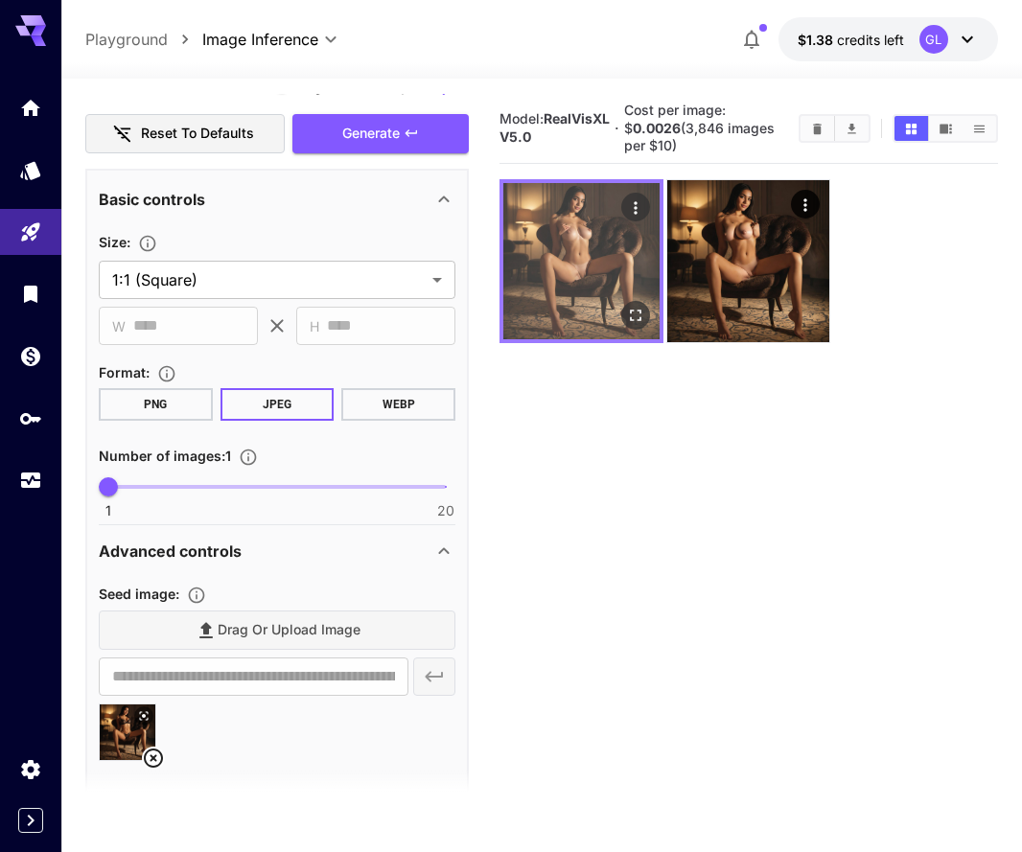
click at [633, 312] on icon "Open in fullscreen" at bounding box center [635, 315] width 19 height 19
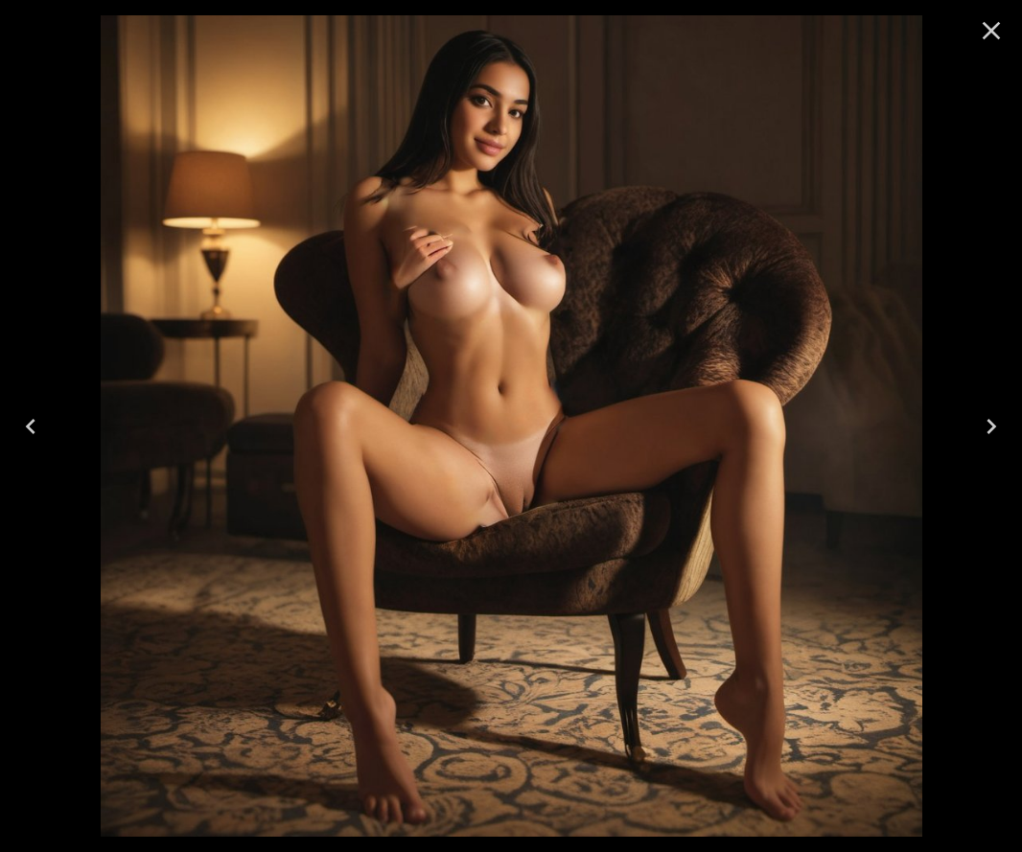
click at [996, 14] on button "Close" at bounding box center [991, 31] width 46 height 46
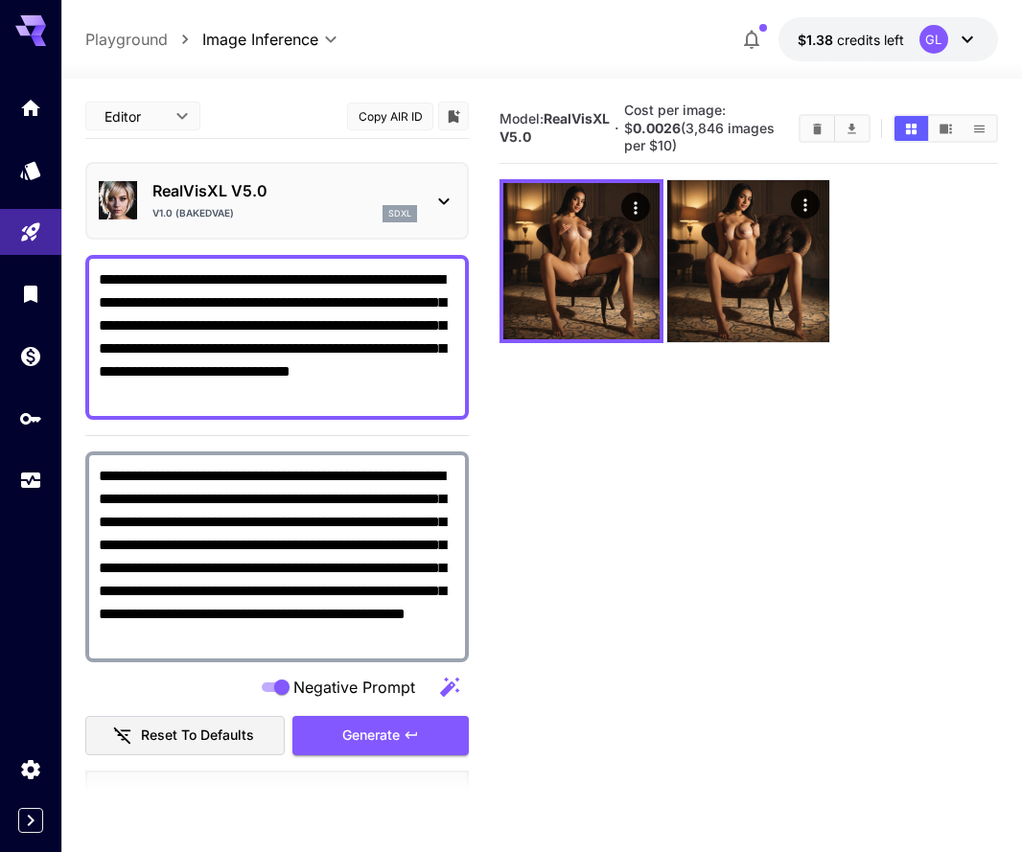
scroll to position [0, 0]
click at [419, 191] on div "RealVisXL V5.0 V1.0 (BakedVAE) sdxl" at bounding box center [277, 201] width 356 height 58
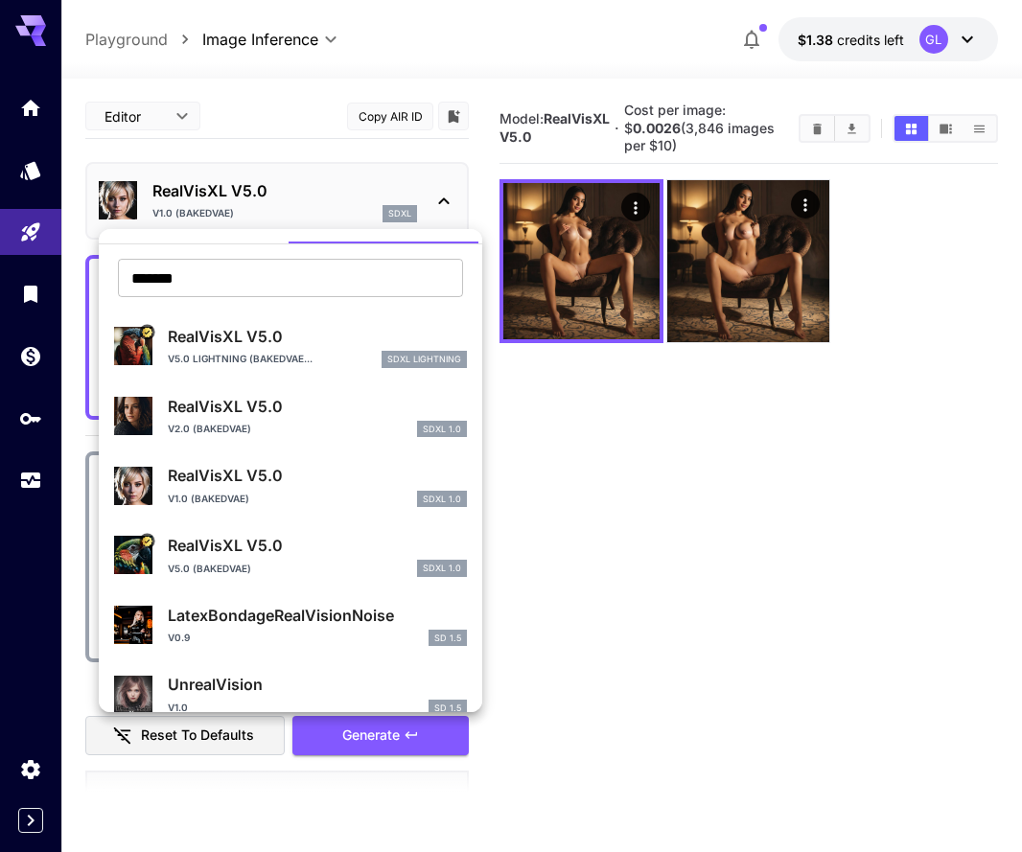
scroll to position [41, 0]
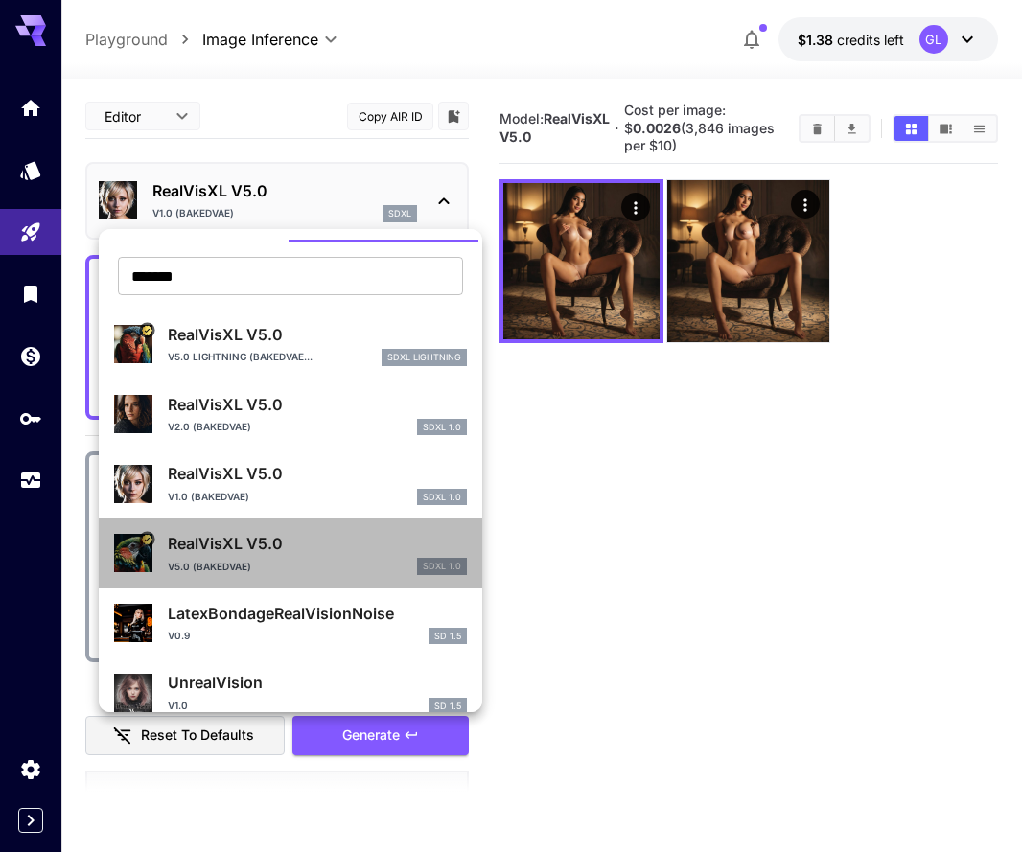
click at [312, 555] on div "RealVisXL V5.0 V5.0 (BakedVAE) SDXL 1.0" at bounding box center [317, 553] width 299 height 43
type input "**"
type input "*"
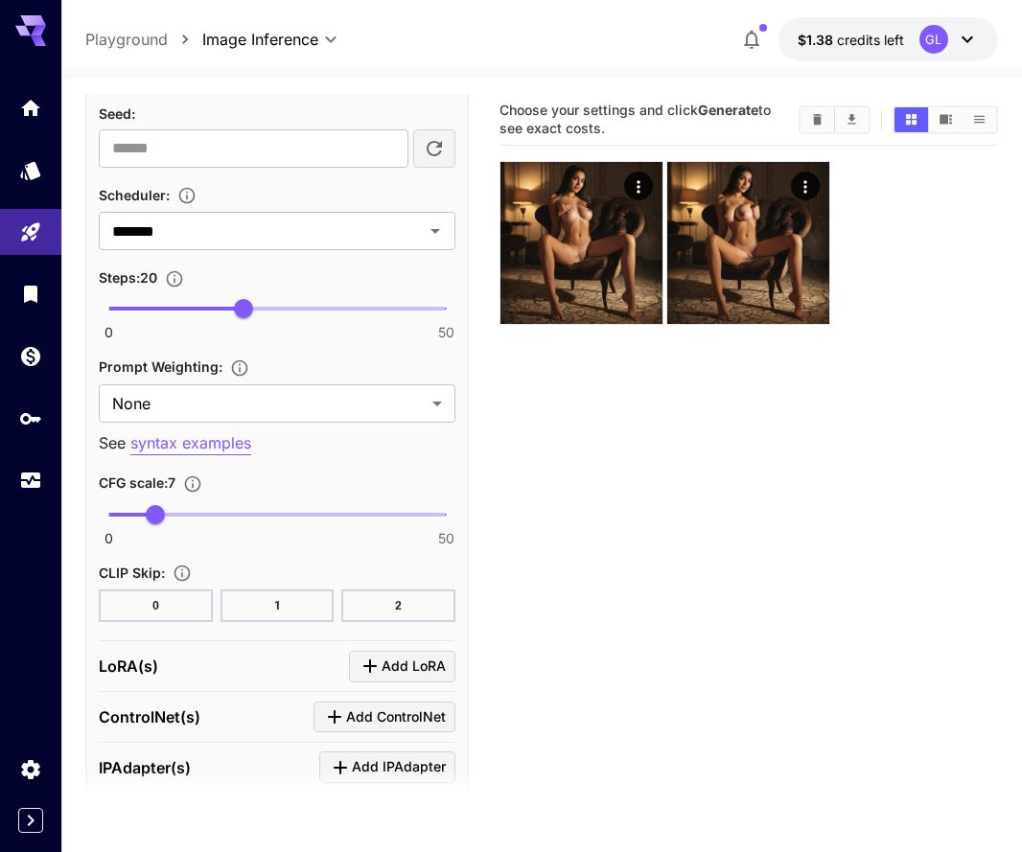
scroll to position [1747, 0]
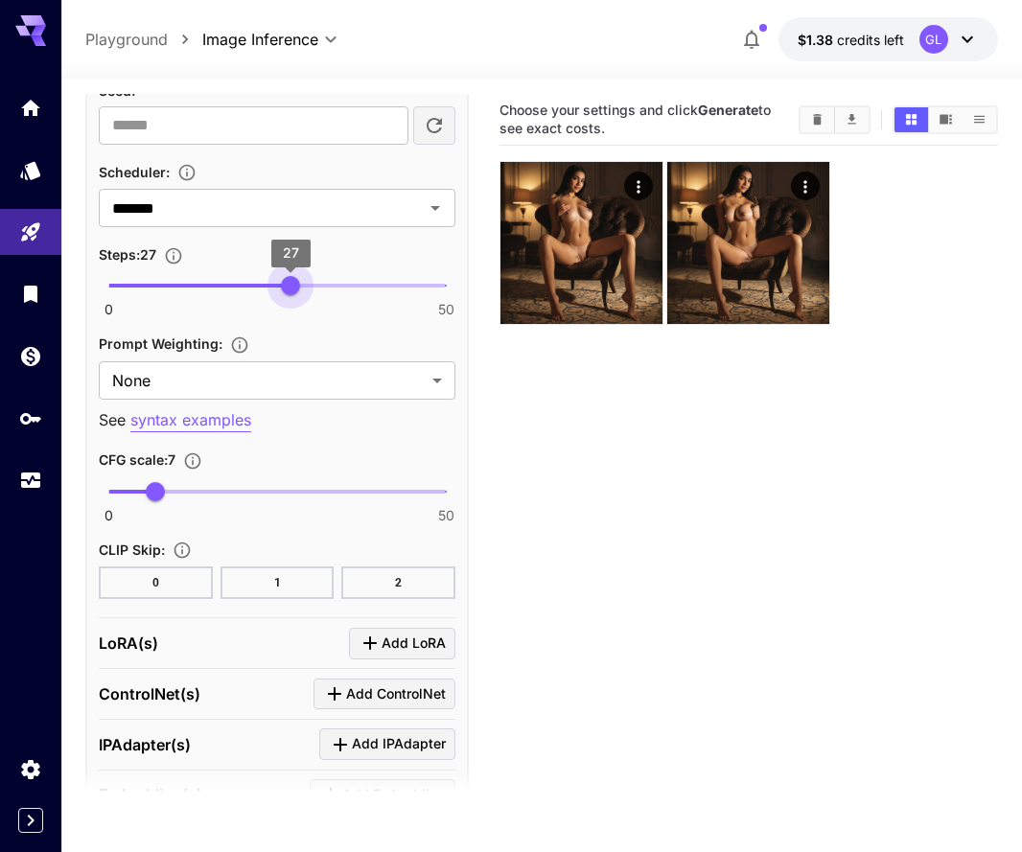
type input "**"
drag, startPoint x: 279, startPoint y: 287, endPoint x: 308, endPoint y: 290, distance: 28.9
click at [308, 290] on span "0 50 30" at bounding box center [276, 285] width 337 height 29
type input "***"
click at [159, 488] on span "7.5" at bounding box center [158, 491] width 19 height 19
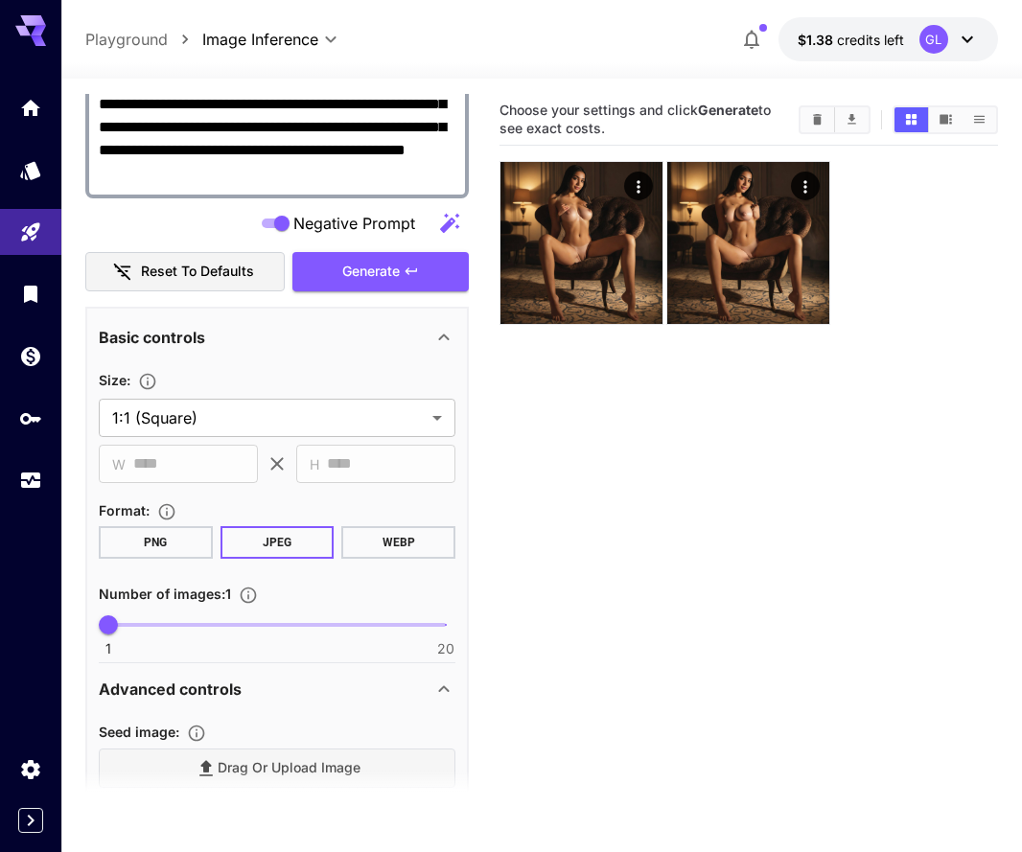
scroll to position [470, 0]
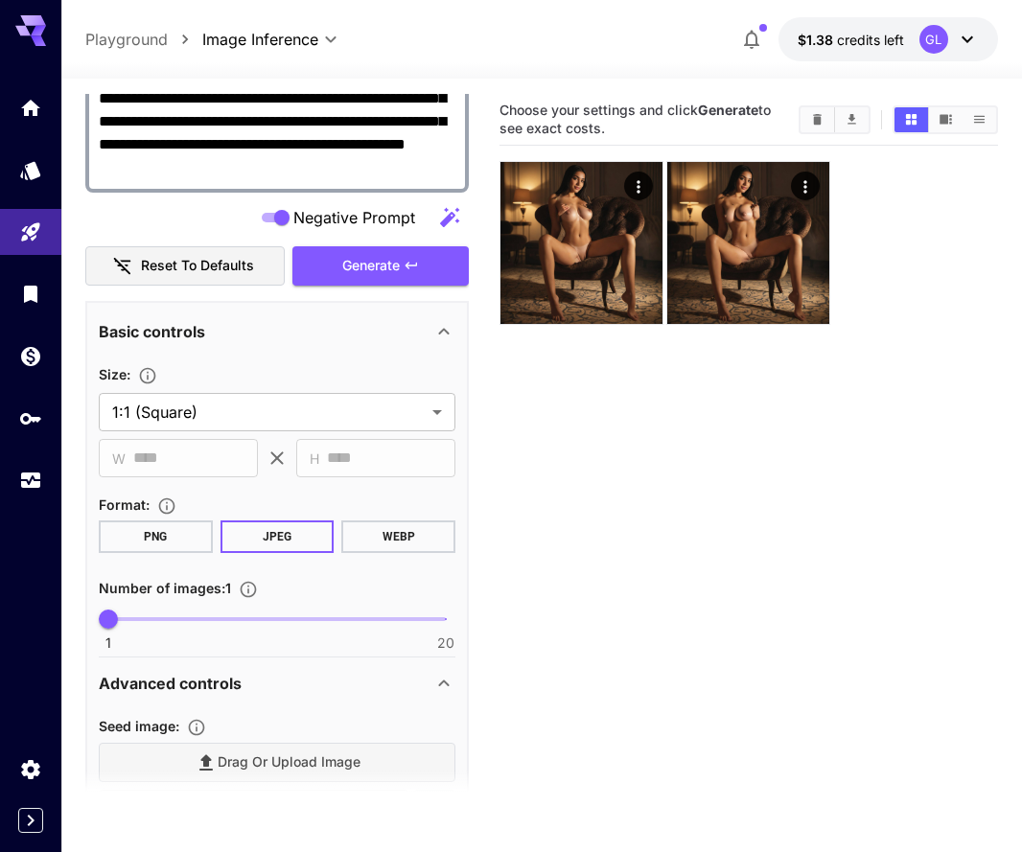
click at [162, 523] on button "PNG" at bounding box center [156, 536] width 114 height 33
click at [366, 272] on span "Generate" at bounding box center [370, 266] width 57 height 24
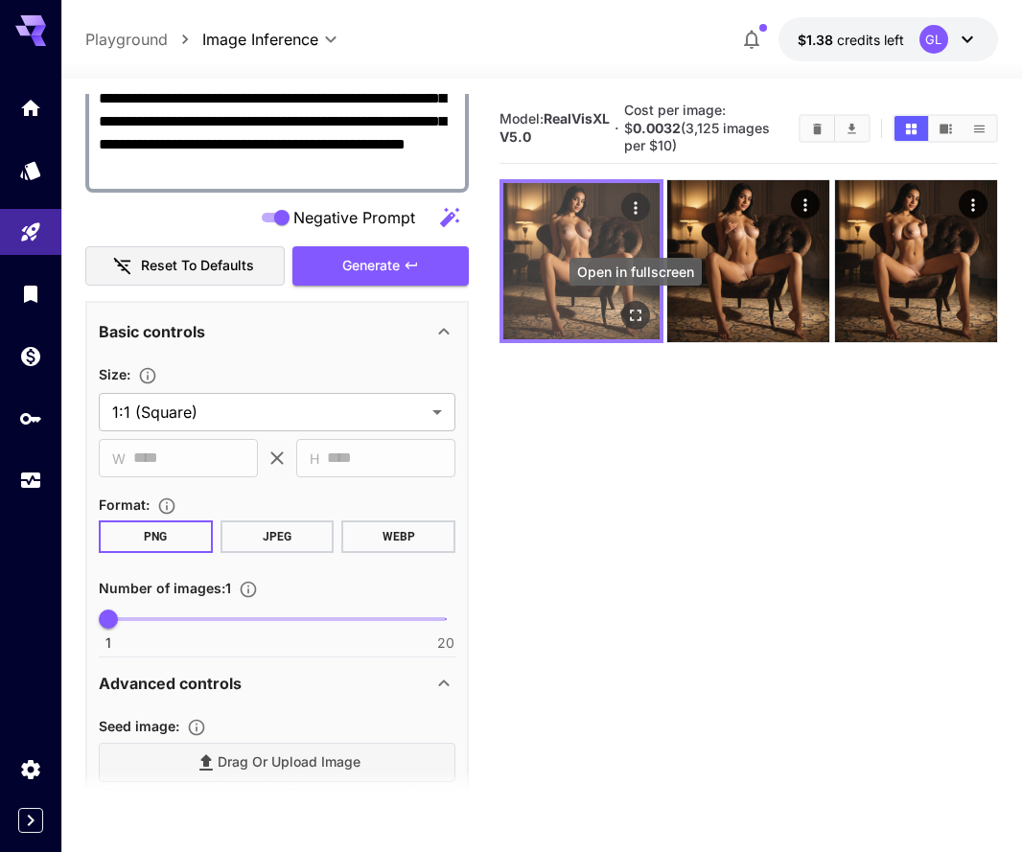
click at [634, 317] on icon "Open in fullscreen" at bounding box center [635, 315] width 19 height 19
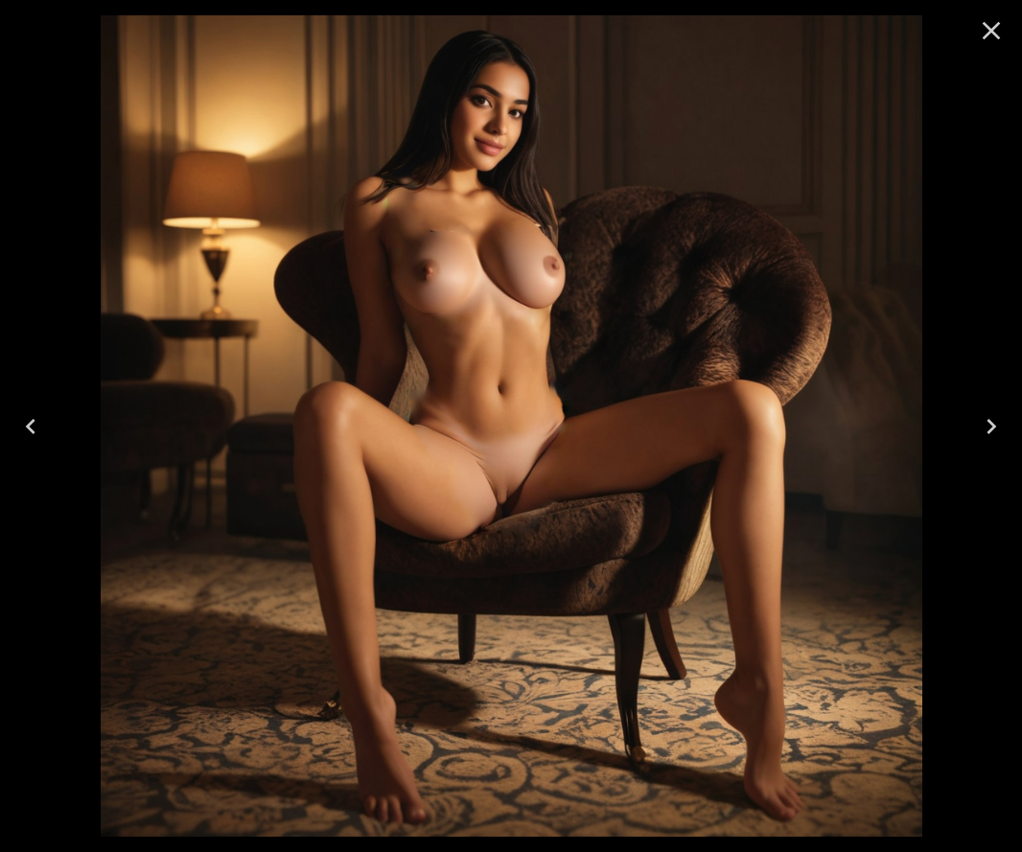
click at [993, 33] on icon "Close" at bounding box center [991, 31] width 18 height 18
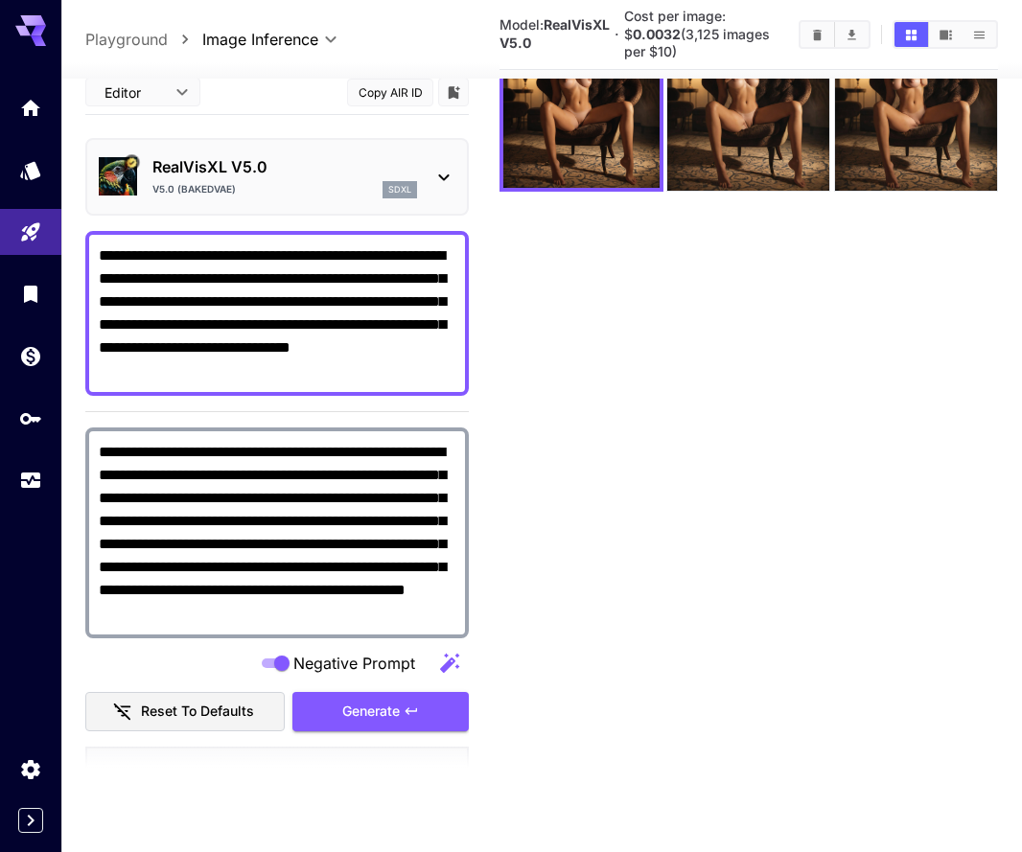
scroll to position [0, 0]
click at [244, 375] on textarea "**********" at bounding box center [277, 313] width 356 height 138
type textarea "**********"
click at [395, 713] on span "Generate" at bounding box center [370, 712] width 57 height 24
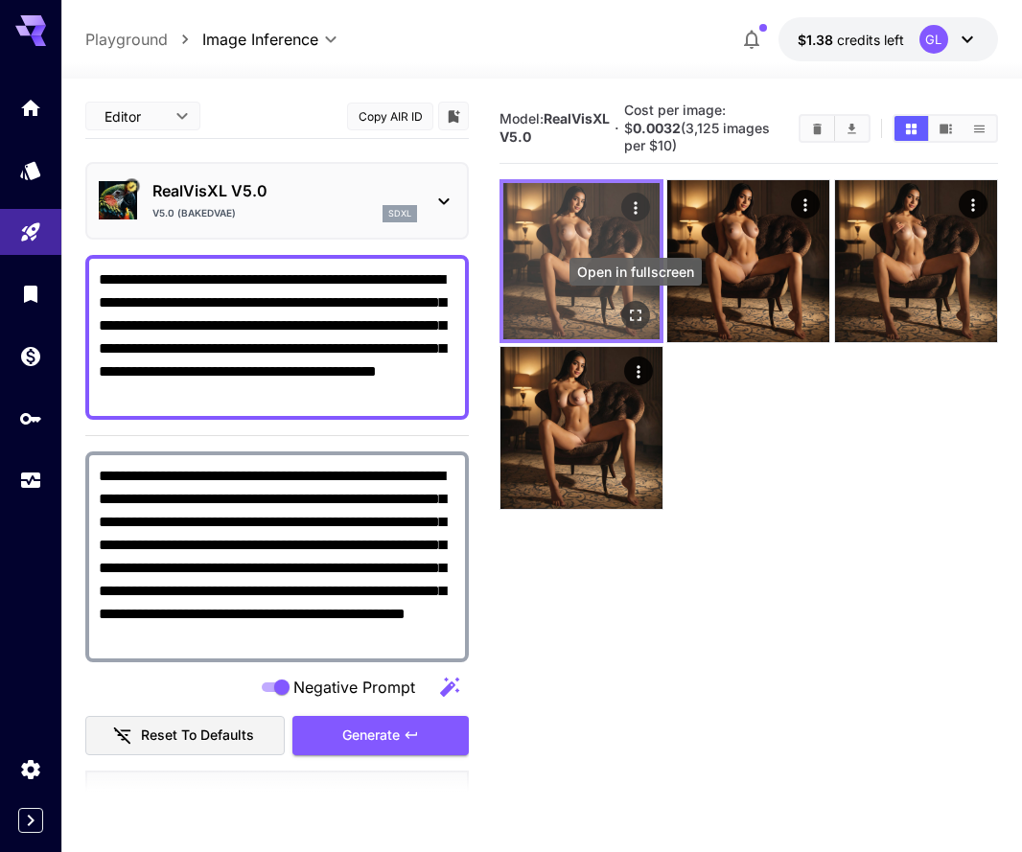
click at [638, 319] on icon "Open in fullscreen" at bounding box center [635, 315] width 11 height 11
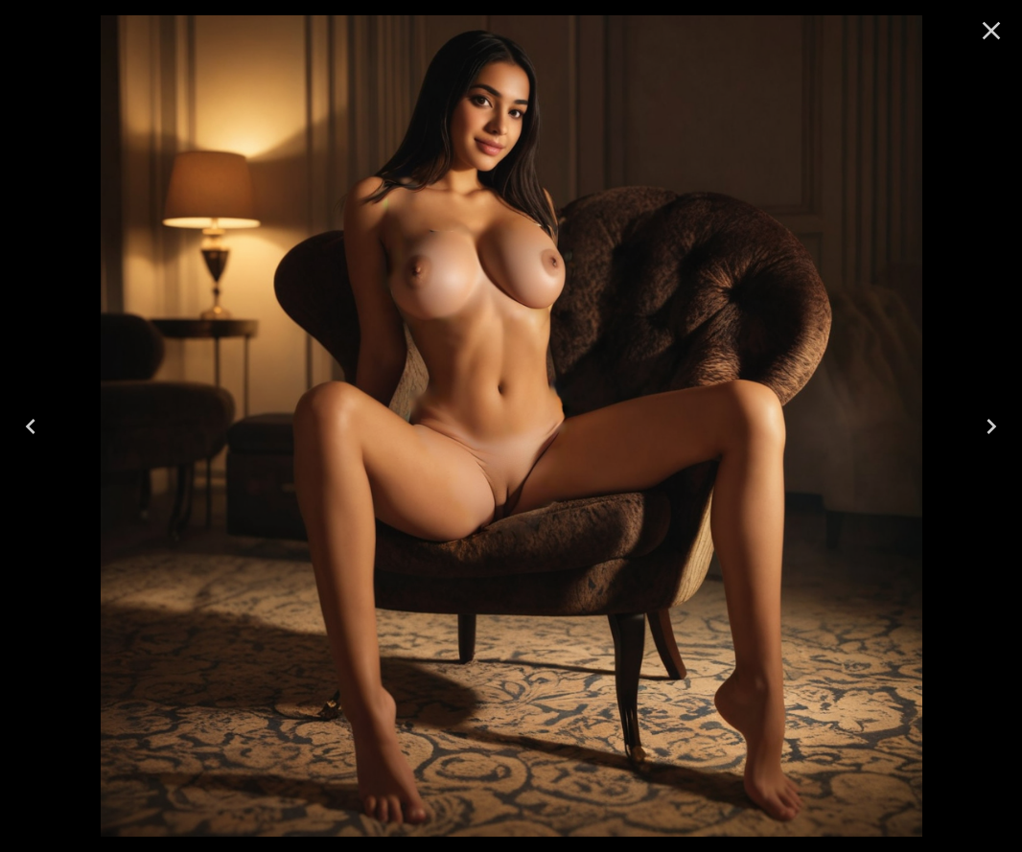
click at [987, 36] on icon "Close" at bounding box center [991, 30] width 31 height 31
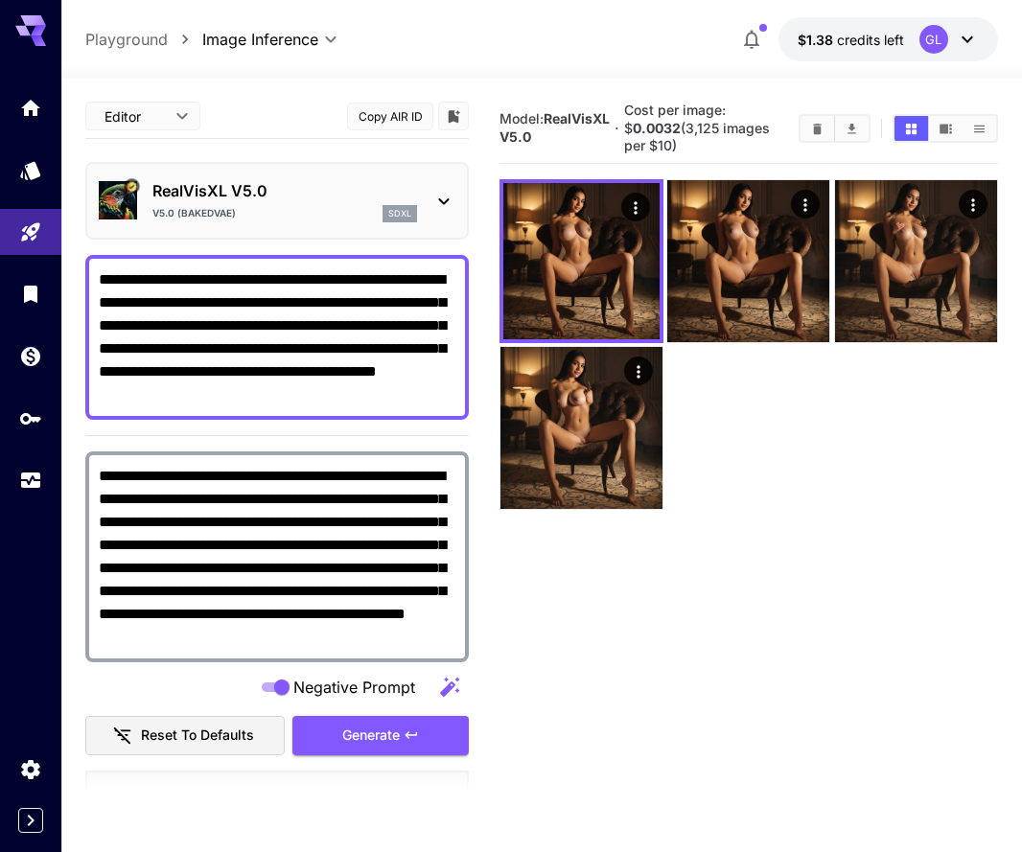
click at [456, 180] on div "RealVisXL V5.0 V5.0 (BakedVAE) sdxl" at bounding box center [276, 201] width 383 height 78
click at [439, 195] on icon at bounding box center [443, 201] width 23 height 23
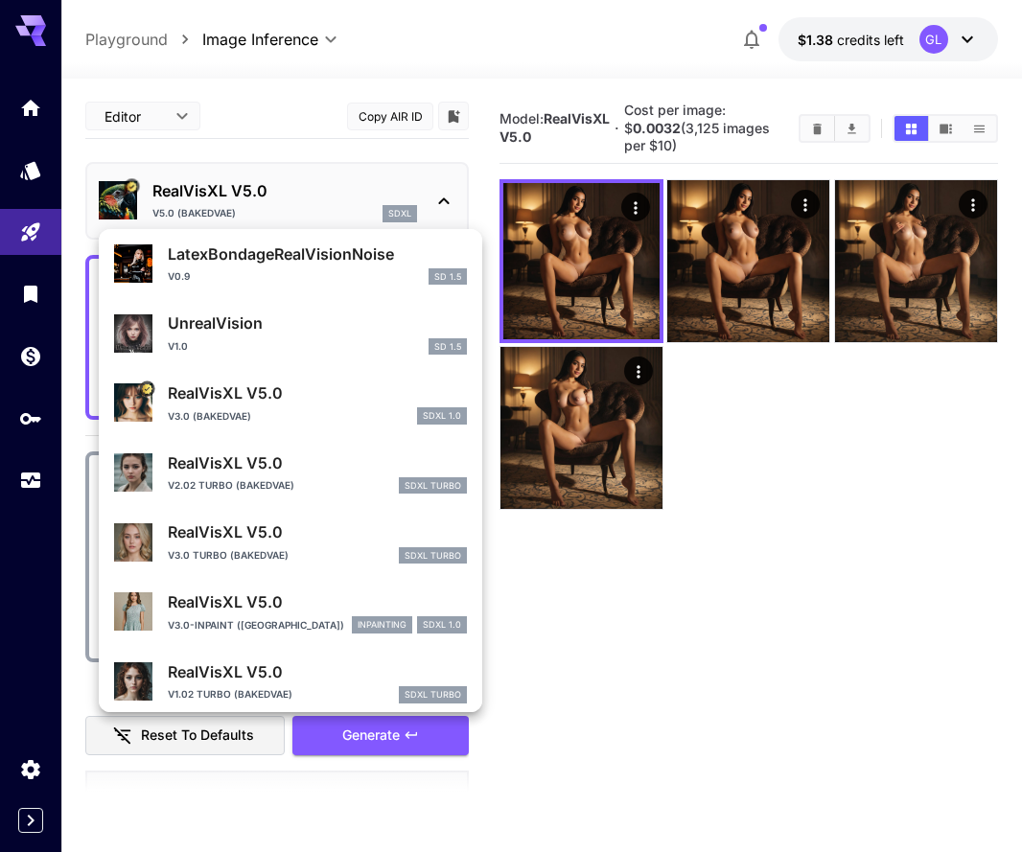
scroll to position [398, 0]
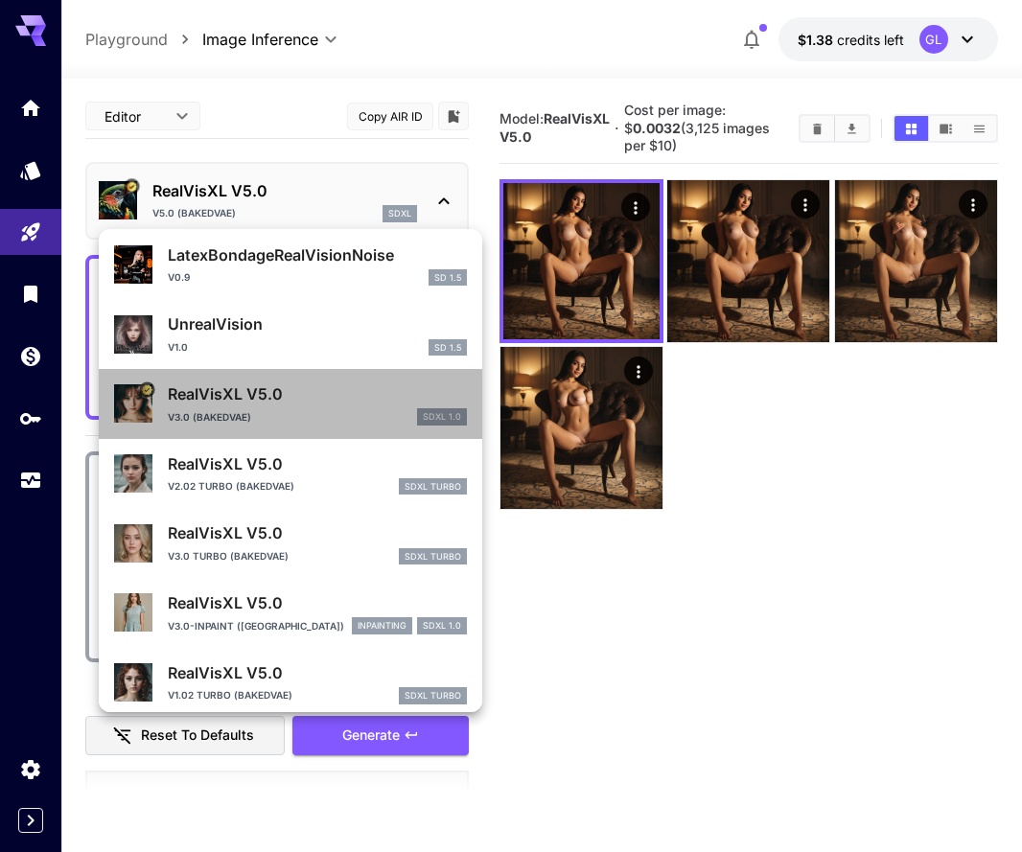
click at [343, 411] on div "V3.0 (BakedVAE) SDXL 1.0" at bounding box center [317, 416] width 299 height 17
type input "**"
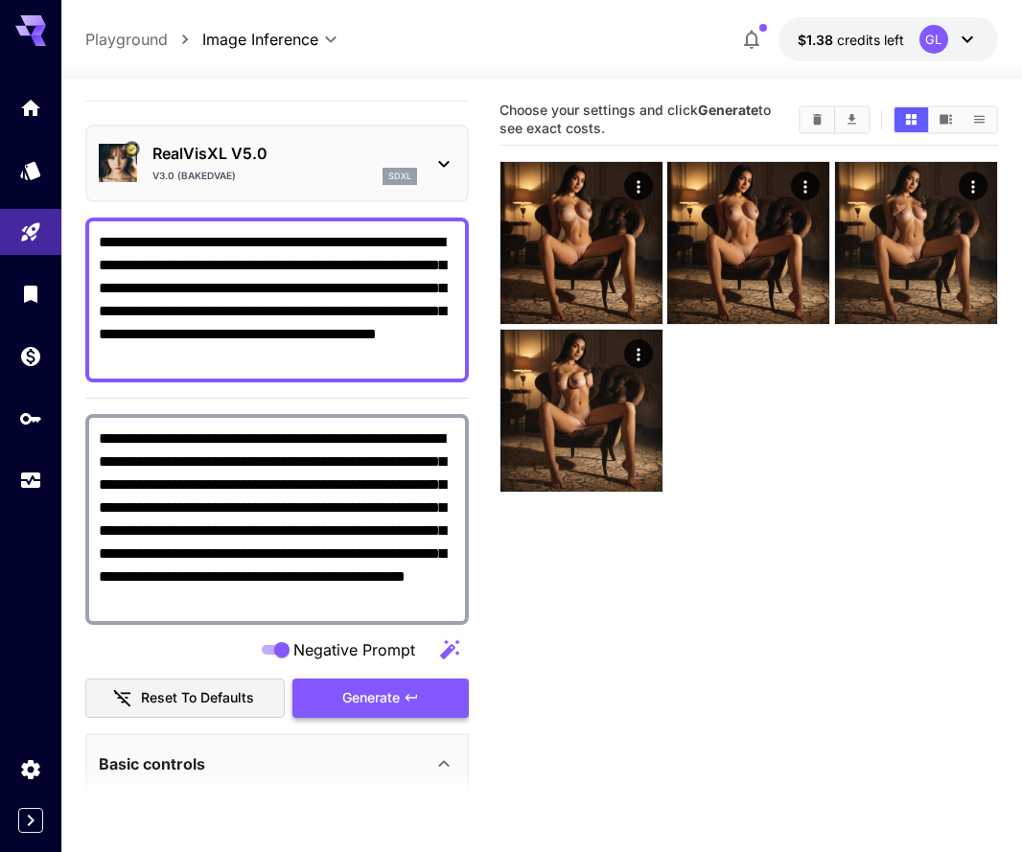
scroll to position [40, 0]
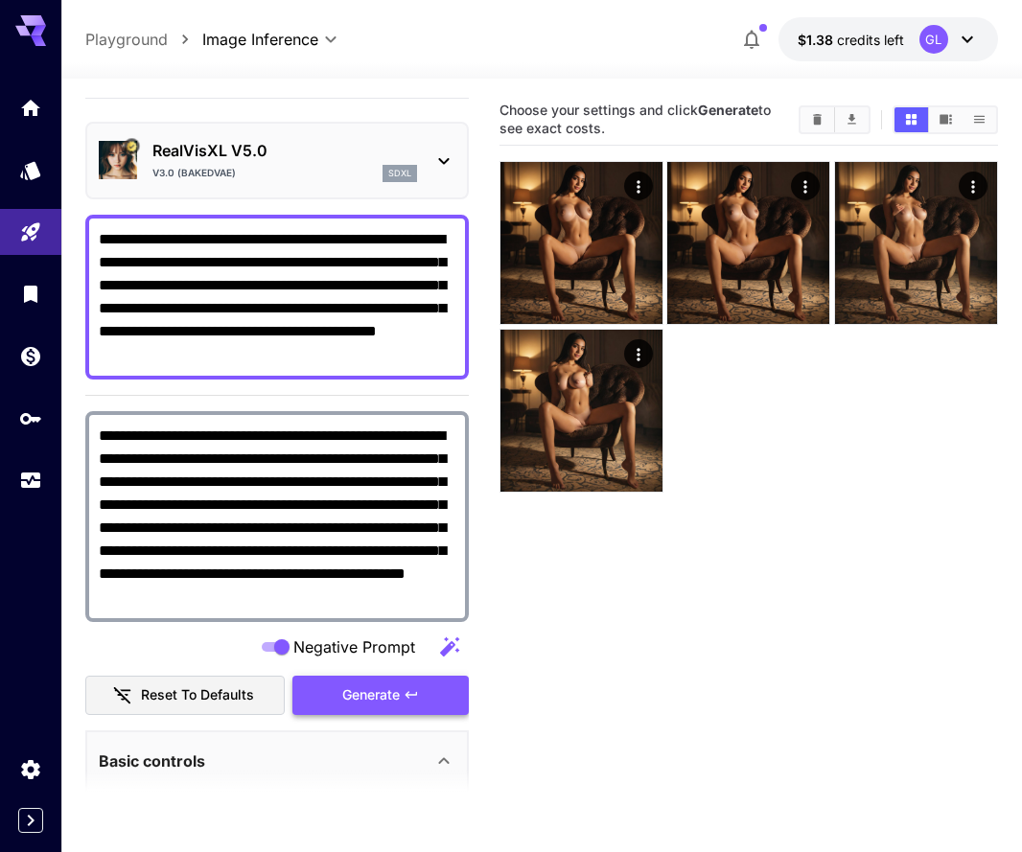
click at [370, 683] on span "Generate" at bounding box center [370, 695] width 57 height 24
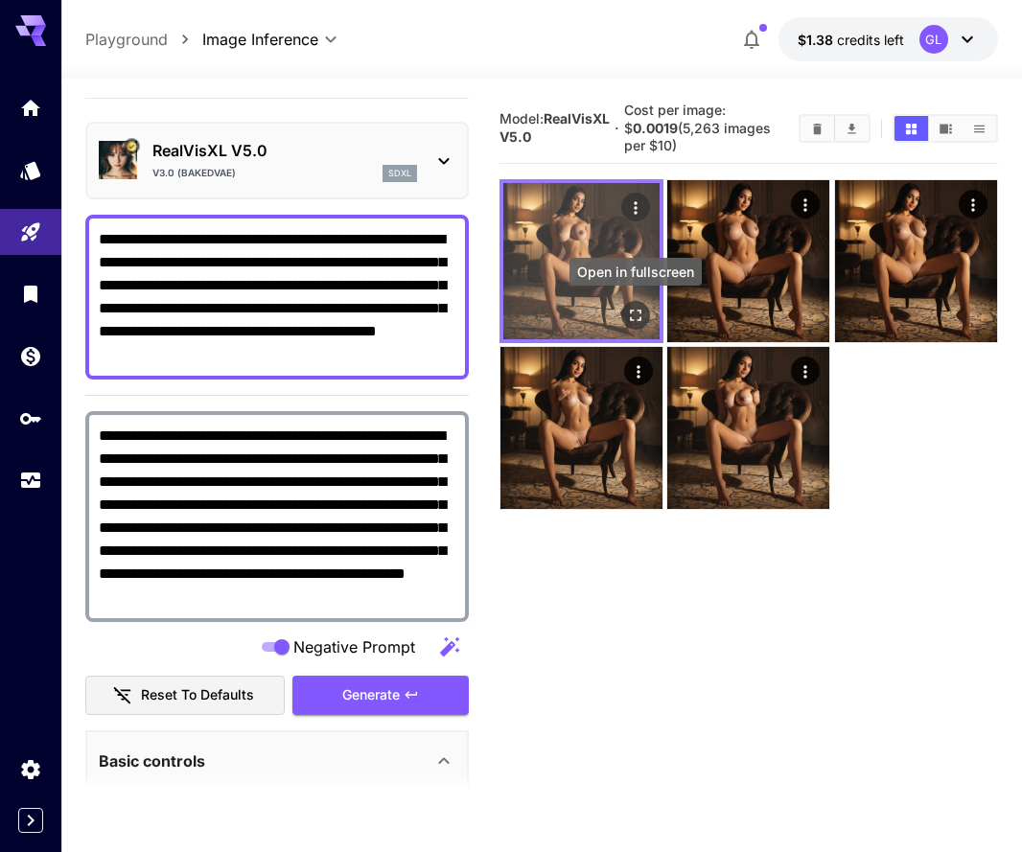
click at [634, 323] on icon "Open in fullscreen" at bounding box center [635, 315] width 19 height 19
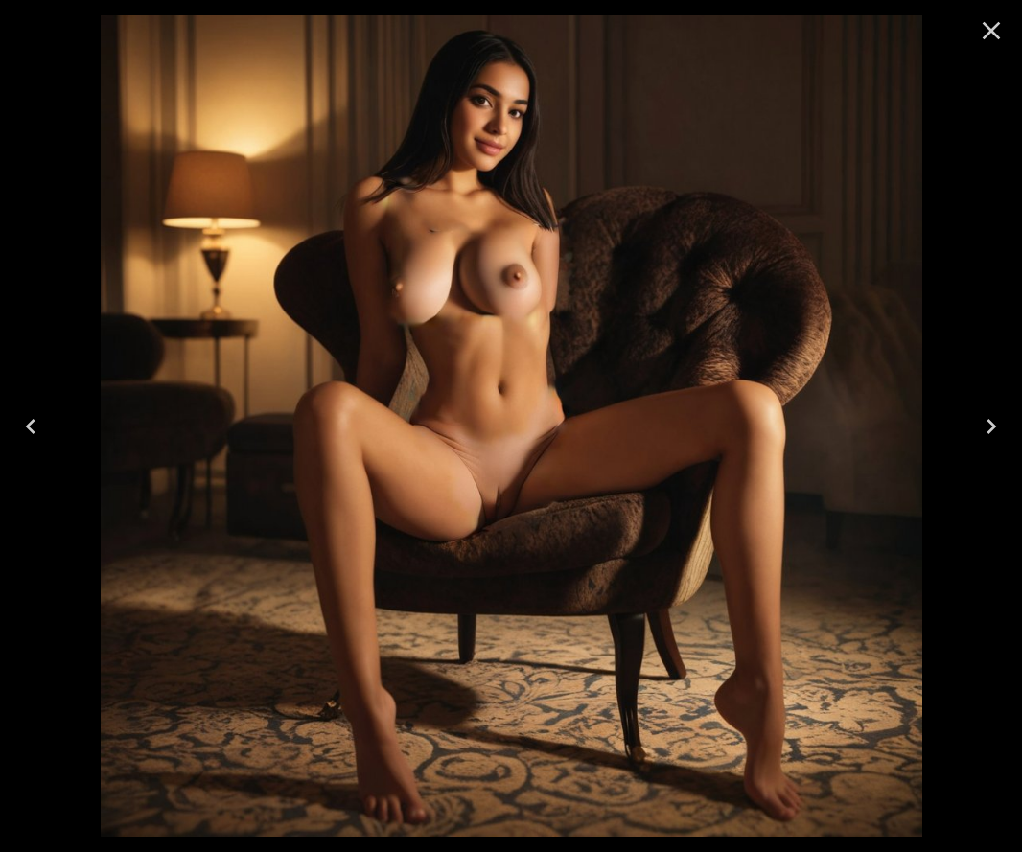
click at [991, 36] on icon "Close" at bounding box center [991, 30] width 31 height 31
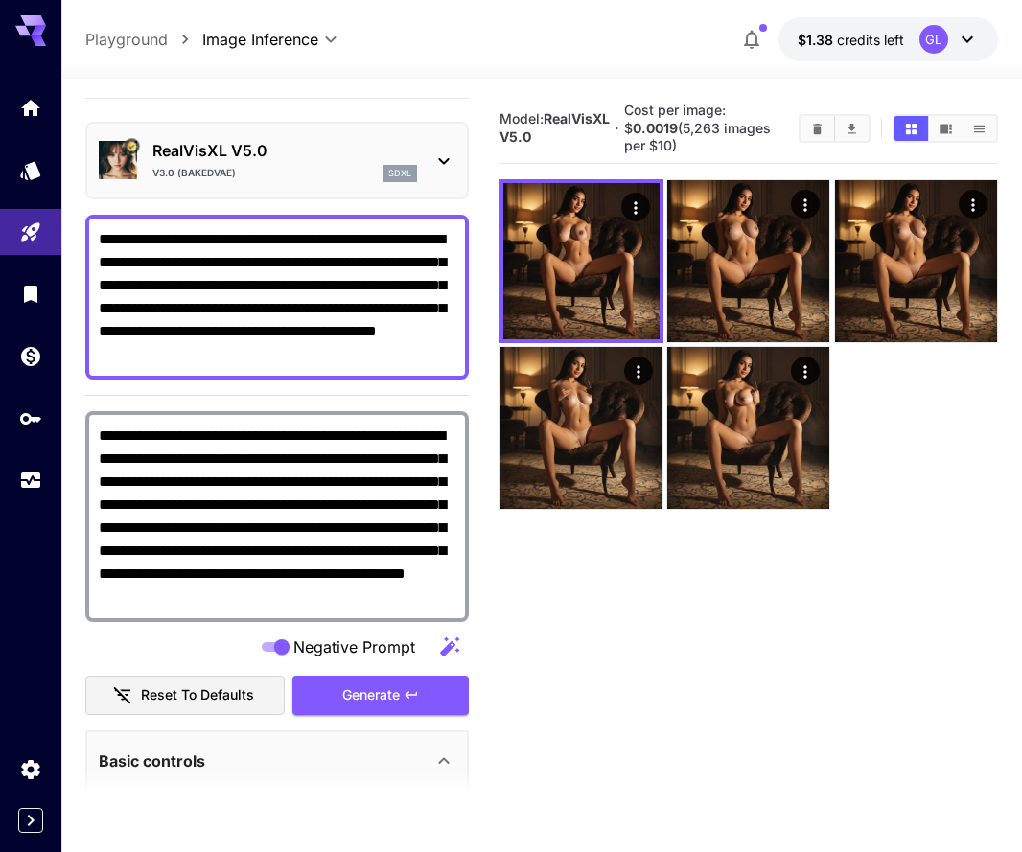
click at [442, 154] on icon at bounding box center [443, 160] width 23 height 23
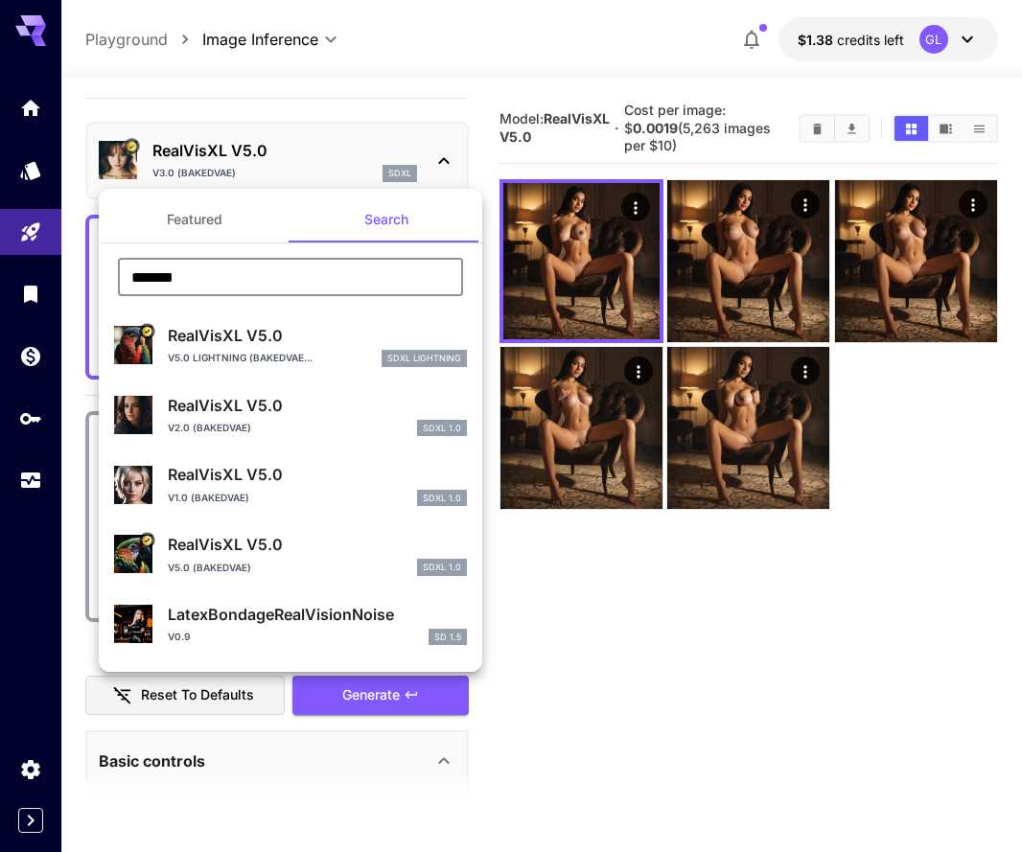
drag, startPoint x: 252, startPoint y: 286, endPoint x: 91, endPoint y: 285, distance: 161.0
click at [91, 285] on div "Featured Search ******* ​ RealVisXL V5.0 V5.0 Lightning (BakedVAE... SDXL Light…" at bounding box center [191, 287] width 383 height 575
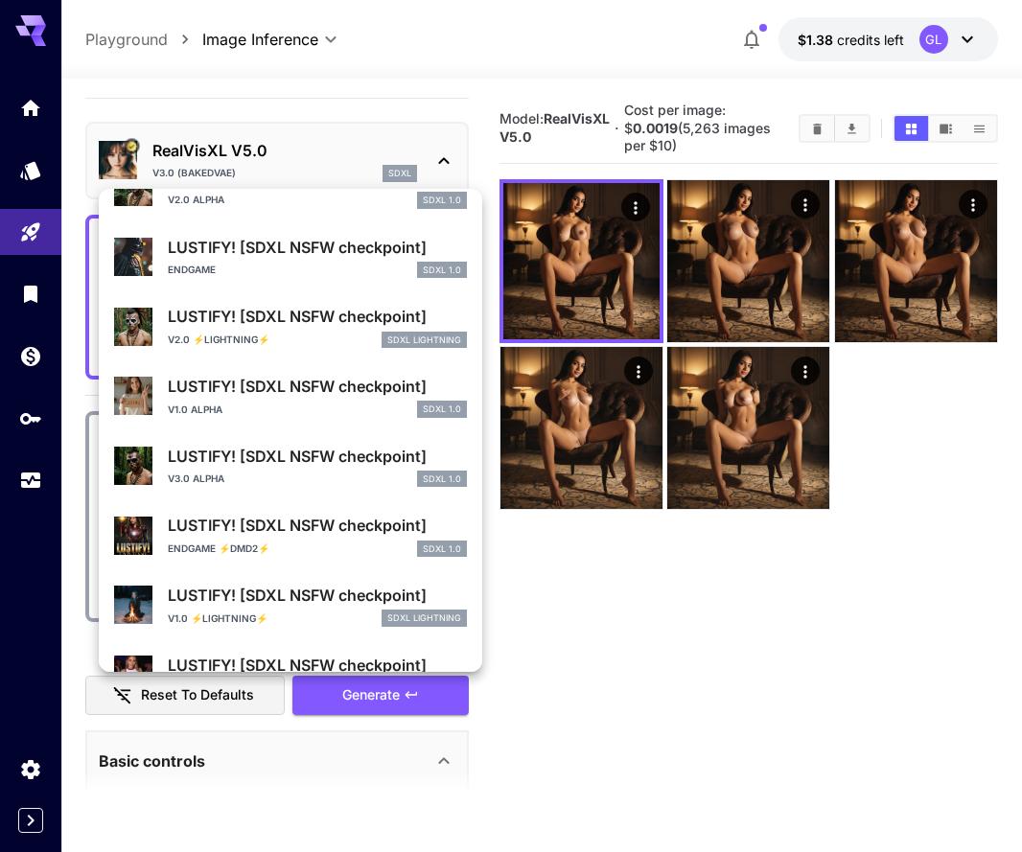
scroll to position [228, 0]
type input "*******"
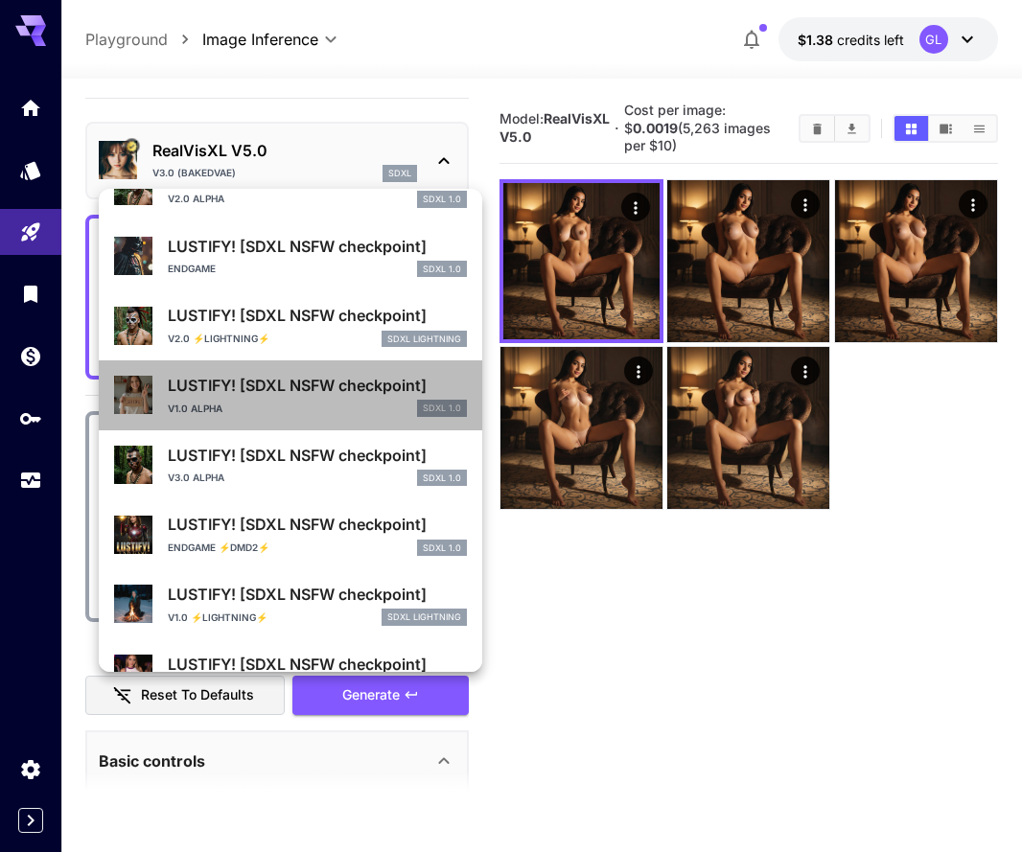
click at [298, 417] on div "LUSTIFY! [SDXL NSFW checkpoint] v1.0 alpha SDXL 1.0" at bounding box center [290, 395] width 353 height 58
type input "*"
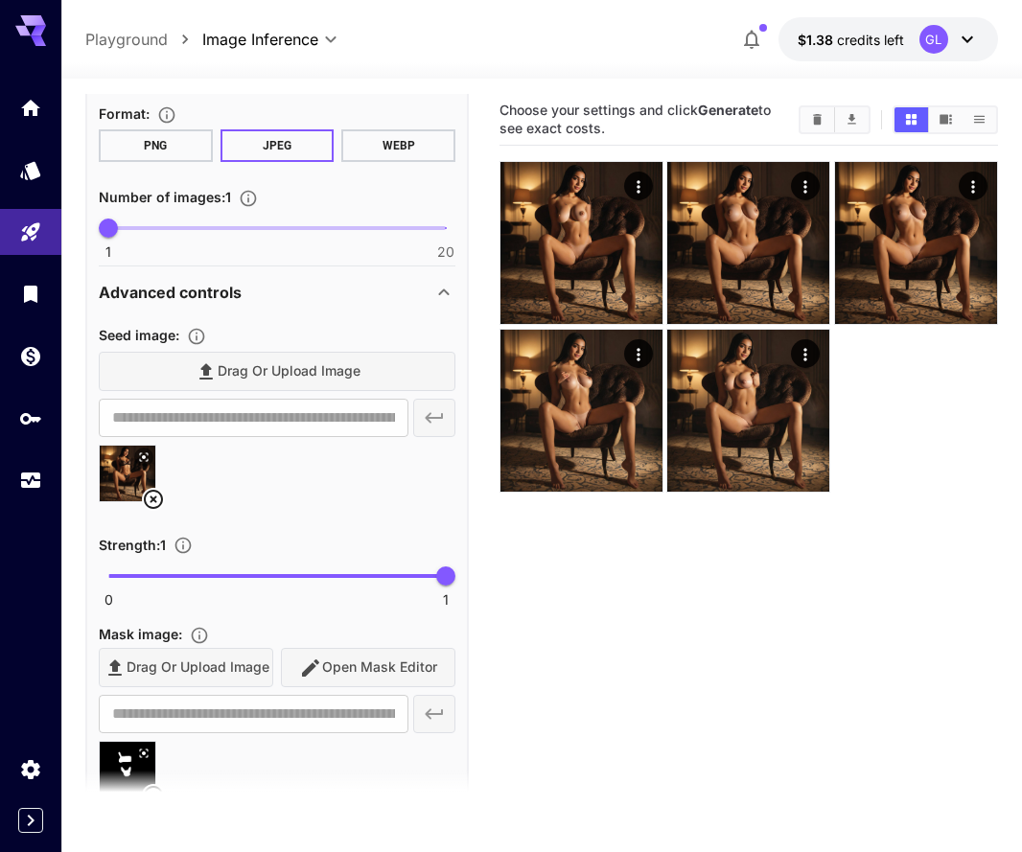
scroll to position [400, 0]
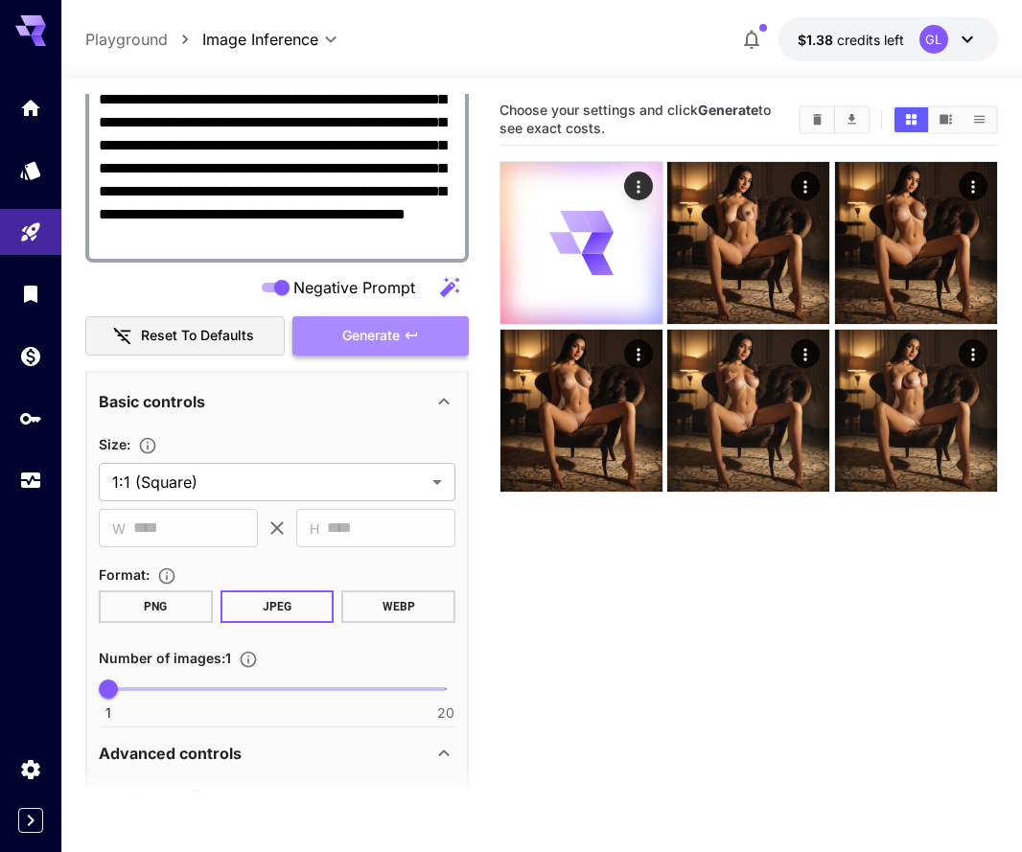
click at [373, 334] on span "Generate" at bounding box center [370, 336] width 57 height 24
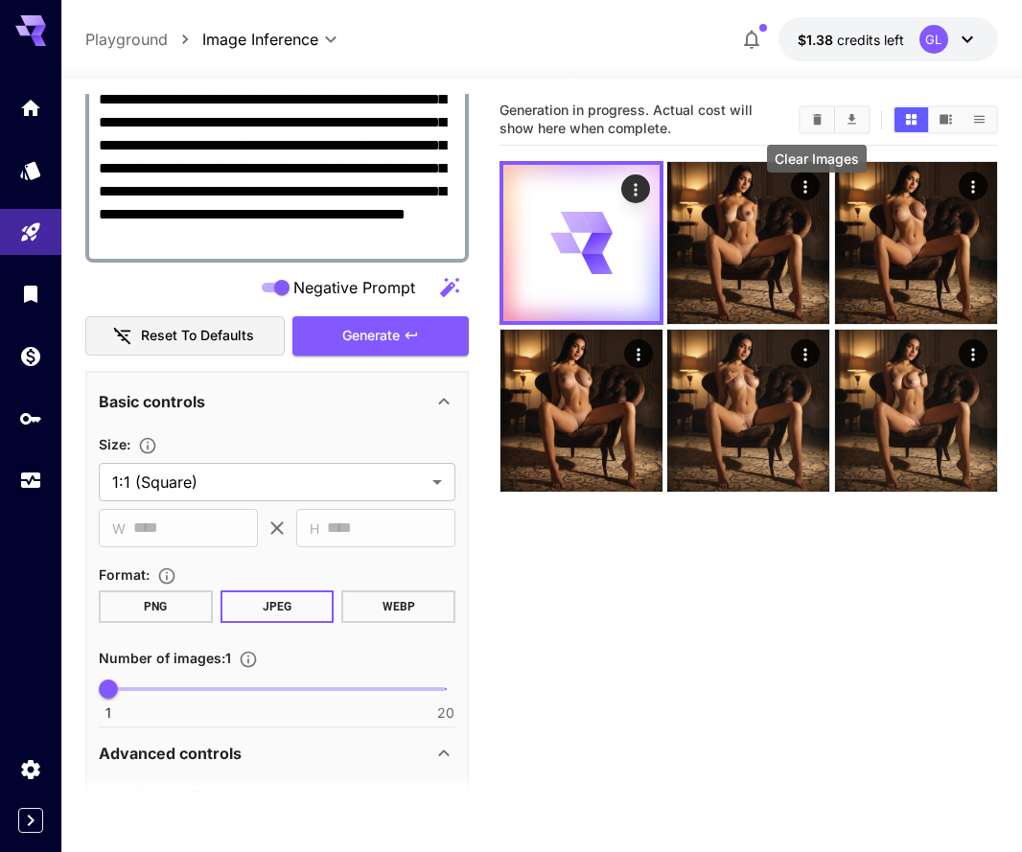
click at [821, 118] on icon "Clear Images" at bounding box center [817, 119] width 14 height 14
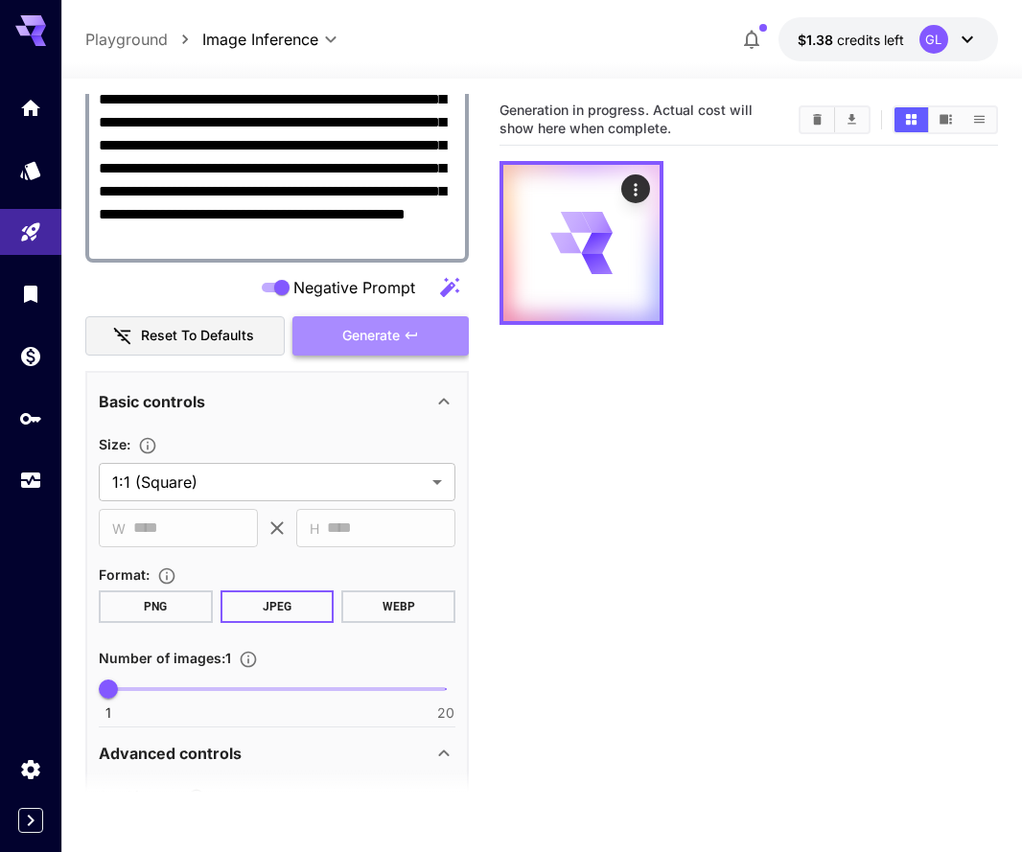
click at [342, 339] on span "Generate" at bounding box center [370, 336] width 57 height 24
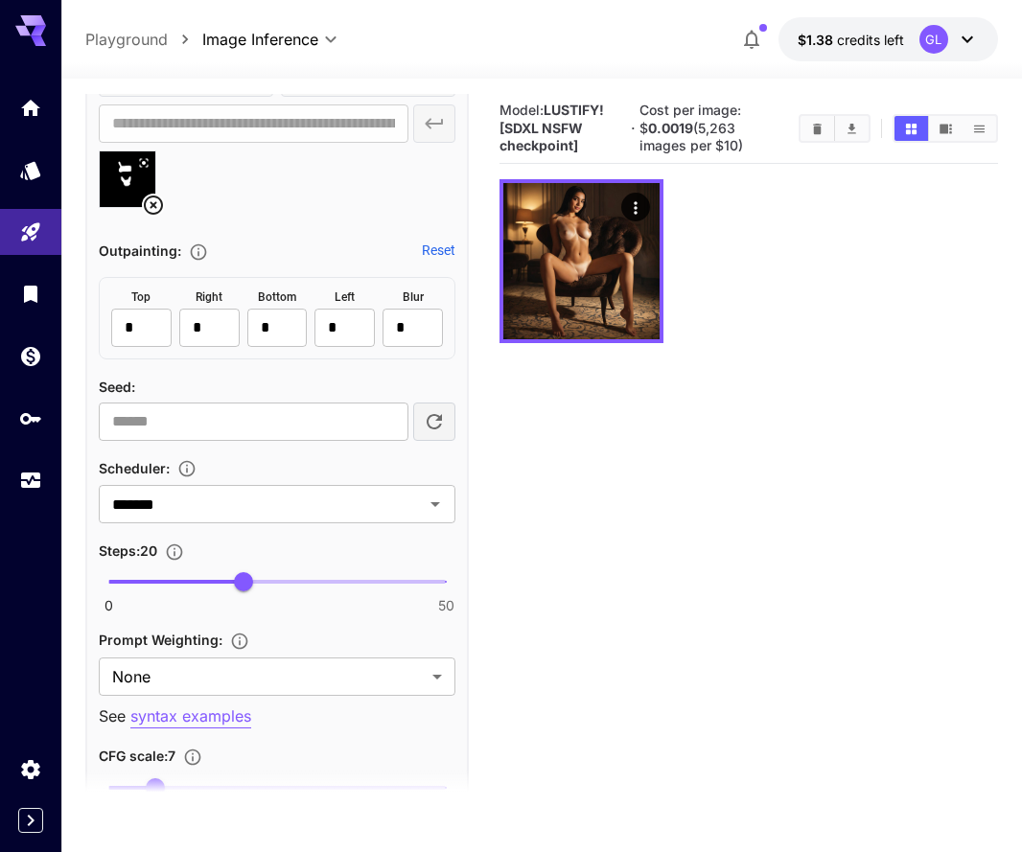
scroll to position [1453, 0]
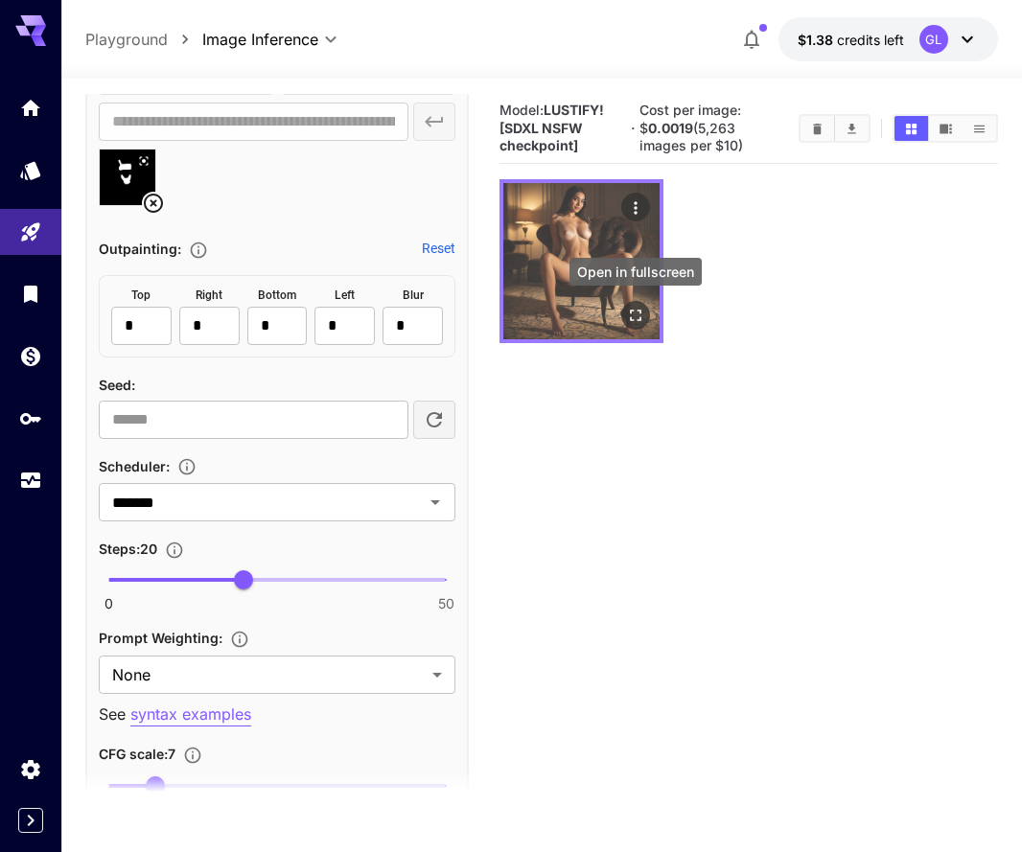
click at [639, 313] on icon "Open in fullscreen" at bounding box center [635, 315] width 19 height 19
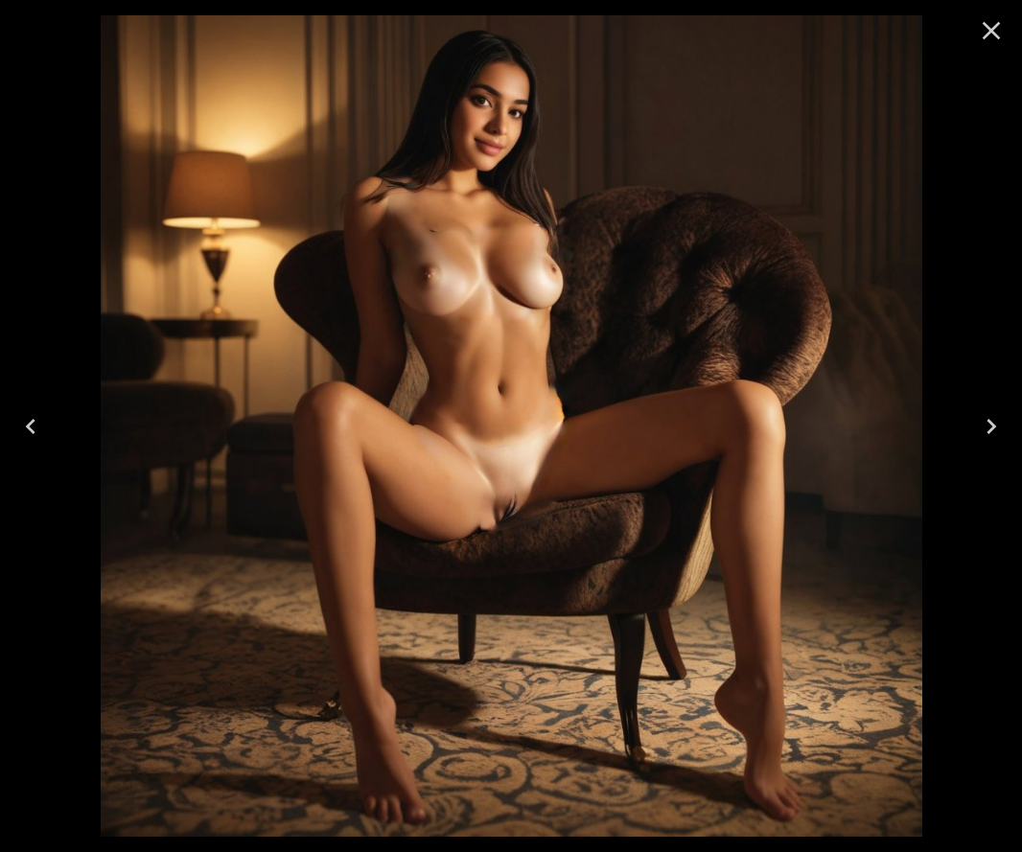
click at [995, 35] on icon "Close" at bounding box center [991, 31] width 18 height 18
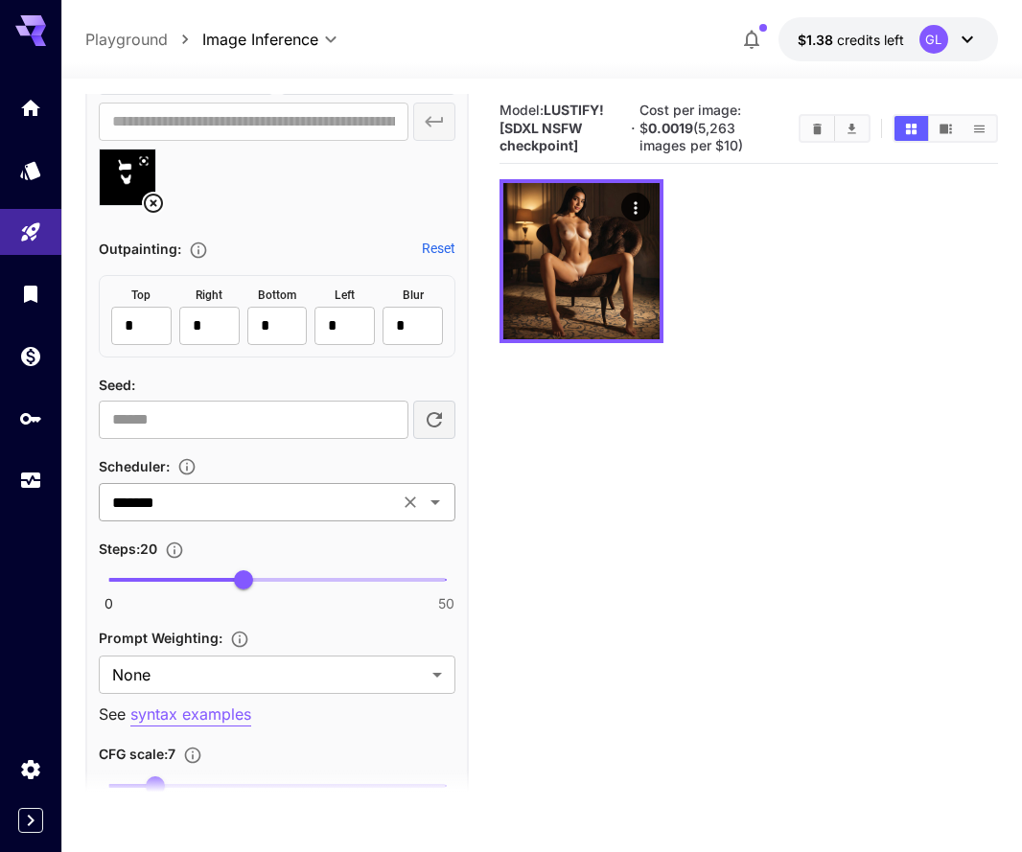
click at [435, 504] on icon "Open" at bounding box center [435, 502] width 23 height 23
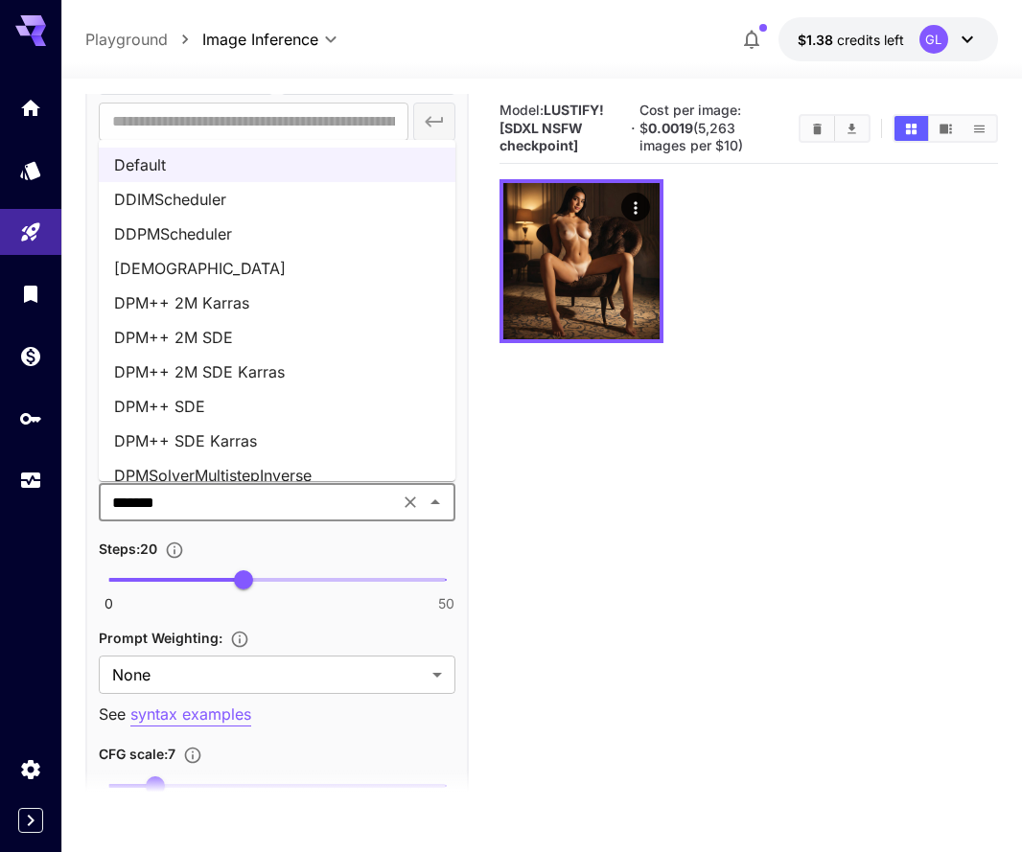
click at [359, 385] on li "DPM++ 2M SDE Karras" at bounding box center [277, 372] width 356 height 34
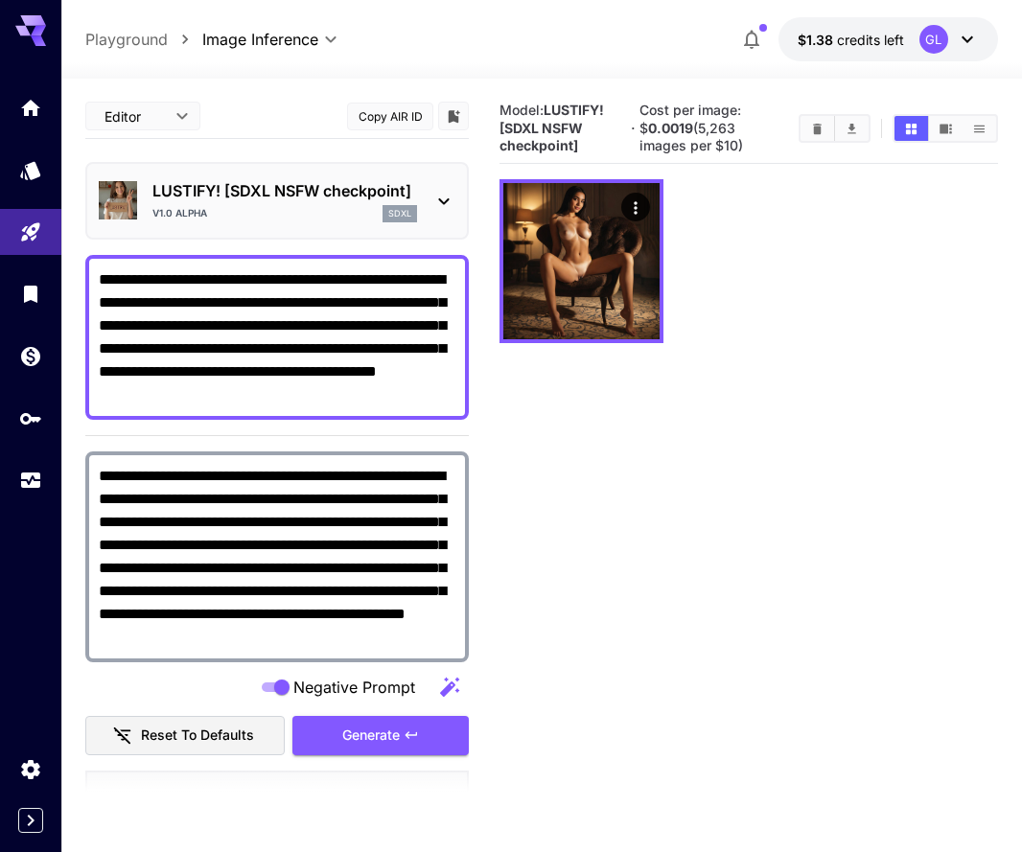
scroll to position [0, 0]
click at [344, 392] on textarea "**********" at bounding box center [277, 337] width 356 height 138
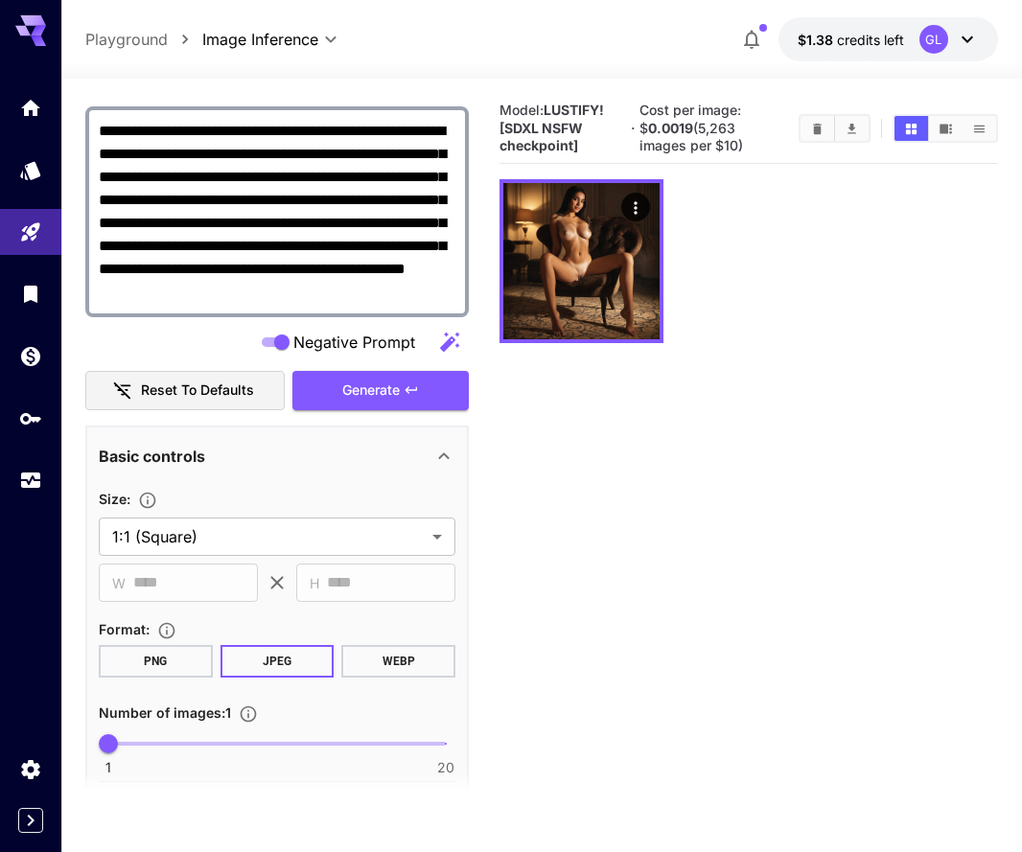
scroll to position [371, 0]
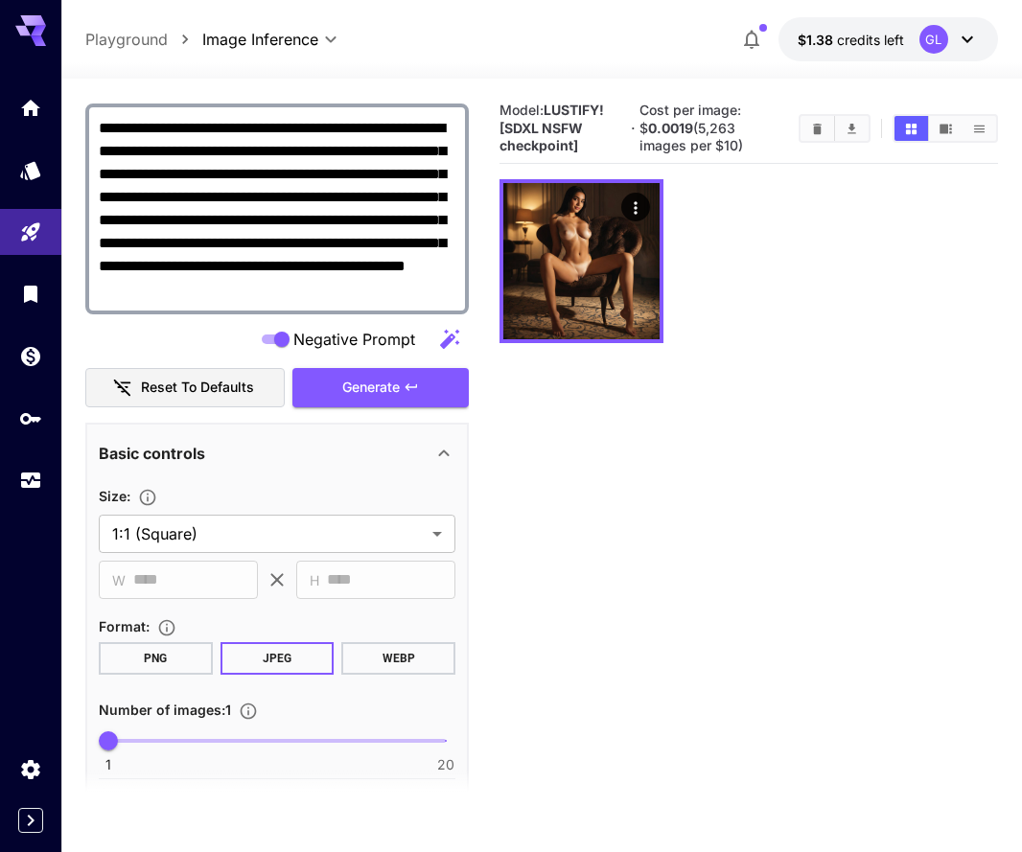
type textarea "**********"
click at [187, 650] on button "PNG" at bounding box center [156, 658] width 114 height 33
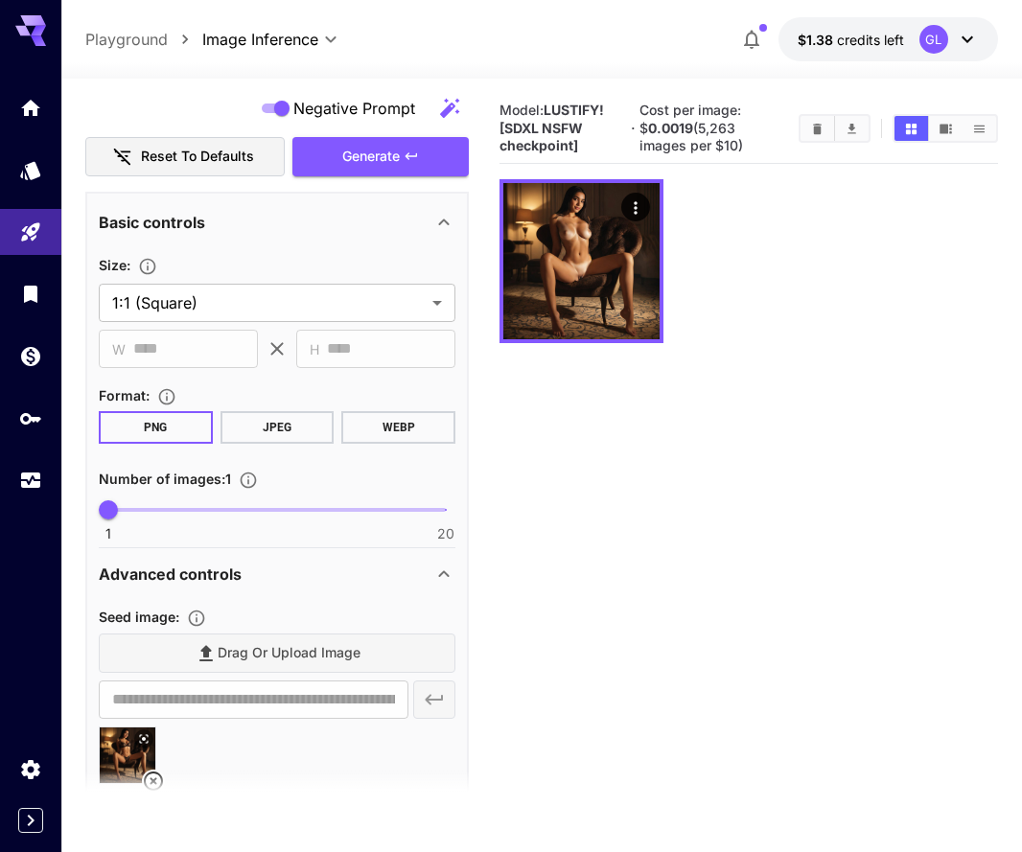
scroll to position [775, 0]
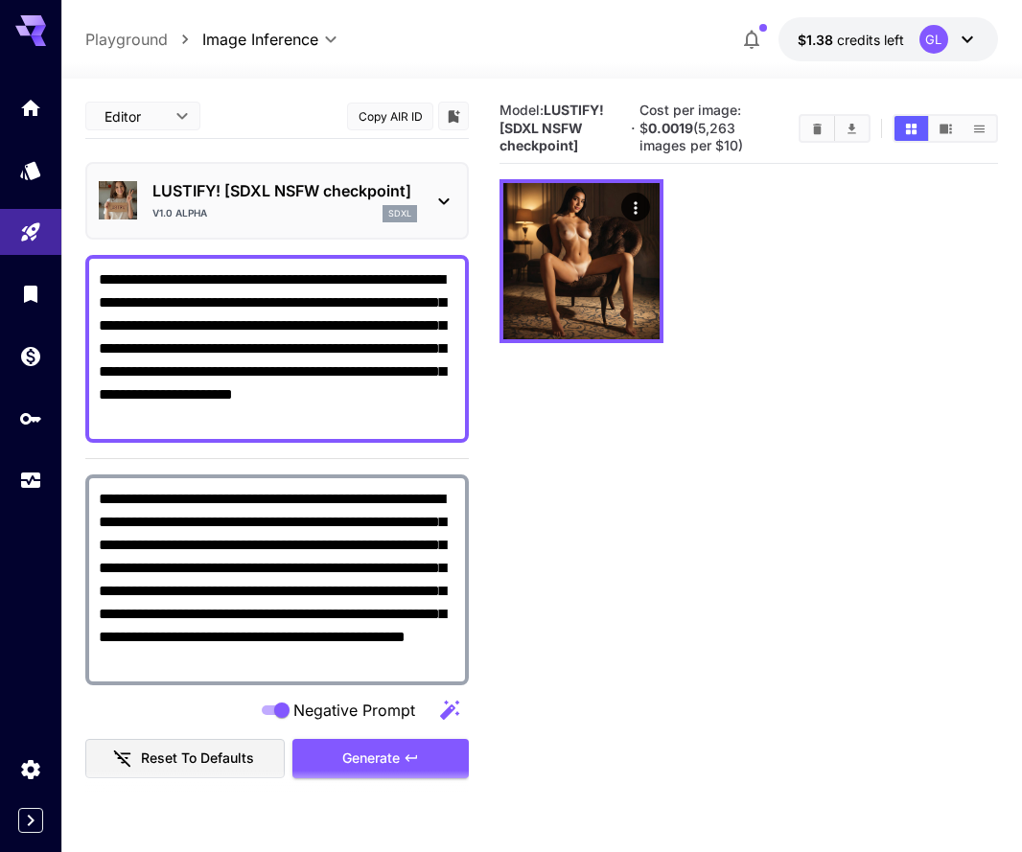
scroll to position [775, 0]
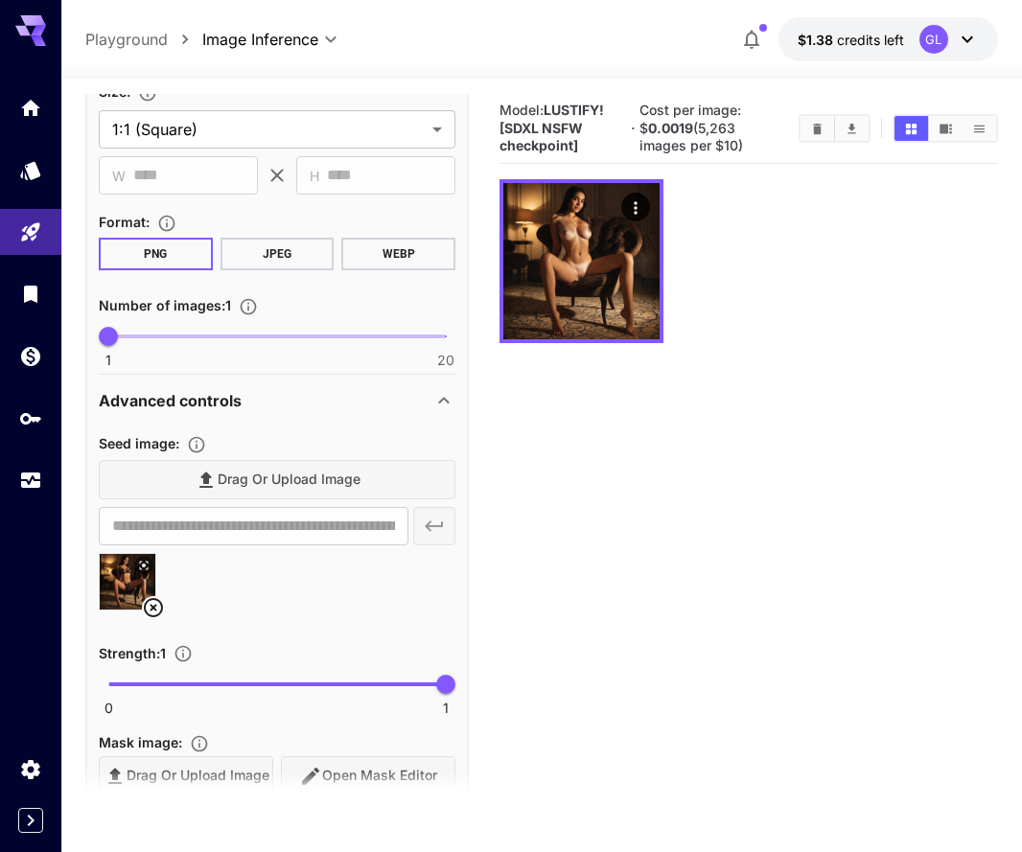
type input "*"
click at [184, 324] on span "1 20 1" at bounding box center [276, 336] width 337 height 29
click at [812, 128] on icon "Clear Images" at bounding box center [817, 129] width 14 height 14
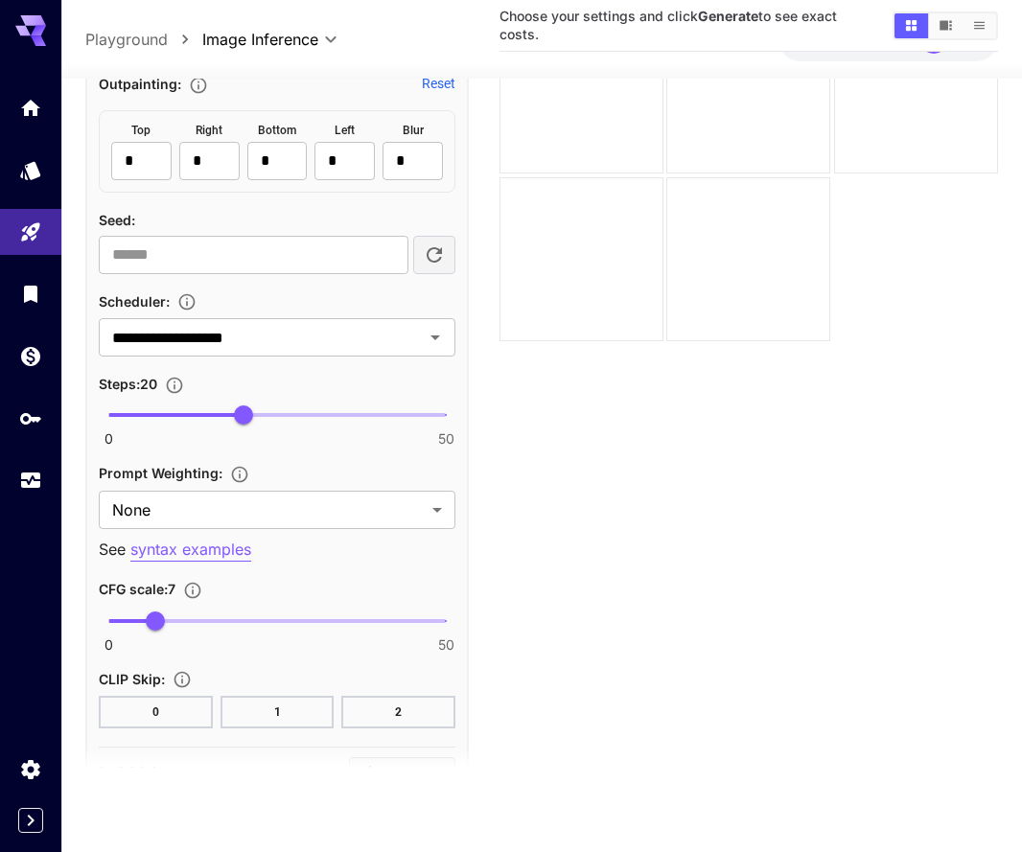
scroll to position [1618, 0]
type input "**"
drag, startPoint x: 253, startPoint y: 417, endPoint x: 309, endPoint y: 423, distance: 55.9
click at [309, 423] on span "30" at bounding box center [310, 414] width 19 height 19
type input "***"
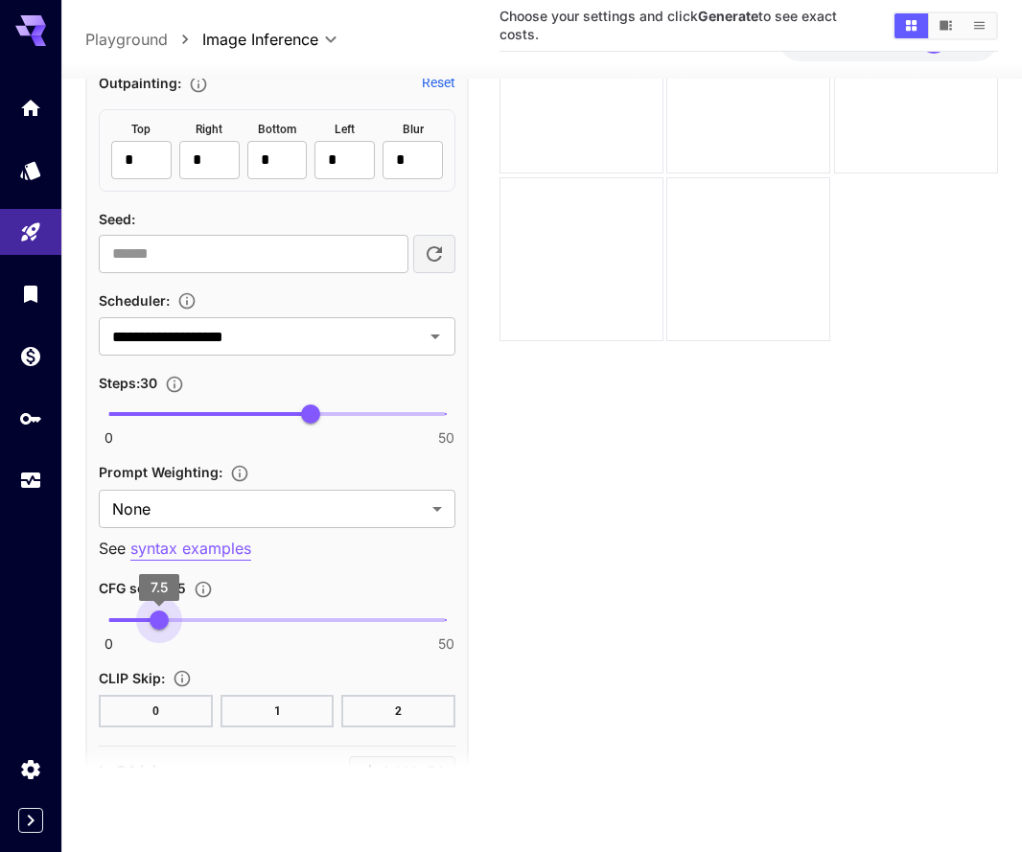
click at [159, 615] on span "7.5" at bounding box center [158, 619] width 19 height 19
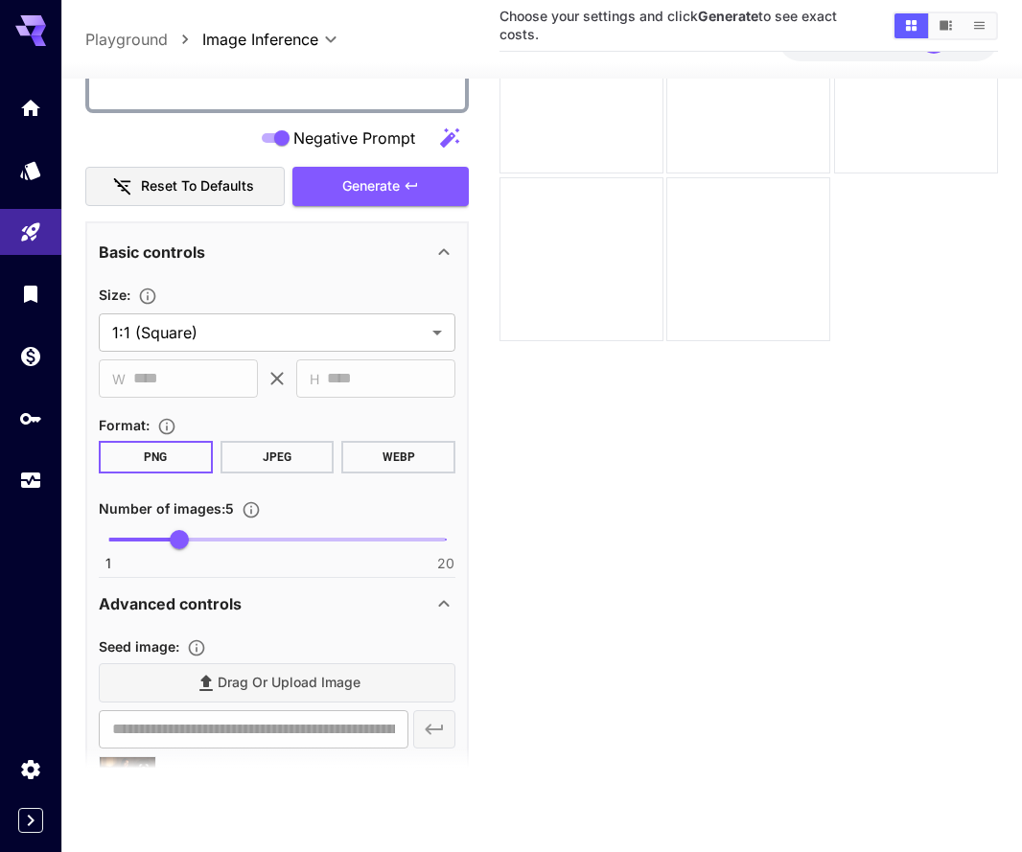
scroll to position [505, 0]
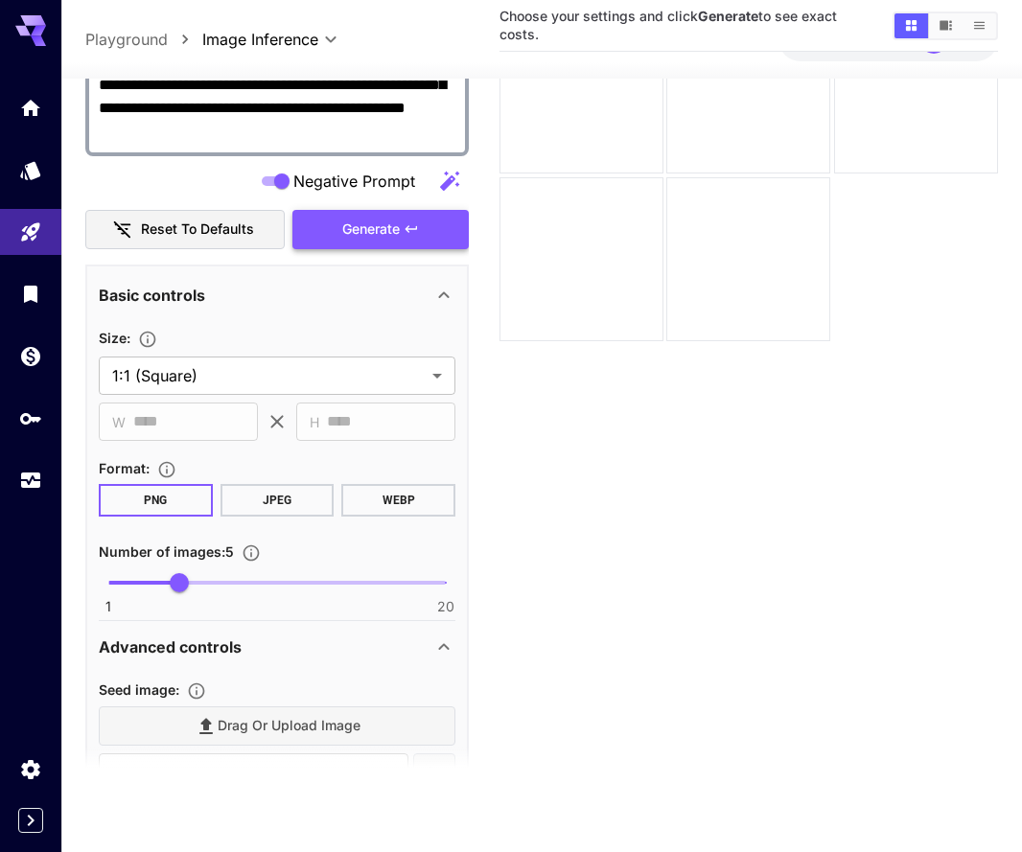
click at [378, 231] on span "Generate" at bounding box center [370, 230] width 57 height 24
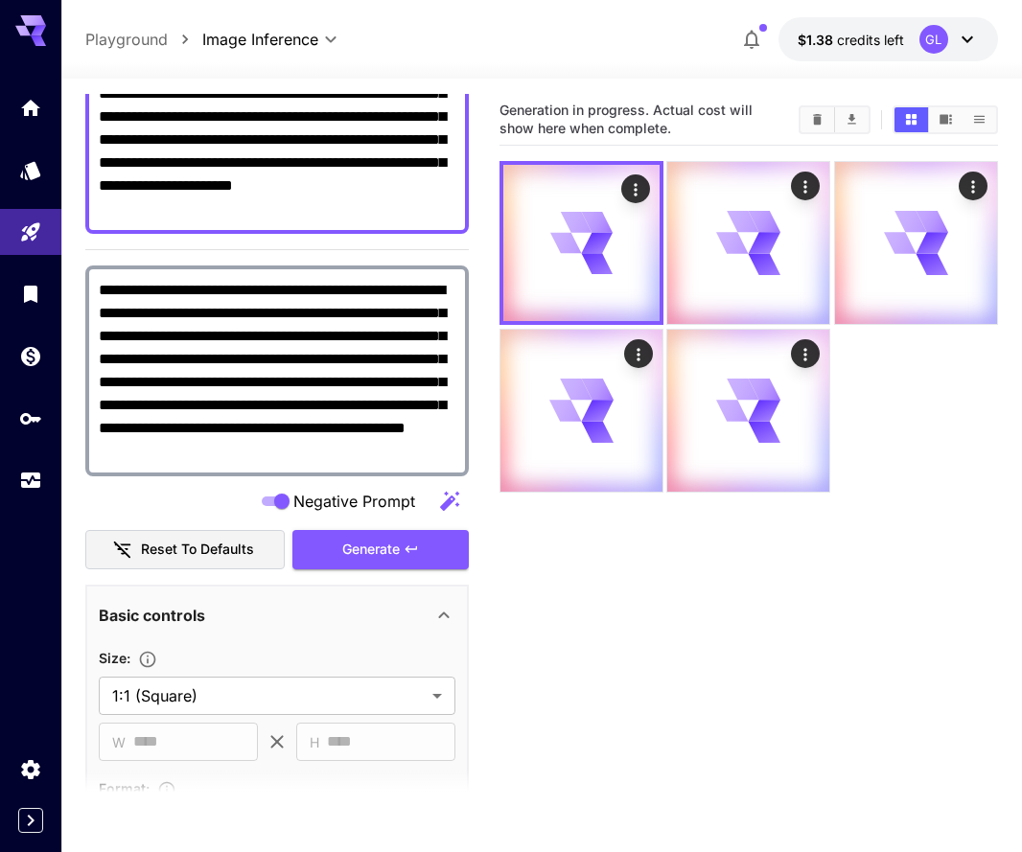
scroll to position [202, 0]
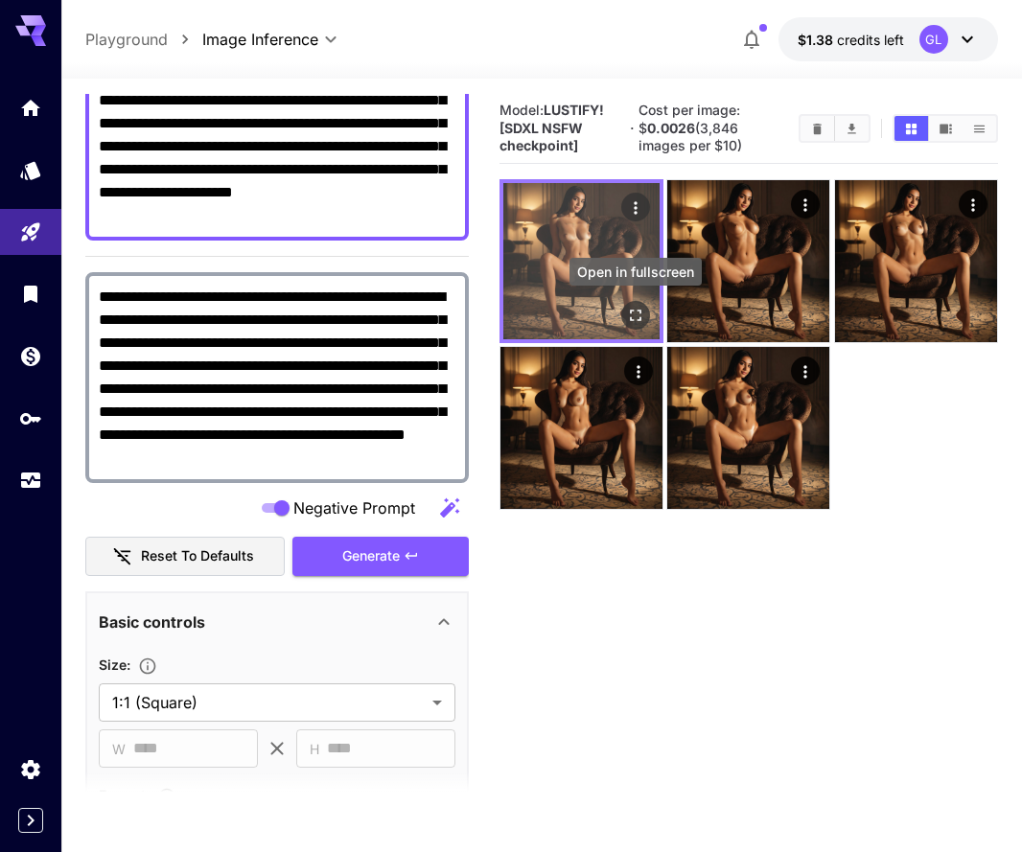
click at [647, 305] on button "Open in fullscreen" at bounding box center [635, 315] width 29 height 29
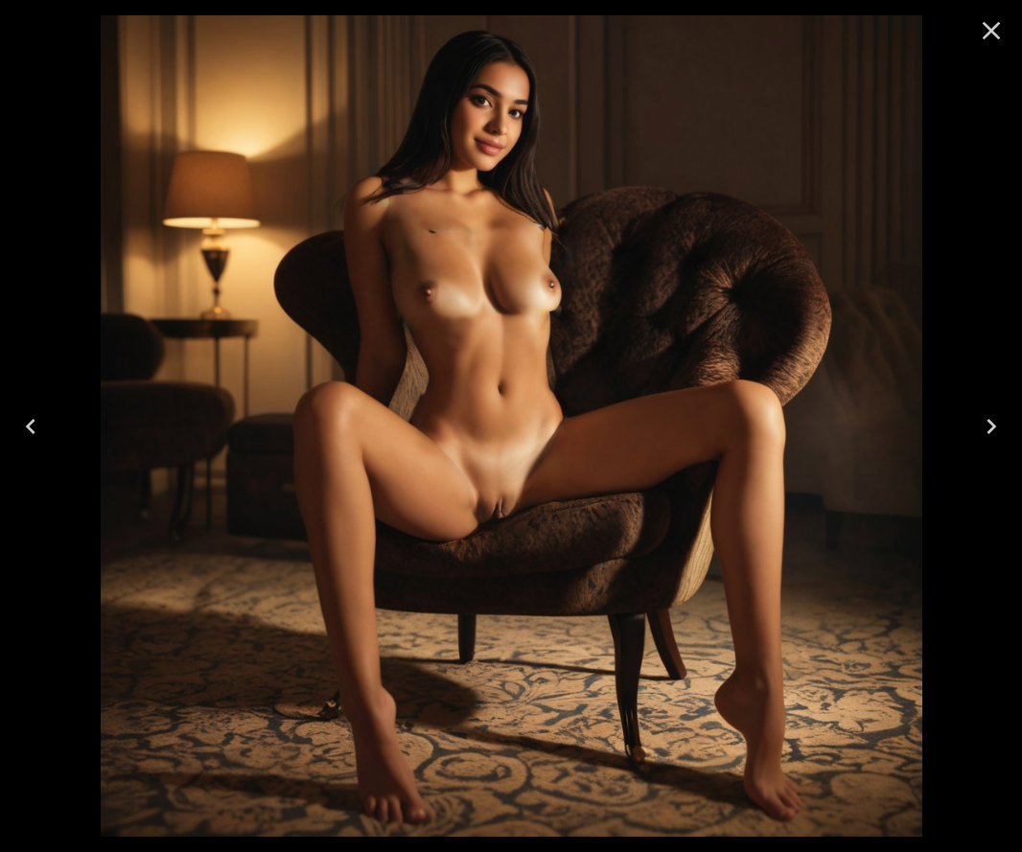
click at [989, 34] on icon "Close" at bounding box center [991, 30] width 31 height 31
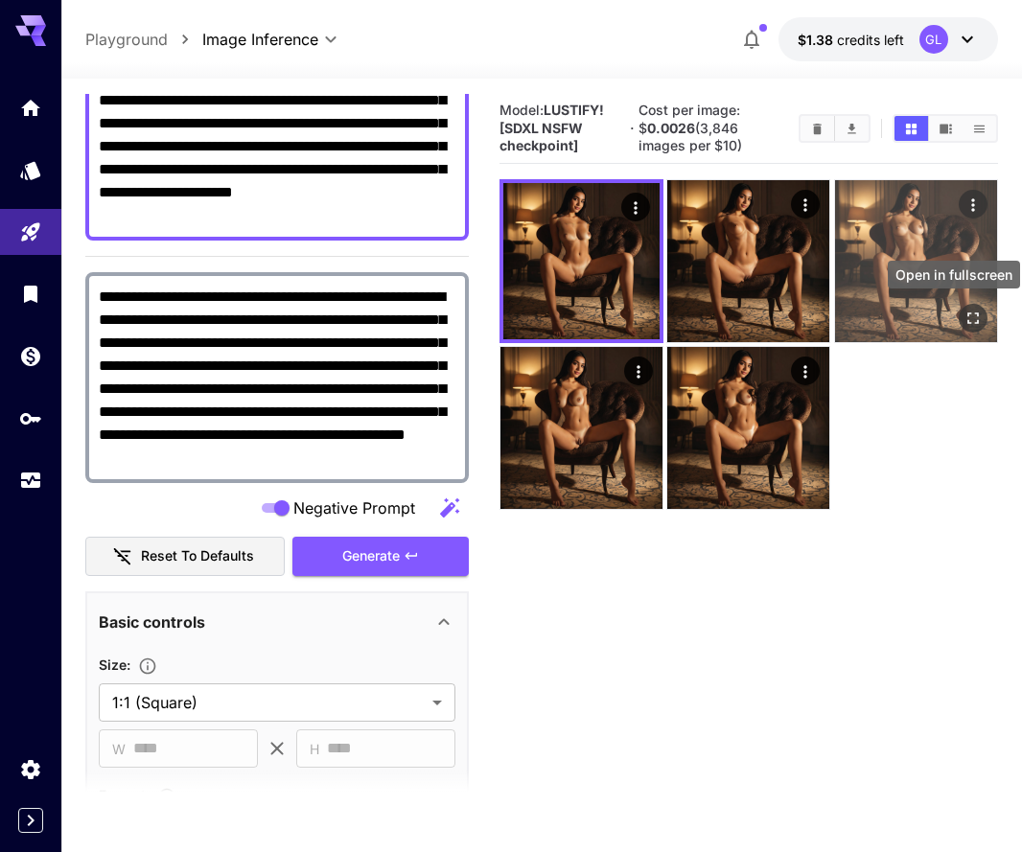
click at [959, 320] on button "Open in fullscreen" at bounding box center [972, 318] width 29 height 29
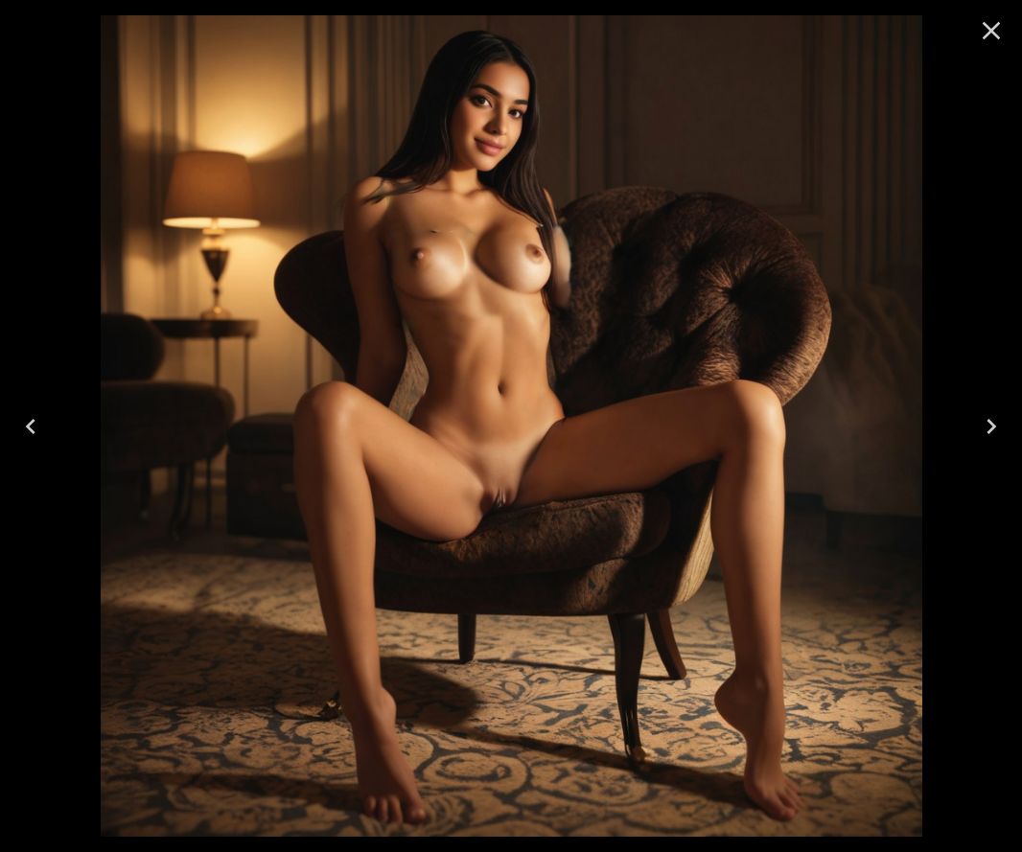
click at [991, 21] on icon "Close" at bounding box center [991, 30] width 31 height 31
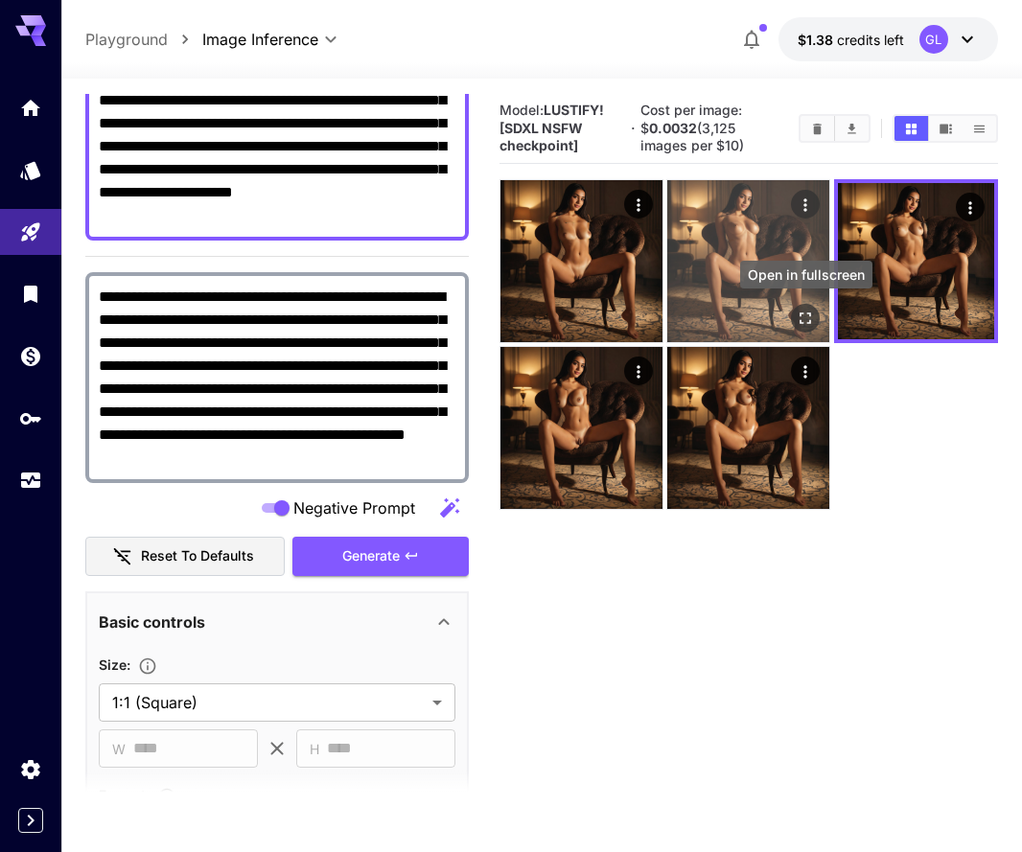
click at [803, 323] on icon "Open in fullscreen" at bounding box center [805, 318] width 19 height 19
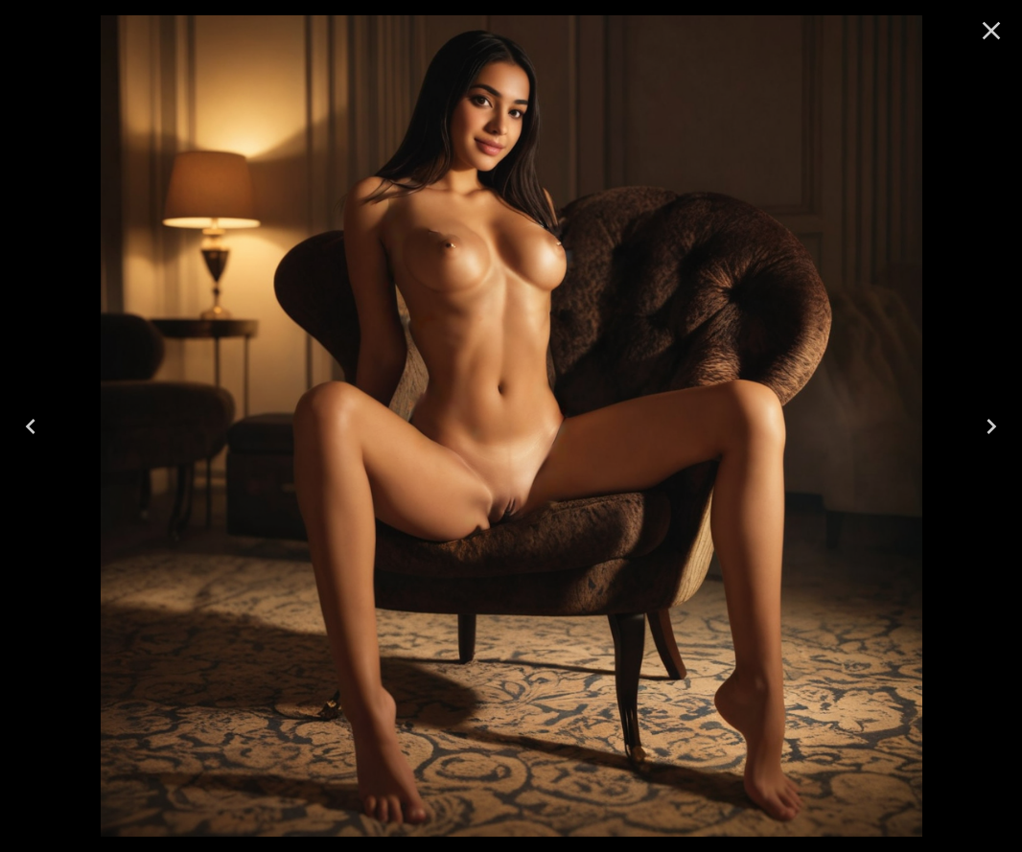
click at [979, 31] on icon "Close" at bounding box center [991, 30] width 31 height 31
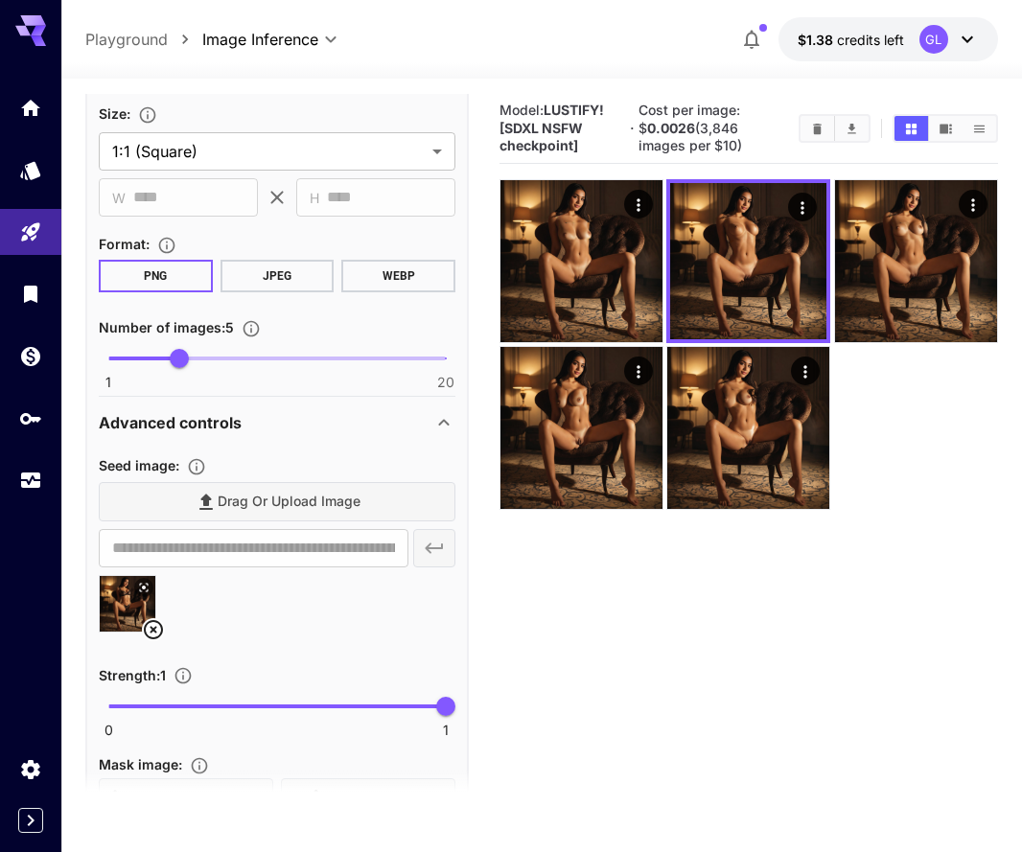
scroll to position [756, 0]
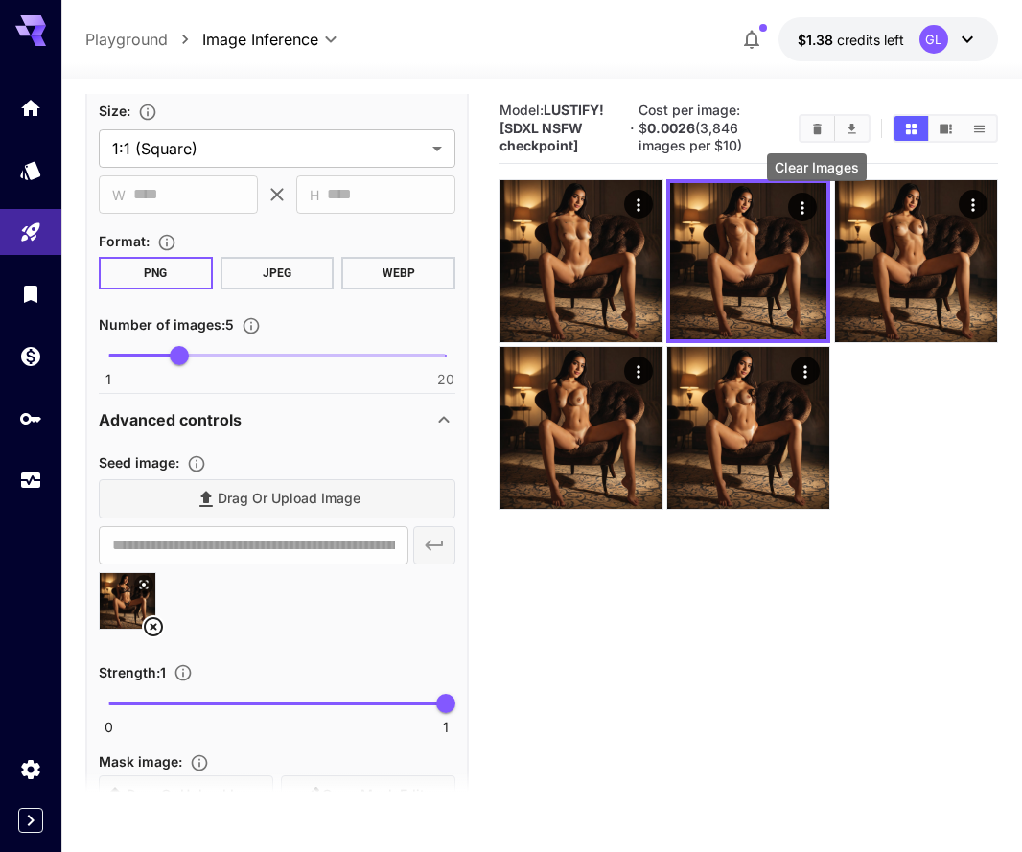
click at [812, 134] on icon "Clear Images" at bounding box center [817, 129] width 14 height 14
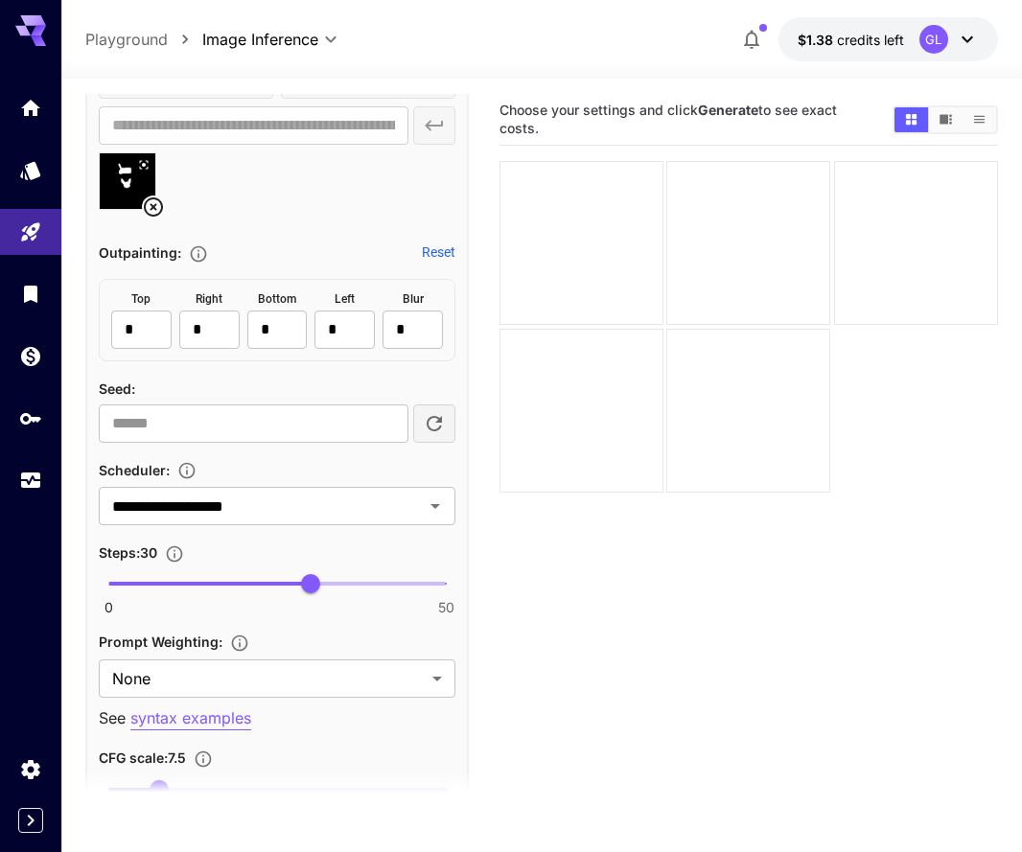
scroll to position [1524, 0]
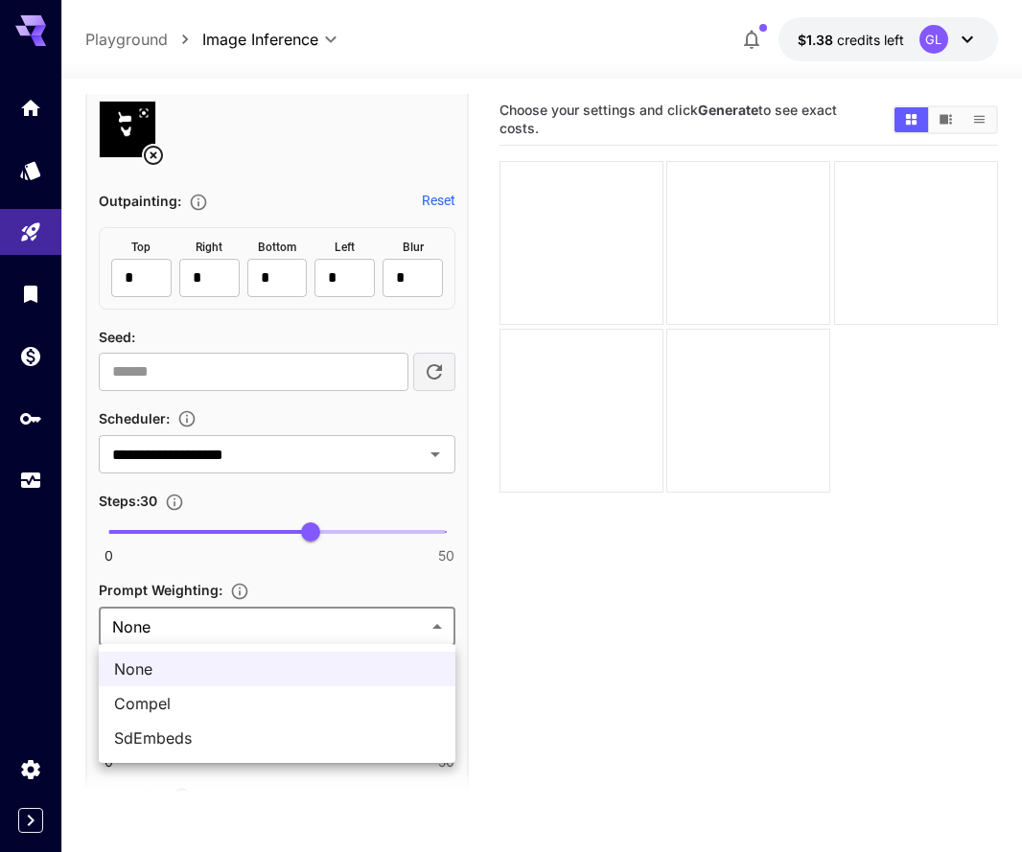
click at [357, 621] on body "**********" at bounding box center [511, 501] width 1022 height 1003
click at [269, 749] on li "SdEmbeds" at bounding box center [277, 738] width 356 height 34
type input "********"
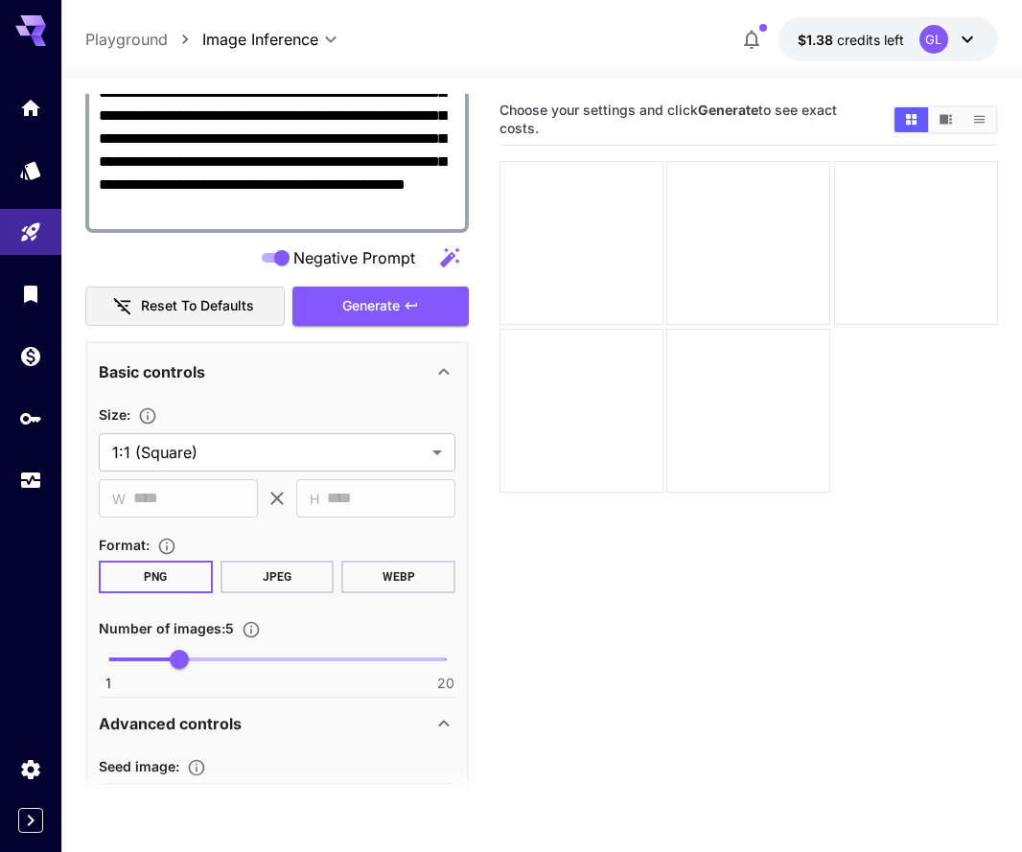
scroll to position [224, 0]
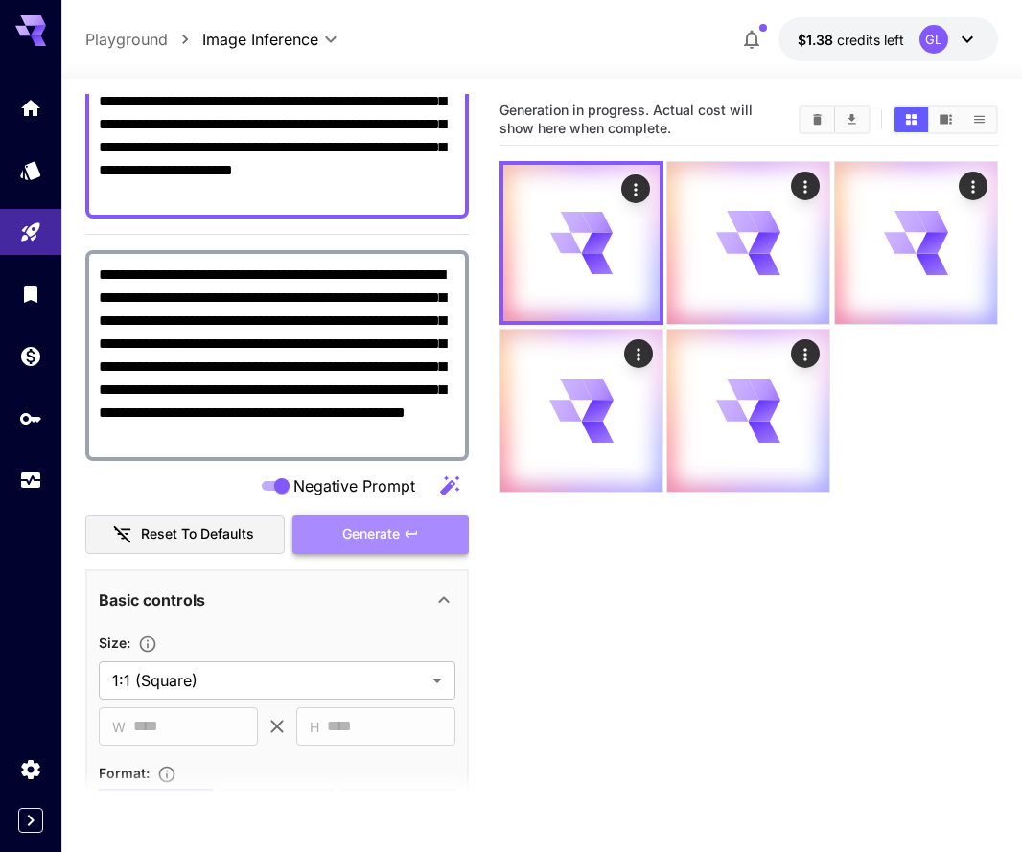
click at [362, 540] on span "Generate" at bounding box center [370, 534] width 57 height 24
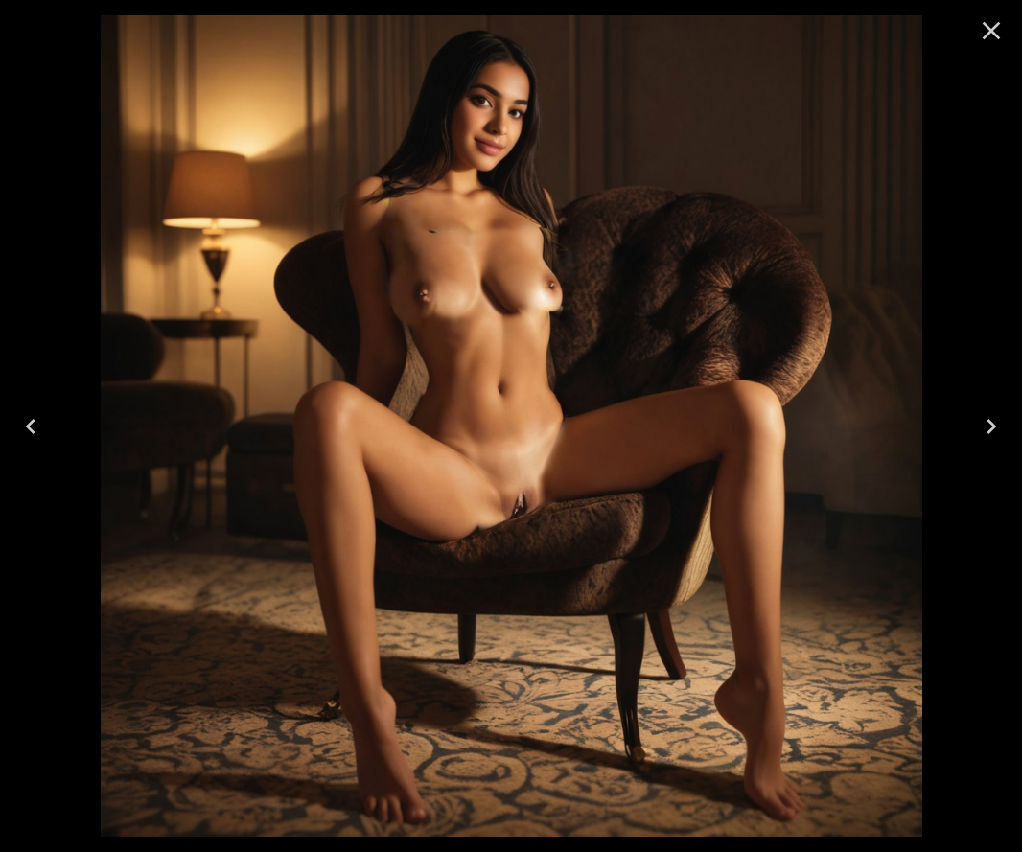
click at [1002, 33] on icon "Close" at bounding box center [991, 30] width 31 height 31
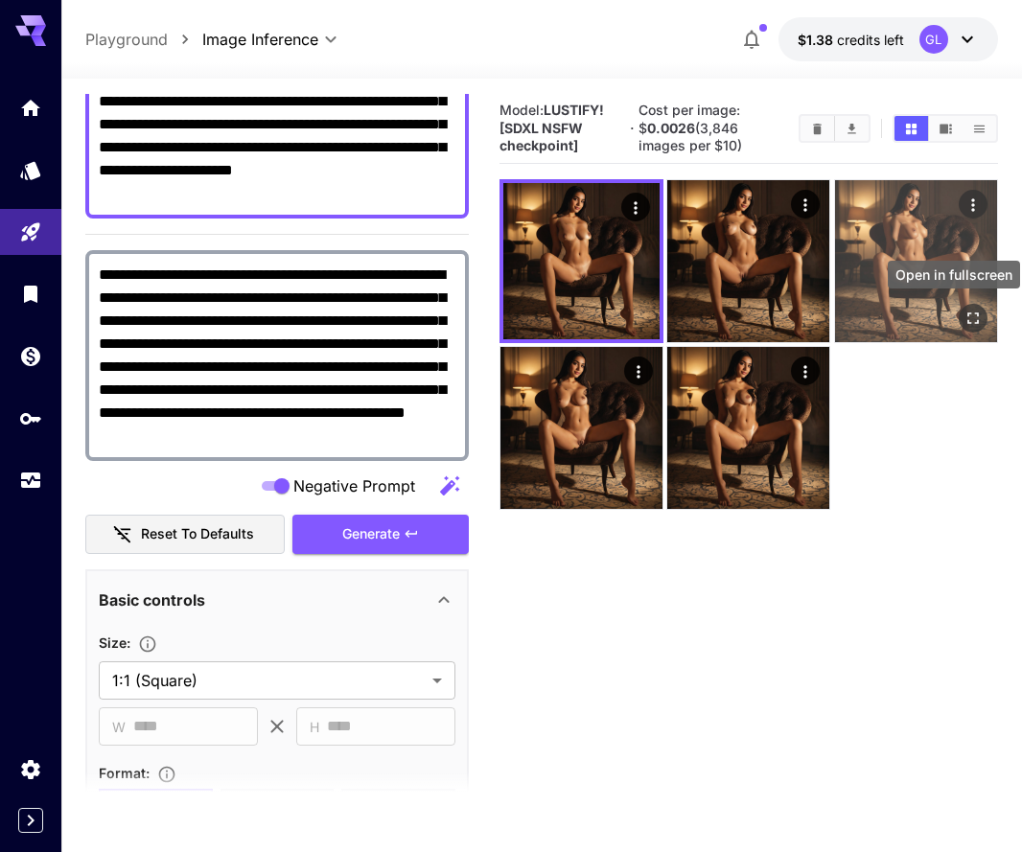
click at [958, 310] on div "Open in fullscreen" at bounding box center [972, 318] width 29 height 29
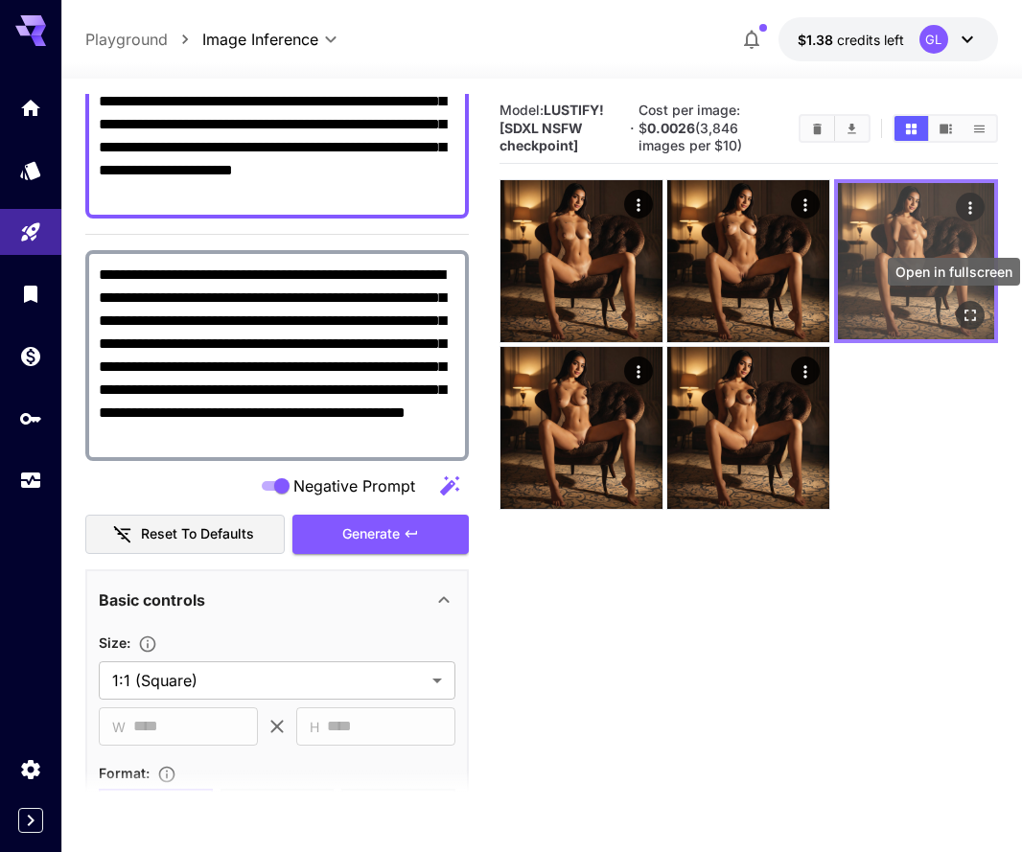
click at [960, 306] on icon "Open in fullscreen" at bounding box center [969, 315] width 19 height 19
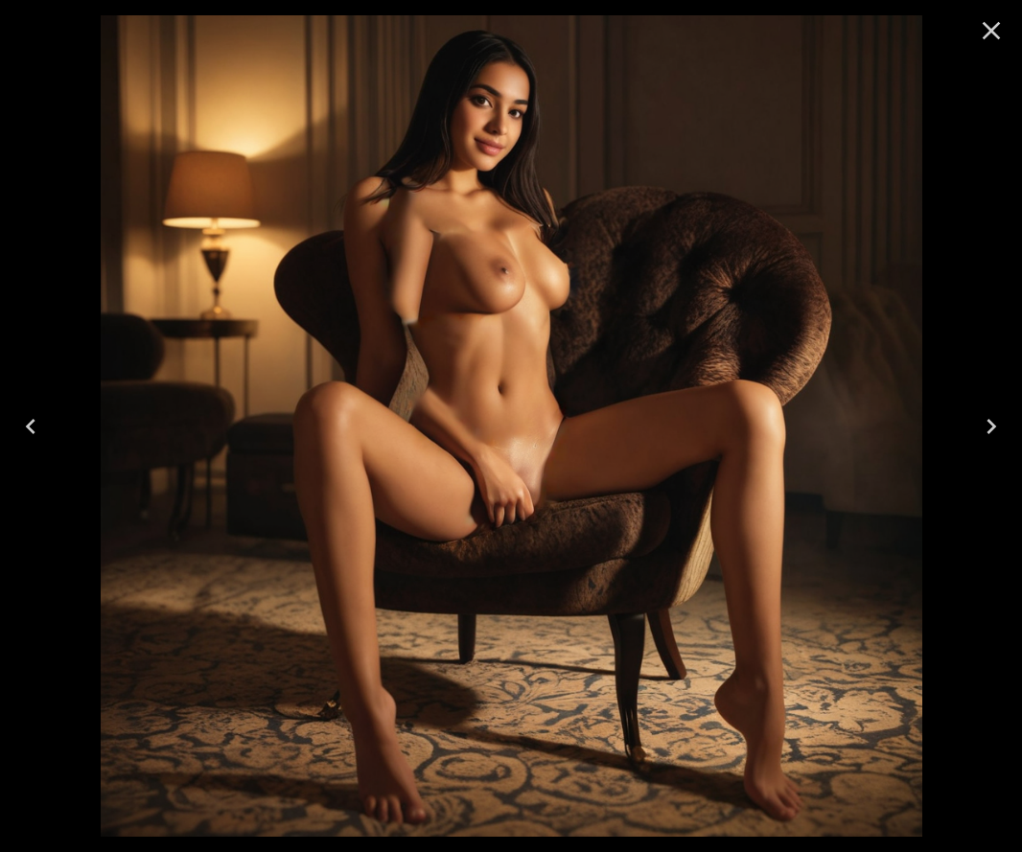
click at [987, 23] on icon "Close" at bounding box center [991, 30] width 31 height 31
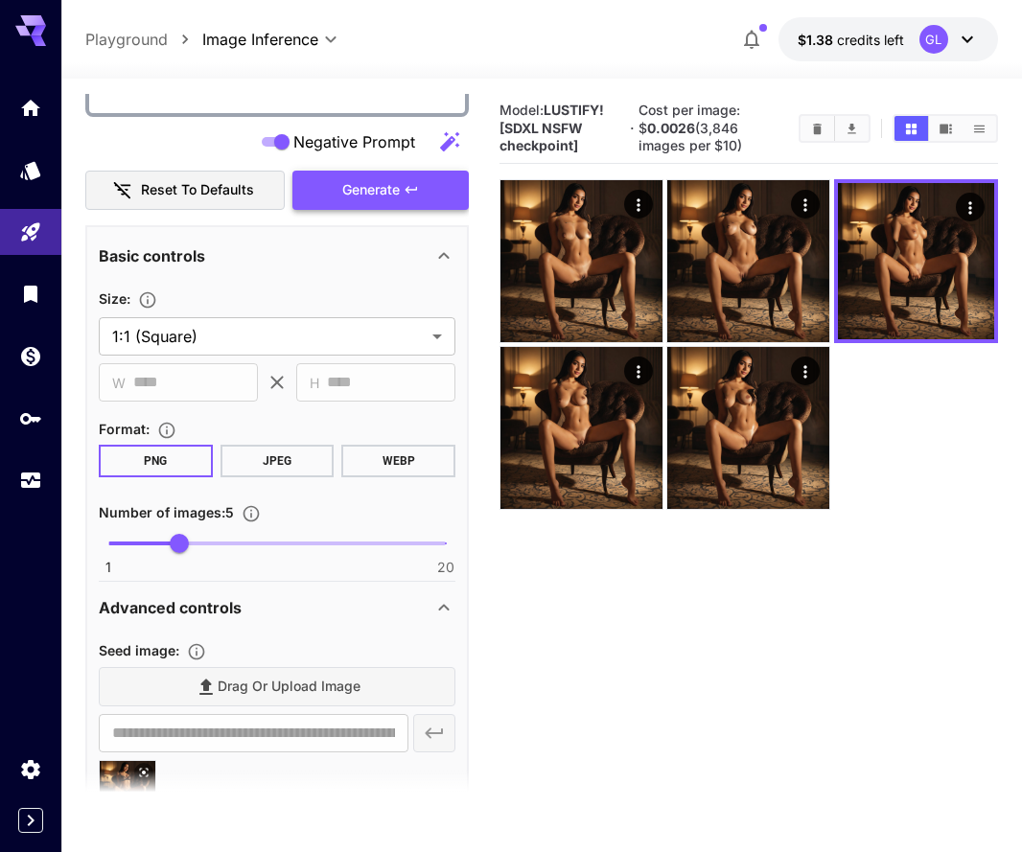
scroll to position [690, 0]
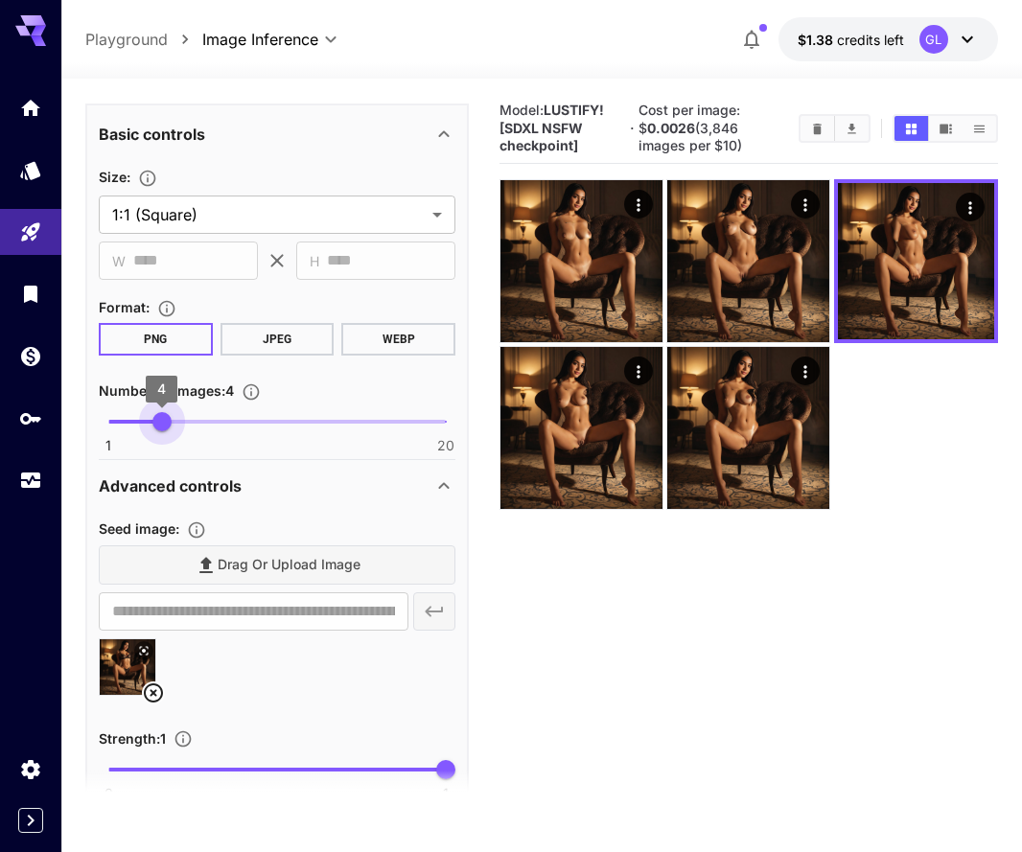
type input "*"
drag, startPoint x: 183, startPoint y: 421, endPoint x: 142, endPoint y: 423, distance: 41.3
click at [142, 423] on span "3" at bounding box center [143, 421] width 19 height 19
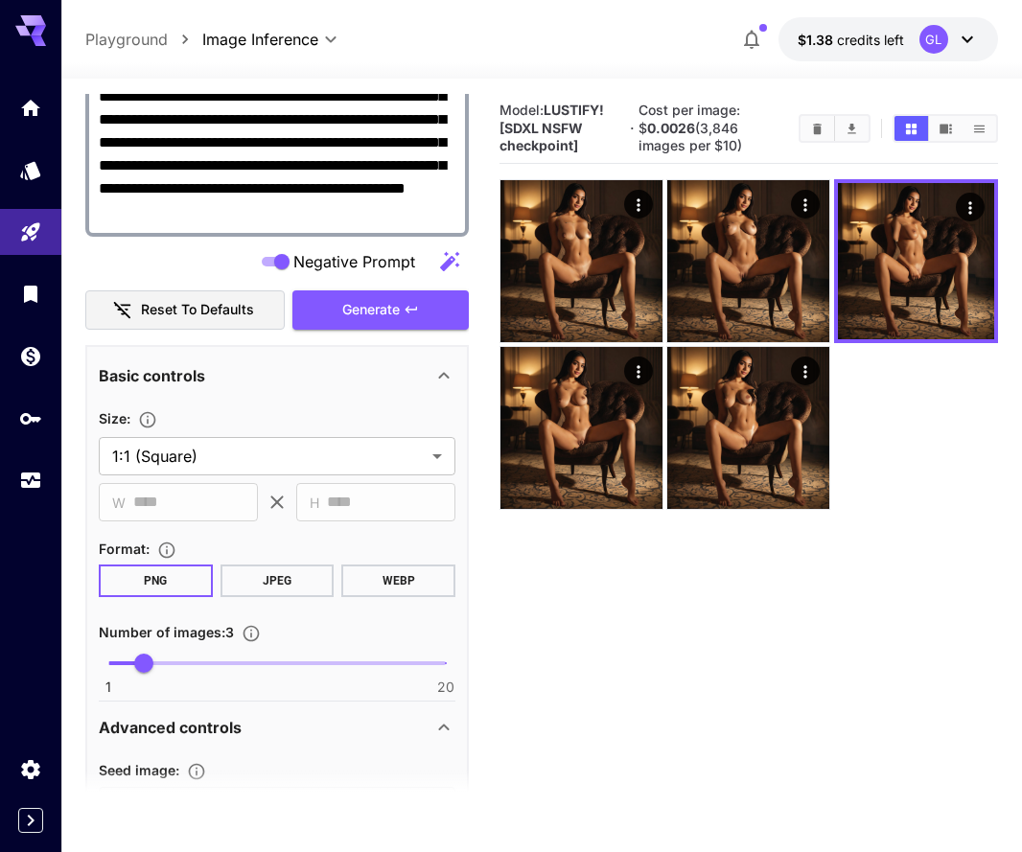
scroll to position [443, 0]
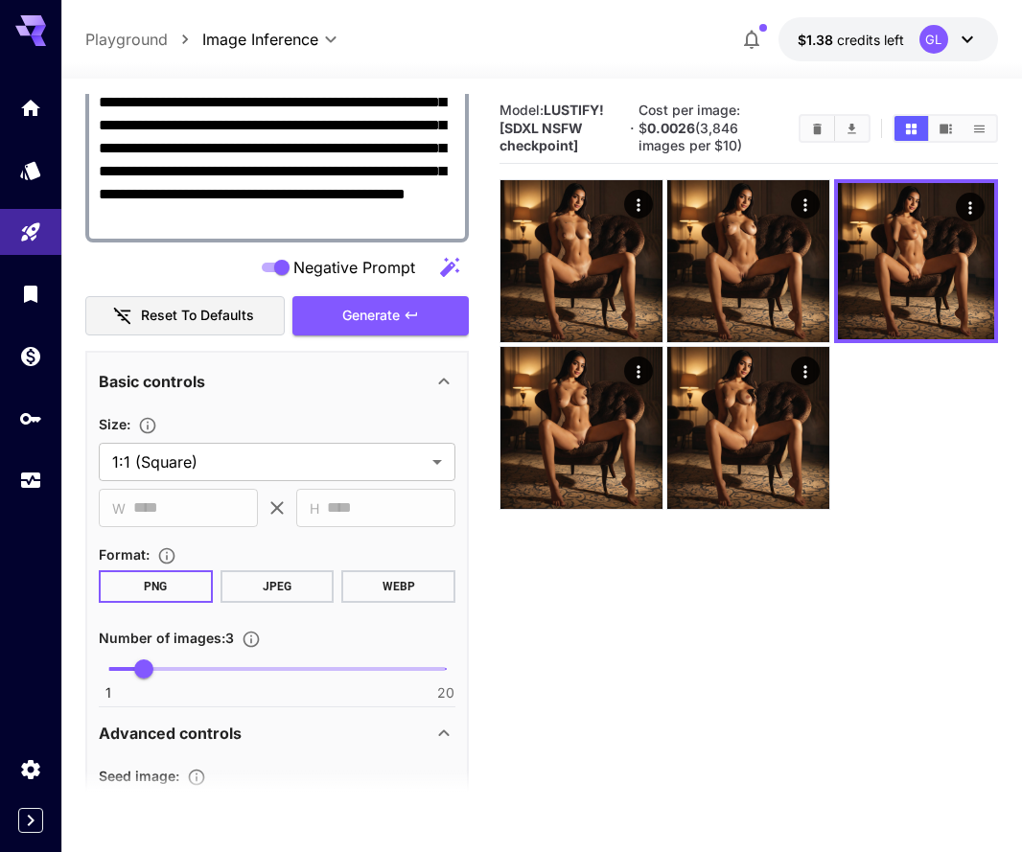
click at [812, 133] on icon "Clear Images" at bounding box center [817, 129] width 14 height 14
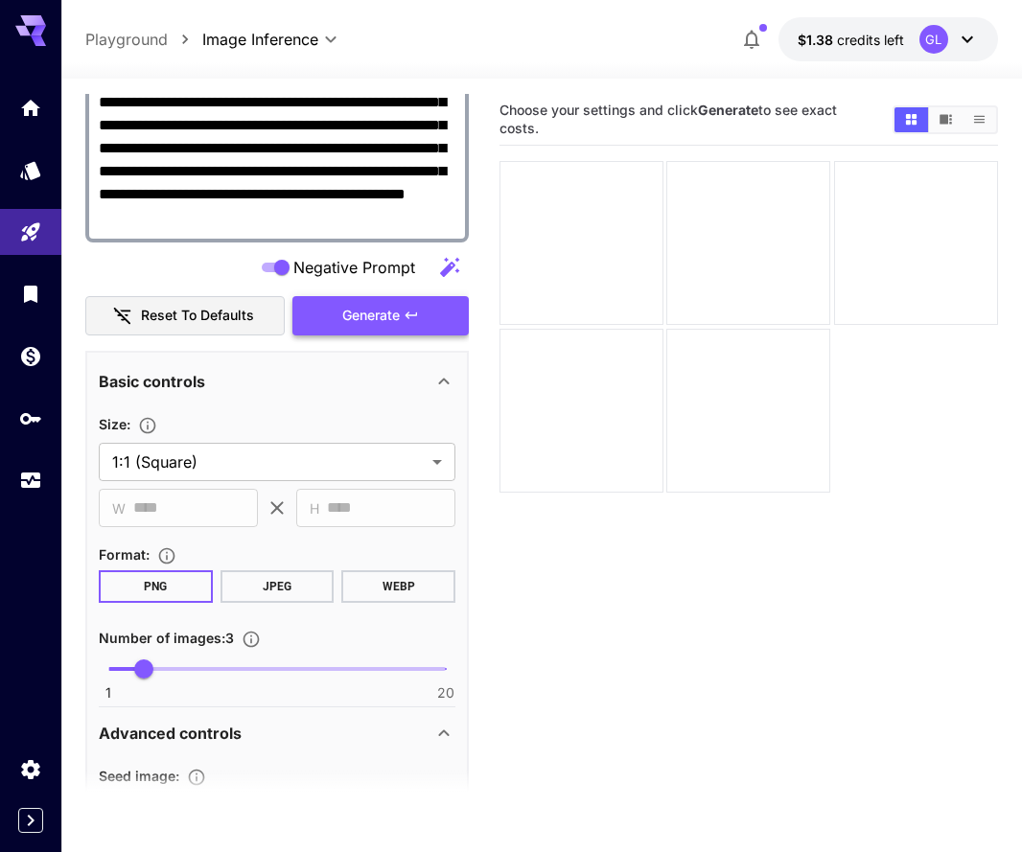
click at [368, 329] on button "Generate" at bounding box center [380, 315] width 176 height 39
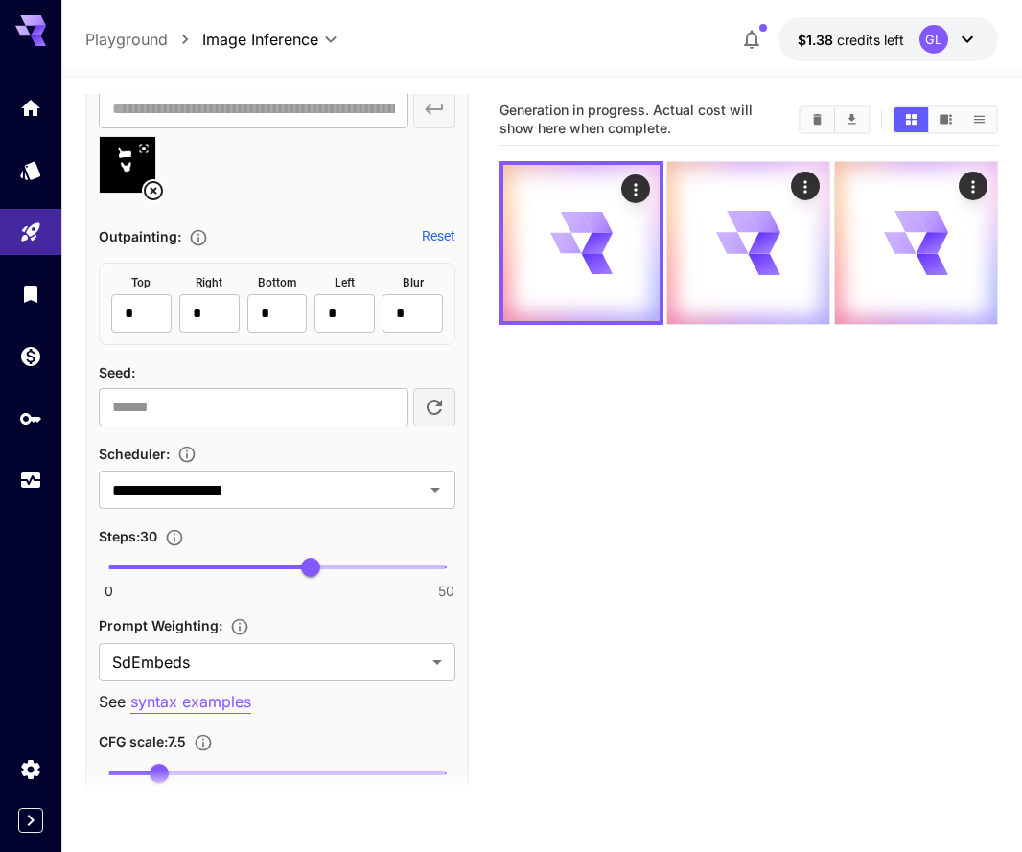
scroll to position [1492, 0]
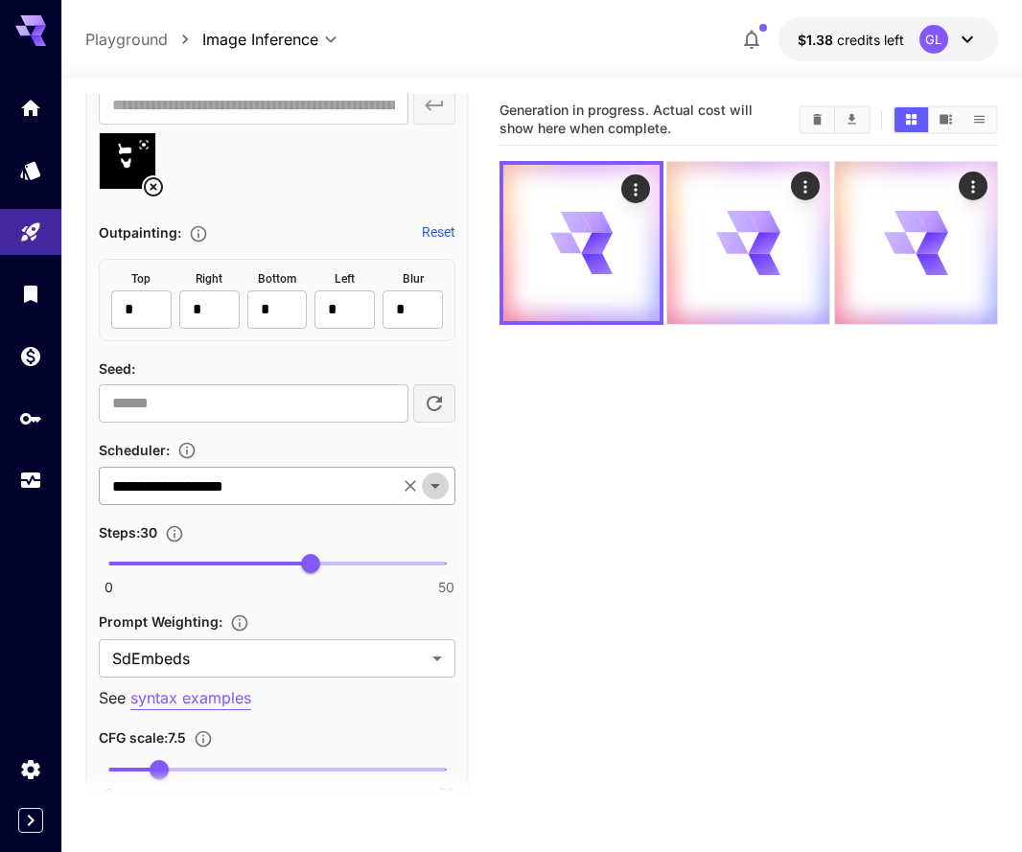
click at [438, 488] on icon "Open" at bounding box center [435, 485] width 23 height 23
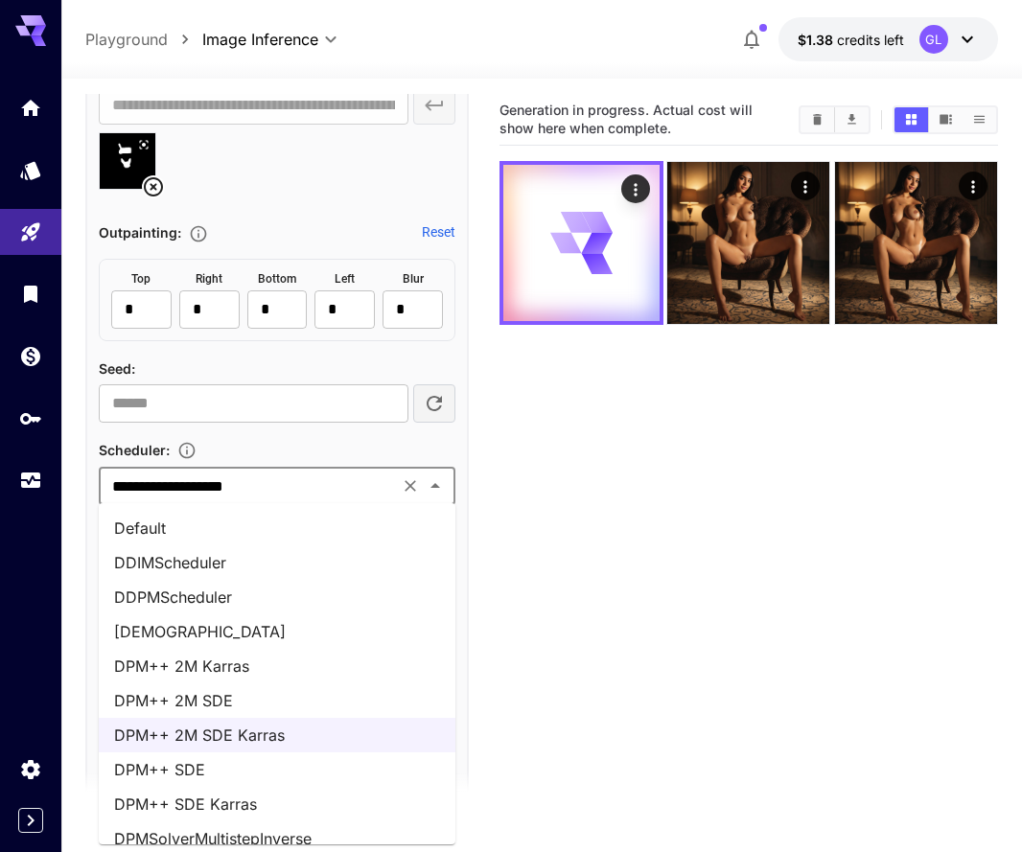
click at [290, 663] on li "DPM++ 2M Karras" at bounding box center [277, 666] width 356 height 34
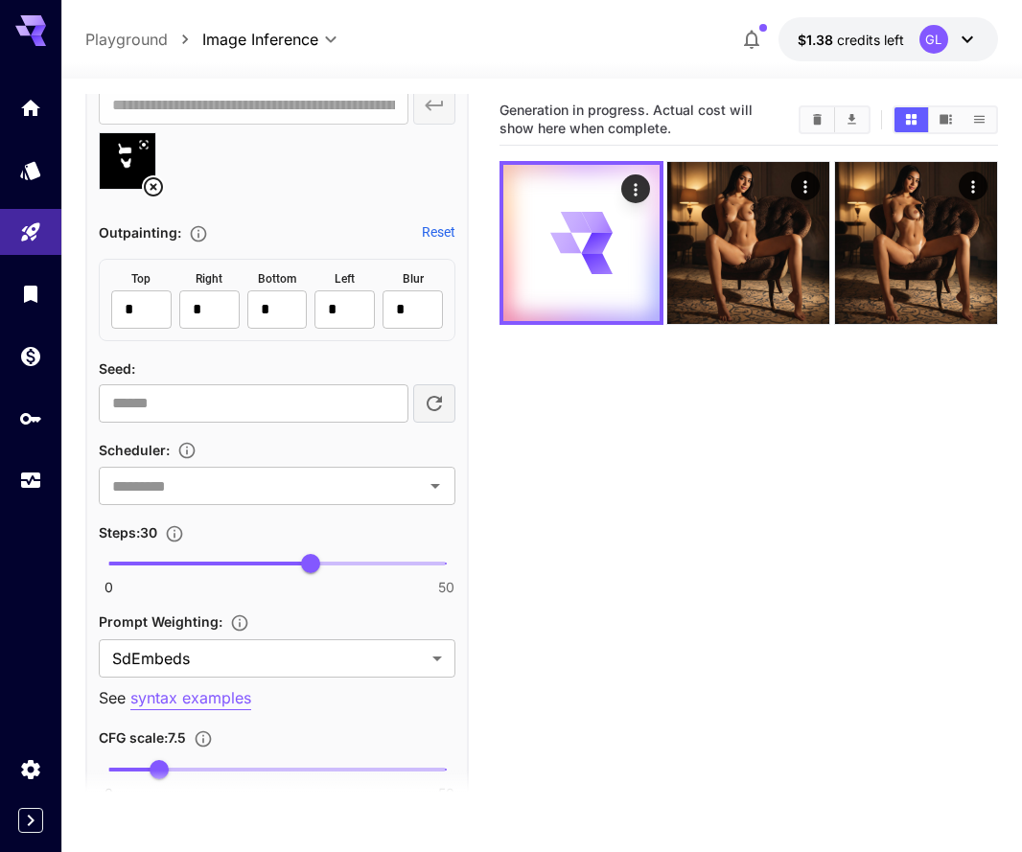
type input "**********"
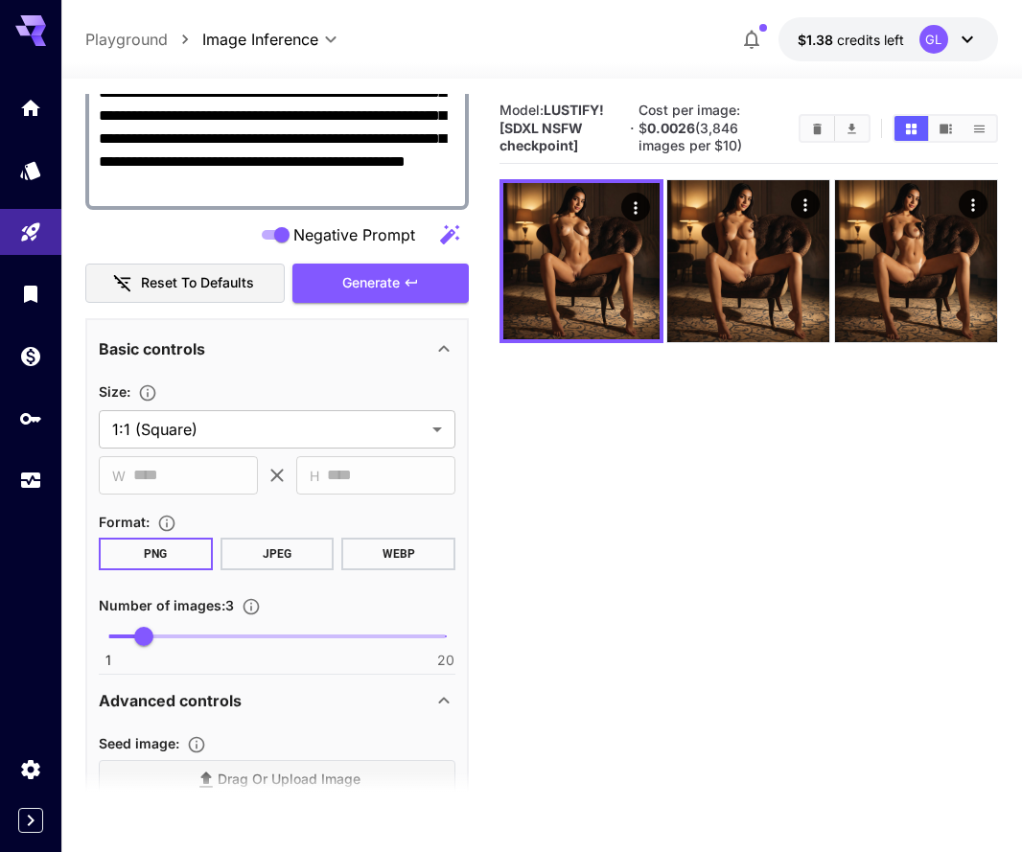
scroll to position [441, 0]
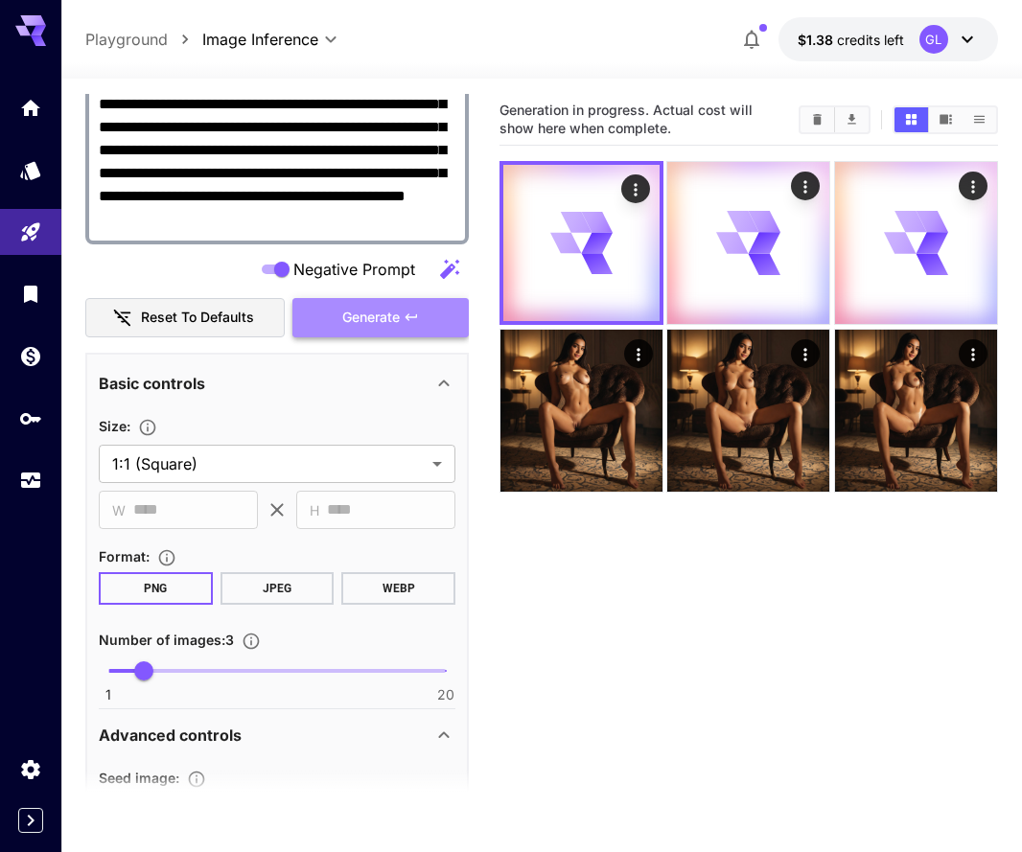
click at [357, 320] on span "Generate" at bounding box center [370, 318] width 57 height 24
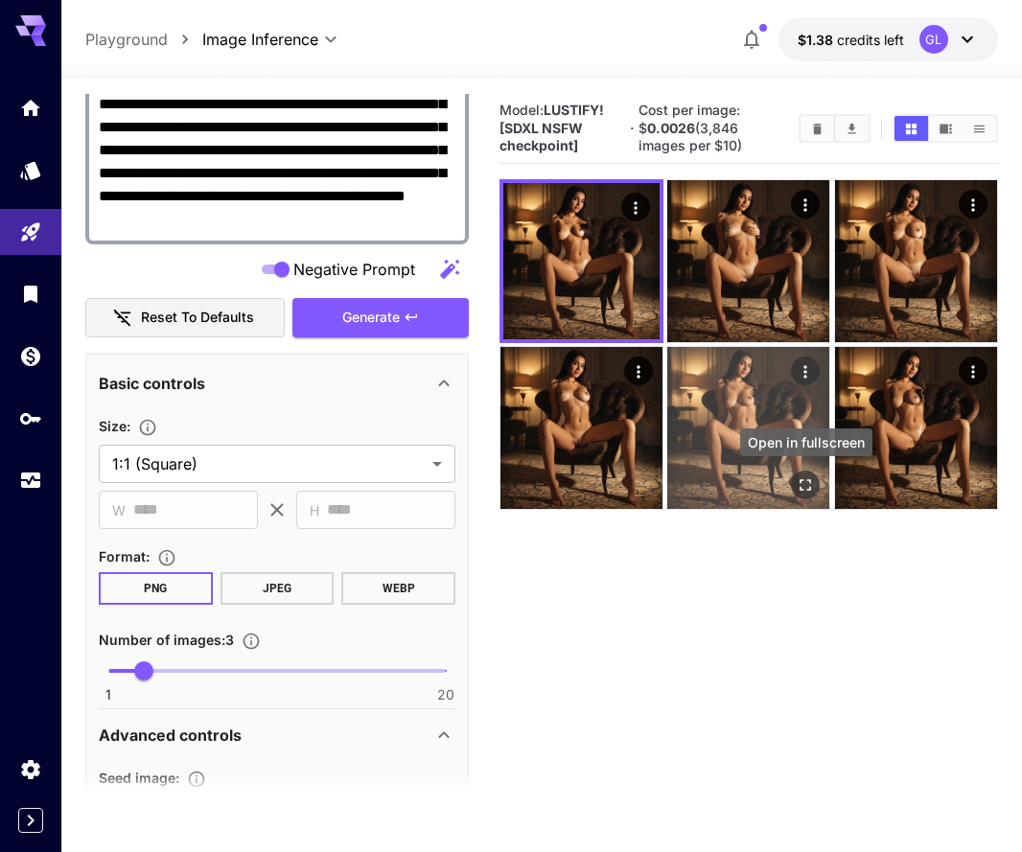
click at [798, 485] on icon "Open in fullscreen" at bounding box center [805, 485] width 19 height 19
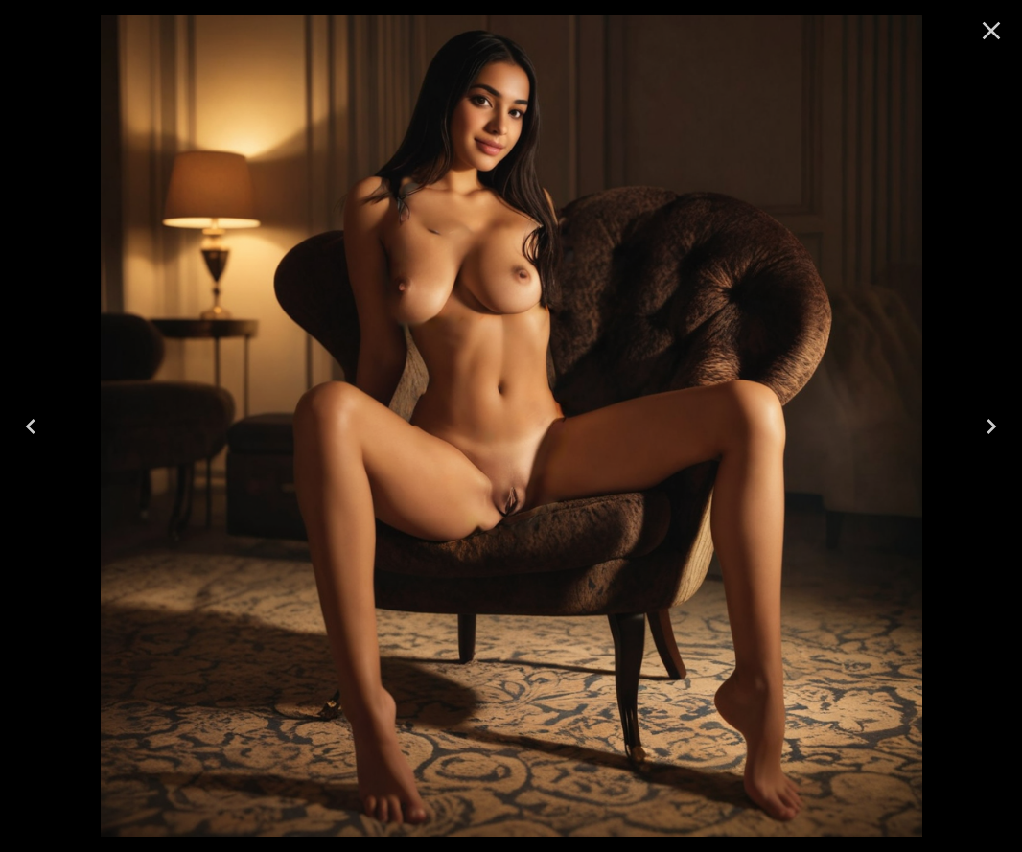
click at [1008, 30] on button "Close" at bounding box center [991, 31] width 46 height 46
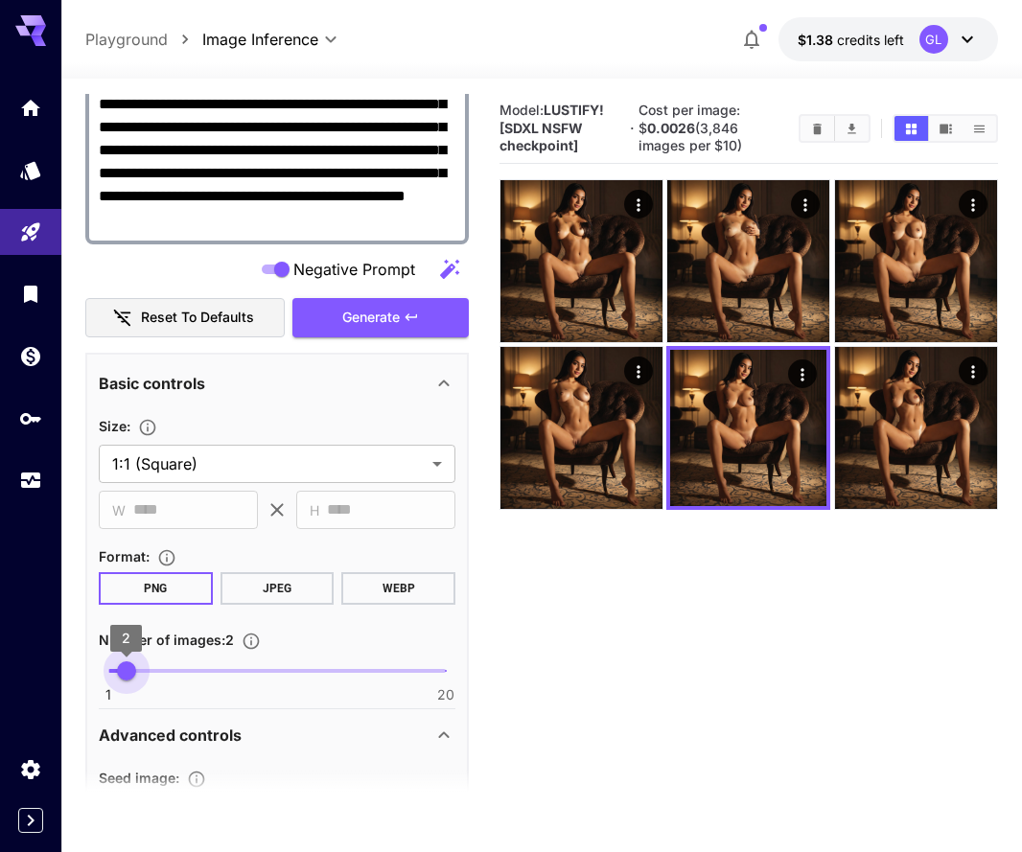
type input "*"
drag, startPoint x: 135, startPoint y: 673, endPoint x: 116, endPoint y: 673, distance: 19.2
click at [116, 673] on span "1" at bounding box center [108, 670] width 19 height 19
click at [813, 133] on icon "Clear Images" at bounding box center [817, 129] width 14 height 14
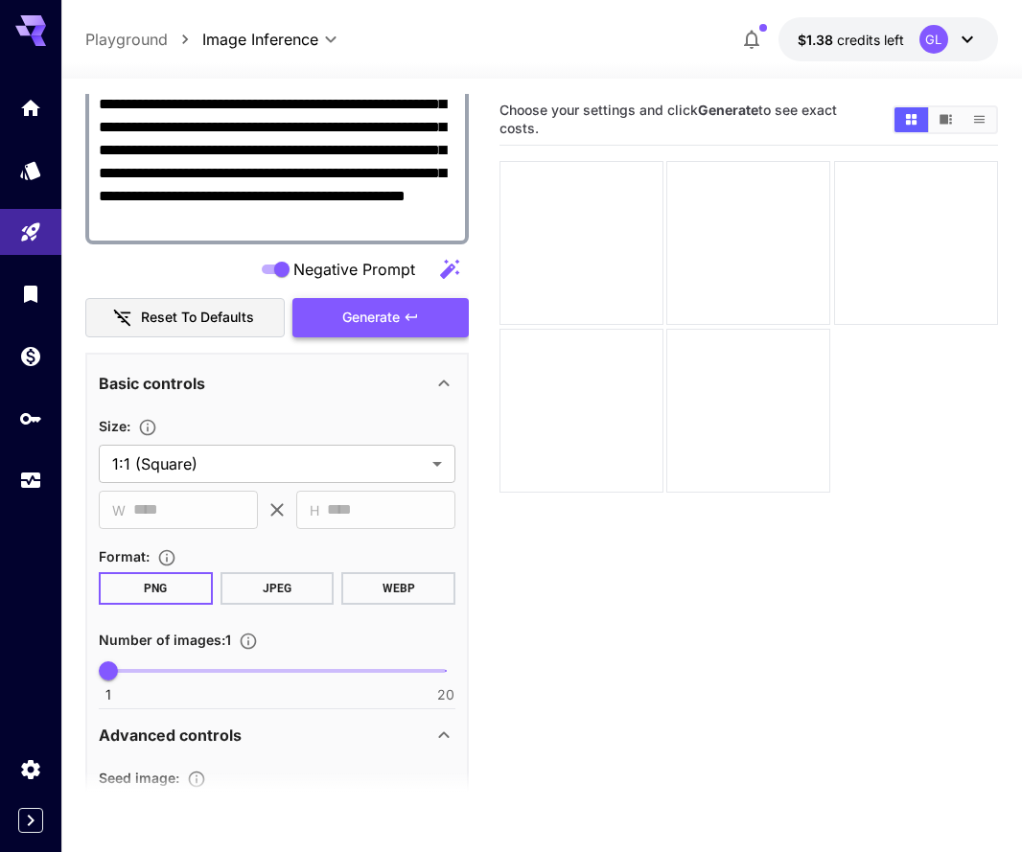
click at [386, 306] on span "Generate" at bounding box center [370, 318] width 57 height 24
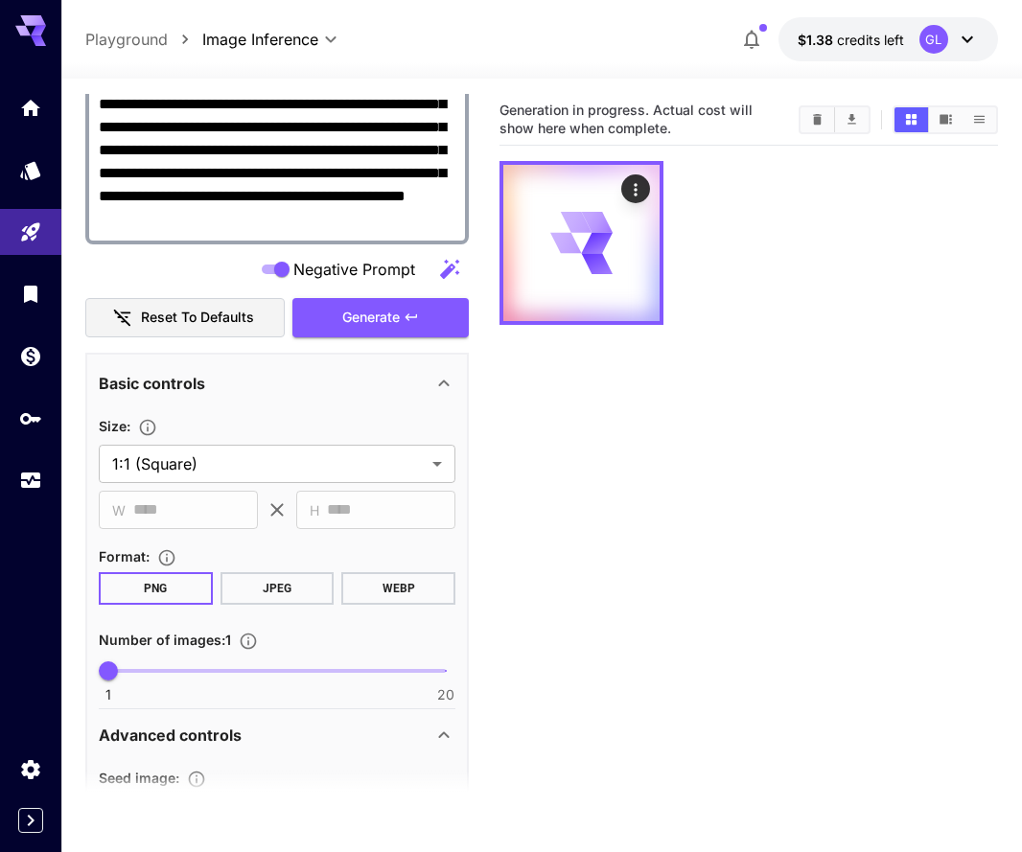
click at [961, 45] on icon at bounding box center [966, 39] width 23 height 23
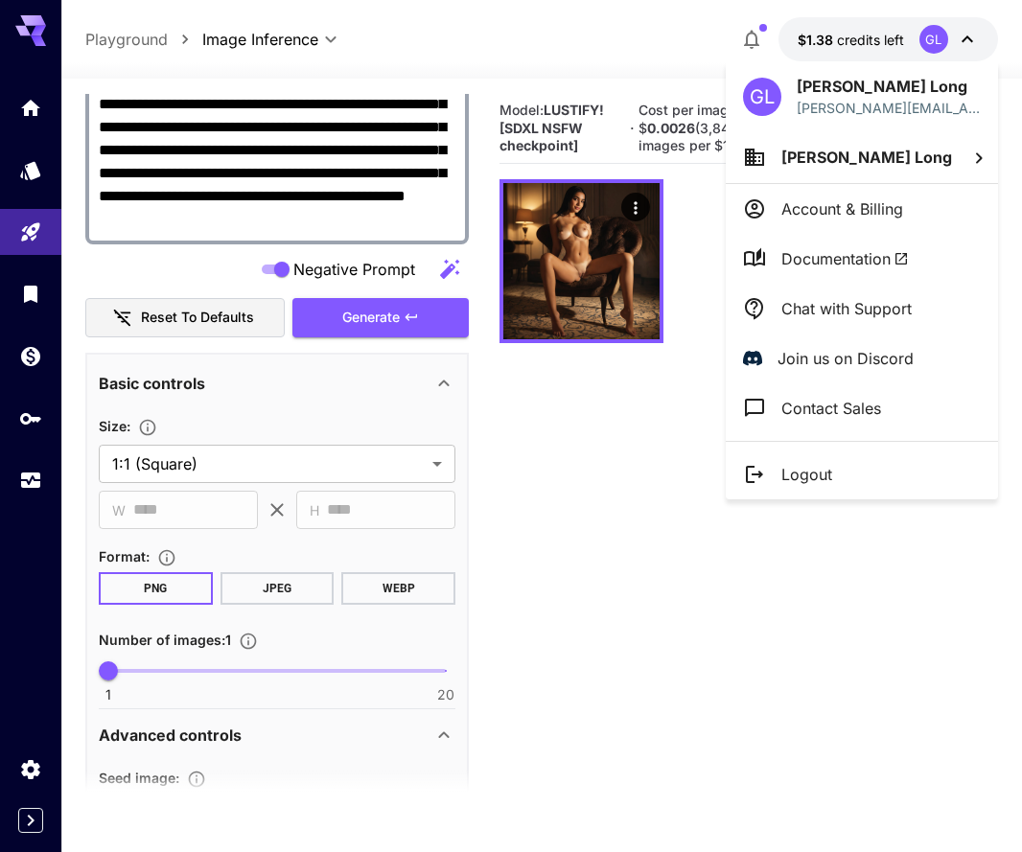
click at [643, 320] on div at bounding box center [511, 426] width 1022 height 852
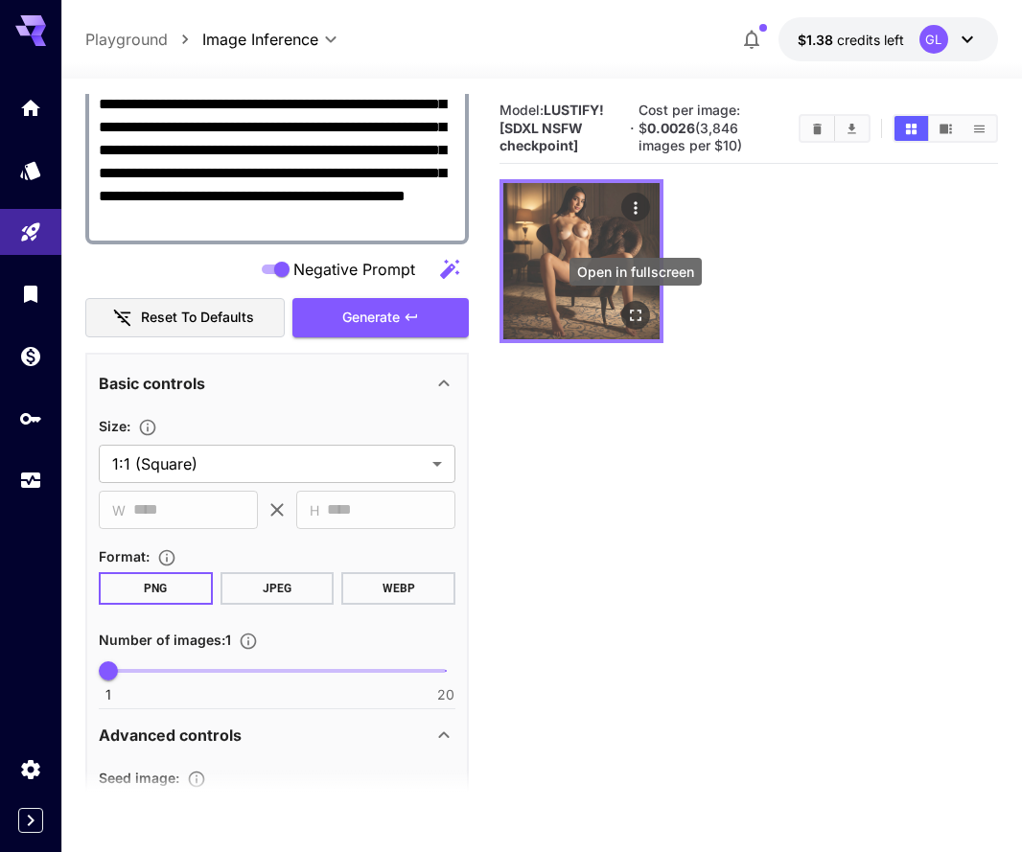
click at [646, 301] on div "Open in fullscreen" at bounding box center [635, 315] width 29 height 29
click at [638, 308] on icon "Open in fullscreen" at bounding box center [635, 315] width 19 height 19
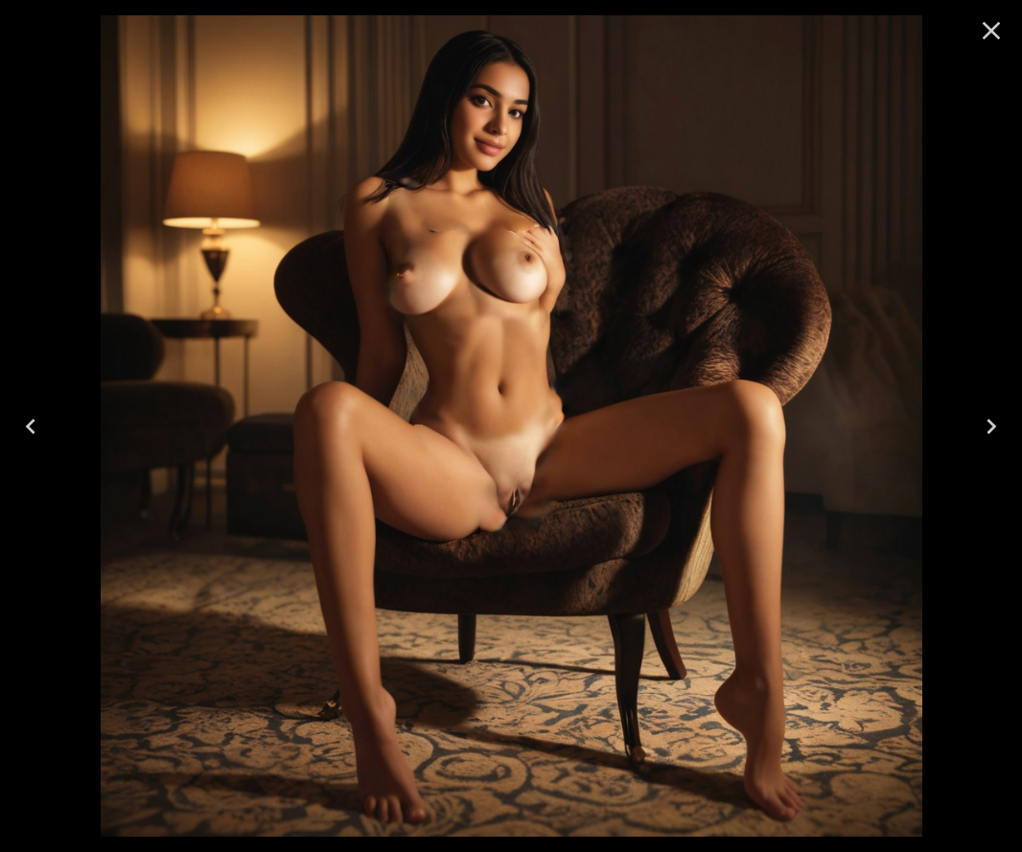
click at [1002, 20] on icon "Close" at bounding box center [991, 30] width 31 height 31
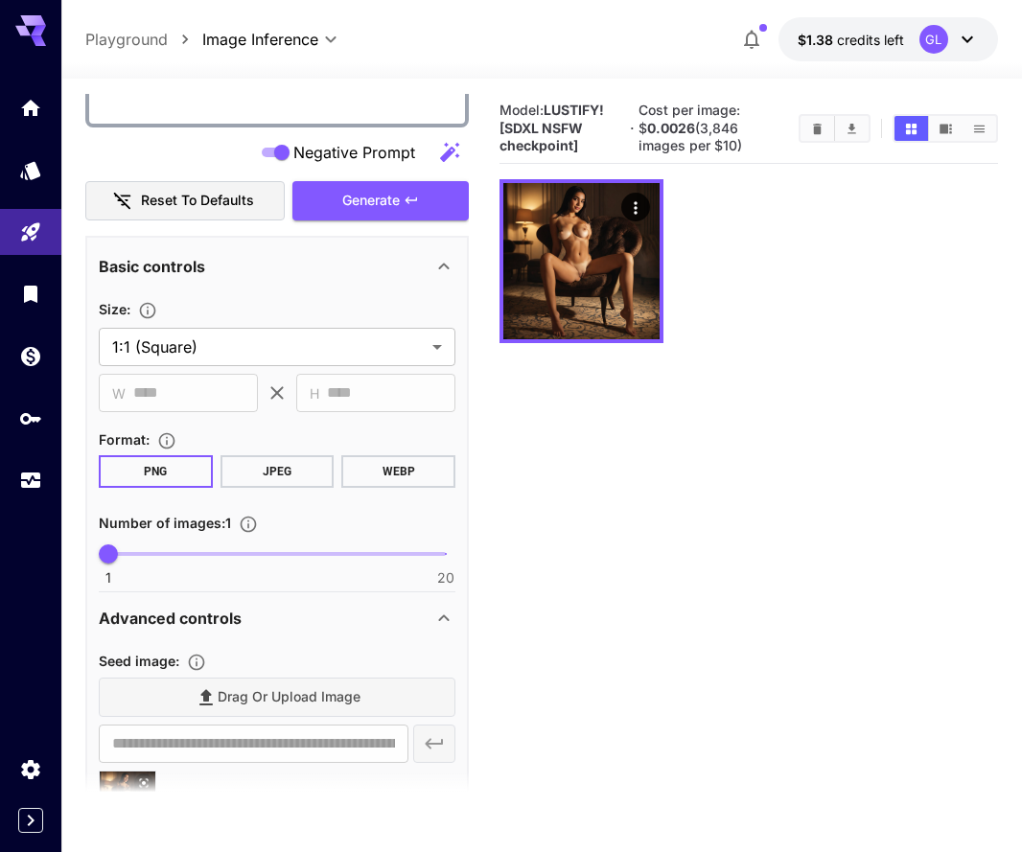
scroll to position [589, 0]
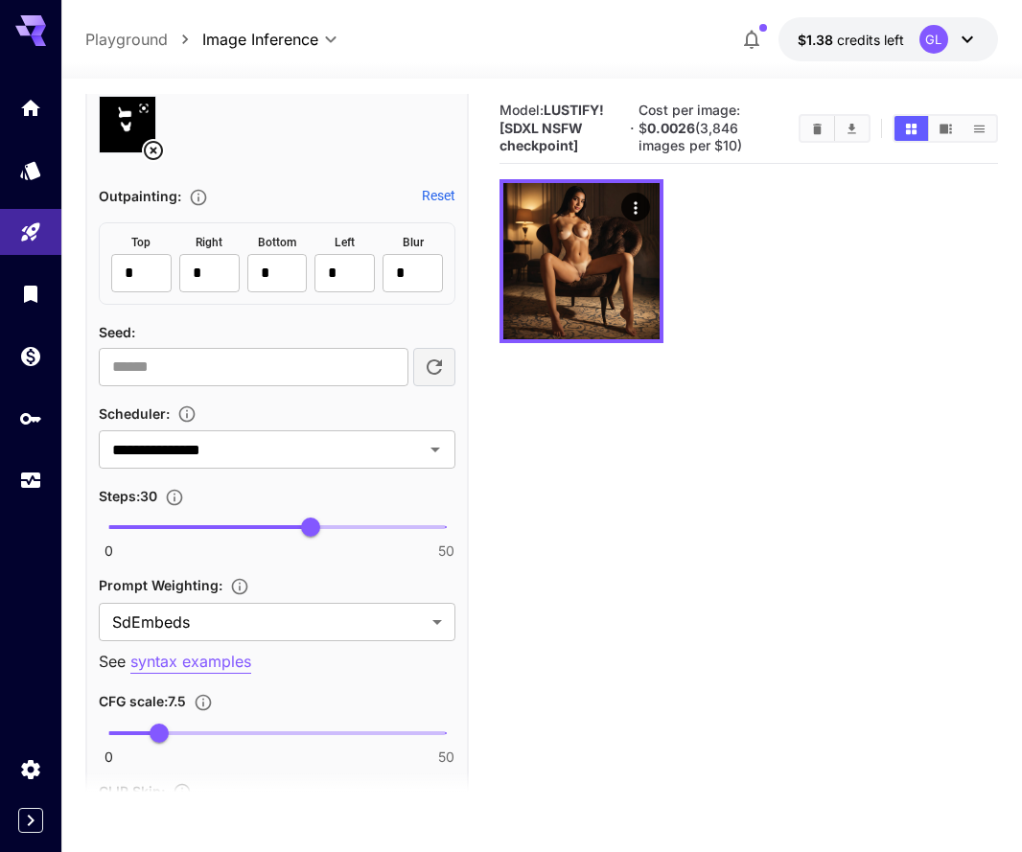
scroll to position [1548, 0]
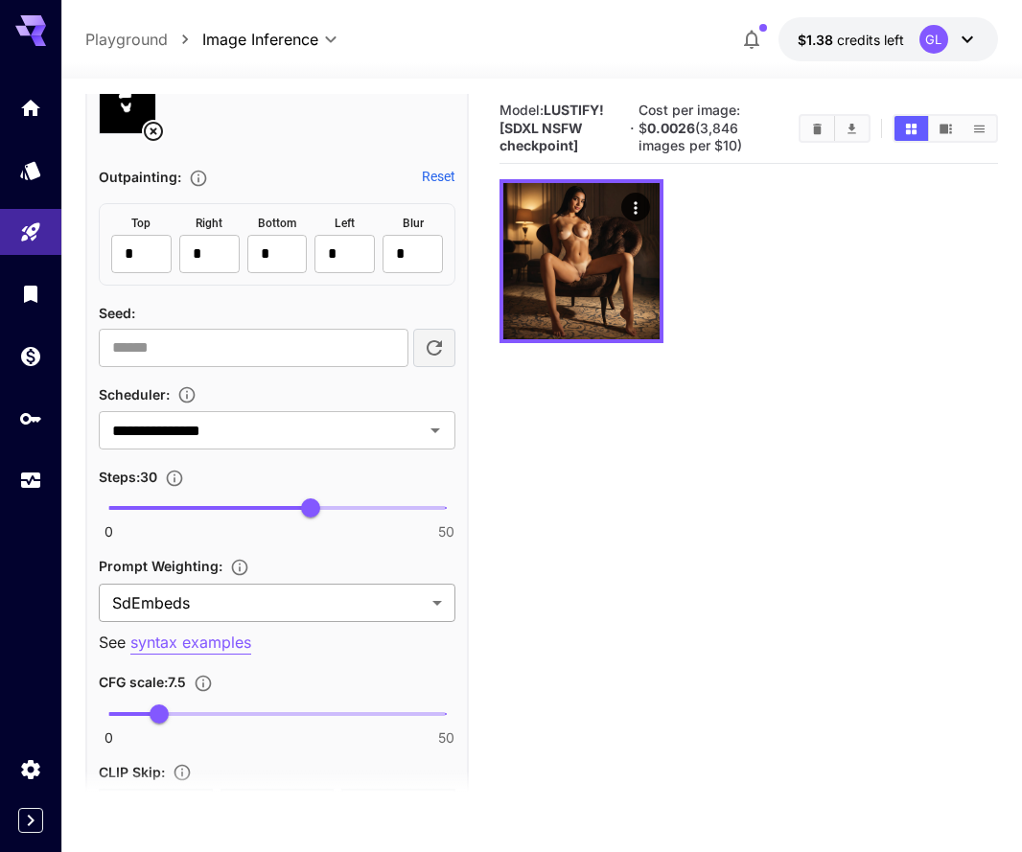
click at [271, 599] on body "**********" at bounding box center [511, 501] width 1022 height 1003
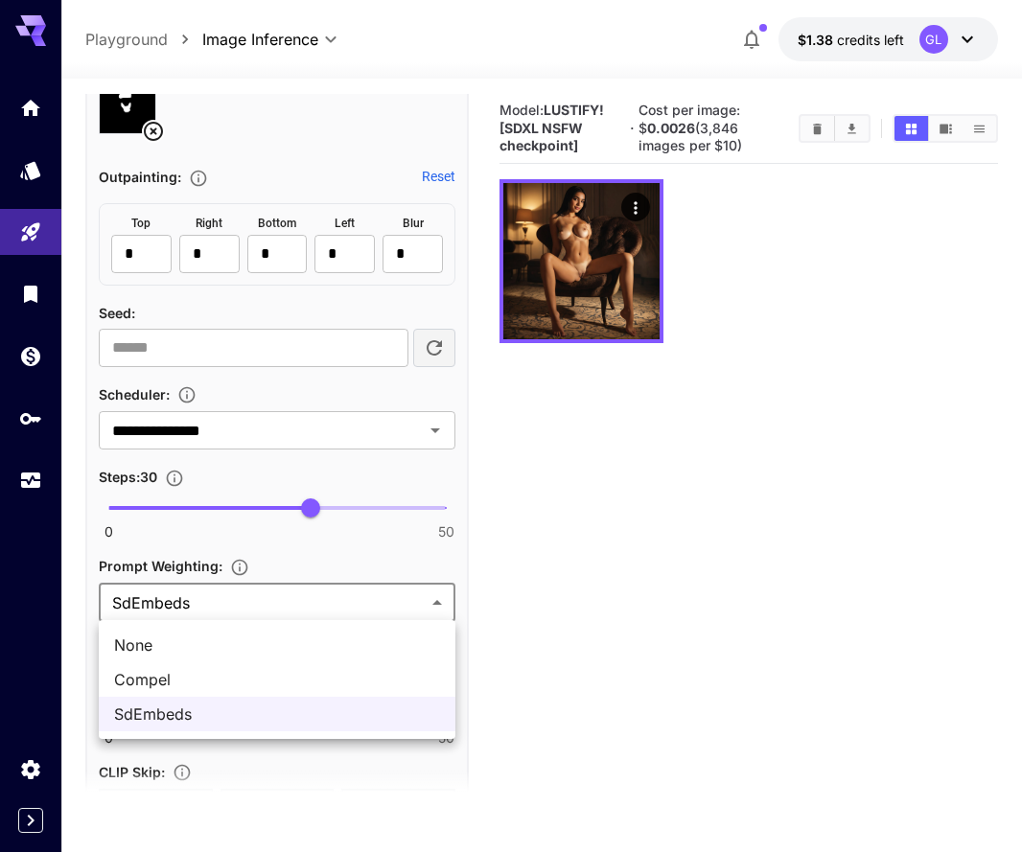
click at [240, 637] on span "None" at bounding box center [277, 644] width 326 height 23
type input "****"
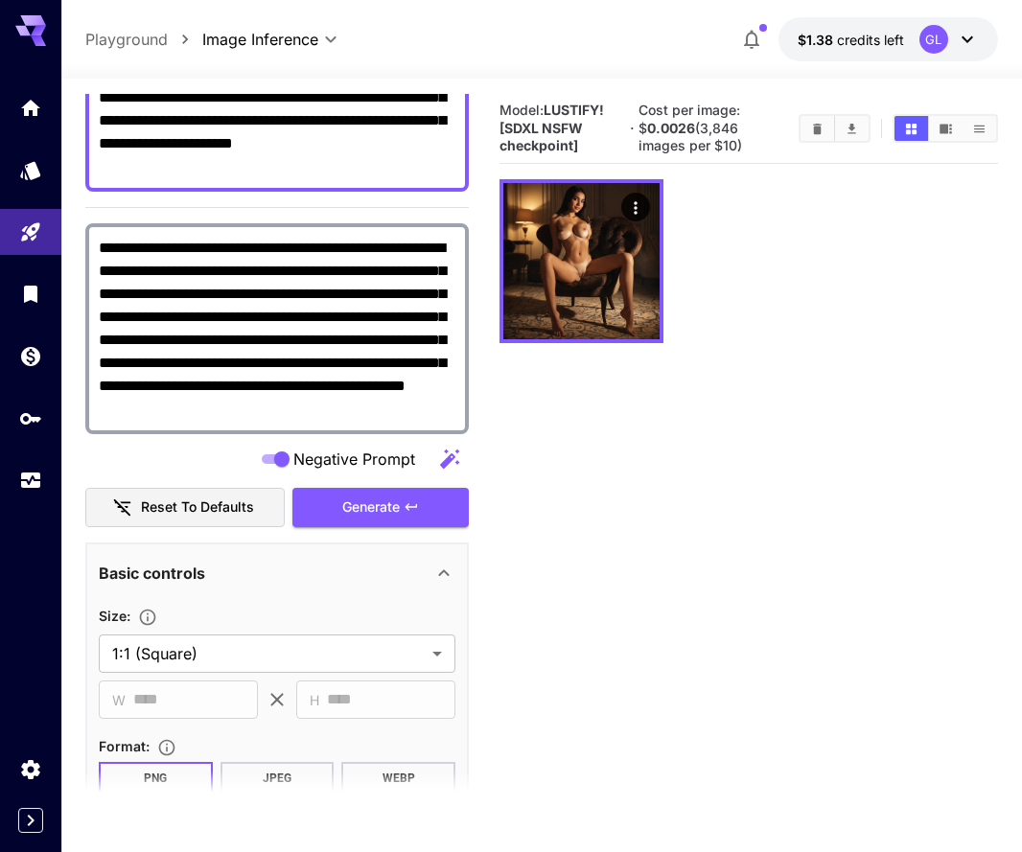
scroll to position [212, 0]
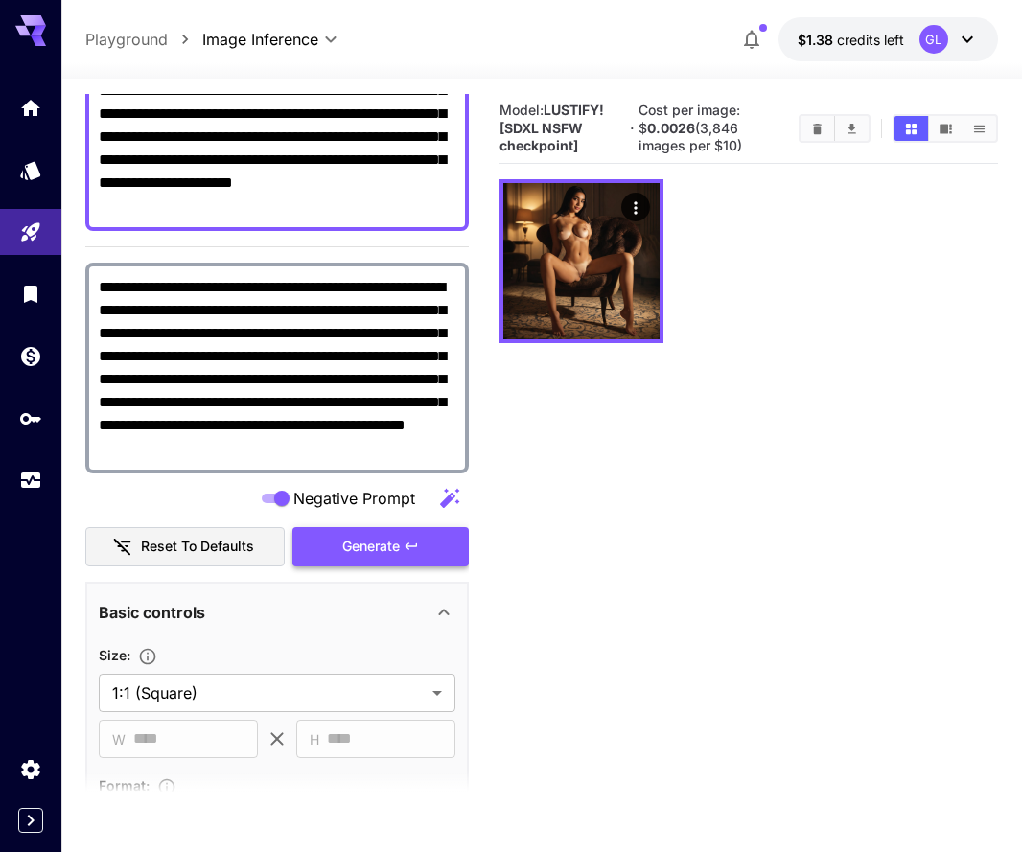
click at [370, 551] on span "Generate" at bounding box center [370, 547] width 57 height 24
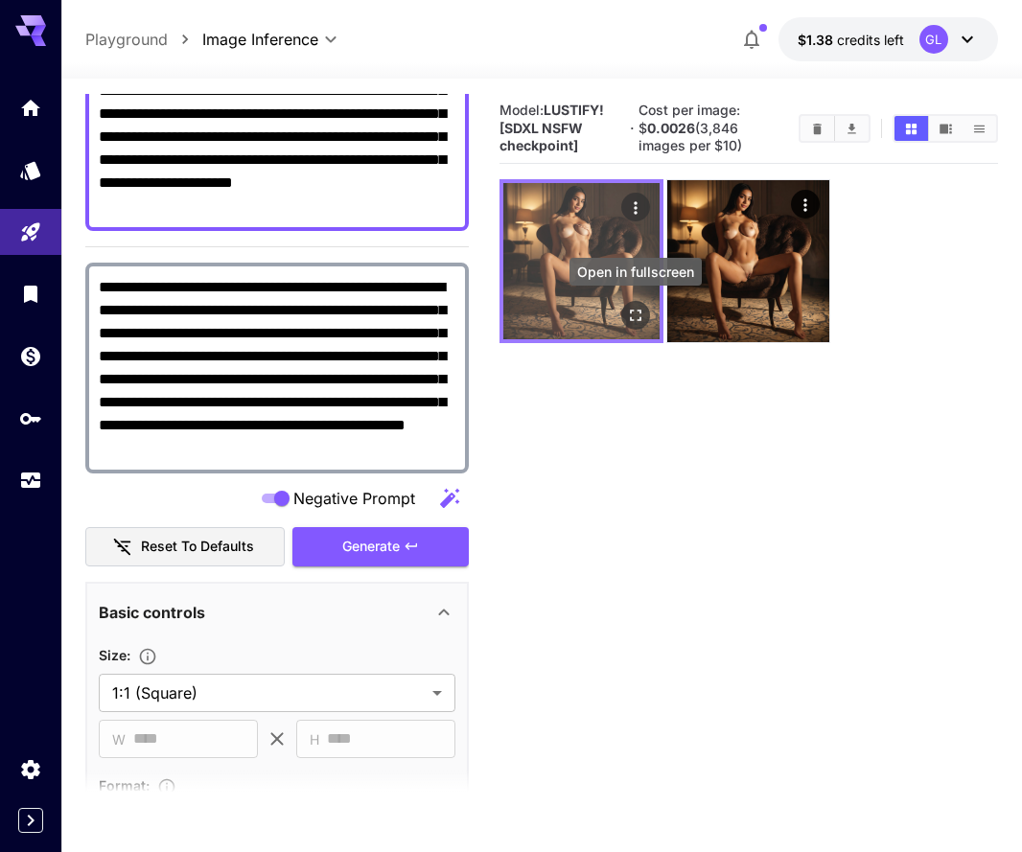
click at [635, 308] on icon "Open in fullscreen" at bounding box center [635, 315] width 19 height 19
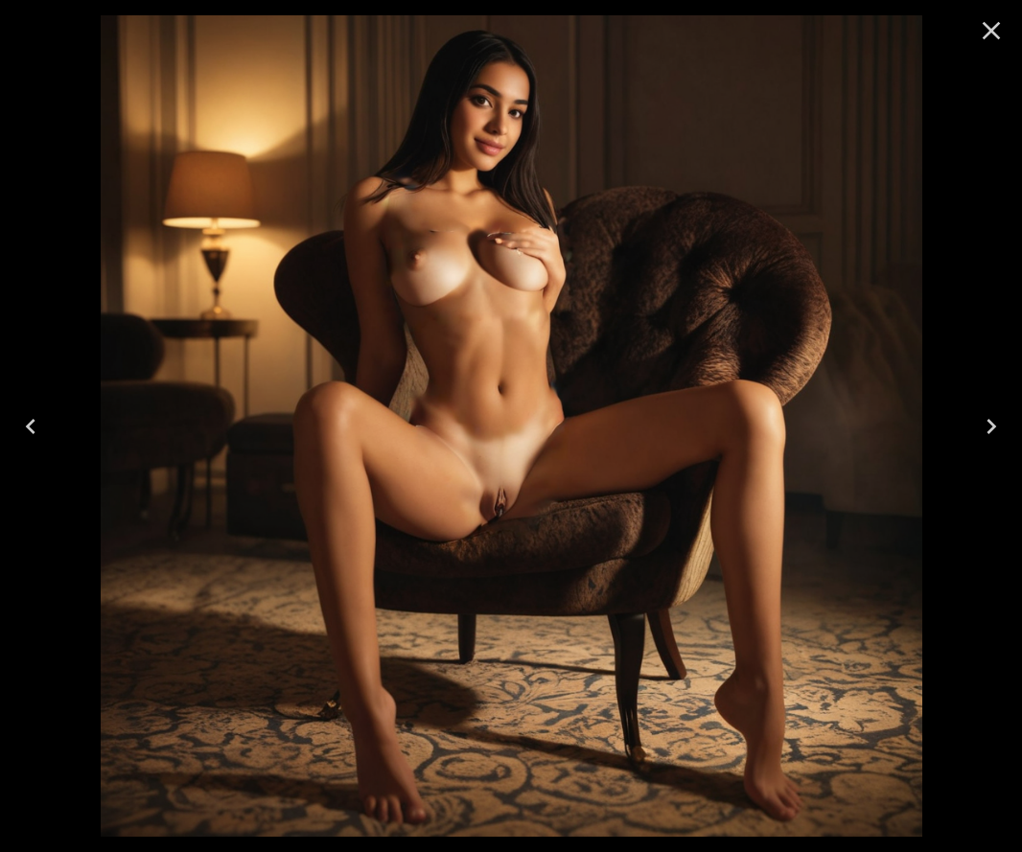
click at [995, 41] on icon "Close" at bounding box center [991, 30] width 31 height 31
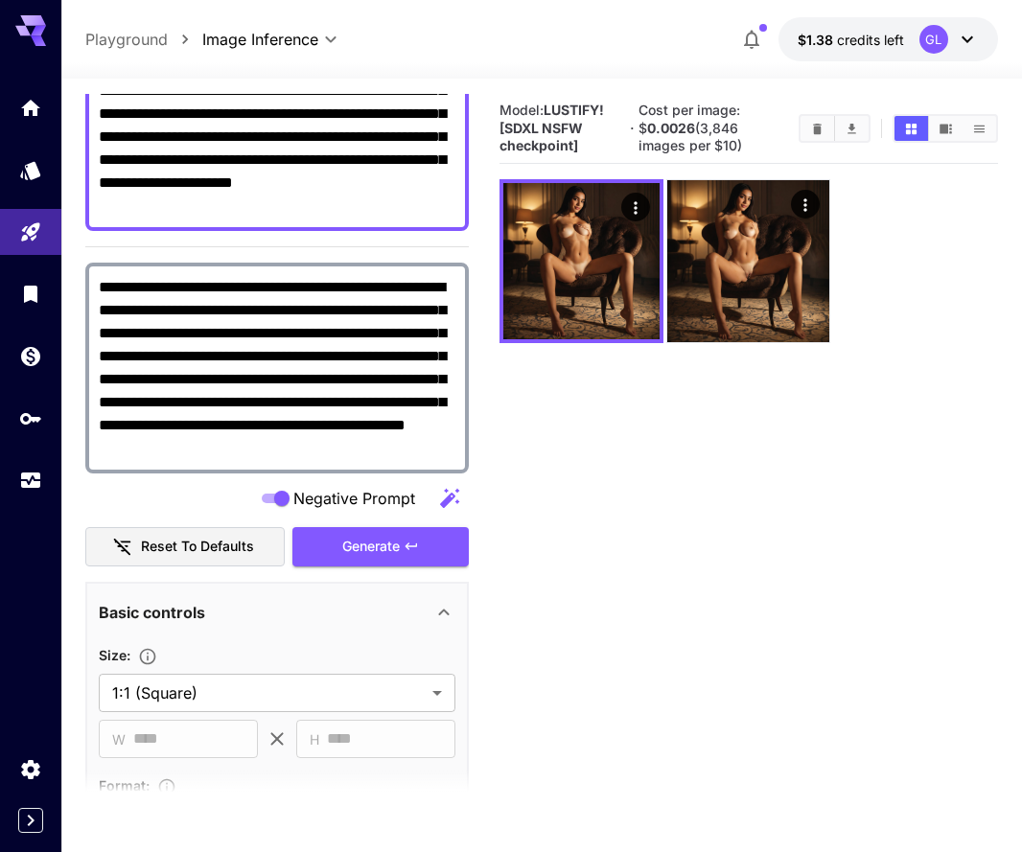
click at [330, 209] on textarea "**********" at bounding box center [277, 137] width 356 height 161
drag, startPoint x: 330, startPoint y: 209, endPoint x: 358, endPoint y: 179, distance: 41.3
click at [358, 179] on textarea "**********" at bounding box center [277, 137] width 356 height 161
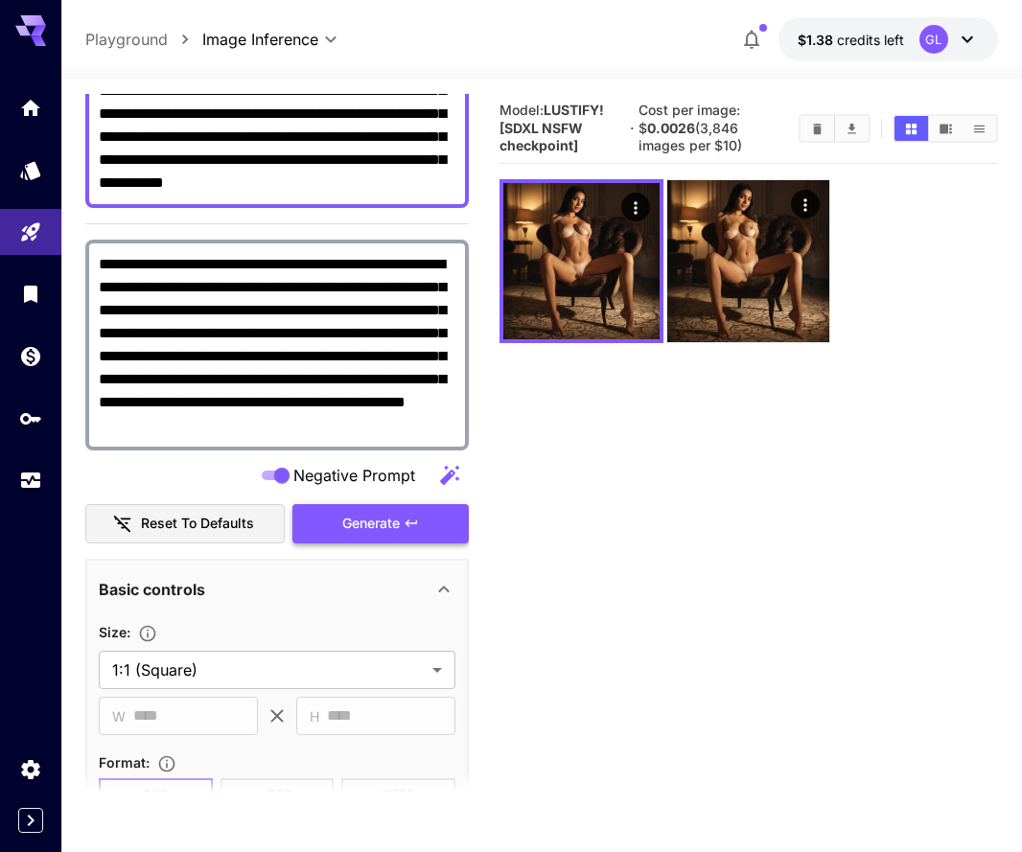
type textarea "**********"
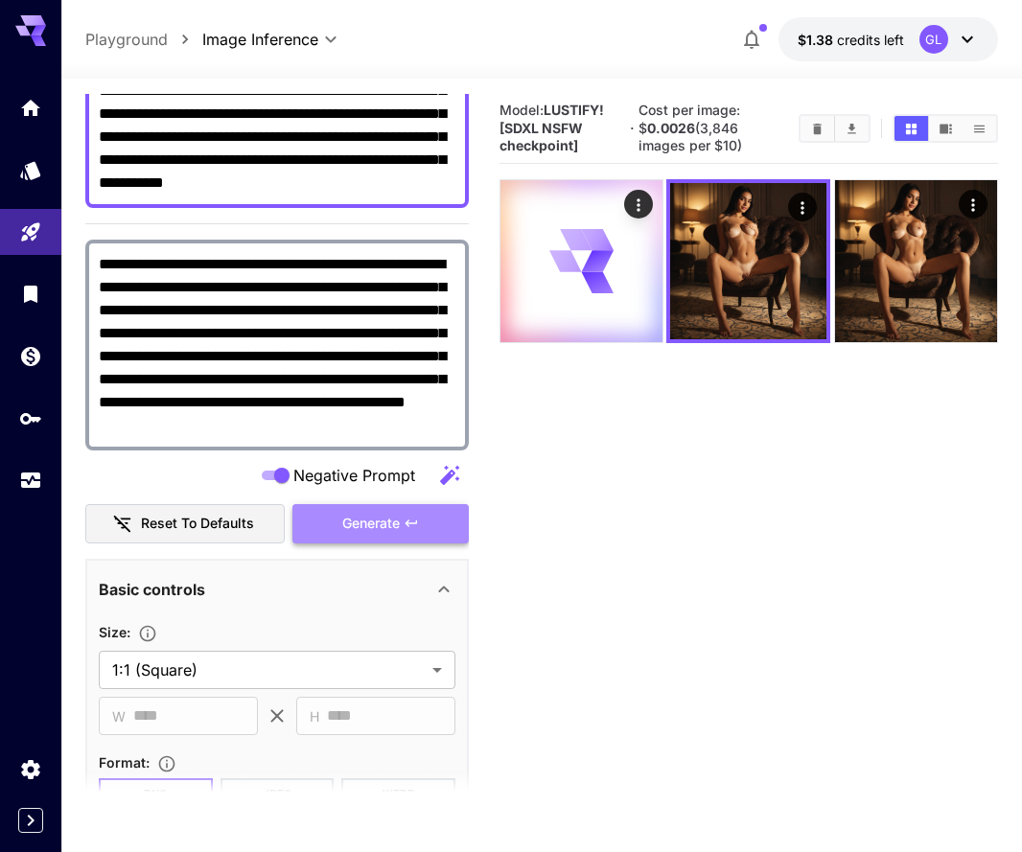
click at [357, 531] on span "Generate" at bounding box center [370, 524] width 57 height 24
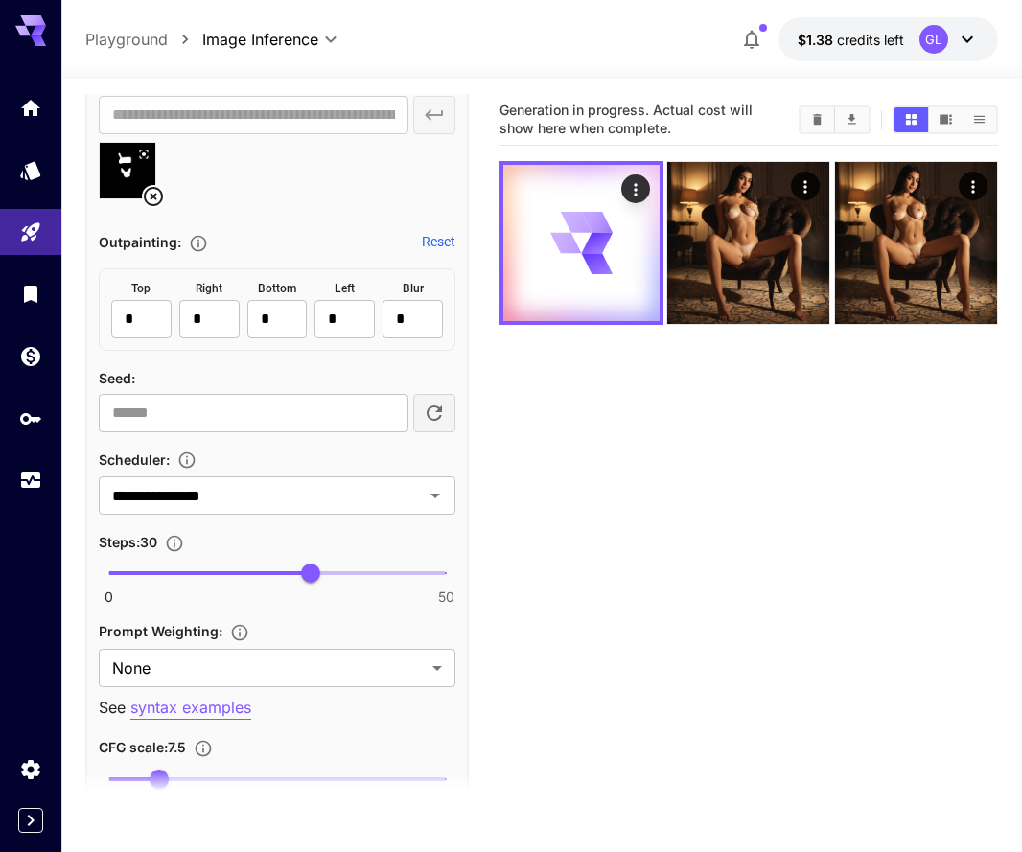
scroll to position [1462, 0]
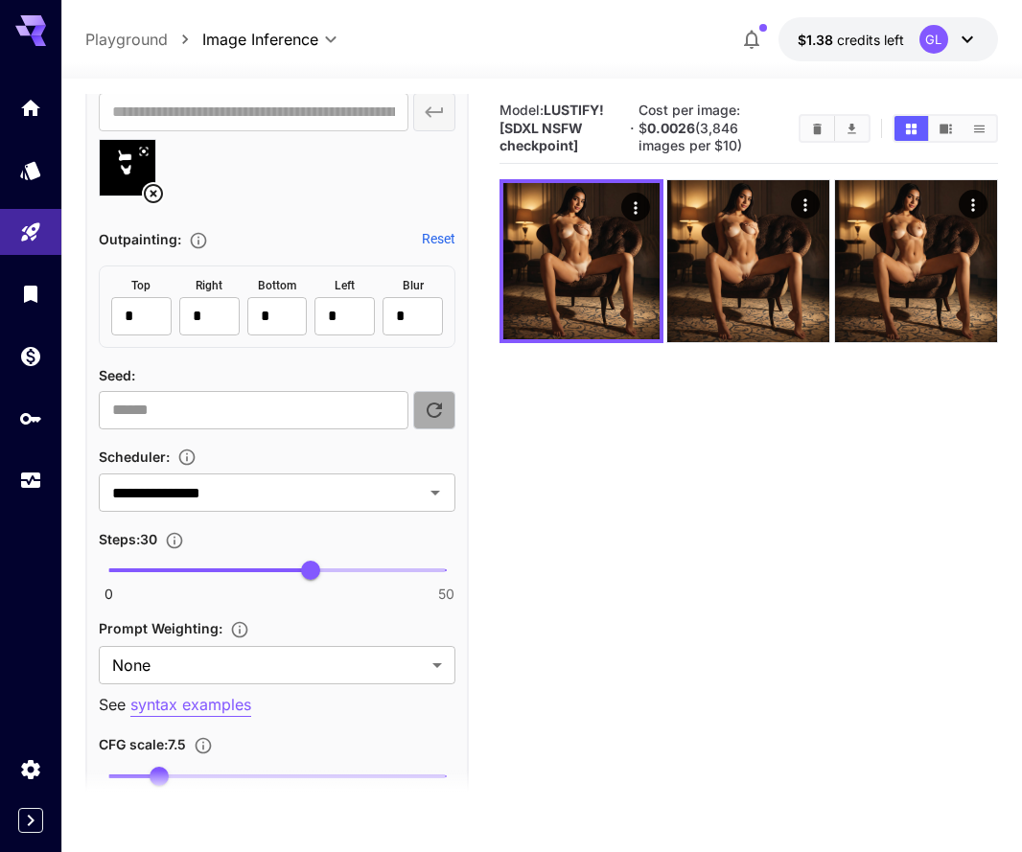
click at [429, 411] on icon "button" at bounding box center [433, 409] width 15 height 15
type input "**********"
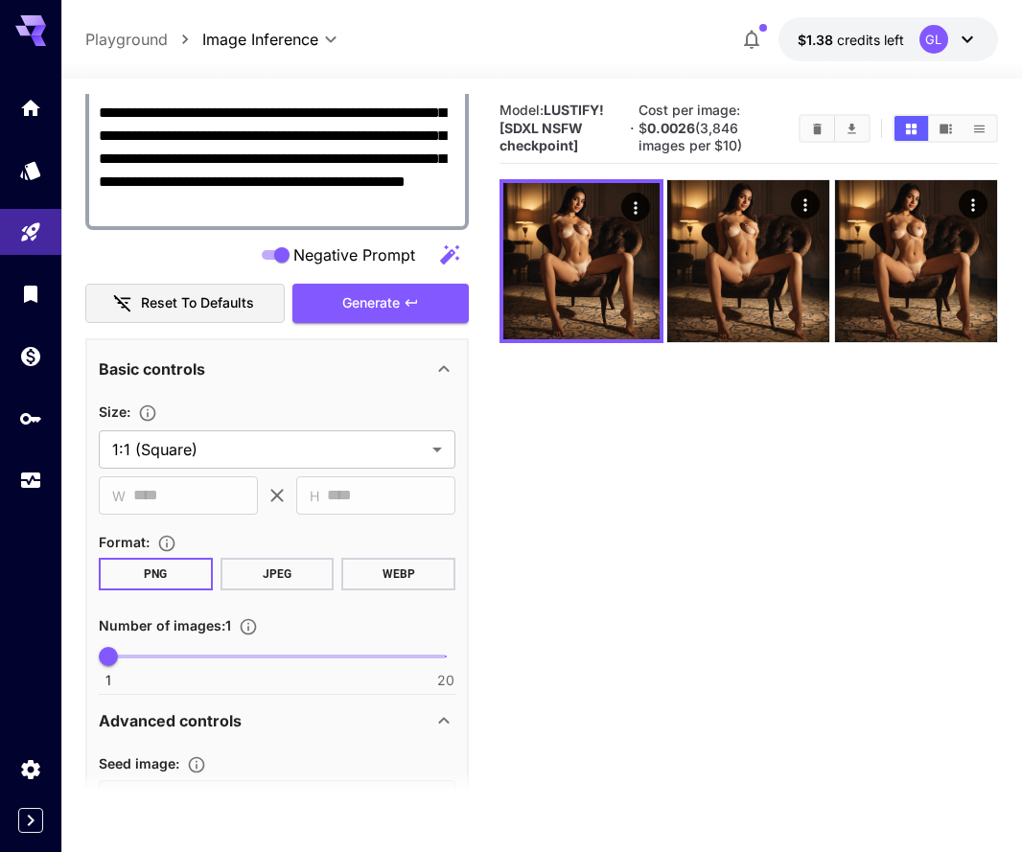
scroll to position [430, 0]
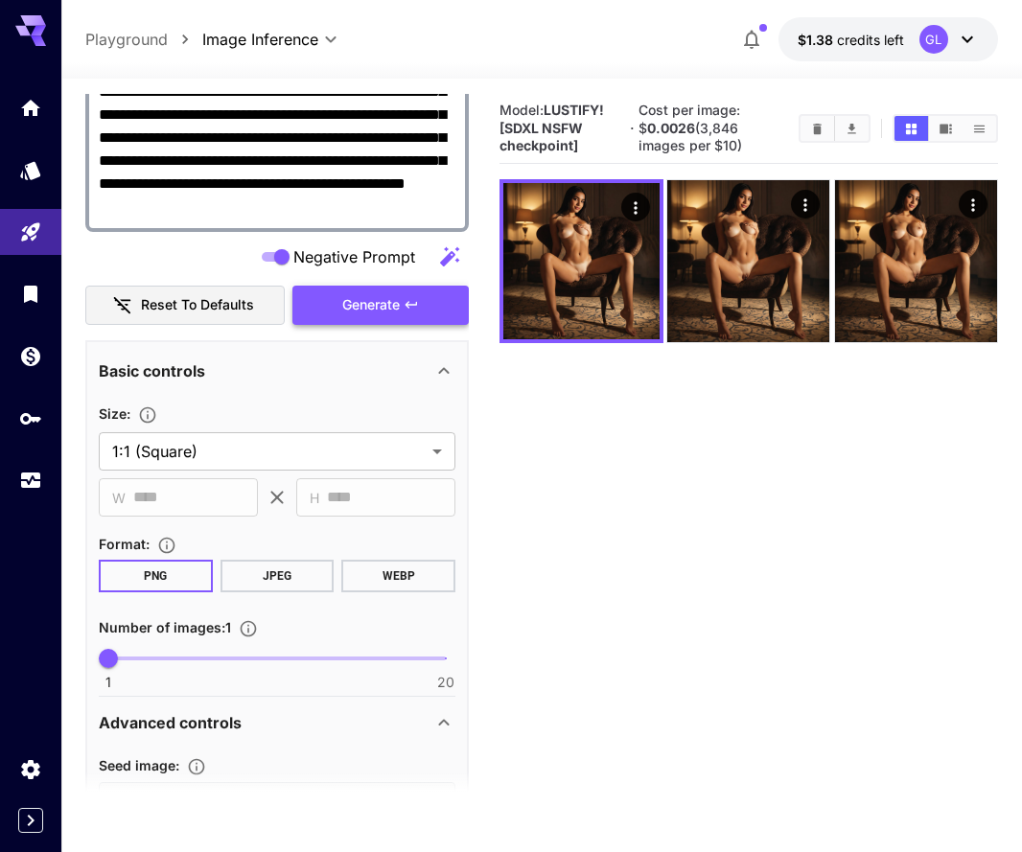
click at [374, 310] on span "Generate" at bounding box center [370, 305] width 57 height 24
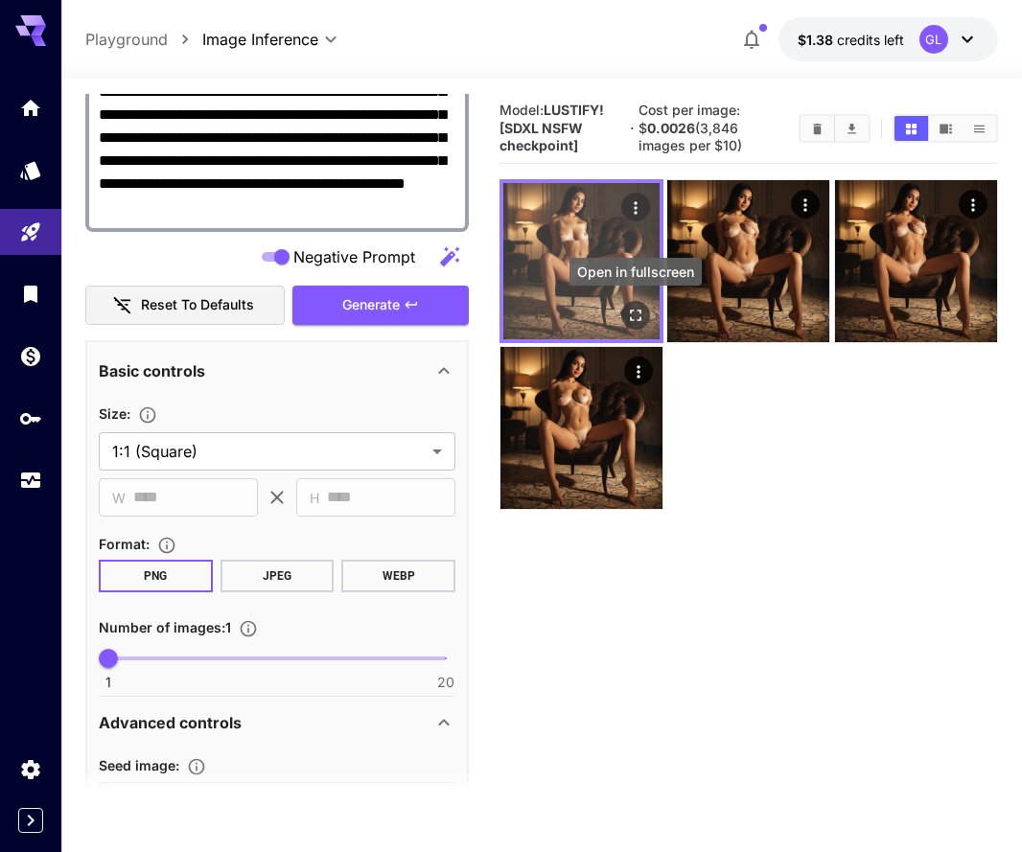
click at [639, 320] on icon "Open in fullscreen" at bounding box center [635, 315] width 19 height 19
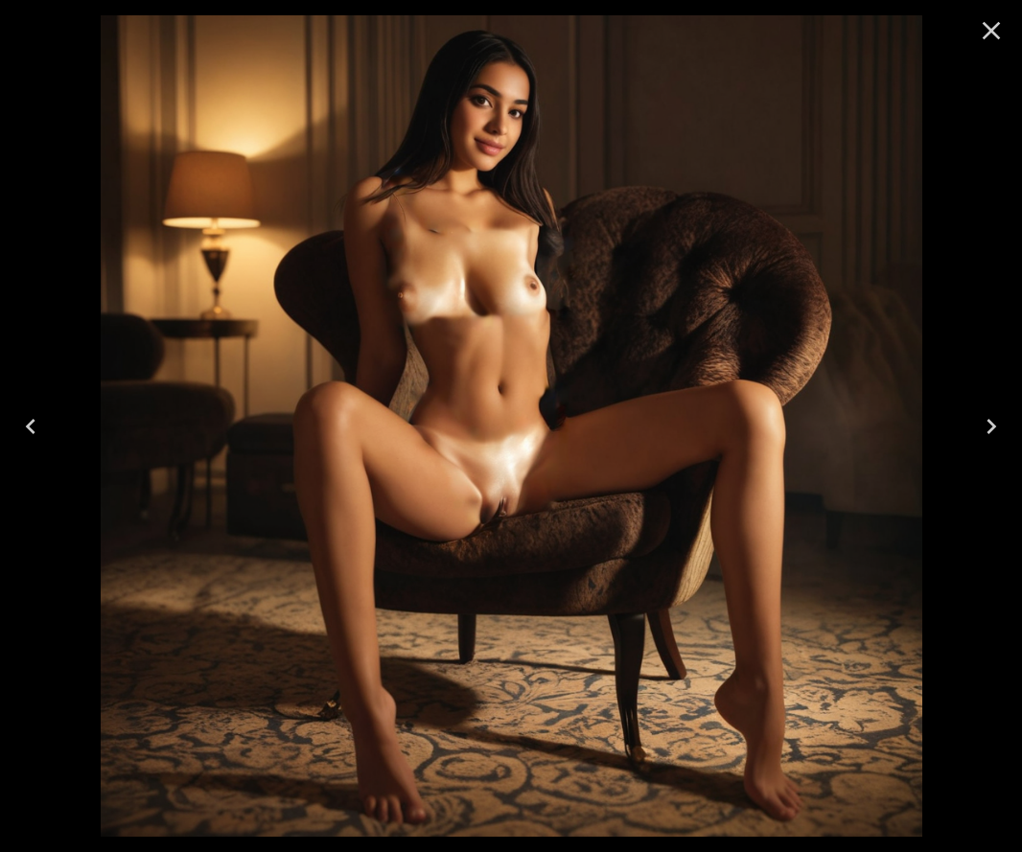
click at [993, 33] on icon "Close" at bounding box center [991, 31] width 18 height 18
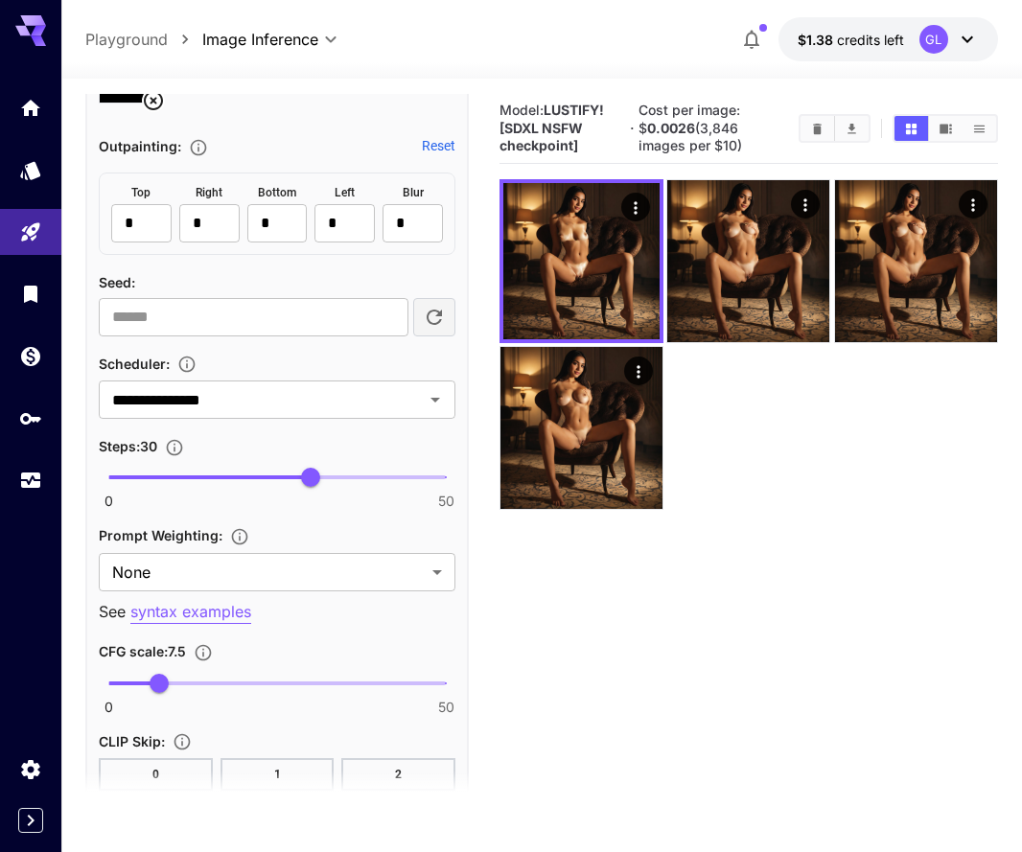
scroll to position [1568, 0]
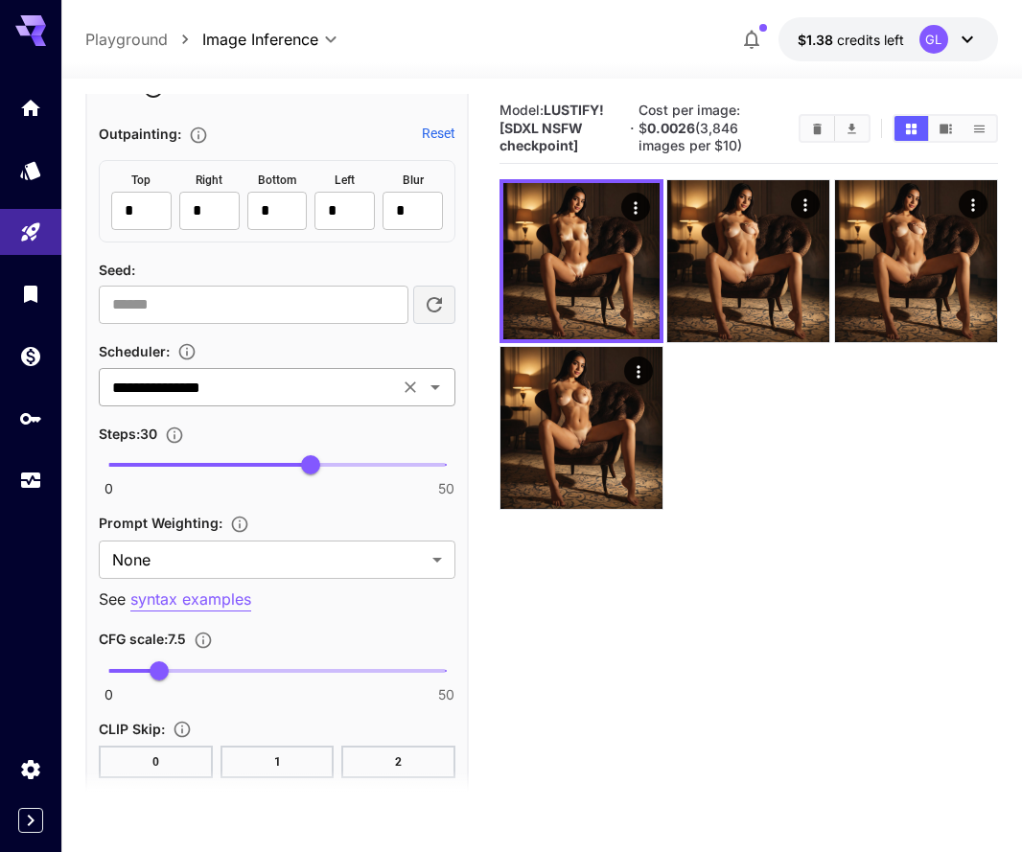
click at [435, 377] on icon "Open" at bounding box center [435, 387] width 23 height 23
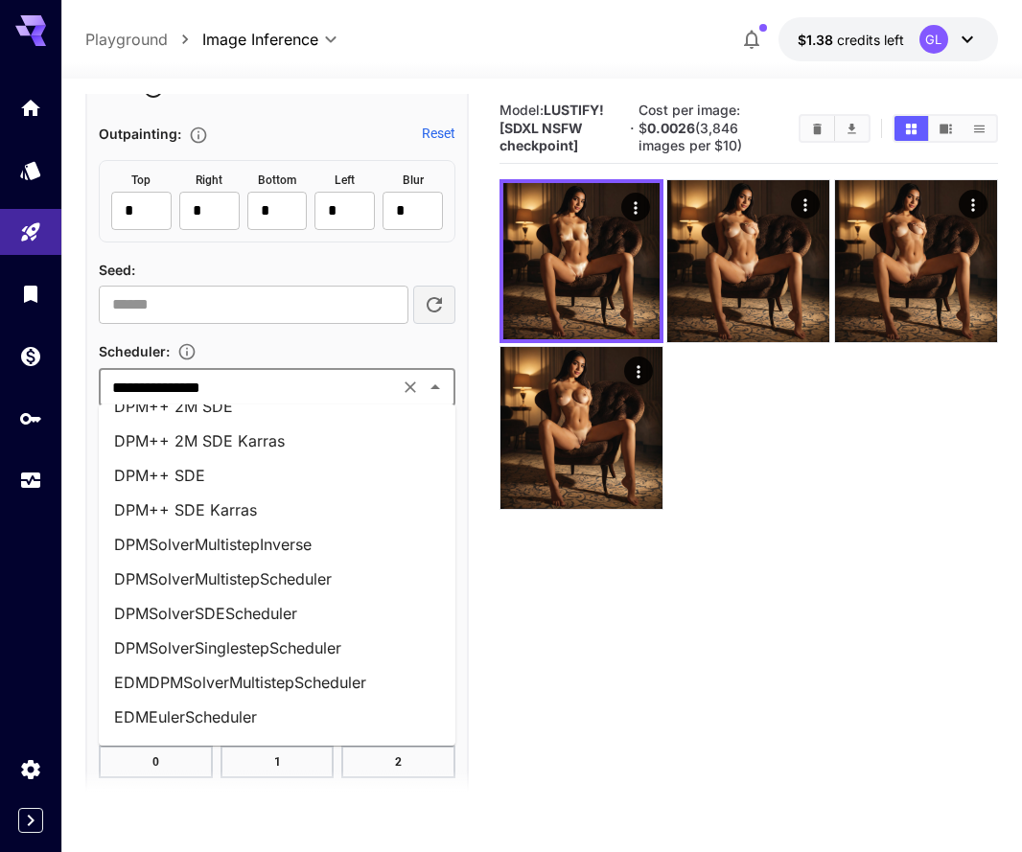
scroll to position [195, 0]
click at [268, 517] on li "DPM++ SDE Karras" at bounding box center [277, 511] width 356 height 34
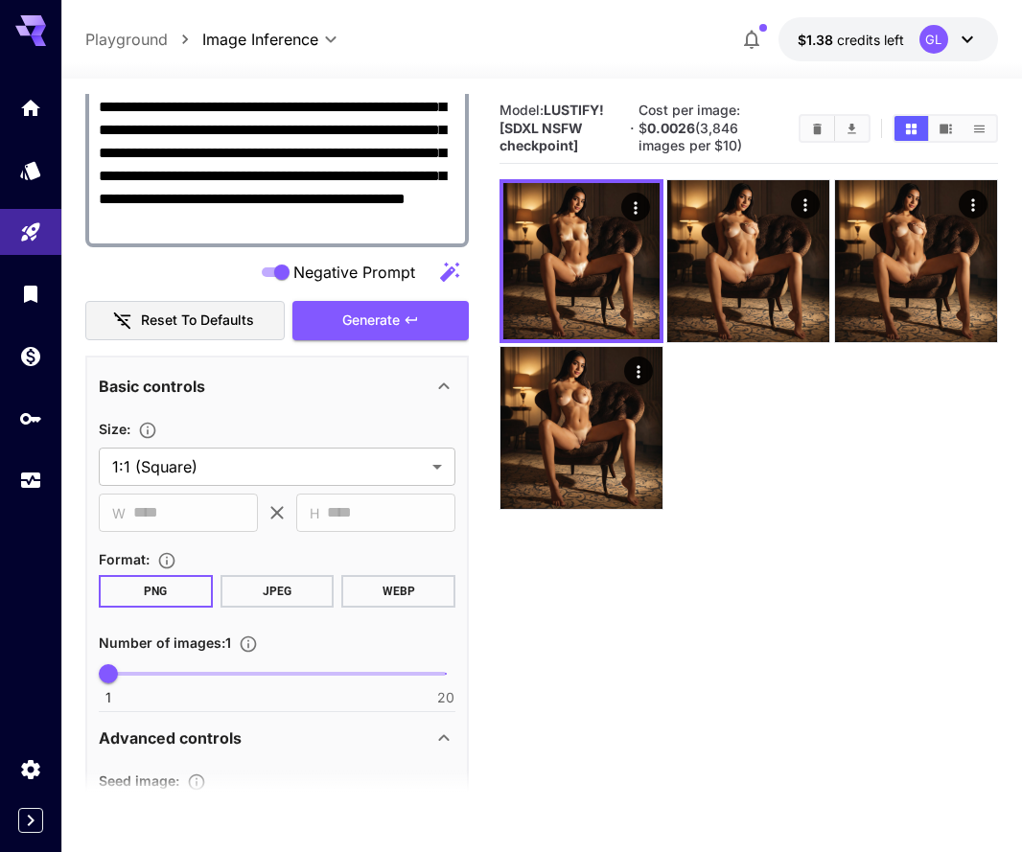
scroll to position [403, 0]
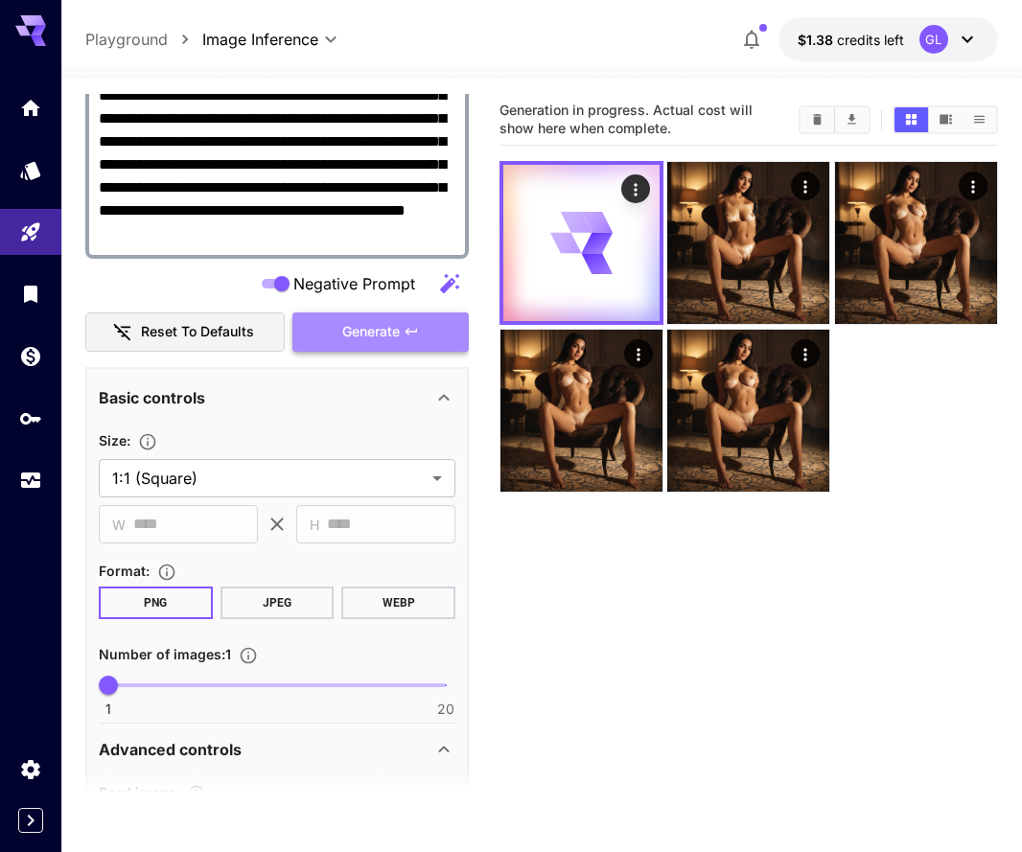
click at [381, 320] on span "Generate" at bounding box center [370, 332] width 57 height 24
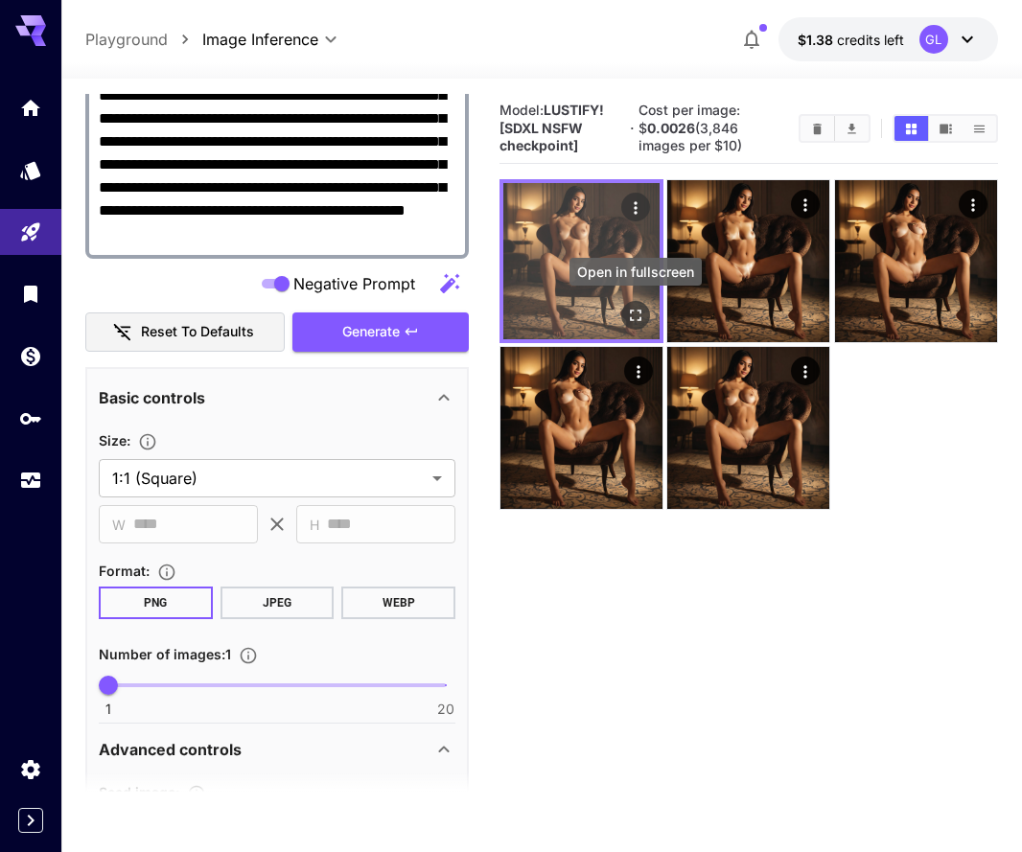
click at [634, 311] on icon "Open in fullscreen" at bounding box center [635, 315] width 19 height 19
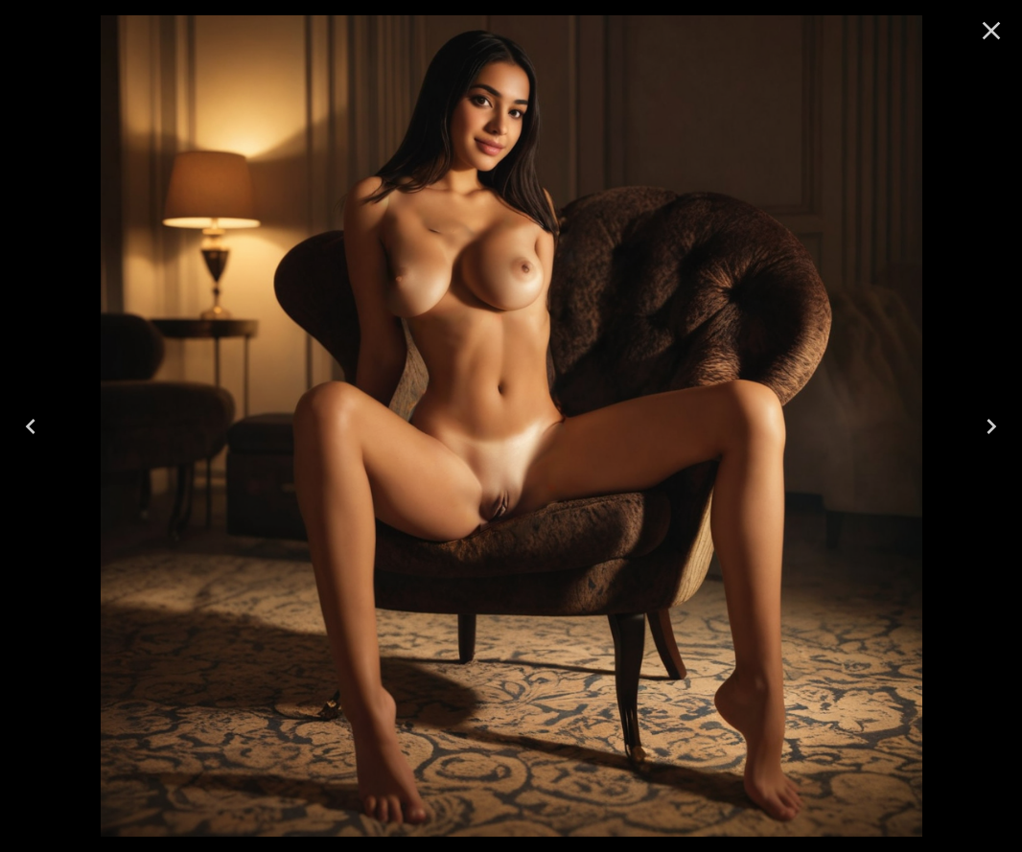
click at [1003, 34] on icon "Close" at bounding box center [991, 30] width 31 height 31
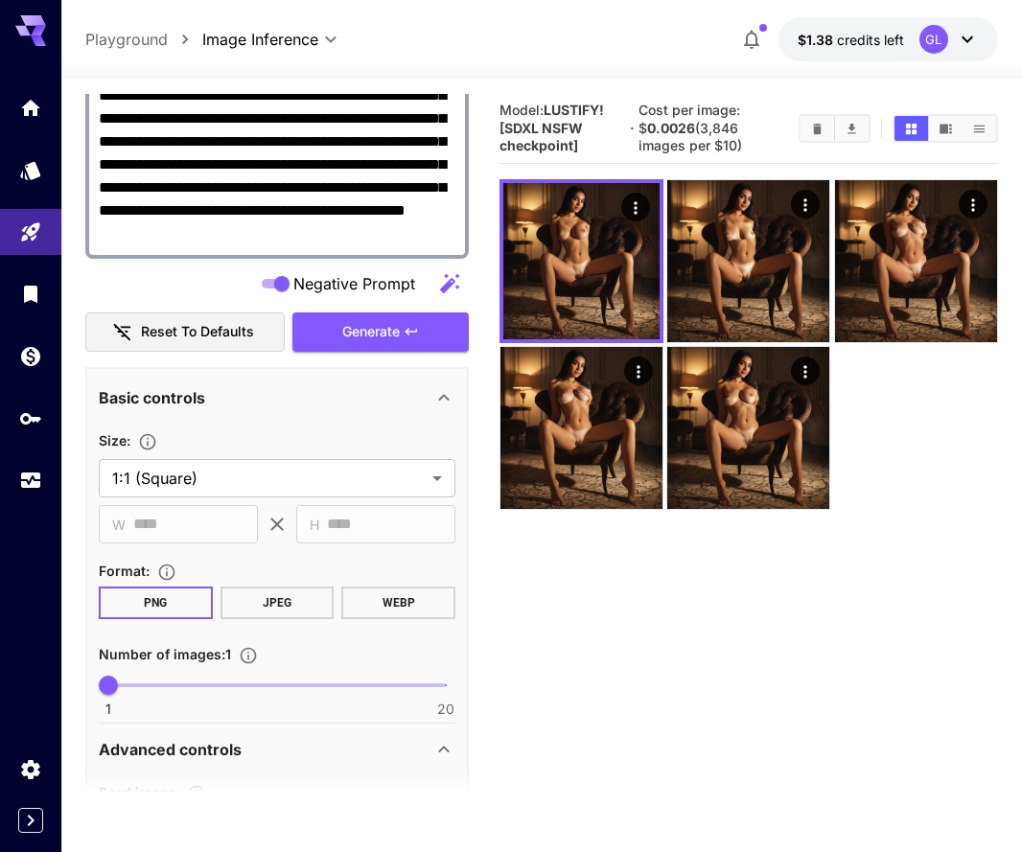
click at [287, 604] on button "JPEG" at bounding box center [277, 602] width 114 height 33
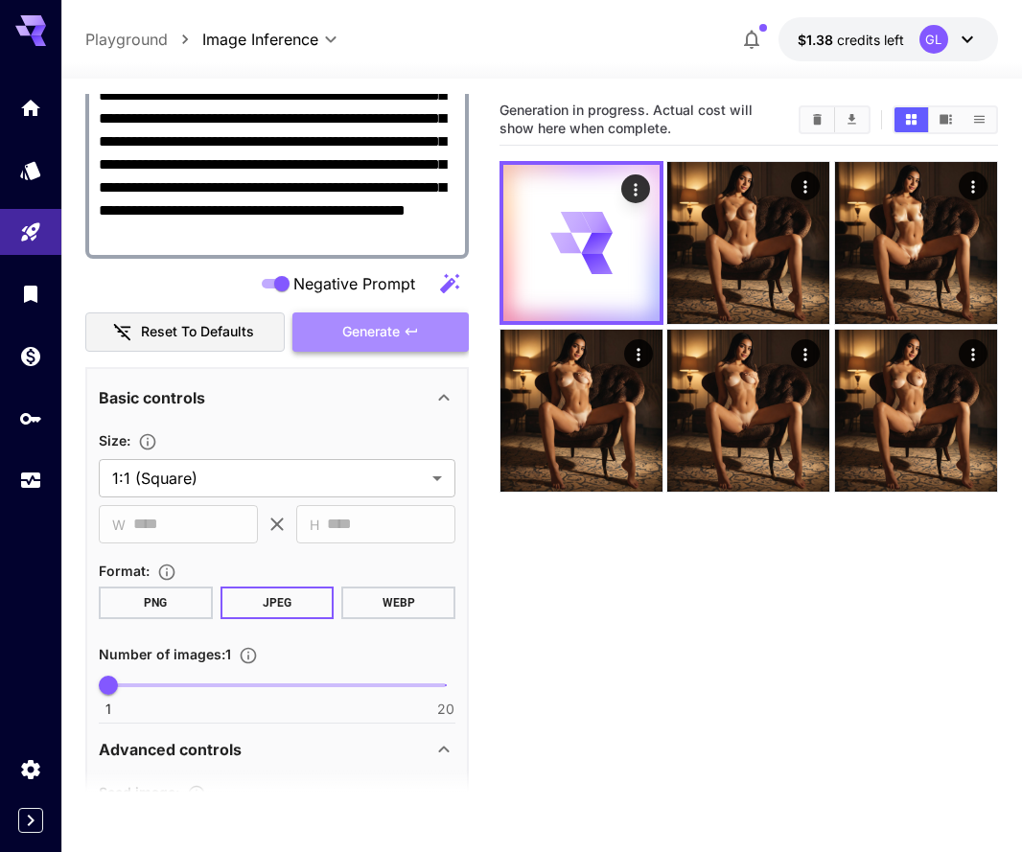
click at [414, 317] on button "Generate" at bounding box center [380, 331] width 176 height 39
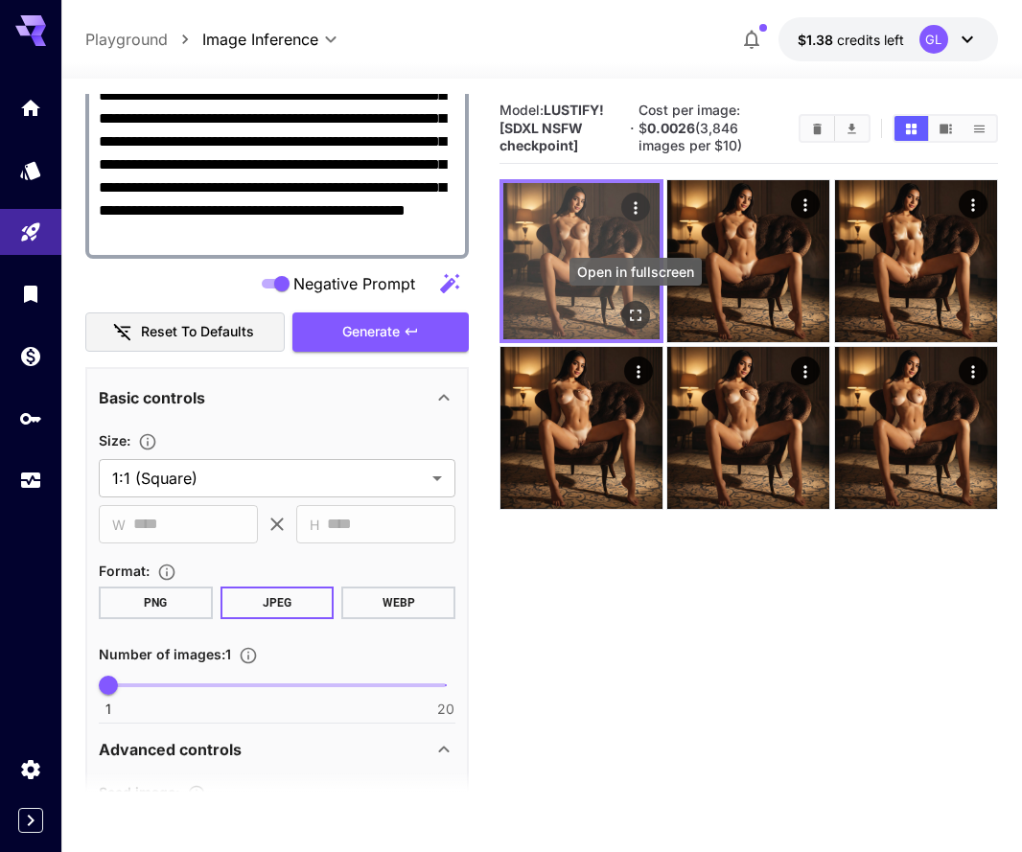
click at [633, 316] on icon "Open in fullscreen" at bounding box center [635, 315] width 19 height 19
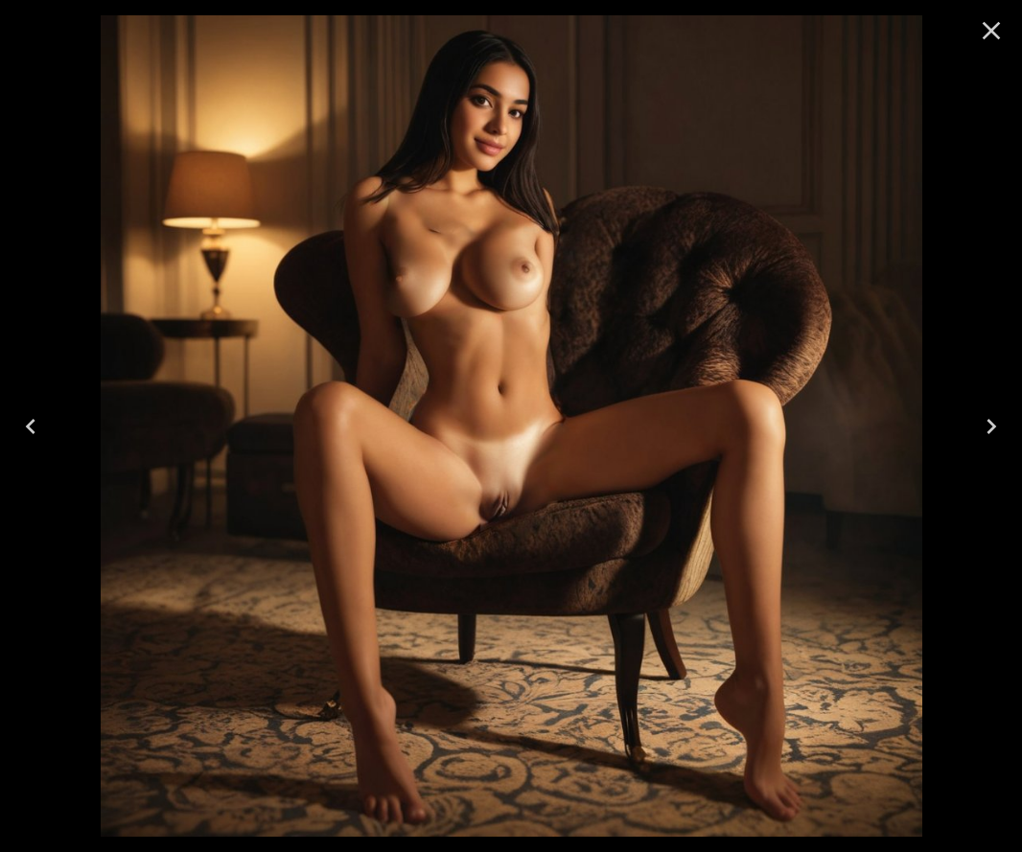
click at [1010, 22] on button "Close" at bounding box center [991, 31] width 46 height 46
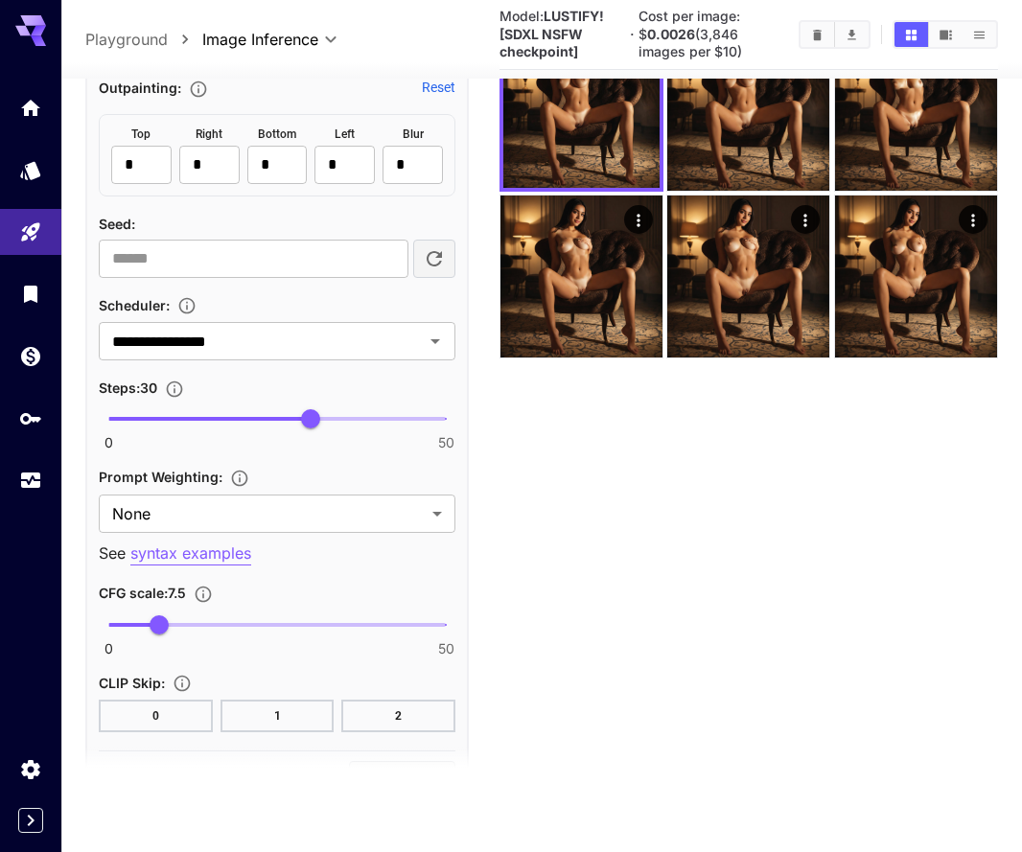
scroll to position [1591, 0]
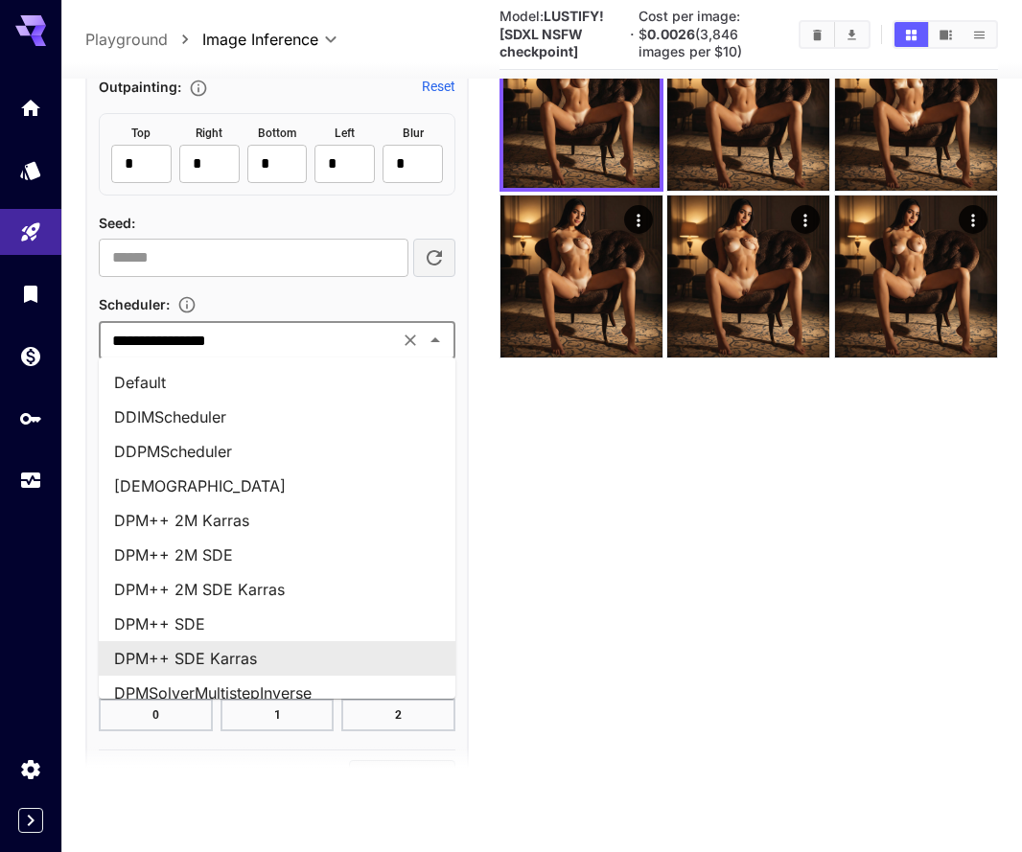
click at [286, 342] on input "**********" at bounding box center [248, 340] width 288 height 27
click at [535, 379] on section "Model: LUSTIFY! [SDXL NSFW checkpoint] · Cost per image: $ 0.0026 (3,846 images…" at bounding box center [748, 369] width 498 height 852
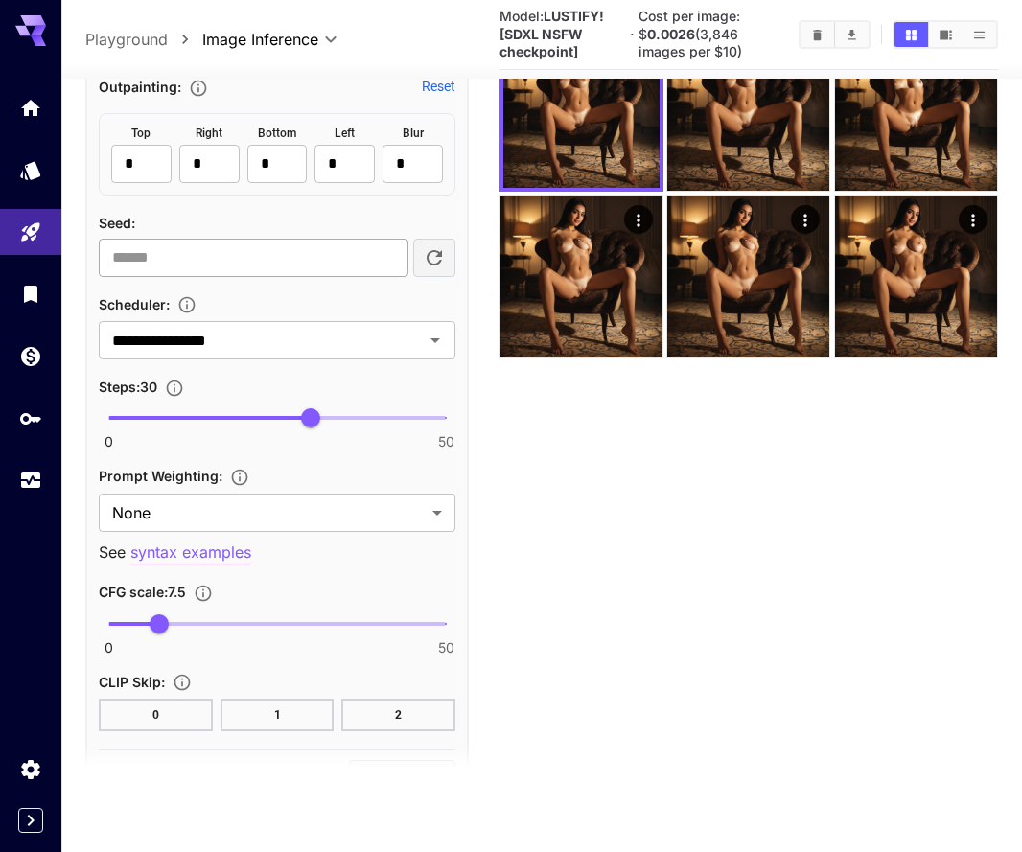
click at [343, 260] on input "**********" at bounding box center [254, 258] width 310 height 38
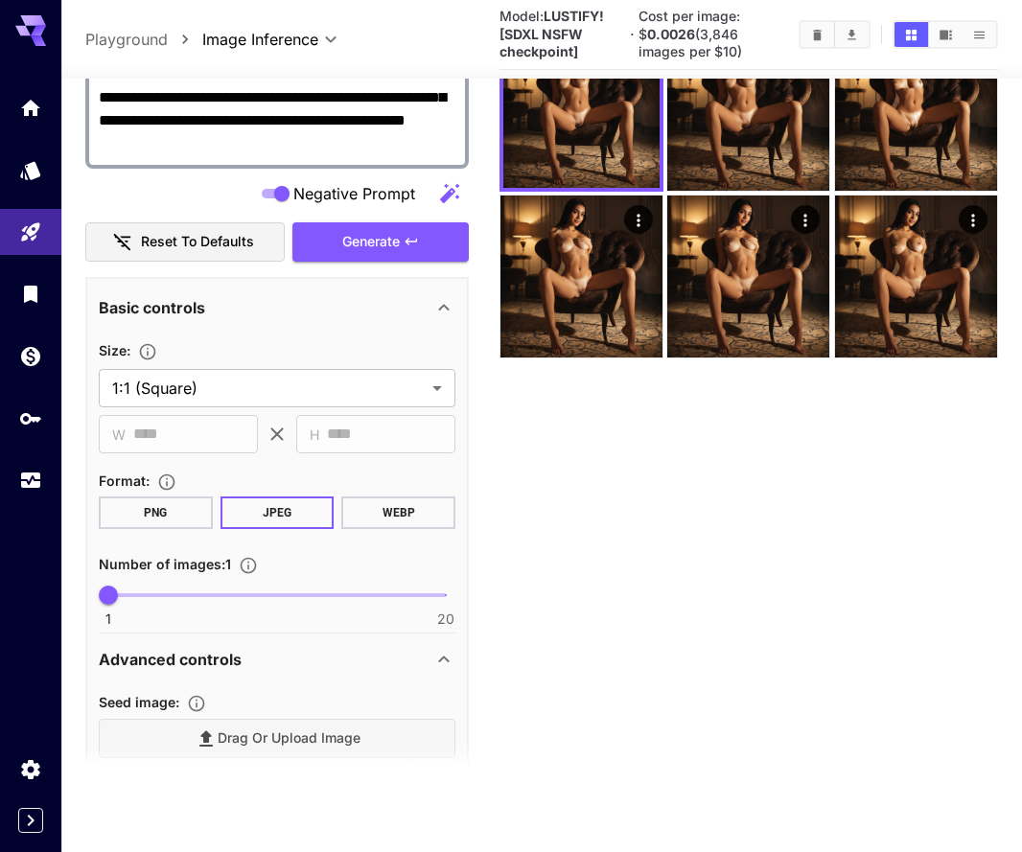
scroll to position [428, 0]
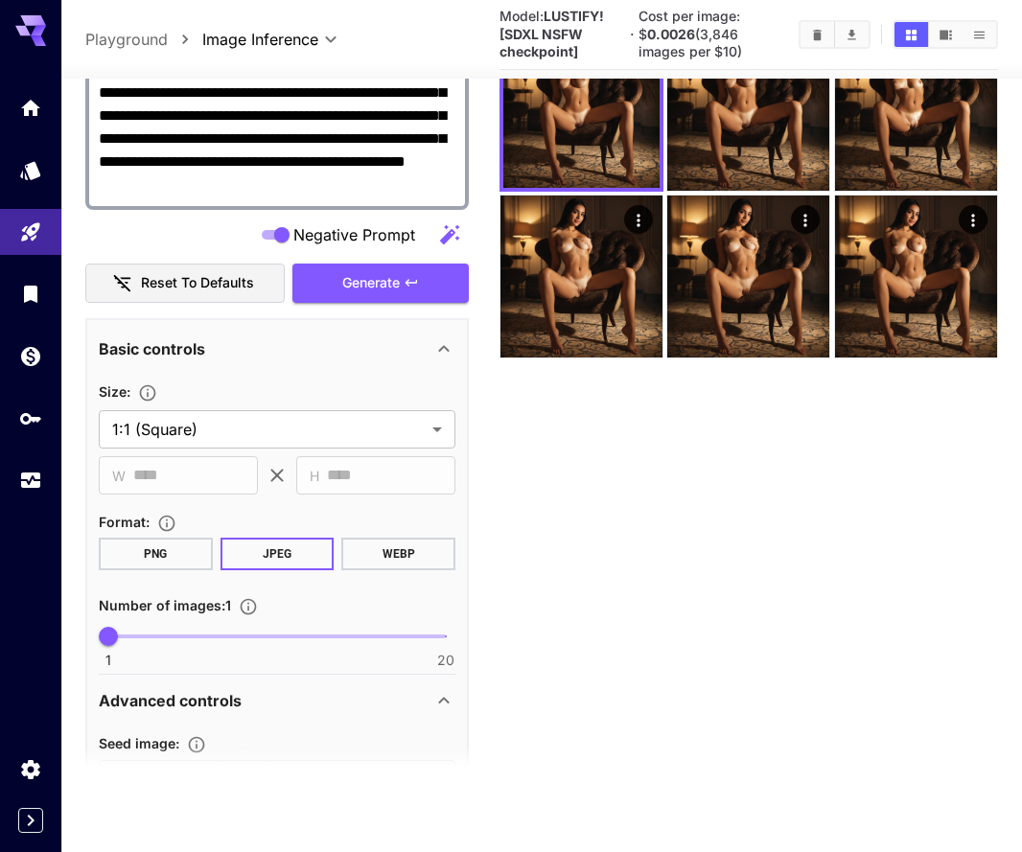
click at [144, 550] on button "PNG" at bounding box center [156, 554] width 114 height 33
click at [370, 279] on span "Generate" at bounding box center [370, 283] width 57 height 24
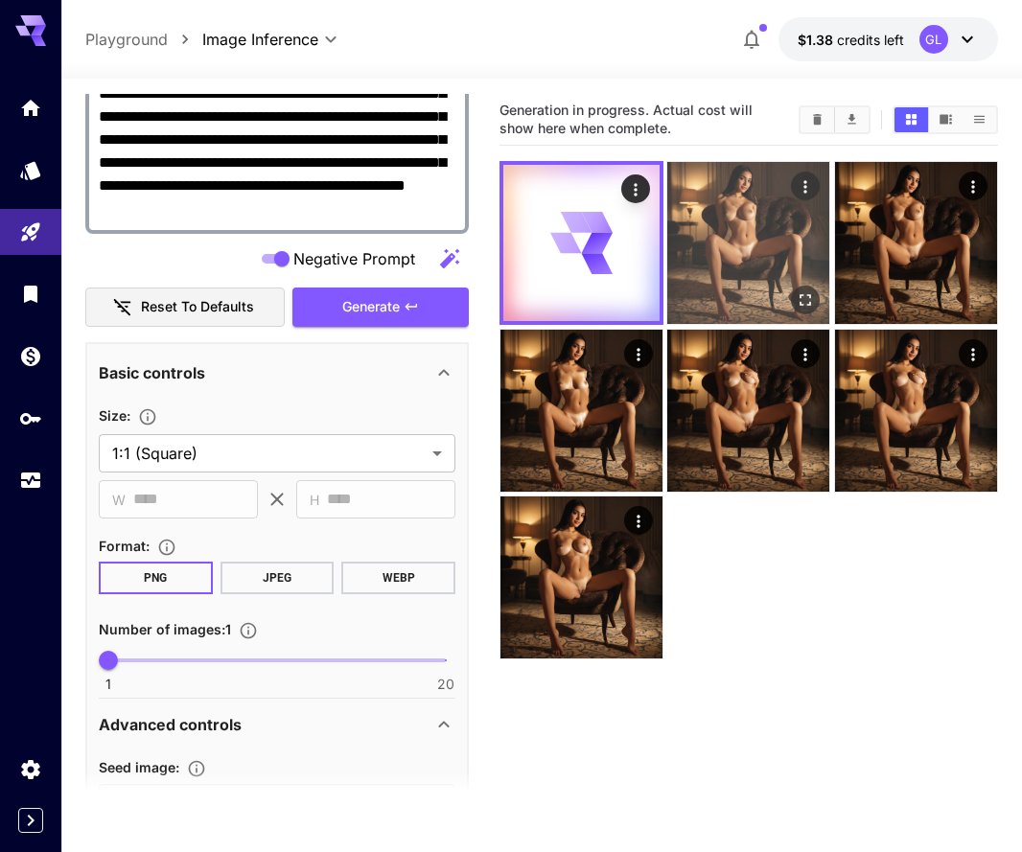
scroll to position [0, 0]
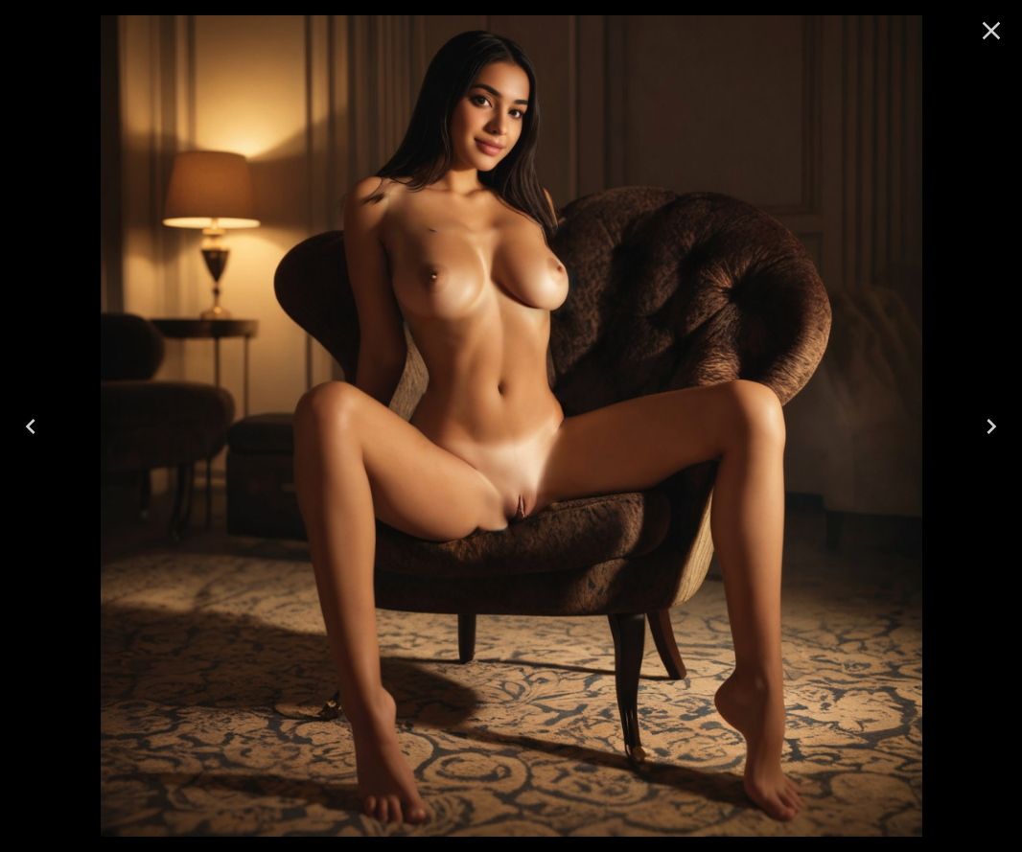
scroll to position [428, 0]
click at [993, 31] on icon "Close" at bounding box center [991, 30] width 31 height 31
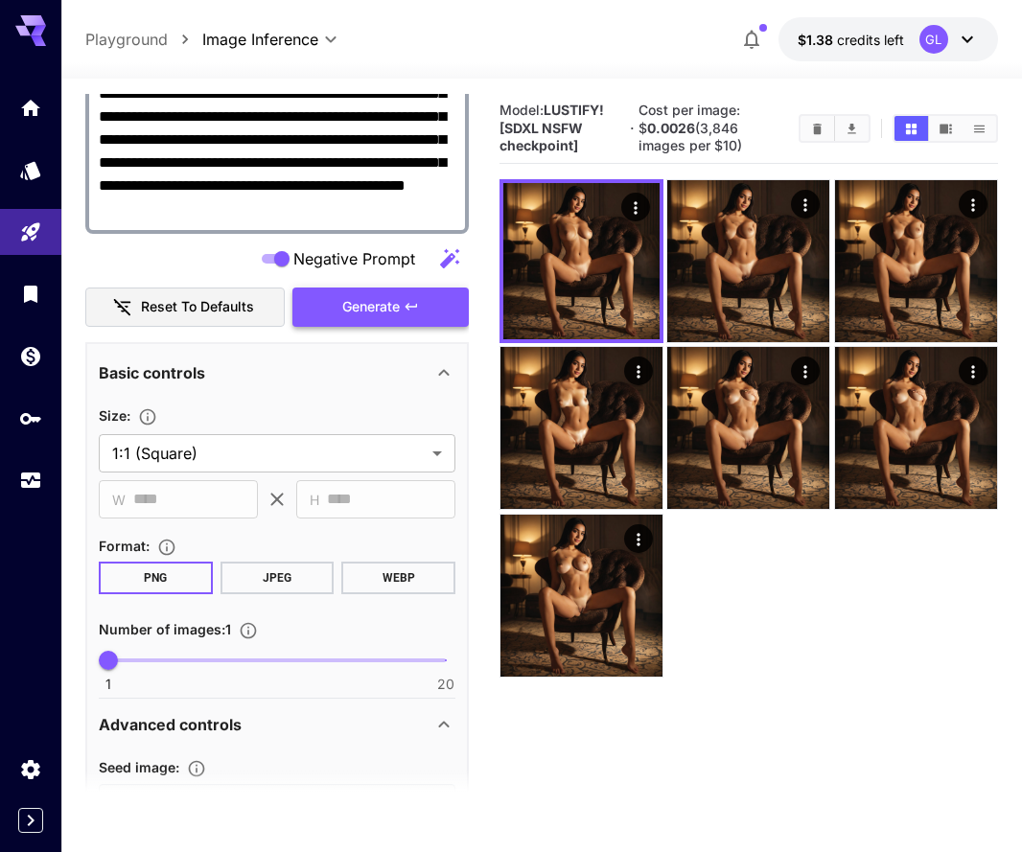
click at [432, 310] on button "Generate" at bounding box center [380, 306] width 176 height 39
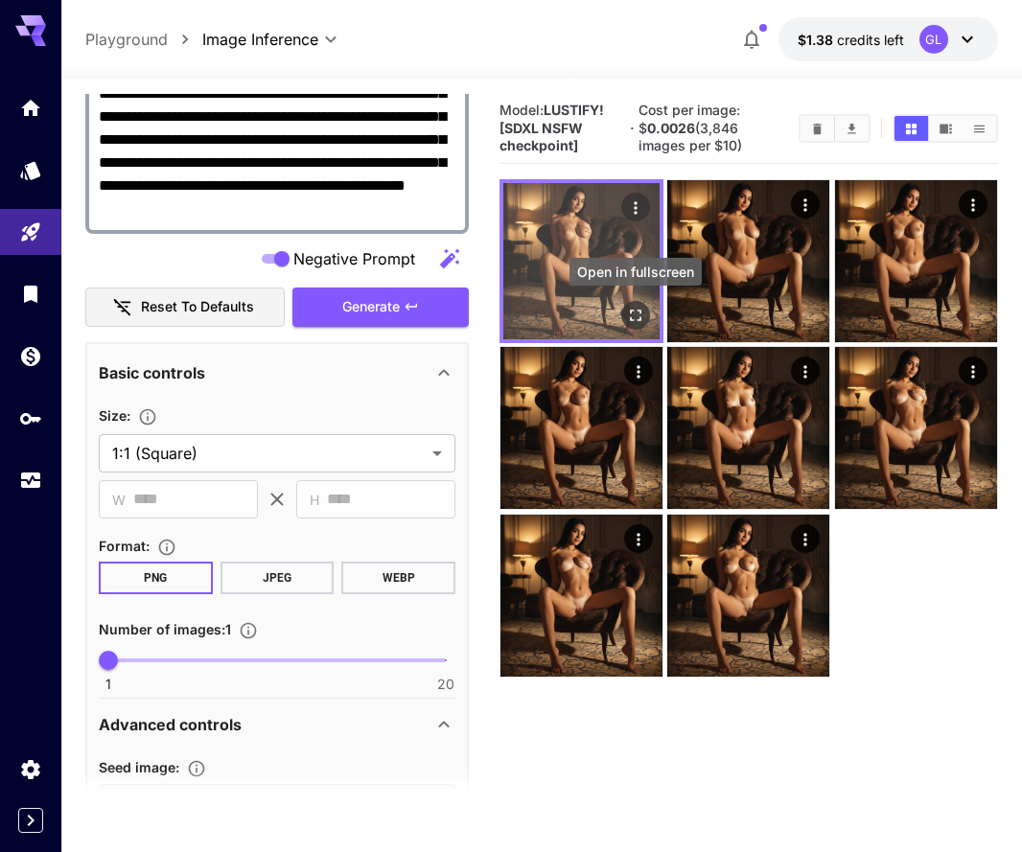
click at [637, 310] on icon "Open in fullscreen" at bounding box center [635, 315] width 19 height 19
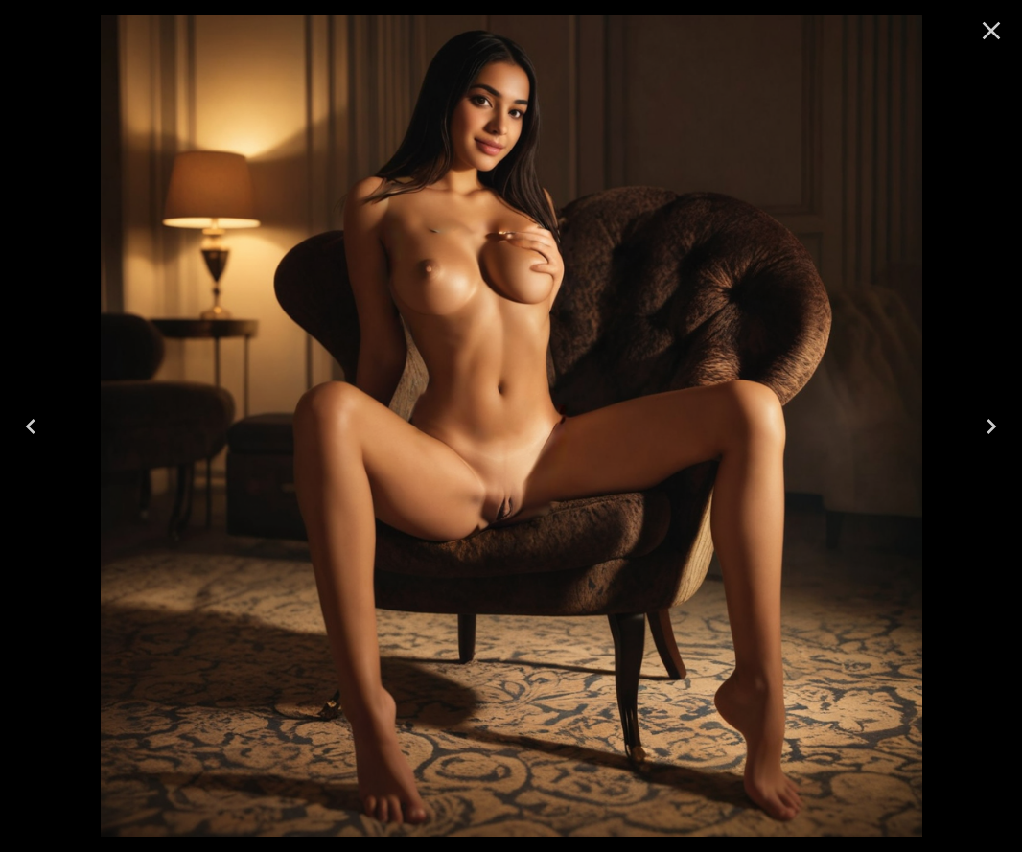
click at [999, 35] on icon "Close" at bounding box center [991, 30] width 31 height 31
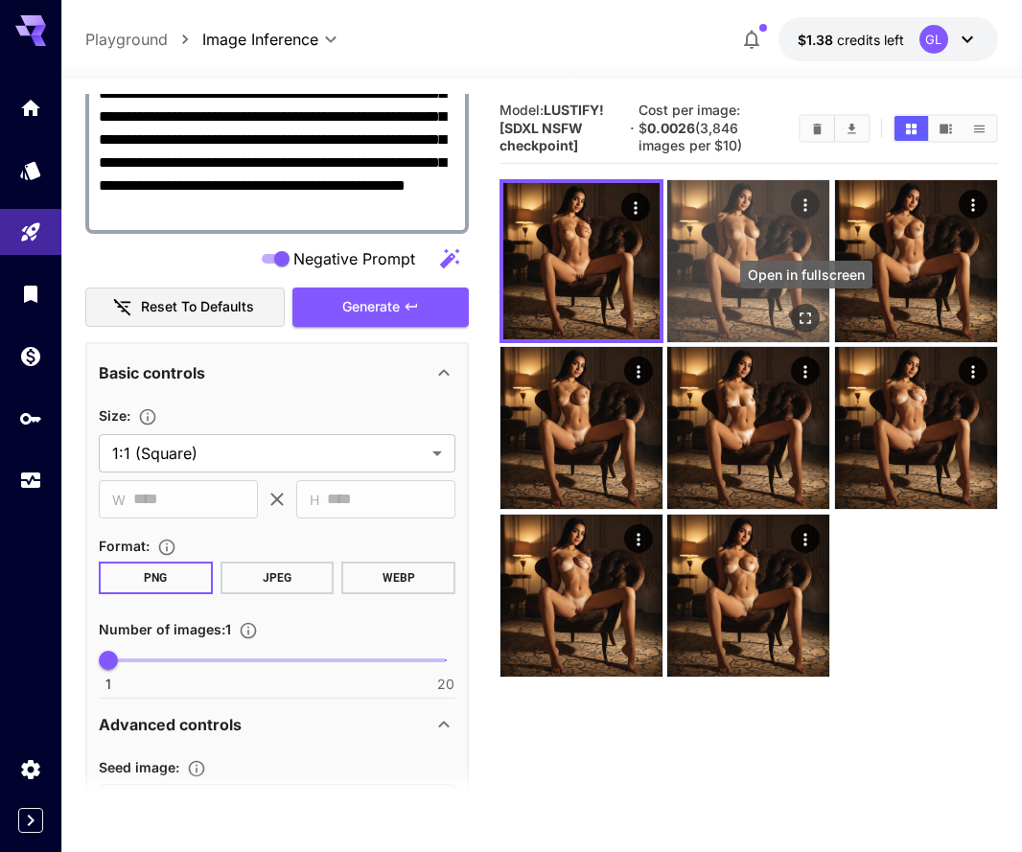
click at [812, 320] on icon "Open in fullscreen" at bounding box center [805, 318] width 19 height 19
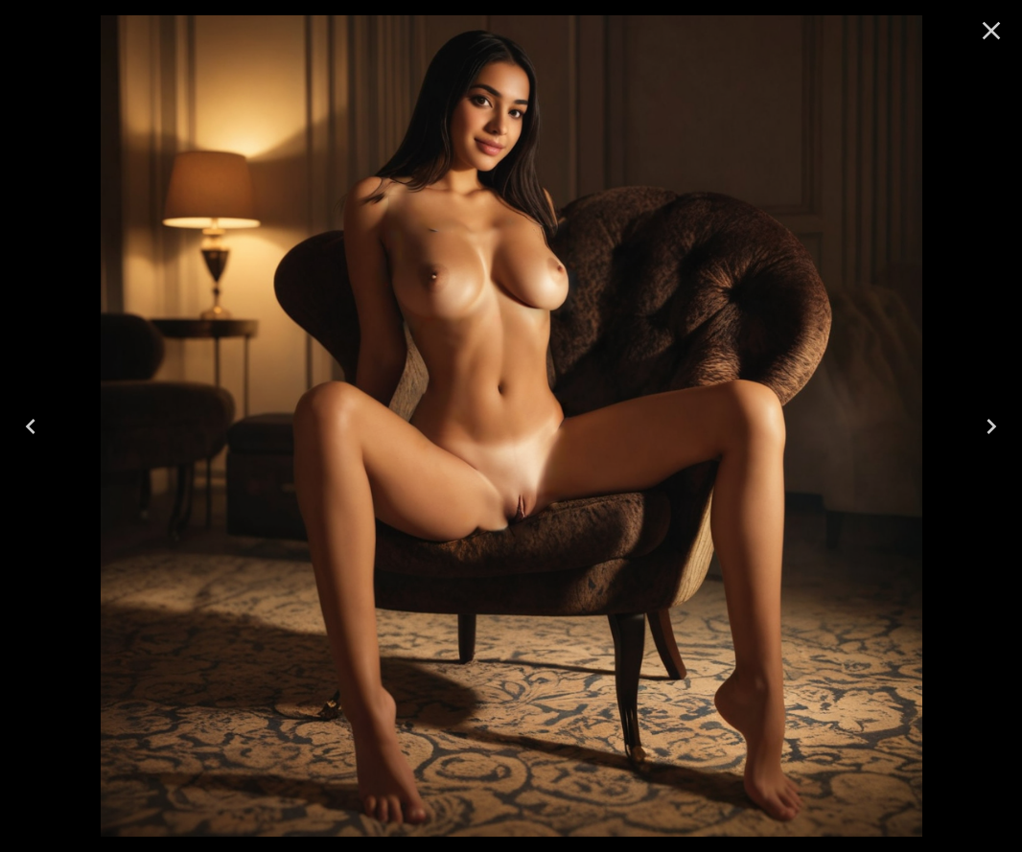
click at [976, 37] on icon "Close" at bounding box center [991, 30] width 31 height 31
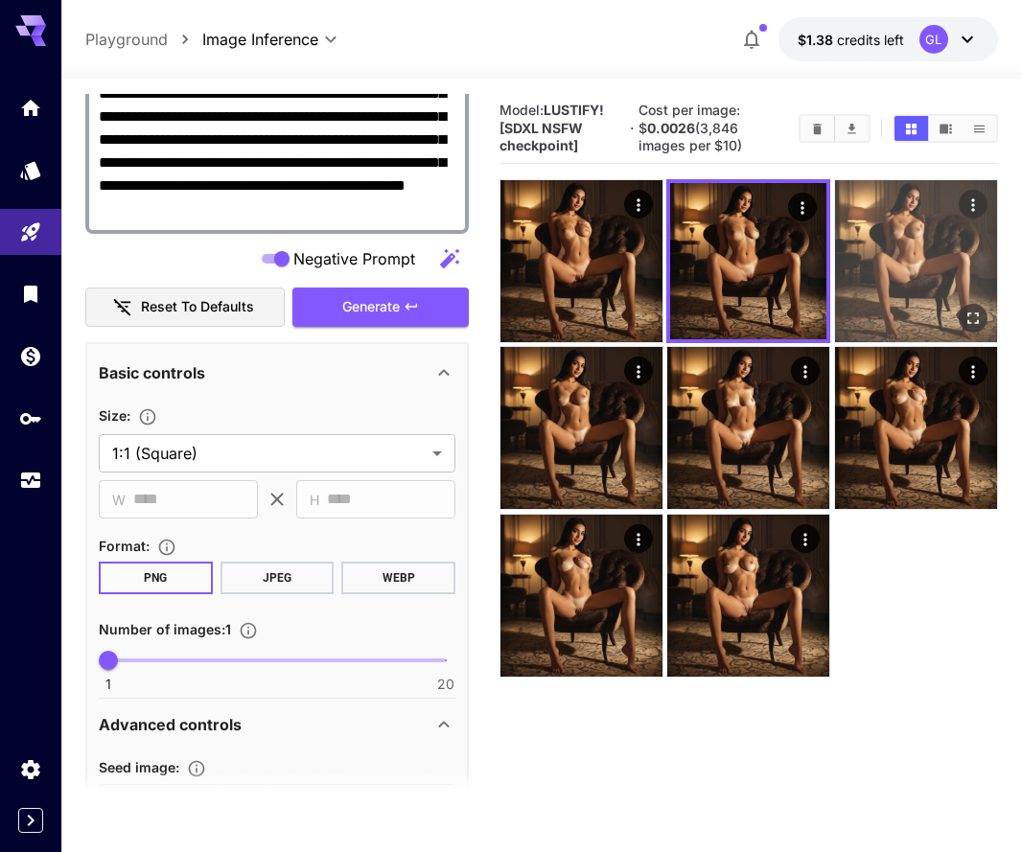
click at [963, 322] on icon "Open in fullscreen" at bounding box center [972, 318] width 19 height 19
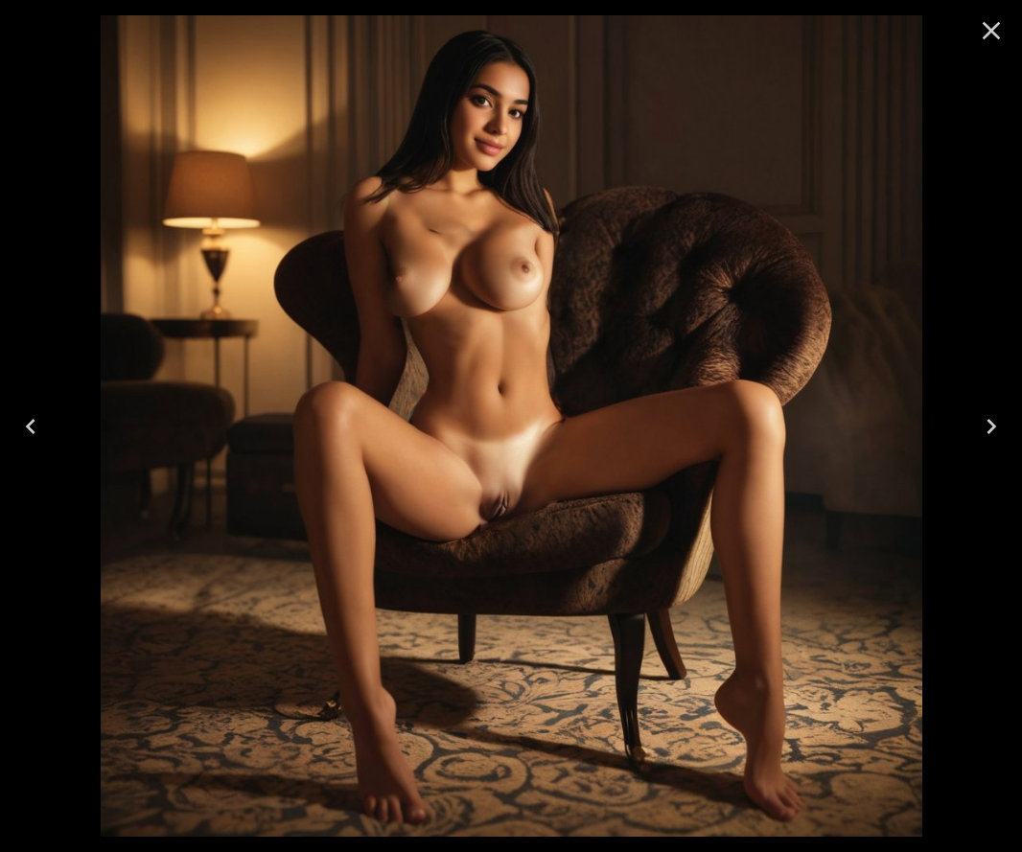
click at [995, 48] on button "Close" at bounding box center [991, 31] width 46 height 46
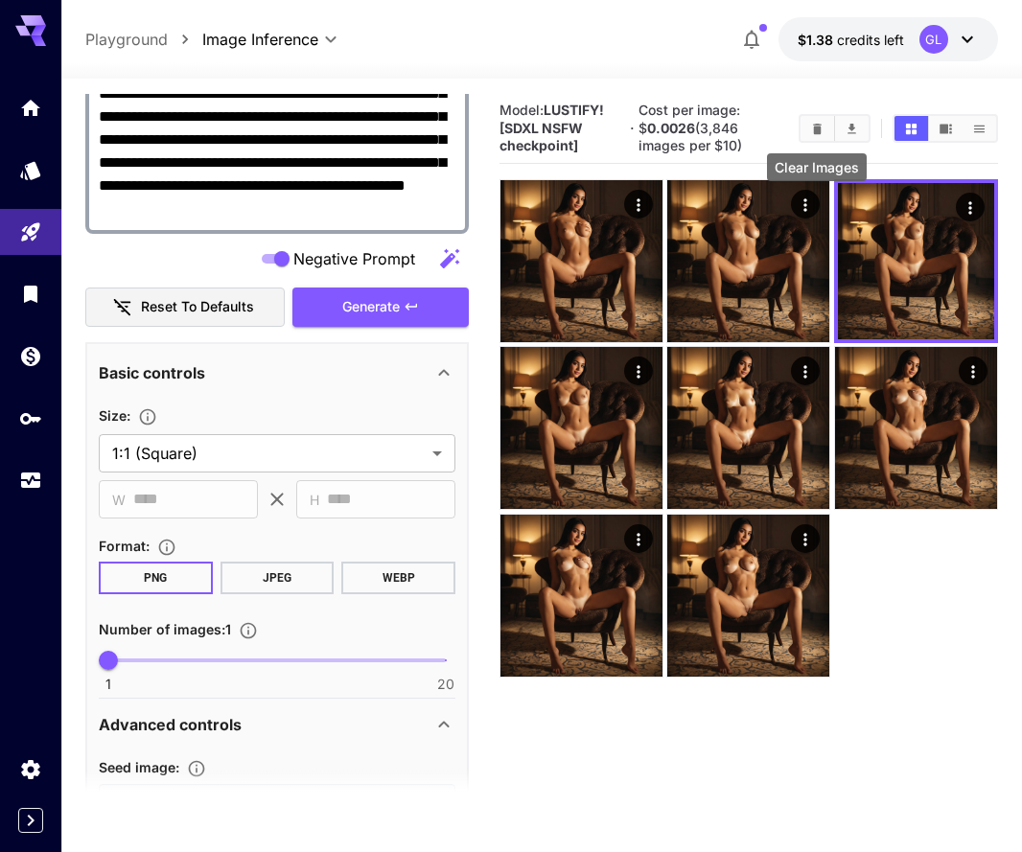
click at [824, 121] on button "Clear Images" at bounding box center [817, 128] width 34 height 25
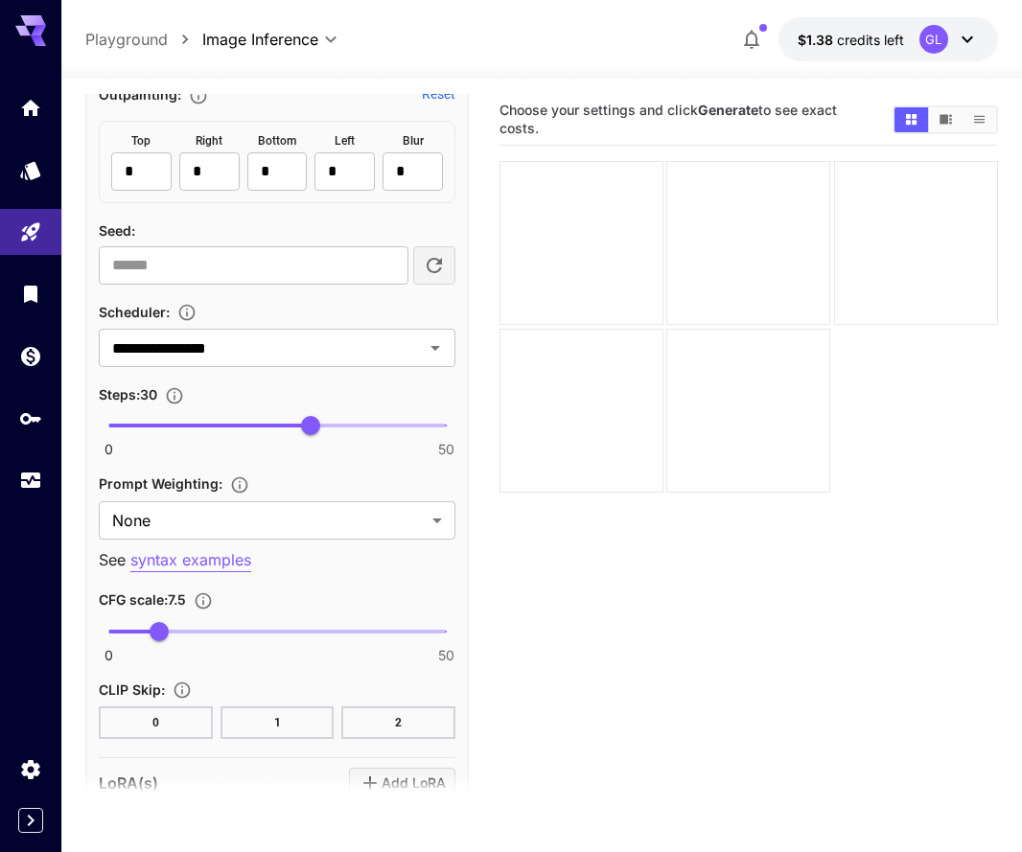
scroll to position [1610, 0]
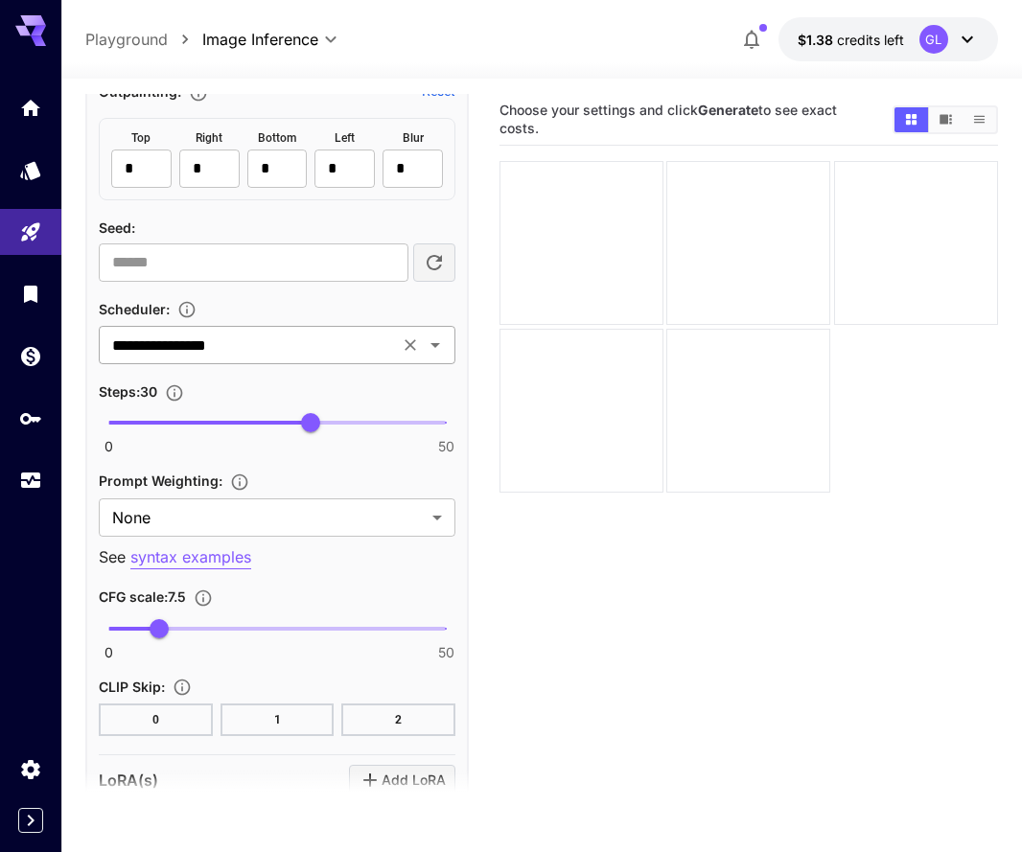
click at [436, 347] on icon "Open" at bounding box center [435, 344] width 23 height 23
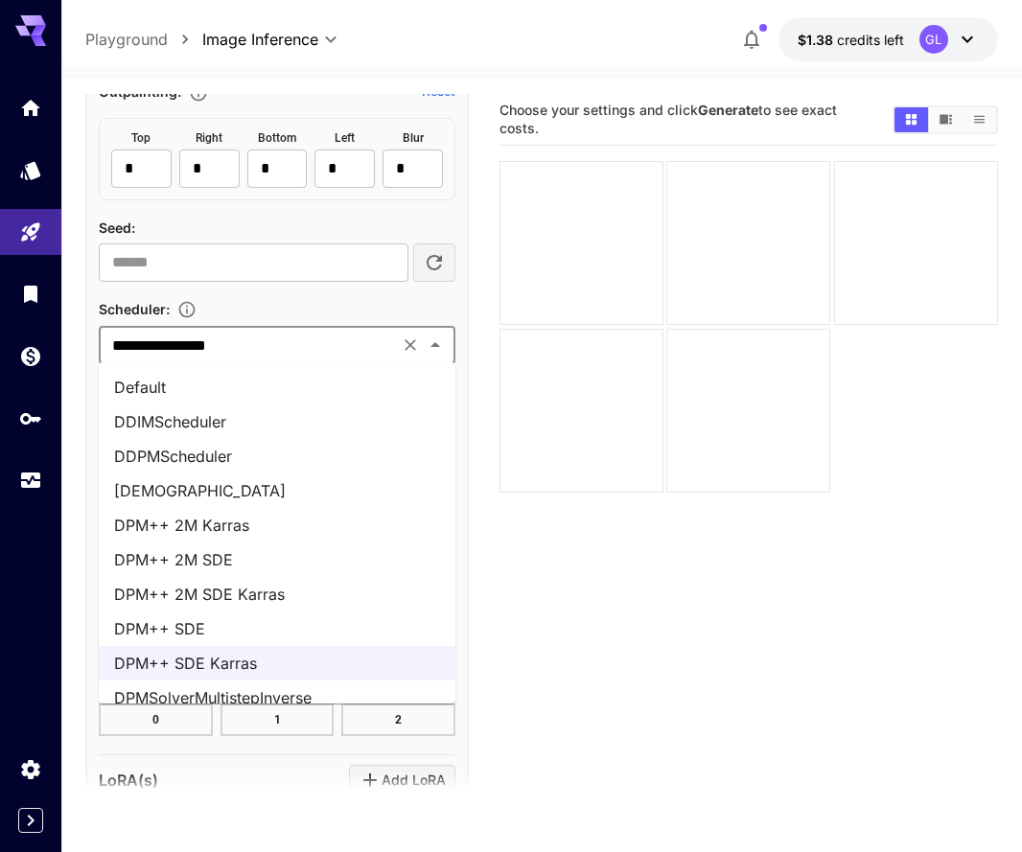
click at [264, 599] on li "DPM++ 2M SDE Karras" at bounding box center [277, 594] width 356 height 34
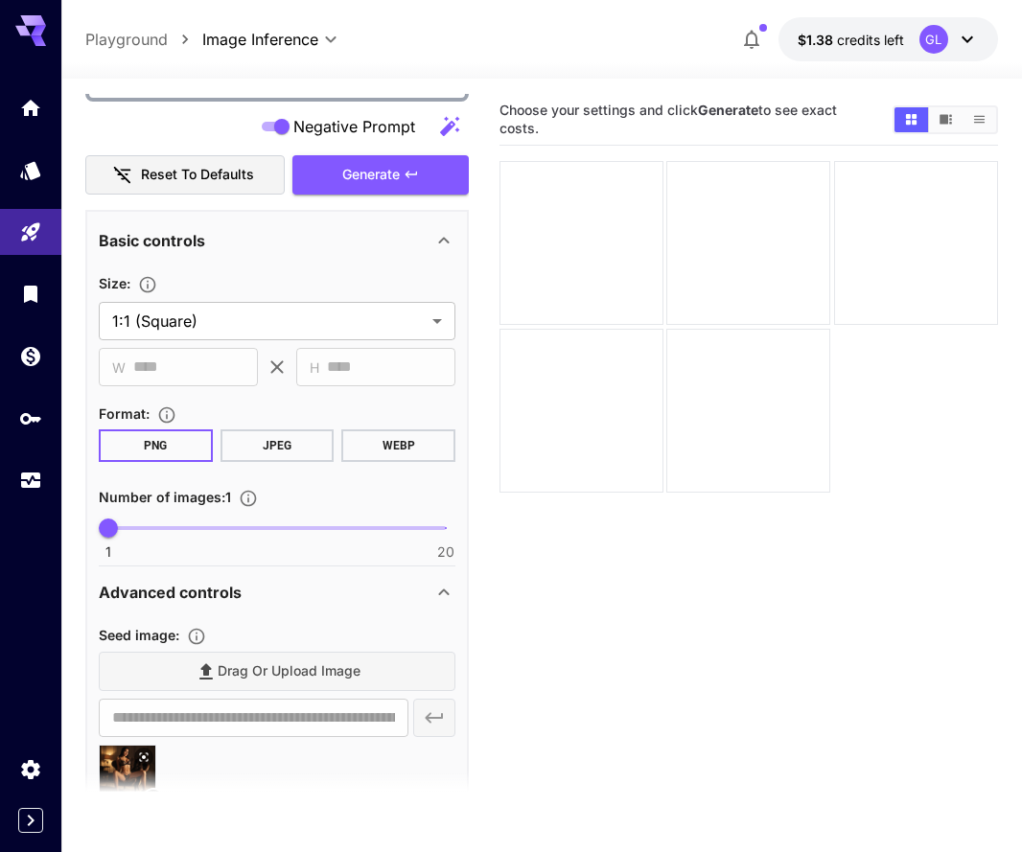
scroll to position [552, 0]
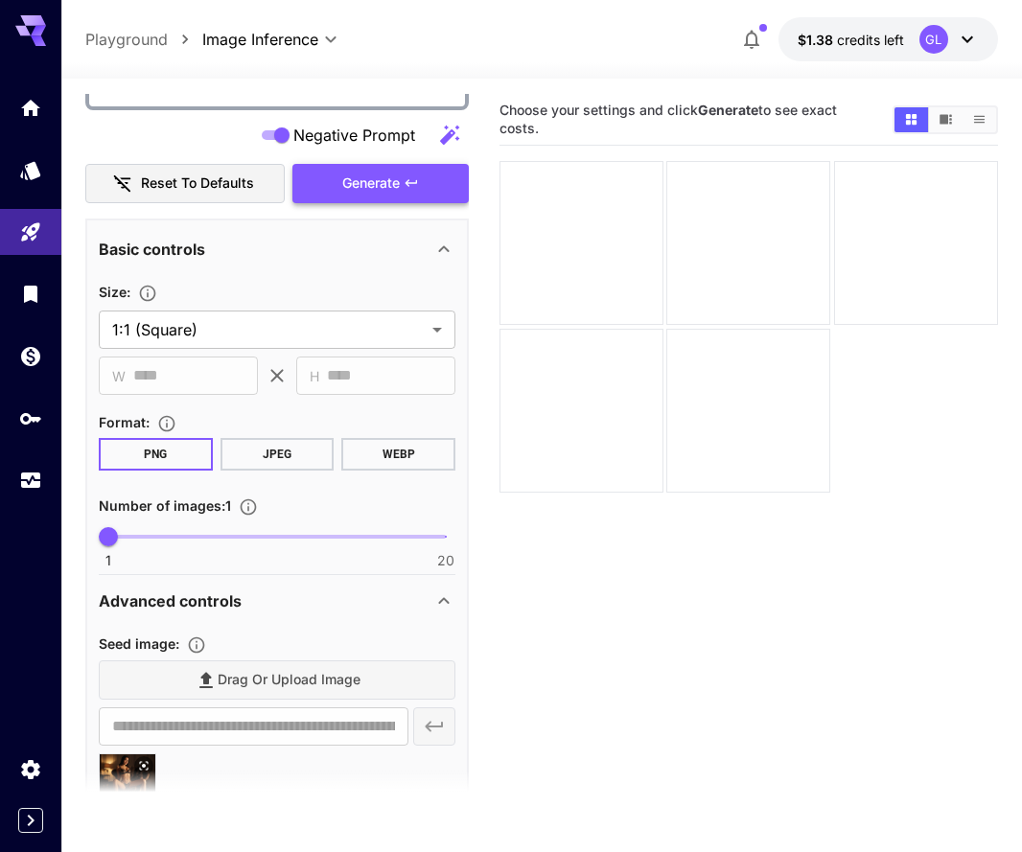
click at [404, 178] on icon "button" at bounding box center [410, 182] width 15 height 15
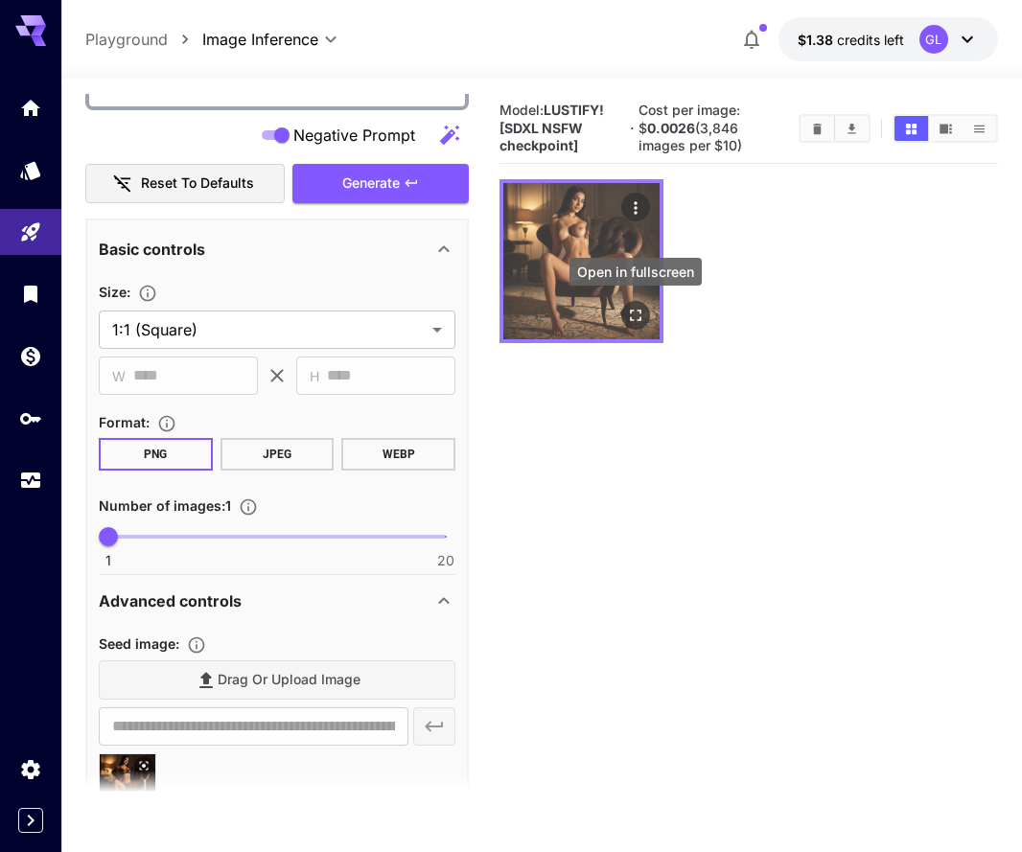
click at [643, 325] on button "Open in fullscreen" at bounding box center [635, 315] width 29 height 29
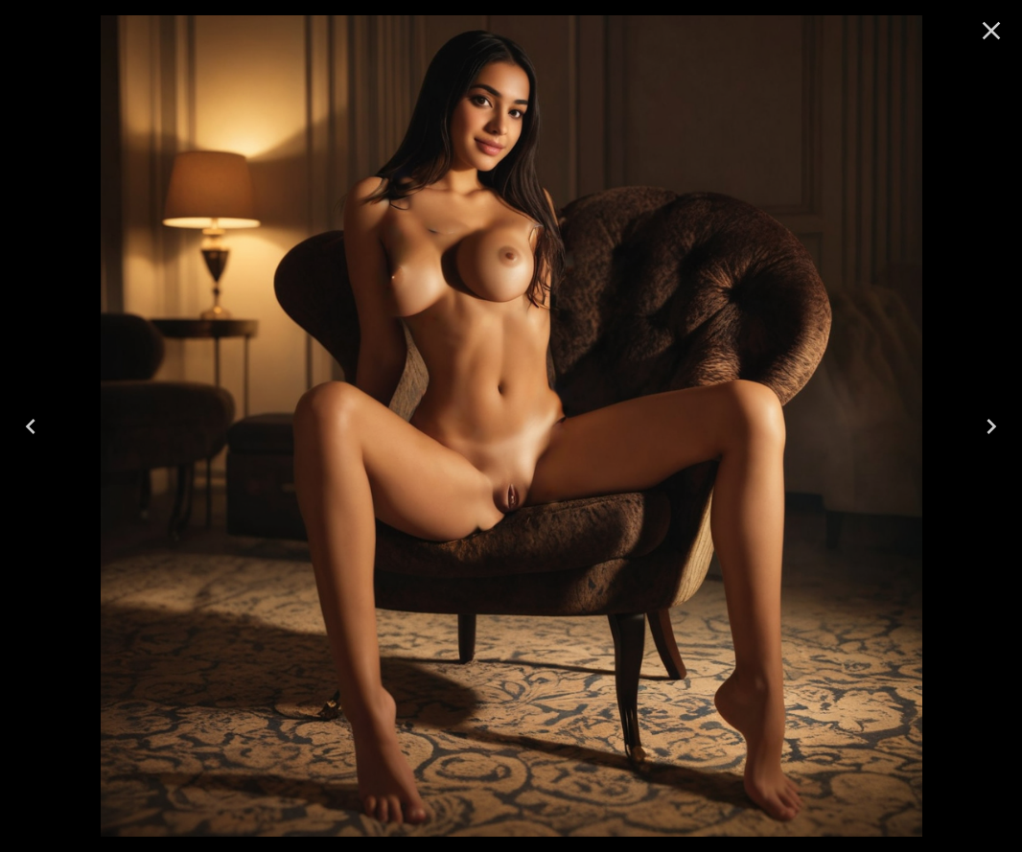
click at [996, 27] on icon "Close" at bounding box center [991, 31] width 18 height 18
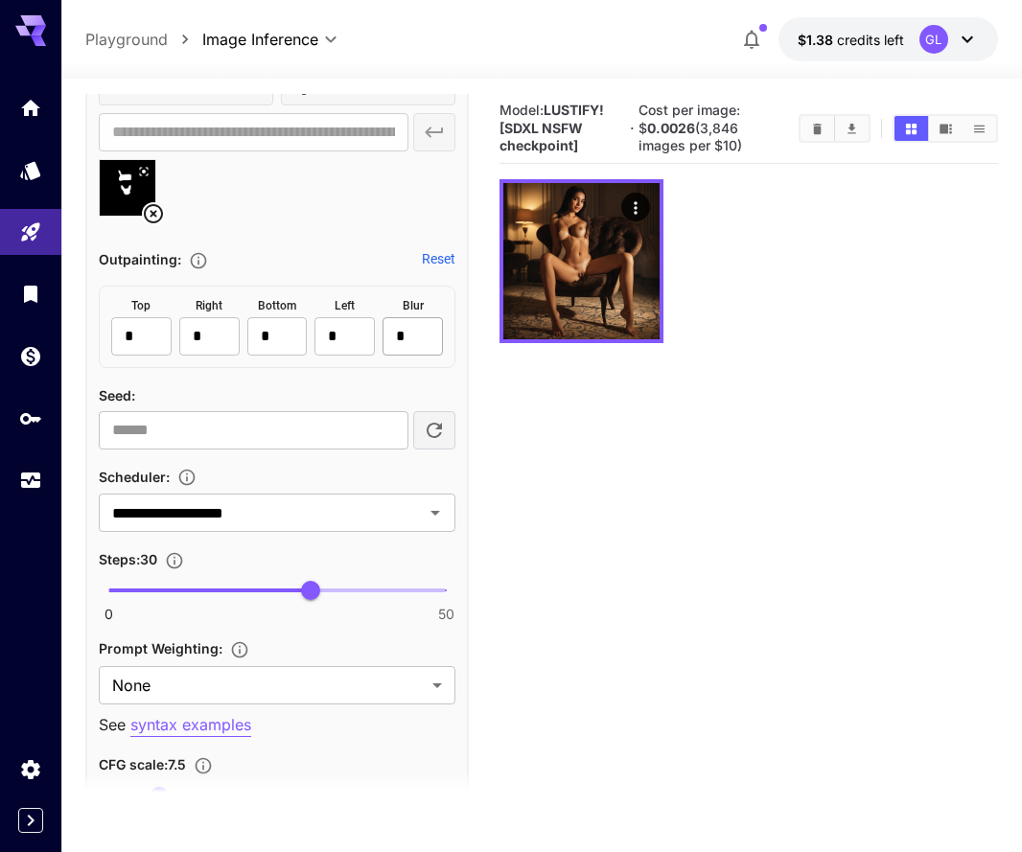
scroll to position [1588, 0]
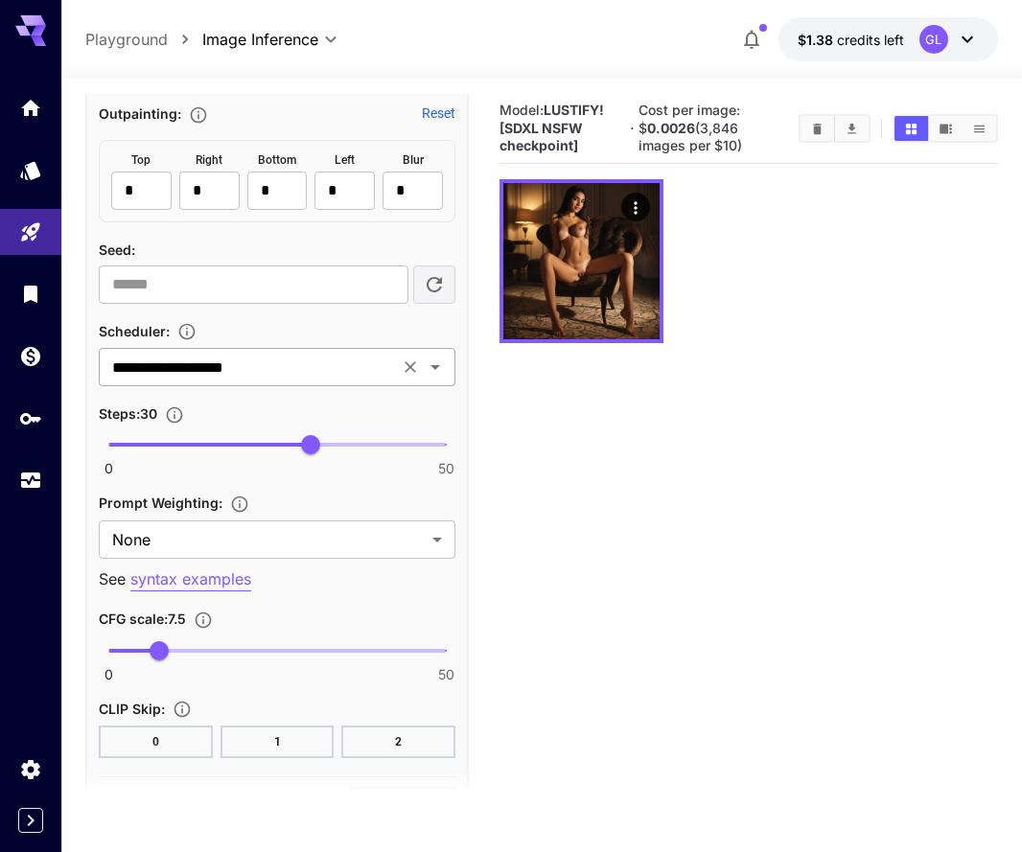
click at [441, 372] on icon "Open" at bounding box center [435, 367] width 23 height 23
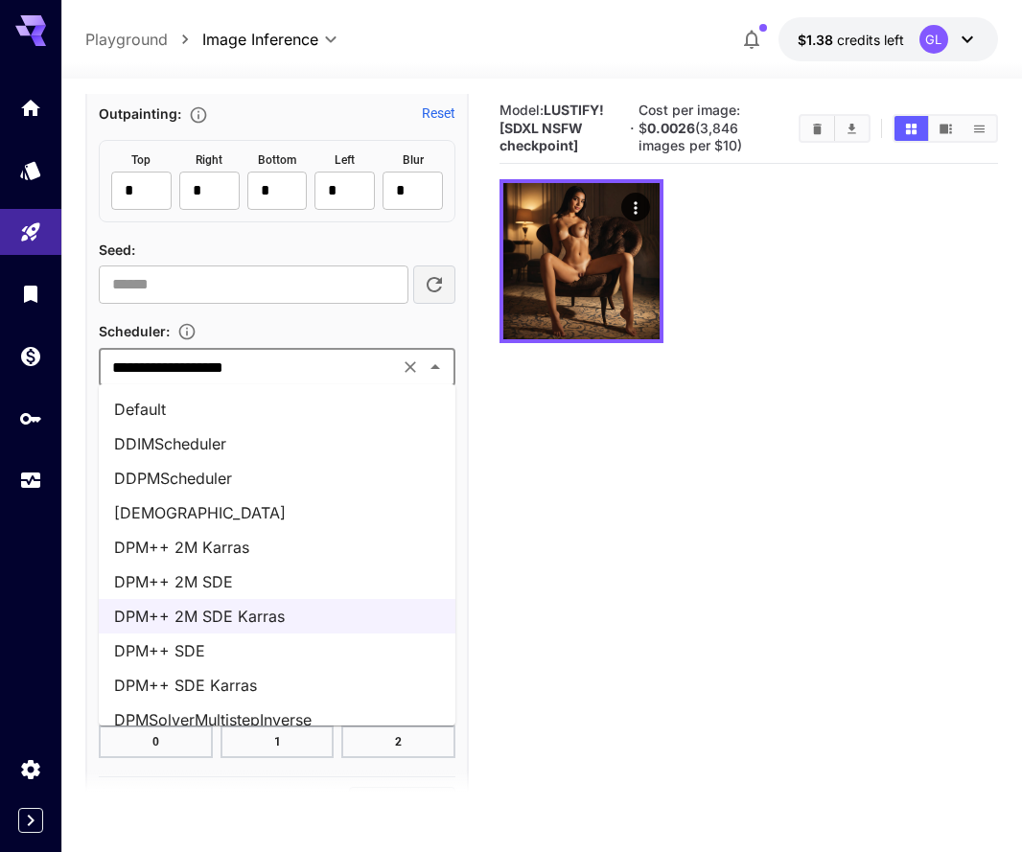
click at [310, 561] on li "DPM++ 2M Karras" at bounding box center [277, 547] width 356 height 34
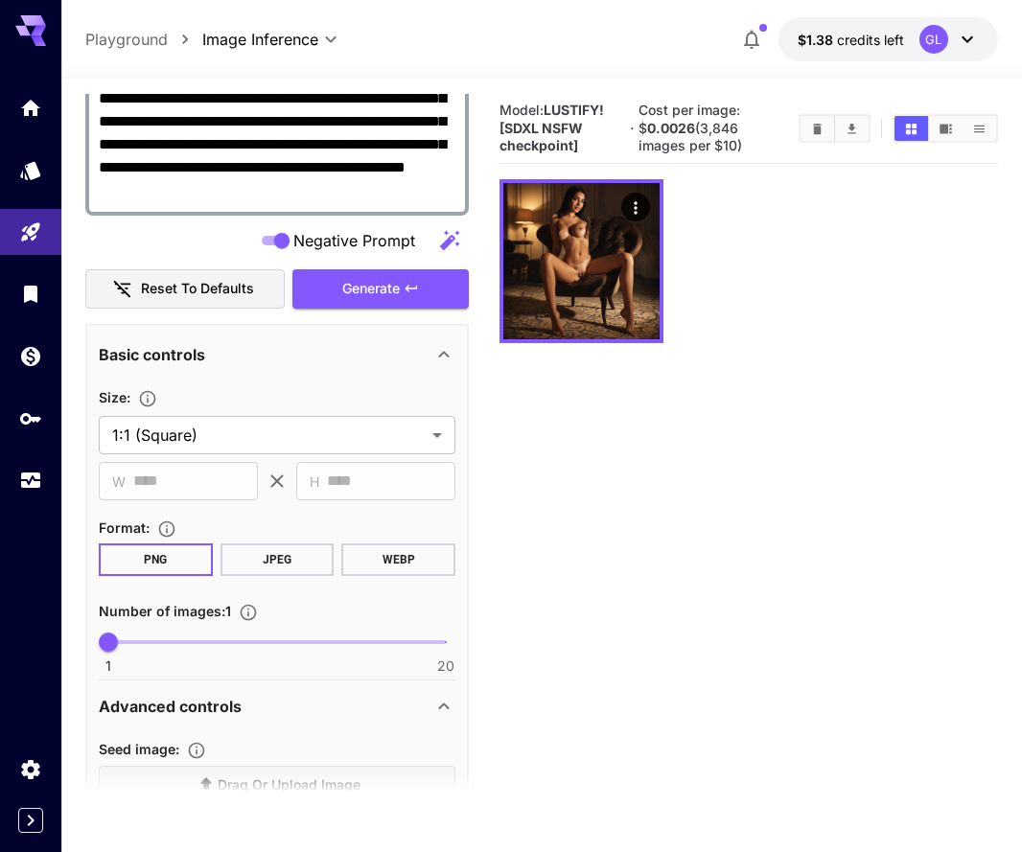
scroll to position [365, 0]
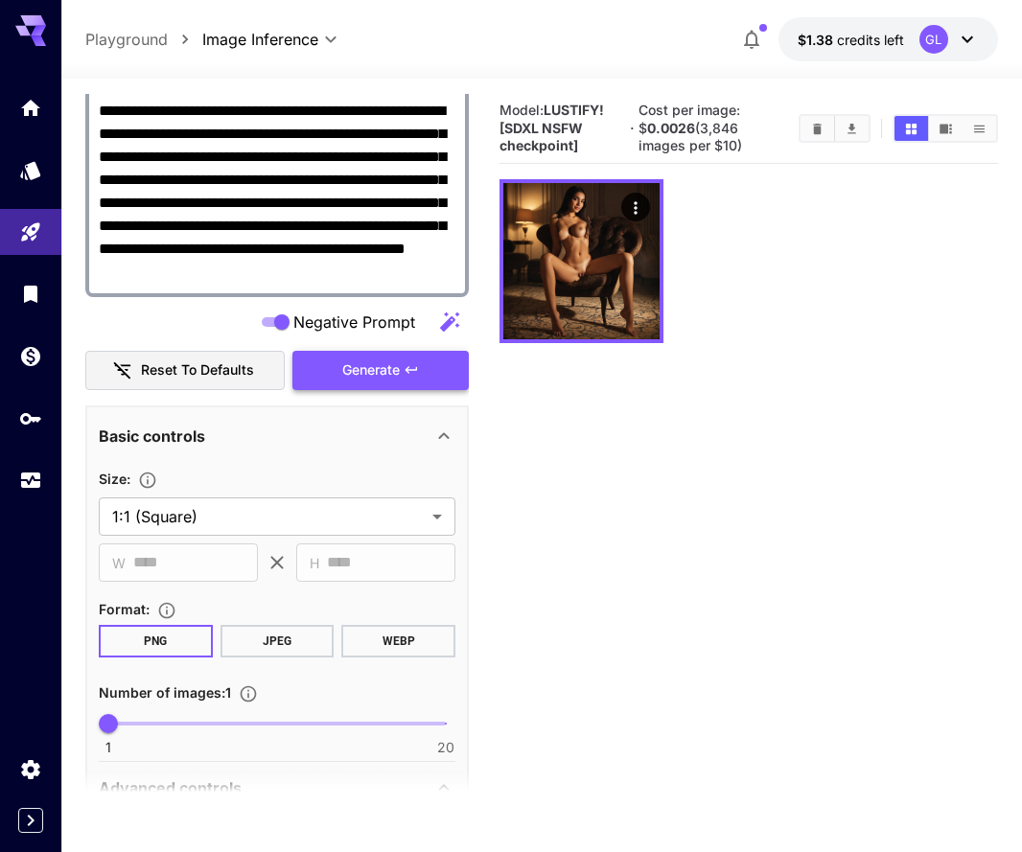
click at [384, 375] on span "Generate" at bounding box center [370, 370] width 57 height 24
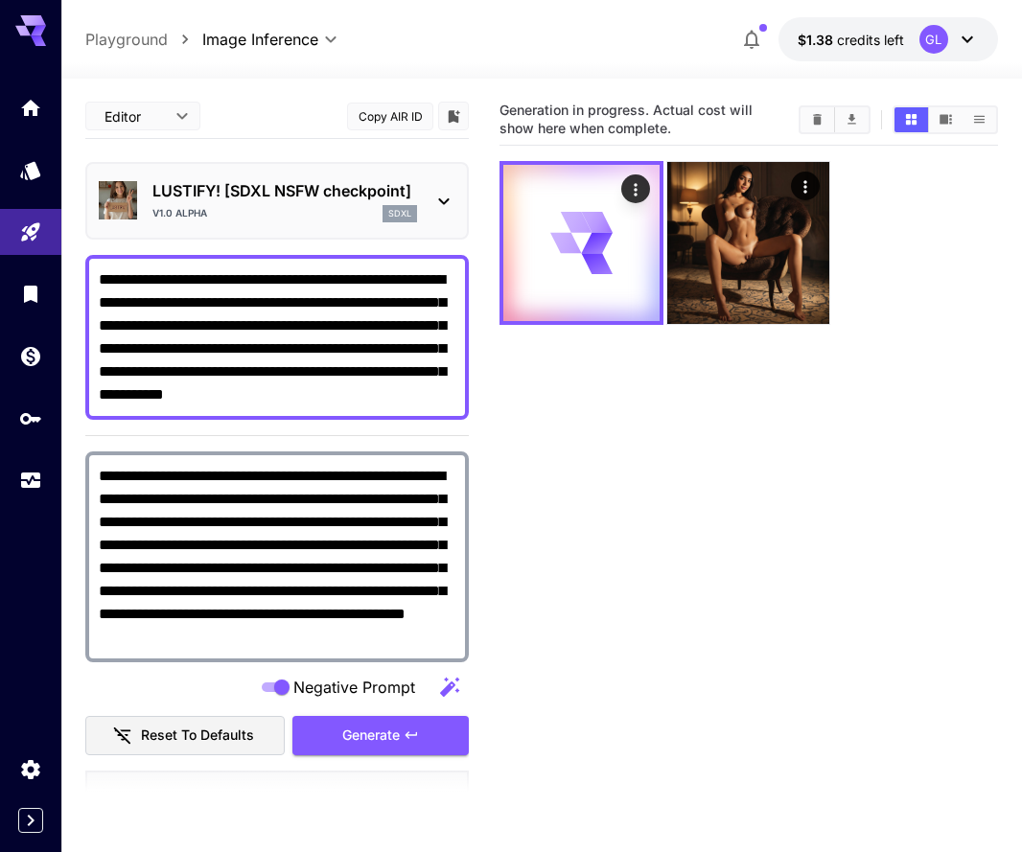
scroll to position [365, 0]
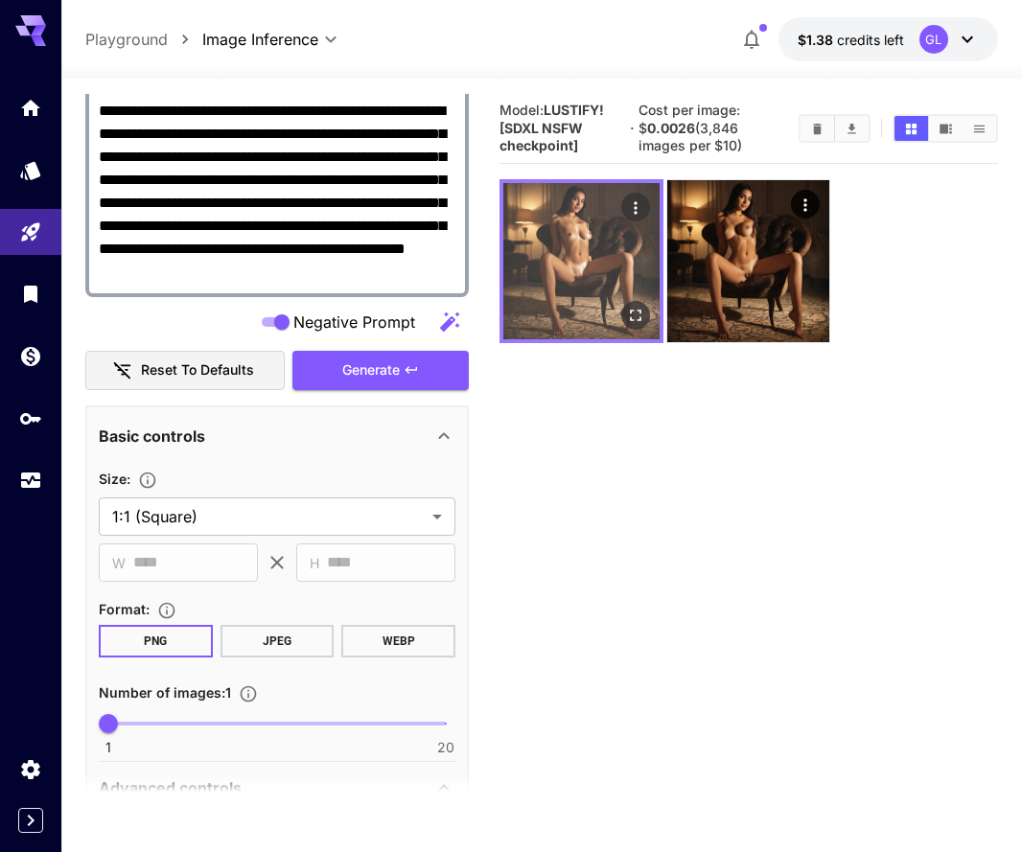
click at [643, 313] on icon "Open in fullscreen" at bounding box center [635, 315] width 19 height 19
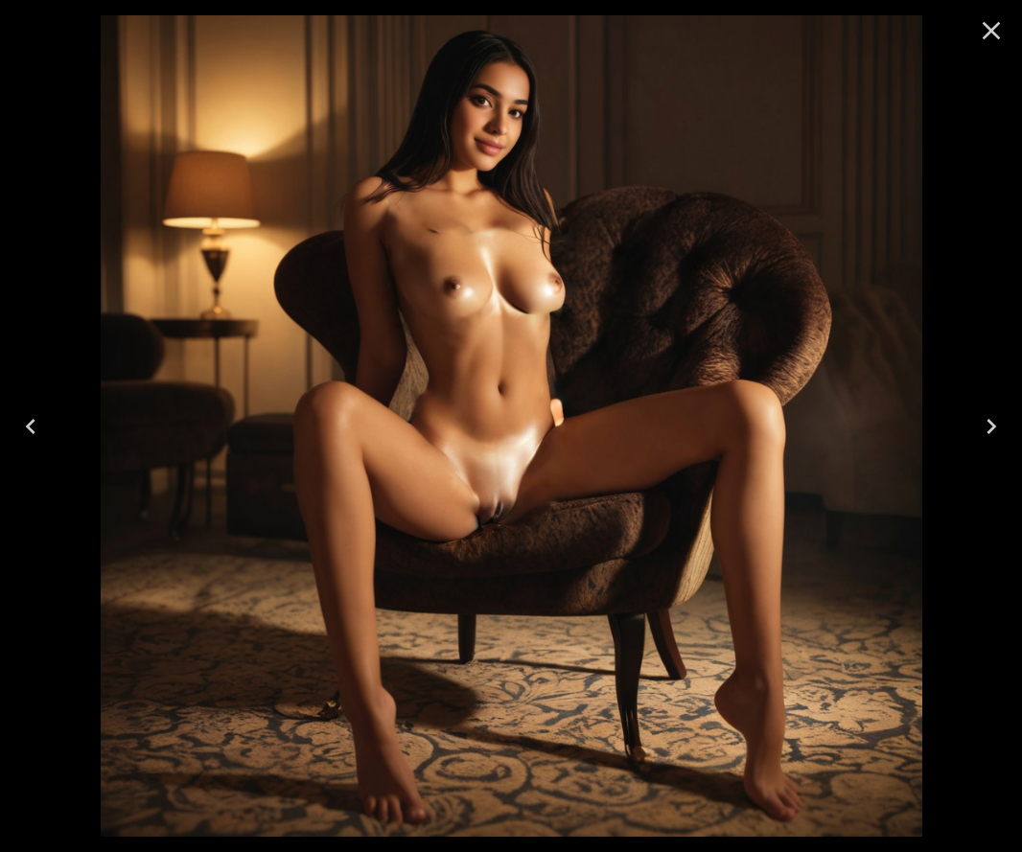
click at [989, 36] on icon "Close" at bounding box center [991, 30] width 31 height 31
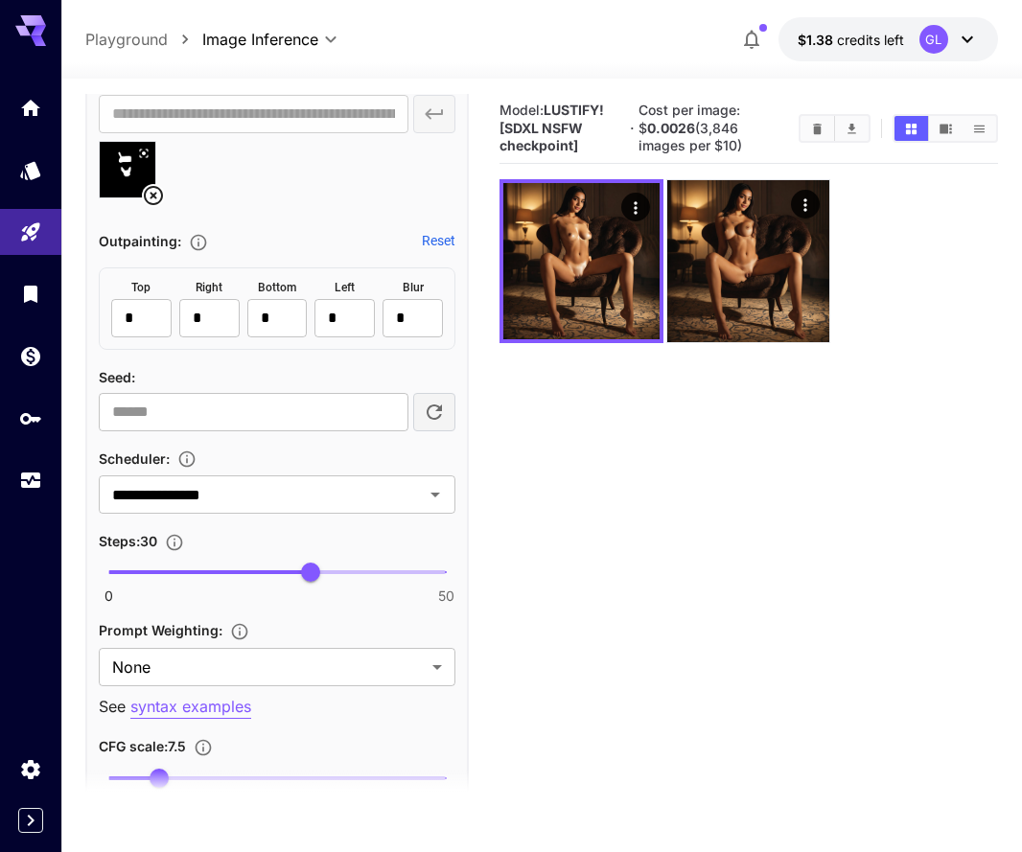
scroll to position [1491, 0]
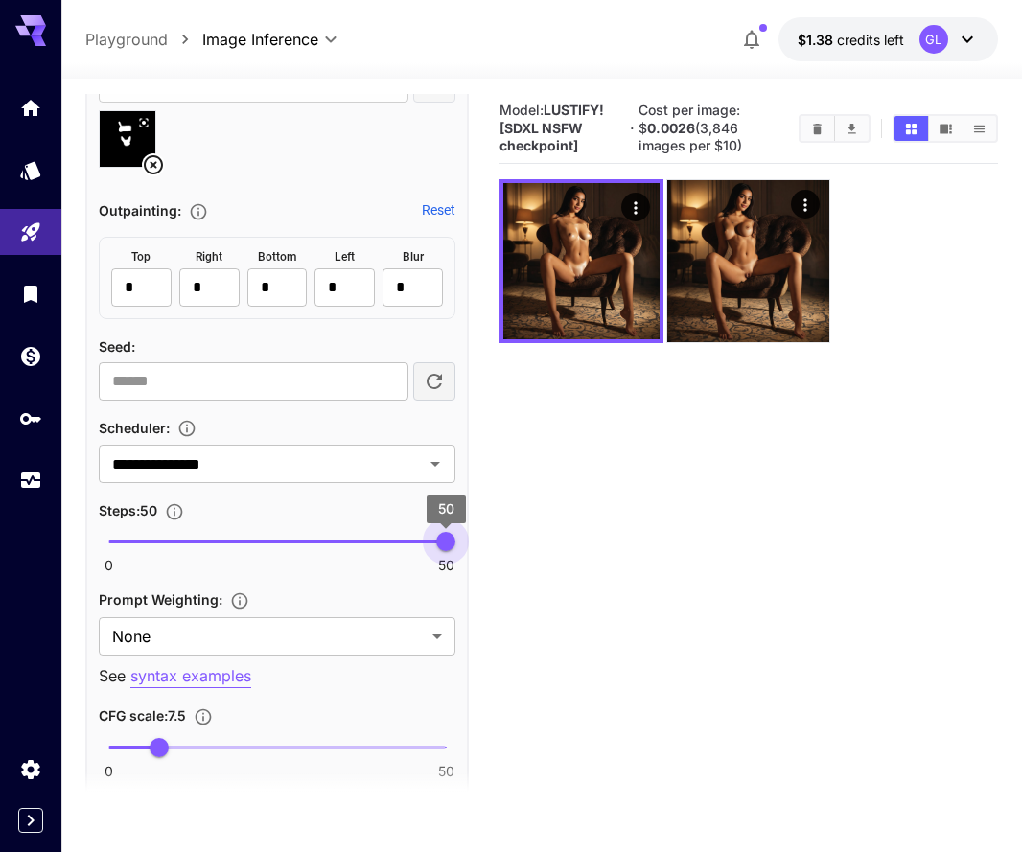
drag, startPoint x: 312, startPoint y: 541, endPoint x: 505, endPoint y: 553, distance: 193.0
click at [505, 553] on main "**********" at bounding box center [541, 527] width 912 height 867
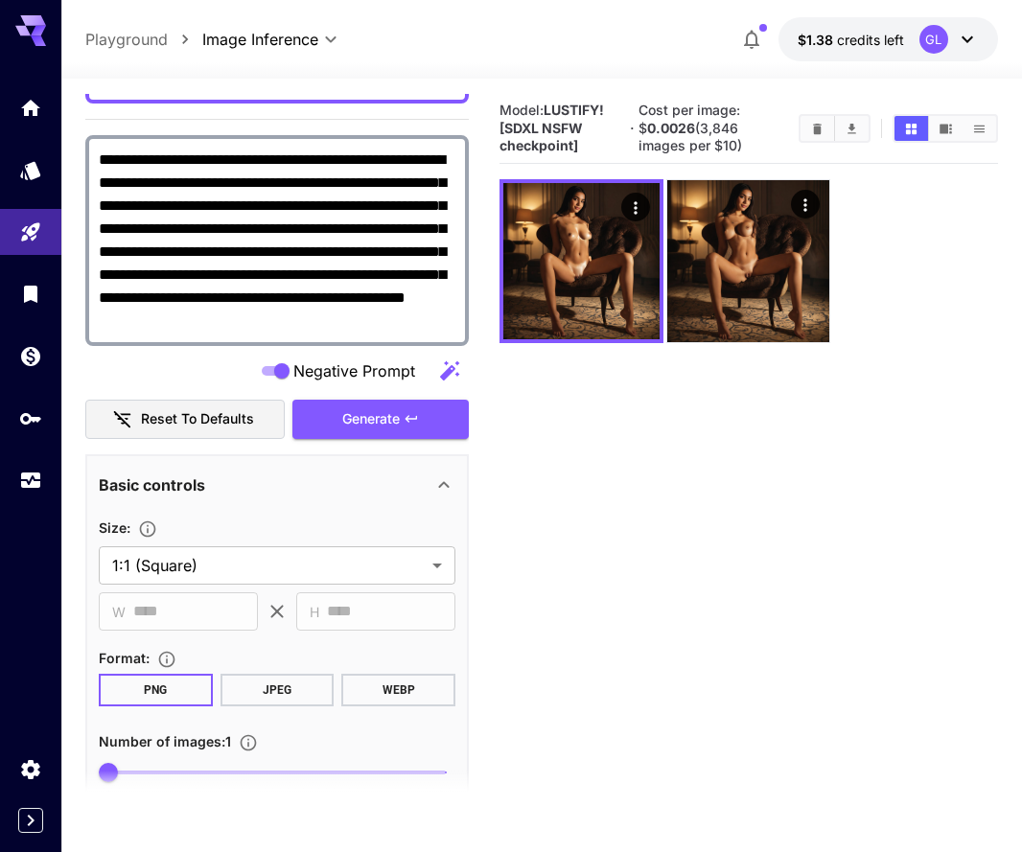
scroll to position [24, 0]
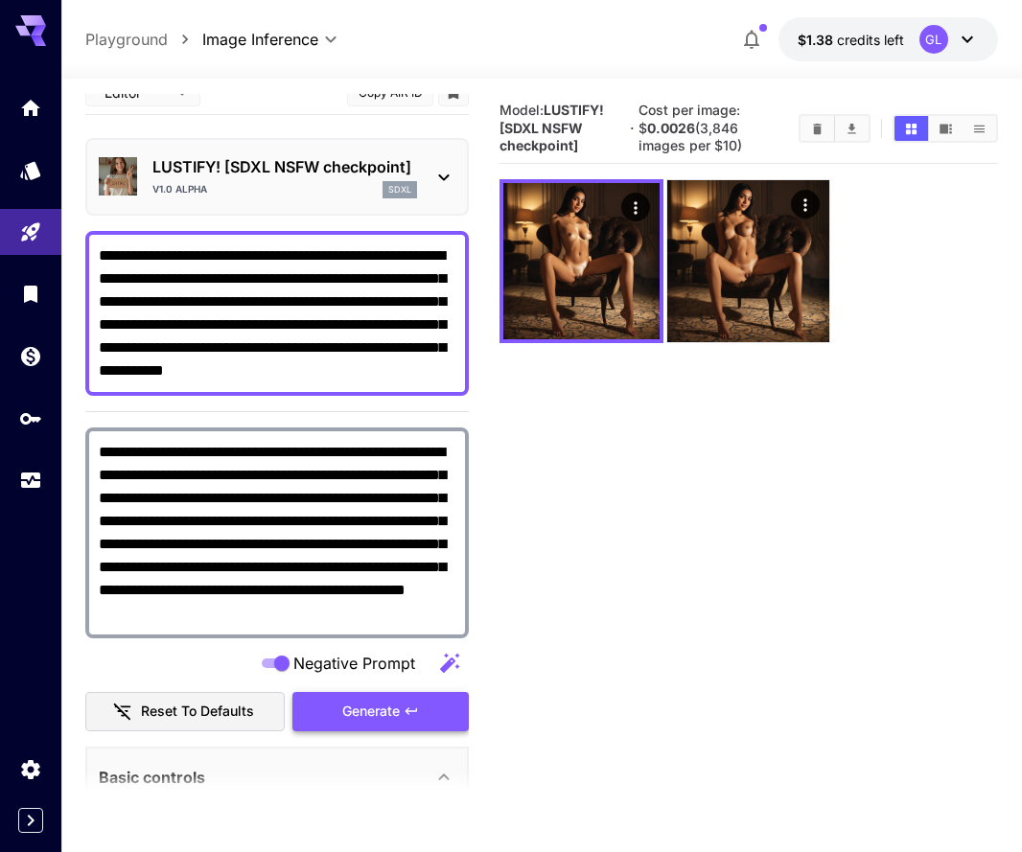
click at [356, 710] on span "Generate" at bounding box center [370, 712] width 57 height 24
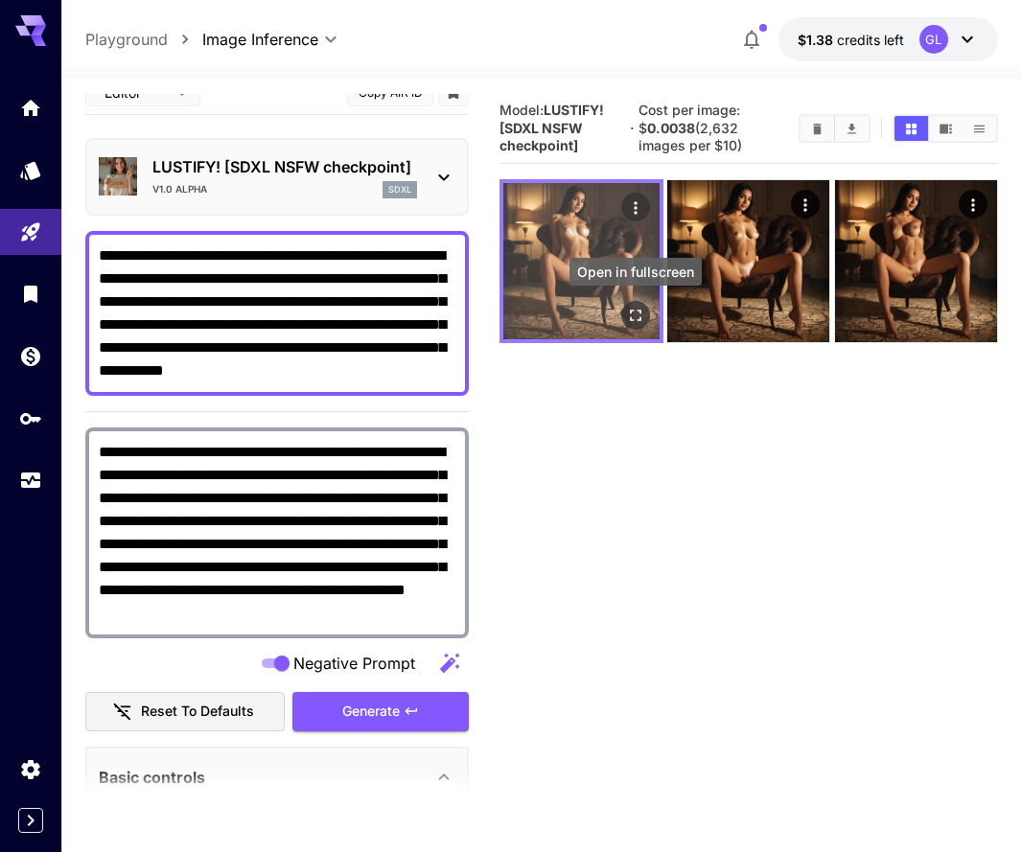
click at [646, 324] on div "Open in fullscreen" at bounding box center [635, 315] width 29 height 29
click at [640, 318] on icon "Open in fullscreen" at bounding box center [635, 315] width 11 height 11
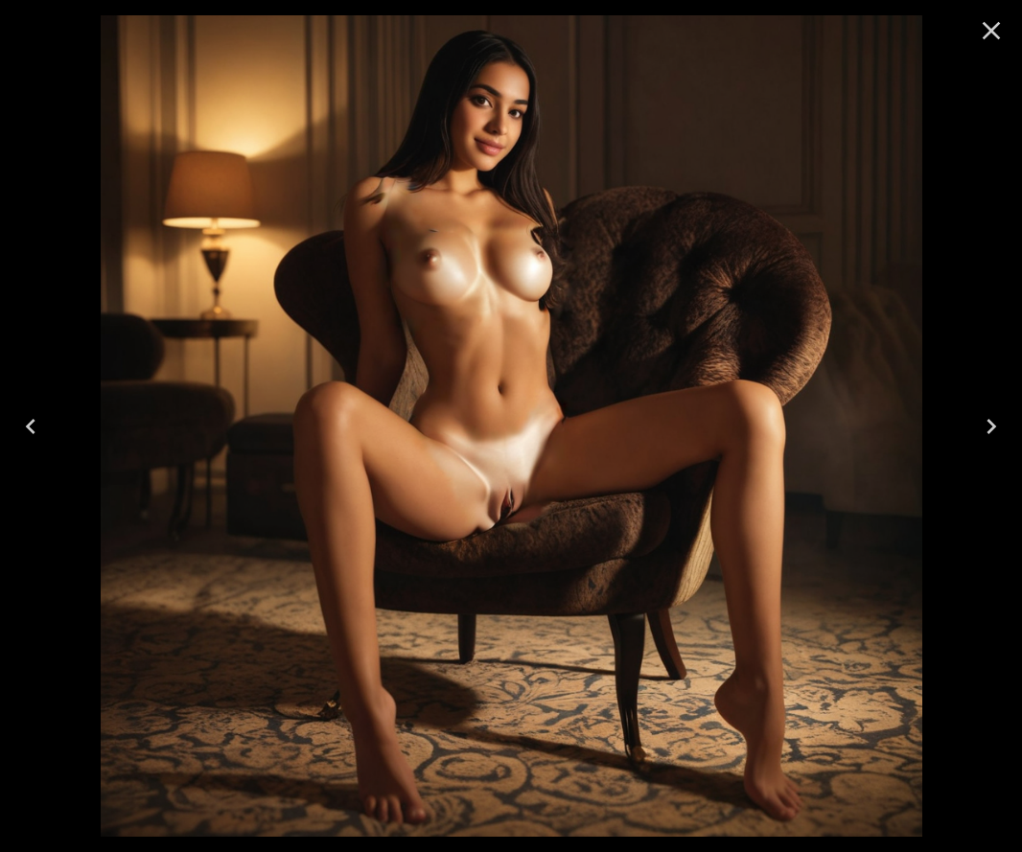
click at [997, 32] on icon "Close" at bounding box center [991, 30] width 31 height 31
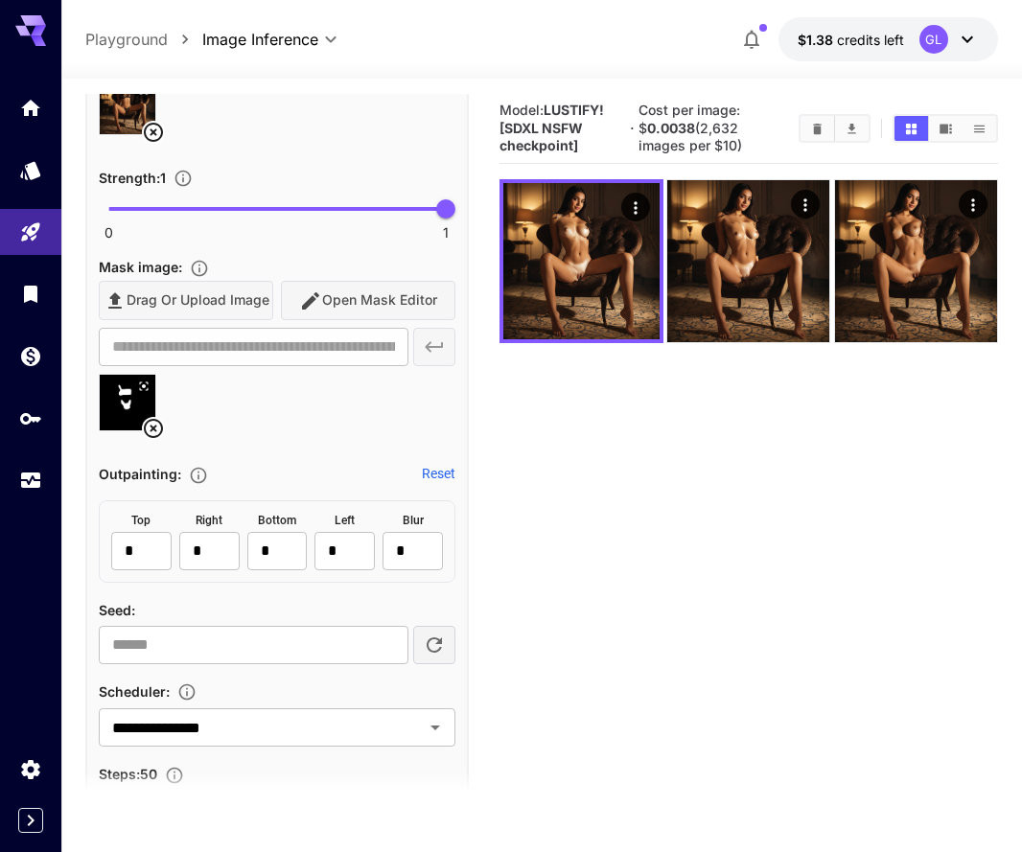
scroll to position [1271, 0]
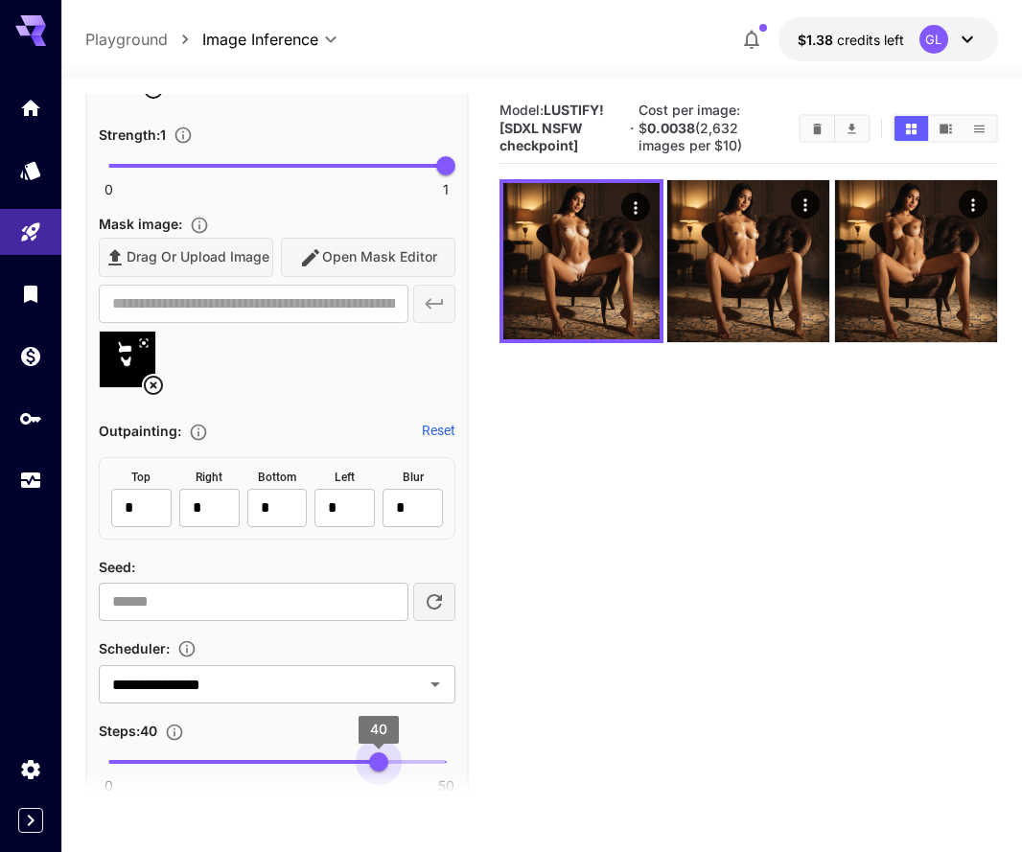
drag, startPoint x: 438, startPoint y: 757, endPoint x: 381, endPoint y: 757, distance: 56.5
click at [381, 757] on span "40" at bounding box center [378, 761] width 19 height 19
click at [441, 674] on icon "Open" at bounding box center [435, 684] width 23 height 23
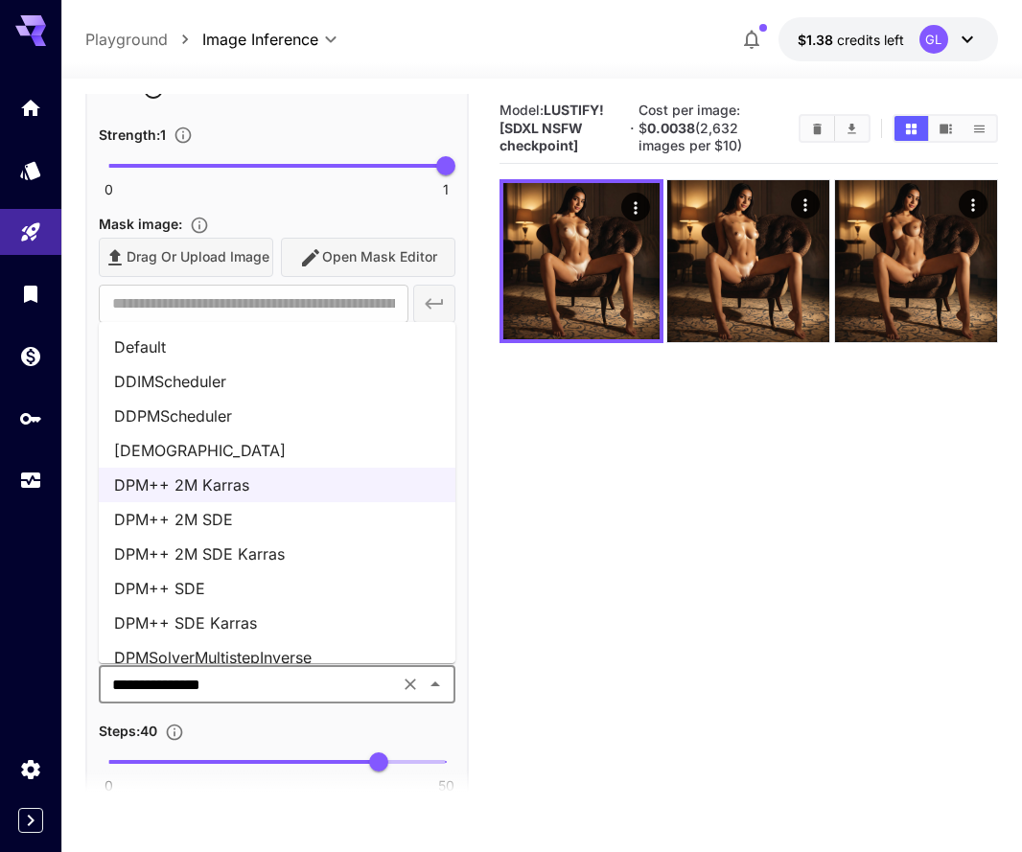
click at [337, 615] on li "DPM++ SDE Karras" at bounding box center [277, 623] width 356 height 34
click at [337, 615] on input "number" at bounding box center [254, 602] width 310 height 38
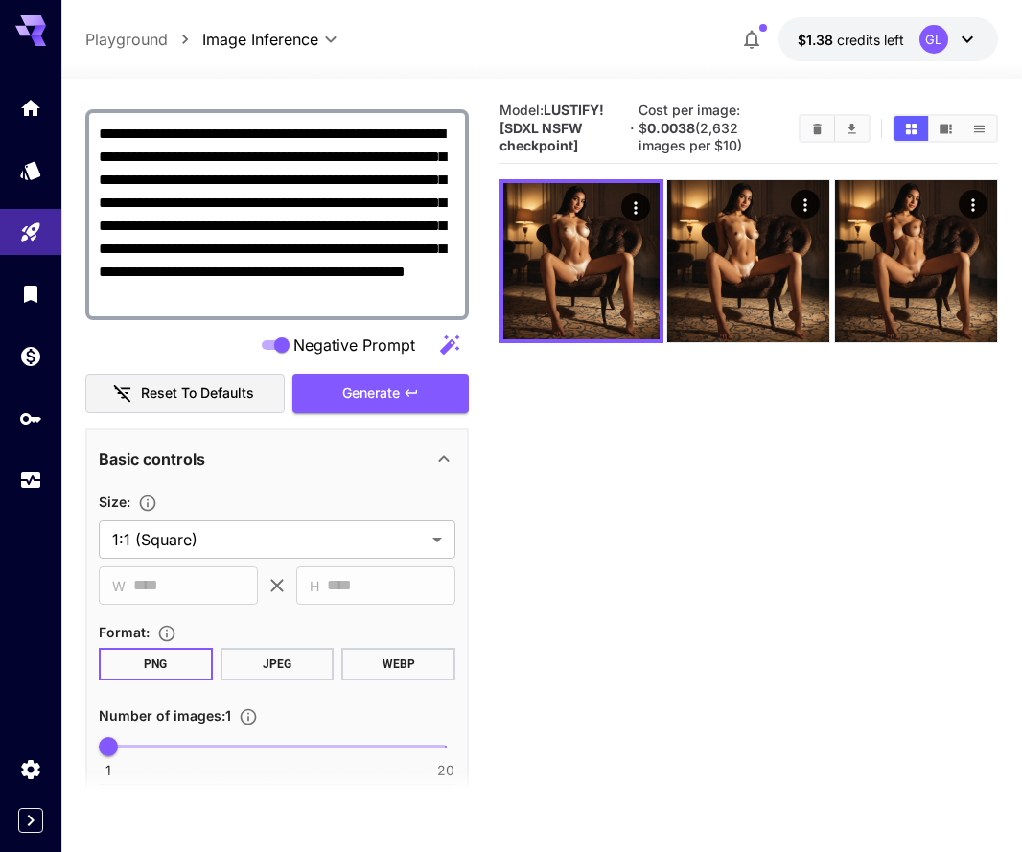
scroll to position [308, 0]
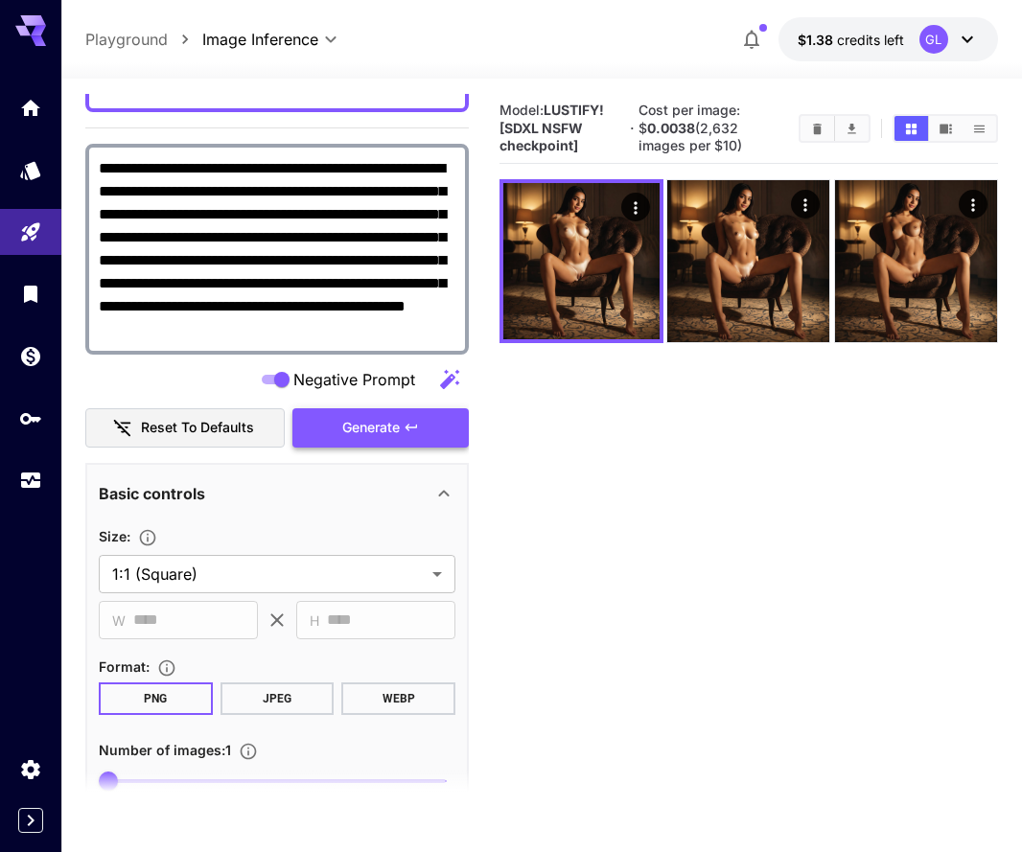
click at [371, 424] on span "Generate" at bounding box center [370, 428] width 57 height 24
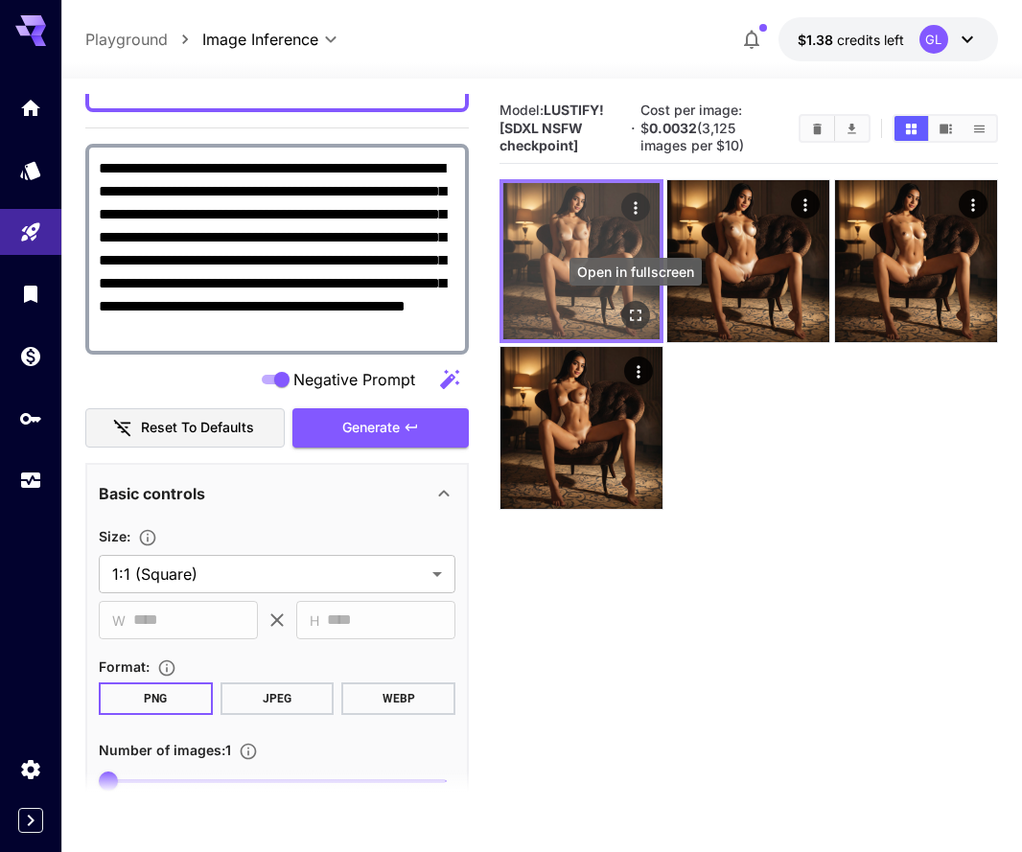
click at [638, 316] on icon "Open in fullscreen" at bounding box center [635, 315] width 19 height 19
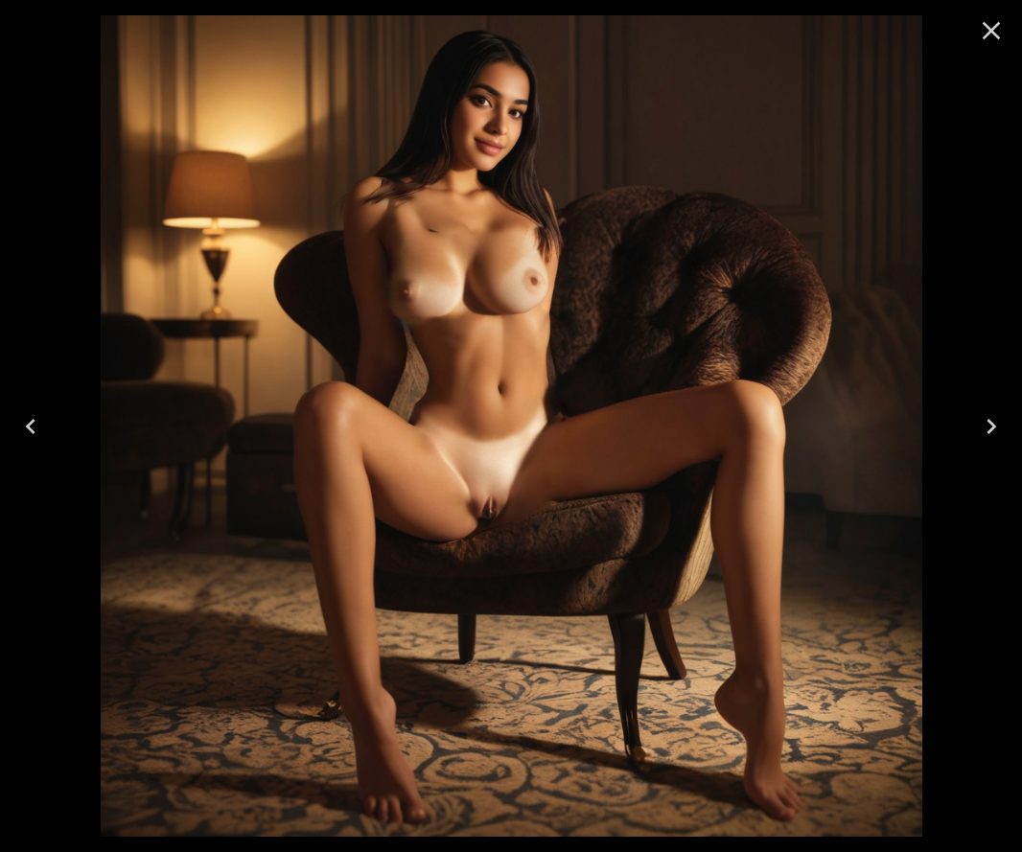
click at [995, 30] on icon "Close" at bounding box center [991, 30] width 31 height 31
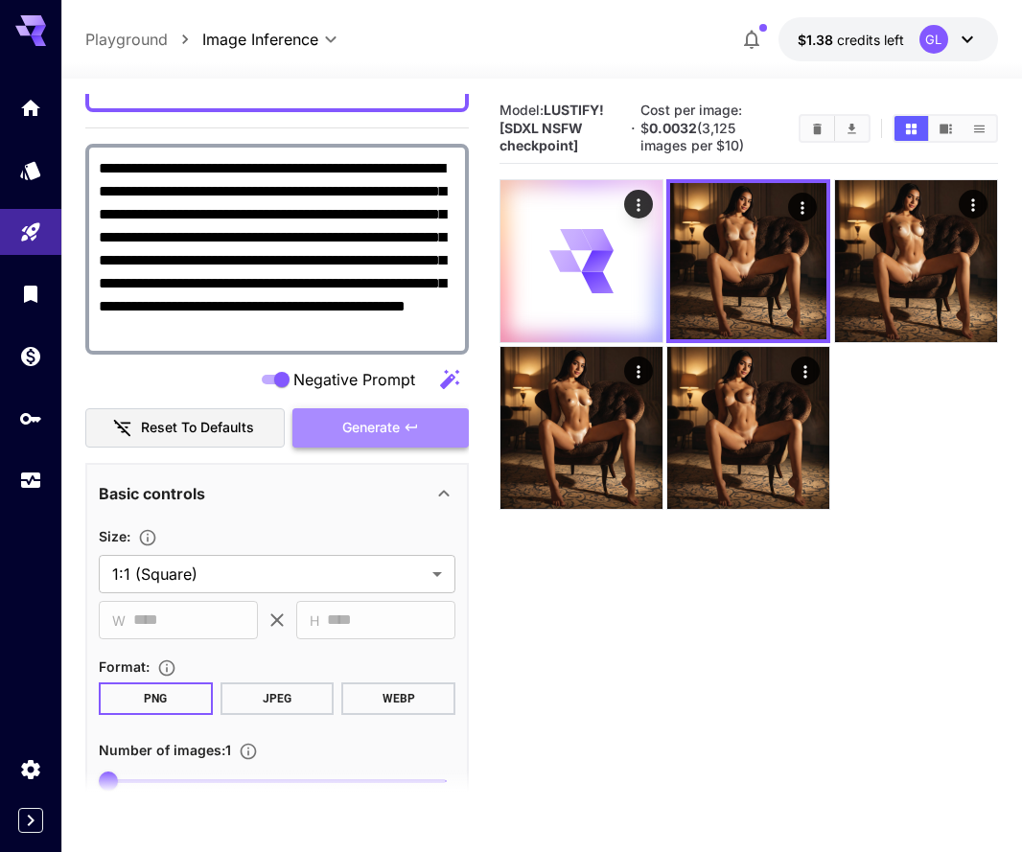
click at [351, 430] on span "Generate" at bounding box center [370, 428] width 57 height 24
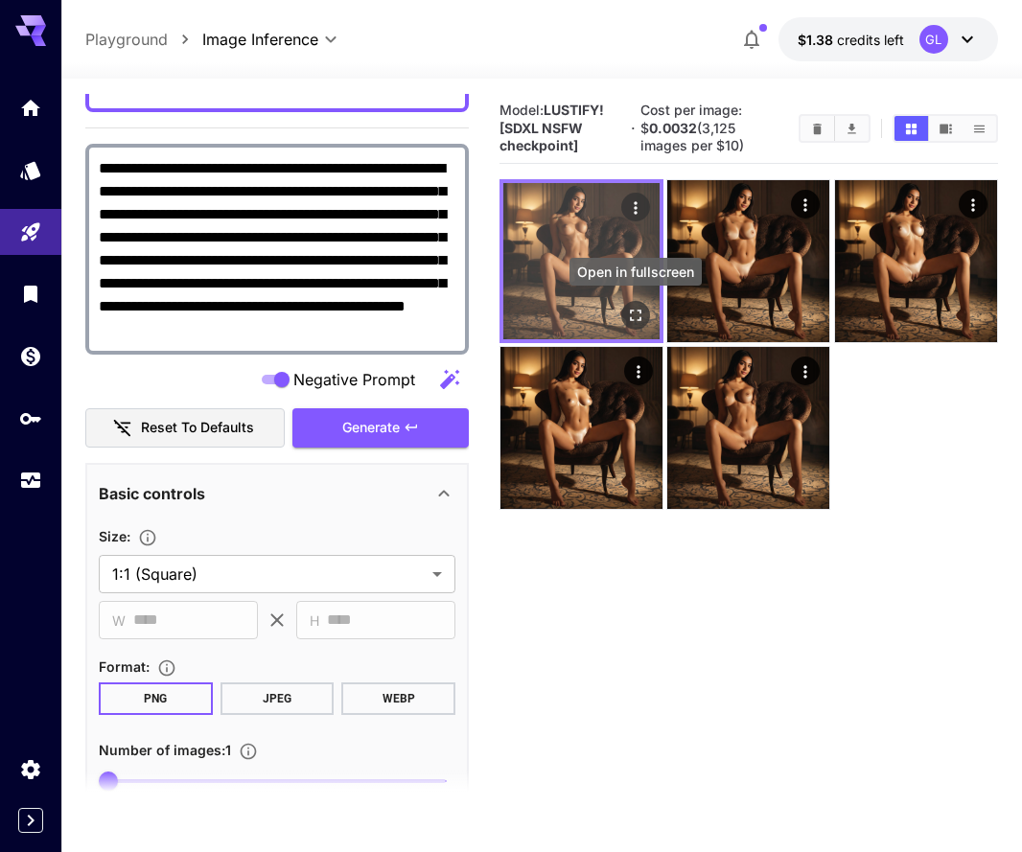
click at [647, 321] on button "Open in fullscreen" at bounding box center [635, 315] width 29 height 29
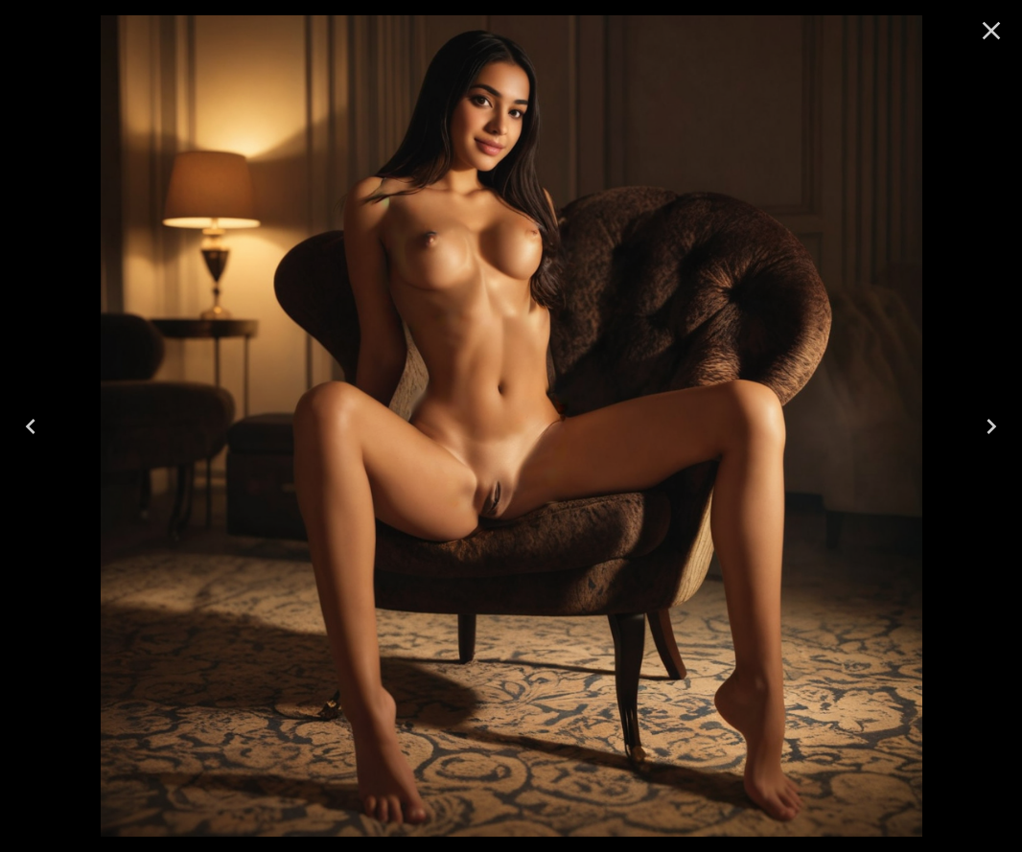
click at [996, 28] on icon "Close" at bounding box center [991, 30] width 31 height 31
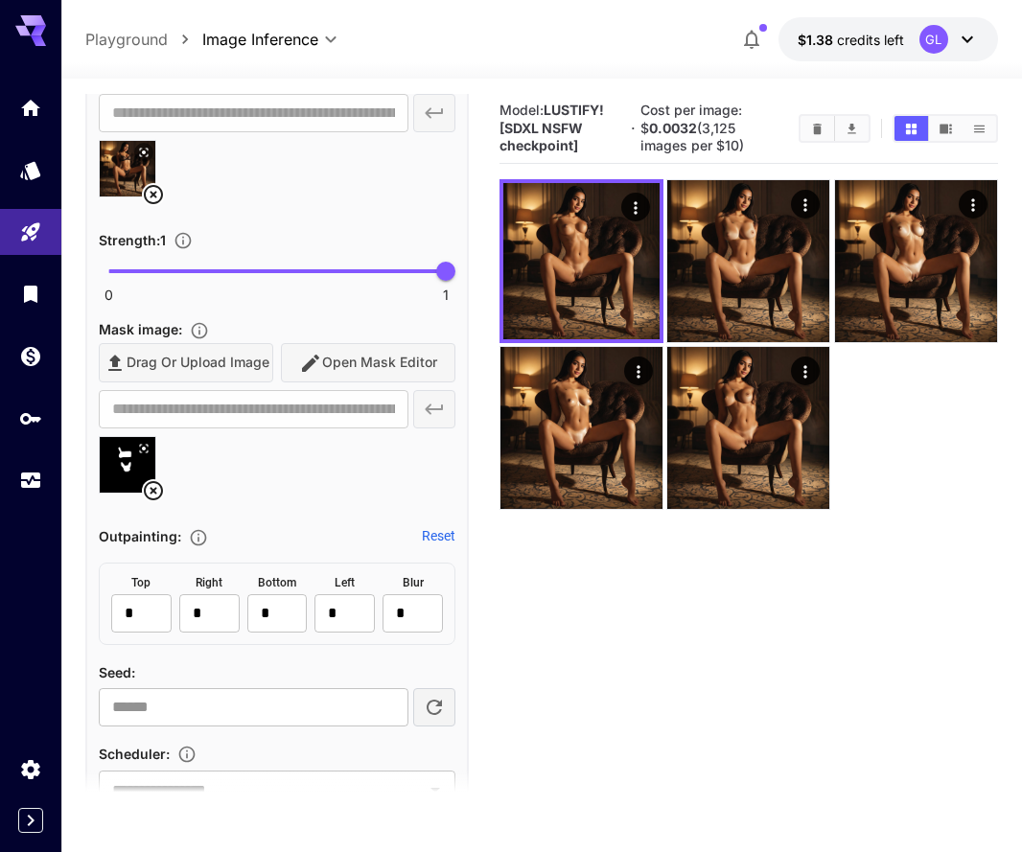
scroll to position [1367, 0]
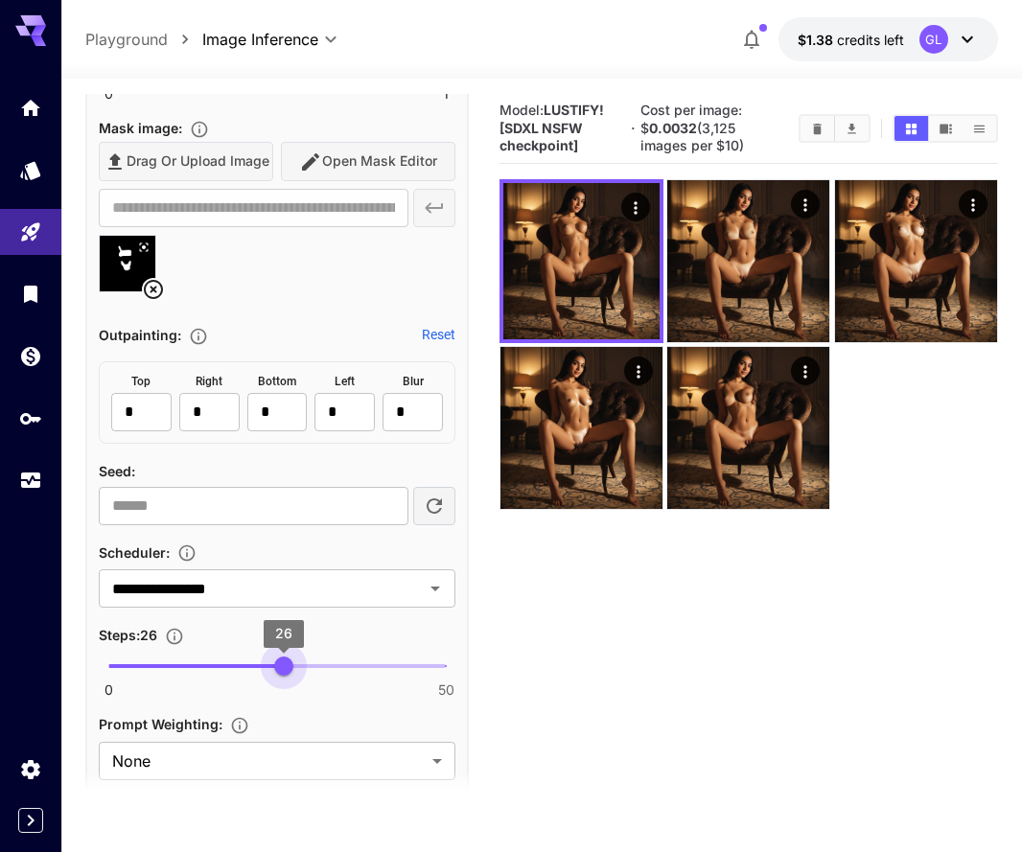
type input "**"
drag, startPoint x: 381, startPoint y: 664, endPoint x: 277, endPoint y: 670, distance: 104.6
click at [277, 670] on span "25" at bounding box center [276, 665] width 19 height 19
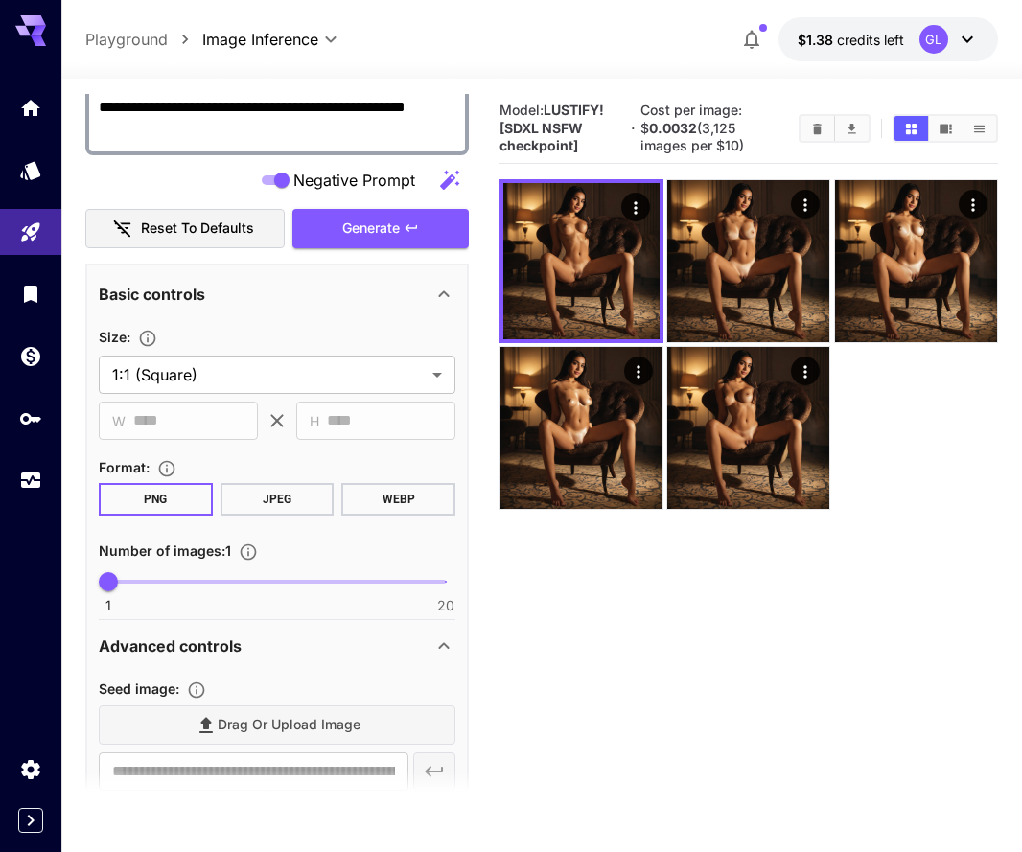
scroll to position [409, 0]
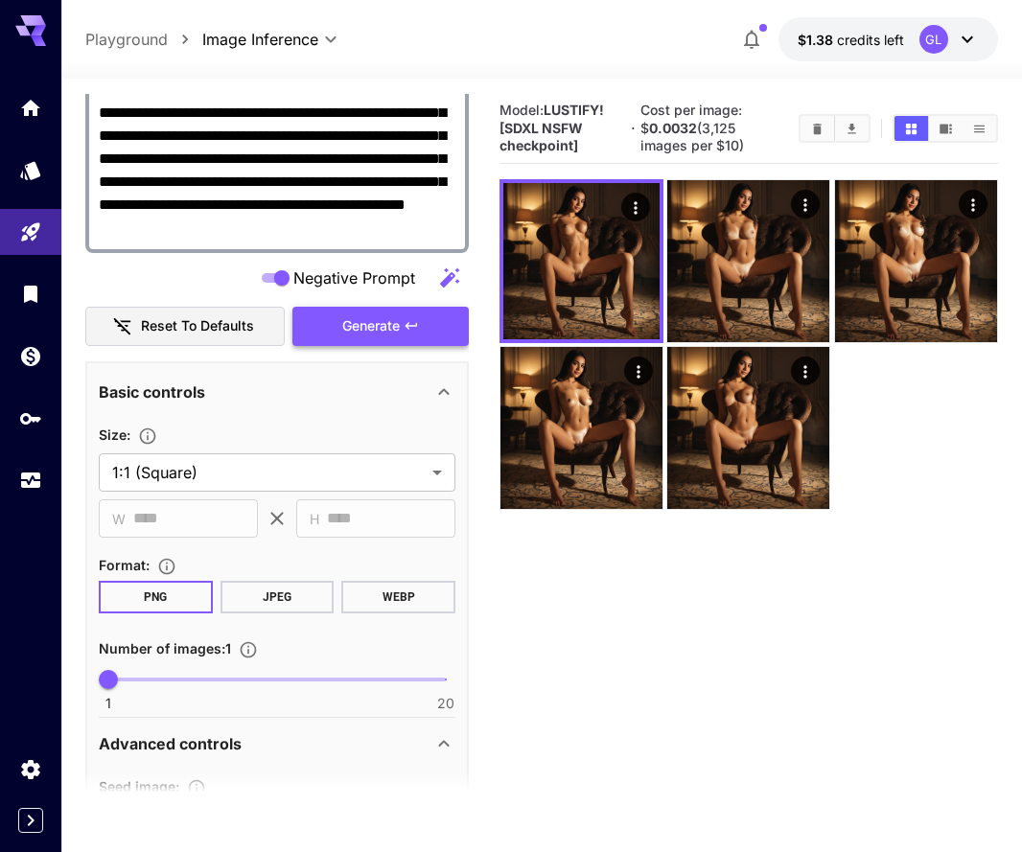
click at [398, 331] on span "Generate" at bounding box center [370, 326] width 57 height 24
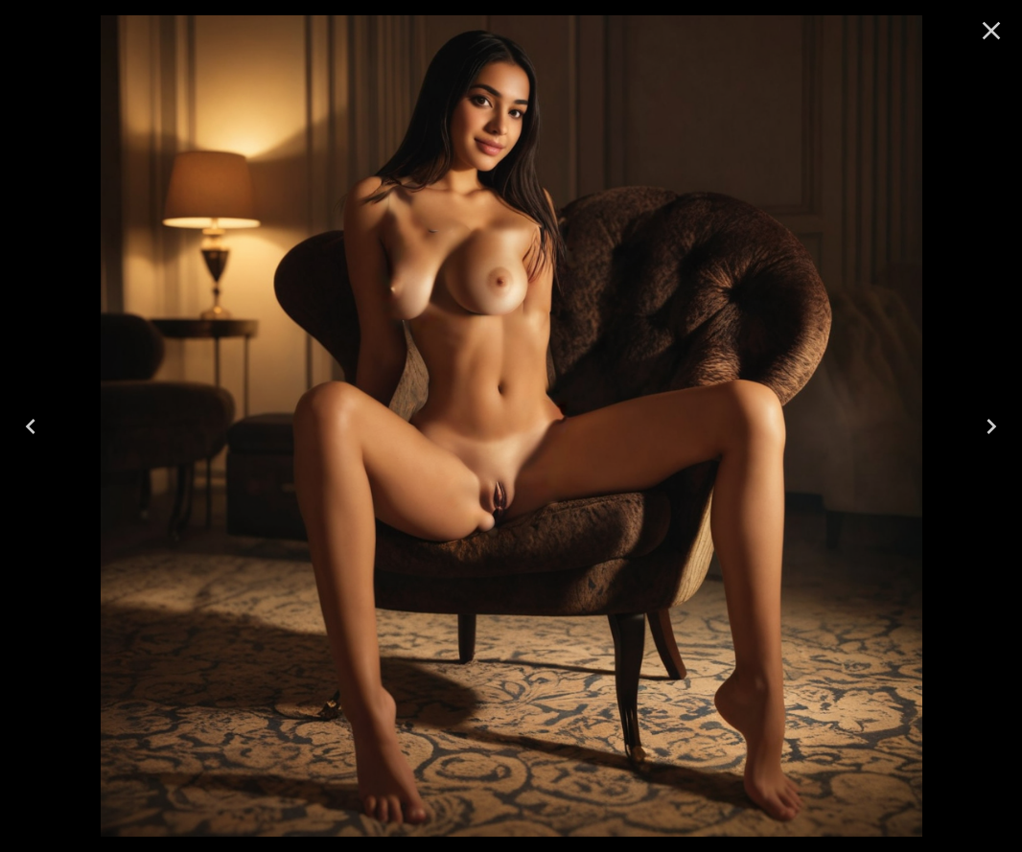
scroll to position [409, 0]
click at [980, 44] on icon "Close" at bounding box center [991, 30] width 31 height 31
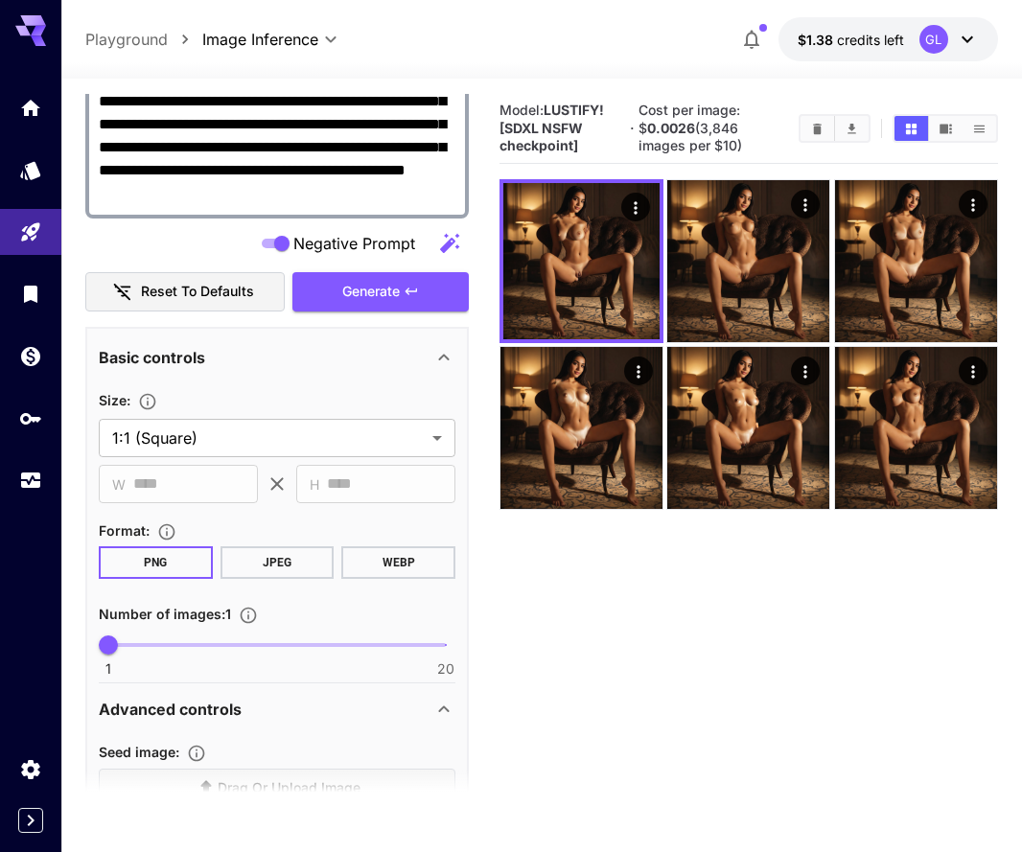
scroll to position [448, 0]
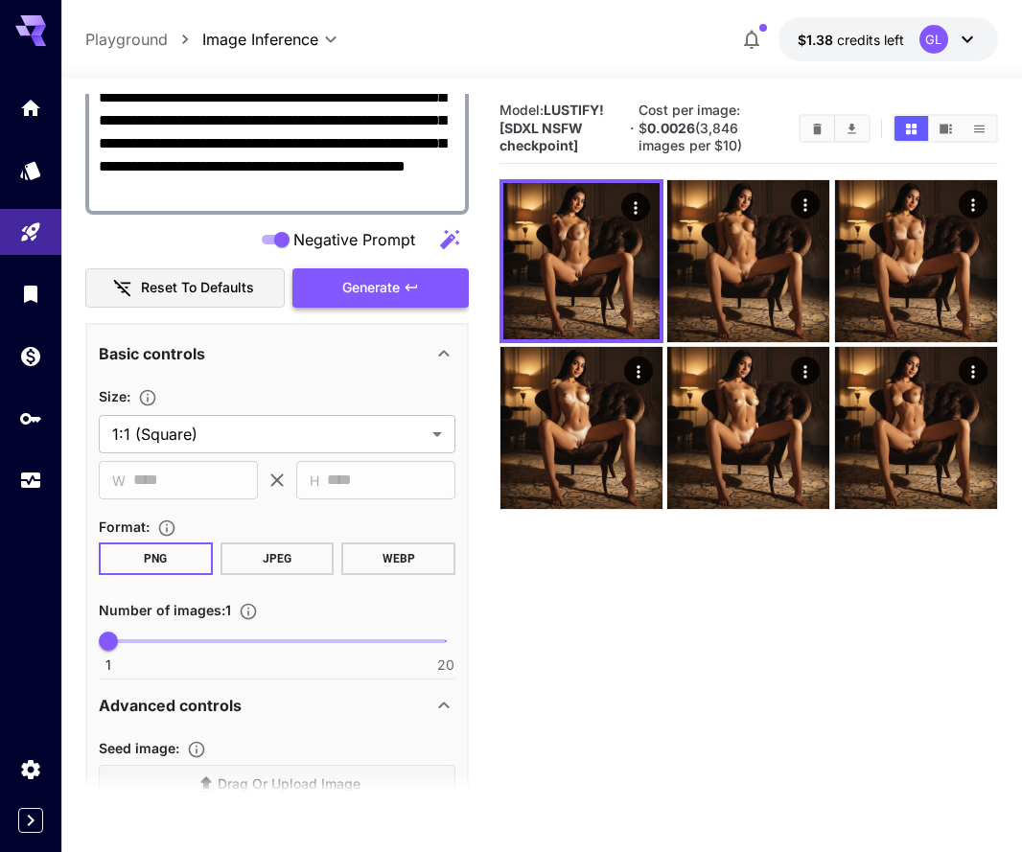
click at [372, 298] on span "Generate" at bounding box center [370, 288] width 57 height 24
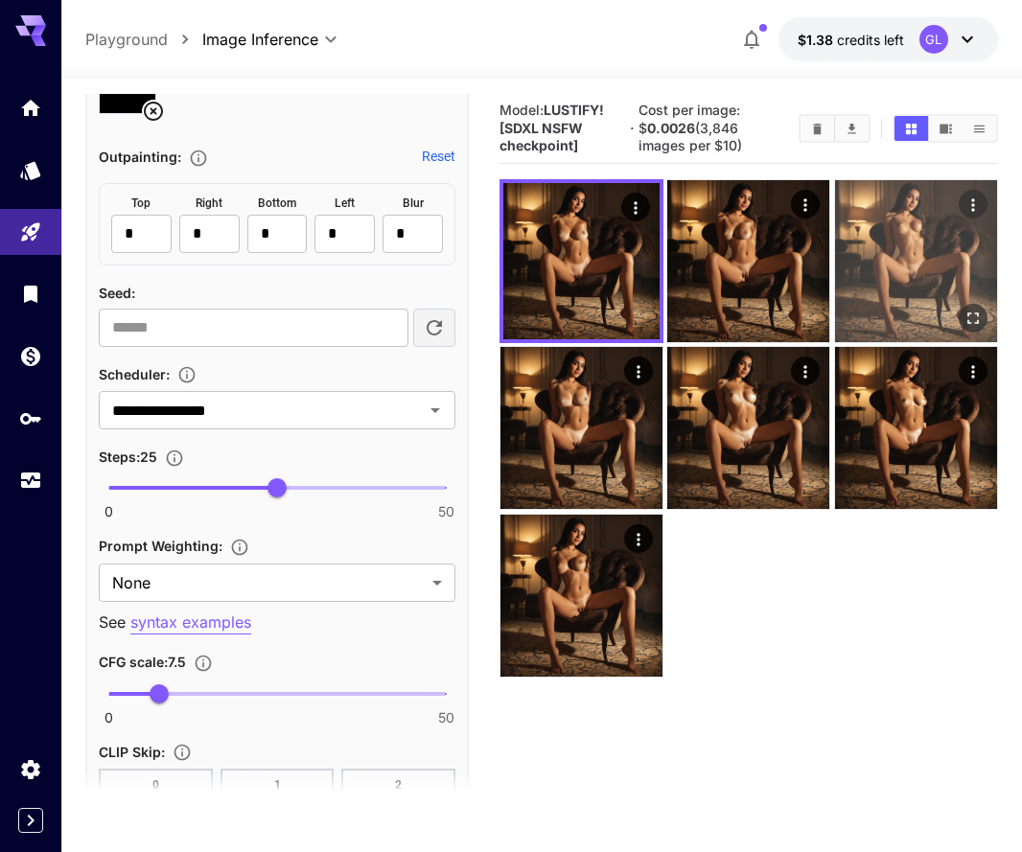
scroll to position [1550, 0]
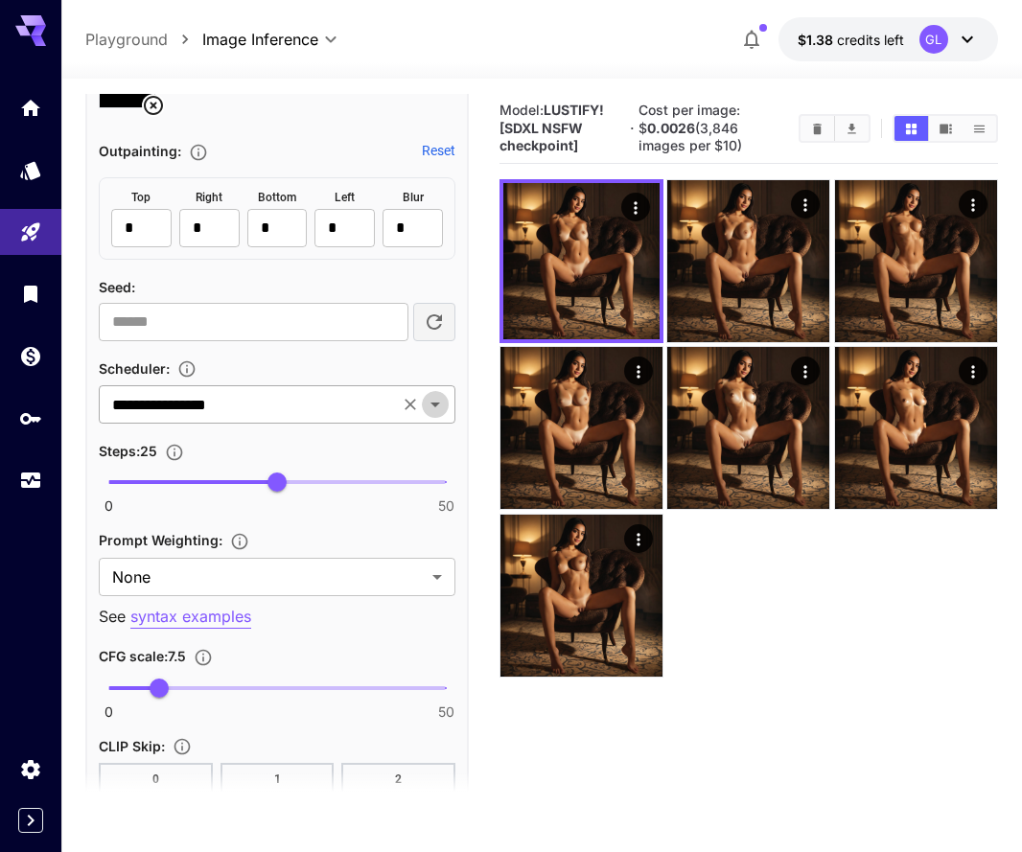
click at [441, 405] on icon "Open" at bounding box center [435, 404] width 23 height 23
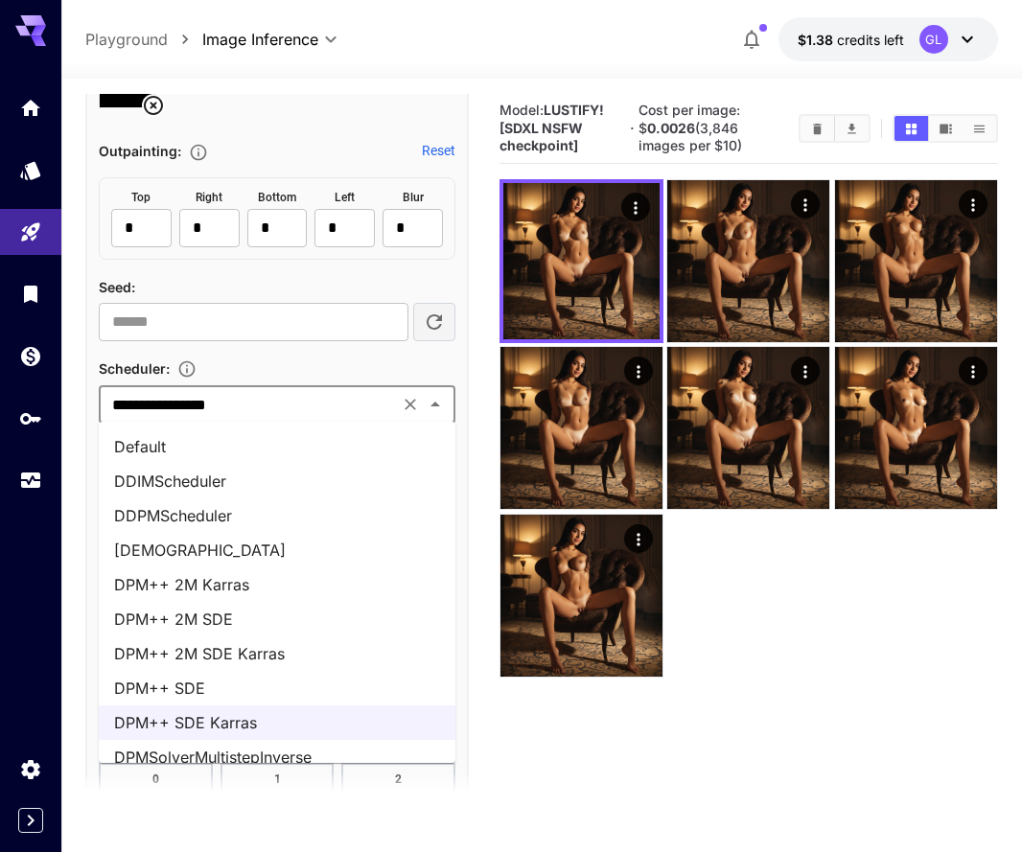
click at [259, 593] on li "DPM++ 2M Karras" at bounding box center [277, 584] width 356 height 34
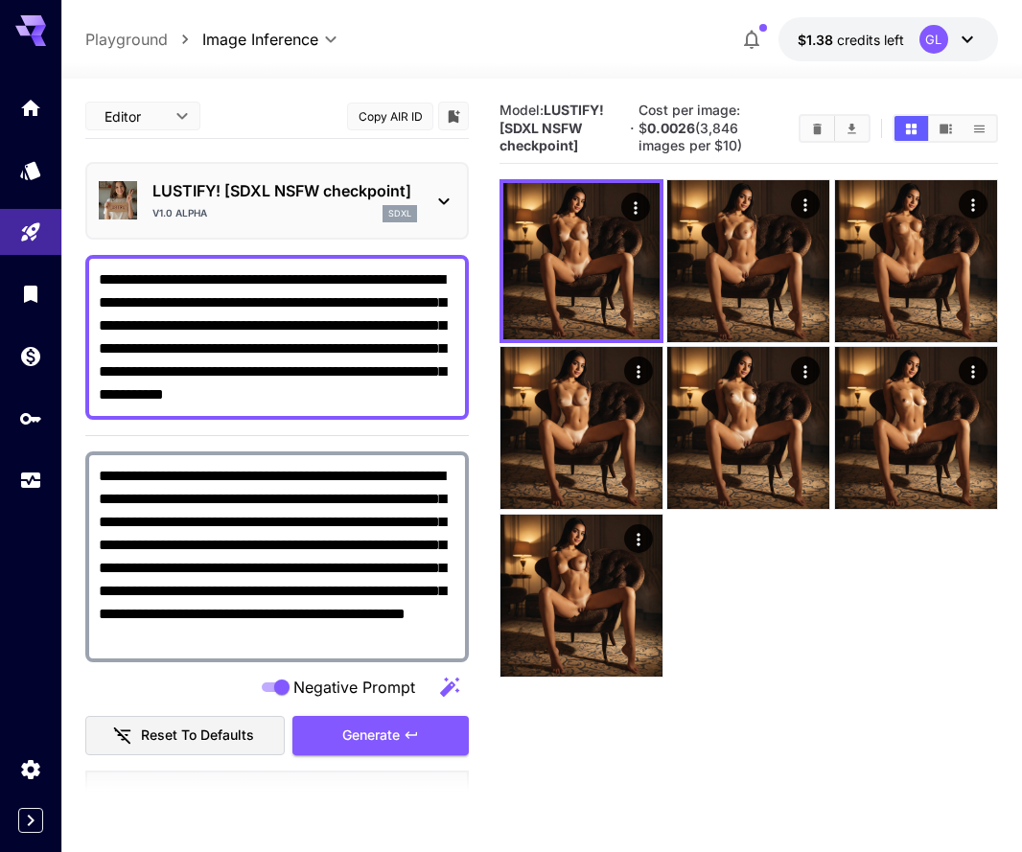
scroll to position [0, 0]
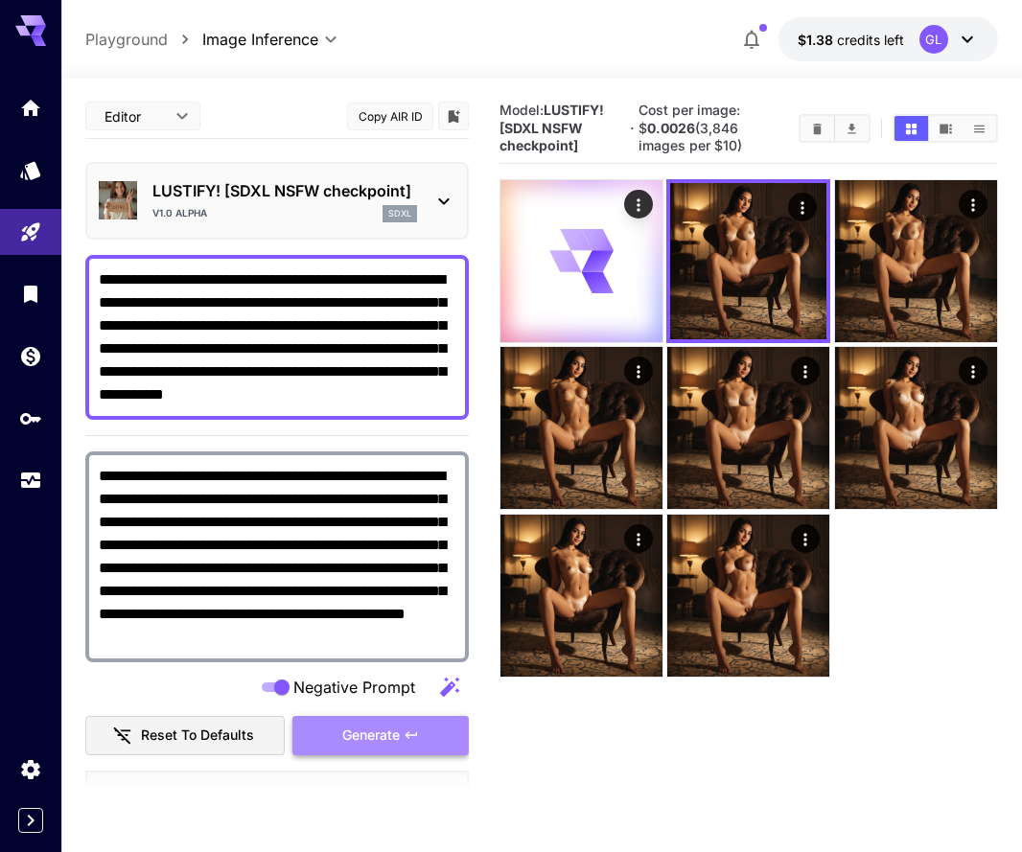
click at [390, 735] on span "Generate" at bounding box center [370, 736] width 57 height 24
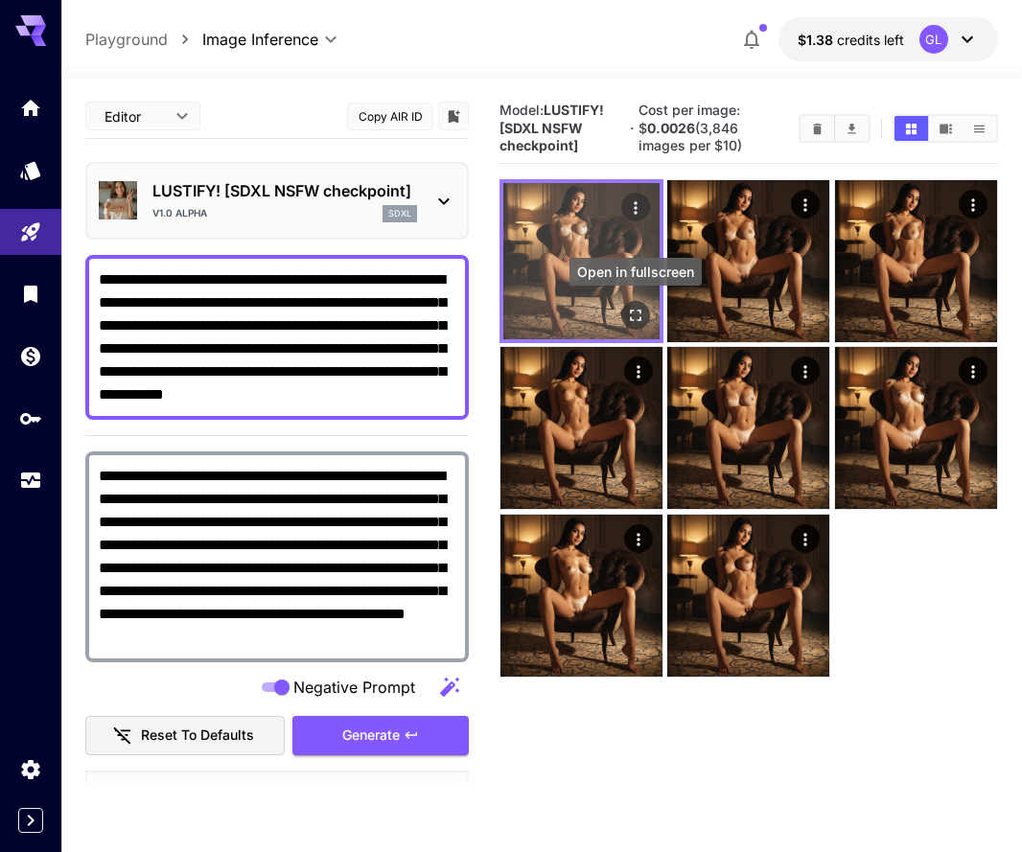
click at [635, 314] on icon "Open in fullscreen" at bounding box center [635, 315] width 19 height 19
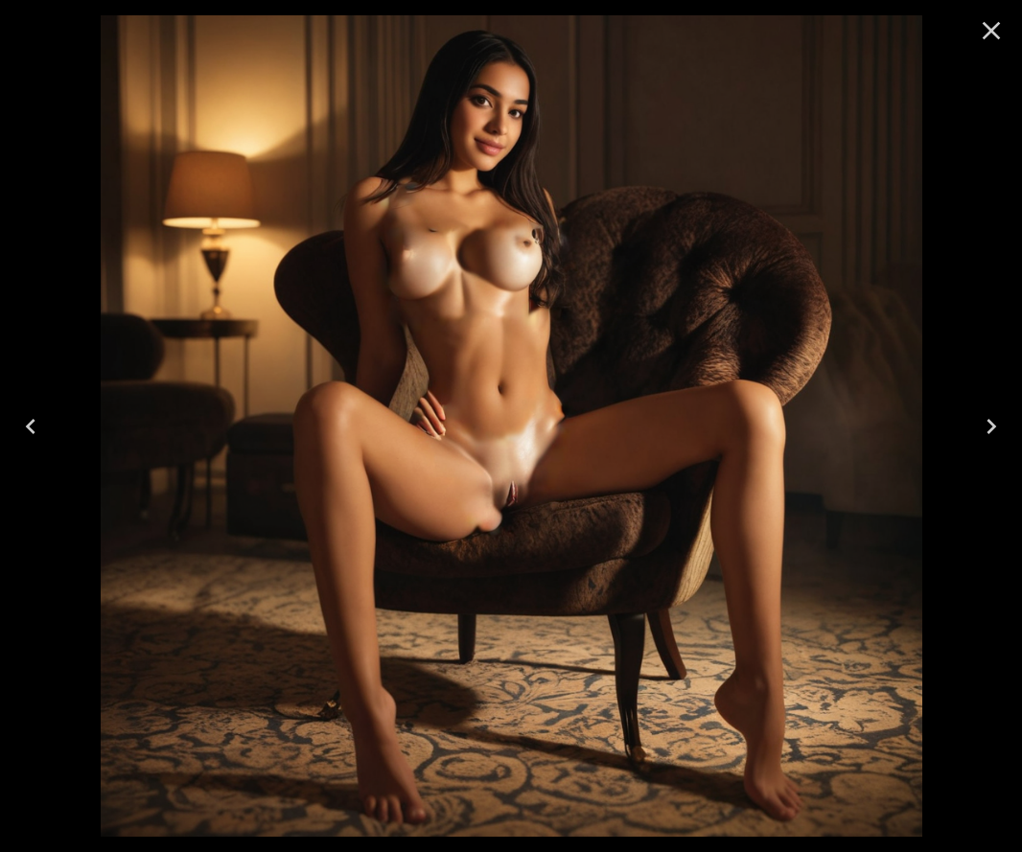
click at [998, 44] on icon "Close" at bounding box center [991, 30] width 31 height 31
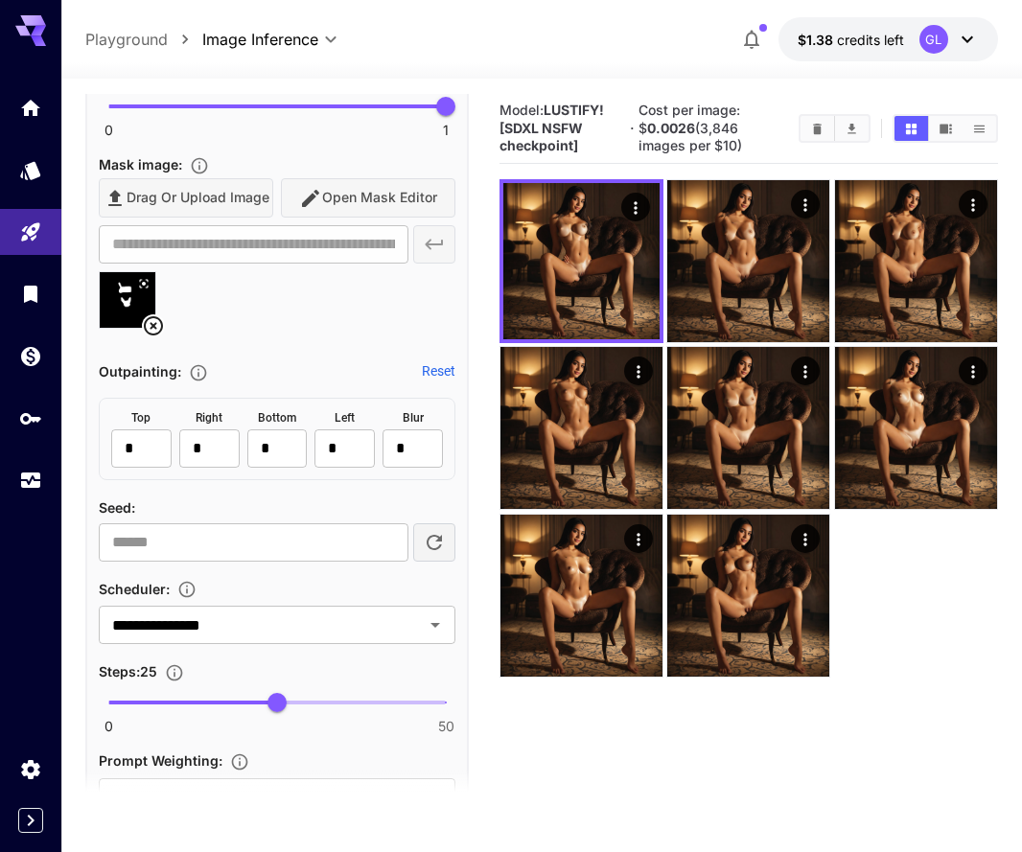
scroll to position [1332, 0]
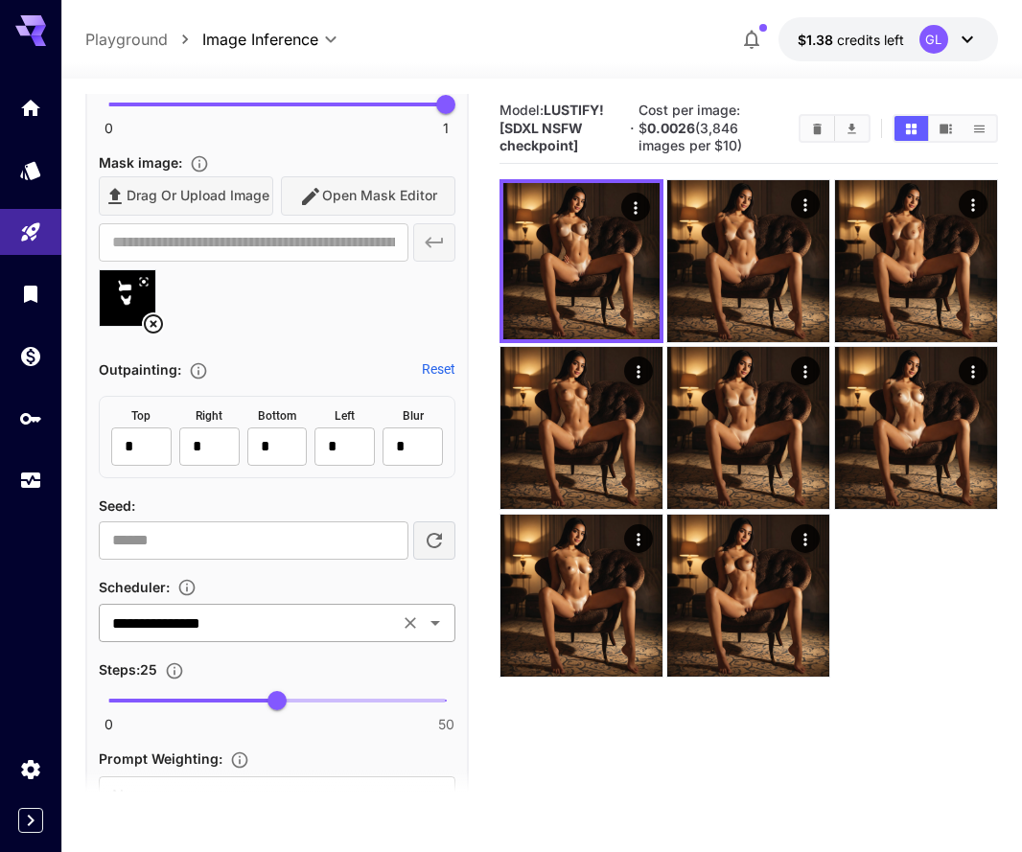
click at [435, 622] on icon "Open" at bounding box center [435, 623] width 10 height 5
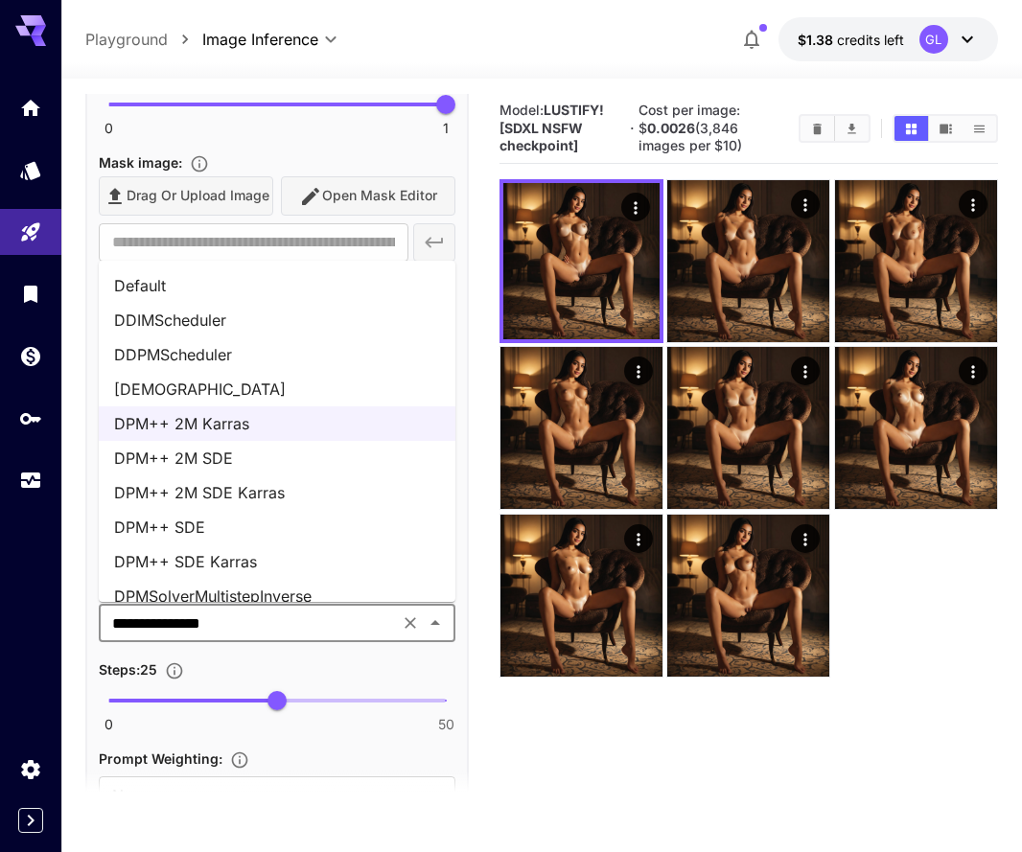
click at [366, 528] on li "DPM++ SDE" at bounding box center [277, 527] width 356 height 34
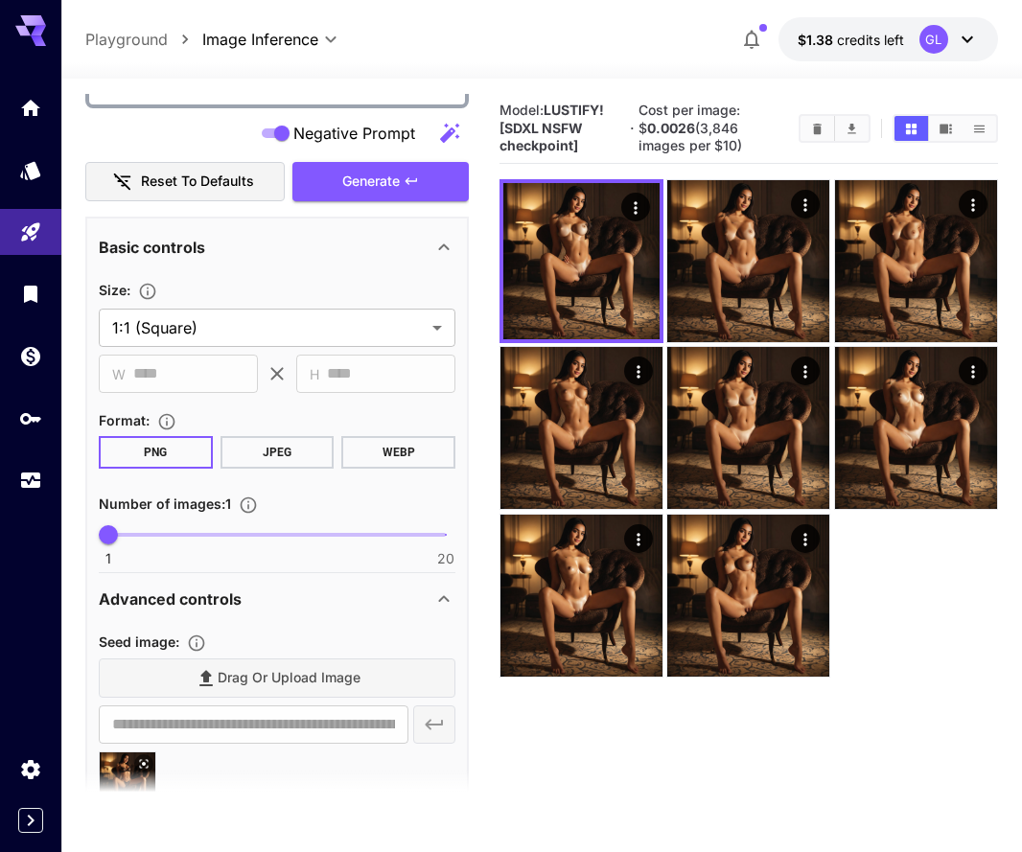
scroll to position [513, 0]
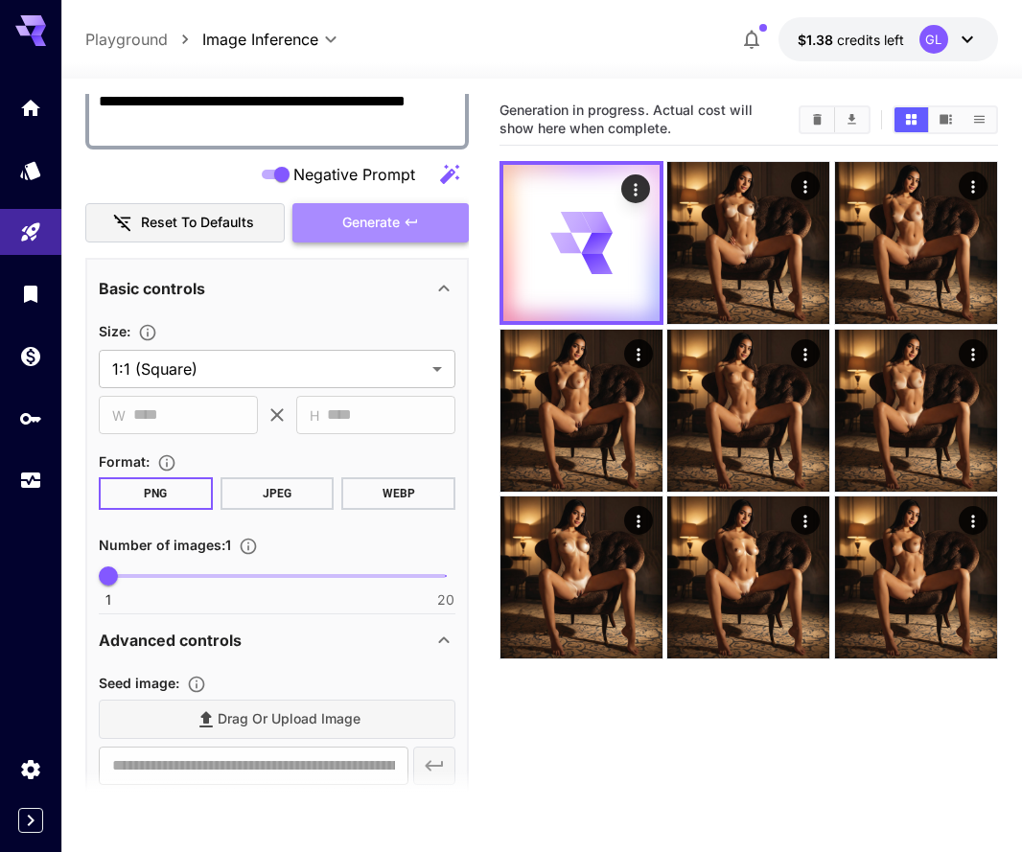
click at [409, 237] on button "Generate" at bounding box center [380, 222] width 176 height 39
